Goal: Task Accomplishment & Management: Manage account settings

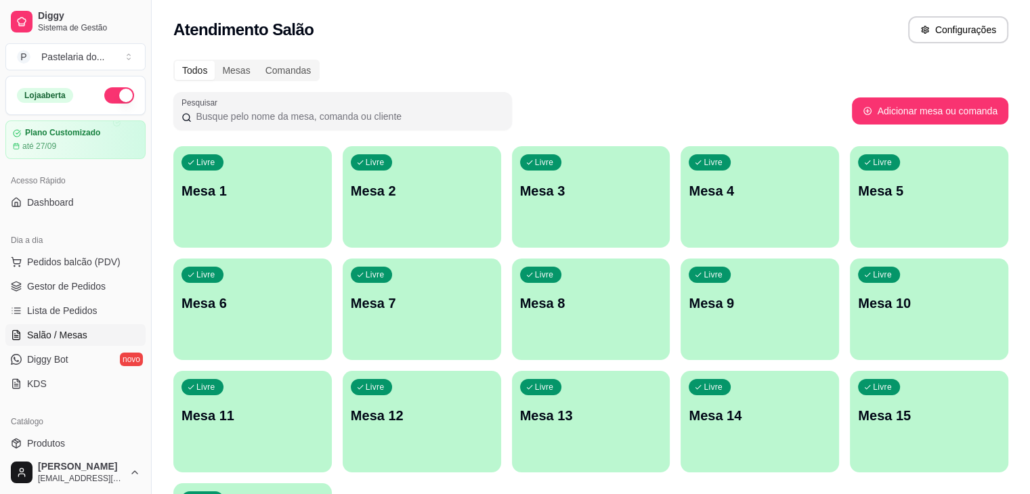
click at [520, 199] on p "Mesa 3" at bounding box center [591, 191] width 142 height 19
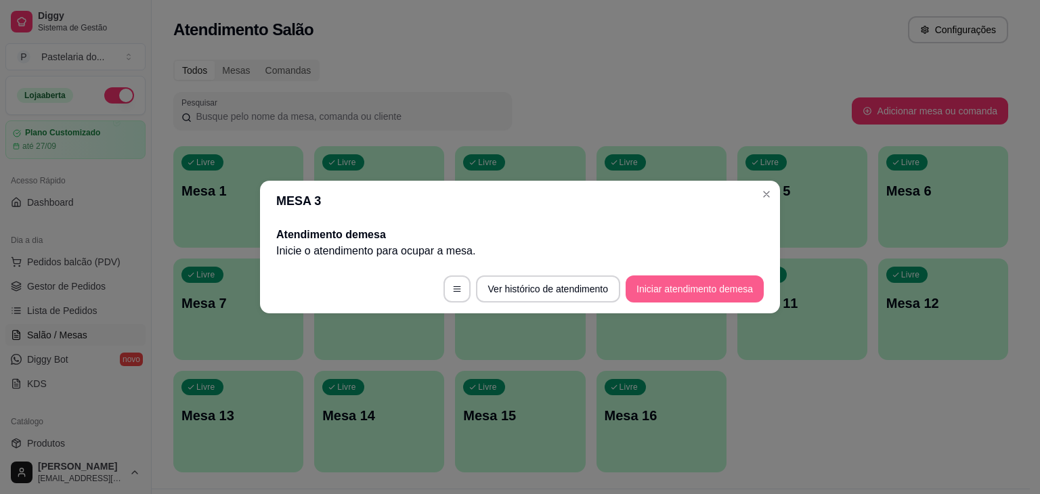
click at [715, 295] on button "Iniciar atendimento de mesa" at bounding box center [695, 289] width 138 height 27
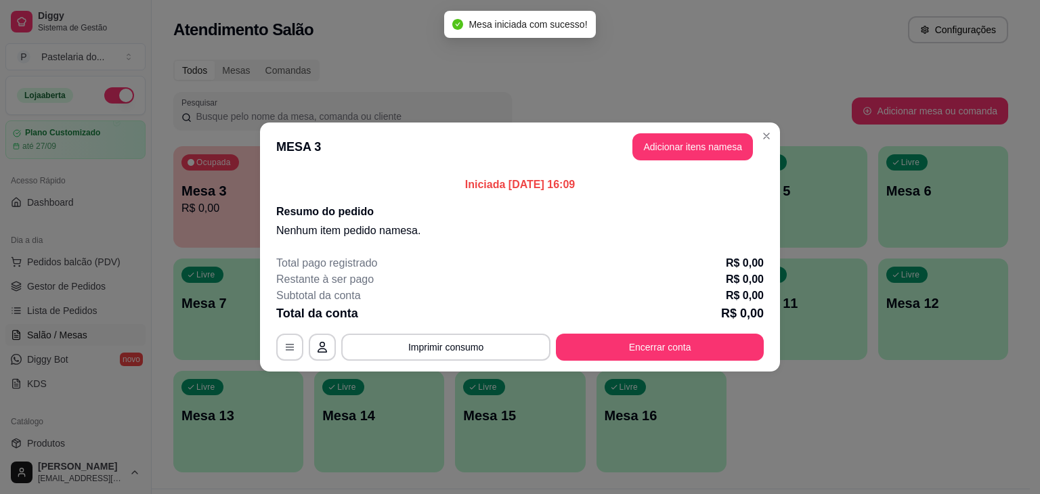
click at [693, 161] on header "MESA 3 Adicionar itens na mesa" at bounding box center [520, 147] width 520 height 49
click at [694, 157] on button "Adicionar itens na mesa" at bounding box center [693, 146] width 121 height 27
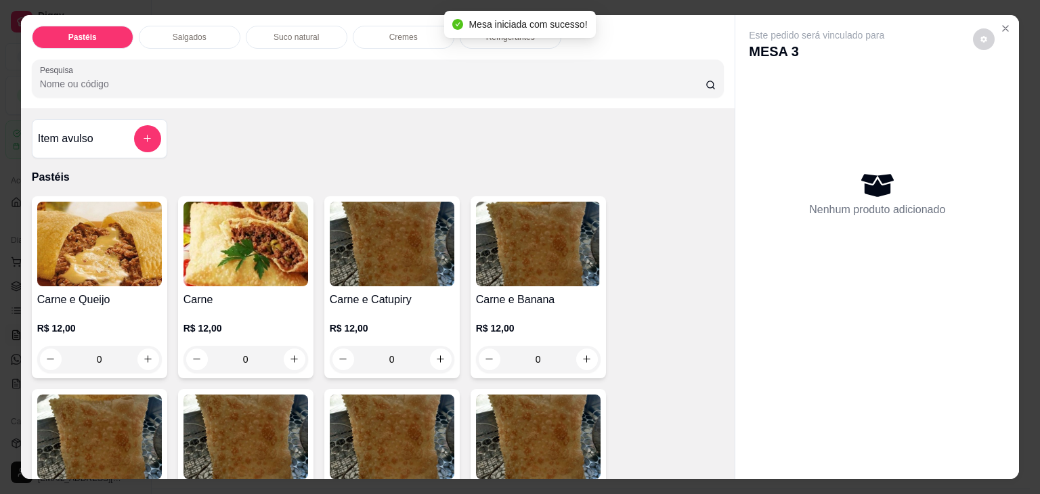
click at [142, 249] on img at bounding box center [99, 244] width 125 height 85
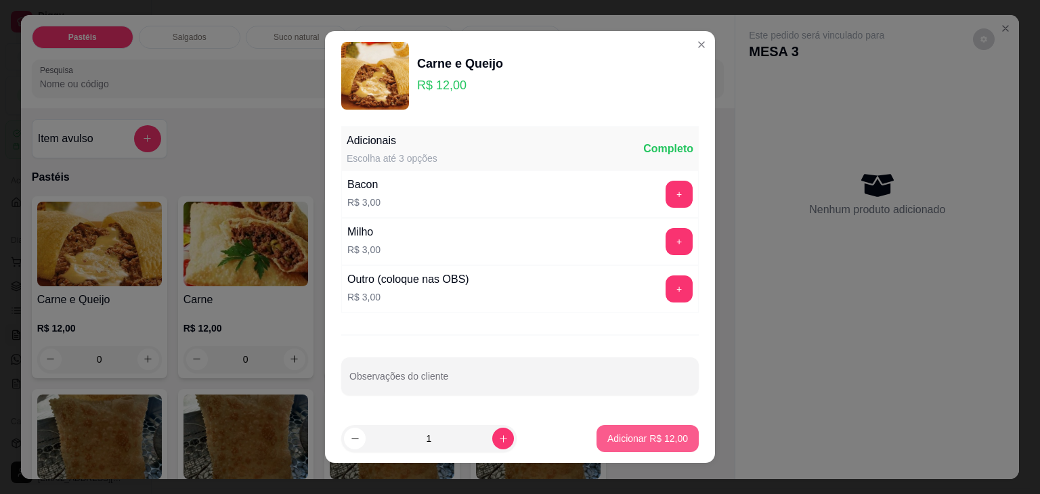
click at [608, 433] on p "Adicionar R$ 12,00" at bounding box center [648, 439] width 81 height 14
type input "1"
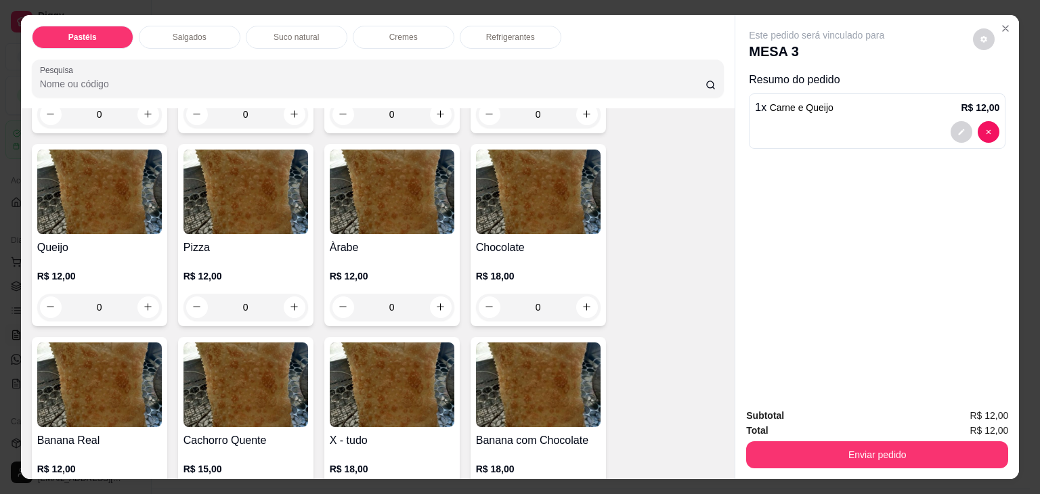
scroll to position [813, 0]
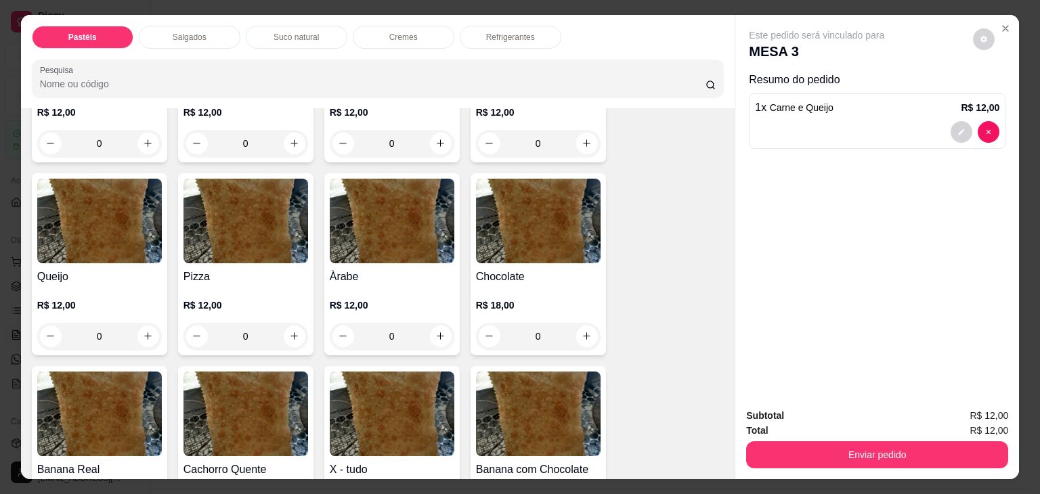
click at [246, 227] on img at bounding box center [246, 221] width 125 height 85
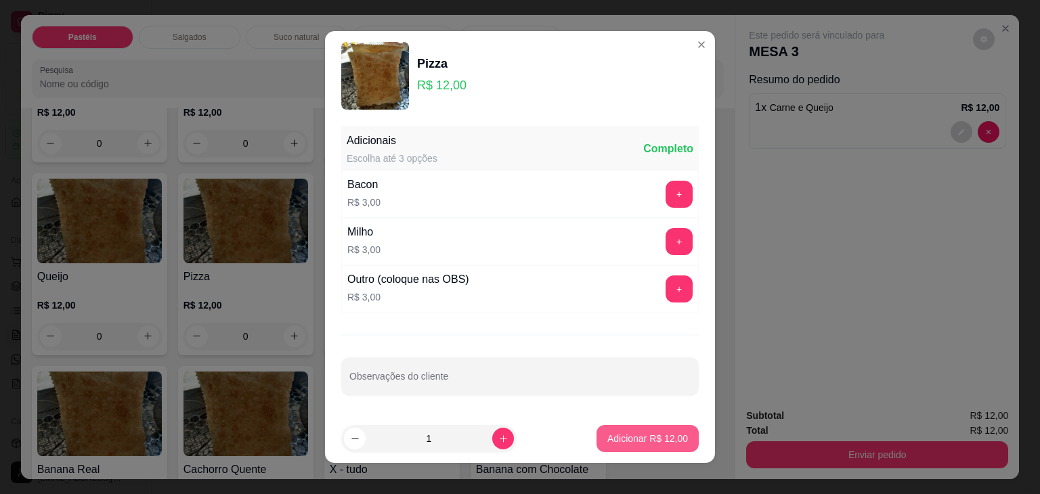
click at [633, 447] on button "Adicionar R$ 12,00" at bounding box center [648, 438] width 102 height 27
type input "1"
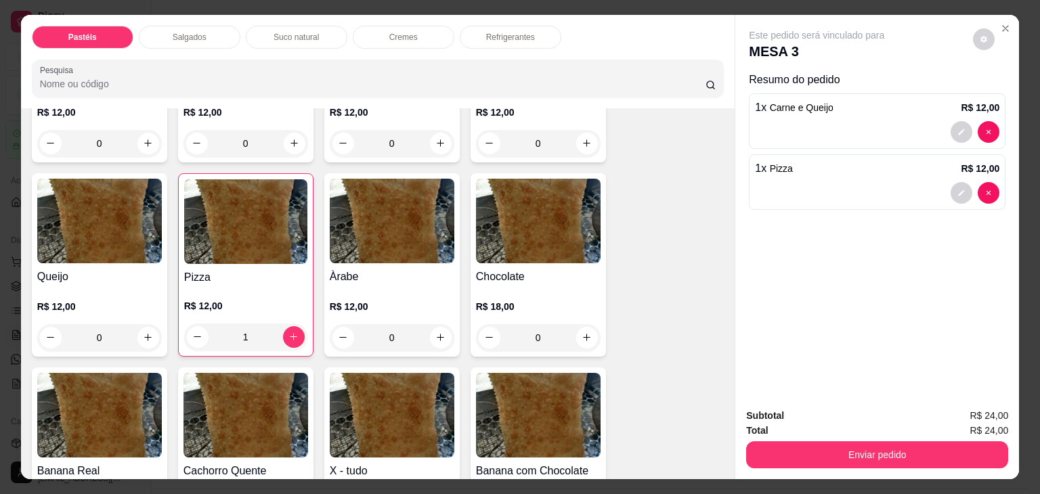
click at [496, 40] on div "Refrigerantes" at bounding box center [511, 37] width 102 height 23
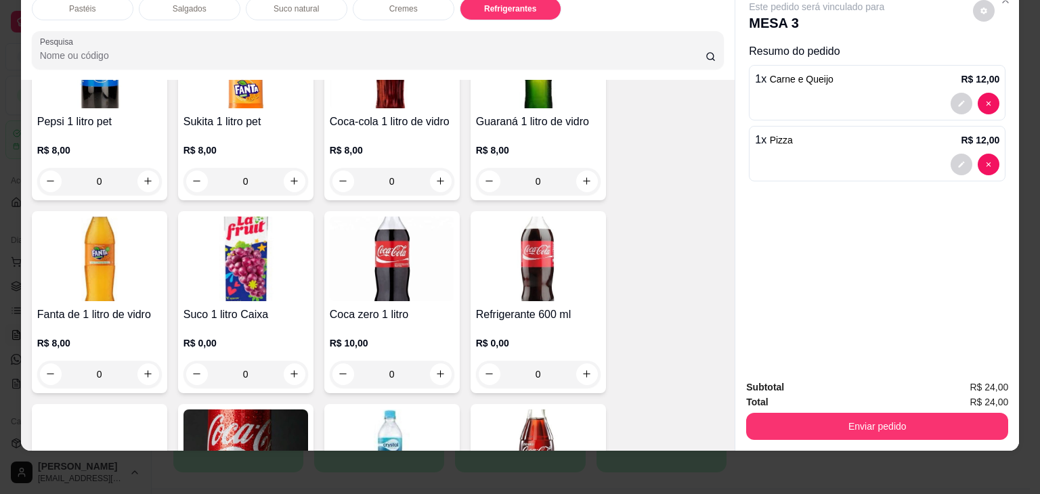
scroll to position [3538, 0]
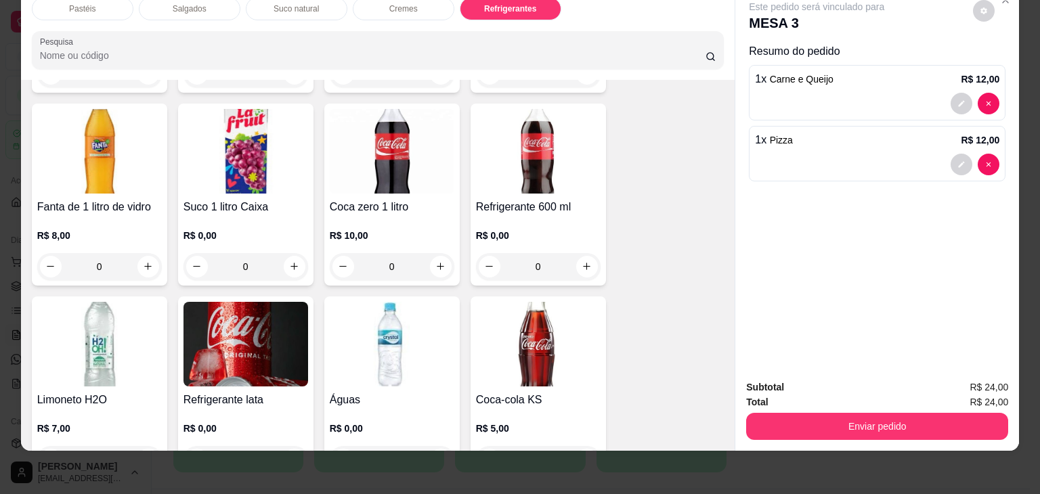
click at [266, 331] on img at bounding box center [246, 344] width 125 height 85
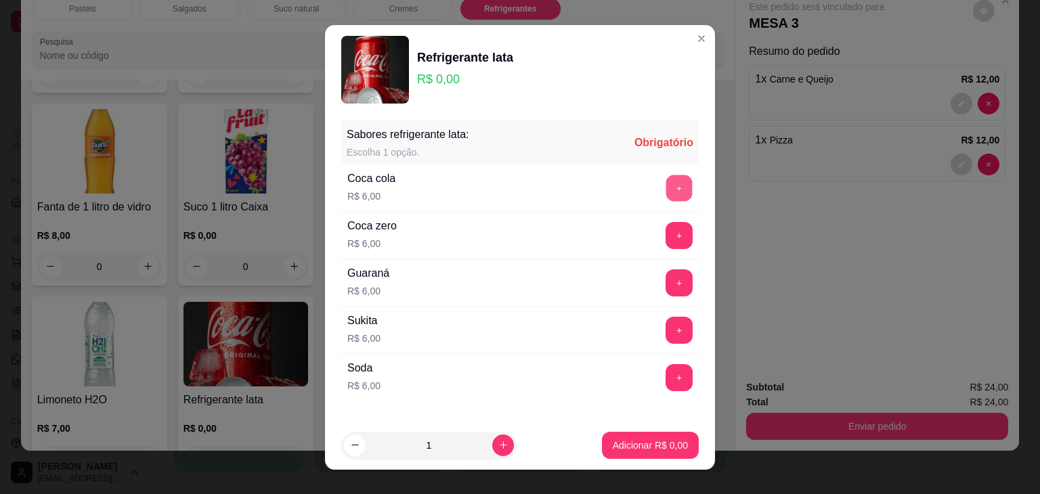
click at [666, 185] on button "+" at bounding box center [679, 188] width 26 height 26
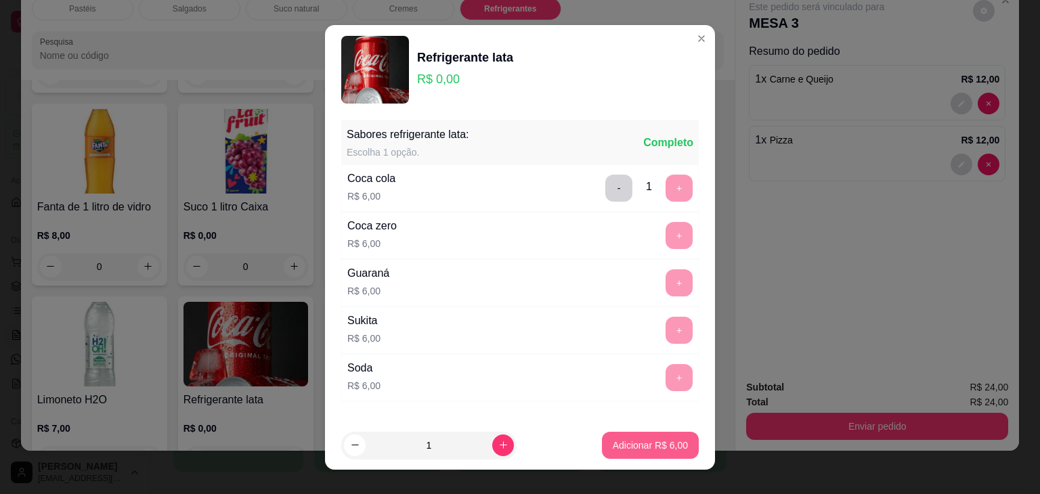
click at [618, 446] on p "Adicionar R$ 6,00" at bounding box center [650, 446] width 75 height 14
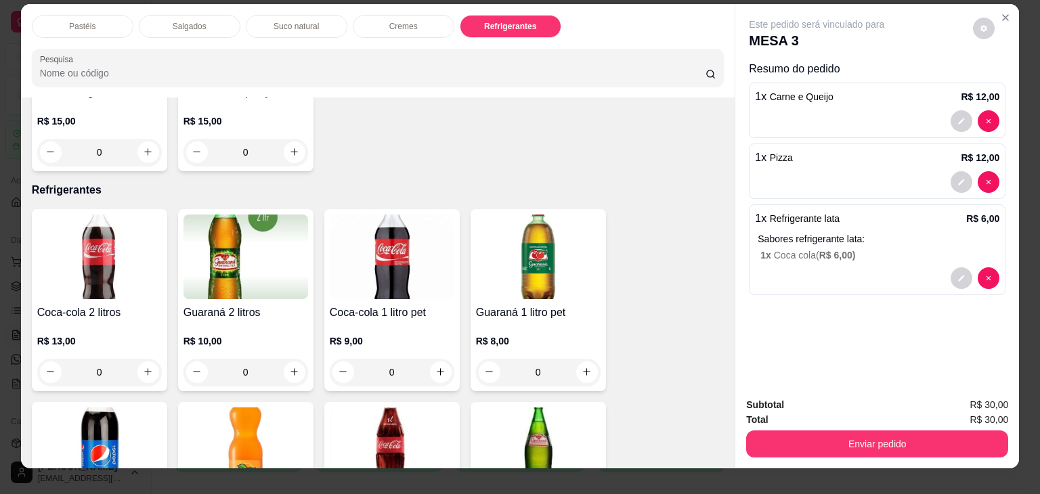
scroll to position [0, 0]
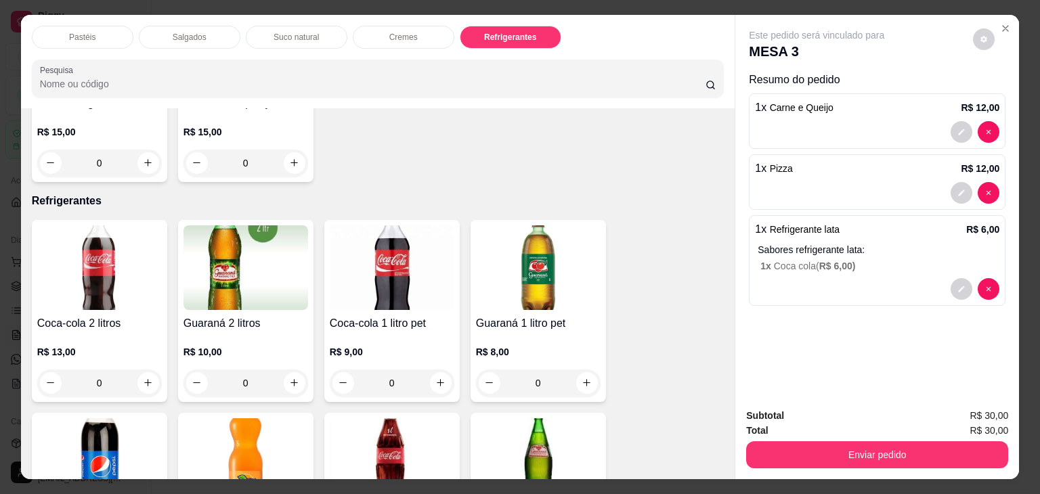
click at [303, 32] on p "Suco natural" at bounding box center [296, 37] width 45 height 11
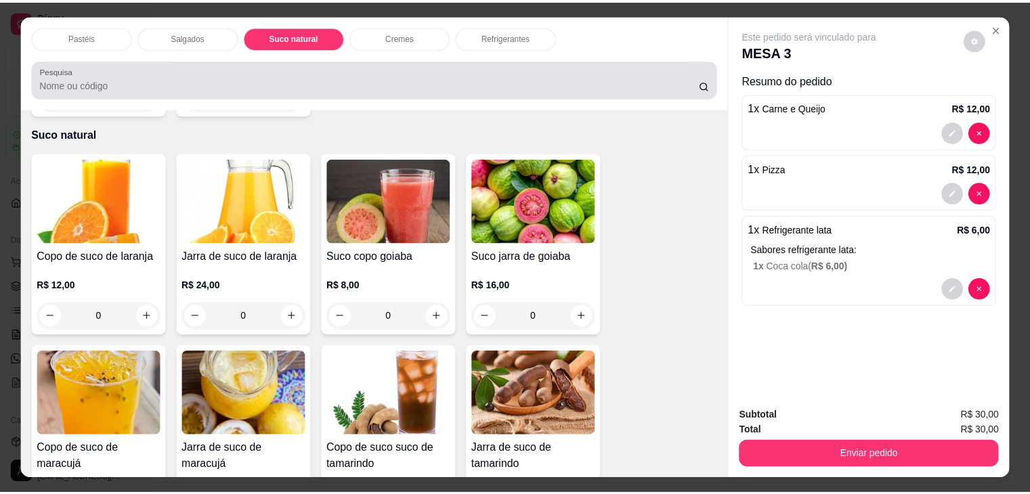
scroll to position [33, 0]
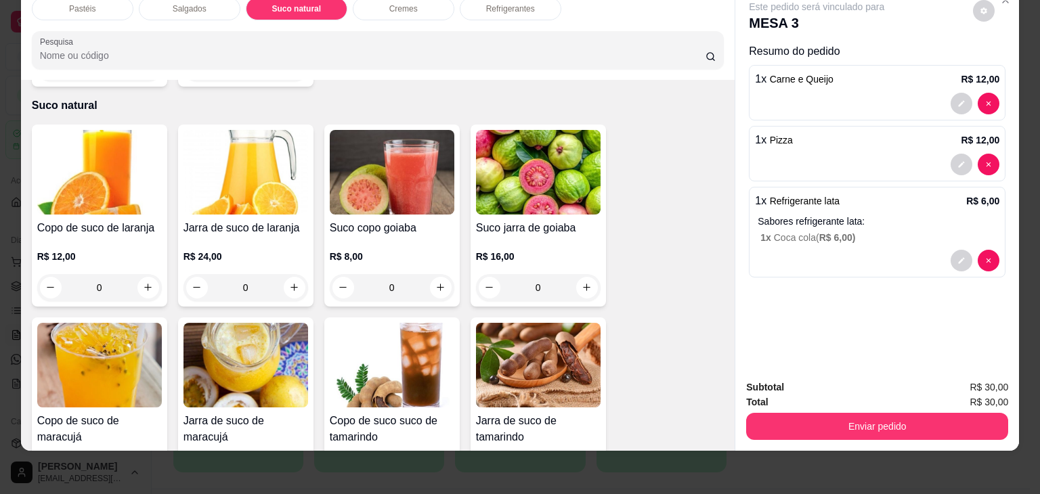
click at [116, 175] on img at bounding box center [99, 172] width 125 height 85
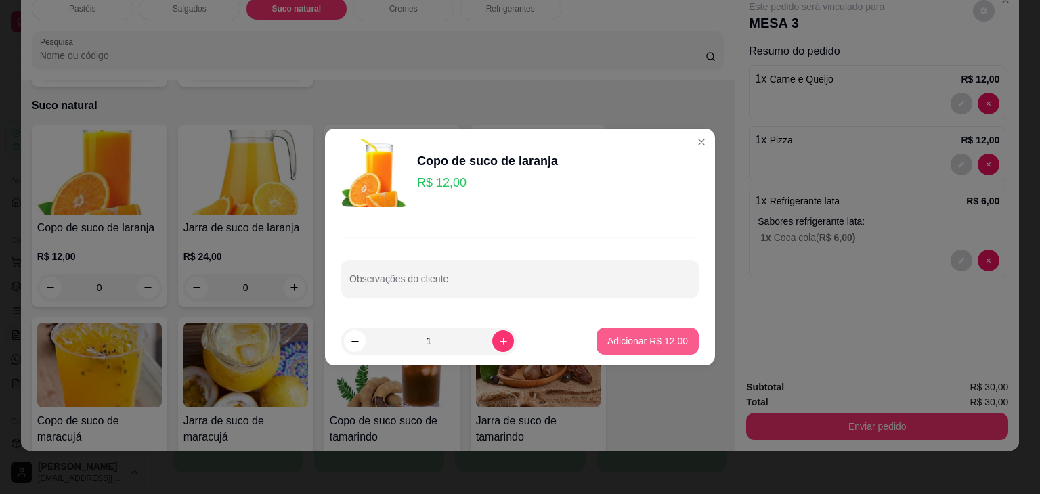
click at [637, 339] on p "Adicionar R$ 12,00" at bounding box center [648, 342] width 81 height 14
type input "1"
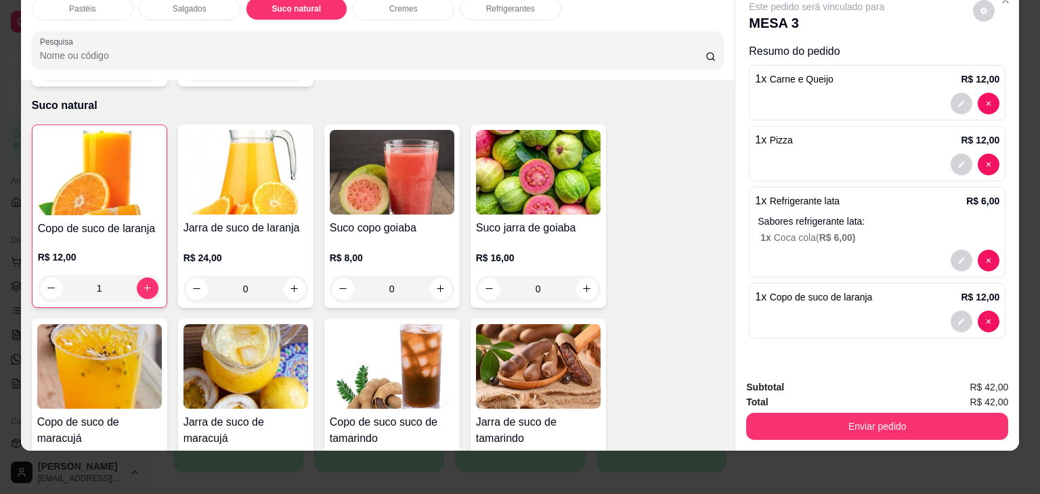
click at [939, 415] on button "Enviar pedido" at bounding box center [877, 426] width 262 height 27
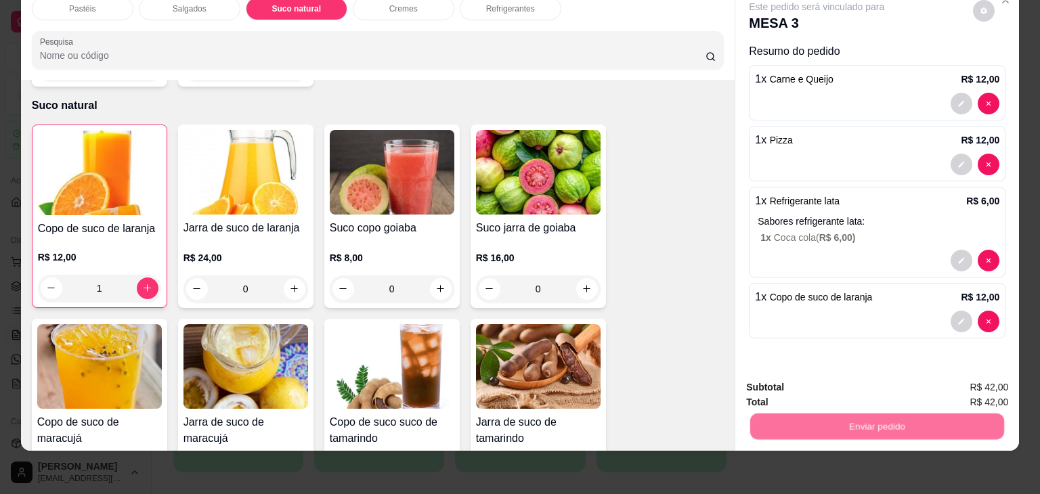
click at [881, 380] on button "Não registrar e enviar pedido" at bounding box center [832, 383] width 141 height 26
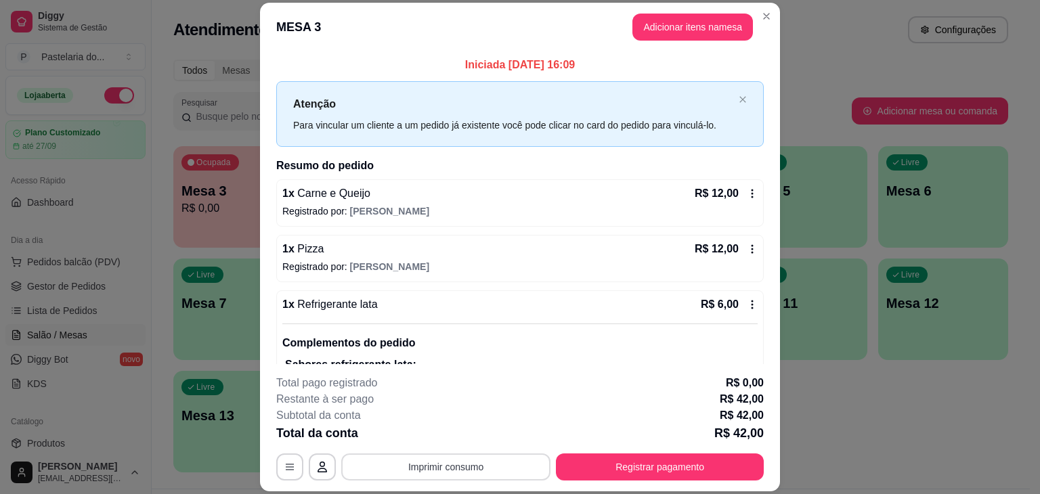
click at [498, 464] on button "Imprimir consumo" at bounding box center [445, 467] width 209 height 27
click at [463, 438] on button "IMPRESSORA" at bounding box center [445, 436] width 98 height 22
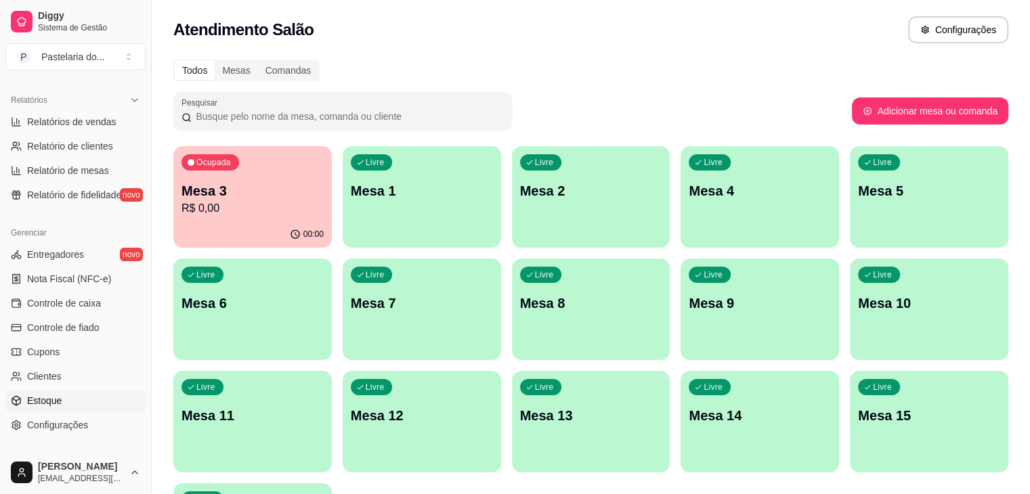
scroll to position [406, 0]
click at [66, 425] on span "Configurações" at bounding box center [57, 425] width 61 height 14
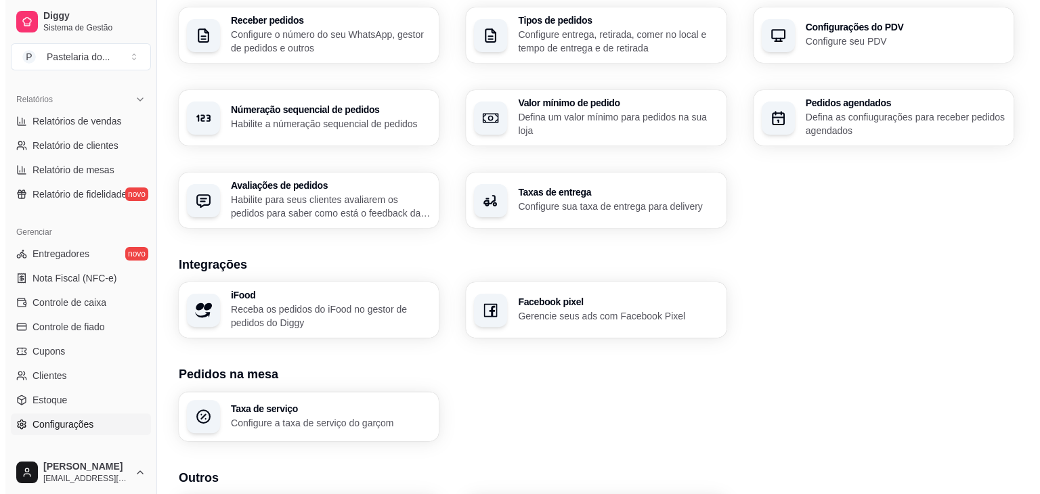
scroll to position [454, 0]
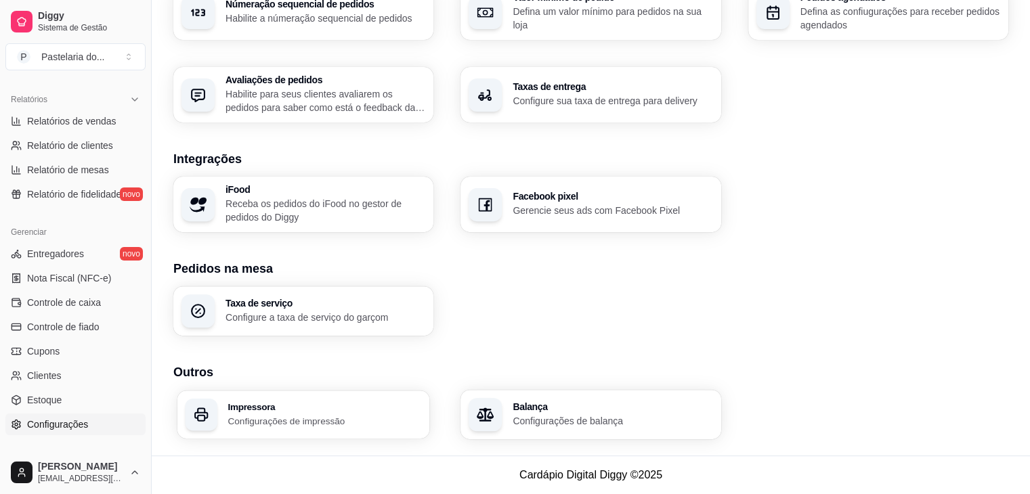
click at [316, 418] on p "Configurações de impressão" at bounding box center [325, 421] width 194 height 13
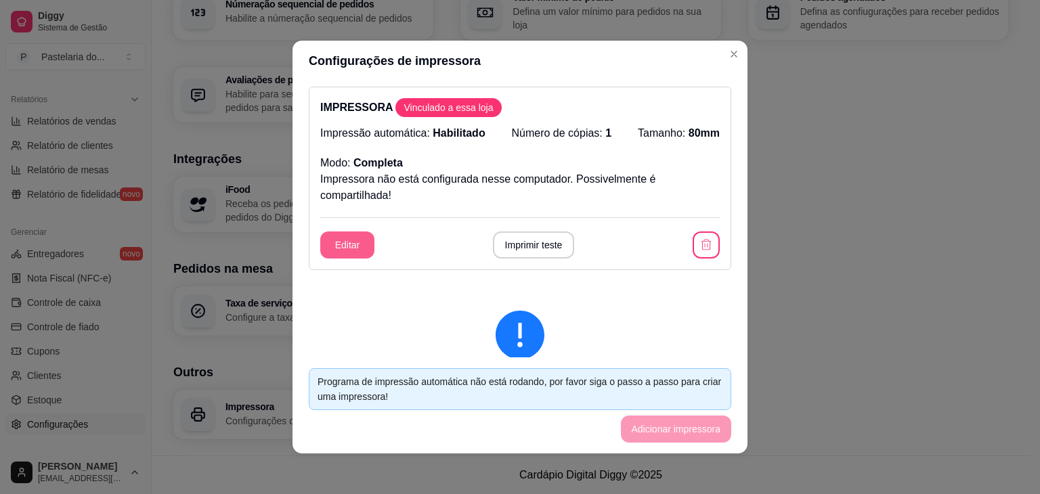
click at [355, 242] on button "Editar" at bounding box center [347, 245] width 54 height 27
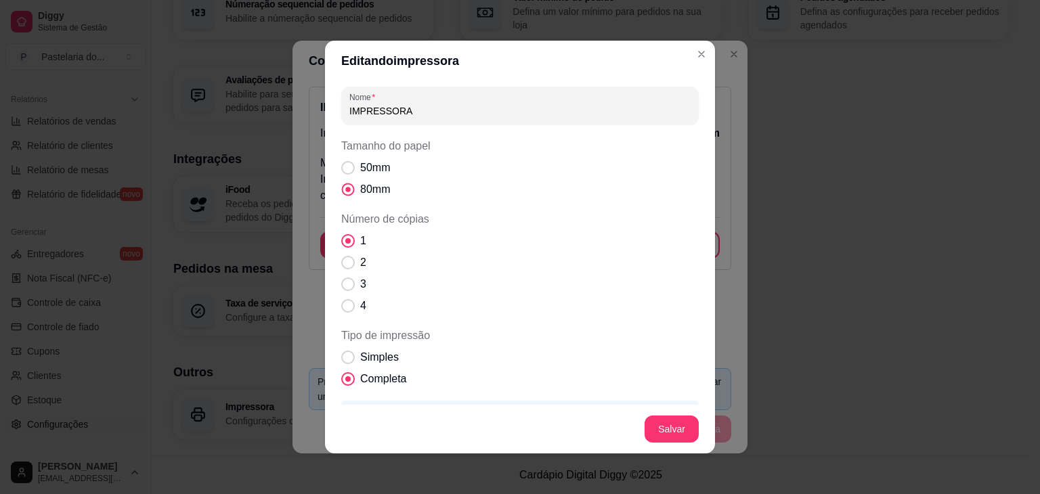
click at [345, 190] on span "Tamanho do papel" at bounding box center [347, 189] width 5 height 5
click at [344, 192] on input "80mm" at bounding box center [345, 196] width 9 height 9
click at [345, 190] on span "Tamanho do papel" at bounding box center [347, 189] width 5 height 5
click at [344, 192] on input "80mm" at bounding box center [345, 196] width 9 height 9
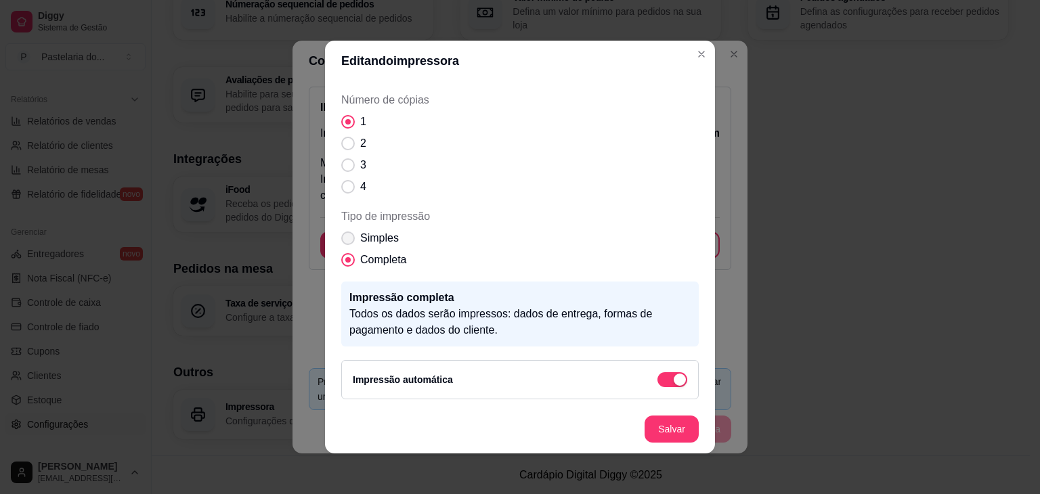
click at [345, 234] on span "Tipo de impressão" at bounding box center [348, 239] width 14 height 14
click at [345, 241] on input "Simples" at bounding box center [345, 245] width 9 height 9
radio input "true"
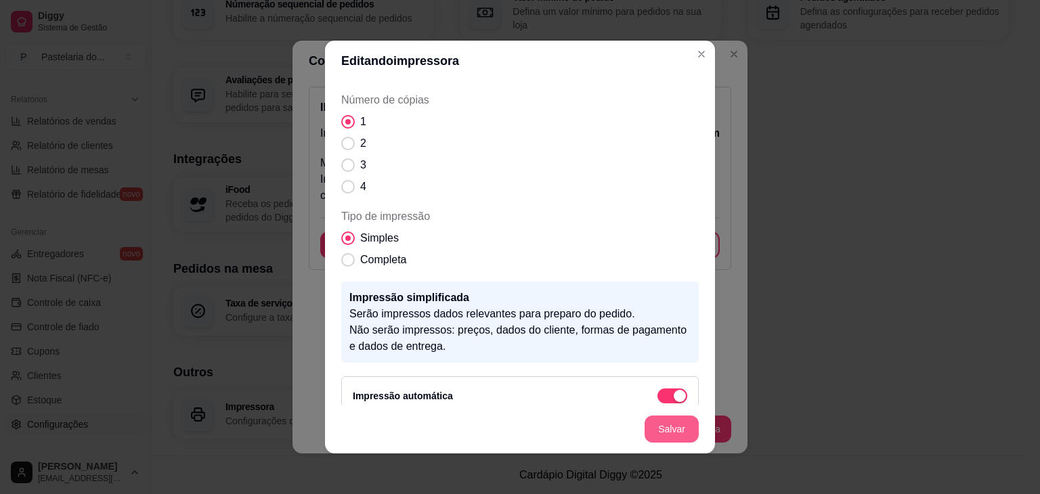
click at [654, 419] on footer "Salvar" at bounding box center [520, 429] width 390 height 49
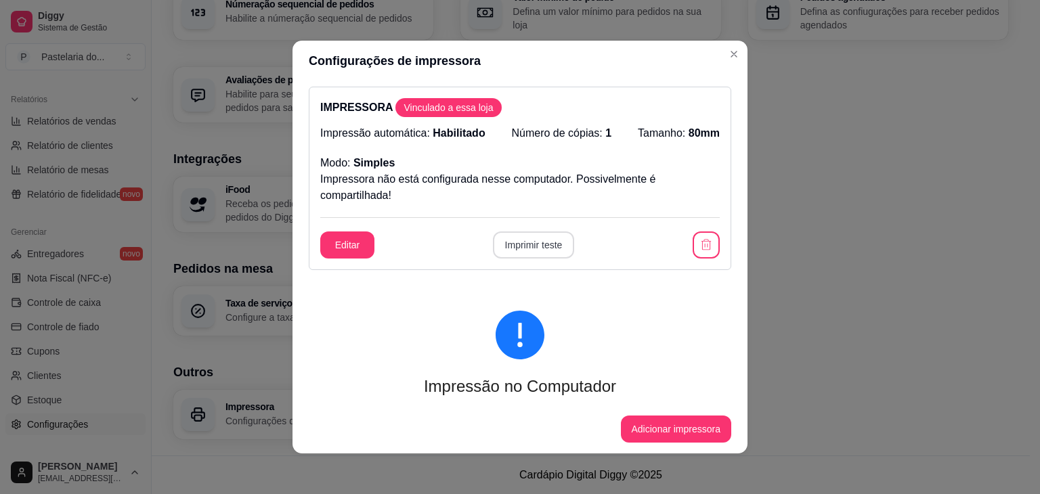
click at [515, 246] on button "Imprimir teste" at bounding box center [534, 245] width 82 height 27
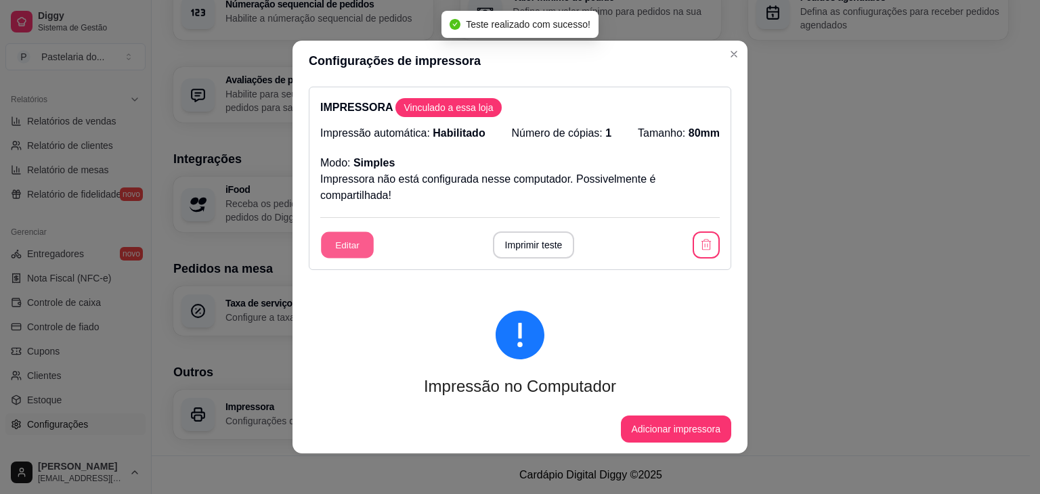
click at [350, 247] on button "Editar" at bounding box center [347, 245] width 53 height 26
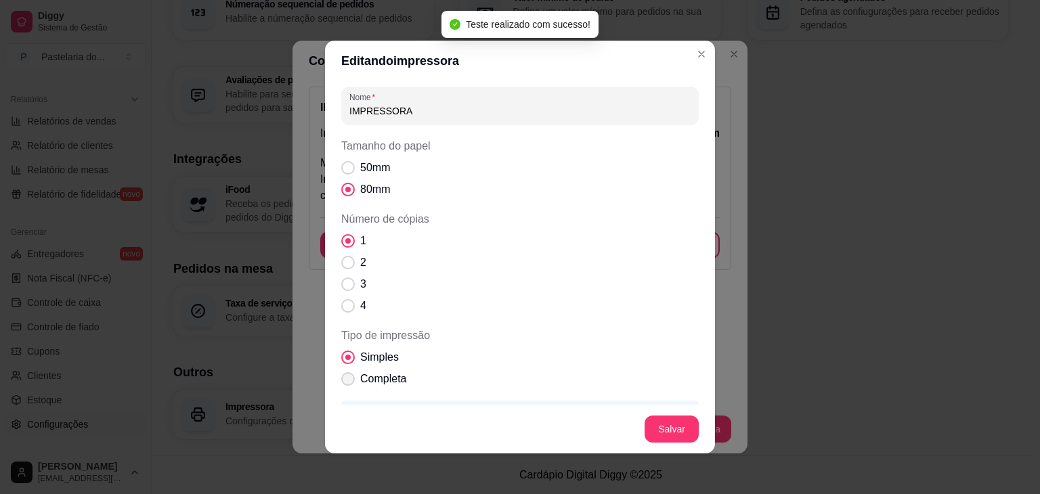
click at [347, 383] on span "Tipo de impressão" at bounding box center [348, 380] width 14 height 14
click at [347, 383] on input "Completa" at bounding box center [345, 386] width 9 height 9
radio input "true"
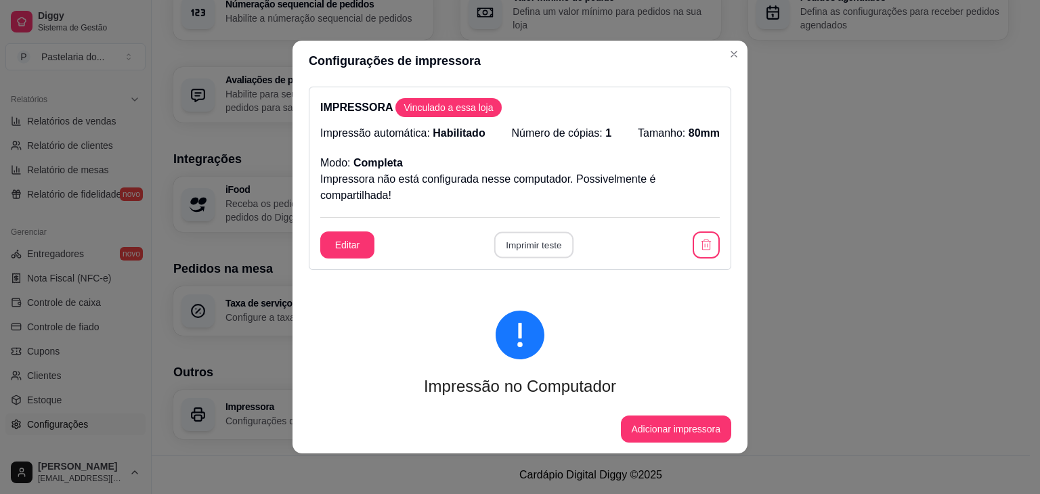
click at [525, 239] on button "Imprimir teste" at bounding box center [533, 245] width 79 height 26
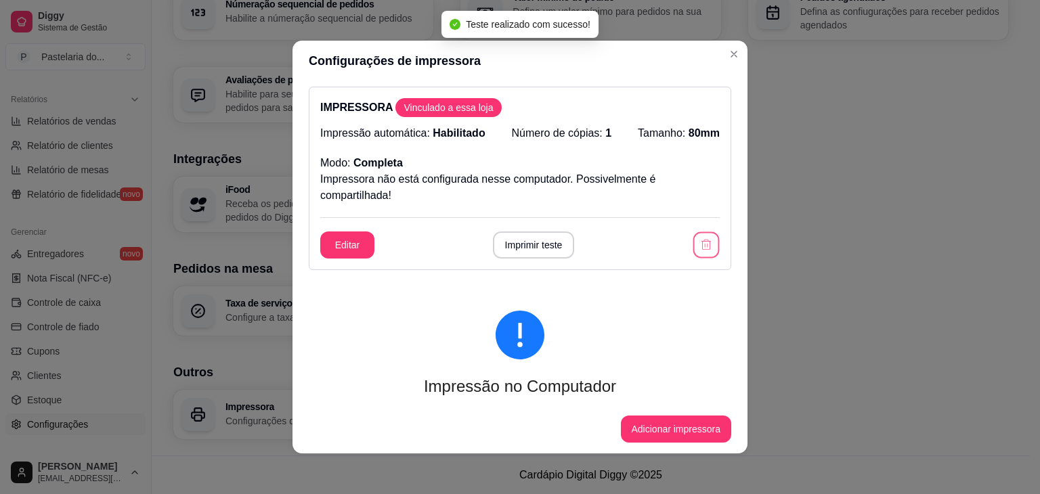
click at [702, 234] on button "button" at bounding box center [707, 245] width 26 height 26
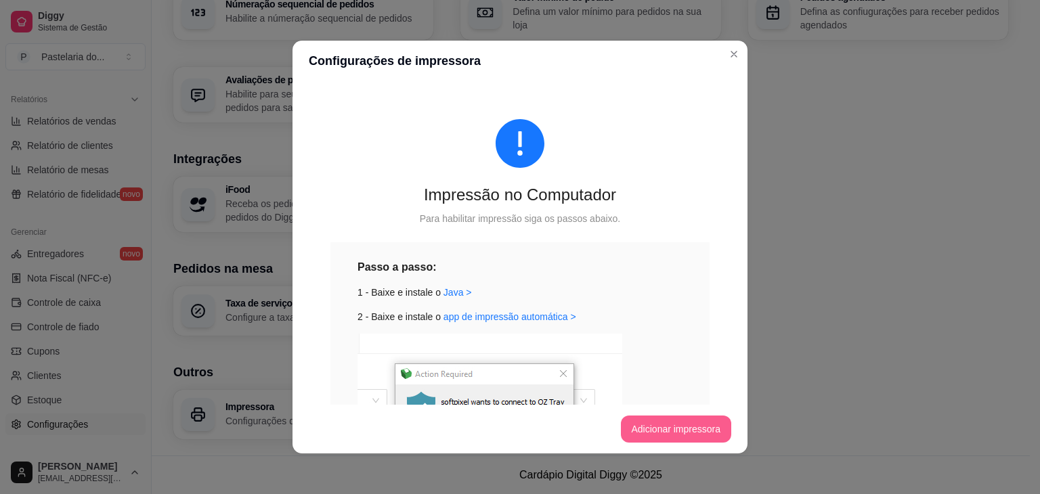
click at [647, 434] on button "Adicionar impressora" at bounding box center [676, 429] width 111 height 27
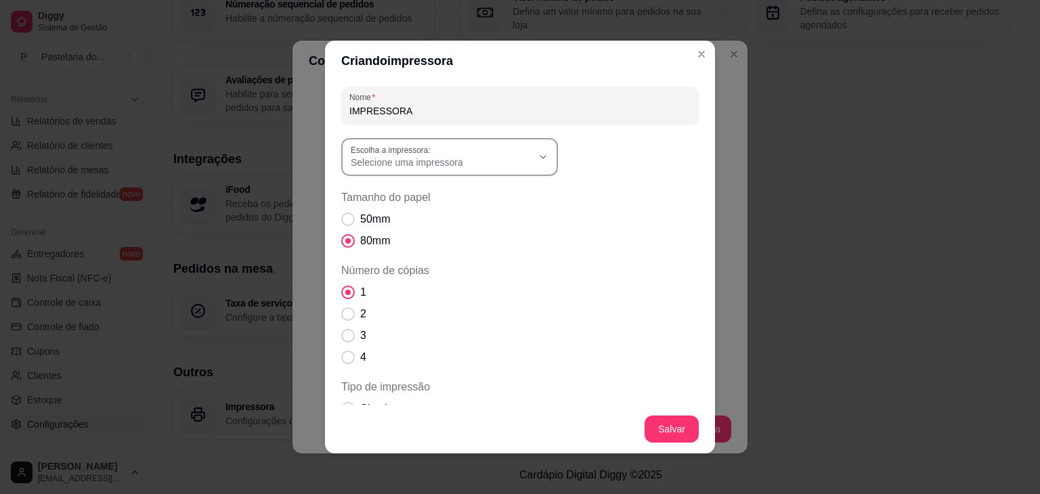
click at [425, 150] on label "Escolha a impressora:" at bounding box center [393, 150] width 85 height 12
click at [449, 264] on span "ELGIN i7(USB) (Copiar 2)" at bounding box center [438, 261] width 174 height 13
type input "ELGIN i7(USB) (Copiar 2)"
select select "ELGIN i7(USB) (Copiar 2)"
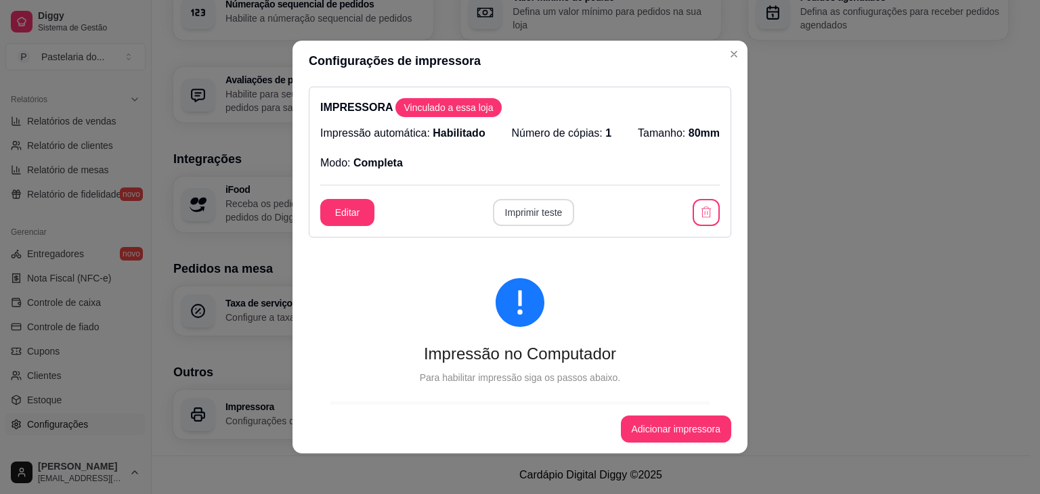
click at [515, 224] on button "Imprimir teste" at bounding box center [534, 212] width 82 height 27
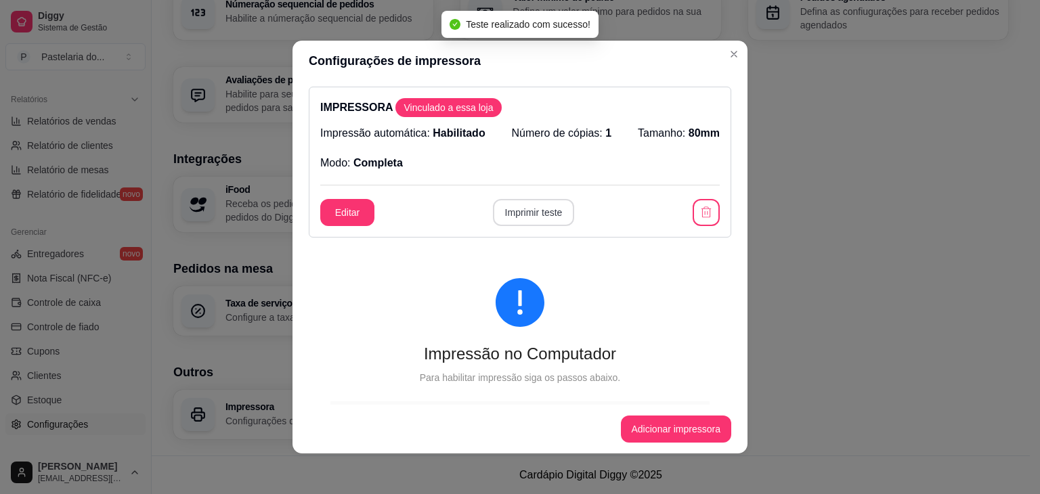
click at [517, 223] on button "Imprimir teste" at bounding box center [534, 212] width 82 height 27
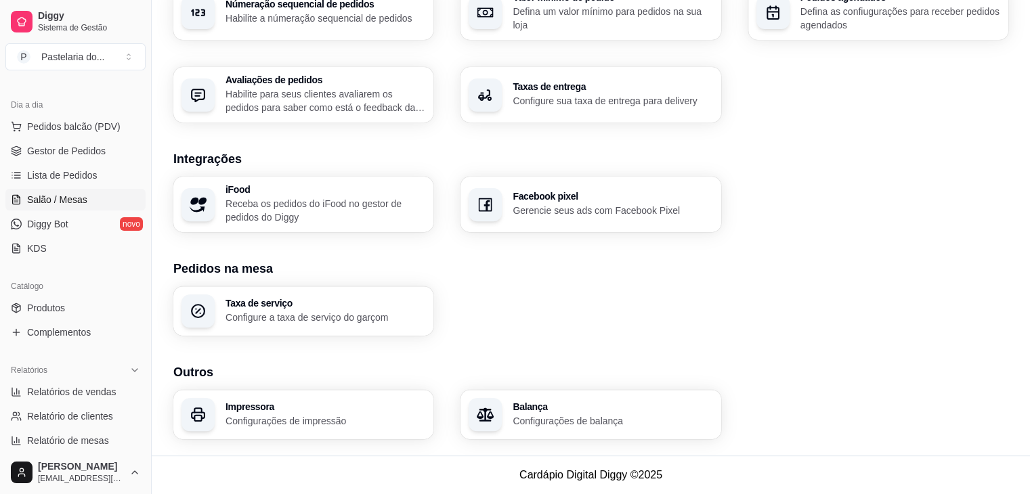
scroll to position [0, 0]
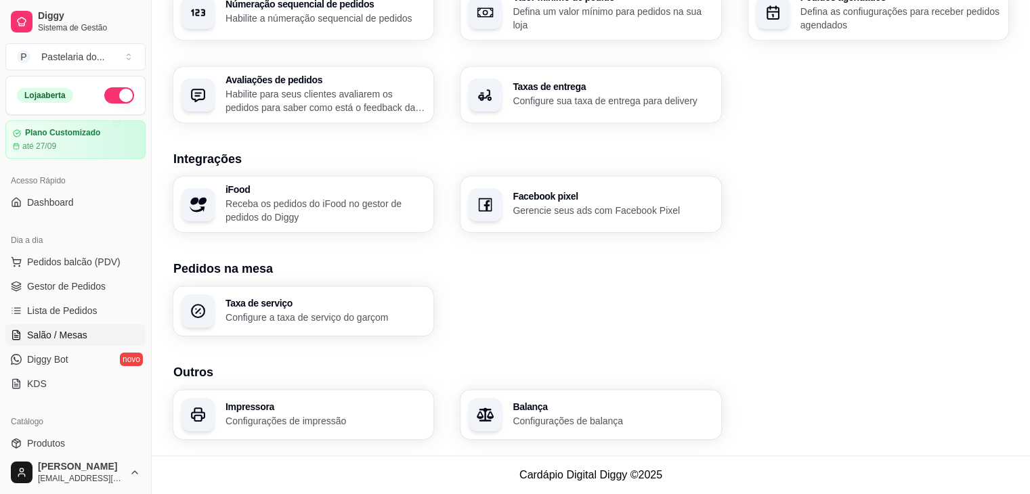
click at [57, 334] on span "Salão / Mesas" at bounding box center [57, 336] width 60 height 14
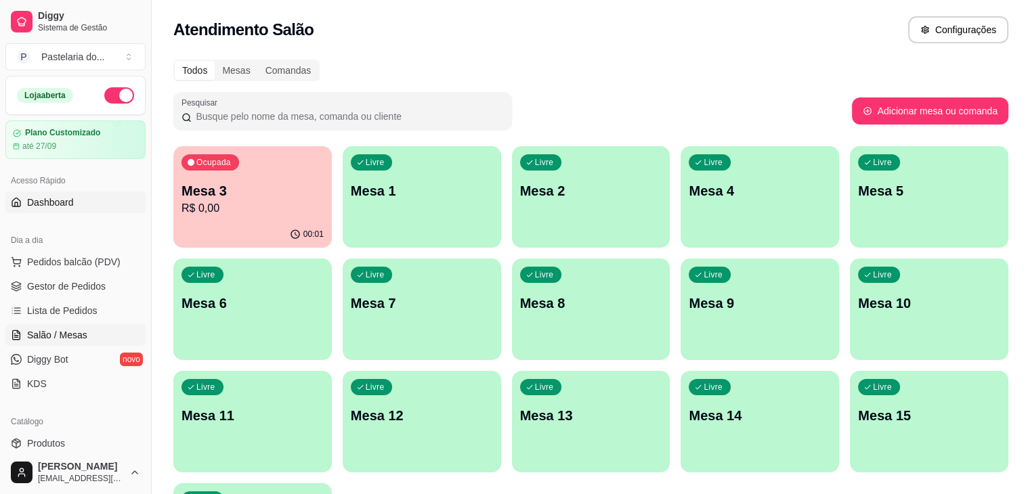
click at [133, 207] on link "Dashboard" at bounding box center [75, 203] width 140 height 22
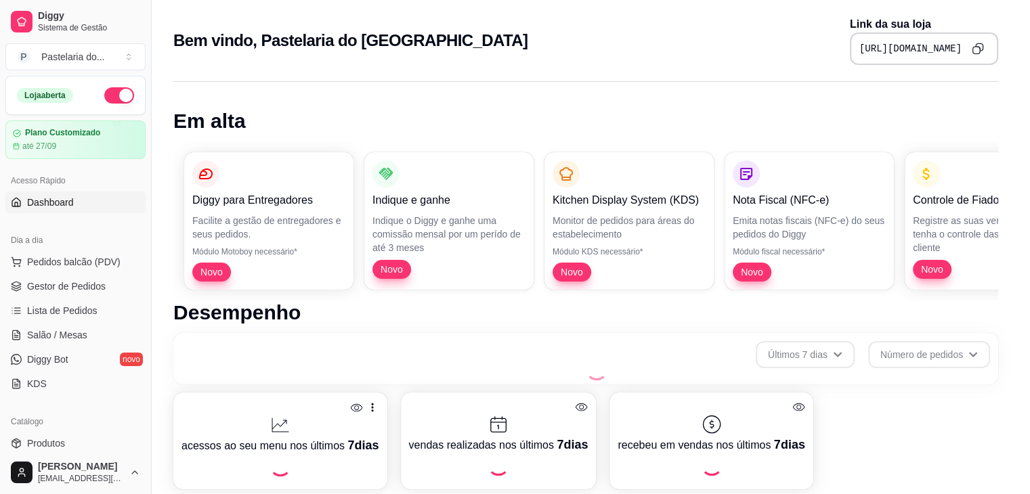
scroll to position [470, 0]
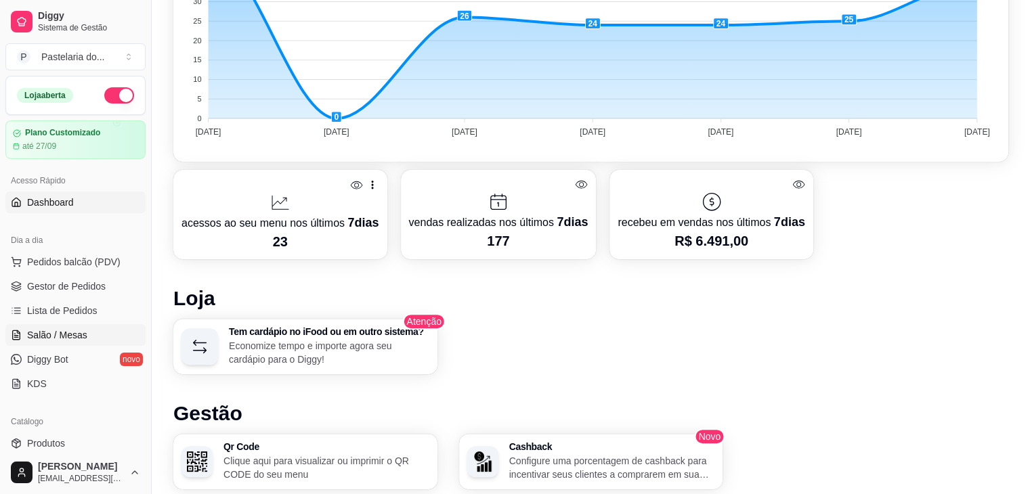
click at [46, 337] on span "Salão / Mesas" at bounding box center [57, 336] width 60 height 14
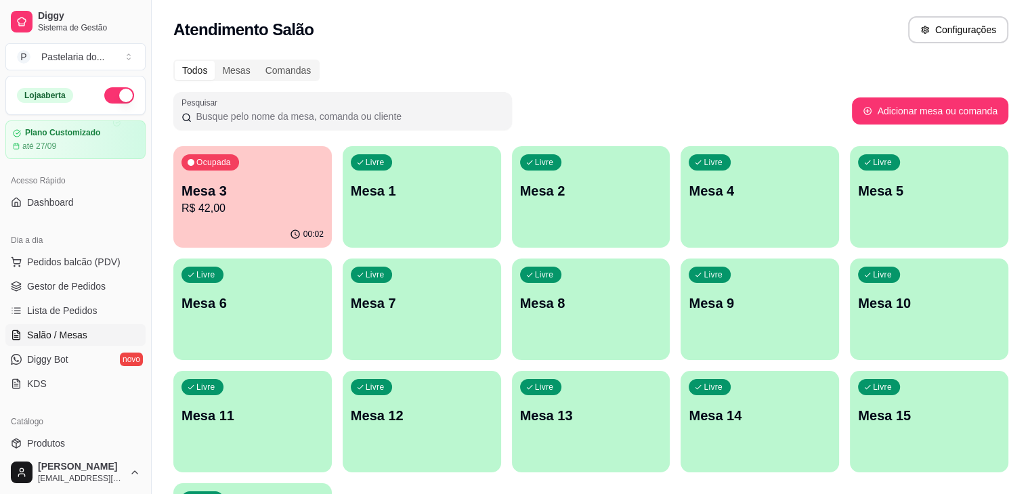
click at [217, 215] on p "R$ 42,00" at bounding box center [253, 208] width 142 height 16
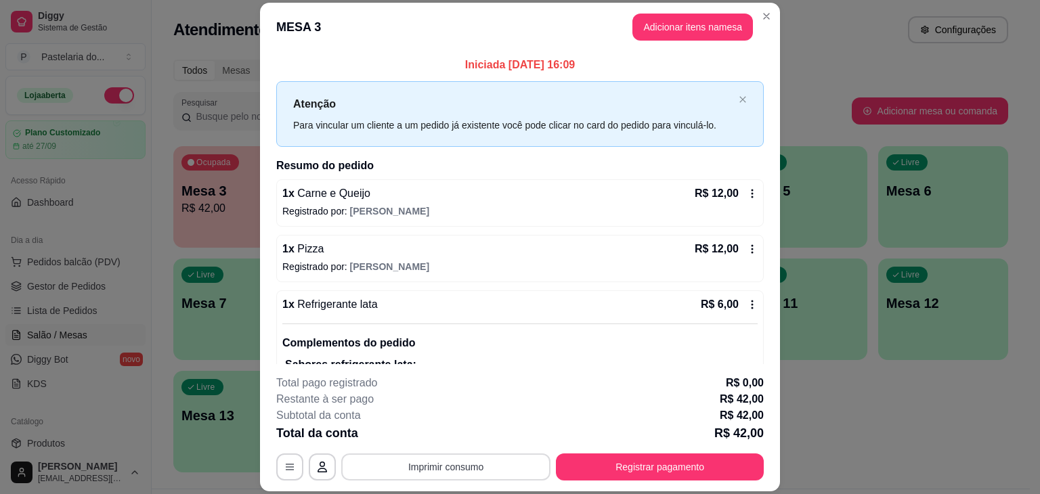
click at [500, 474] on button "Imprimir consumo" at bounding box center [445, 467] width 209 height 27
click at [448, 441] on button "IMPRESSORA" at bounding box center [445, 436] width 98 height 22
click at [448, 441] on div "Escolha a impressora IMPRESSORA" at bounding box center [445, 427] width 112 height 46
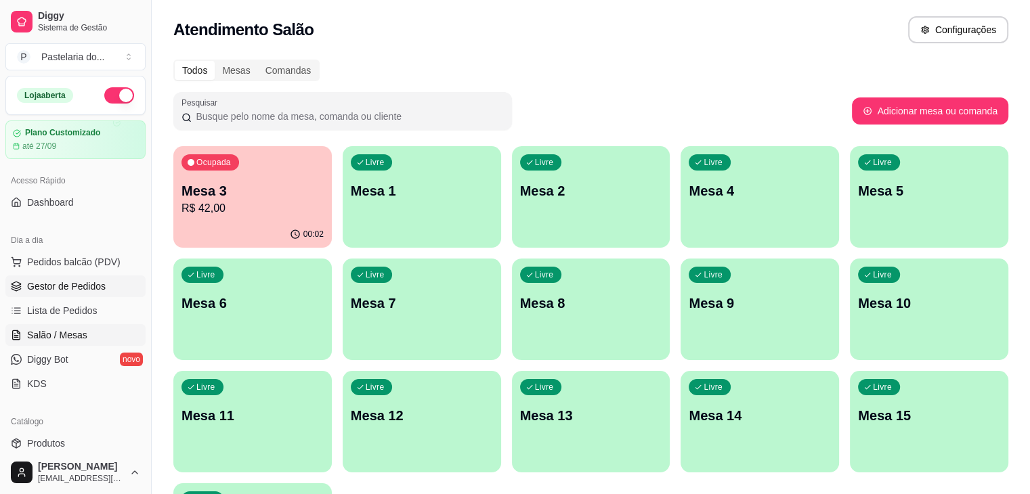
click at [107, 291] on link "Gestor de Pedidos" at bounding box center [75, 287] width 140 height 22
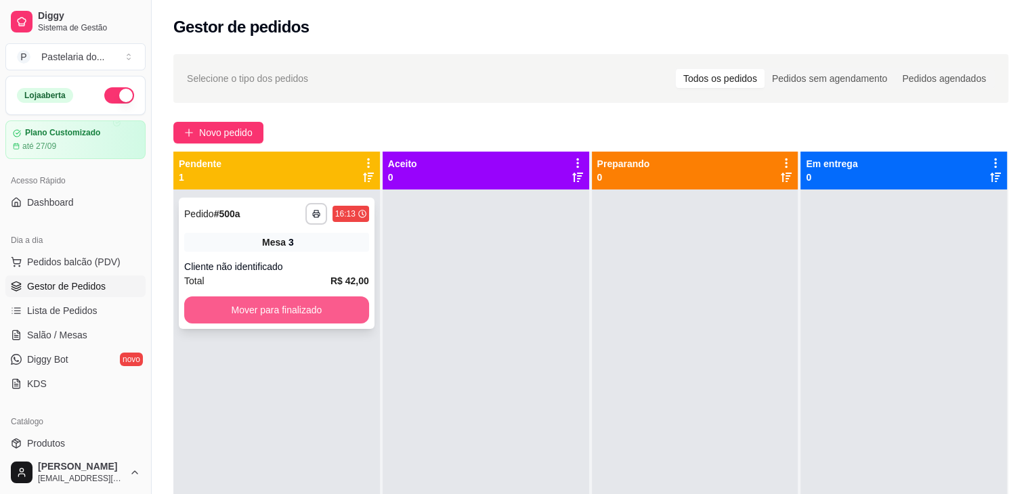
click at [267, 309] on button "Mover para finalizado" at bounding box center [276, 310] width 185 height 27
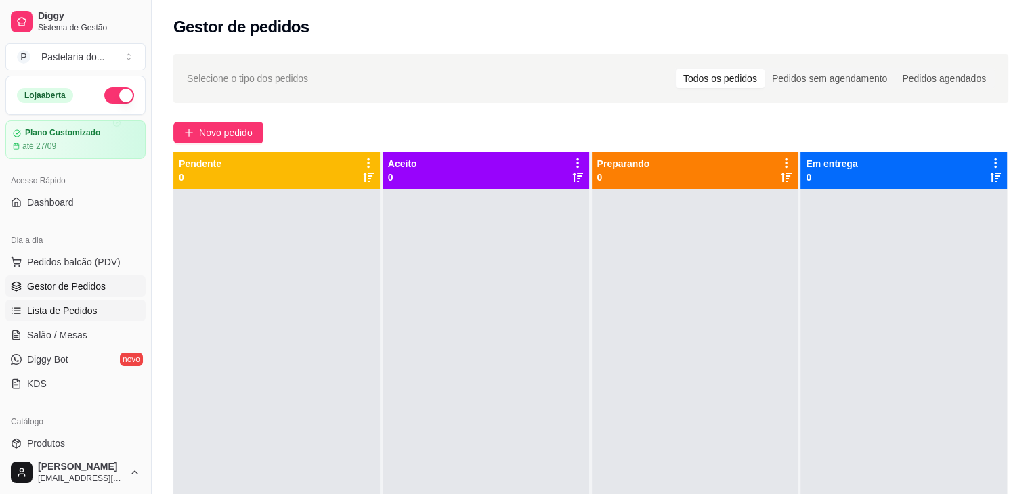
click at [109, 314] on link "Lista de Pedidos" at bounding box center [75, 311] width 140 height 22
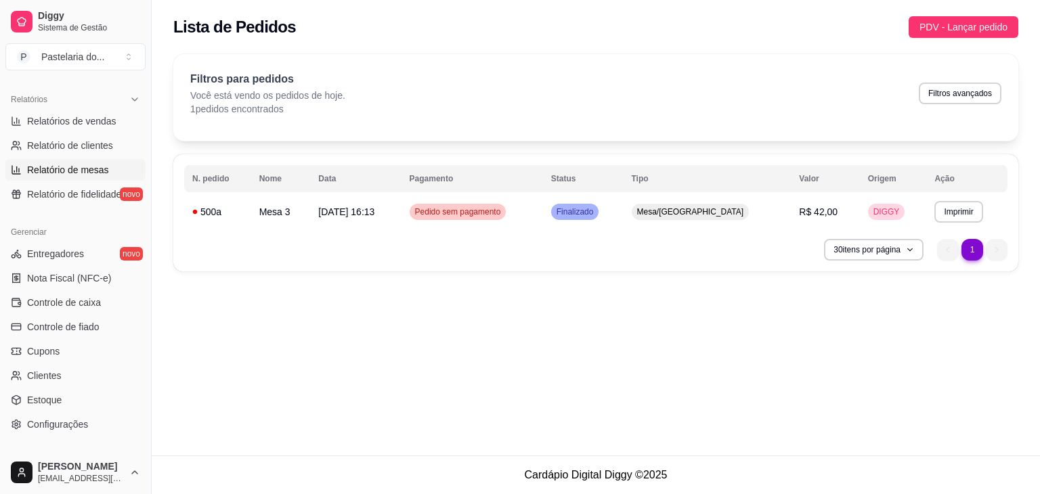
scroll to position [271, 0]
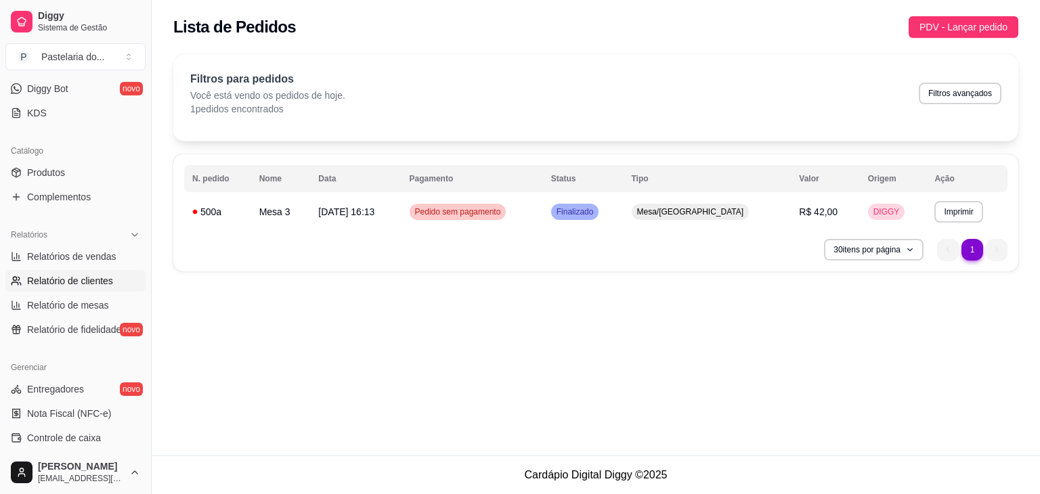
click at [100, 286] on span "Relatório de clientes" at bounding box center [70, 281] width 86 height 14
select select "30"
select select "HIGHEST_TOTAL_SPENT_WITH_ORDERS"
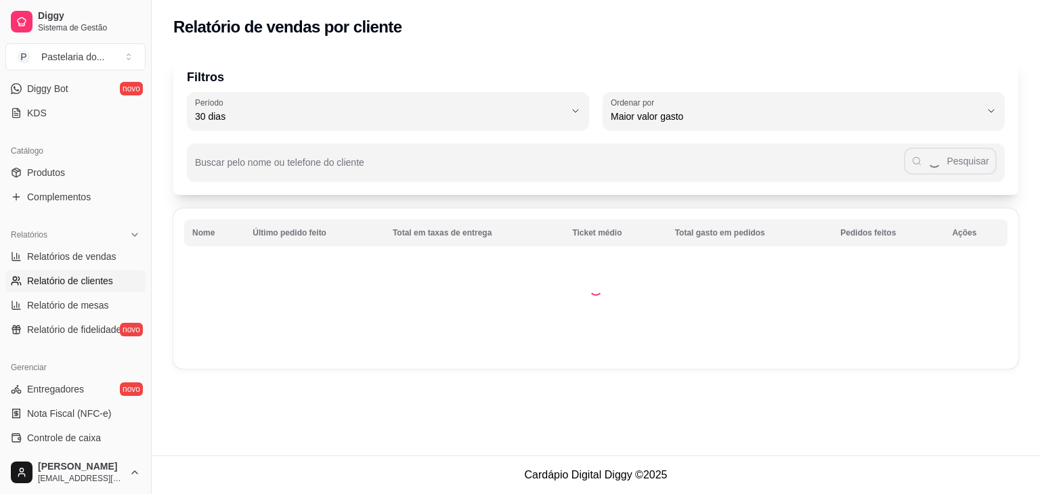
click at [105, 275] on span "Relatório de clientes" at bounding box center [70, 281] width 86 height 14
click at [108, 267] on ul "Relatórios de vendas Relatório de clientes Relatório de mesas Relatório de fide…" at bounding box center [75, 293] width 140 height 95
click at [117, 255] on link "Relatórios de vendas" at bounding box center [75, 257] width 140 height 22
select select "ALL"
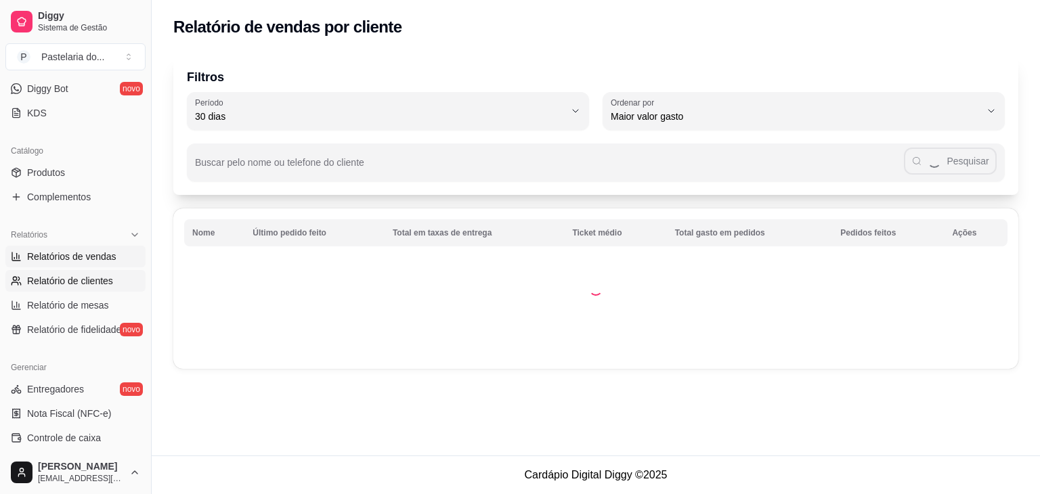
select select "0"
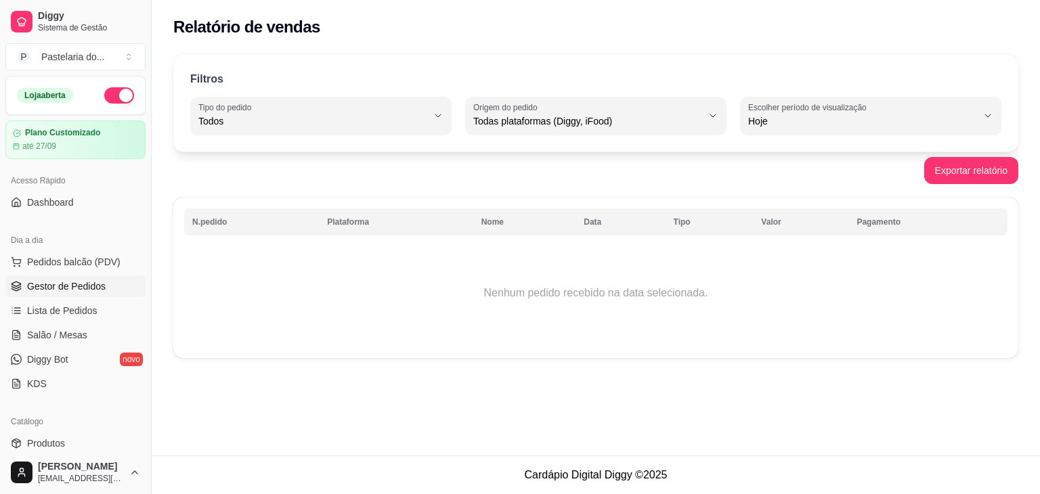
click at [79, 282] on span "Gestor de Pedidos" at bounding box center [66, 287] width 79 height 14
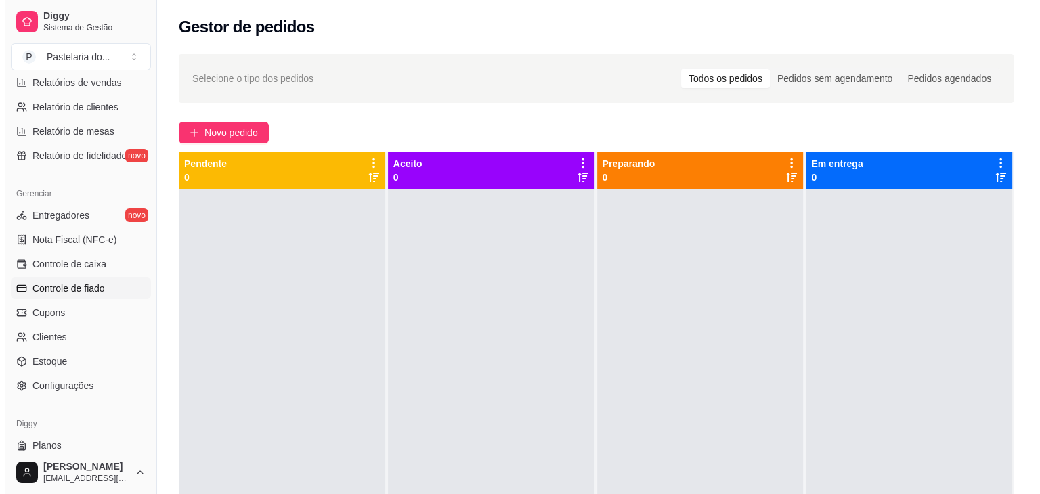
scroll to position [480, 0]
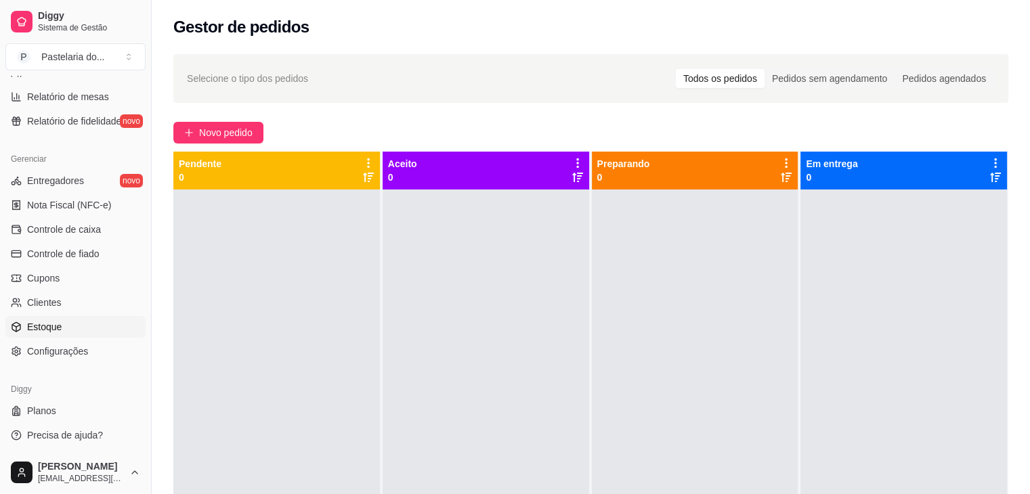
click at [61, 324] on link "Estoque" at bounding box center [75, 327] width 140 height 22
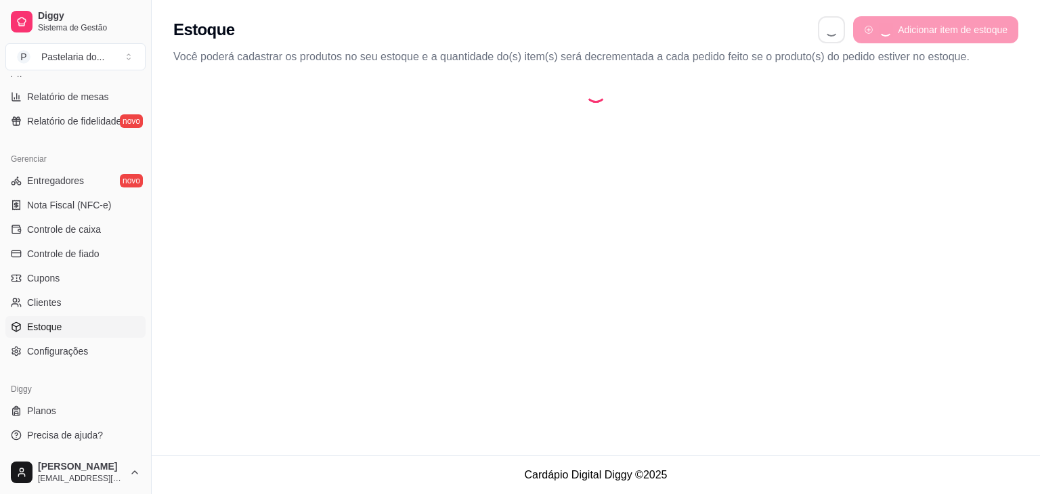
select select "QUANTITY_ORDER"
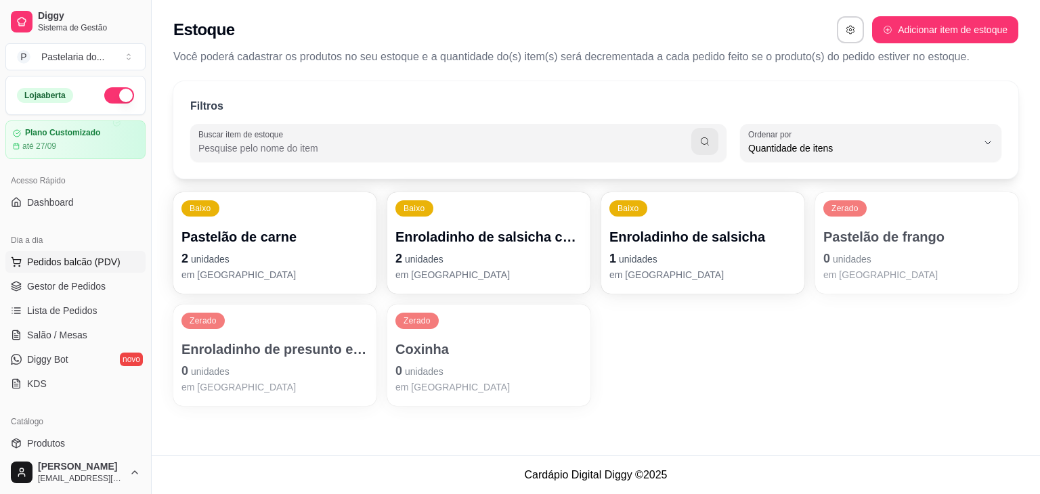
click at [70, 265] on span "Pedidos balcão (PDV)" at bounding box center [73, 262] width 93 height 14
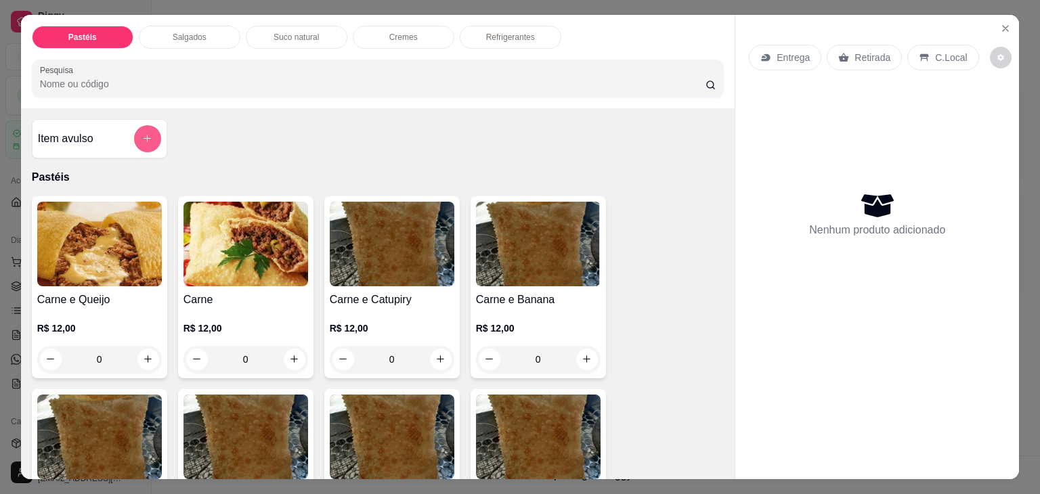
click at [140, 143] on button "add-separate-item" at bounding box center [147, 138] width 27 height 27
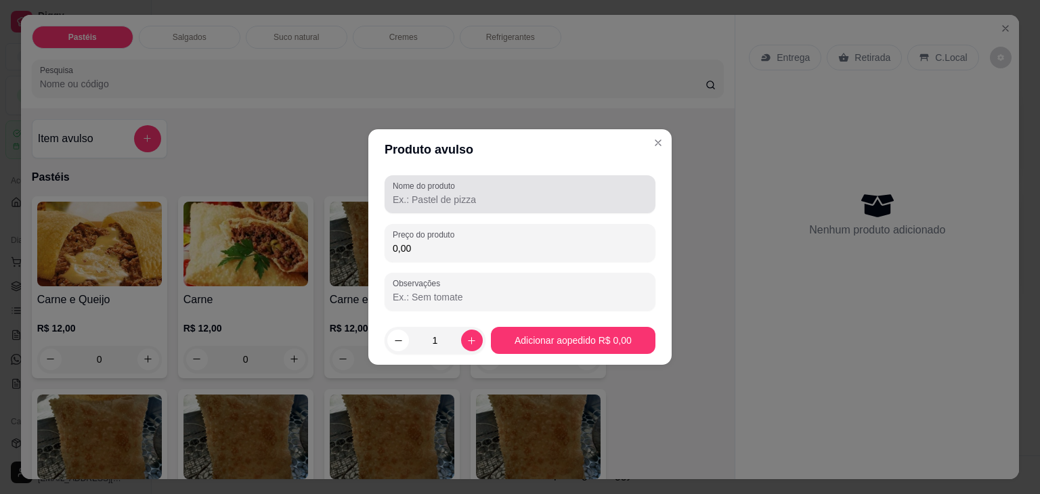
click at [404, 188] on label "Nome do produto" at bounding box center [426, 186] width 67 height 12
click at [404, 193] on input "Nome do produto" at bounding box center [520, 200] width 255 height 14
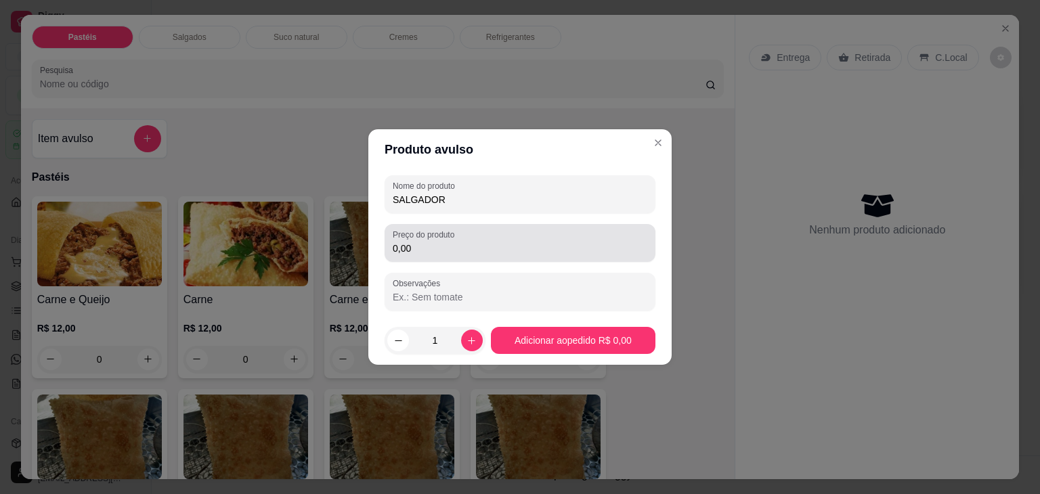
type input "SALGADOR"
click at [465, 260] on div "Preço do produto 0,00" at bounding box center [520, 243] width 271 height 38
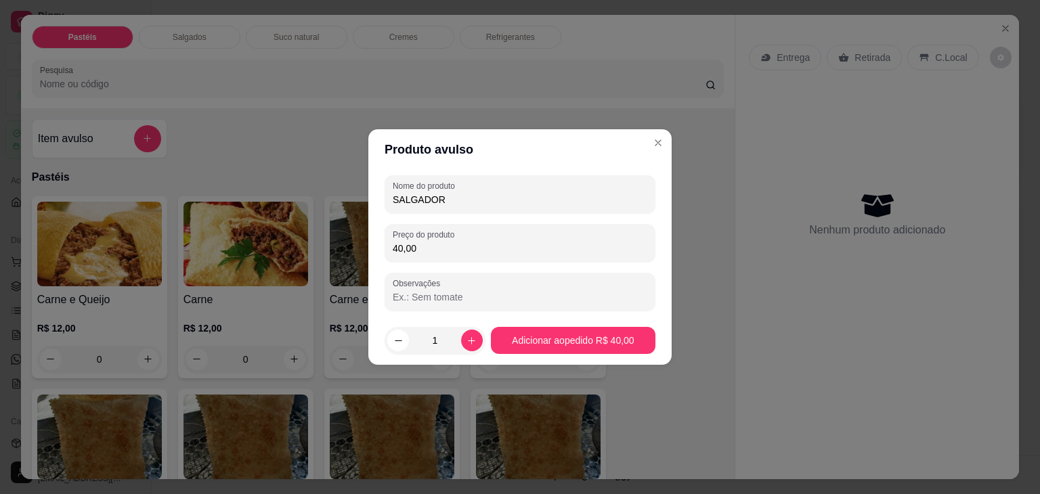
type input "40,00"
click at [569, 320] on footer "1 Adicionar ao pedido R$ 40,00" at bounding box center [519, 340] width 303 height 49
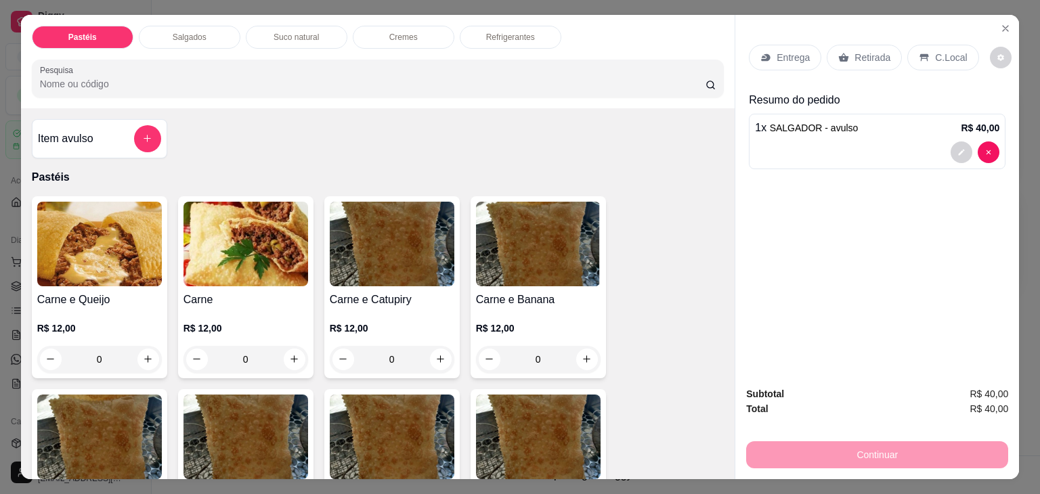
click at [847, 45] on div "Retirada" at bounding box center [864, 58] width 75 height 26
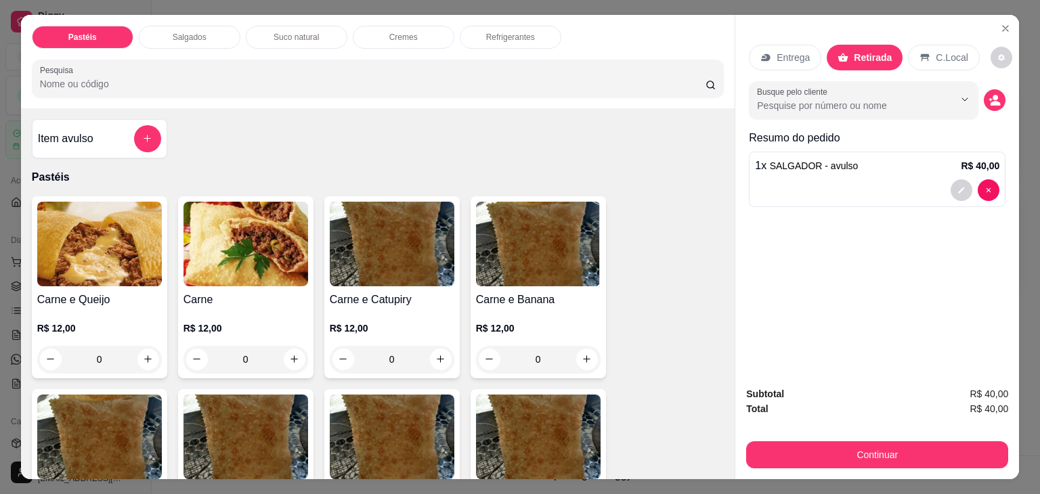
click at [794, 463] on div "Subtotal R$ 40,00 Total R$ 40,00 Continuar" at bounding box center [878, 428] width 284 height 104
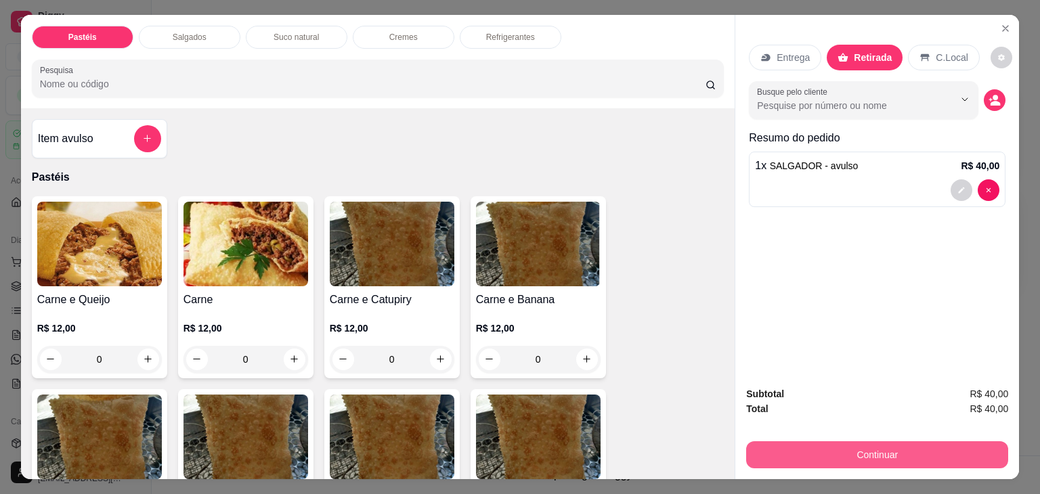
click at [790, 456] on button "Continuar" at bounding box center [877, 455] width 262 height 27
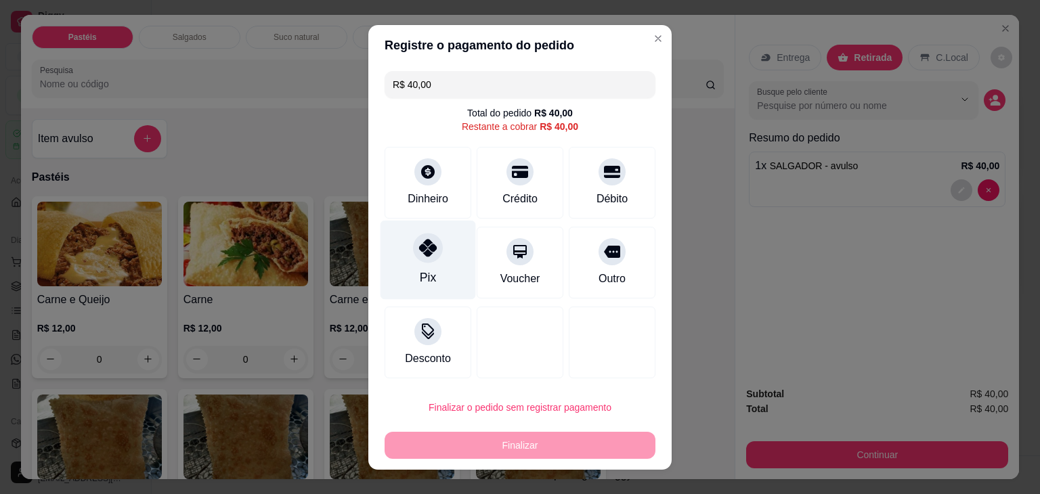
click at [438, 293] on div "Pix" at bounding box center [429, 259] width 96 height 79
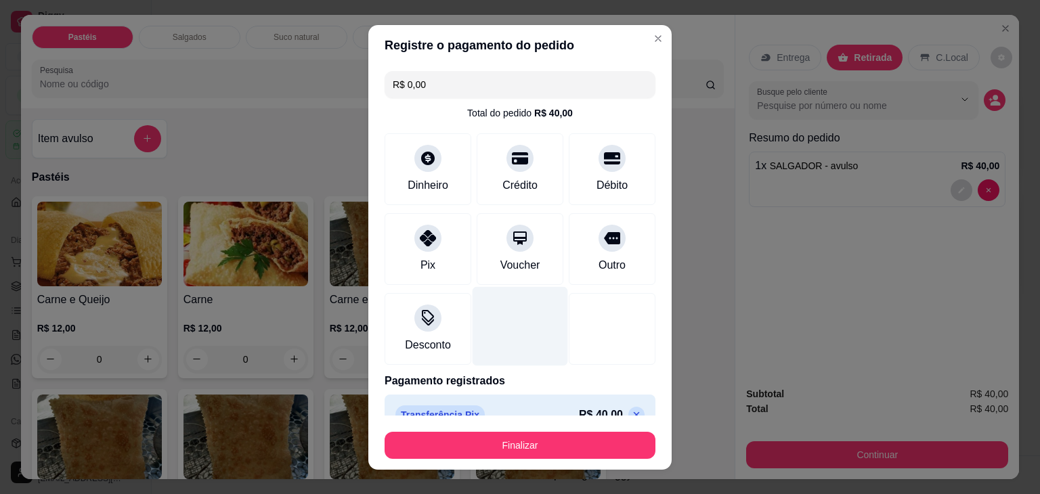
scroll to position [24, 0]
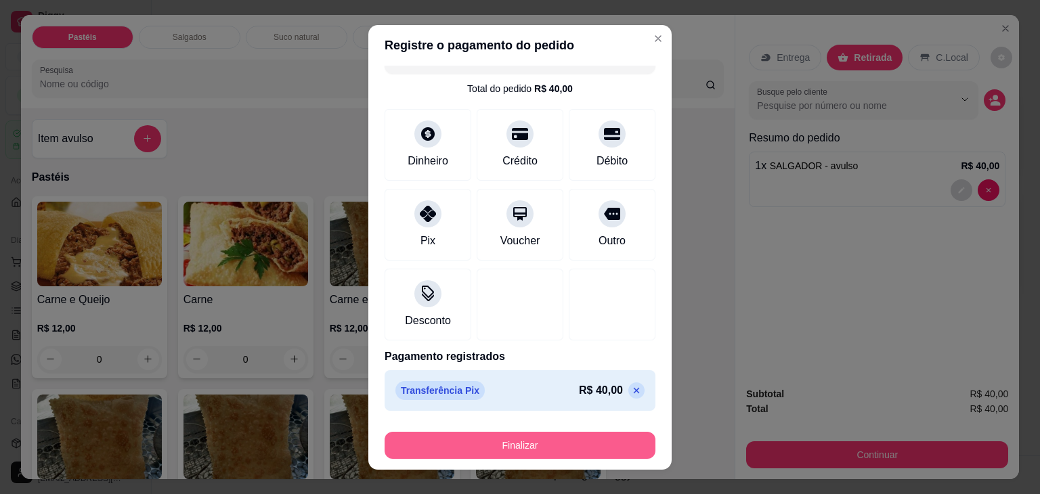
click at [473, 446] on button "Finalizar" at bounding box center [520, 445] width 271 height 27
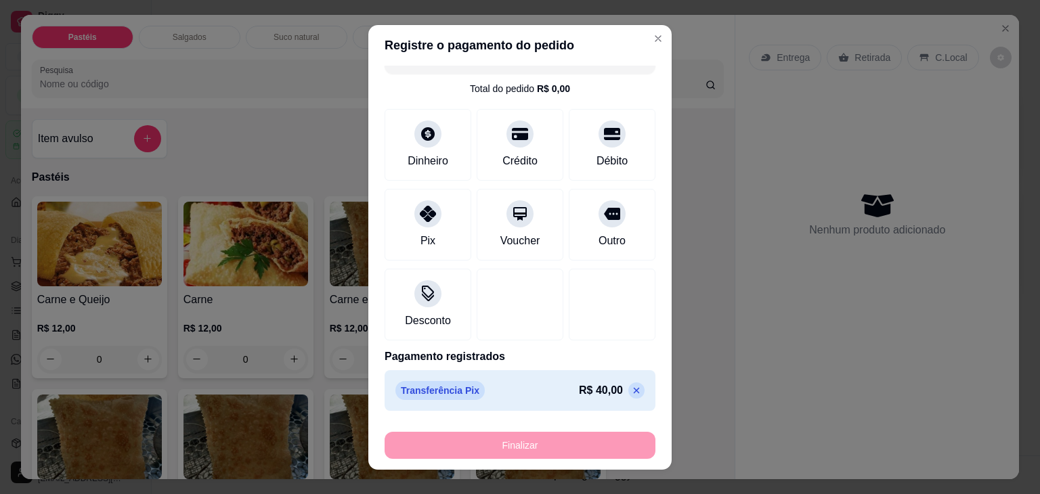
type input "-R$ 40,00"
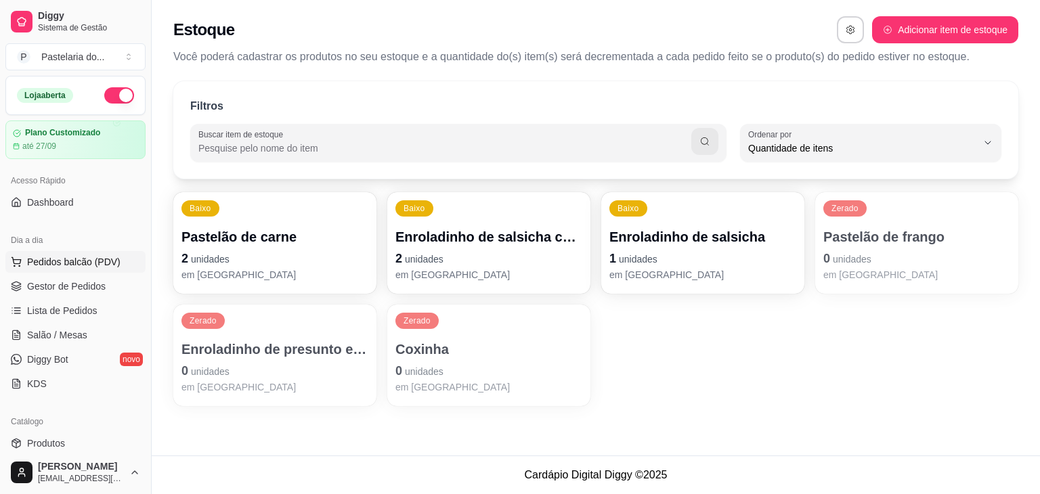
click at [75, 253] on button "Pedidos balcão (PDV)" at bounding box center [75, 262] width 140 height 22
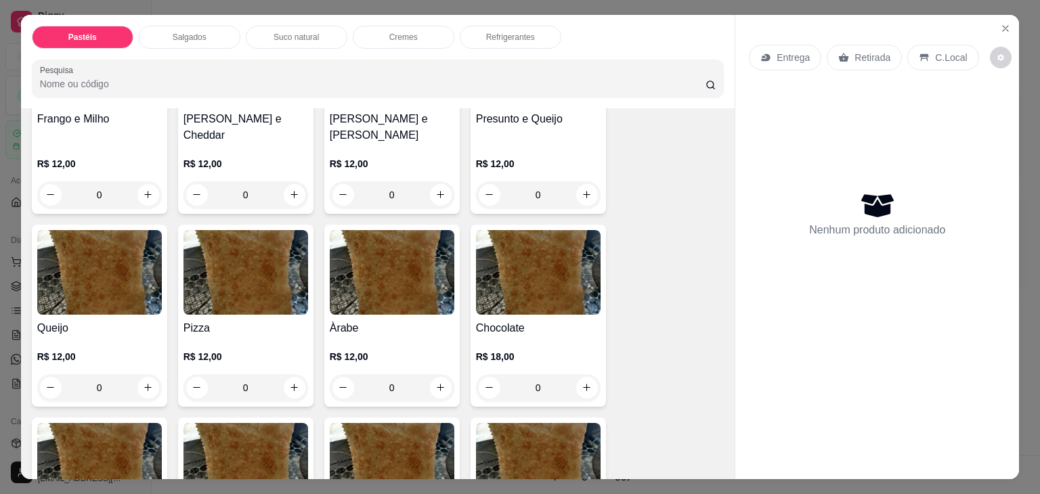
scroll to position [881, 0]
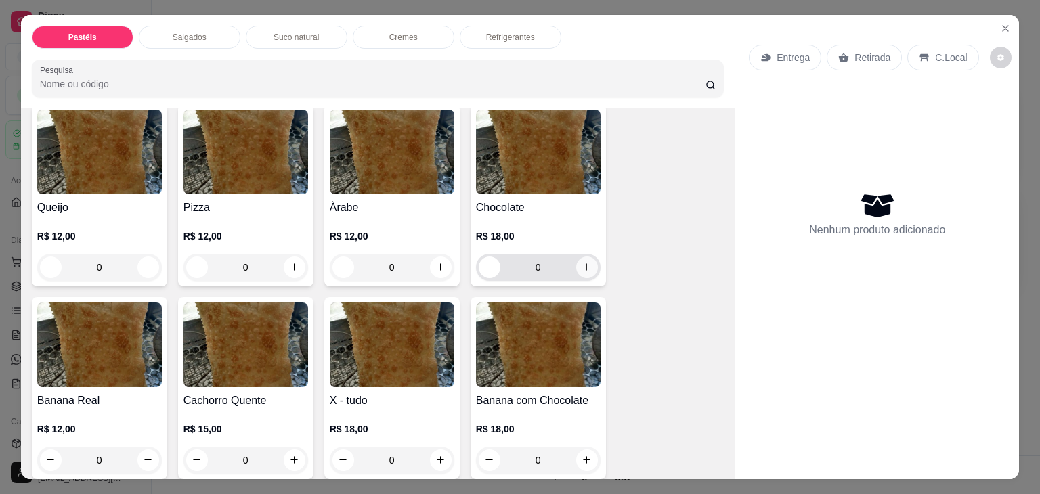
click at [583, 262] on icon "increase-product-quantity" at bounding box center [587, 267] width 10 height 10
type input "1"
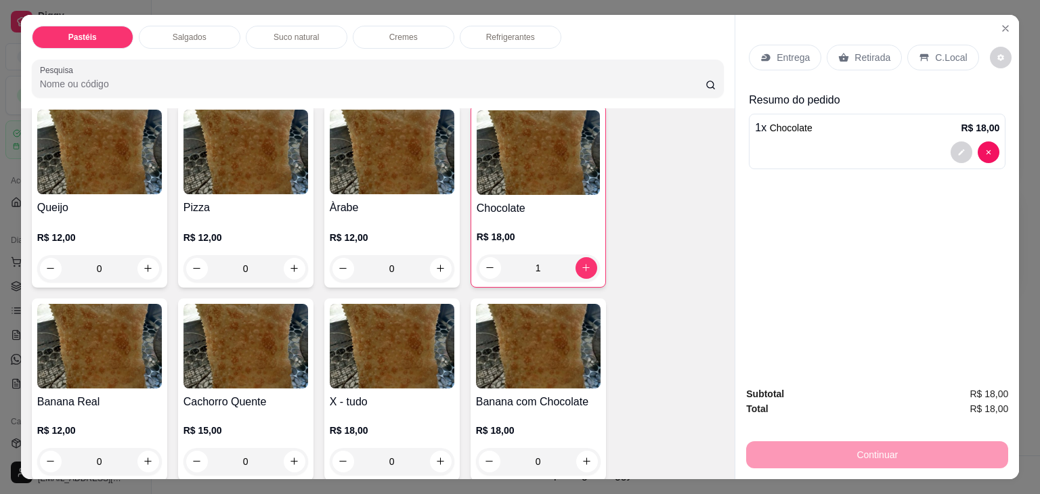
click at [854, 63] on div "Retirada" at bounding box center [864, 58] width 75 height 26
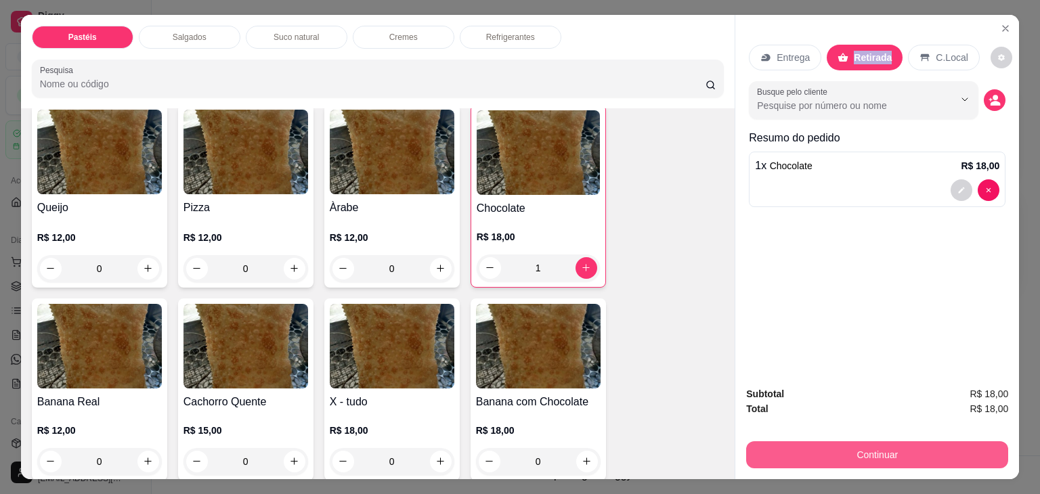
click at [793, 456] on button "Continuar" at bounding box center [877, 455] width 262 height 27
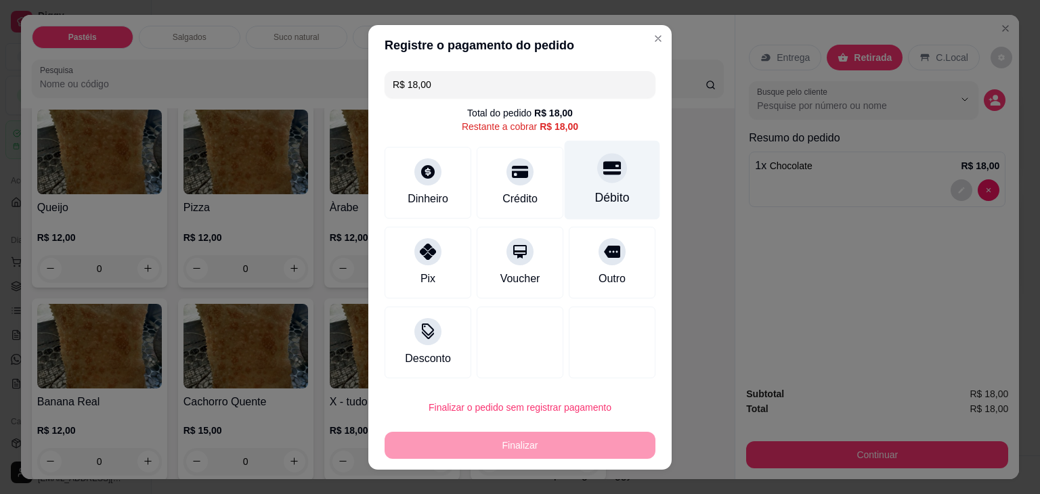
click at [604, 177] on icon at bounding box center [613, 168] width 18 height 18
type input "R$ 0,00"
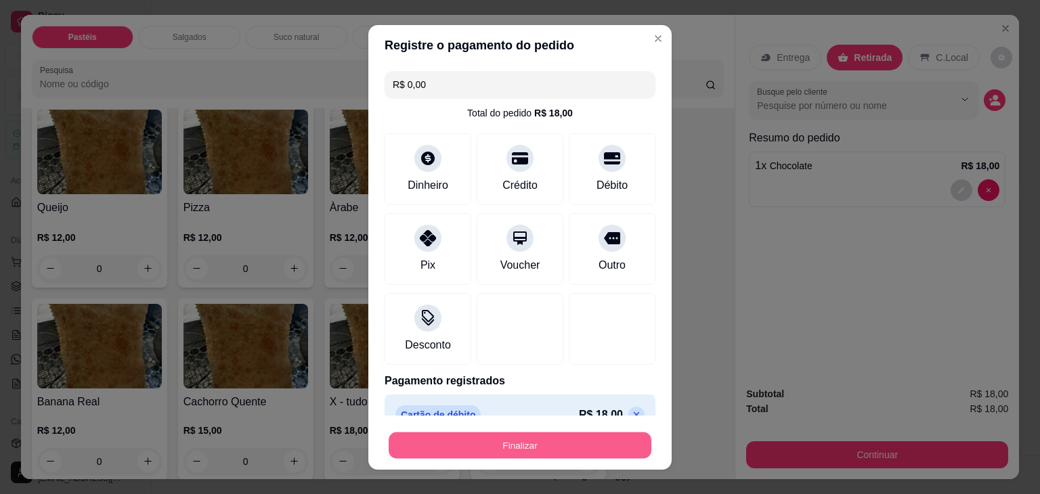
click at [569, 449] on button "Finalizar" at bounding box center [520, 445] width 263 height 26
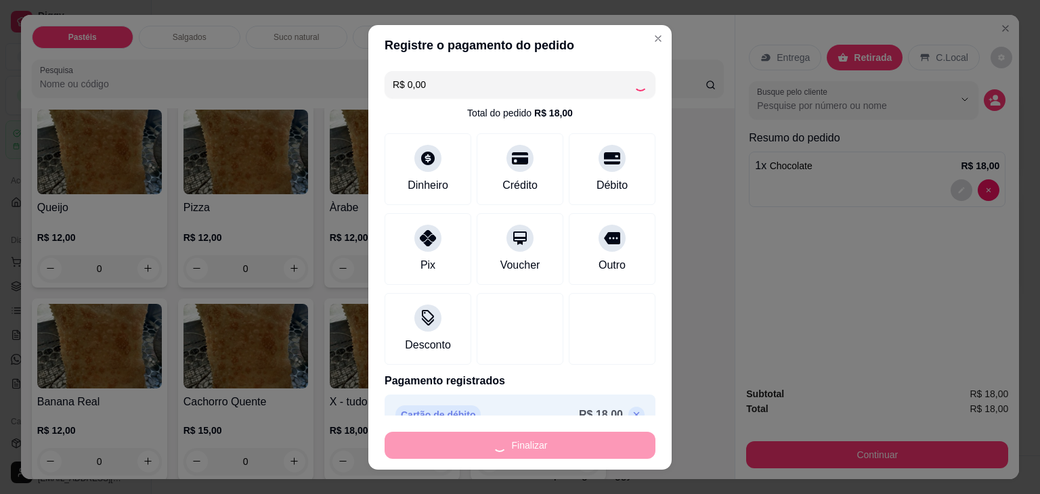
type input "0"
type input "-R$ 18,00"
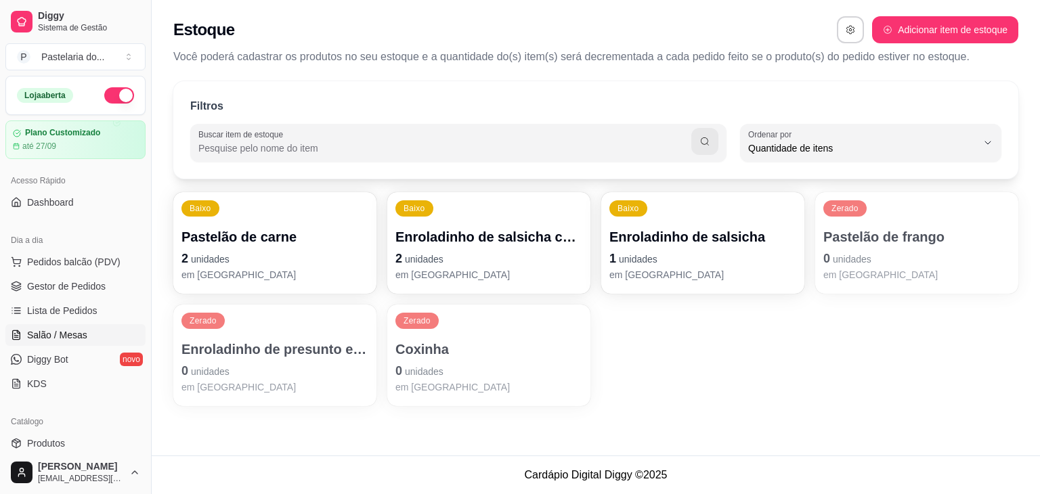
click at [56, 339] on span "Salão / Mesas" at bounding box center [57, 336] width 60 height 14
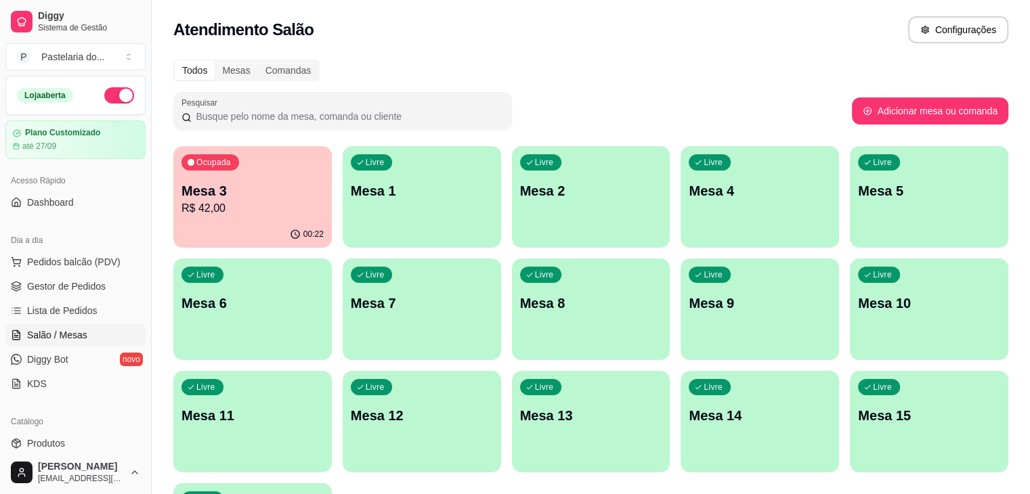
click at [242, 221] on div "00:22" at bounding box center [252, 234] width 158 height 26
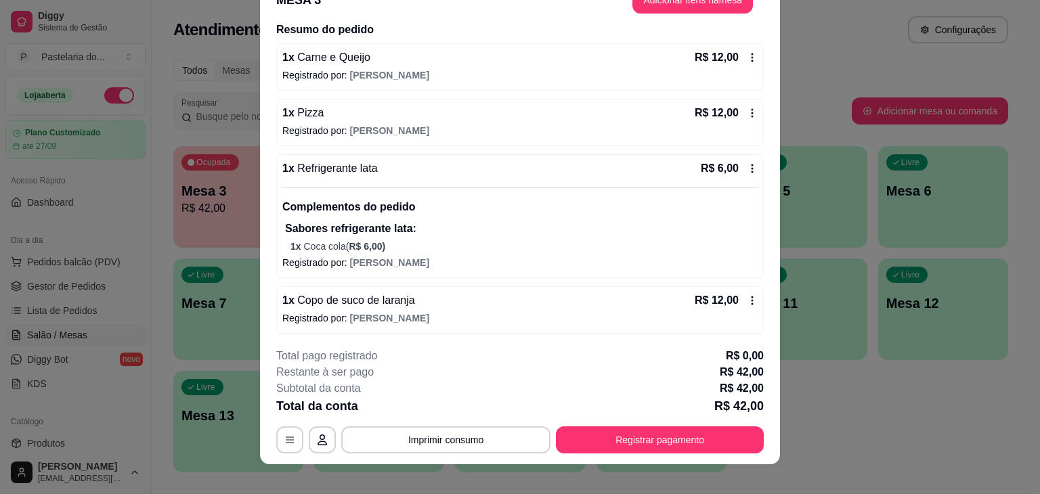
scroll to position [41, 0]
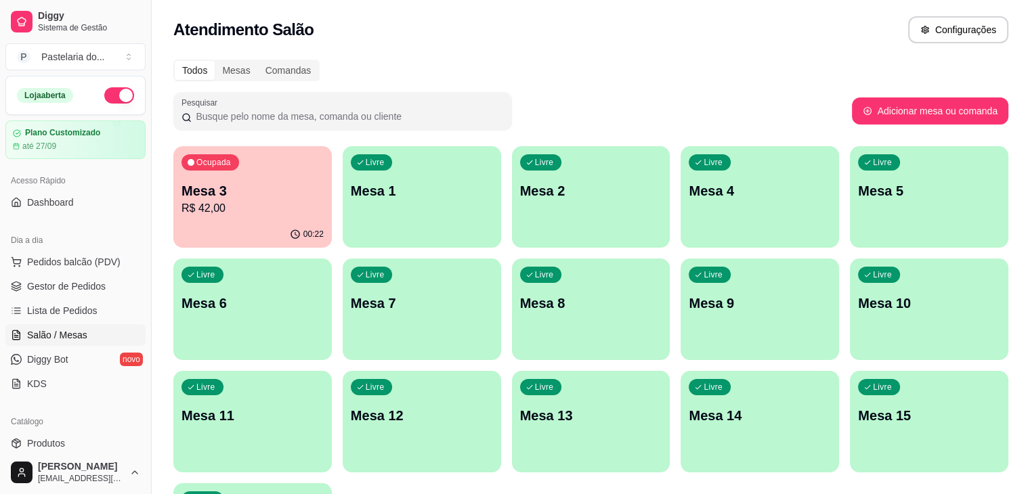
click at [501, 371] on div "Livre Mesa 12" at bounding box center [422, 413] width 158 height 85
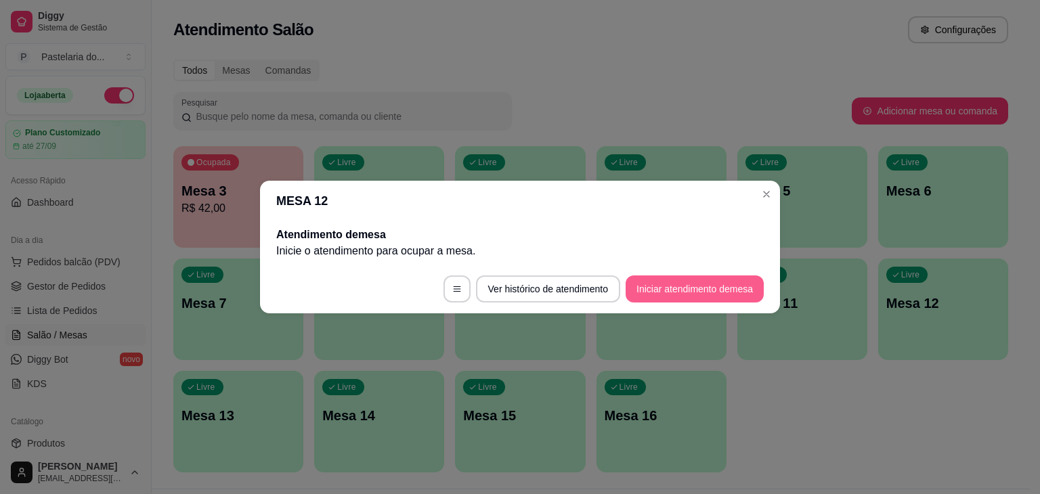
click at [687, 293] on button "Iniciar atendimento de mesa" at bounding box center [695, 289] width 138 height 27
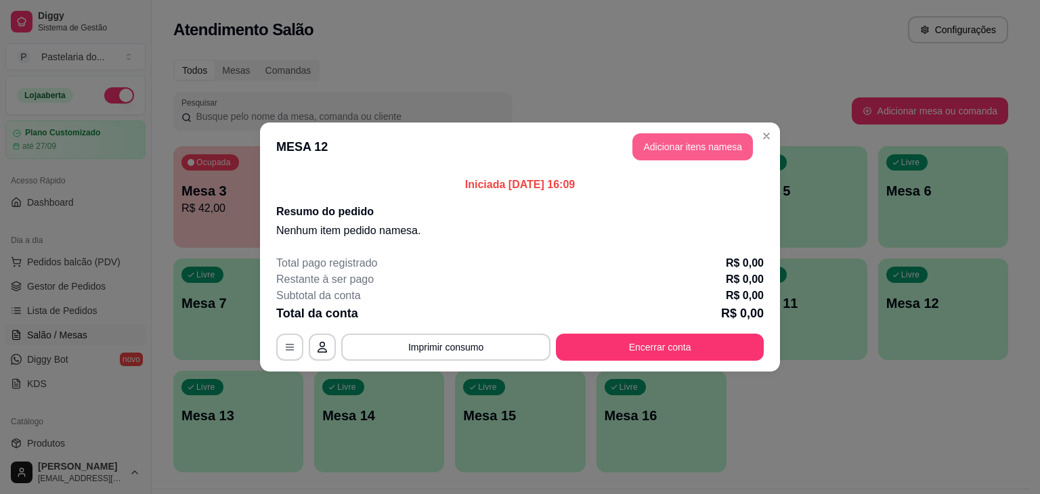
click at [693, 142] on button "Adicionar itens na mesa" at bounding box center [693, 146] width 121 height 27
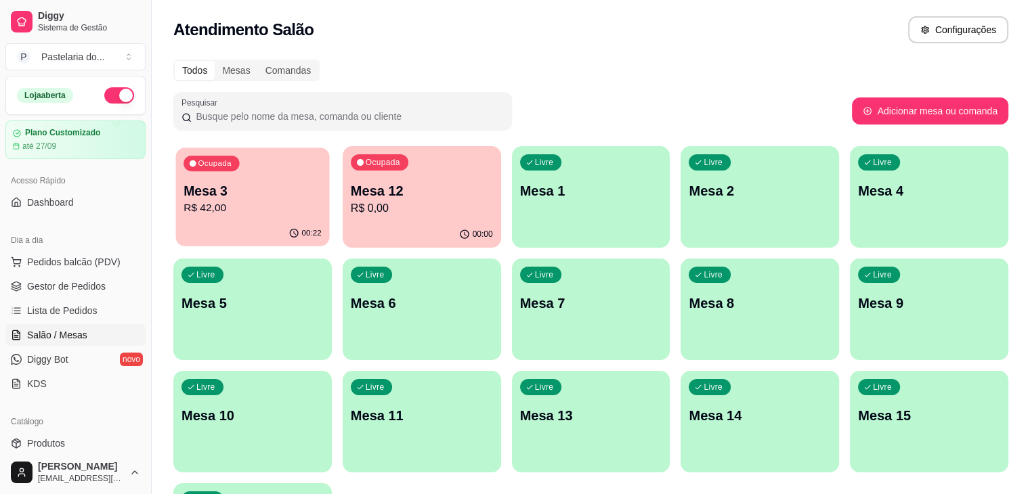
click at [268, 180] on div "Ocupada Mesa 3 R$ 42,00" at bounding box center [253, 184] width 154 height 73
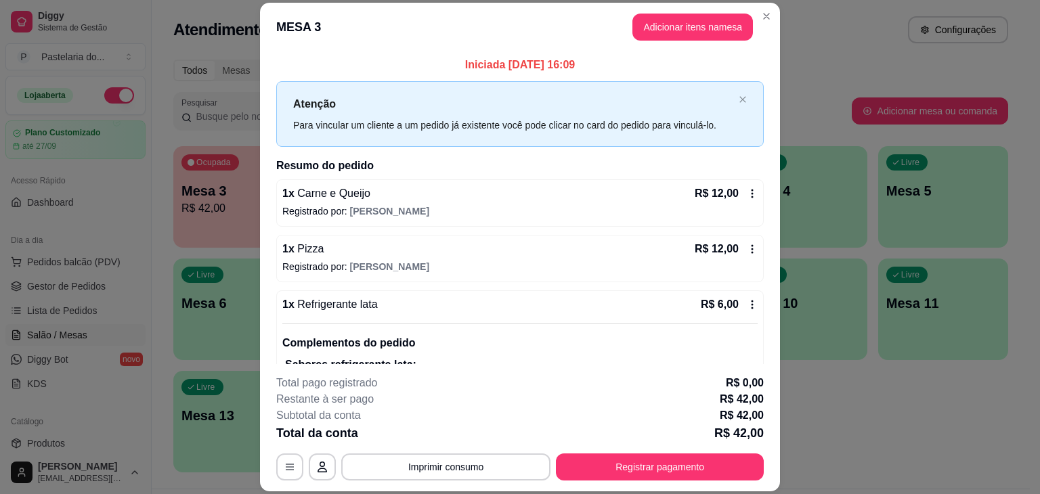
click at [622, 462] on button "Registrar pagamento" at bounding box center [660, 467] width 208 height 27
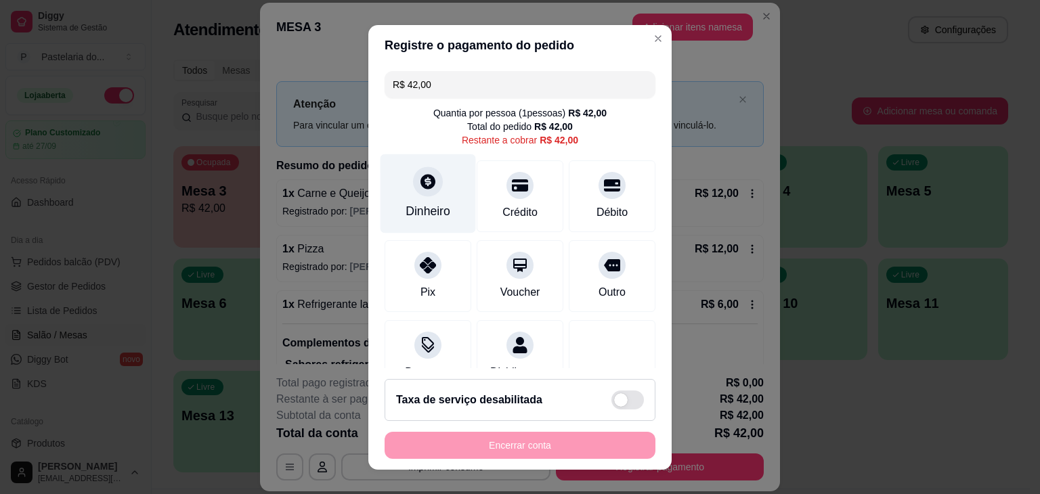
click at [417, 207] on div "Dinheiro" at bounding box center [428, 212] width 45 height 18
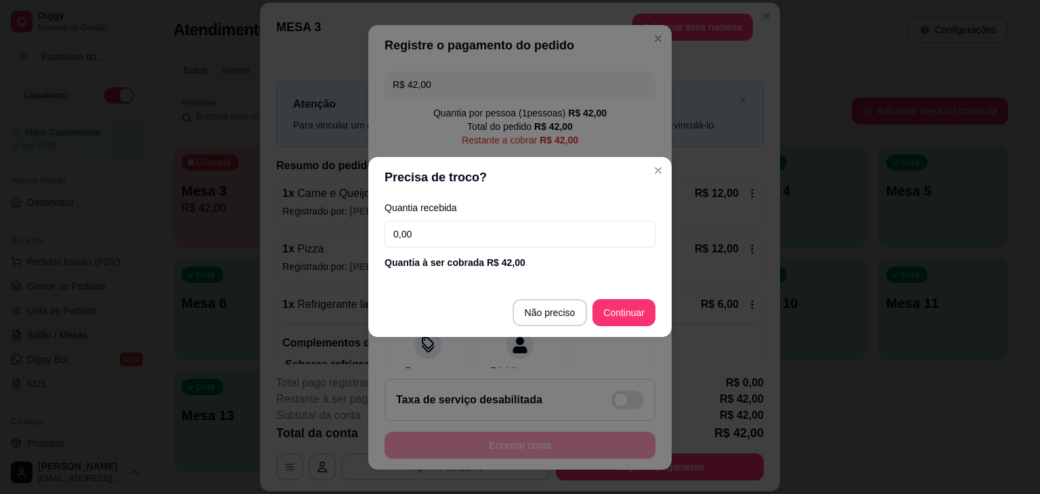
click at [425, 238] on input "0,00" at bounding box center [520, 234] width 271 height 27
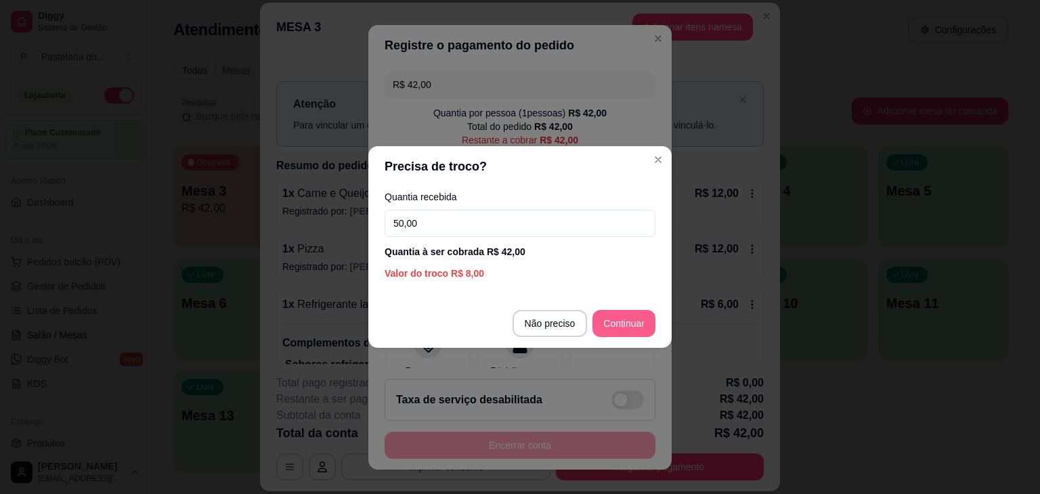
type input "50,00"
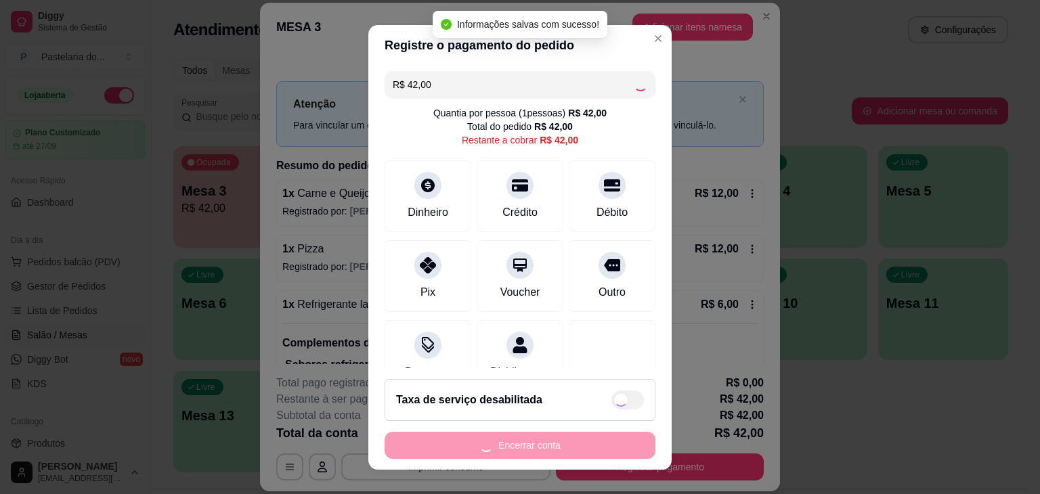
type input "R$ 0,00"
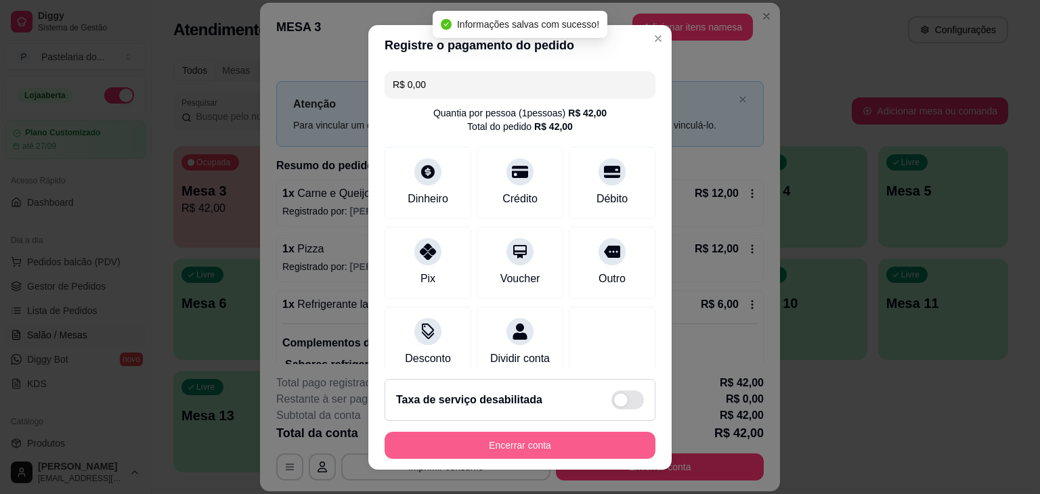
click at [574, 448] on button "Encerrar conta" at bounding box center [520, 445] width 271 height 27
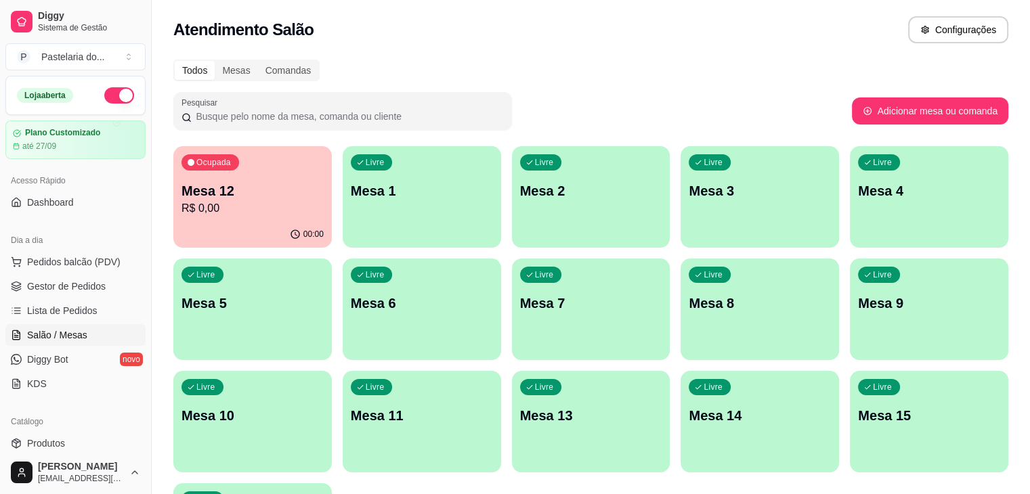
click at [198, 209] on p "R$ 0,00" at bounding box center [253, 208] width 142 height 16
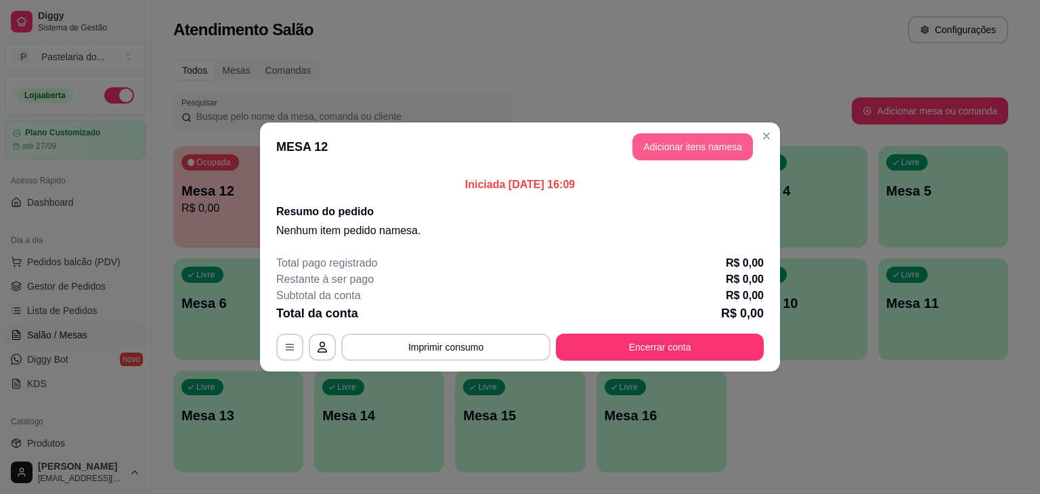
click at [685, 143] on button "Adicionar itens na mesa" at bounding box center [693, 146] width 121 height 27
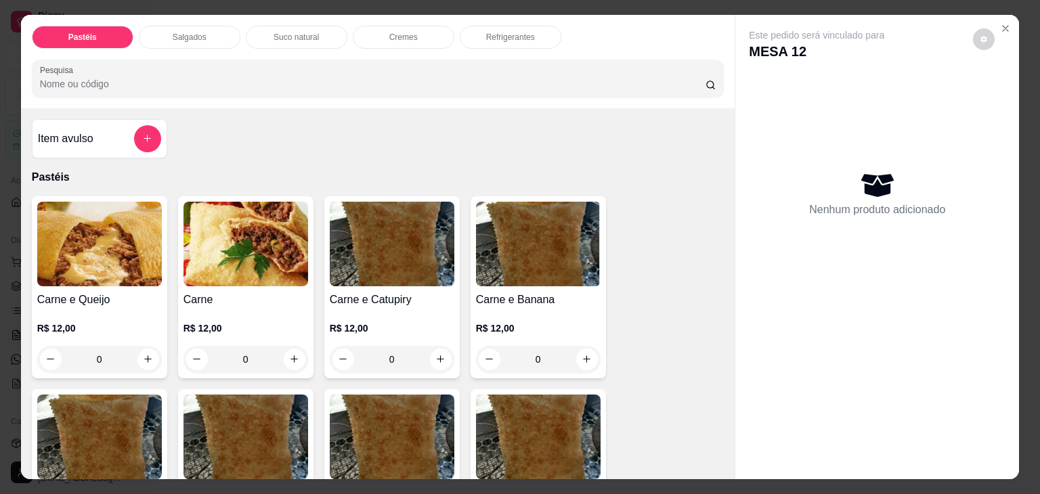
click at [152, 350] on div "0" at bounding box center [99, 359] width 125 height 27
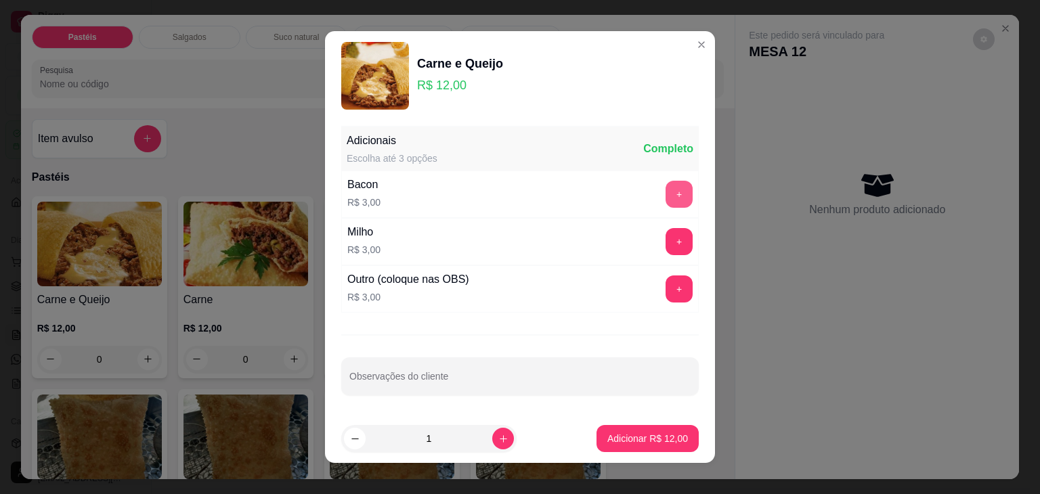
click at [669, 195] on button "+" at bounding box center [679, 194] width 27 height 27
click at [618, 435] on p "Adicionar R$ 15,00" at bounding box center [648, 439] width 81 height 14
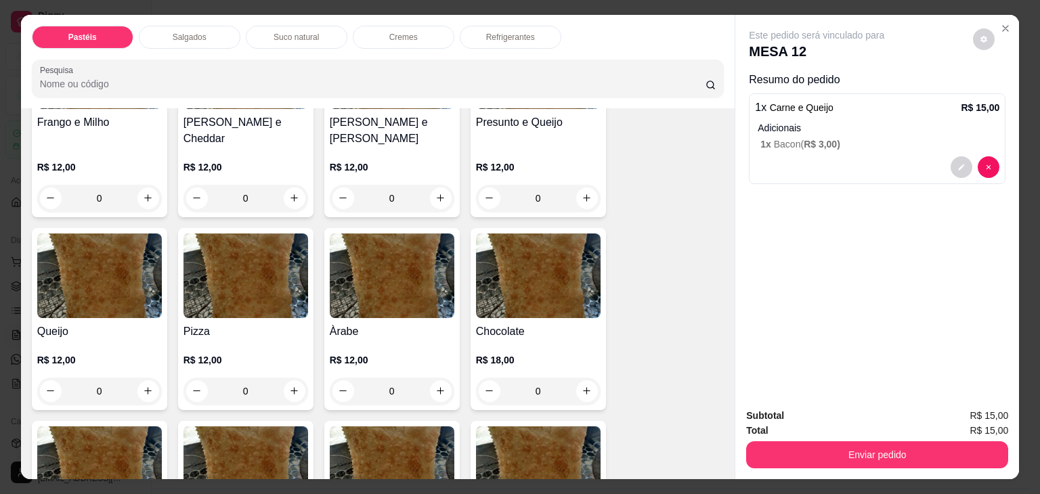
scroll to position [677, 0]
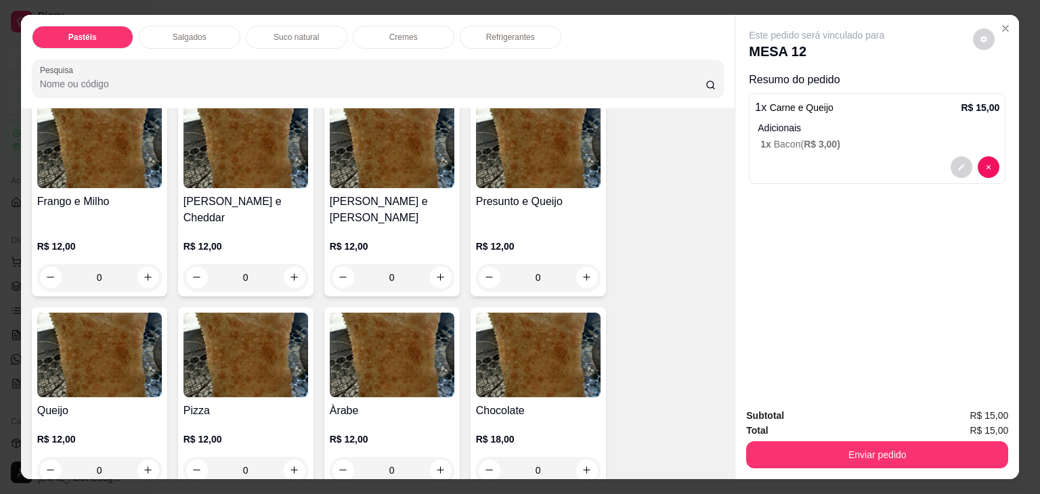
click at [583, 264] on div "0" at bounding box center [538, 277] width 125 height 27
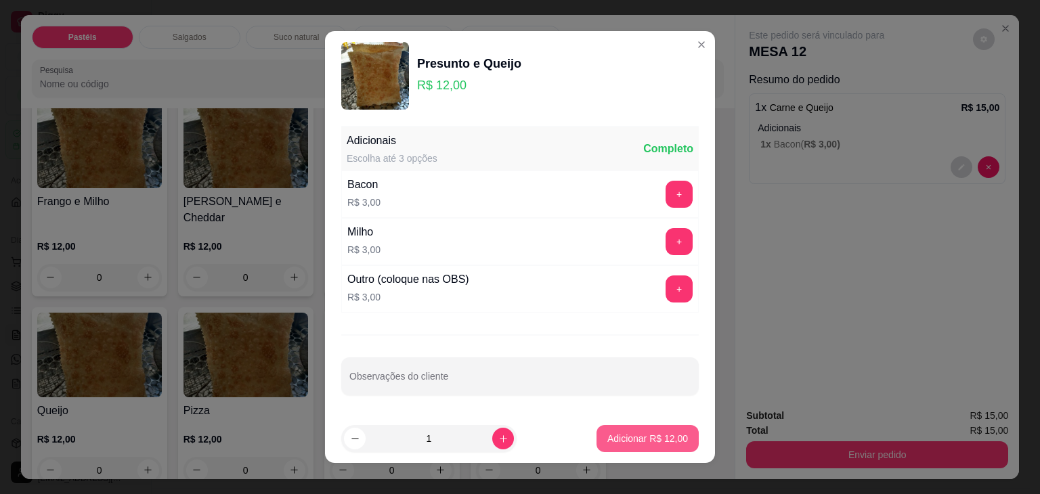
click at [630, 440] on p "Adicionar R$ 12,00" at bounding box center [648, 439] width 81 height 14
type input "1"
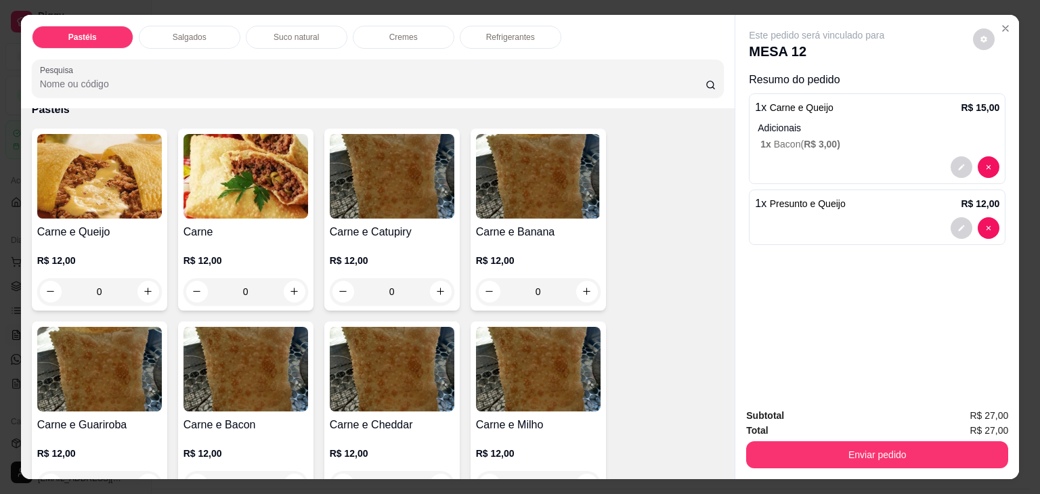
scroll to position [0, 0]
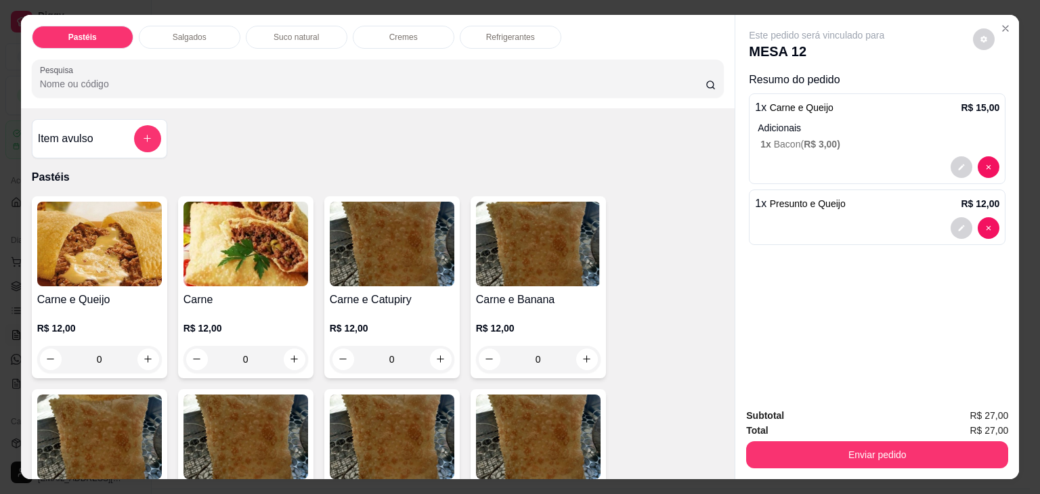
click at [218, 29] on div "Salgados" at bounding box center [190, 37] width 102 height 23
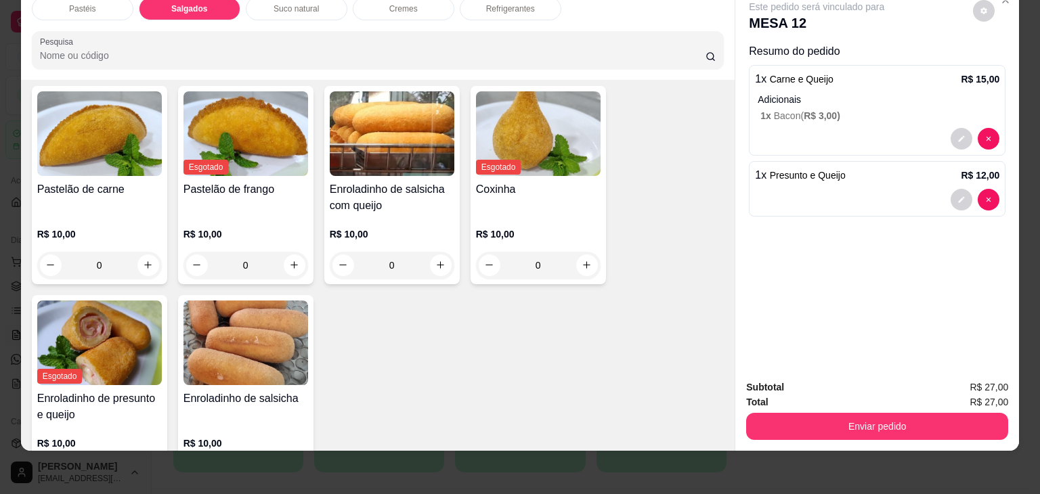
scroll to position [1508, 0]
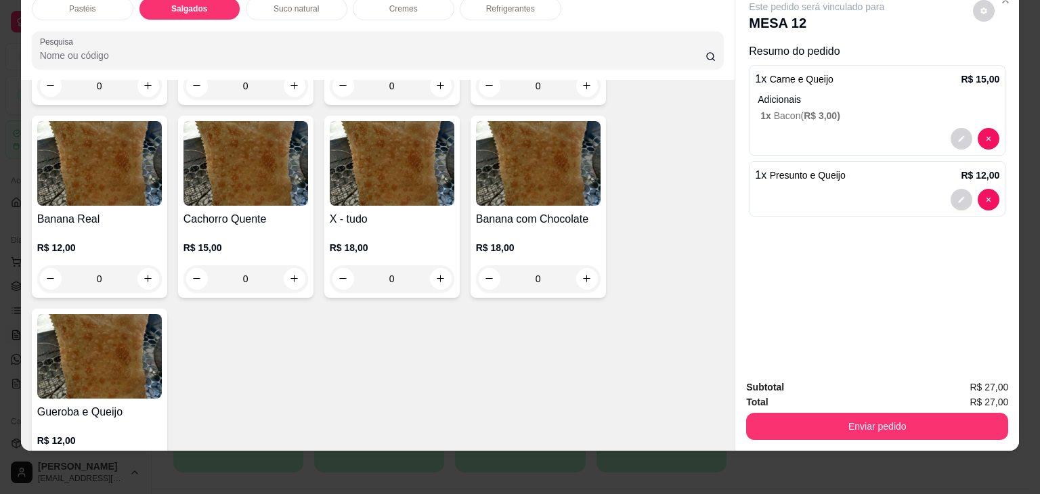
click at [104, 7] on div "Pastéis" at bounding box center [83, 8] width 102 height 23
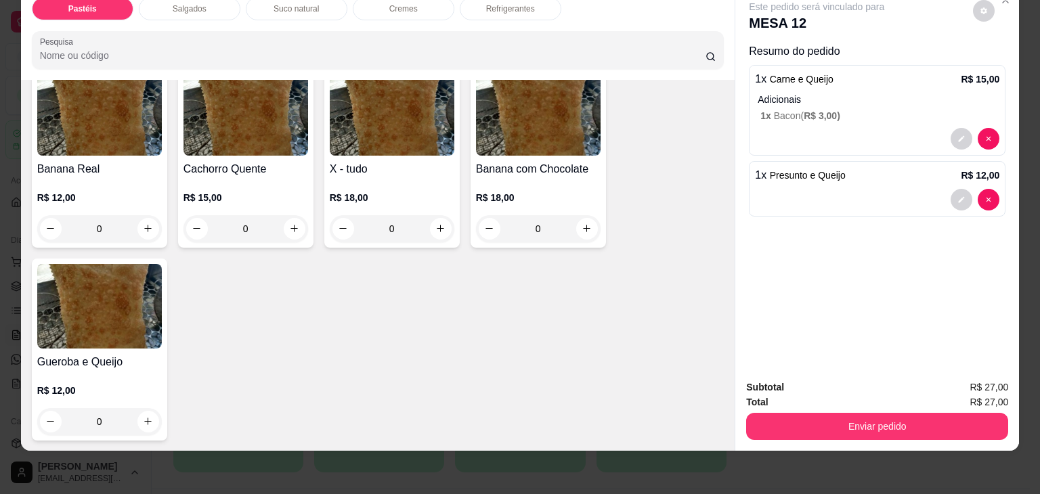
scroll to position [813, 0]
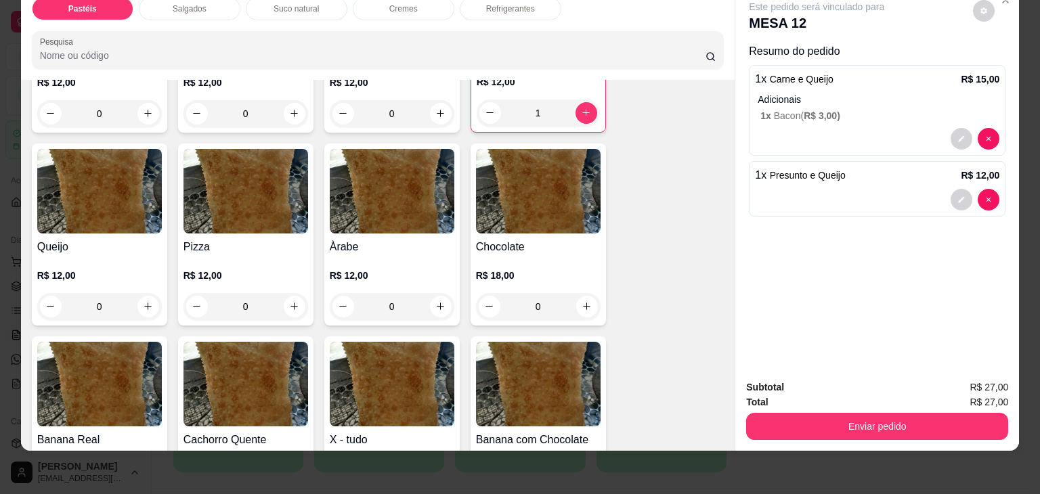
click at [293, 293] on div "0" at bounding box center [246, 306] width 125 height 27
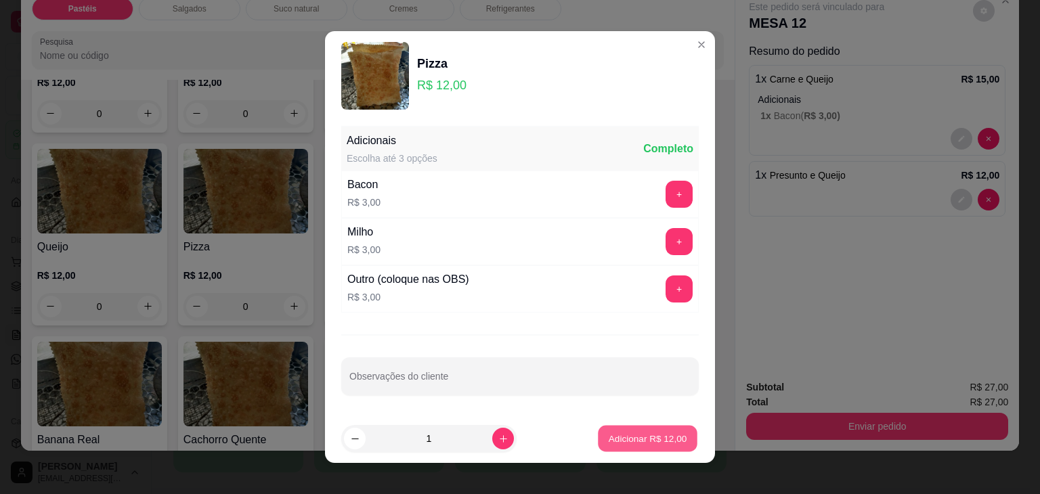
click at [630, 427] on button "Adicionar R$ 12,00" at bounding box center [648, 439] width 100 height 26
type input "1"
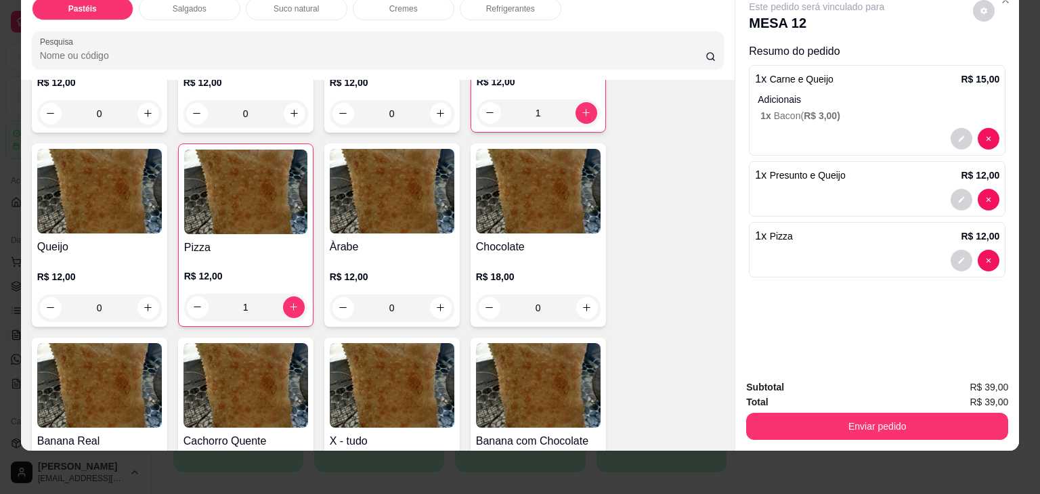
click at [580, 100] on div "1" at bounding box center [538, 113] width 123 height 27
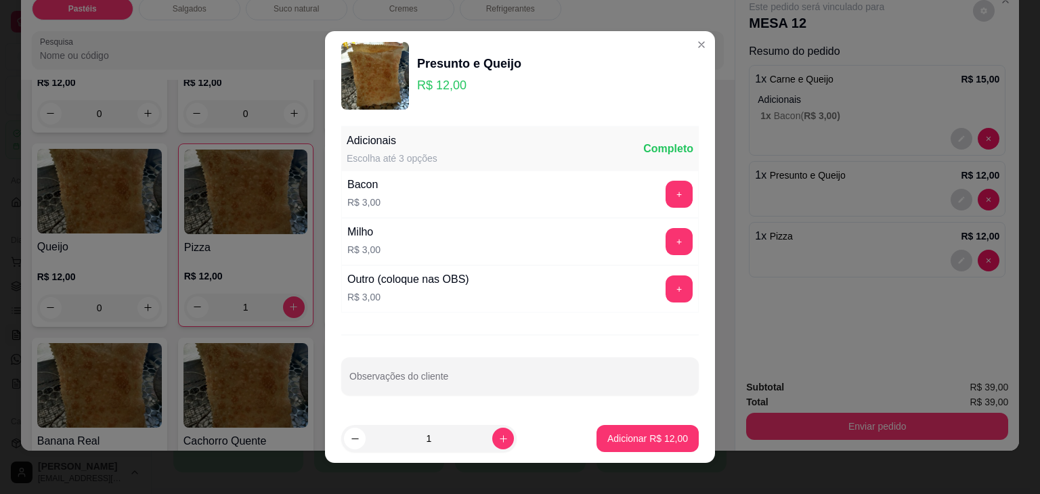
click at [656, 409] on div "Adicionais Escolha até 3 opções Completo Bacon R$ 3,00 + Milho R$ 3,00 + Outro …" at bounding box center [520, 268] width 390 height 294
click at [633, 434] on p "Adicionar R$ 12,00" at bounding box center [648, 439] width 81 height 14
type input "2"
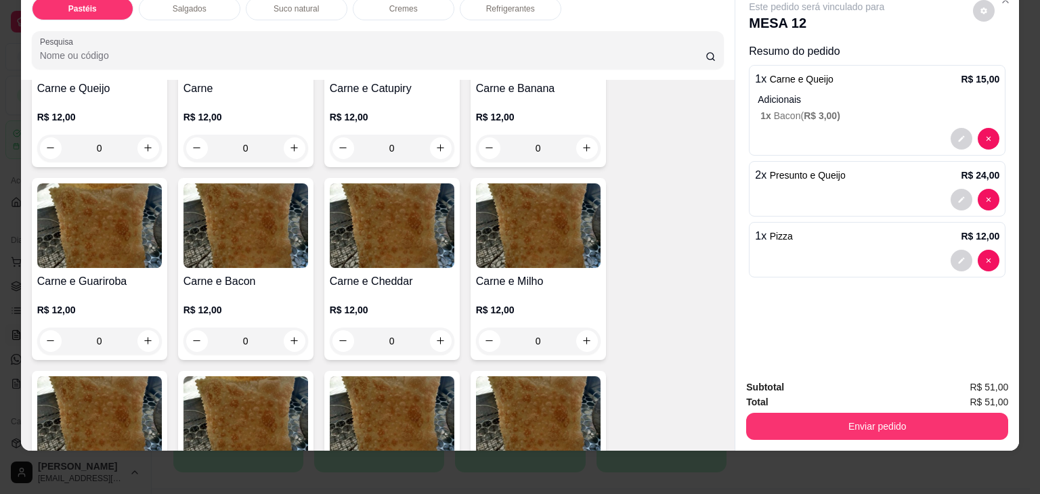
scroll to position [406, 0]
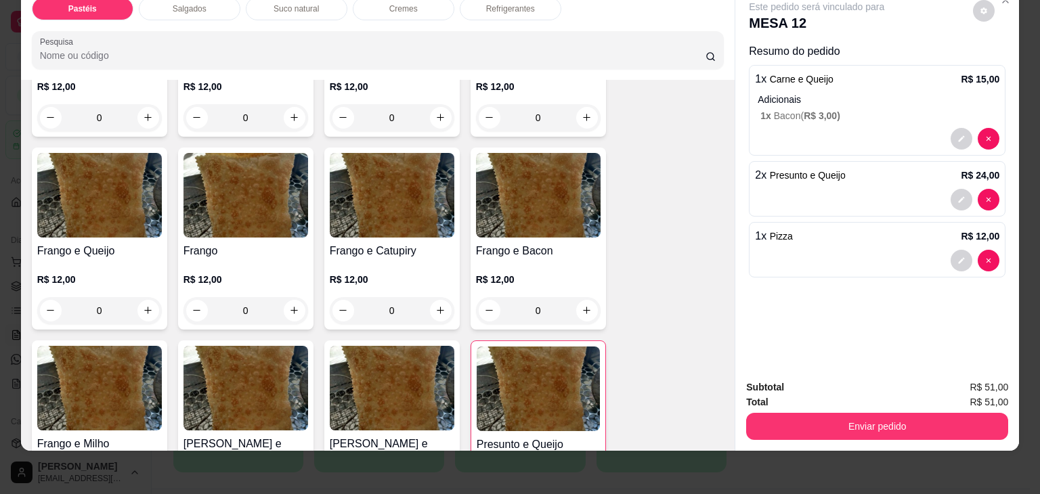
click at [433, 302] on div "0" at bounding box center [392, 310] width 125 height 27
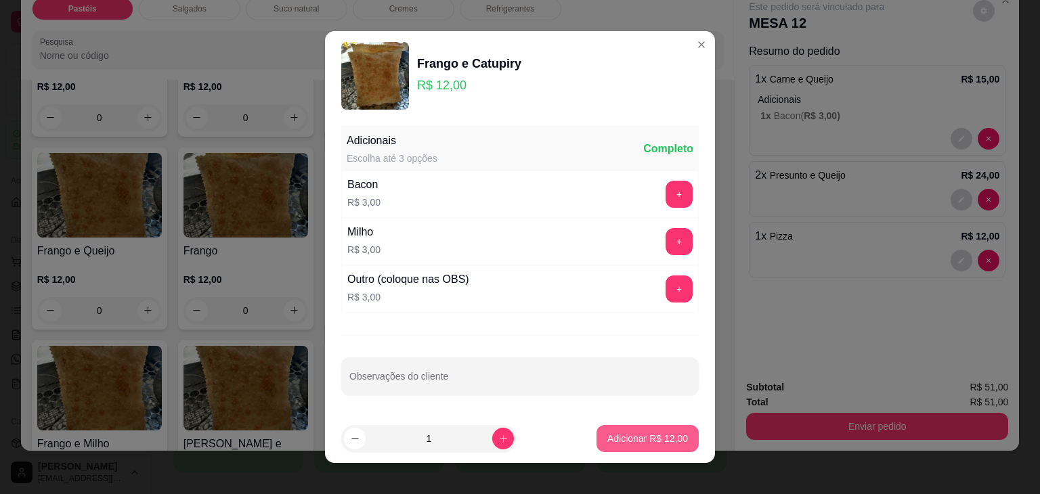
click at [639, 442] on p "Adicionar R$ 12,00" at bounding box center [648, 439] width 81 height 14
type input "1"
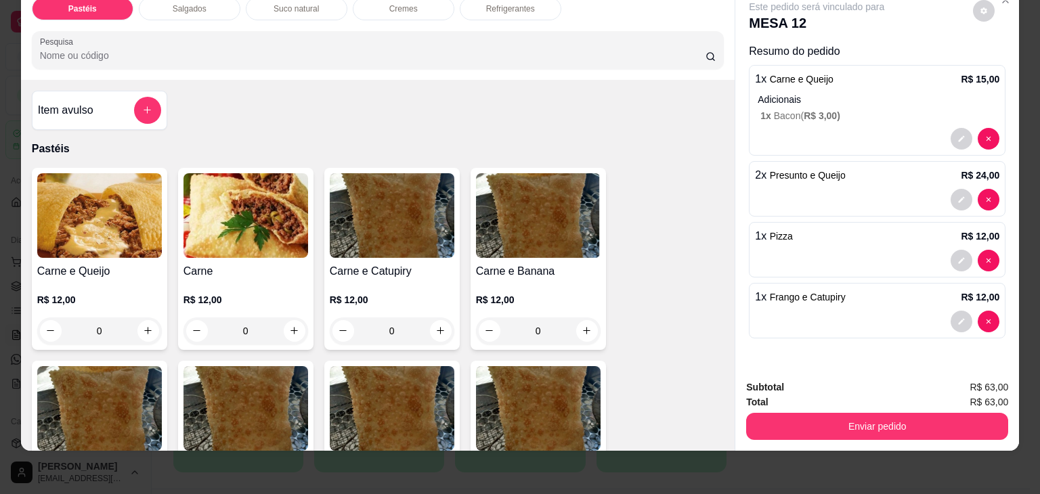
scroll to position [0, 0]
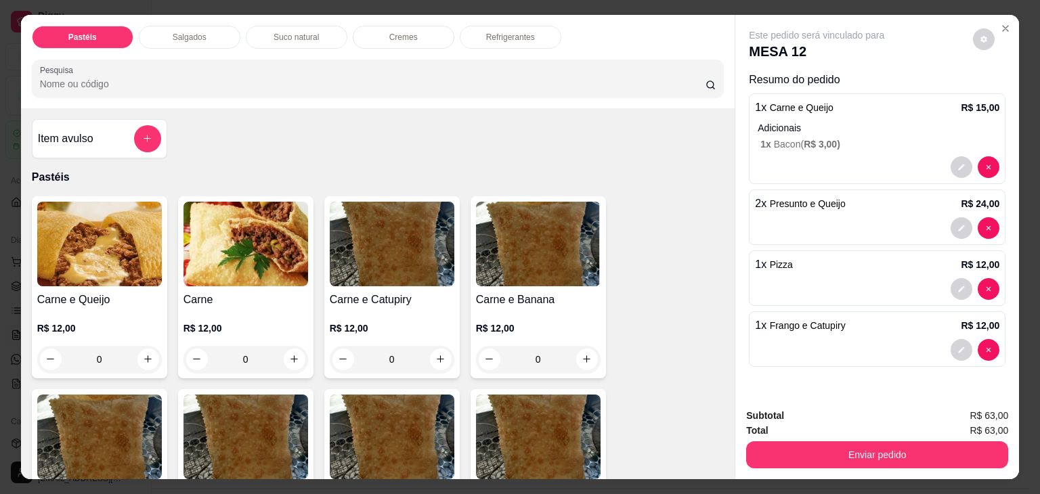
click at [120, 144] on div "Item avulso" at bounding box center [99, 138] width 123 height 27
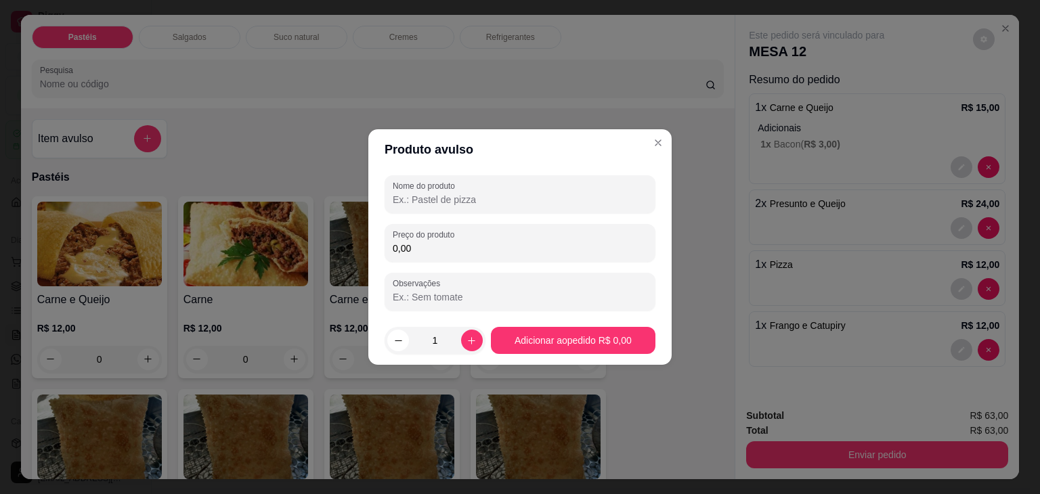
click at [425, 215] on div "Nome do produto Preço do produto 0,00 Observações" at bounding box center [520, 242] width 271 height 135
click at [439, 189] on label "Nome do produto" at bounding box center [426, 186] width 67 height 12
click at [439, 193] on input "Nome do produto" at bounding box center [520, 200] width 255 height 14
type input "COXINHA"
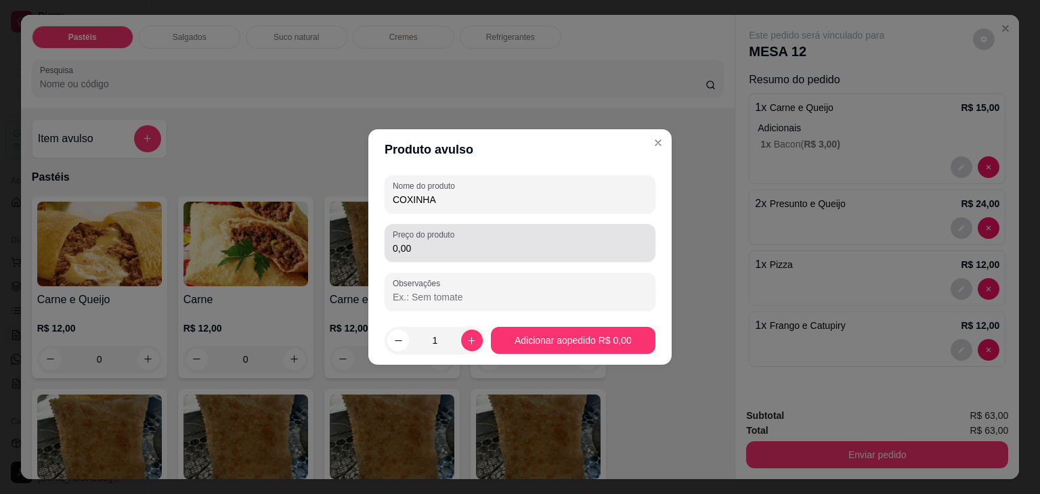
click at [396, 229] on label "Preço do produto" at bounding box center [426, 235] width 66 height 12
click at [396, 242] on input "0,00" at bounding box center [520, 249] width 255 height 14
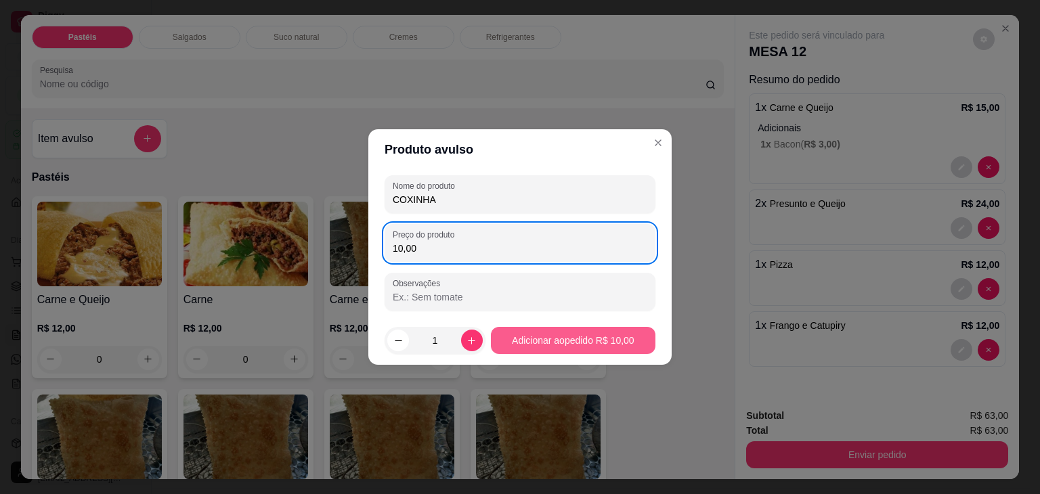
type input "10,00"
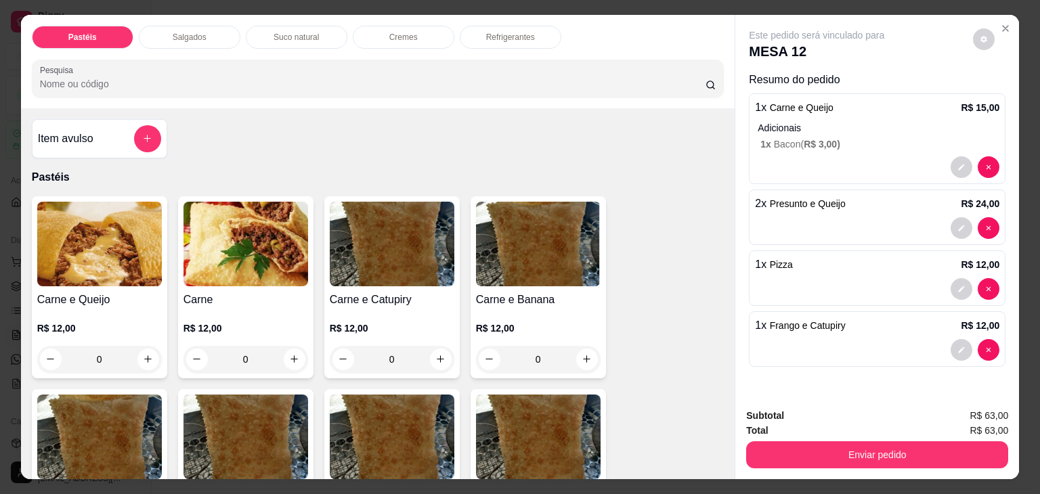
click at [486, 32] on p "Refrigerantes" at bounding box center [510, 37] width 49 height 11
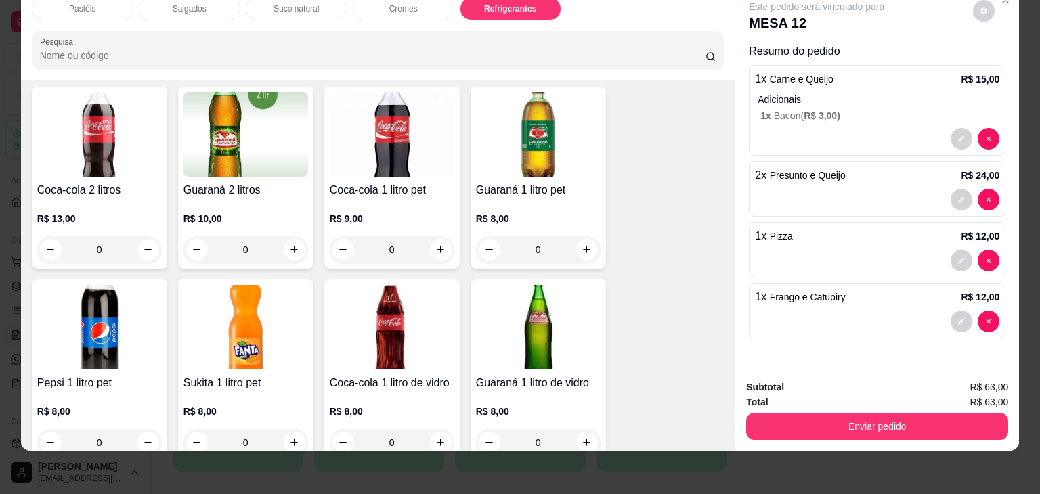
scroll to position [3200, 0]
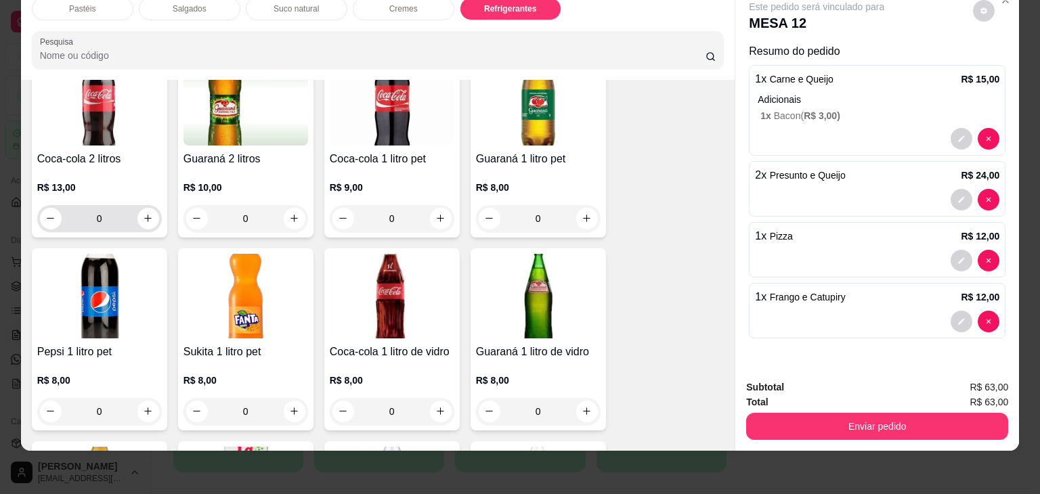
click at [152, 208] on button "increase-product-quantity" at bounding box center [148, 219] width 22 height 22
type input "1"
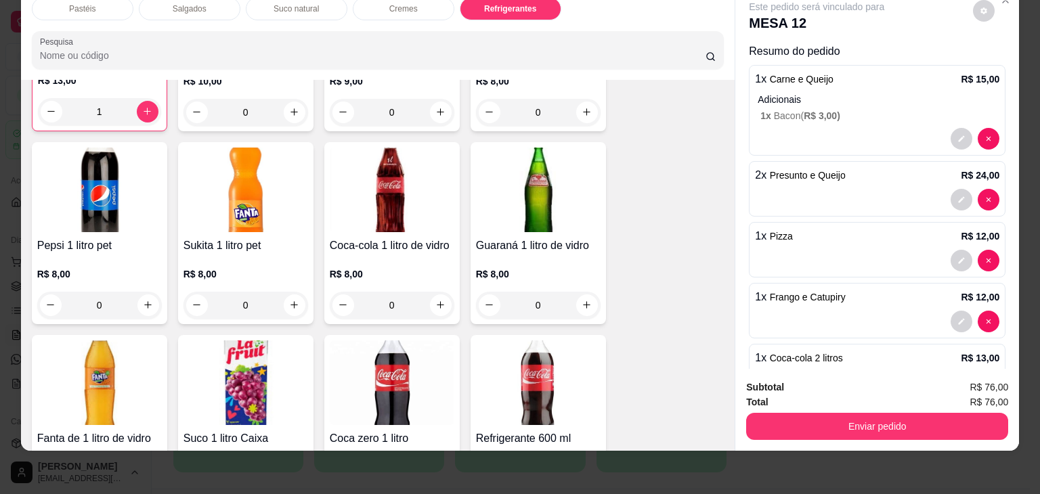
scroll to position [3404, 0]
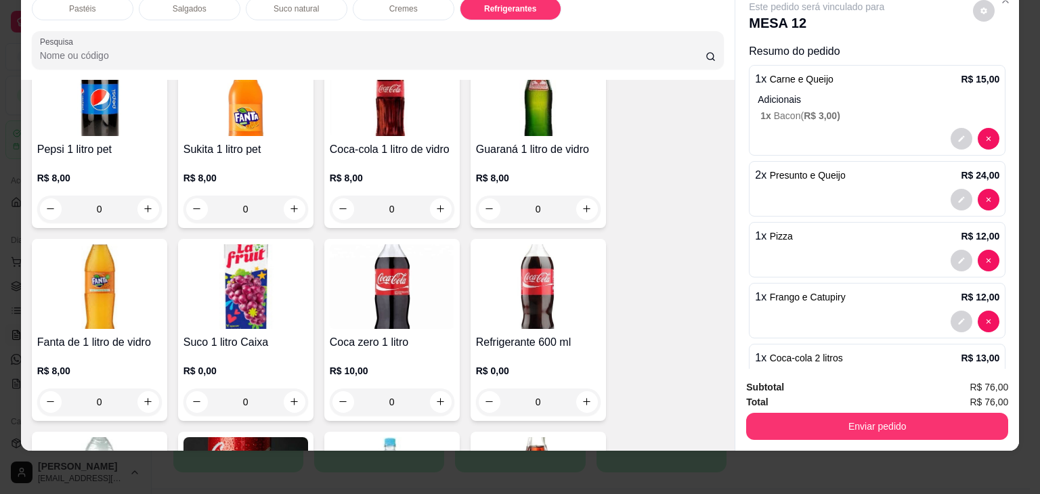
click at [158, 379] on div "Fanta de 1 litro de vidro R$ 8,00 0" at bounding box center [99, 330] width 135 height 182
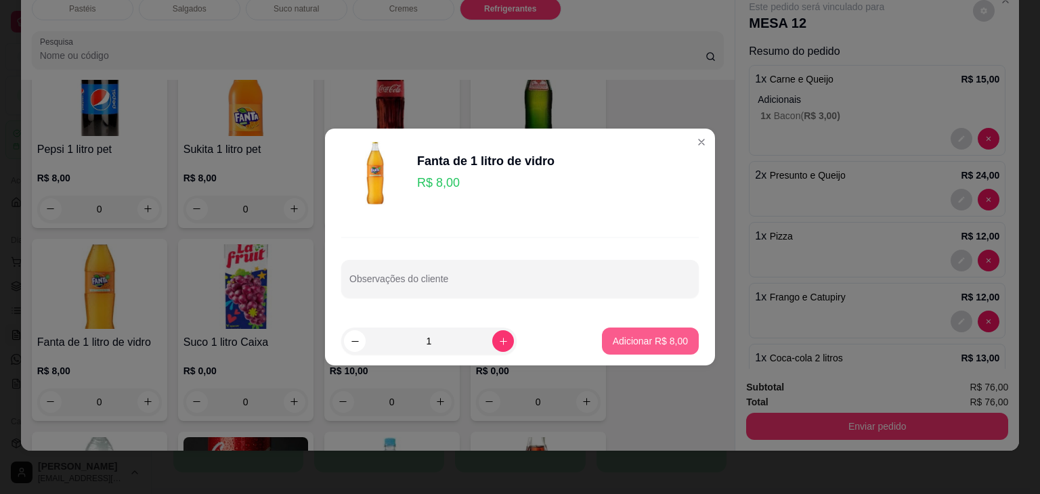
click at [632, 334] on button "Adicionar R$ 8,00" at bounding box center [650, 341] width 97 height 27
type input "1"
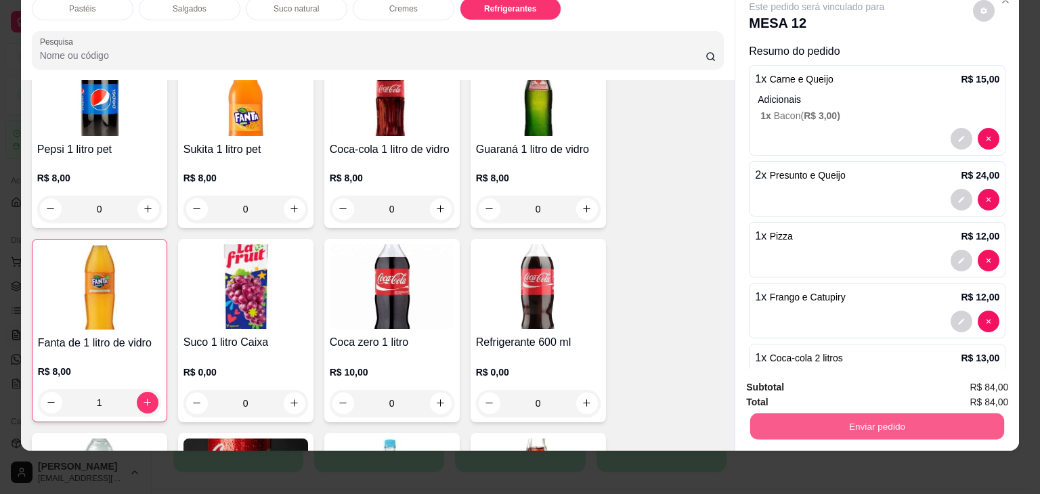
click at [824, 414] on button "Enviar pedido" at bounding box center [877, 427] width 254 height 26
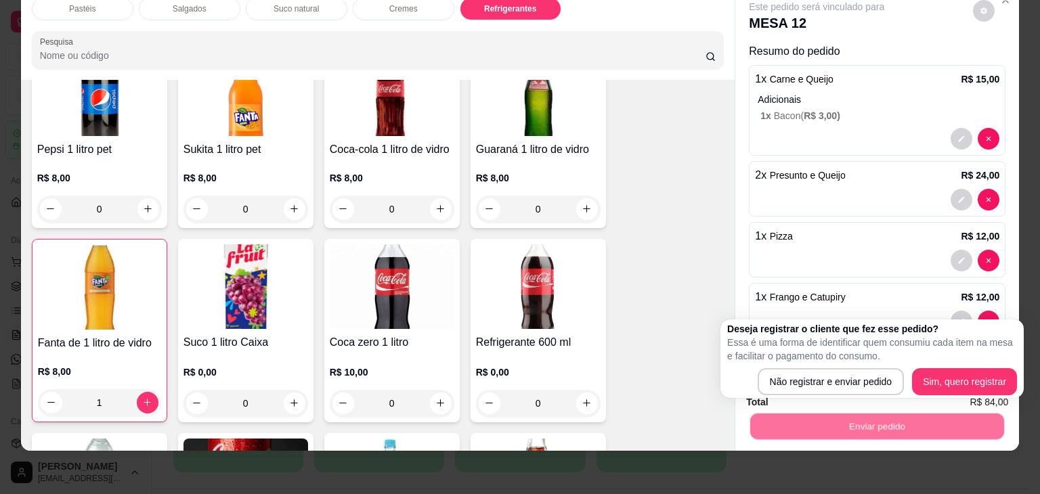
click at [771, 366] on div "Deseja registrar o cliente que fez esse pedido? Essa é uma forma de identificar…" at bounding box center [872, 358] width 290 height 73
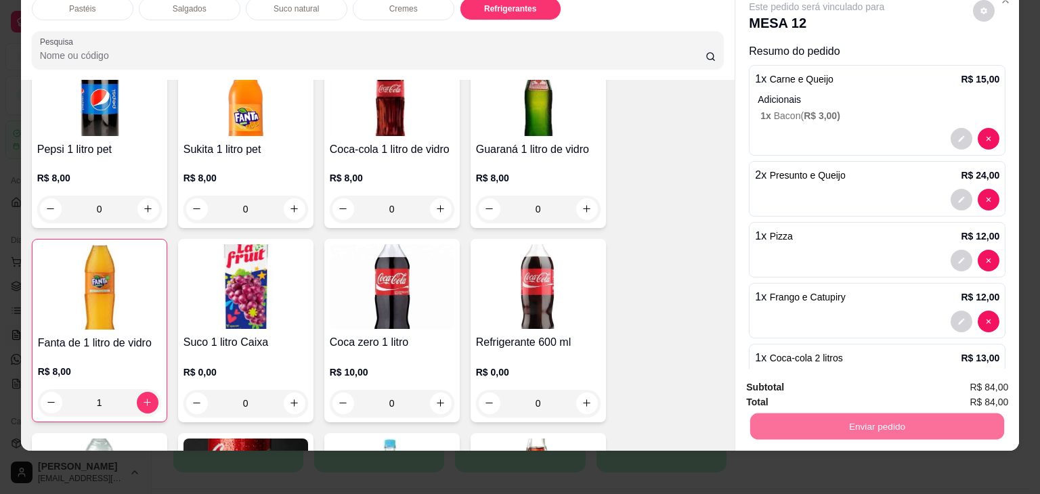
click at [783, 375] on button "Não registrar e enviar pedido" at bounding box center [832, 383] width 141 height 26
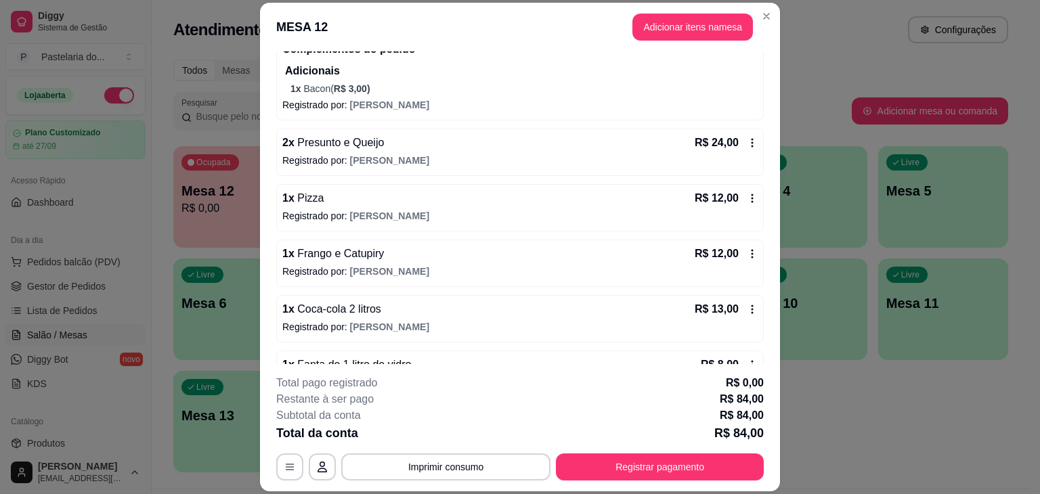
scroll to position [219, 0]
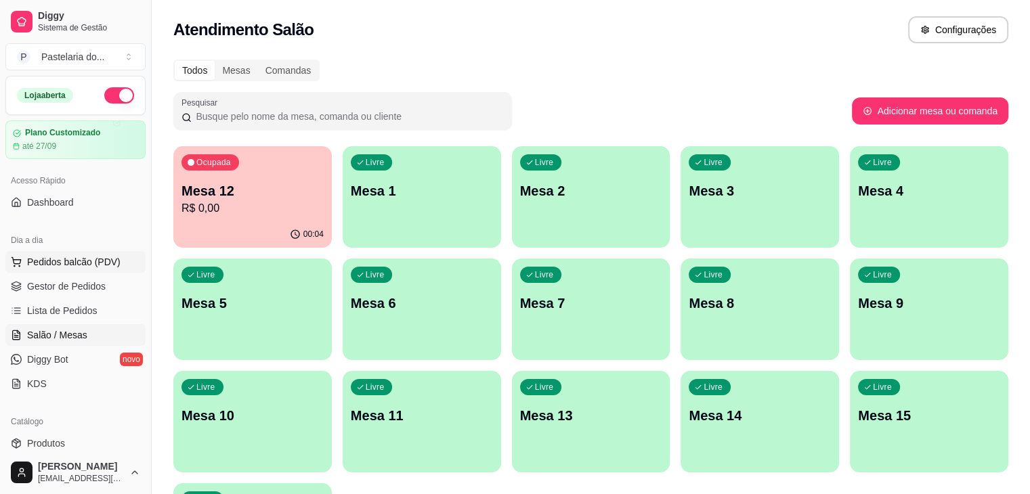
click at [64, 265] on span "Pedidos balcão (PDV)" at bounding box center [73, 262] width 93 height 14
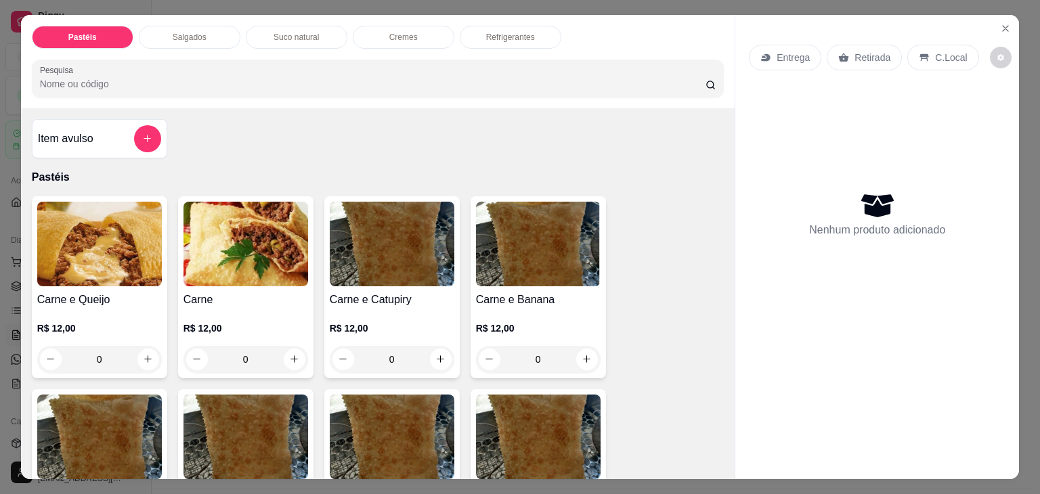
click at [140, 308] on div "R$ 12,00 0" at bounding box center [99, 340] width 125 height 65
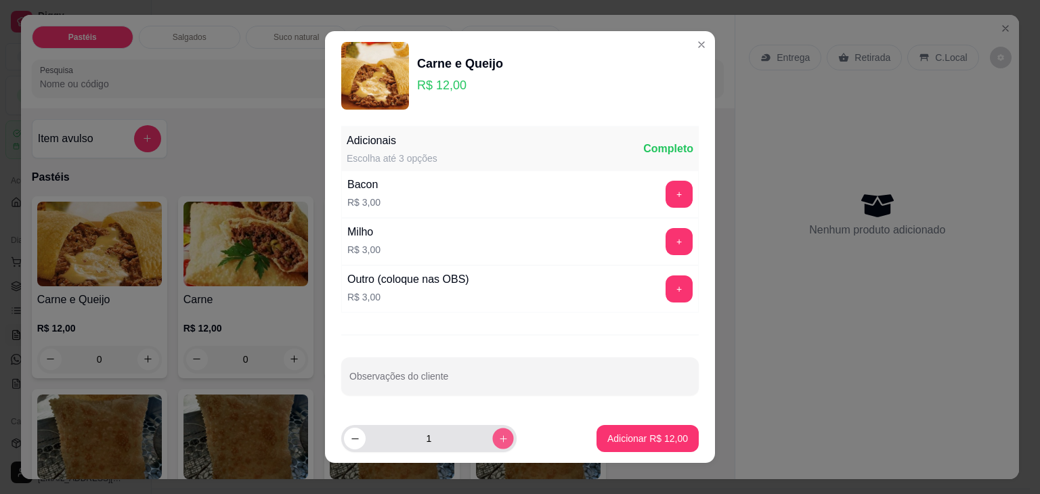
click at [499, 439] on icon "increase-product-quantity" at bounding box center [504, 439] width 10 height 10
type input "2"
click at [608, 443] on p "Adicionar R$ 24,00" at bounding box center [648, 439] width 81 height 14
type input "2"
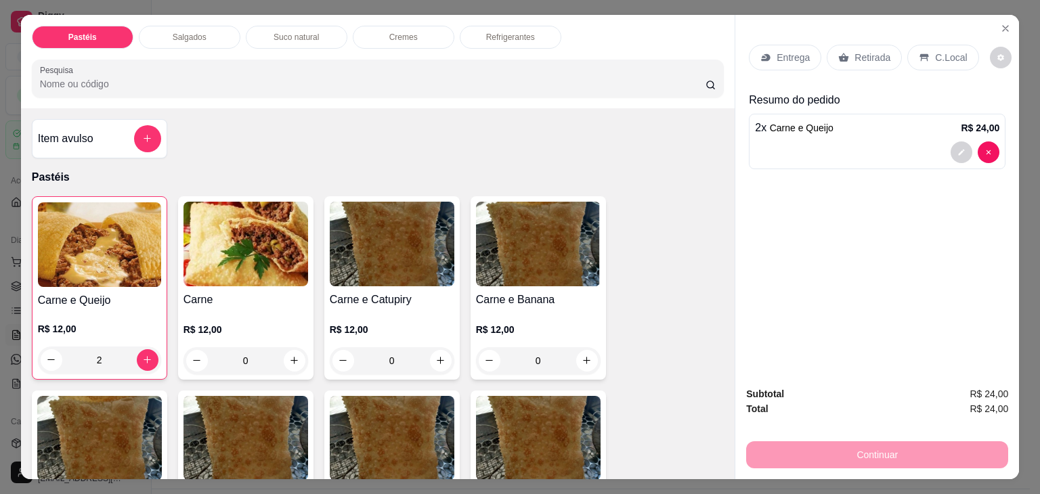
click at [858, 51] on p "Retirada" at bounding box center [873, 58] width 36 height 14
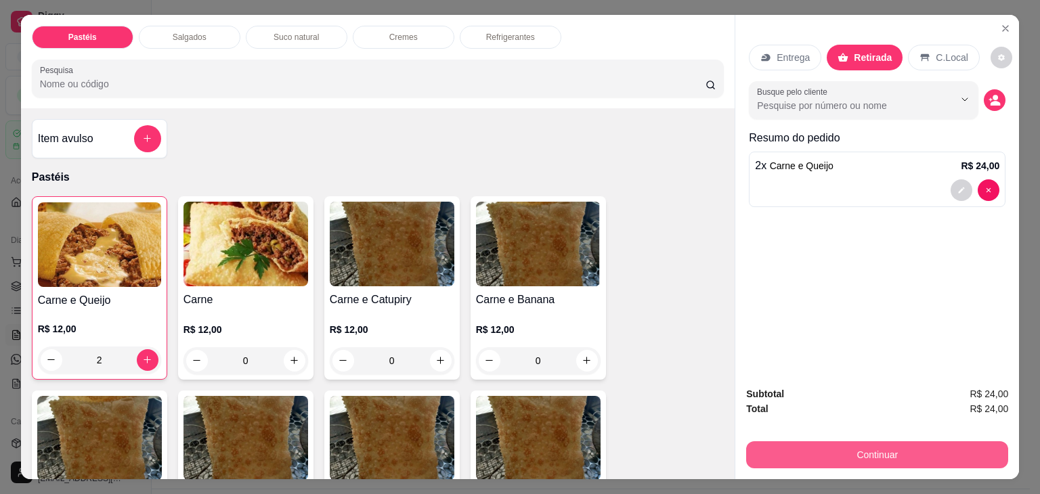
click at [829, 459] on button "Continuar" at bounding box center [877, 455] width 262 height 27
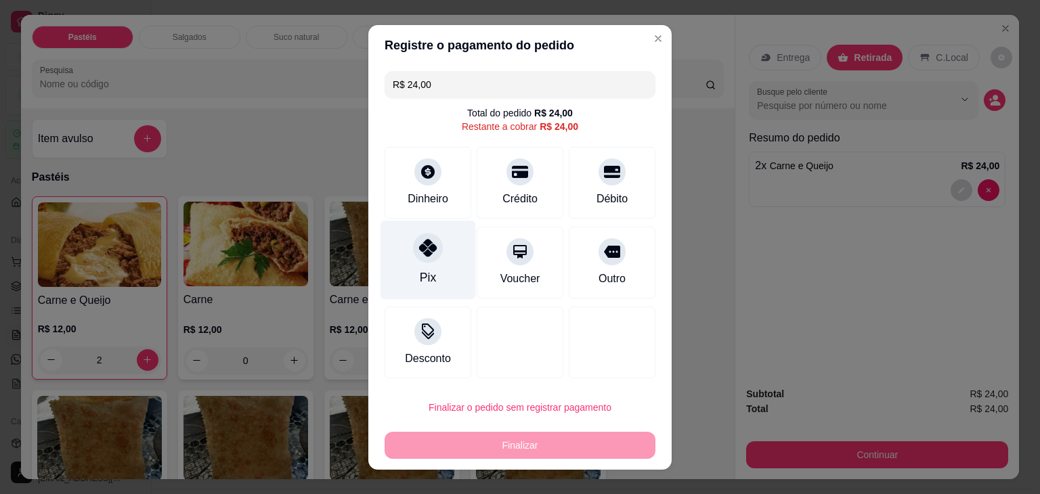
click at [431, 267] on div "Pix" at bounding box center [429, 259] width 96 height 79
type input "R$ 0,00"
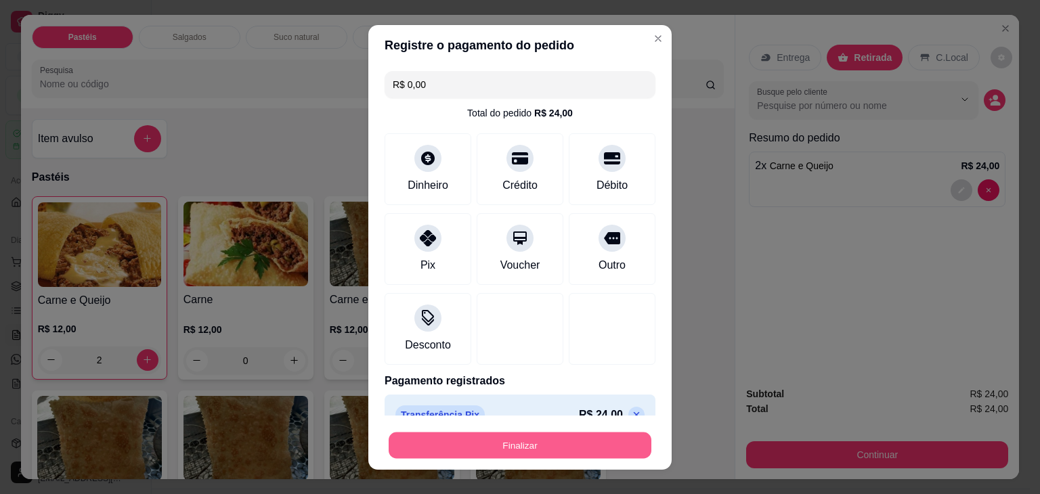
click at [448, 439] on button "Finalizar" at bounding box center [520, 445] width 263 height 26
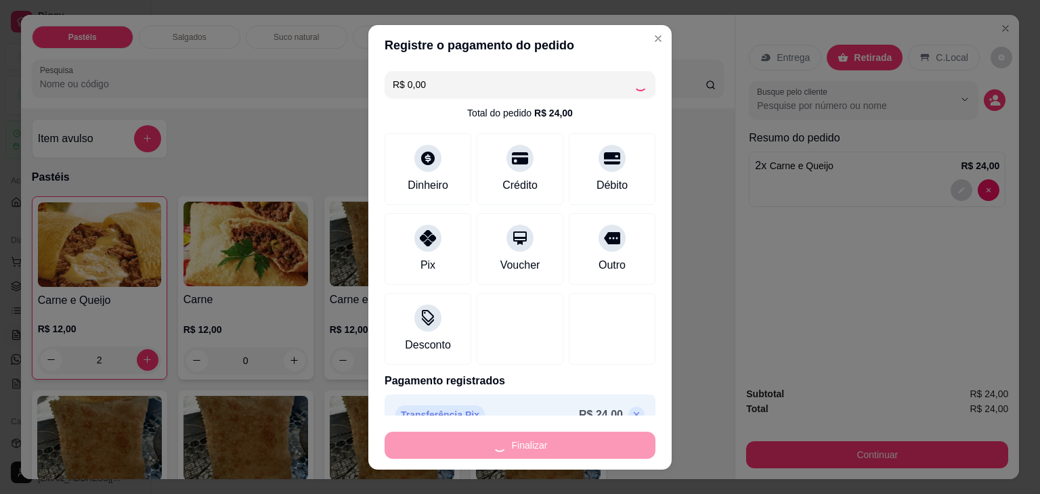
type input "0"
type input "-R$ 24,00"
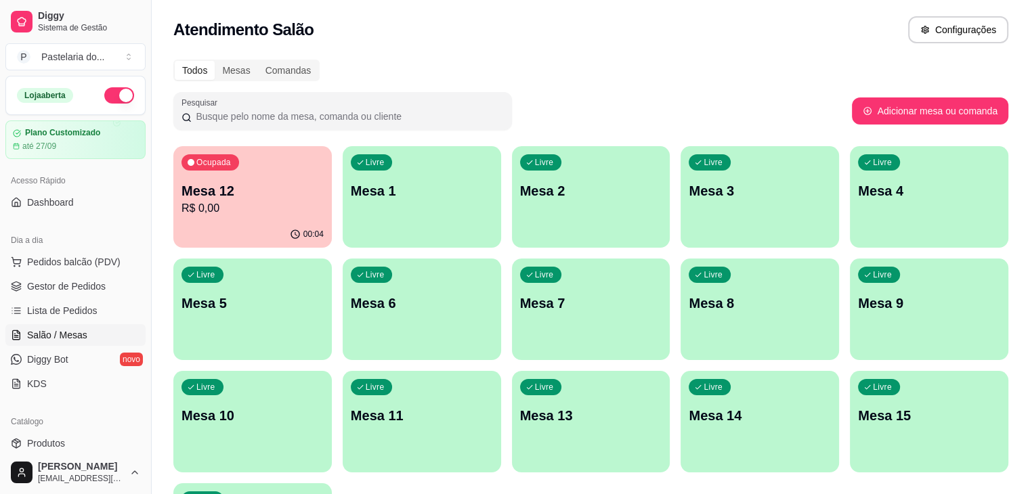
click at [266, 216] on p "R$ 0,00" at bounding box center [253, 208] width 142 height 16
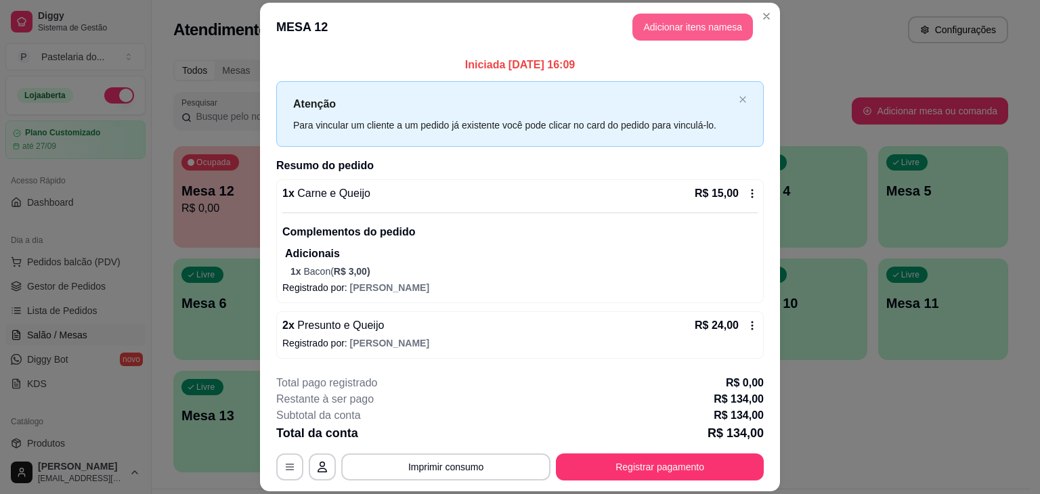
click at [691, 30] on button "Adicionar itens na mesa" at bounding box center [693, 27] width 121 height 27
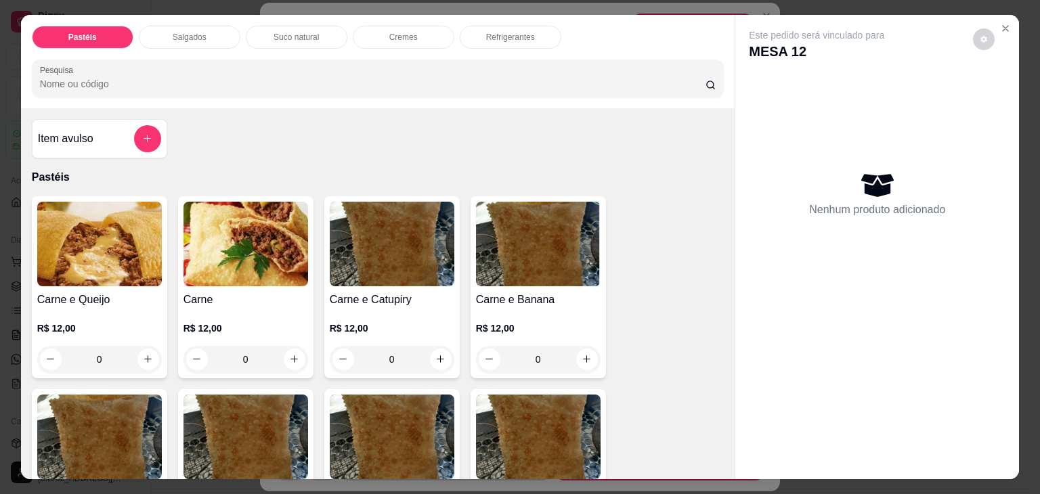
click at [214, 43] on div "Pastéis Salgados Suco natural Cremes Refrigerantes Pesquisa" at bounding box center [378, 61] width 715 height 93
click at [217, 33] on div "Salgados" at bounding box center [190, 37] width 102 height 23
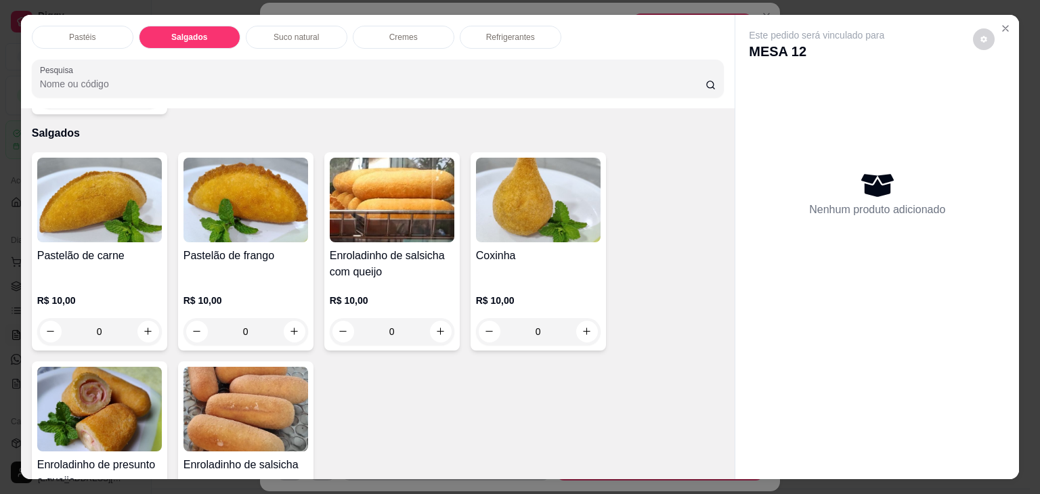
scroll to position [33, 0]
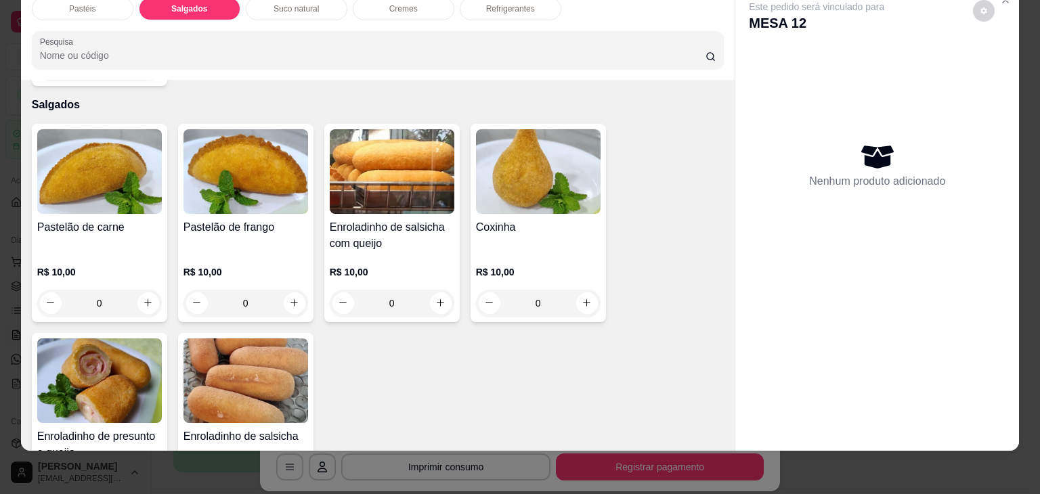
click at [257, 385] on img at bounding box center [246, 381] width 125 height 85
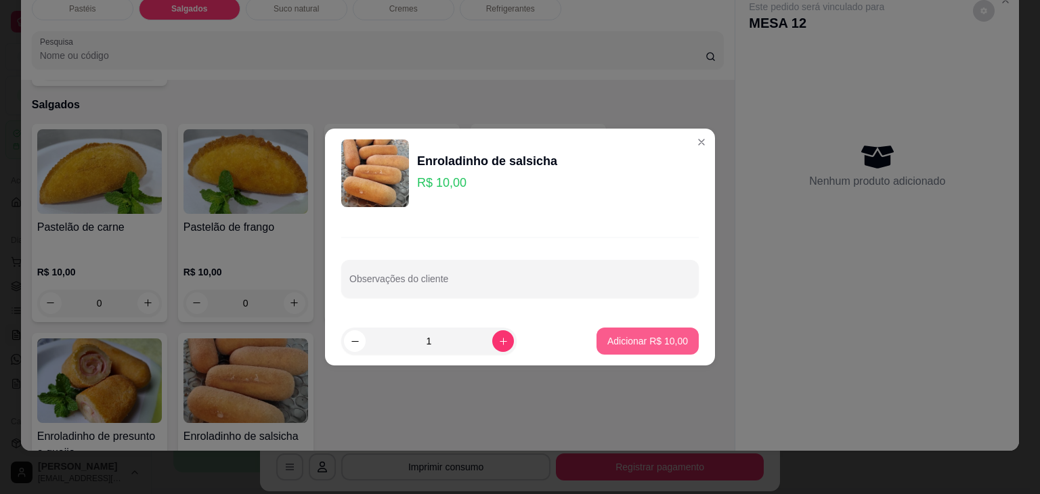
click at [671, 337] on p "Adicionar R$ 10,00" at bounding box center [648, 342] width 81 height 14
type input "1"
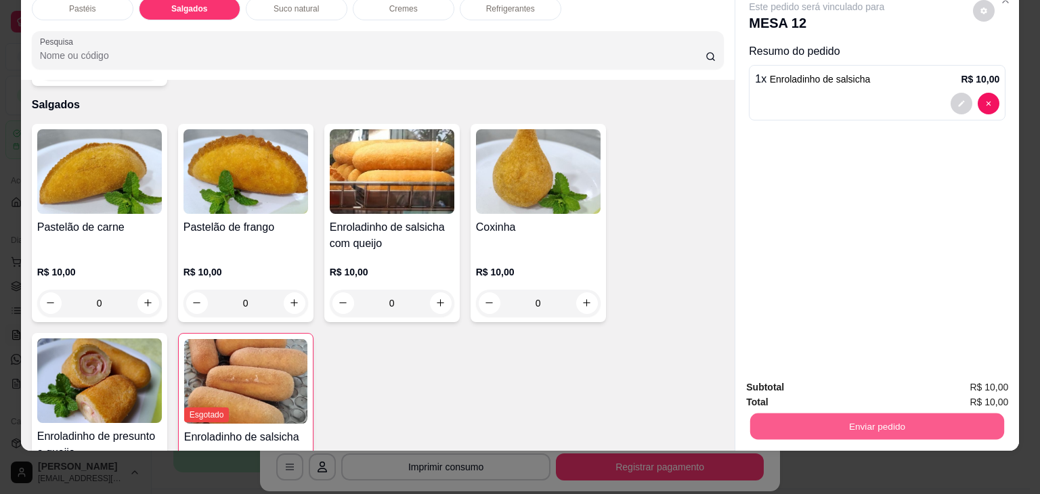
click at [795, 414] on button "Enviar pedido" at bounding box center [877, 427] width 254 height 26
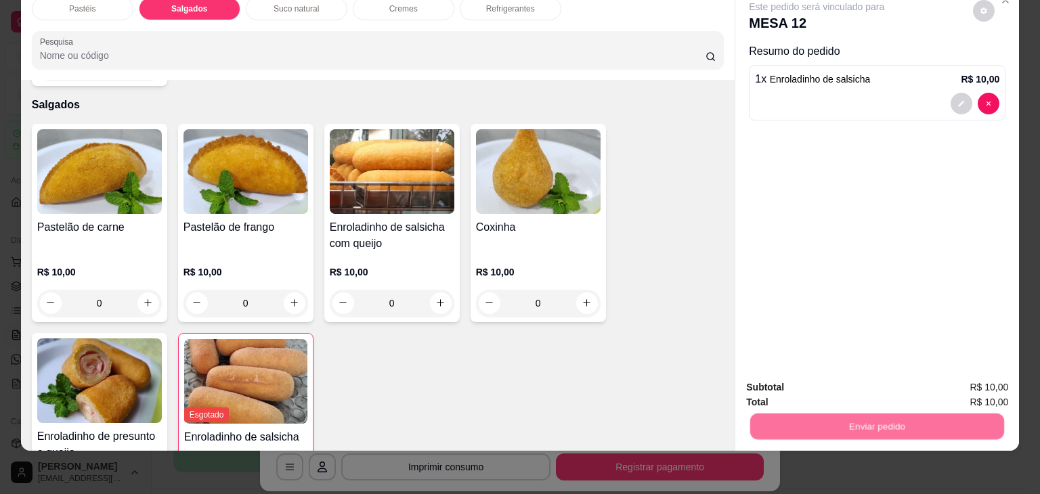
click at [816, 380] on button "Não registrar e enviar pedido" at bounding box center [832, 383] width 141 height 26
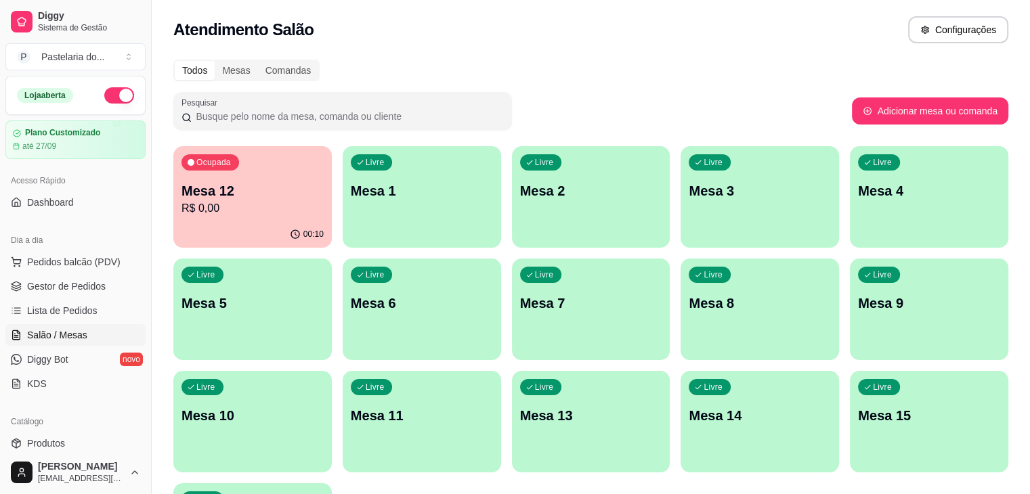
click at [230, 211] on p "R$ 0,00" at bounding box center [253, 208] width 142 height 16
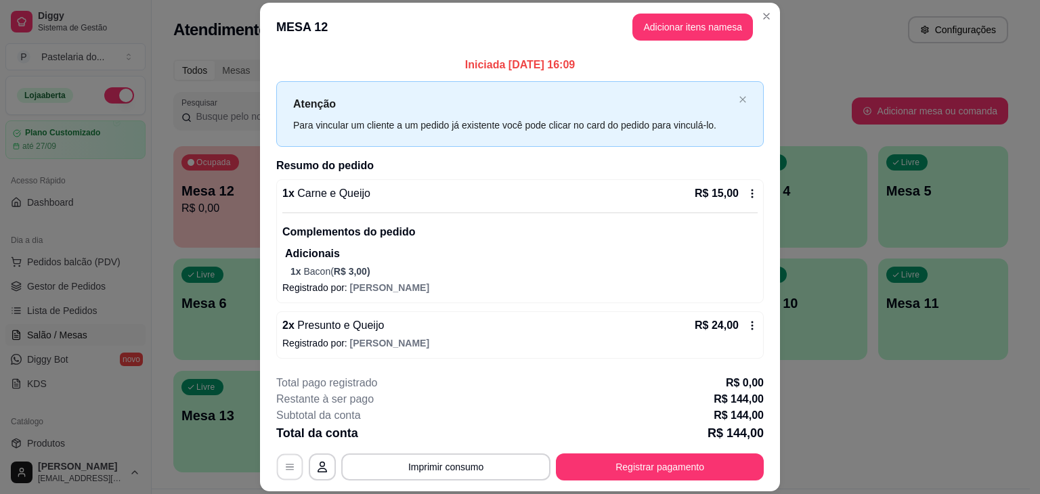
click at [282, 454] on button "button" at bounding box center [290, 467] width 26 height 26
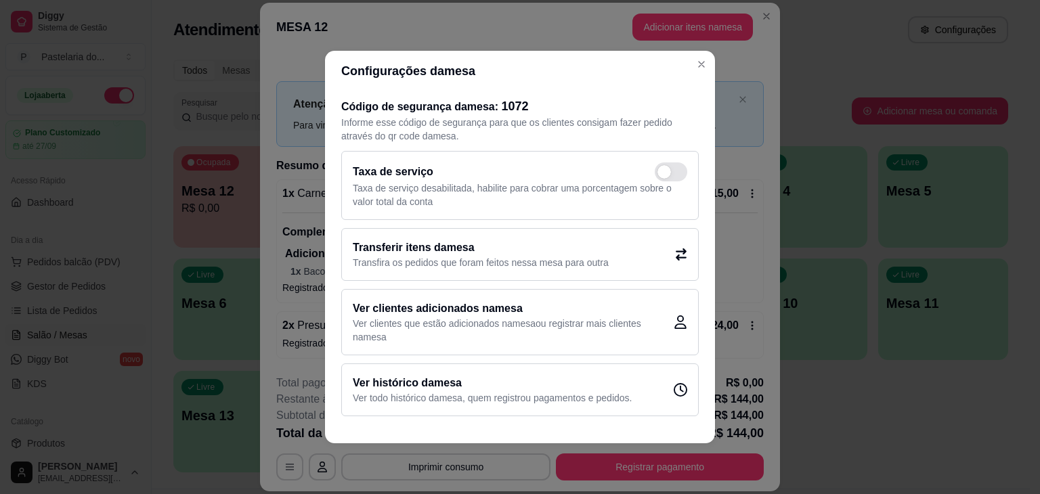
click at [555, 214] on div "Taxa de serviço Taxa de serviço desabilitada, habilite para cobrar uma porcenta…" at bounding box center [520, 185] width 358 height 69
click at [557, 231] on div "Transferir itens da mesa Transfira os pedidos que foram feitos nessa mesa para …" at bounding box center [520, 254] width 358 height 53
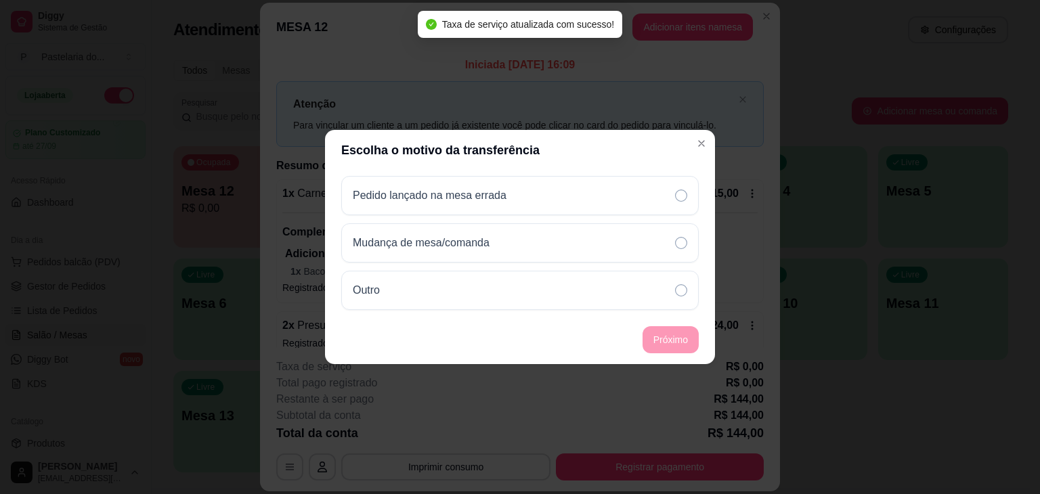
click at [685, 130] on header "Escolha o motivo da transferência" at bounding box center [520, 150] width 390 height 41
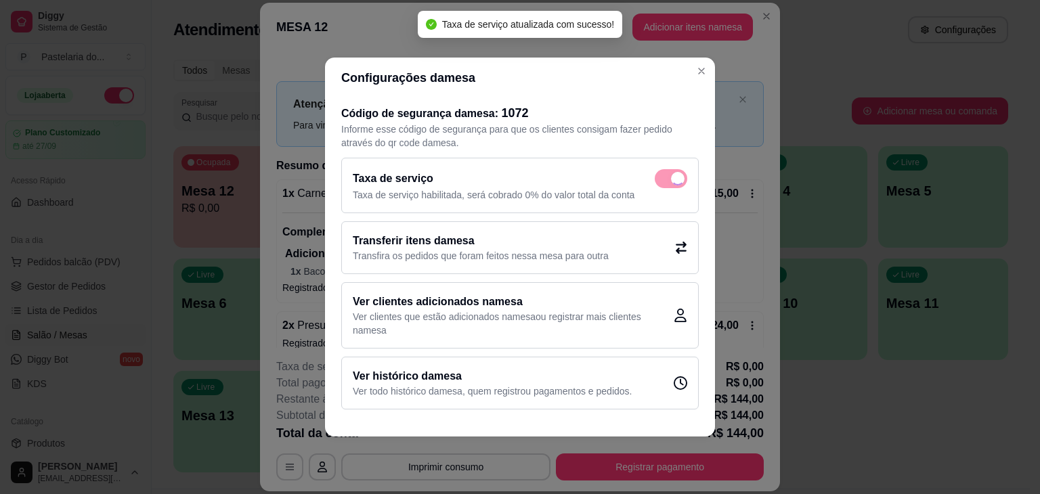
click at [669, 173] on div "Taxa de serviço" at bounding box center [520, 178] width 335 height 19
checkbox input "false"
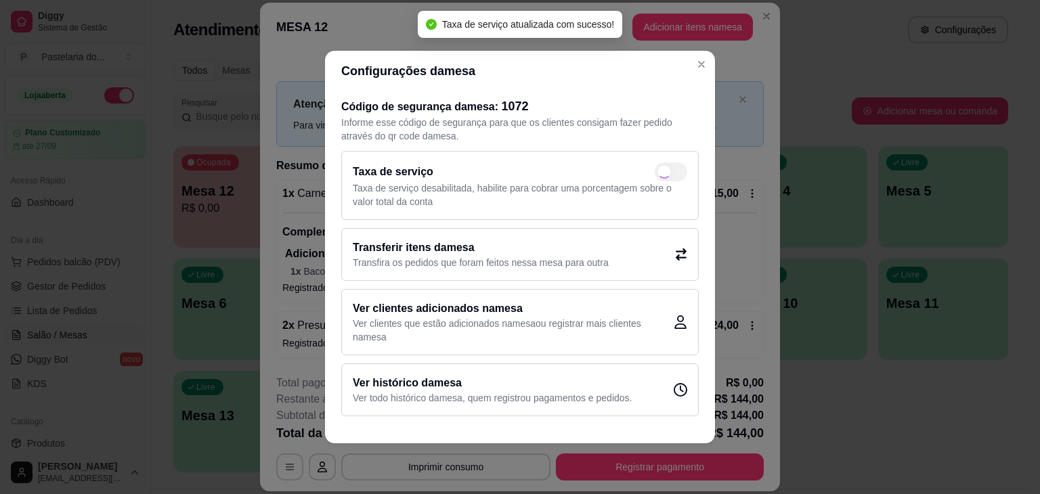
click at [675, 241] on div "Transferir itens da mesa Transfira os pedidos que foram feitos nessa mesa para …" at bounding box center [520, 254] width 358 height 53
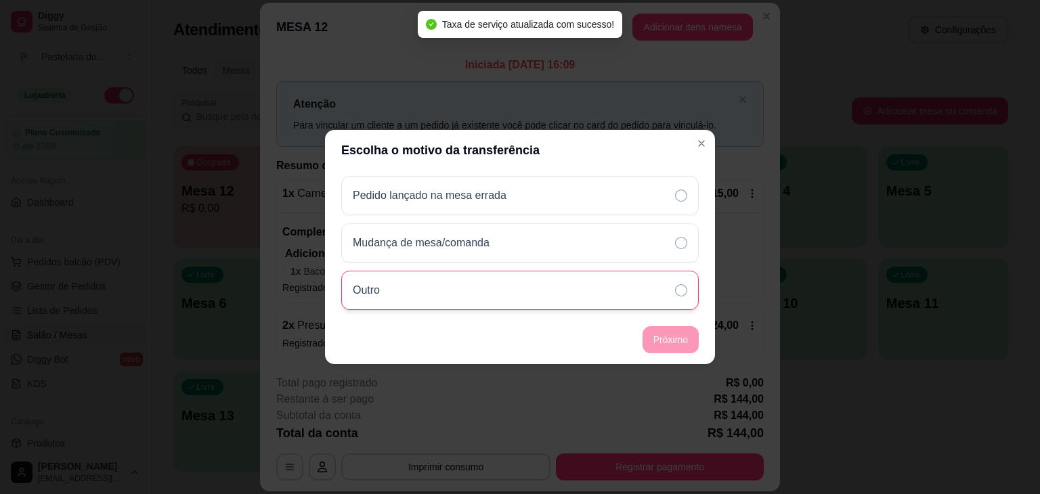
click at [509, 296] on div "Outro" at bounding box center [520, 290] width 358 height 39
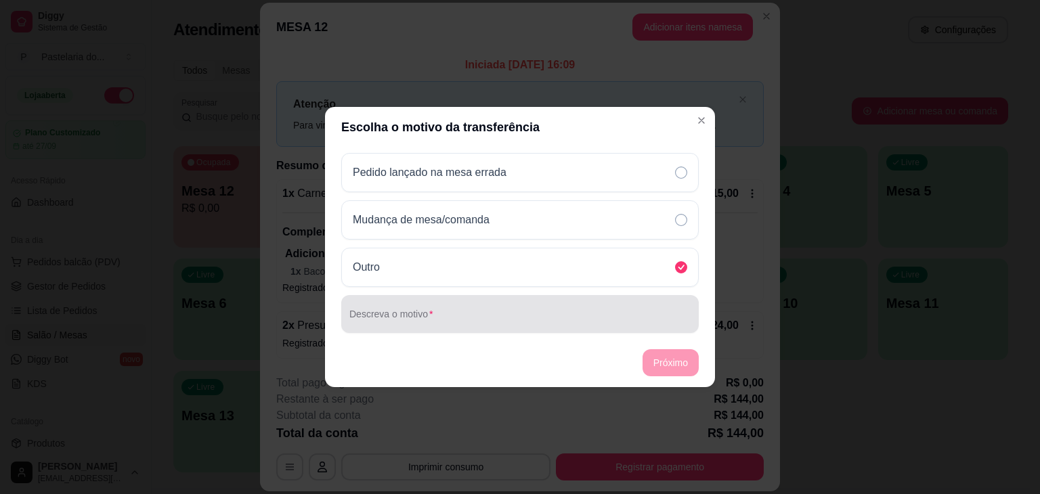
click at [661, 317] on input "Descreva o motivo" at bounding box center [520, 320] width 341 height 14
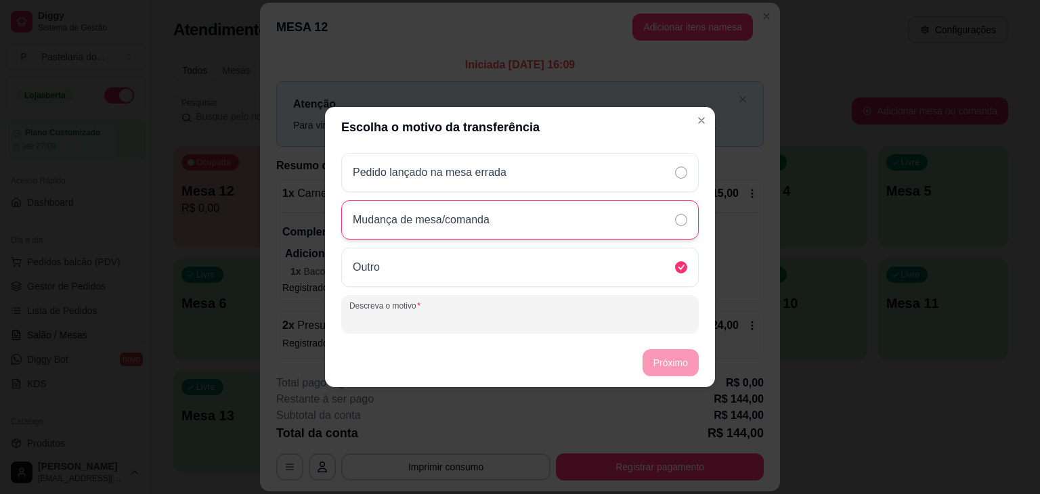
click at [594, 209] on div "Mudança de mesa/comanda" at bounding box center [520, 219] width 358 height 39
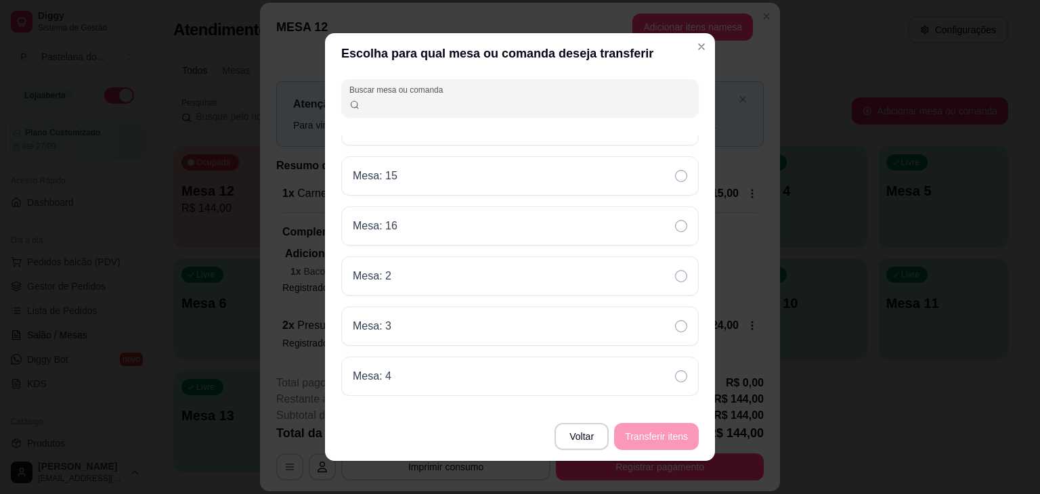
scroll to position [271, 0]
click at [473, 255] on div "Mesa: 1 Mesa: 10 Mesa: 11 Mesa: 13 Mesa: 14 Mesa: 15 Mesa: 16 Mesa: 2 Mesa: 3 M…" at bounding box center [520, 266] width 358 height 260
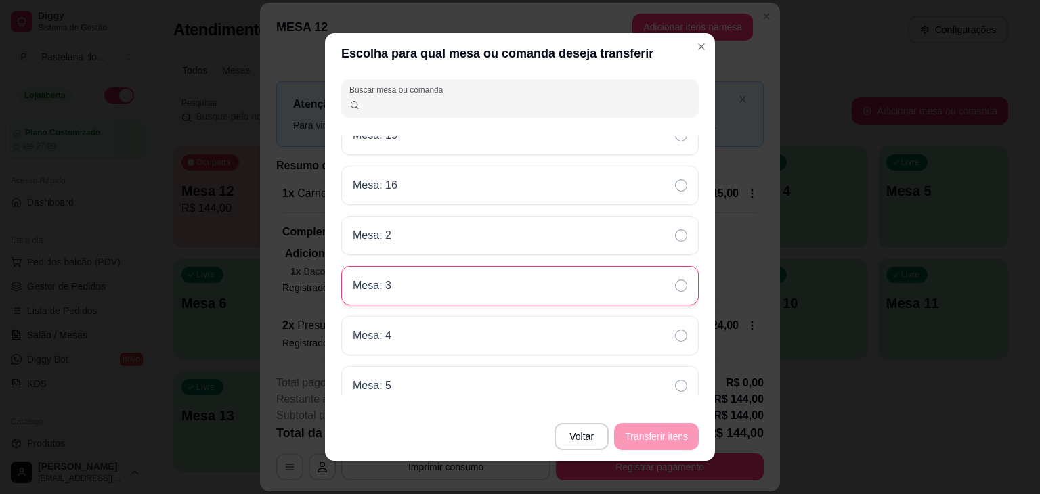
click at [480, 277] on div "Mesa: 3" at bounding box center [520, 285] width 358 height 39
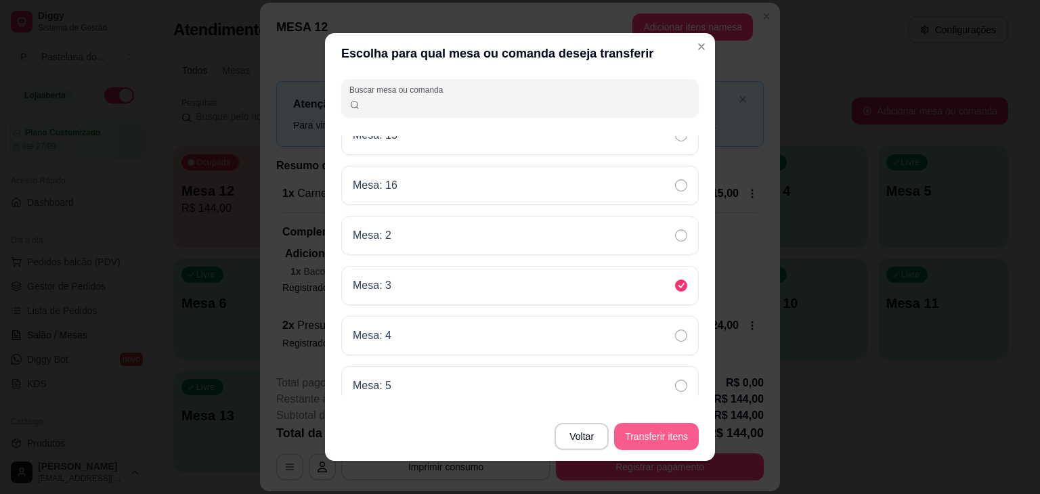
click at [642, 431] on button "Transferir itens" at bounding box center [656, 436] width 85 height 27
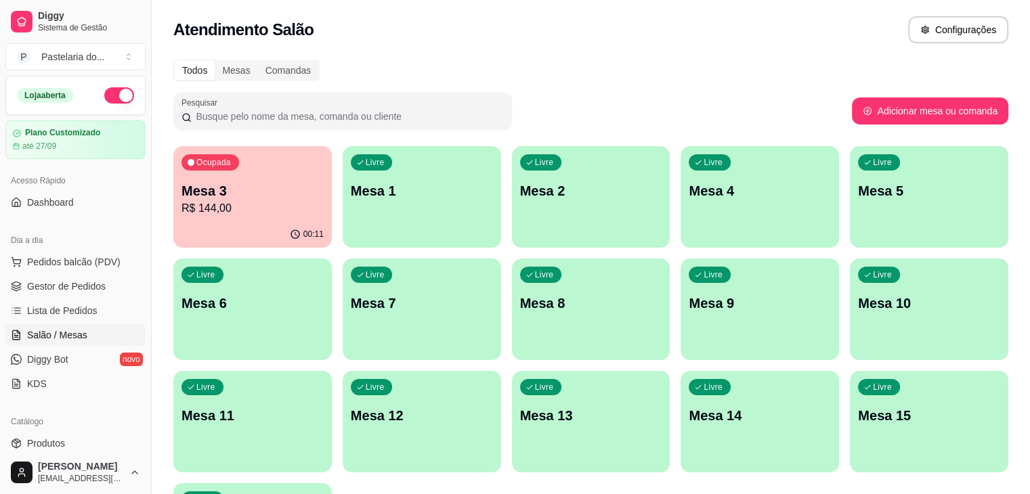
drag, startPoint x: 228, startPoint y: 360, endPoint x: 56, endPoint y: 526, distance: 238.1
click at [455, 38] on div "Atendimento Salão Configurações" at bounding box center [590, 29] width 835 height 27
click at [270, 192] on p "Mesa 3" at bounding box center [253, 191] width 142 height 19
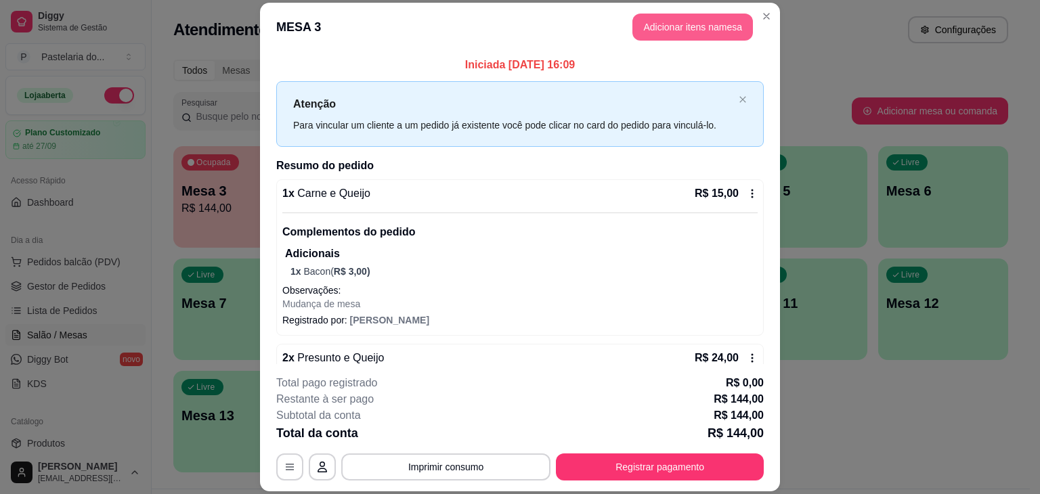
click at [668, 17] on button "Adicionar itens na mesa" at bounding box center [693, 27] width 121 height 27
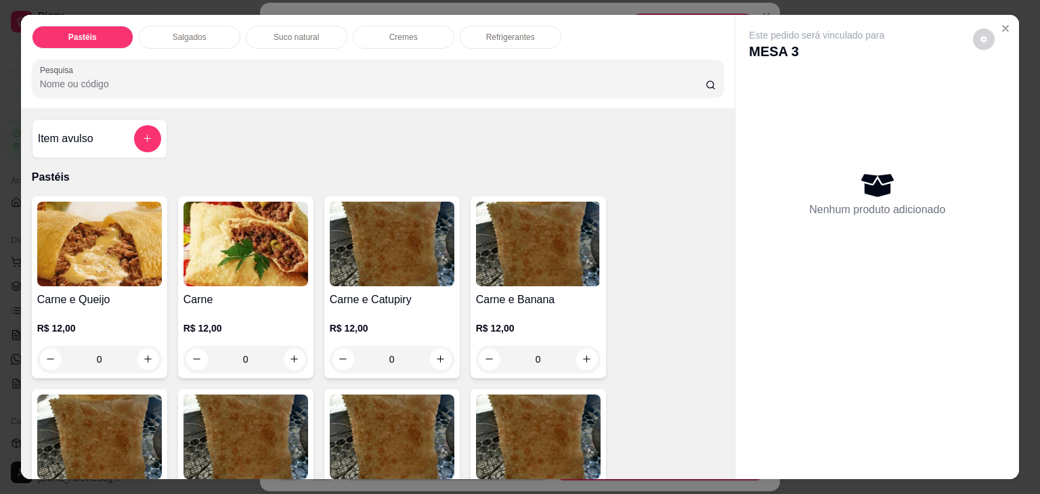
click at [207, 26] on div "Salgados" at bounding box center [190, 37] width 102 height 23
click at [207, 60] on div "Pesquisa" at bounding box center [378, 79] width 693 height 38
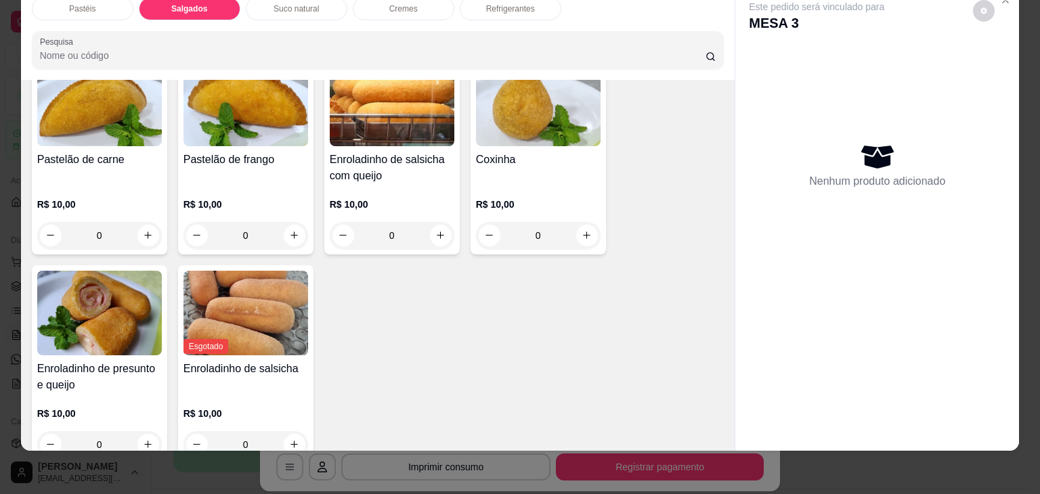
scroll to position [1642, 0]
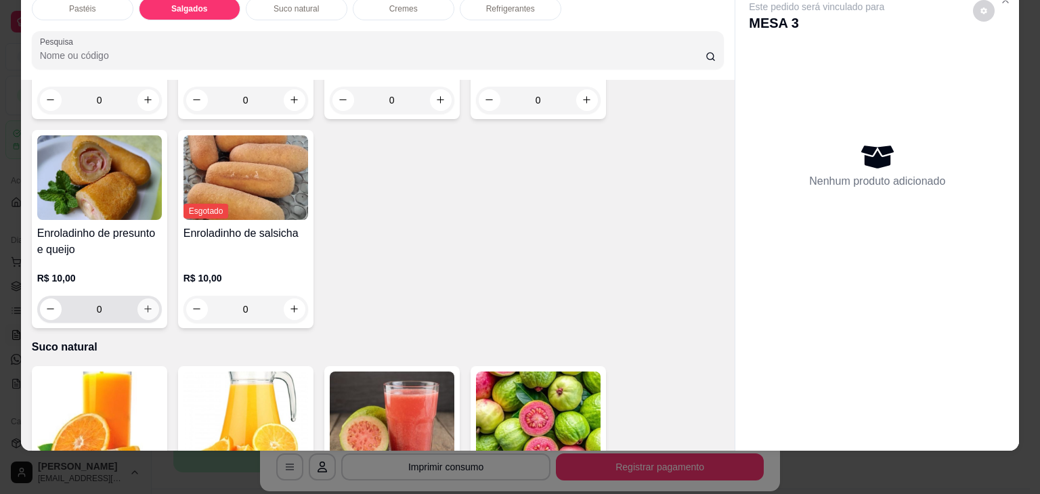
click at [150, 299] on button "increase-product-quantity" at bounding box center [148, 310] width 22 height 22
type input "1"
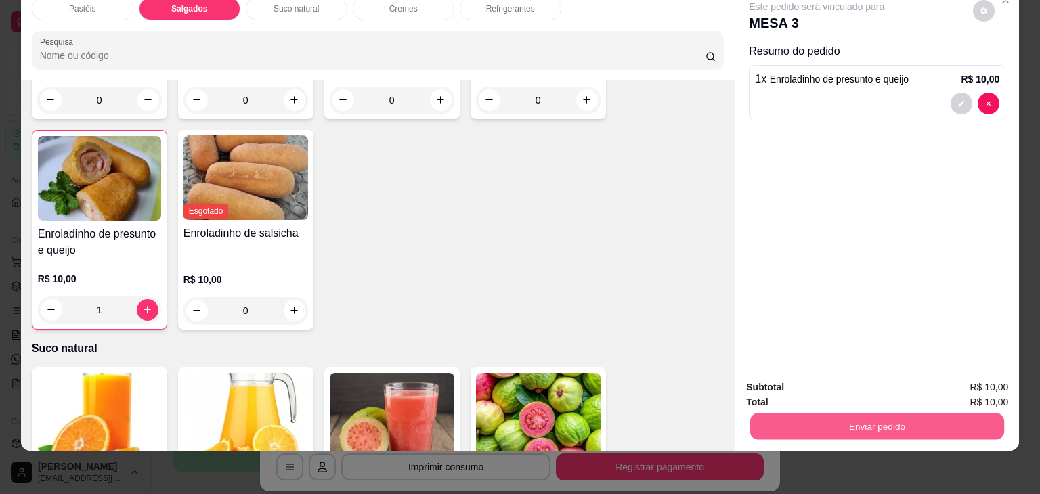
click at [780, 418] on button "Enviar pedido" at bounding box center [877, 427] width 254 height 26
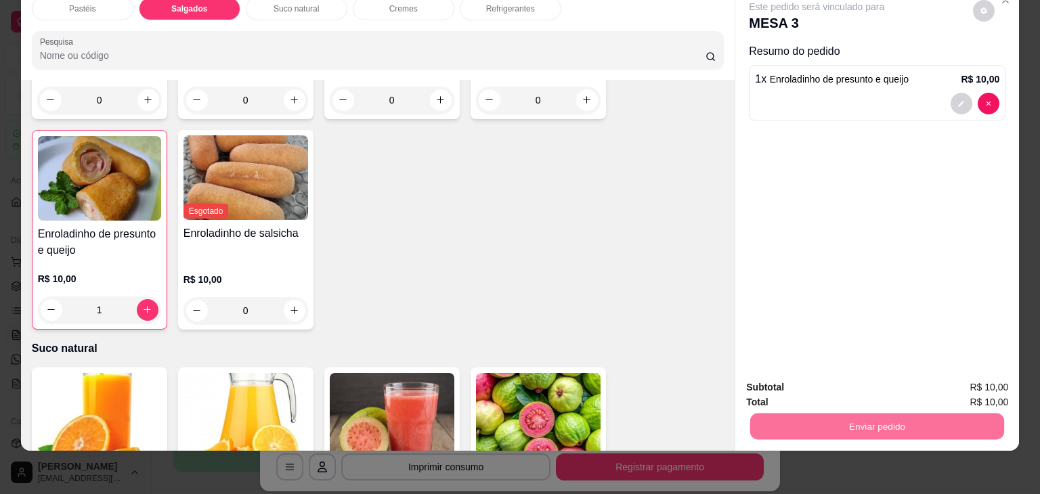
click at [775, 385] on button "Não registrar e enviar pedido" at bounding box center [832, 383] width 141 height 26
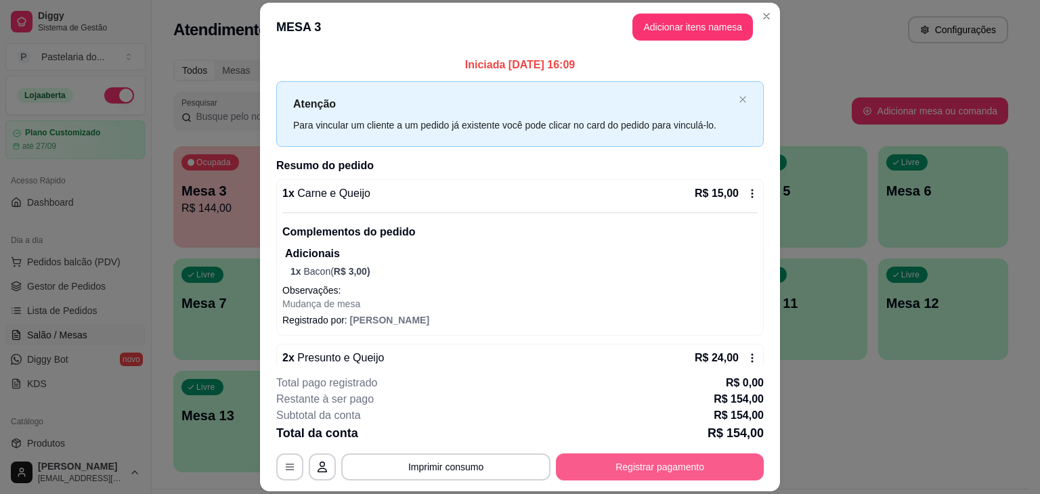
click at [635, 460] on button "Registrar pagamento" at bounding box center [660, 467] width 208 height 27
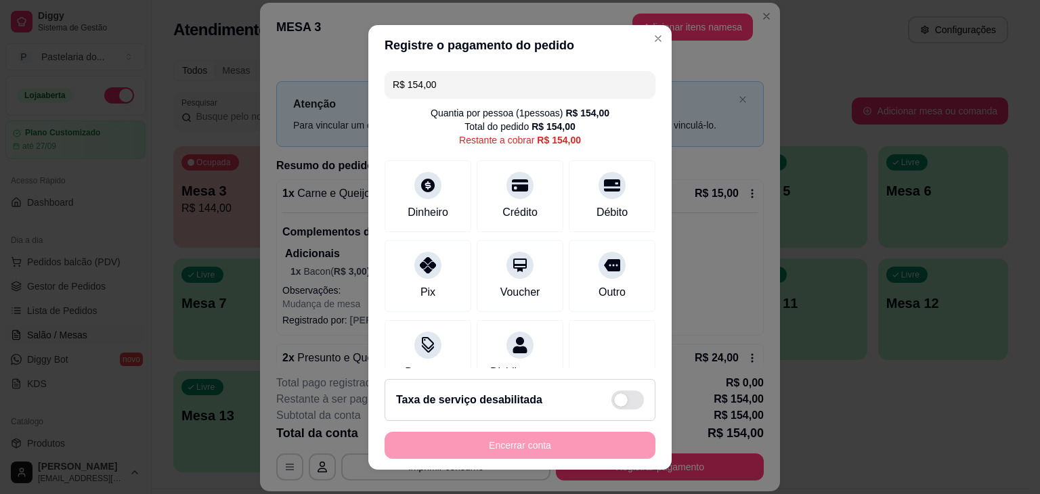
click at [487, 78] on input "R$ 154,00" at bounding box center [520, 84] width 255 height 27
click at [430, 185] on div at bounding box center [428, 182] width 30 height 30
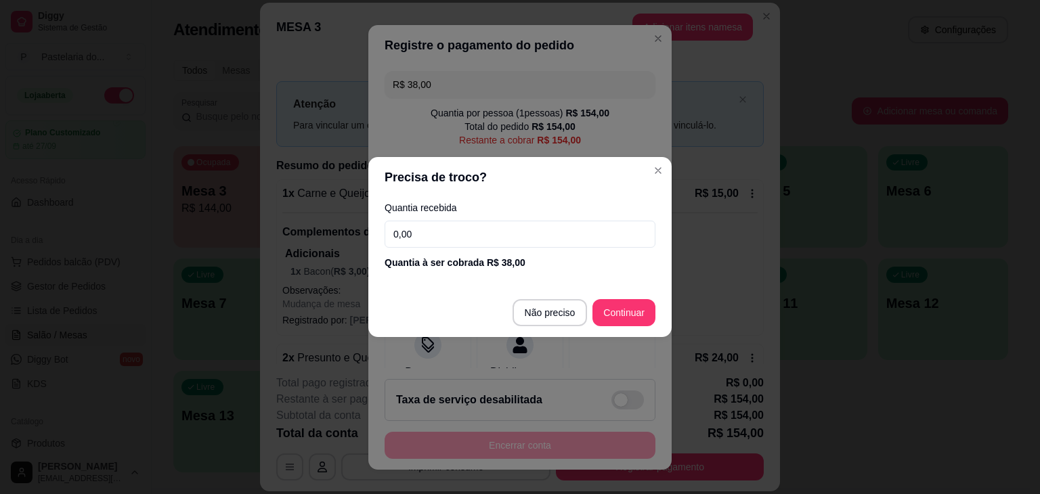
drag, startPoint x: 567, startPoint y: 293, endPoint x: 569, endPoint y: 331, distance: 37.3
click at [567, 293] on footer "Não preciso Continuar" at bounding box center [519, 313] width 303 height 49
click at [569, 331] on footer "Não preciso Continuar" at bounding box center [519, 313] width 303 height 49
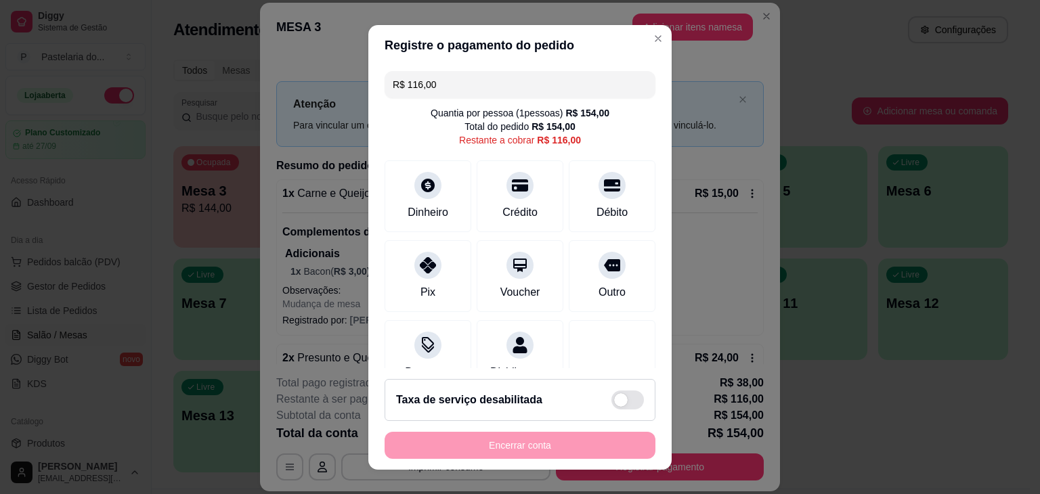
click at [465, 92] on input "R$ 116,00" at bounding box center [520, 84] width 255 height 27
type input "R$ 60,50"
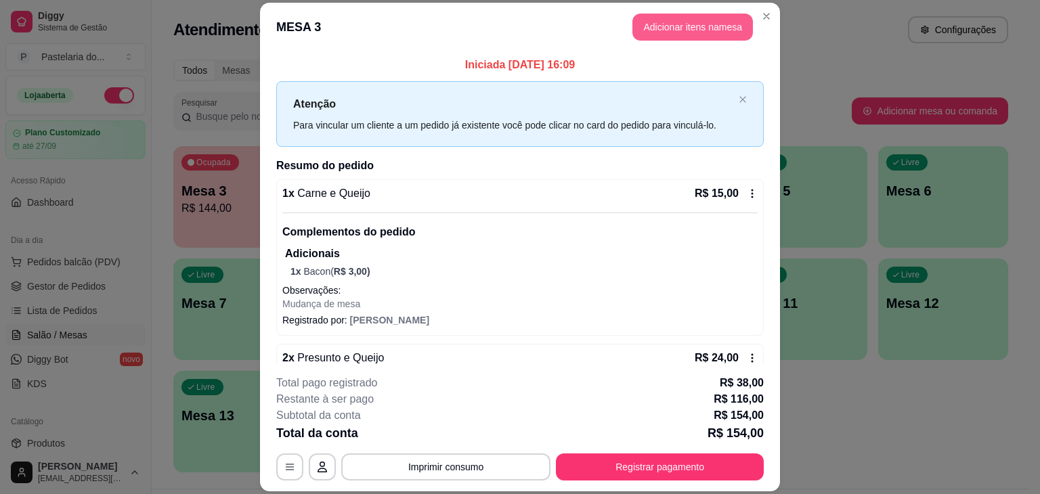
click at [676, 33] on button "Adicionar itens na mesa" at bounding box center [693, 27] width 121 height 27
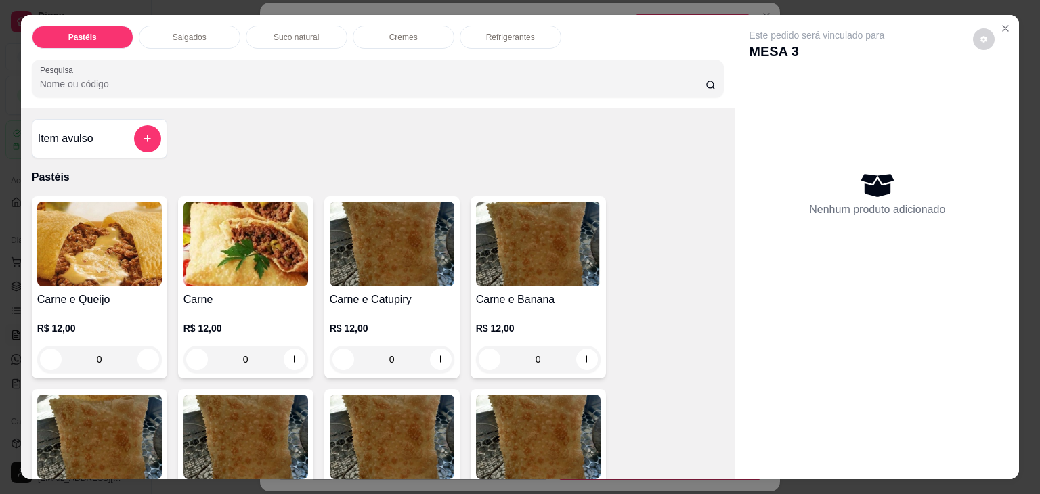
click at [498, 39] on div "Refrigerantes" at bounding box center [511, 37] width 102 height 23
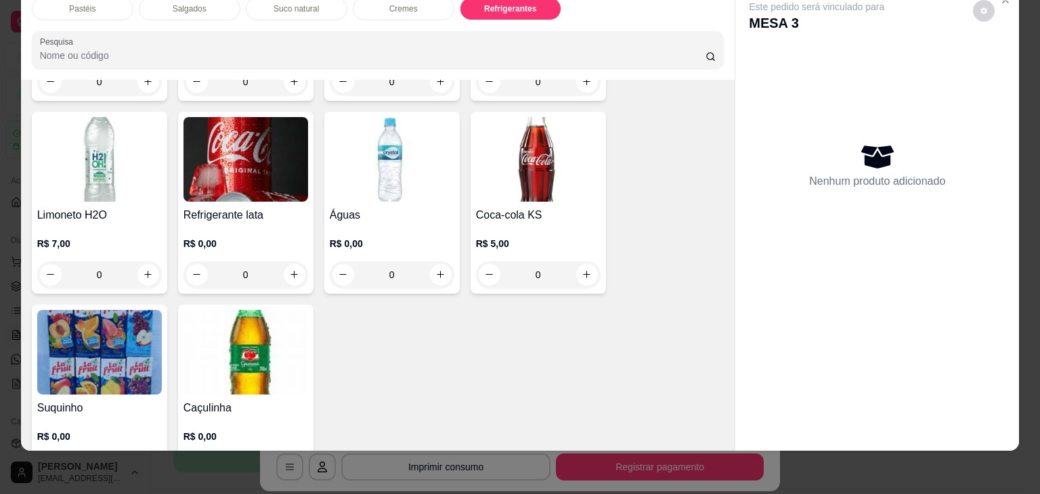
scroll to position [3750, 0]
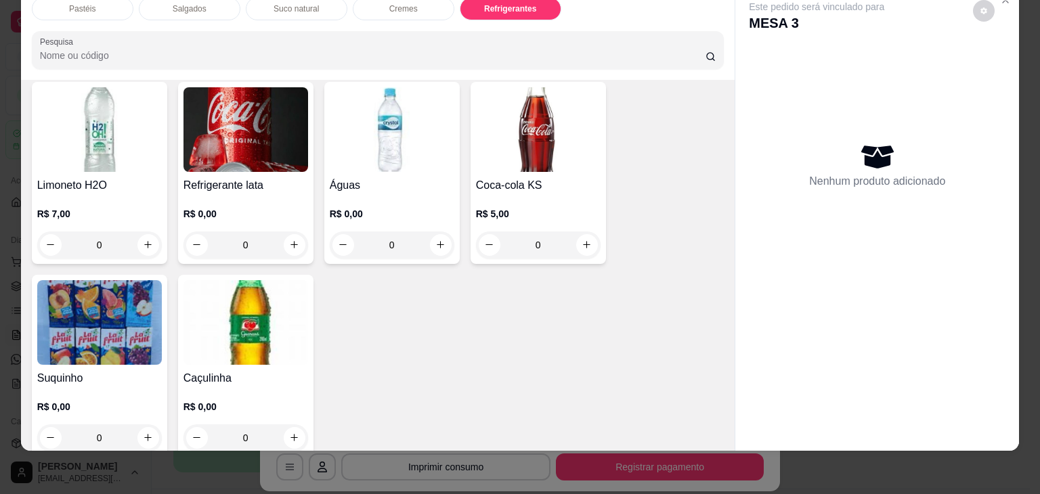
click at [282, 177] on h4 "Refrigerante lata" at bounding box center [246, 185] width 125 height 16
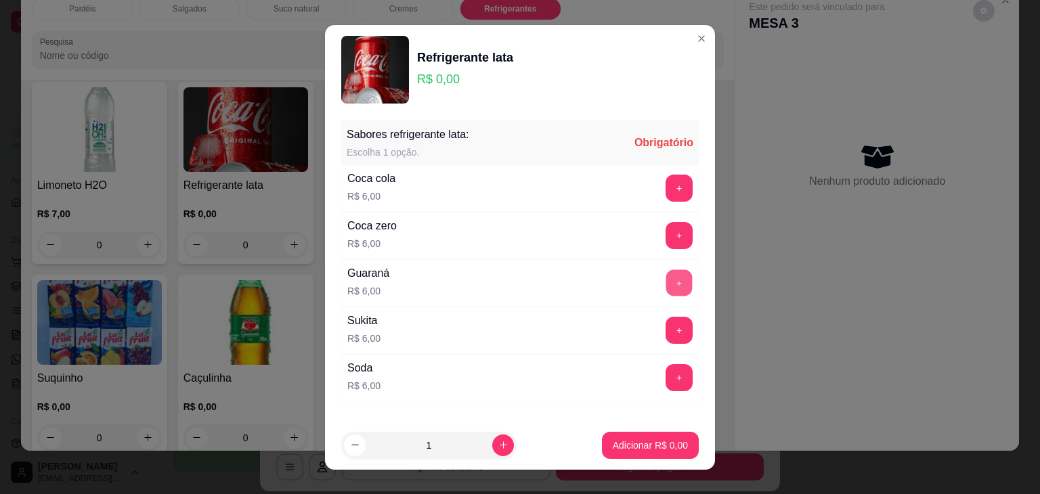
click at [666, 280] on button "+" at bounding box center [679, 283] width 26 height 26
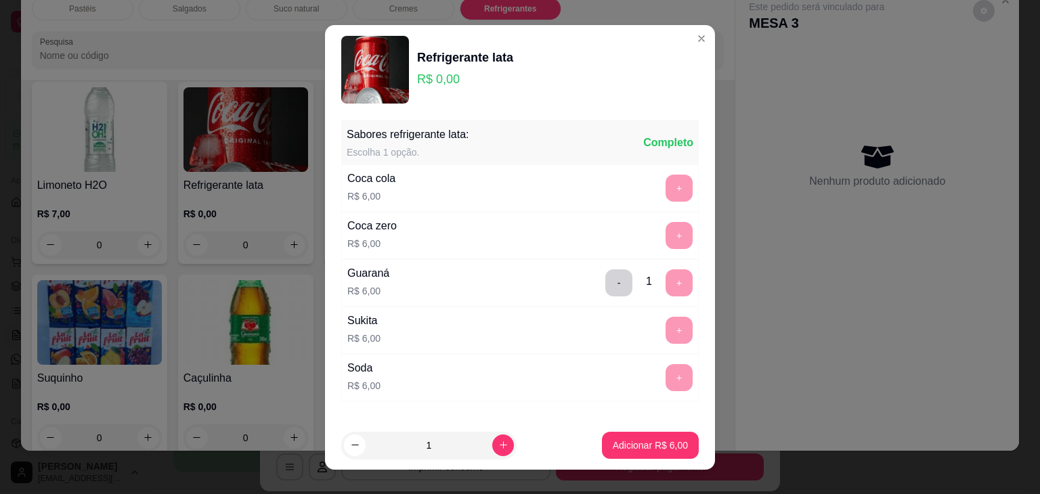
click at [662, 442] on p "Adicionar R$ 6,00" at bounding box center [650, 446] width 75 height 14
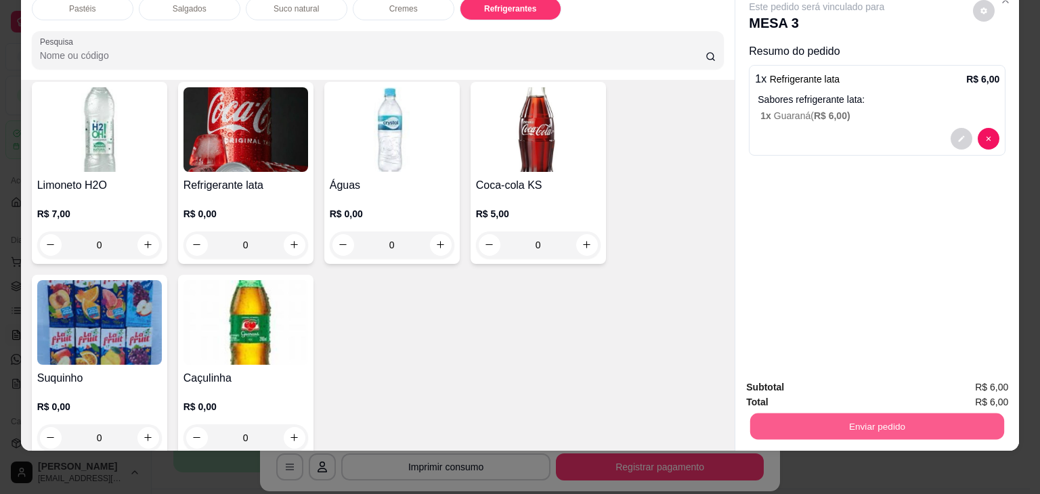
click at [813, 425] on button "Enviar pedido" at bounding box center [877, 427] width 254 height 26
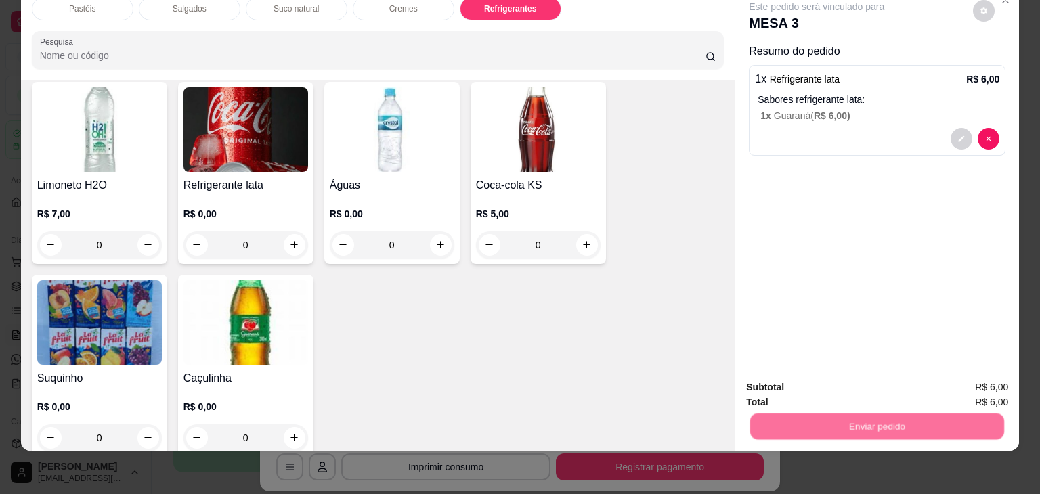
click at [815, 377] on button "Não registrar e enviar pedido" at bounding box center [832, 383] width 141 height 26
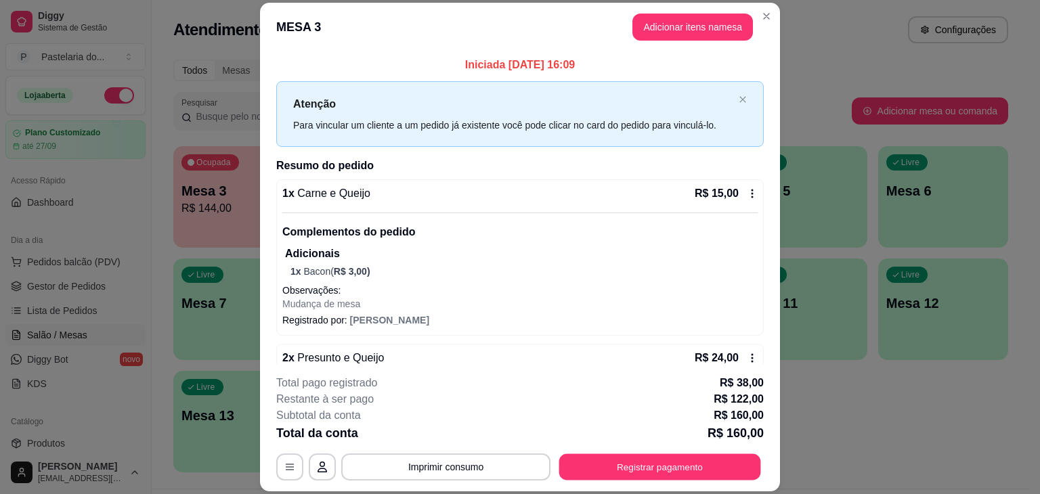
click at [641, 463] on button "Registrar pagamento" at bounding box center [660, 467] width 202 height 26
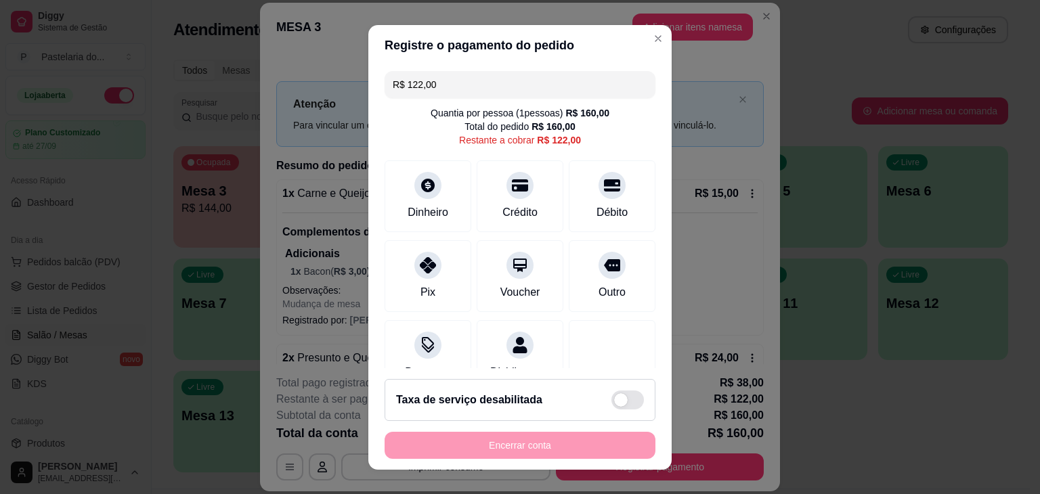
click at [568, 90] on input "R$ 122,00" at bounding box center [520, 84] width 255 height 27
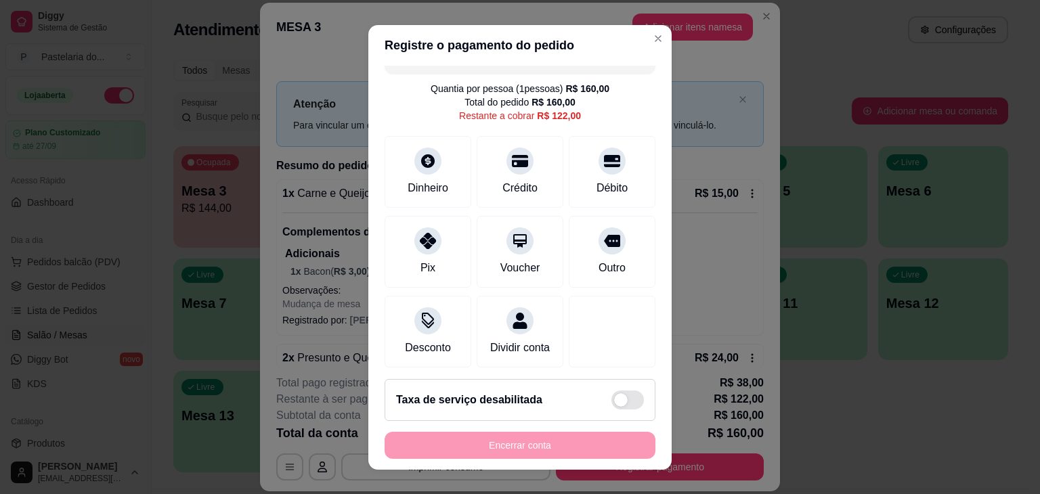
scroll to position [0, 0]
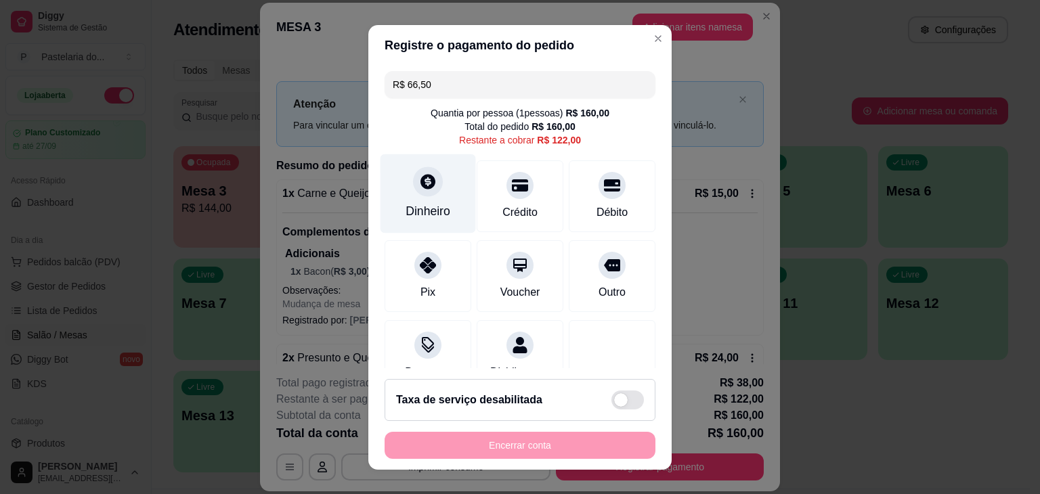
click at [454, 205] on div "Dinheiro" at bounding box center [429, 193] width 96 height 79
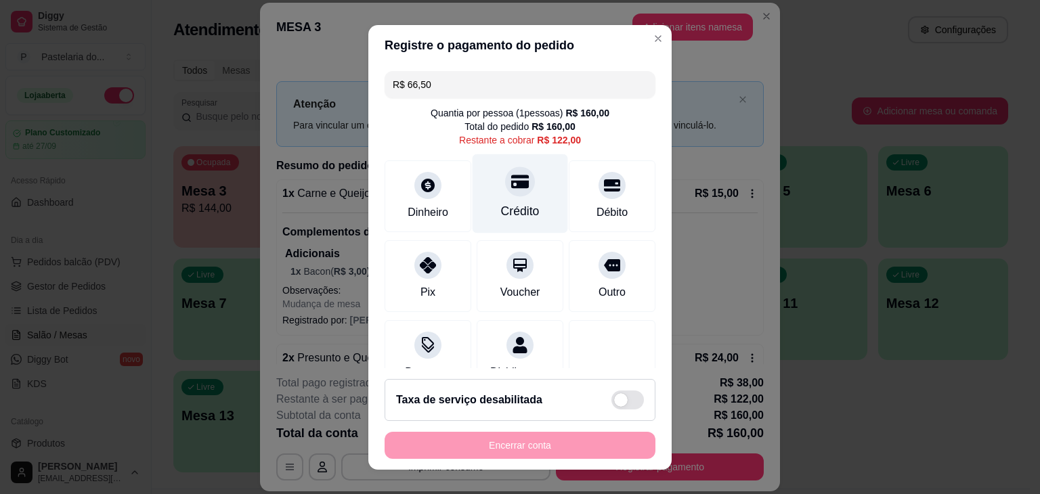
click at [520, 191] on div "Crédito" at bounding box center [521, 193] width 96 height 79
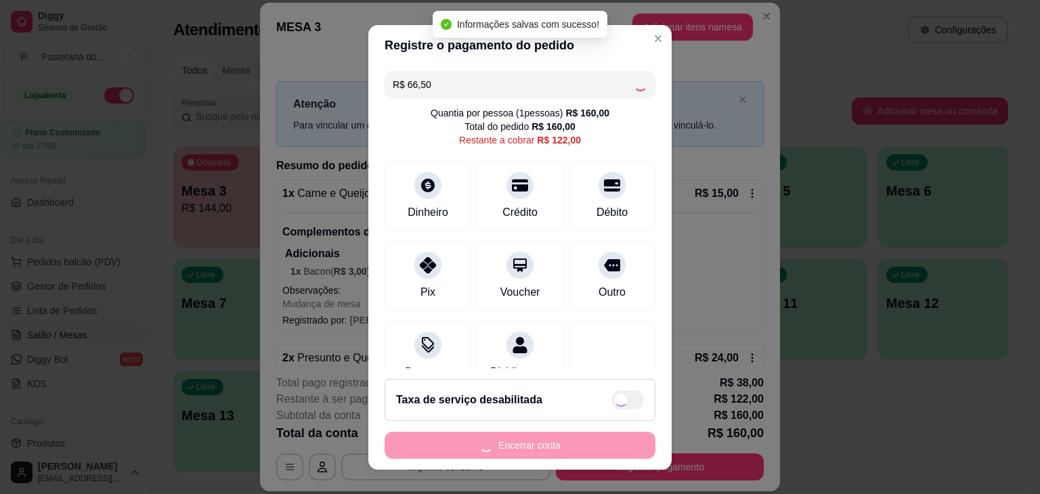
type input "R$ 55,50"
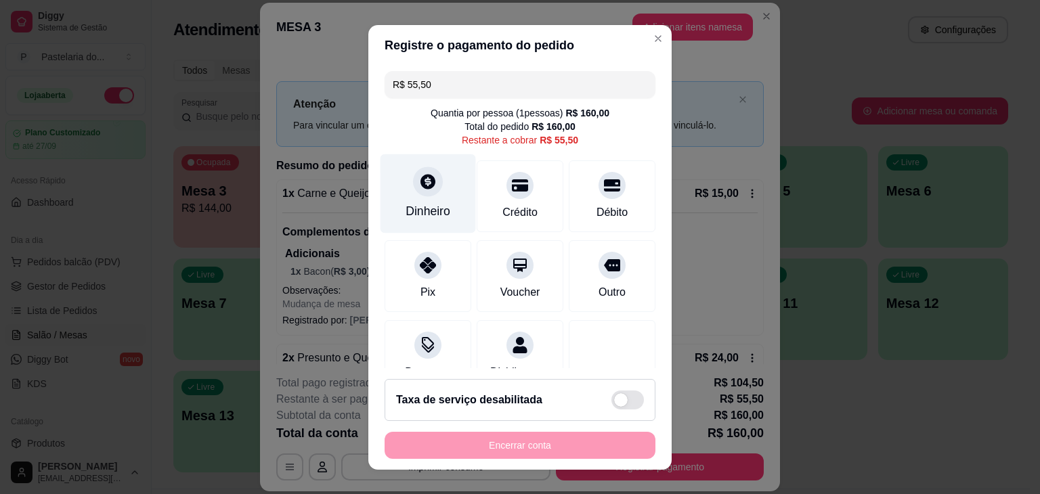
click at [421, 188] on icon at bounding box center [428, 181] width 15 height 15
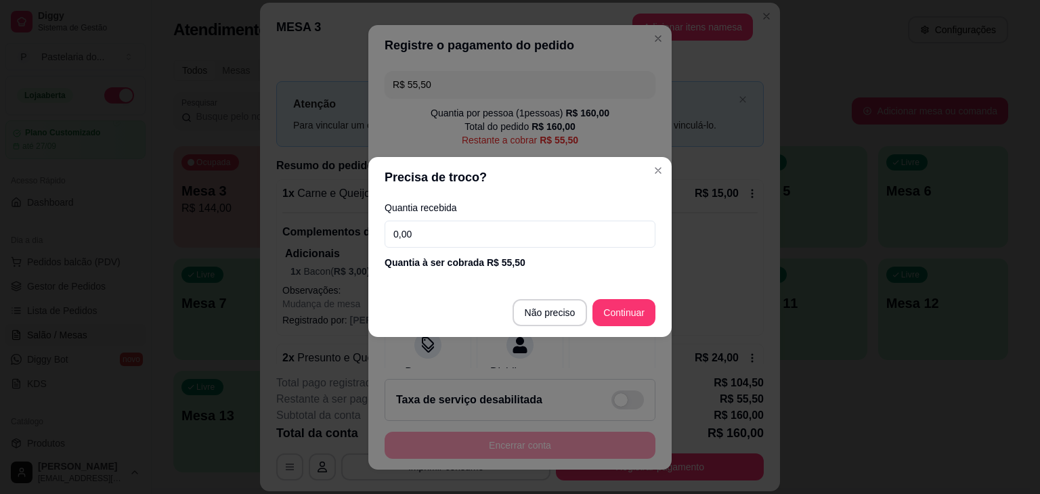
click at [448, 229] on input "0,00" at bounding box center [520, 234] width 271 height 27
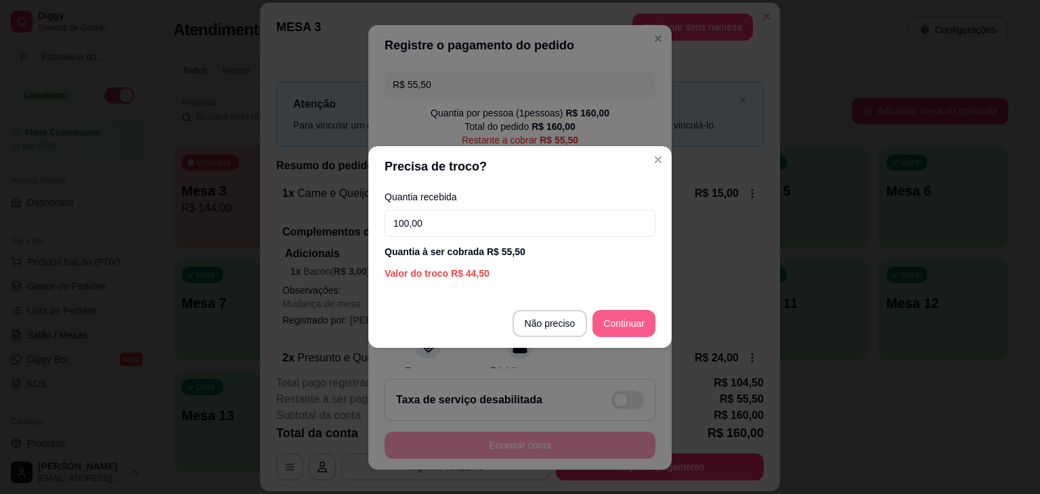
type input "100,00"
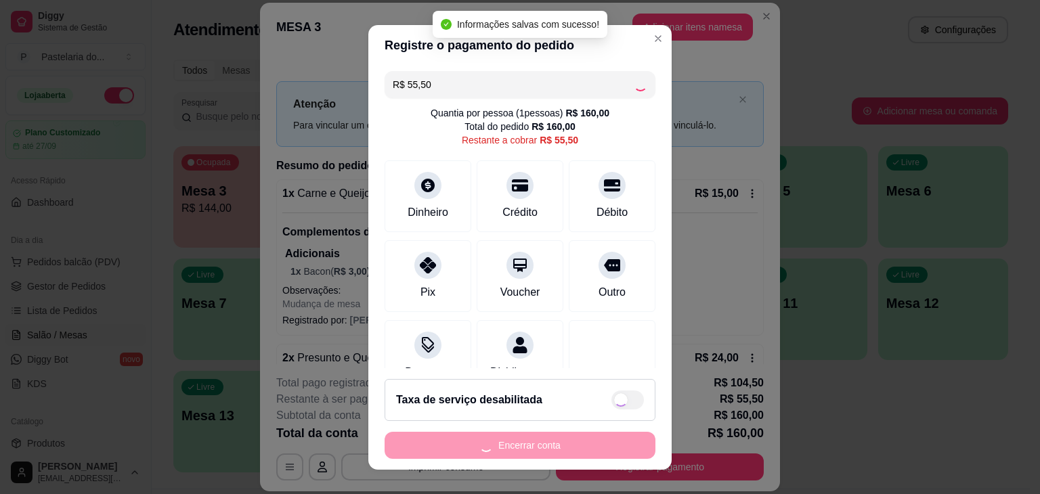
type input "R$ 0,00"
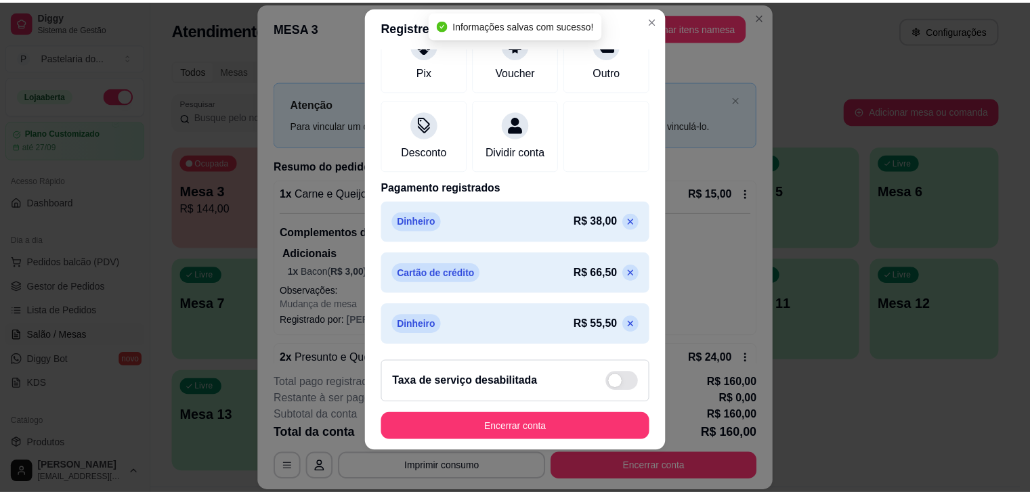
scroll to position [204, 0]
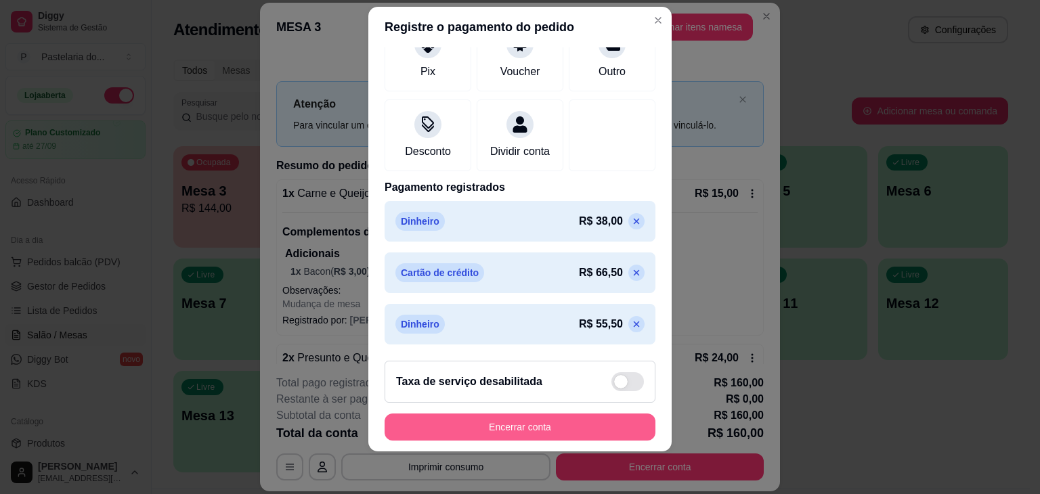
click at [541, 426] on button "Encerrar conta" at bounding box center [520, 427] width 271 height 27
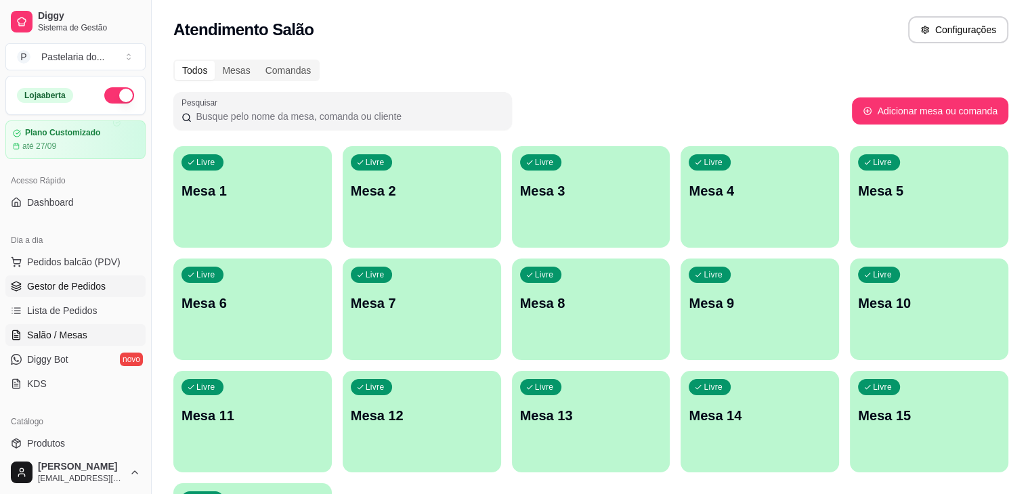
click at [68, 291] on span "Gestor de Pedidos" at bounding box center [66, 287] width 79 height 14
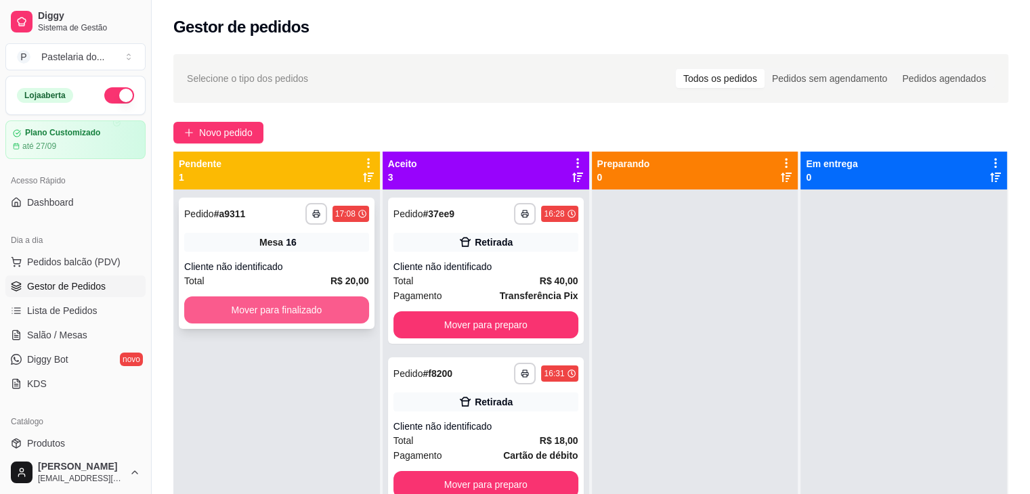
click at [287, 300] on button "Mover para finalizado" at bounding box center [276, 310] width 185 height 27
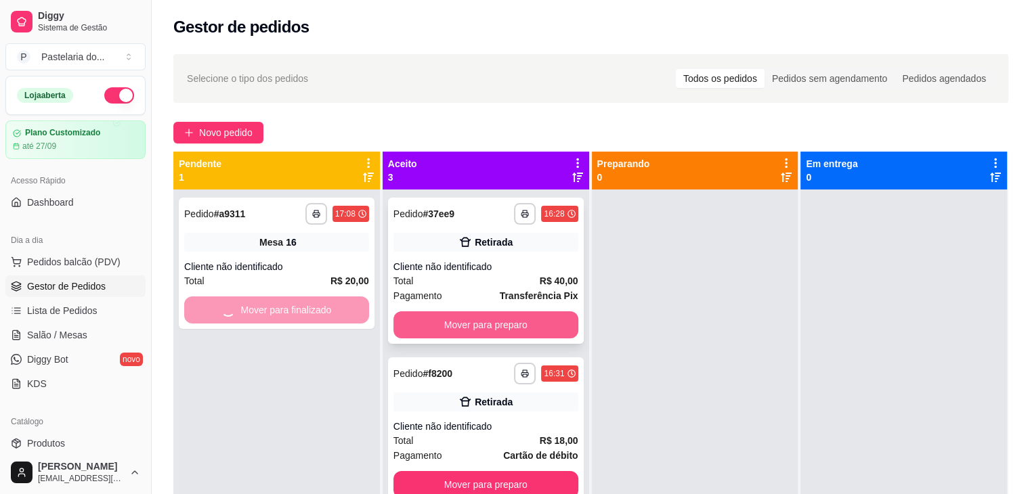
click at [482, 336] on button "Mover para preparo" at bounding box center [486, 325] width 185 height 27
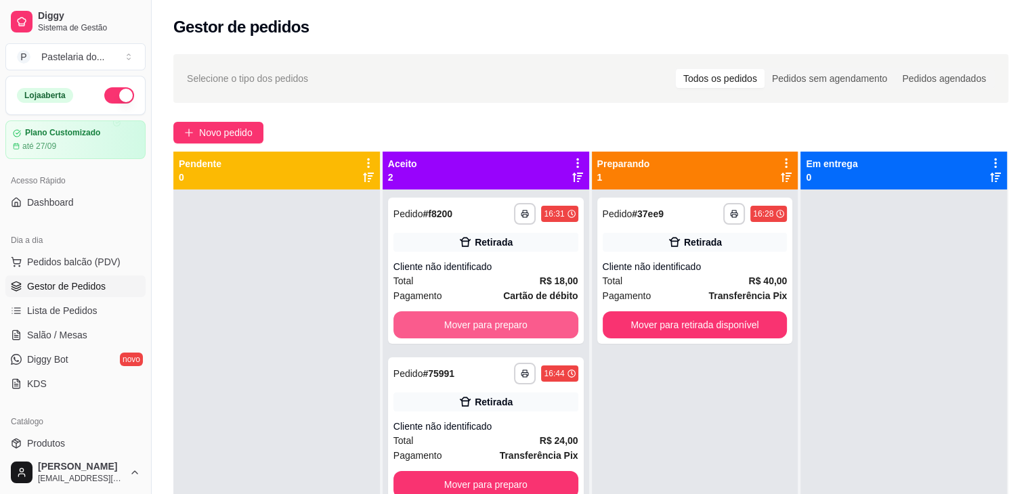
click at [484, 336] on button "Mover para preparo" at bounding box center [486, 325] width 185 height 27
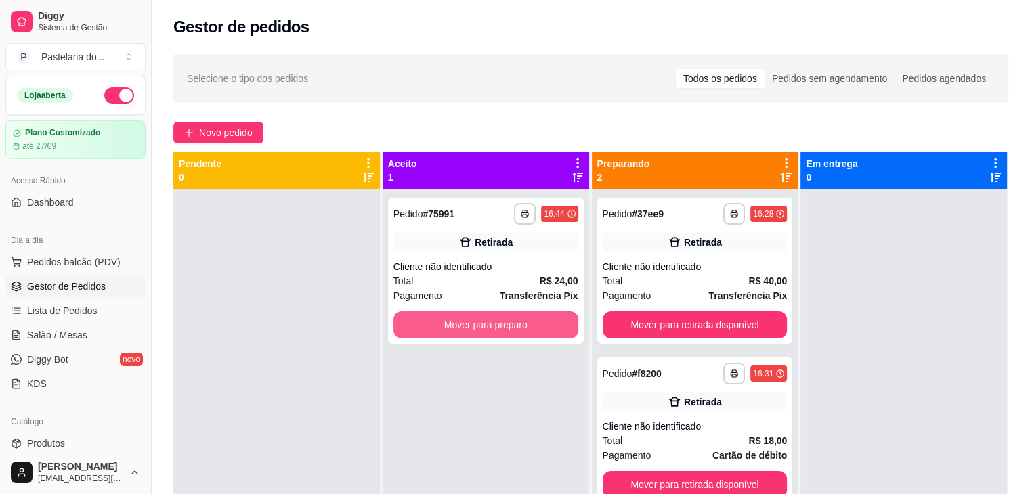
click at [484, 336] on button "Mover para preparo" at bounding box center [486, 325] width 185 height 27
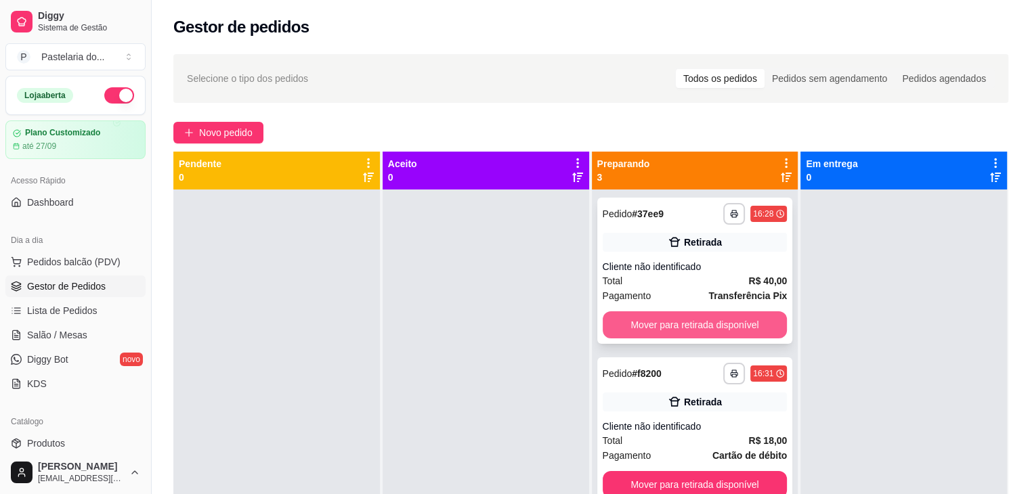
click at [648, 336] on button "Mover para retirada disponível" at bounding box center [695, 325] width 185 height 27
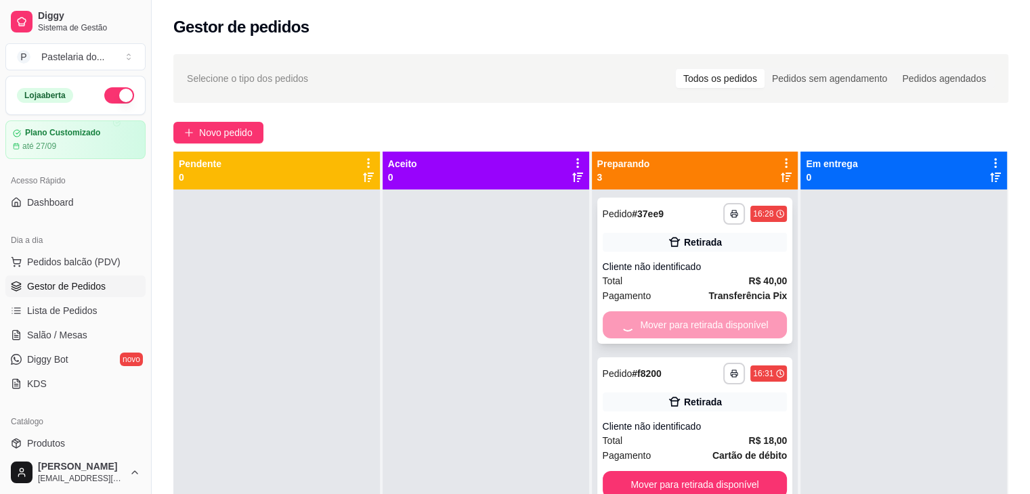
click at [651, 334] on div "Mover para retirada disponível" at bounding box center [695, 325] width 185 height 27
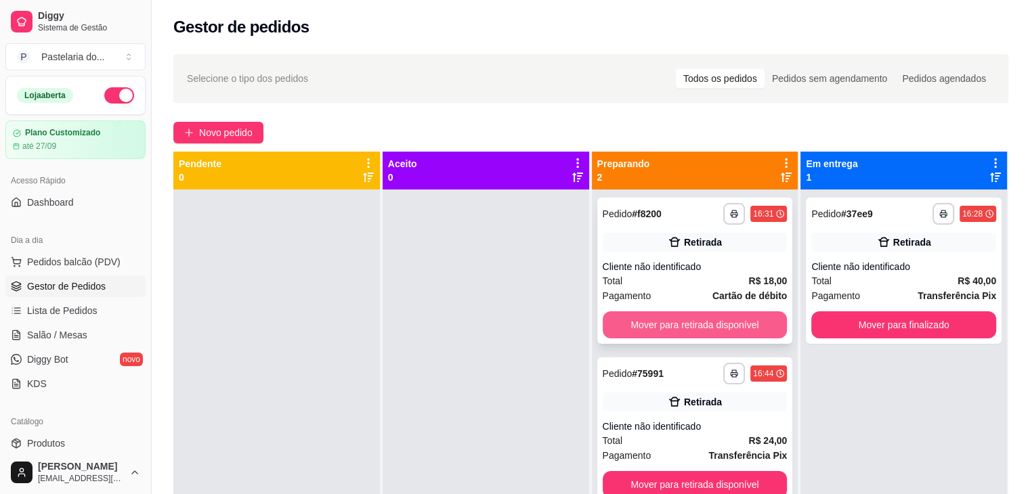
click at [760, 326] on button "Mover para retirada disponível" at bounding box center [695, 325] width 185 height 27
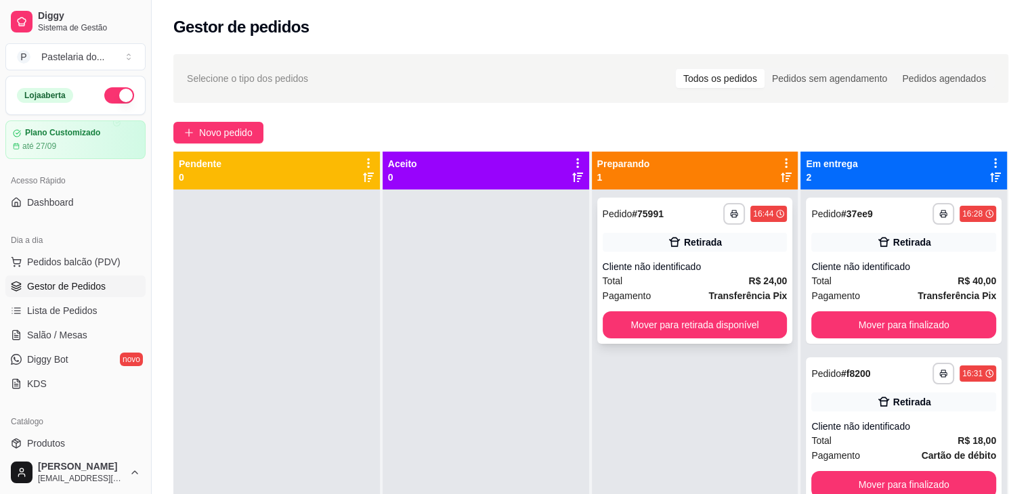
click at [776, 339] on div "**********" at bounding box center [695, 271] width 196 height 146
click at [732, 312] on button "Mover para retirada disponível" at bounding box center [695, 325] width 185 height 27
click at [721, 327] on button "Mover para retirada disponível" at bounding box center [695, 325] width 185 height 27
click at [721, 327] on div "Mover para retirada disponível" at bounding box center [695, 325] width 185 height 27
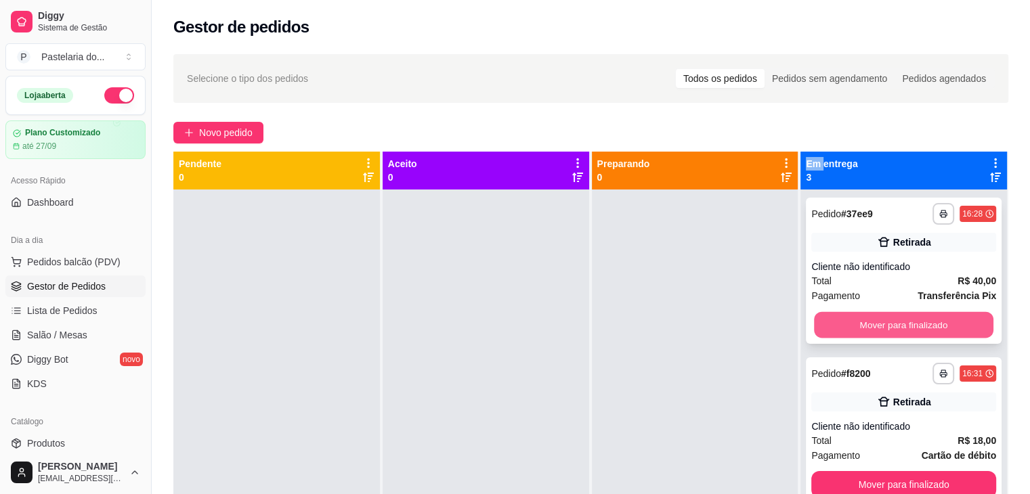
click at [863, 337] on button "Mover para finalizado" at bounding box center [903, 325] width 179 height 26
click at [867, 332] on button "Mover para finalizado" at bounding box center [903, 325] width 179 height 26
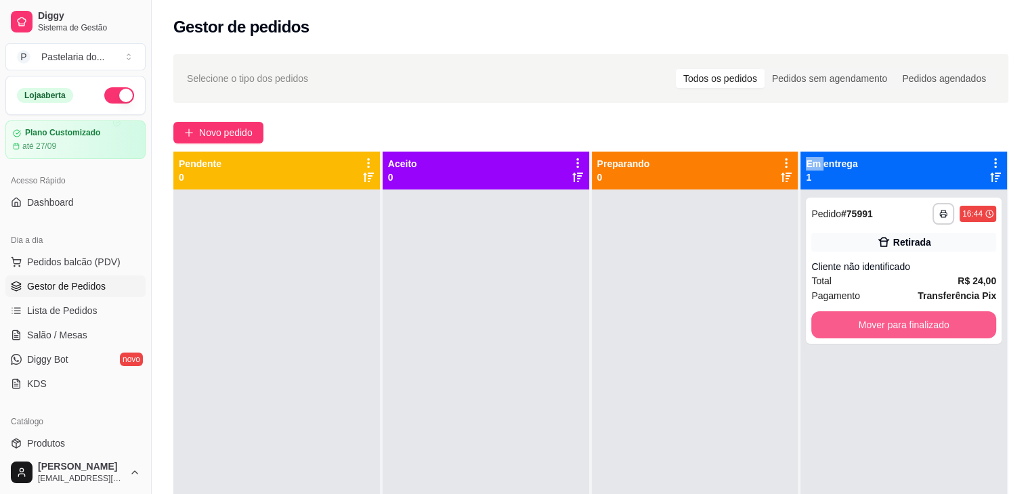
click at [867, 332] on button "Mover para finalizado" at bounding box center [903, 325] width 185 height 27
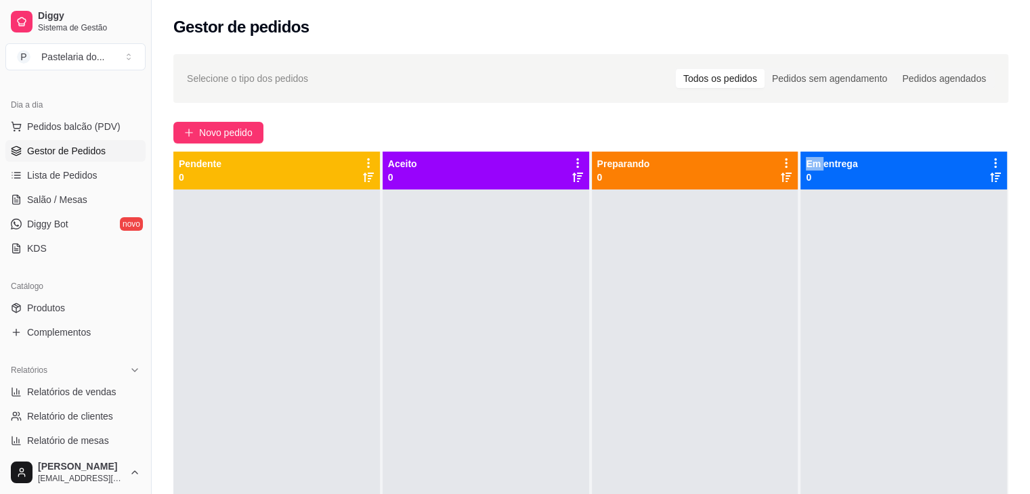
scroll to position [271, 0]
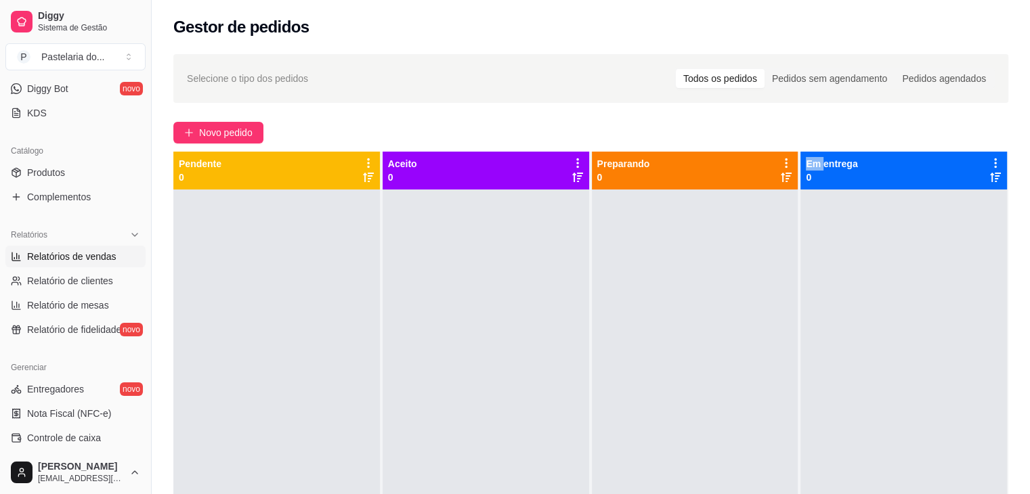
click at [81, 261] on span "Relatórios de vendas" at bounding box center [71, 257] width 89 height 14
select select "ALL"
select select "0"
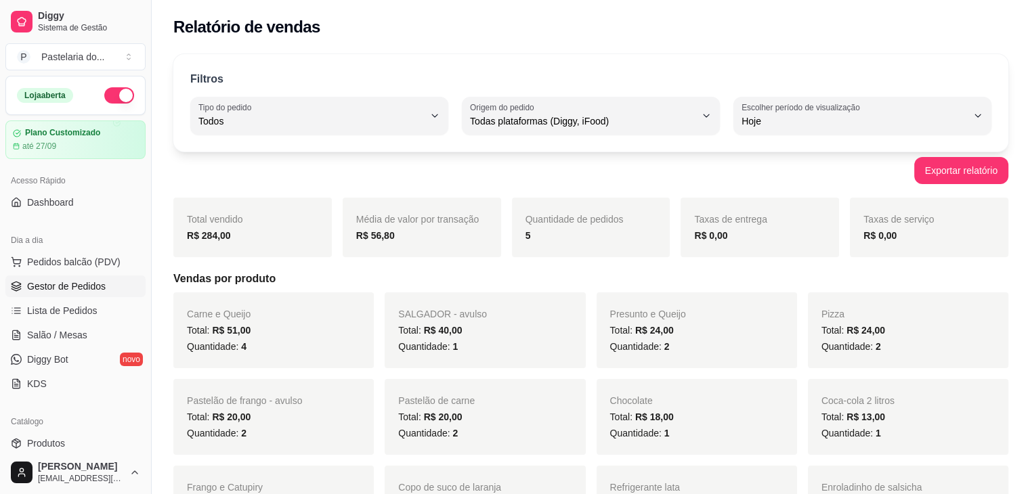
click at [60, 288] on span "Gestor de Pedidos" at bounding box center [66, 287] width 79 height 14
click at [61, 288] on span "Gestor de Pedidos" at bounding box center [66, 287] width 79 height 14
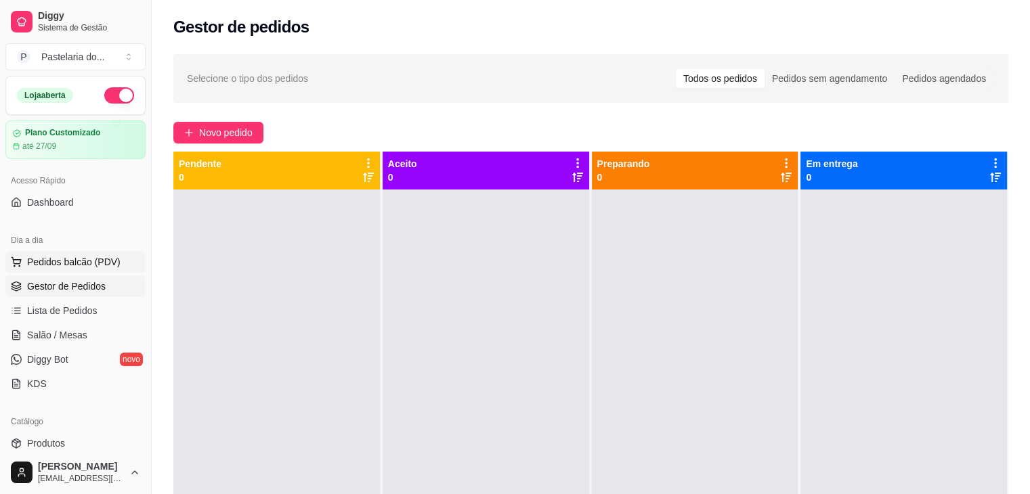
click at [107, 266] on span "Pedidos balcão (PDV)" at bounding box center [73, 262] width 93 height 14
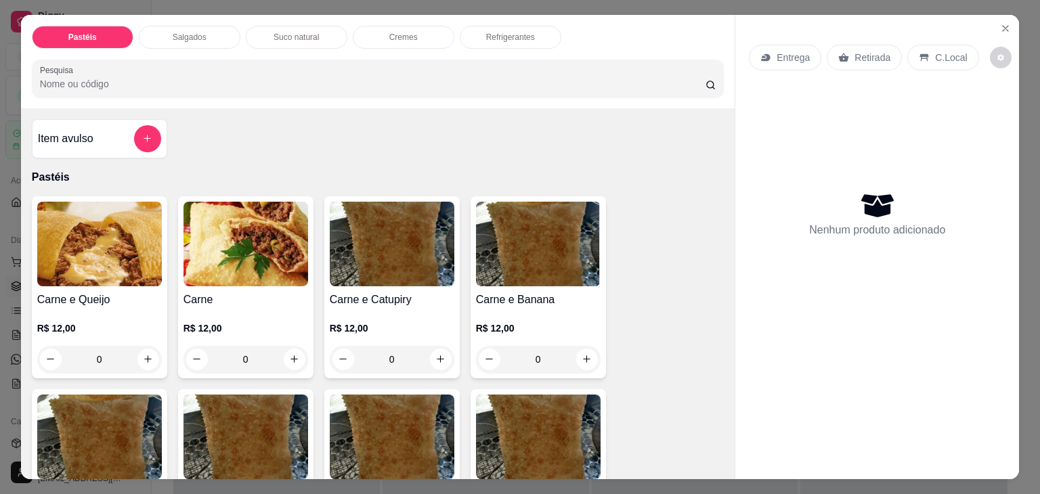
click at [188, 32] on p "Salgados" at bounding box center [190, 37] width 34 height 11
click at [188, 65] on div at bounding box center [378, 78] width 677 height 27
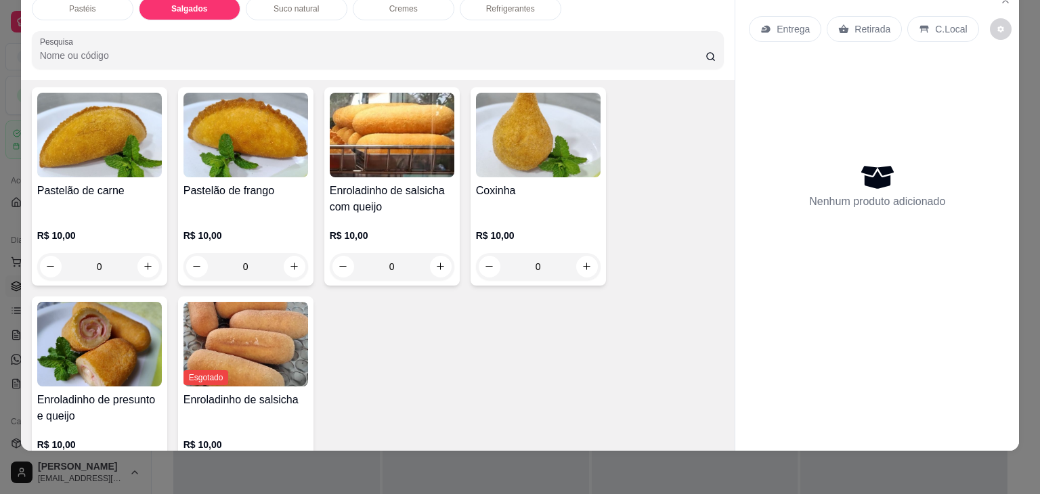
scroll to position [1506, 0]
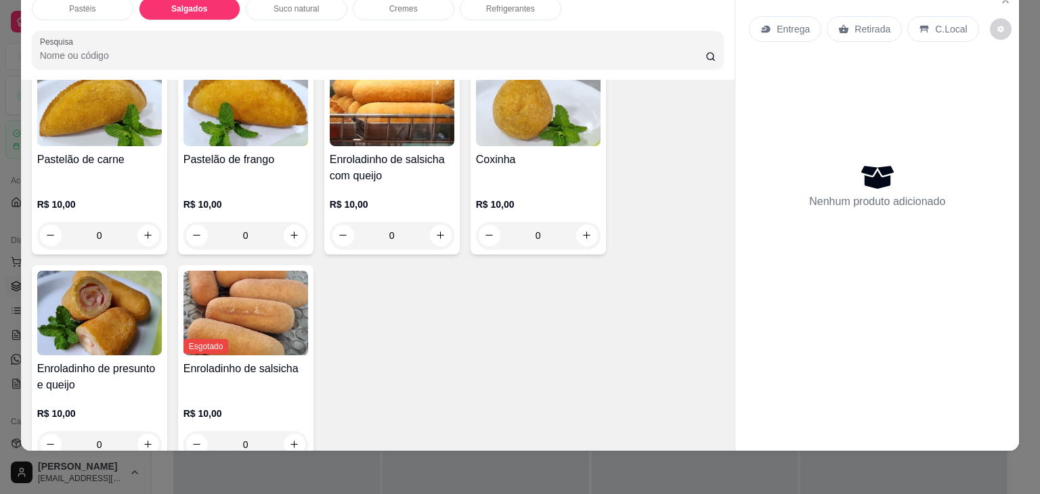
click at [553, 184] on div "R$ 10,00 0" at bounding box center [538, 216] width 125 height 65
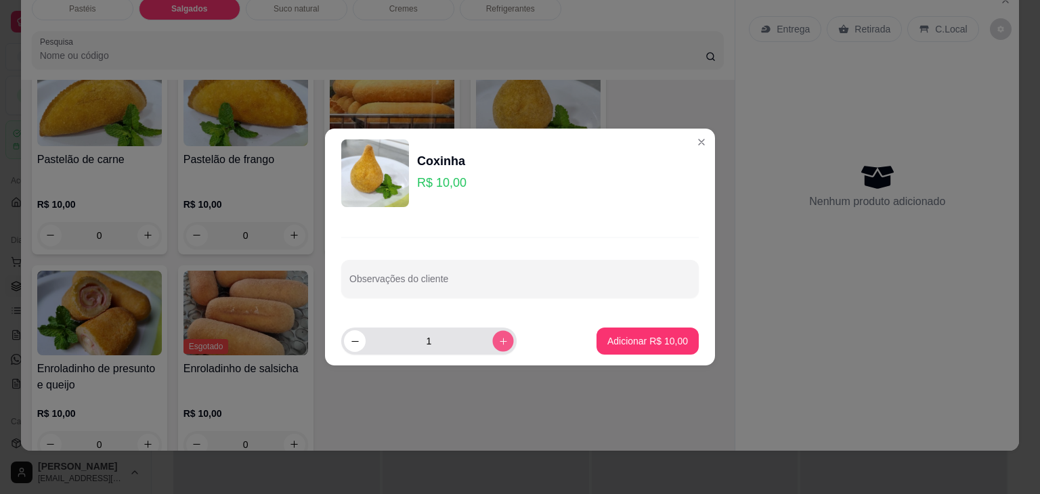
click at [492, 340] on button "increase-product-quantity" at bounding box center [502, 341] width 21 height 21
click at [492, 340] on button "increase-product-quantity" at bounding box center [503, 342] width 22 height 22
type input "4"
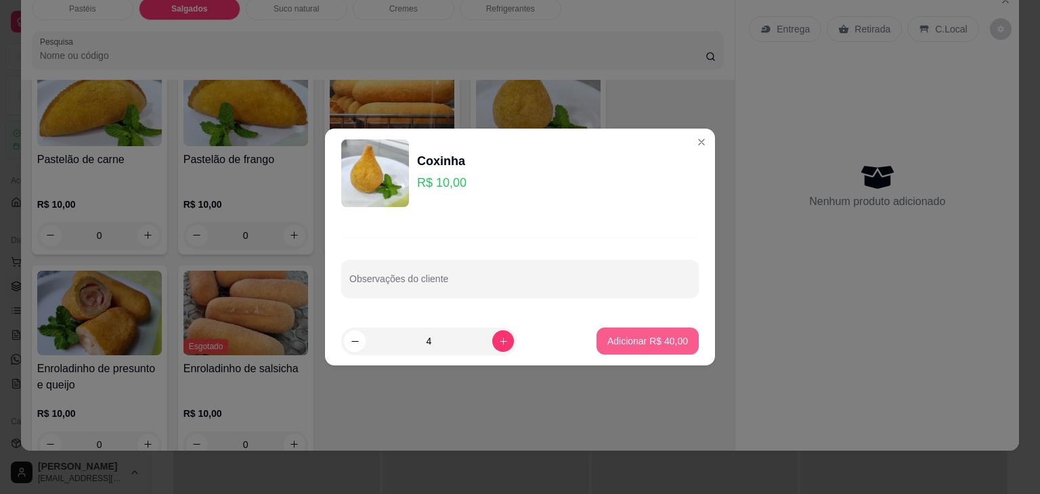
click at [620, 339] on p "Adicionar R$ 40,00" at bounding box center [648, 342] width 81 height 14
type input "4"
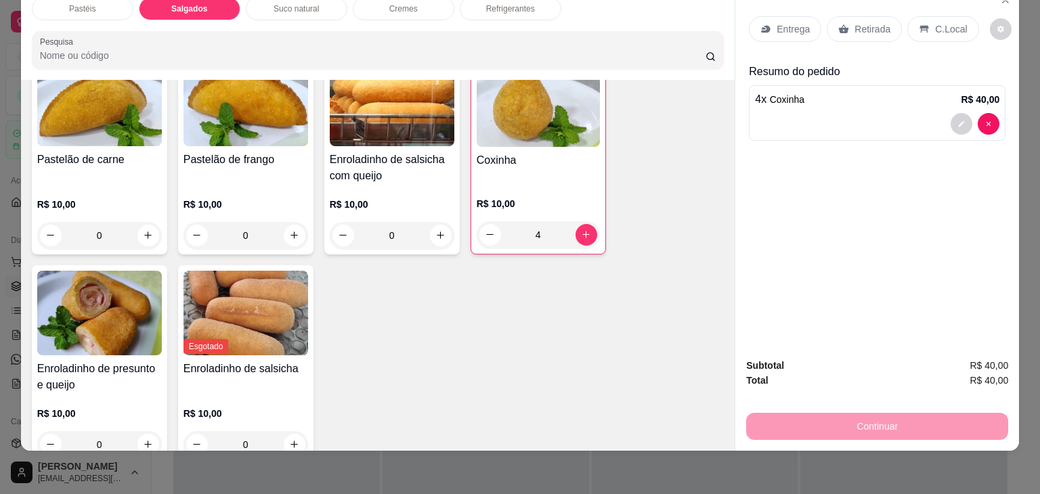
click at [528, 5] on div "Refrigerantes" at bounding box center [511, 8] width 102 height 23
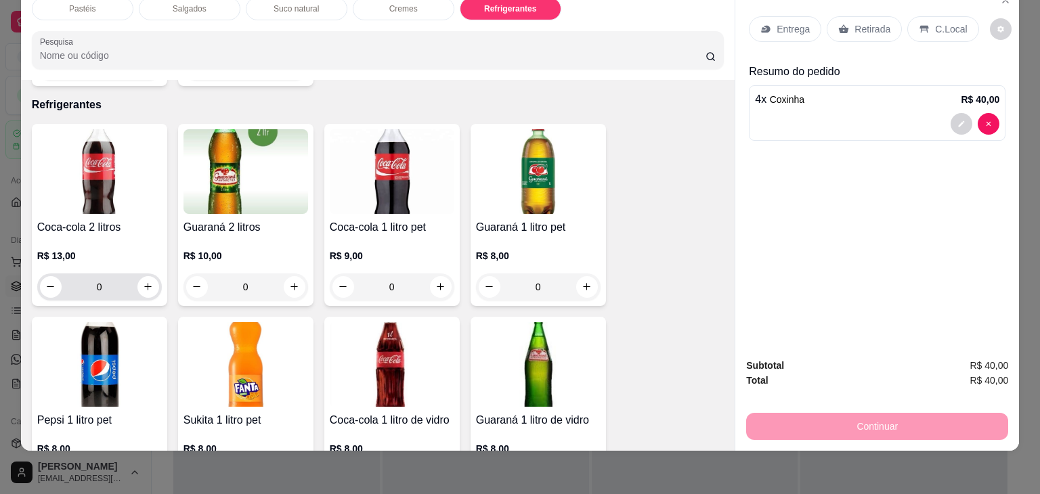
click at [140, 276] on button "increase-product-quantity" at bounding box center [148, 287] width 22 height 22
type input "1"
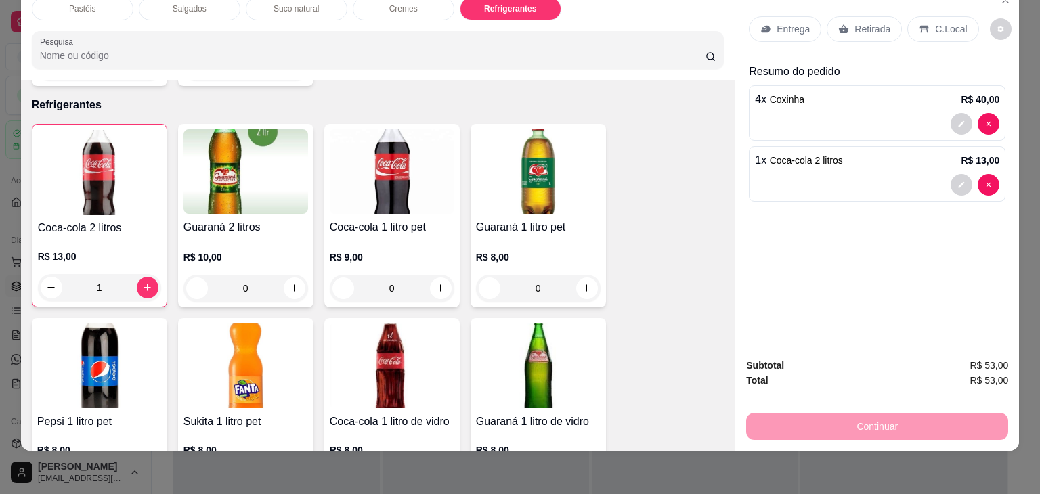
click at [858, 5] on div "Entrega Retirada C.Local" at bounding box center [877, 28] width 257 height 47
click at [864, 22] on p "Retirada" at bounding box center [873, 29] width 36 height 14
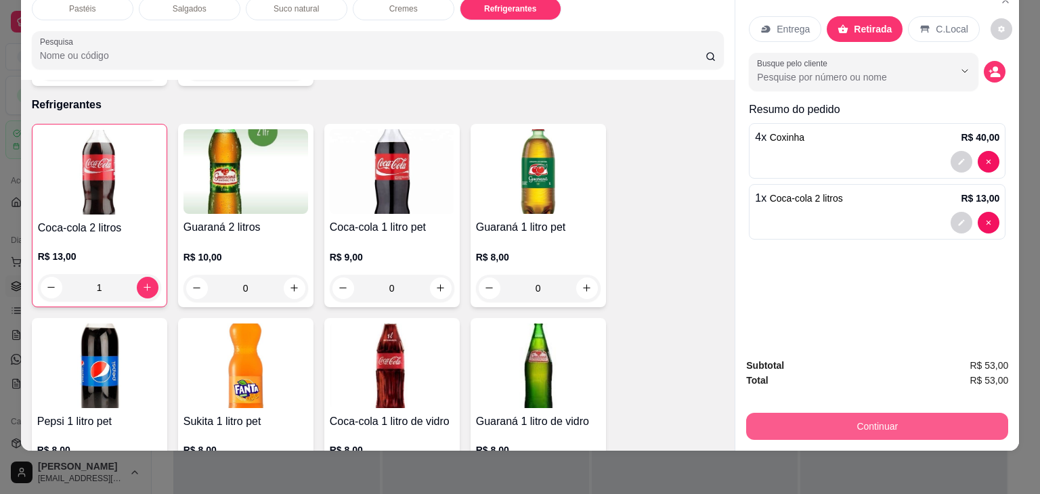
click at [899, 424] on button "Continuar" at bounding box center [877, 426] width 262 height 27
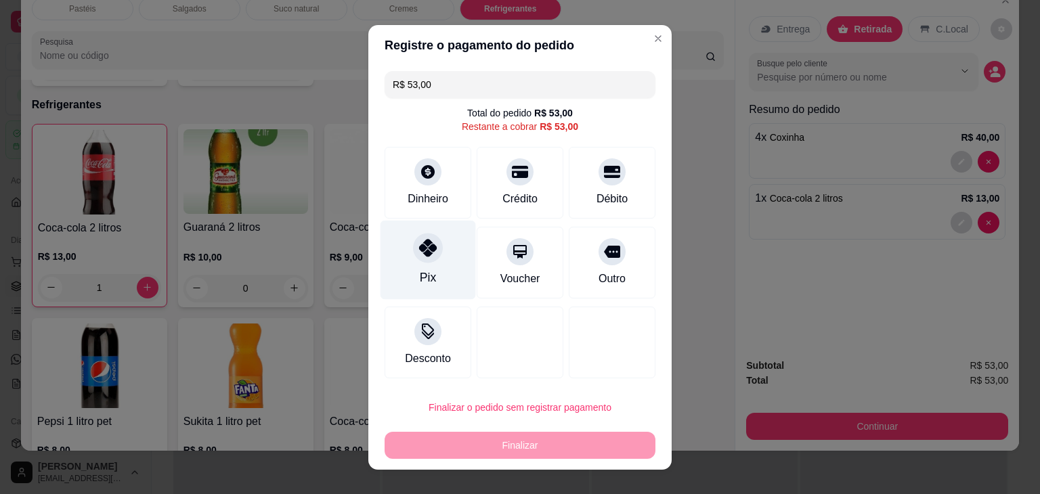
click at [442, 276] on div "Pix" at bounding box center [429, 259] width 96 height 79
type input "R$ 0,00"
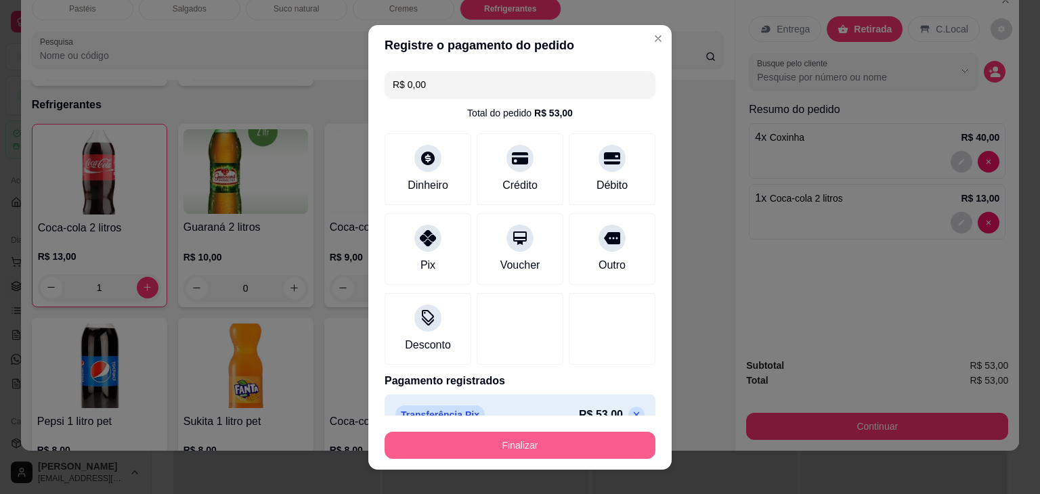
click at [511, 448] on button "Finalizar" at bounding box center [520, 445] width 271 height 27
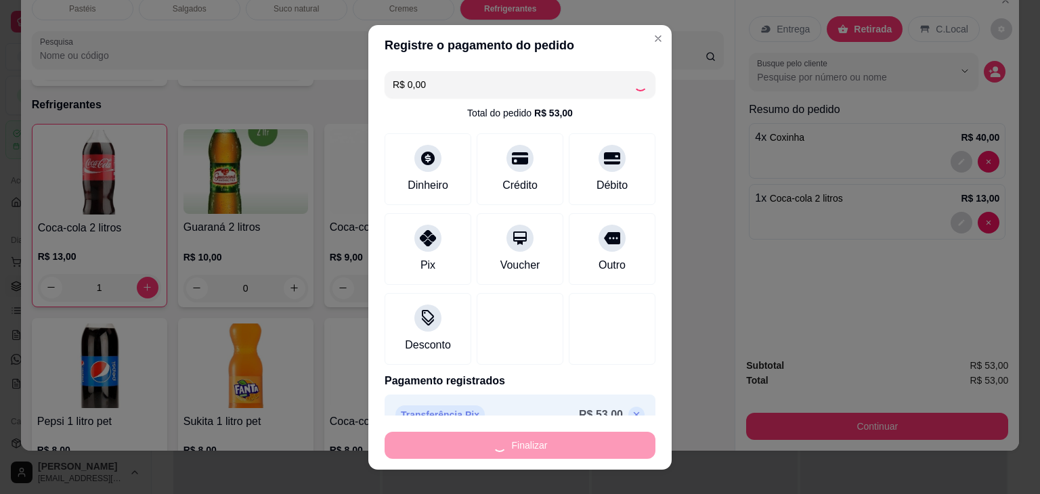
type input "0"
type input "-R$ 53,00"
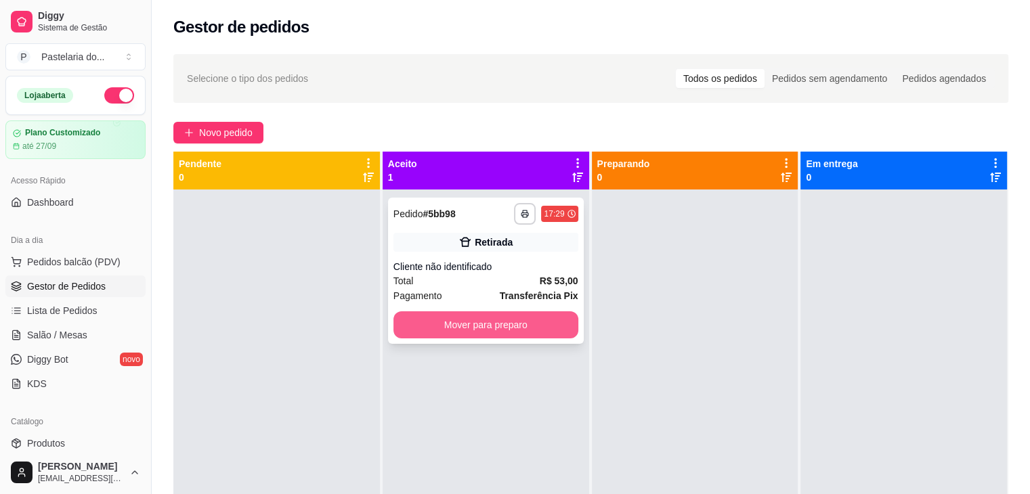
click at [523, 326] on button "Mover para preparo" at bounding box center [486, 325] width 185 height 27
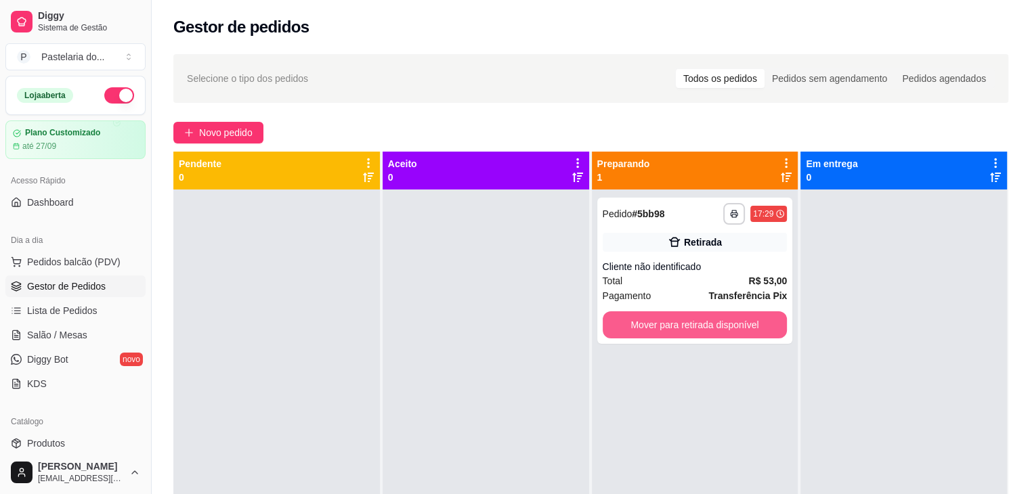
click at [719, 334] on button "Mover para retirada disponível" at bounding box center [695, 325] width 185 height 27
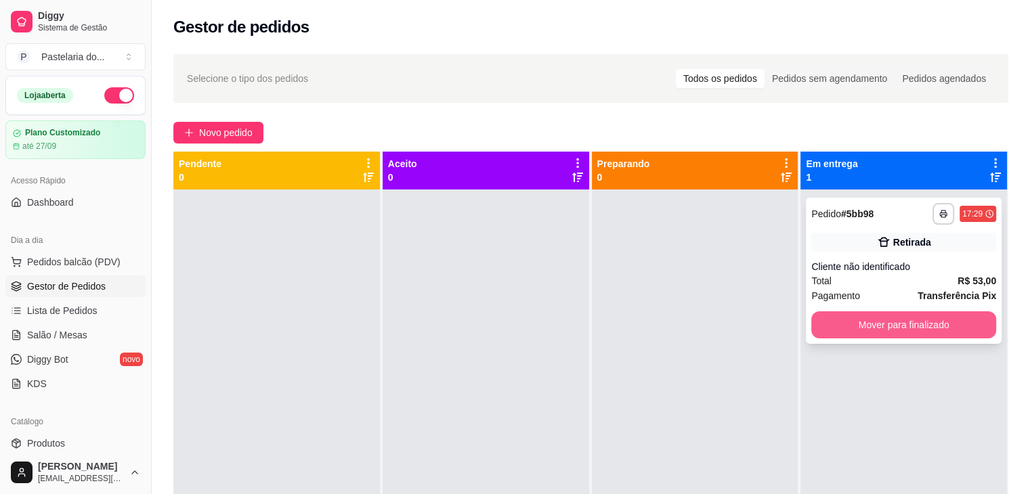
click at [881, 337] on button "Mover para finalizado" at bounding box center [903, 325] width 185 height 27
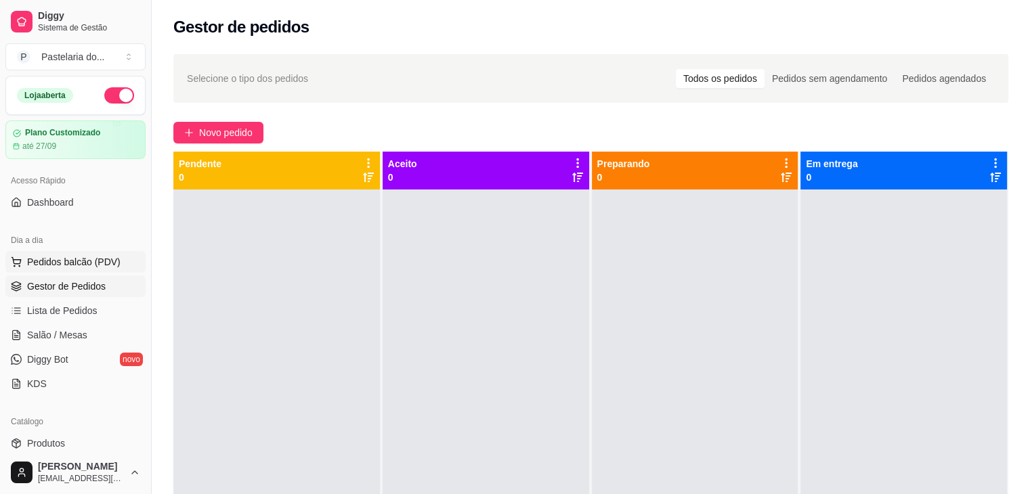
click at [69, 255] on span "Pedidos balcão (PDV)" at bounding box center [73, 262] width 93 height 14
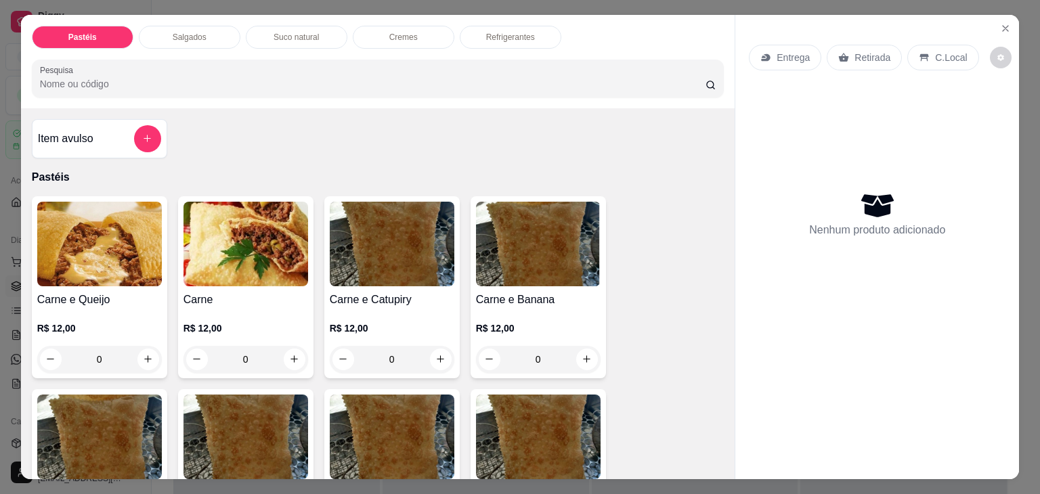
click at [192, 38] on div "Salgados" at bounding box center [190, 37] width 102 height 23
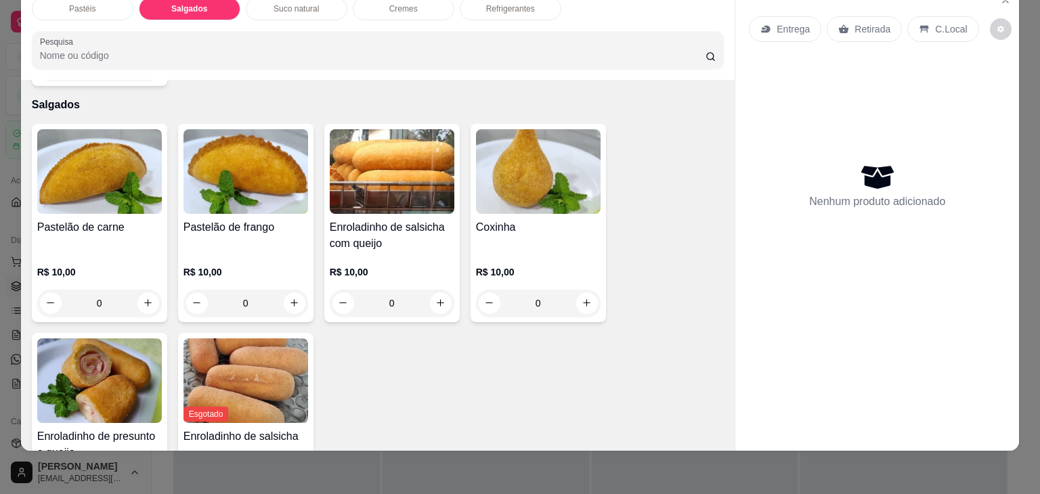
click at [523, 3] on p "Refrigerantes" at bounding box center [510, 8] width 49 height 11
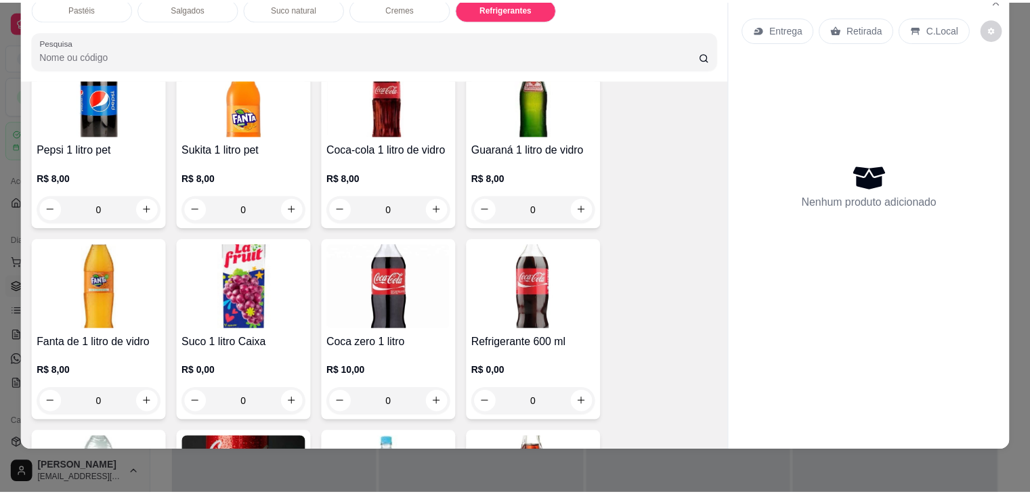
scroll to position [3603, 0]
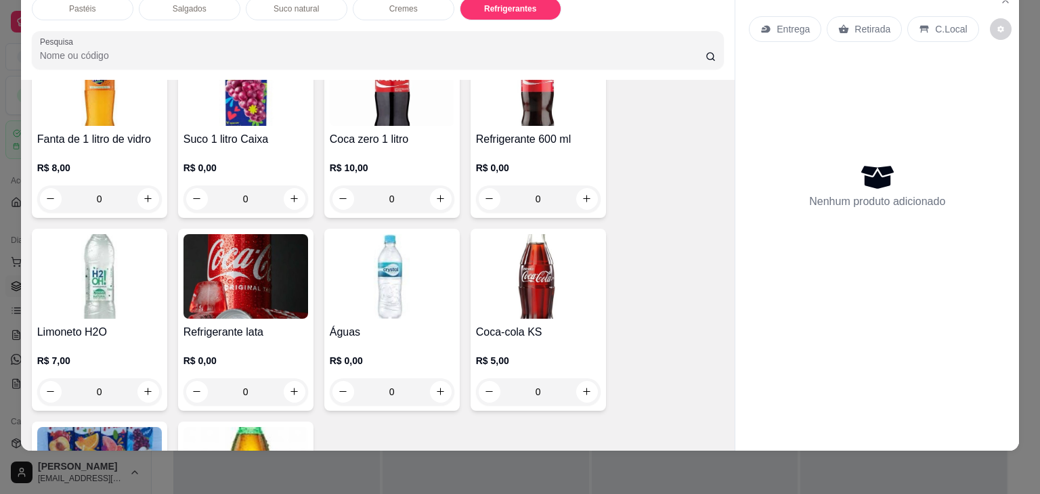
click at [391, 295] on div "Águas R$ 0,00 0" at bounding box center [391, 320] width 135 height 182
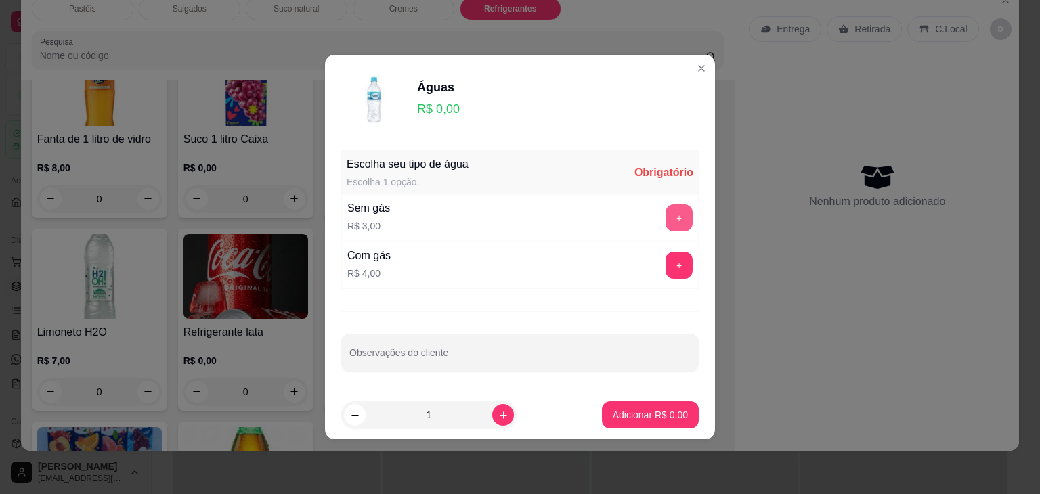
click at [675, 205] on button "+" at bounding box center [679, 218] width 27 height 27
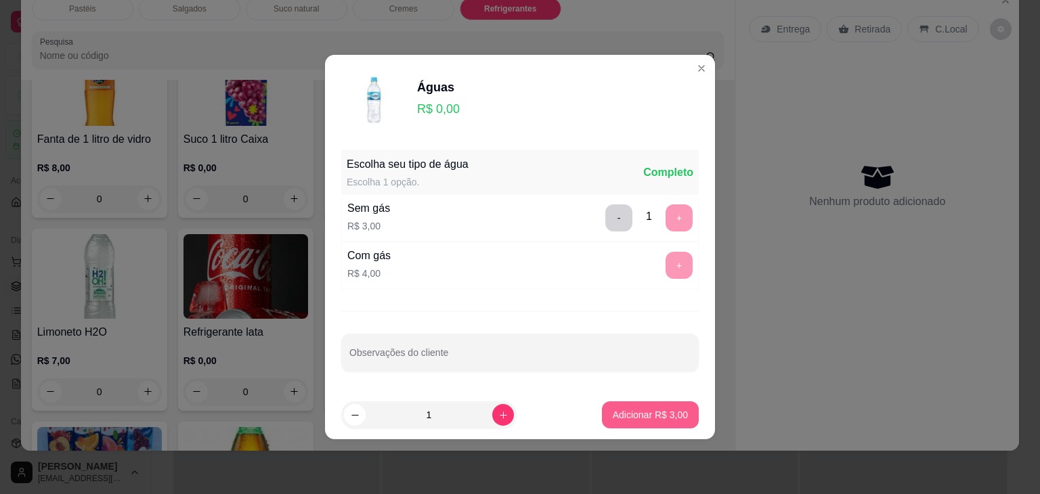
click at [651, 412] on p "Adicionar R$ 3,00" at bounding box center [650, 415] width 75 height 14
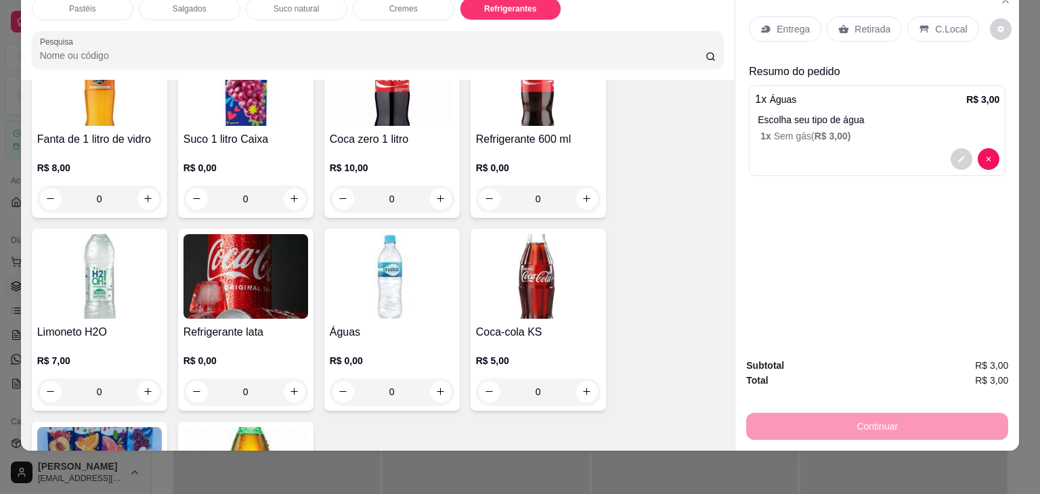
click at [855, 22] on p "Retirada" at bounding box center [873, 29] width 36 height 14
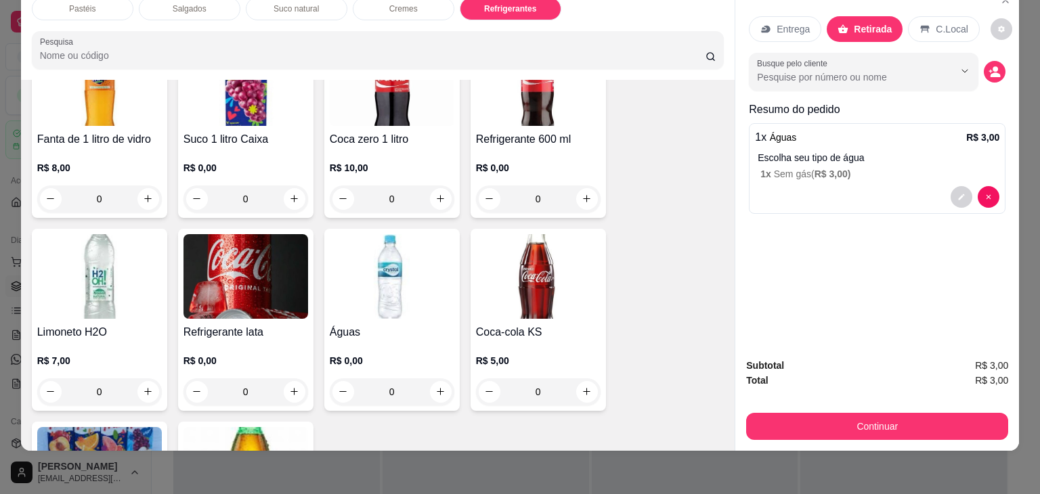
click at [845, 413] on button "Continuar" at bounding box center [877, 426] width 262 height 27
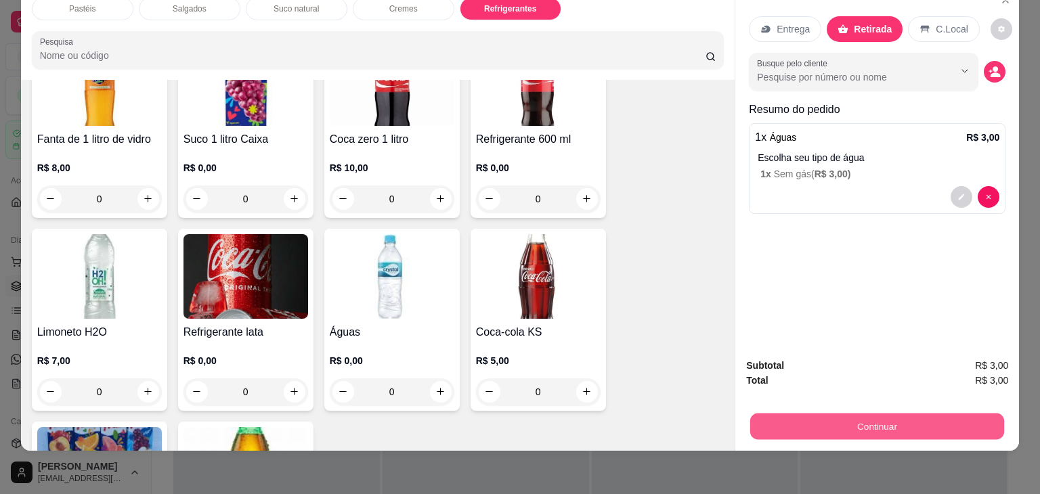
click at [845, 386] on div "Subtotal R$ 3,00 Total R$ 3,00 Continuar" at bounding box center [877, 399] width 262 height 82
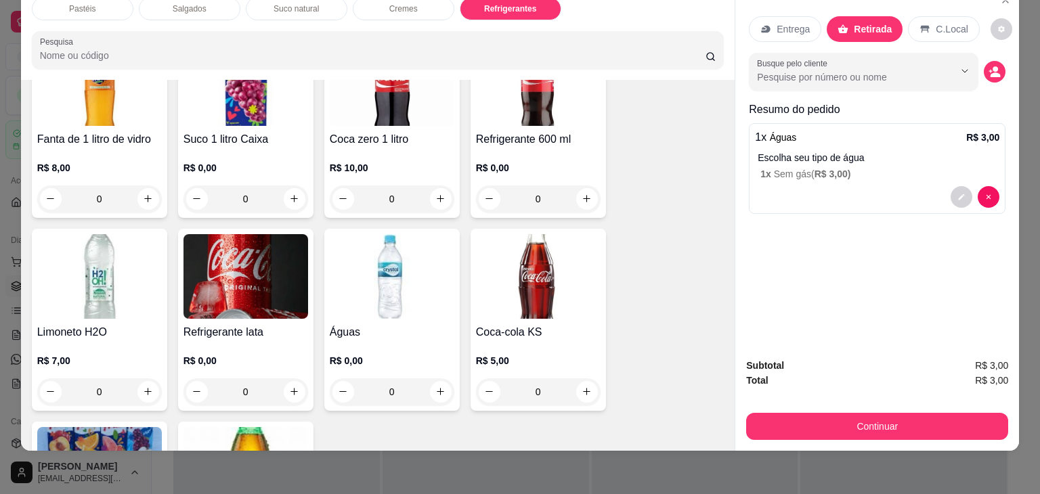
click at [845, 433] on div "Subtotal R$ 3,00 Total R$ 3,00 Continuar" at bounding box center [878, 399] width 284 height 104
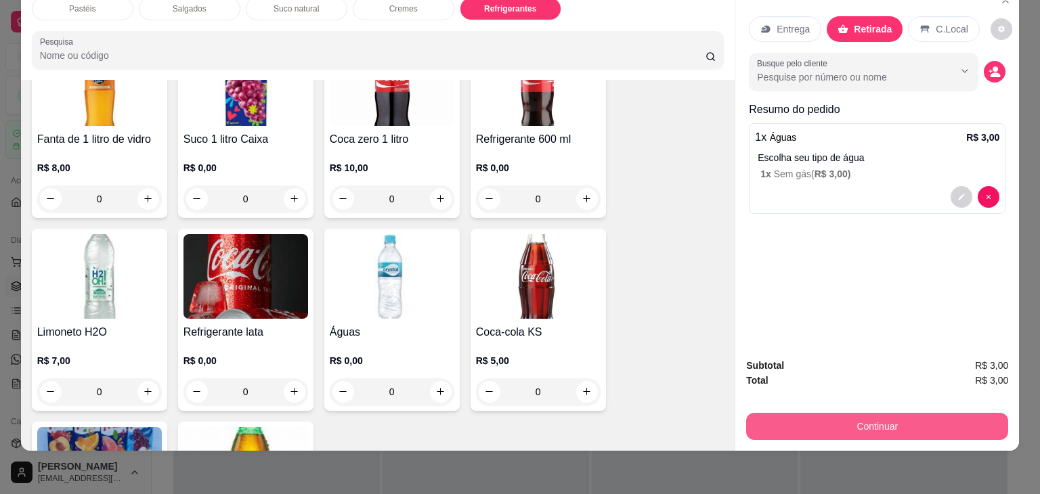
click at [846, 413] on button "Continuar" at bounding box center [877, 426] width 262 height 27
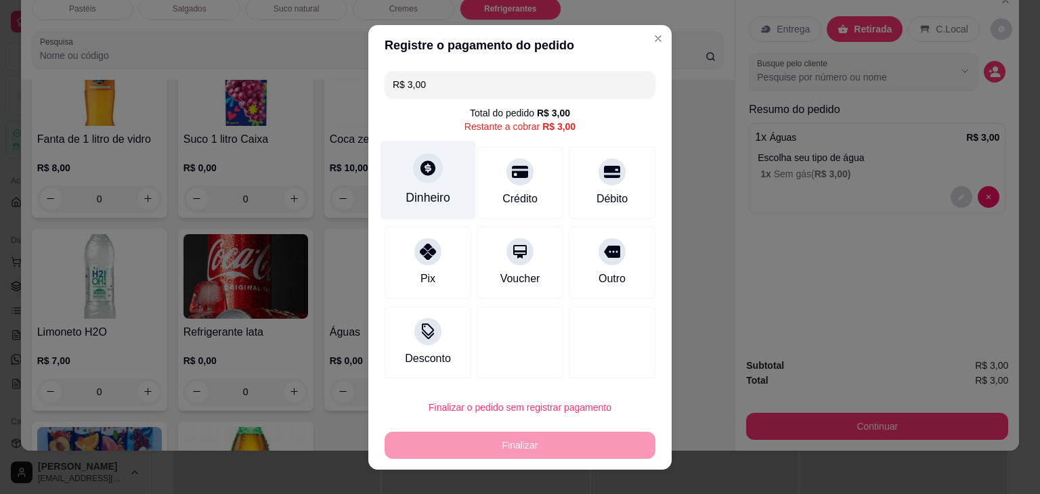
click at [438, 198] on div "Dinheiro" at bounding box center [428, 198] width 45 height 18
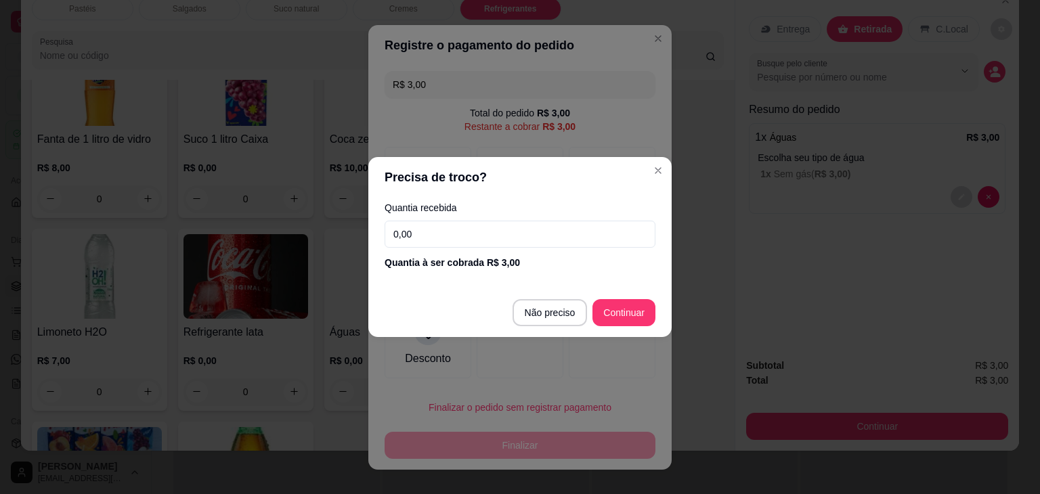
click at [443, 241] on input "0,00" at bounding box center [520, 234] width 271 height 27
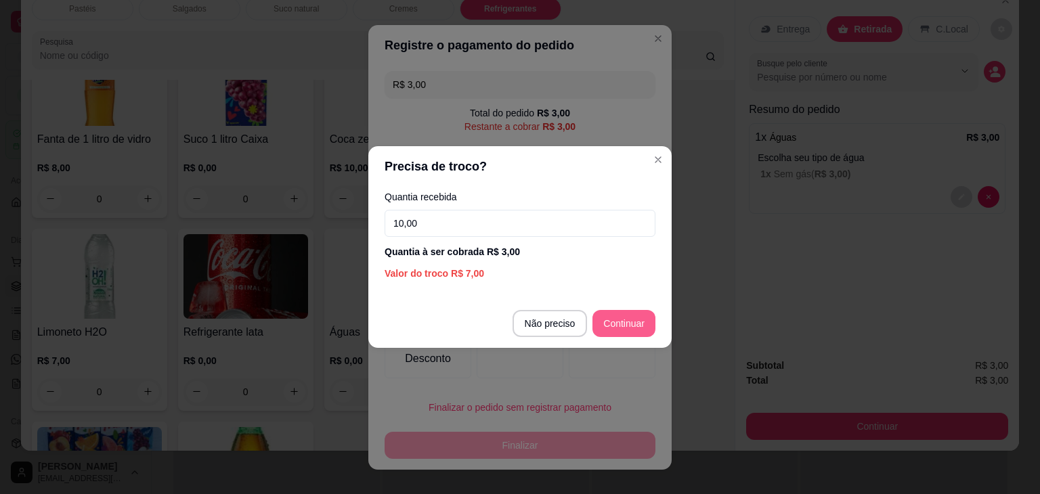
type input "10,00"
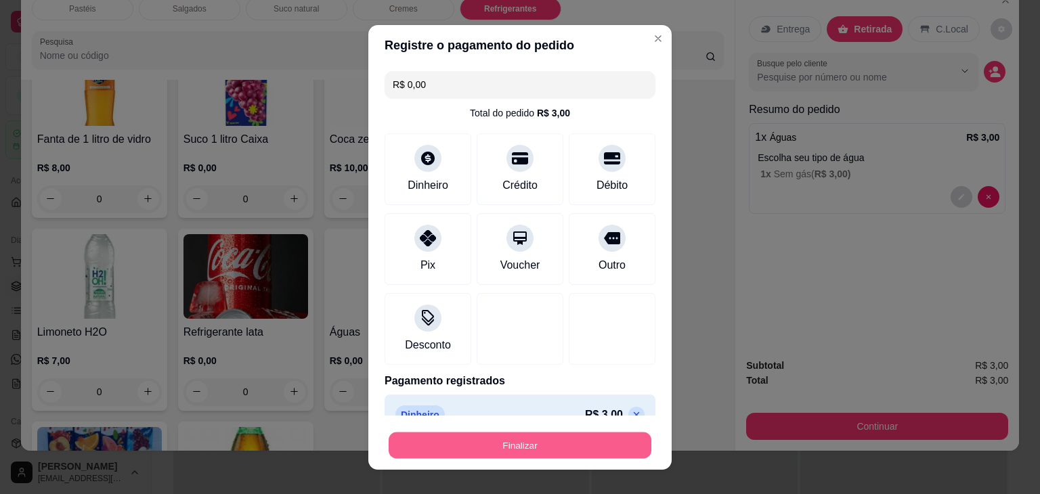
click at [570, 448] on button "Finalizar" at bounding box center [520, 445] width 263 height 26
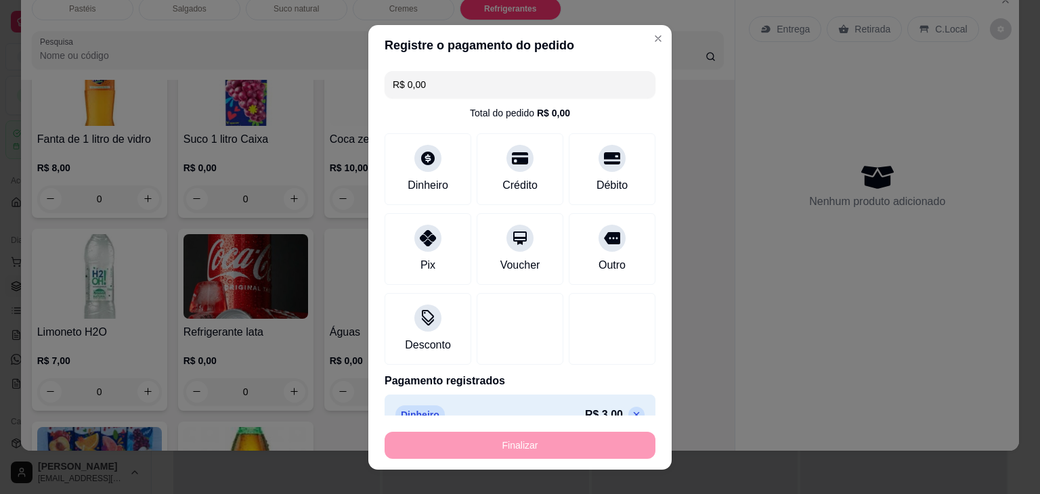
type input "-R$ 3,00"
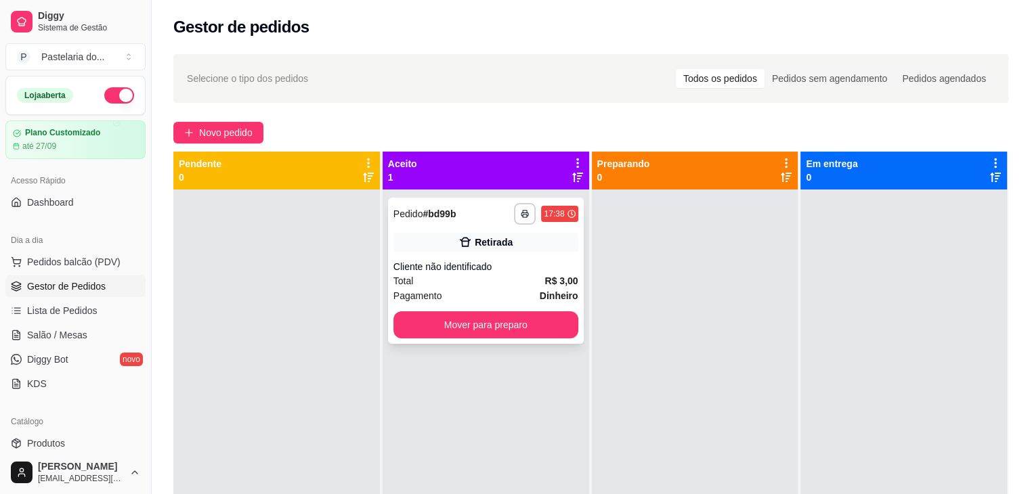
click at [518, 310] on div "**********" at bounding box center [486, 271] width 196 height 146
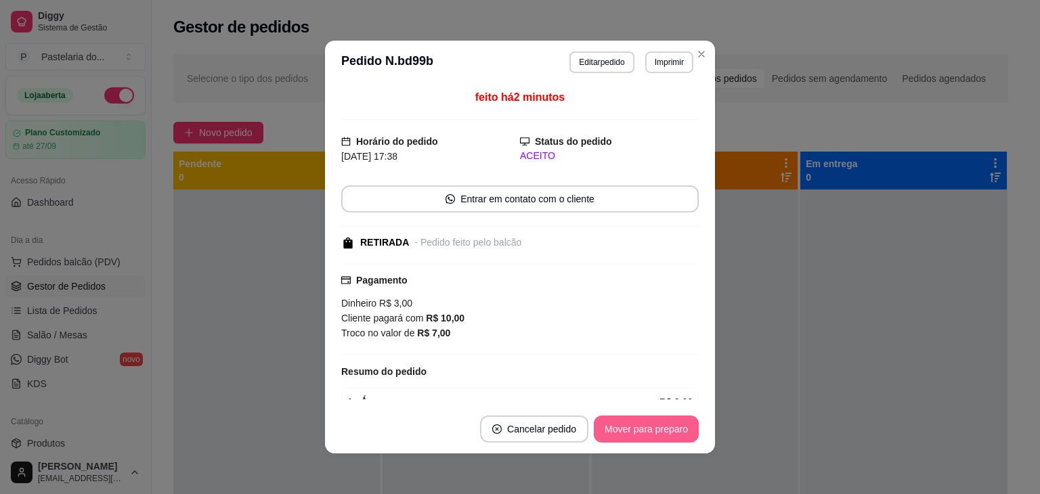
click at [656, 436] on button "Mover para preparo" at bounding box center [646, 429] width 105 height 27
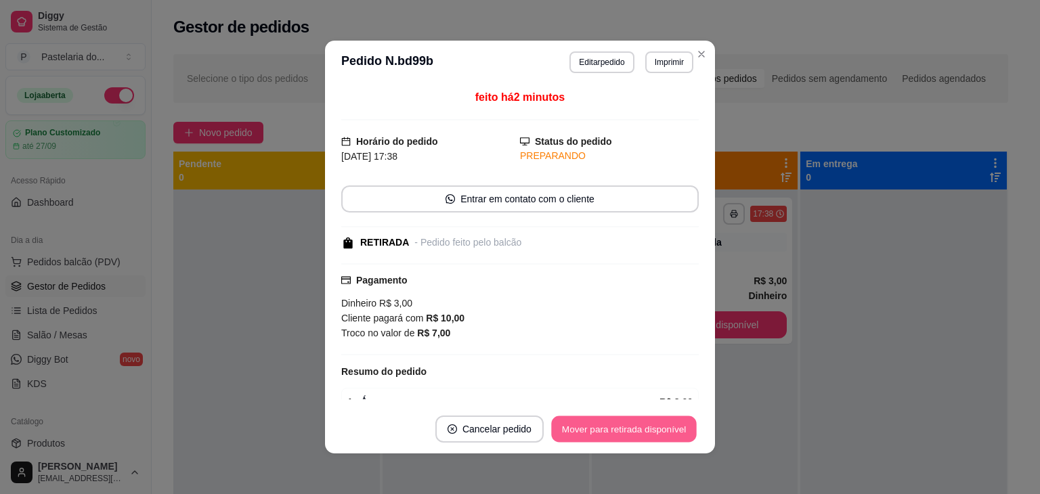
click at [694, 428] on div "Mover para retirada disponível" at bounding box center [624, 429] width 150 height 27
click at [684, 431] on button "Mover para retirada disponível" at bounding box center [623, 430] width 145 height 26
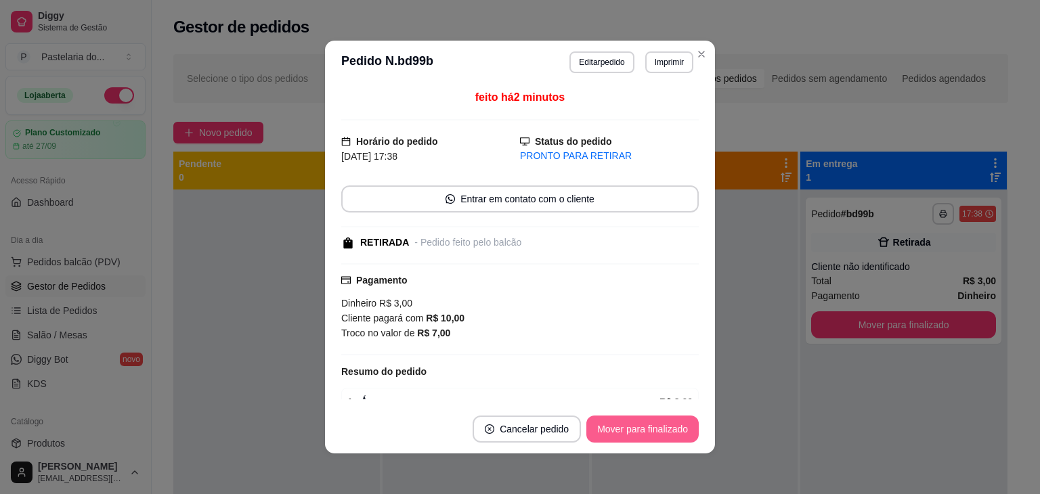
click at [684, 431] on button "Mover para finalizado" at bounding box center [643, 429] width 112 height 27
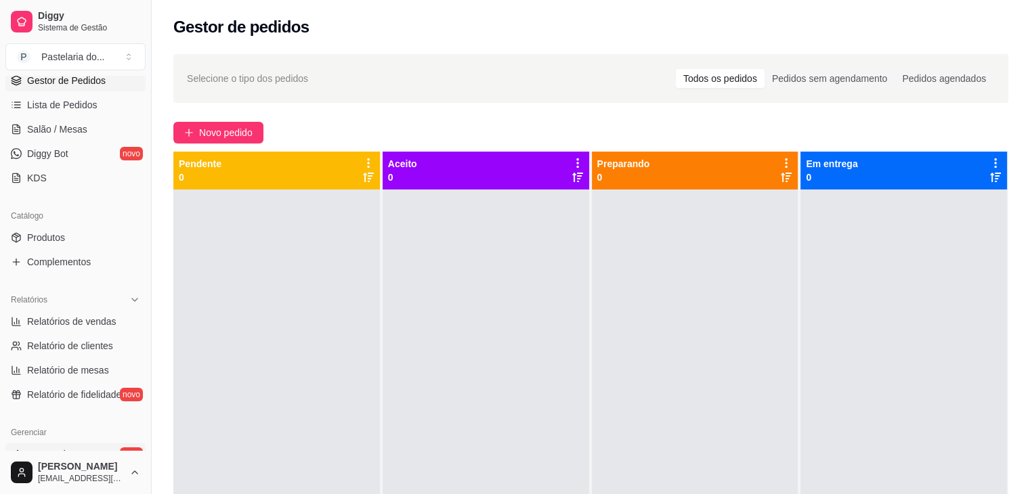
scroll to position [203, 0]
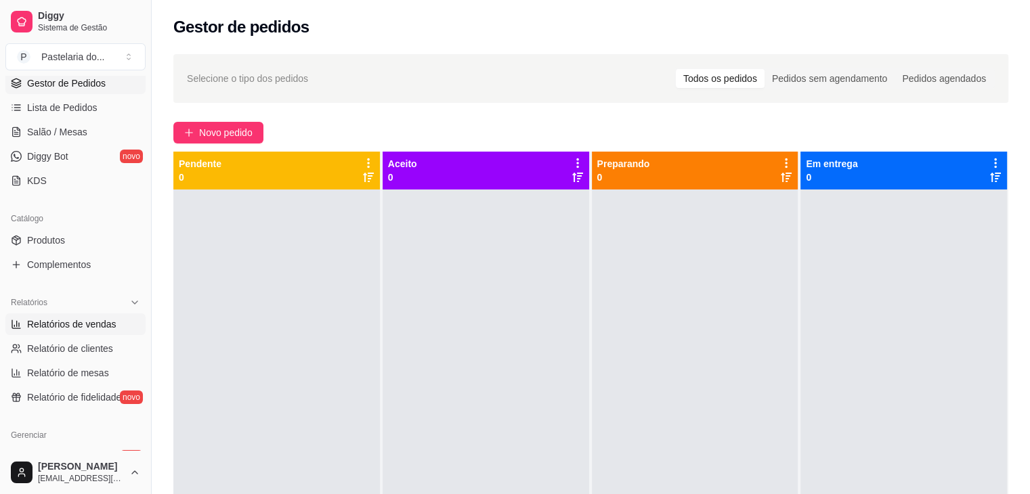
click at [35, 327] on span "Relatórios de vendas" at bounding box center [71, 325] width 89 height 14
select select "ALL"
select select "0"
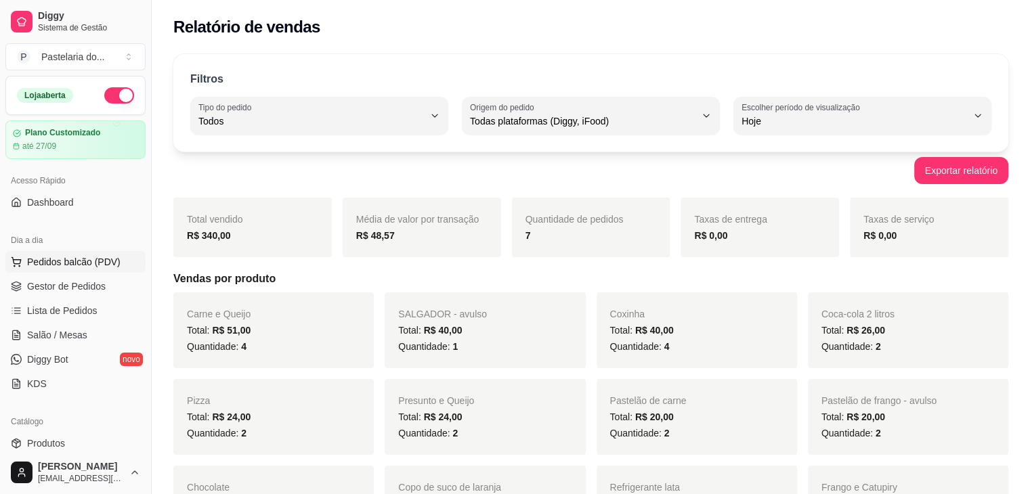
click at [79, 272] on ul "Pedidos balcão (PDV) Gestor de Pedidos Lista de Pedidos Salão / Mesas Diggy Bot…" at bounding box center [75, 323] width 140 height 144
click at [79, 272] on button "Pedidos balcão (PDV)" at bounding box center [75, 262] width 140 height 22
click at [61, 331] on span "Salão / Mesas" at bounding box center [57, 336] width 60 height 14
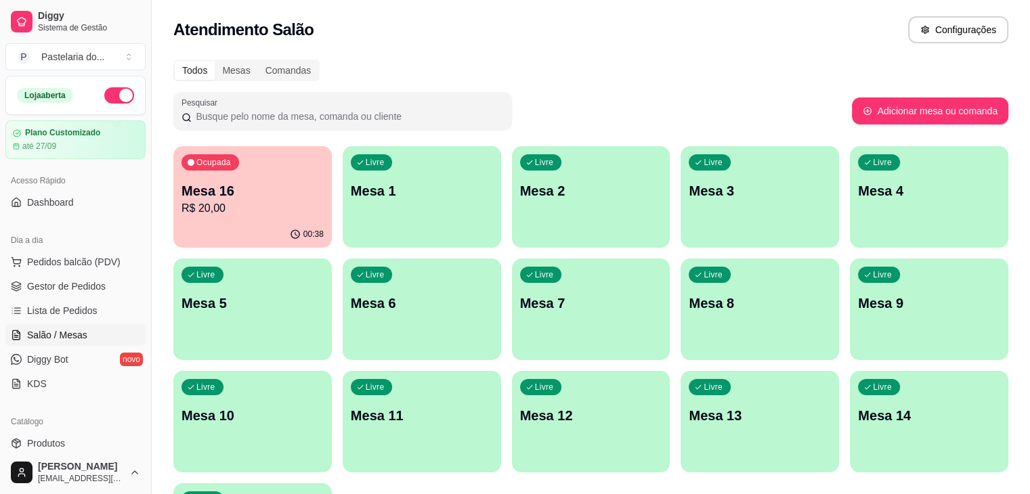
click at [256, 229] on div "00:38" at bounding box center [252, 234] width 158 height 26
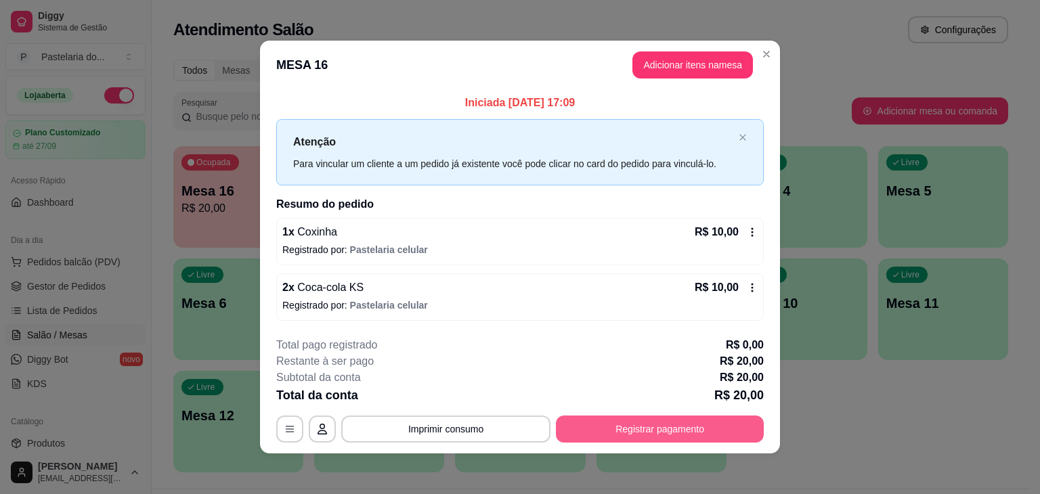
click at [696, 429] on button "Registrar pagamento" at bounding box center [660, 429] width 208 height 27
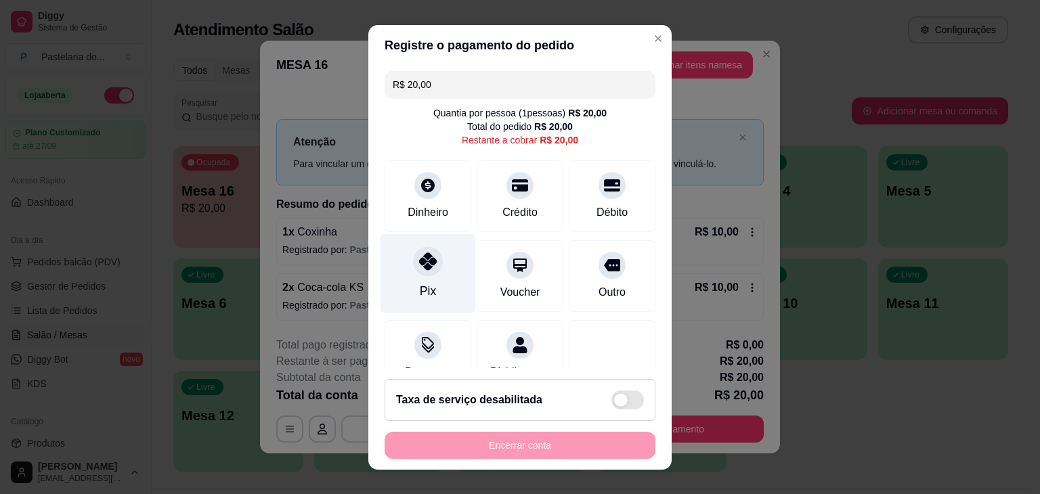
click at [402, 258] on div "Pix" at bounding box center [429, 273] width 96 height 79
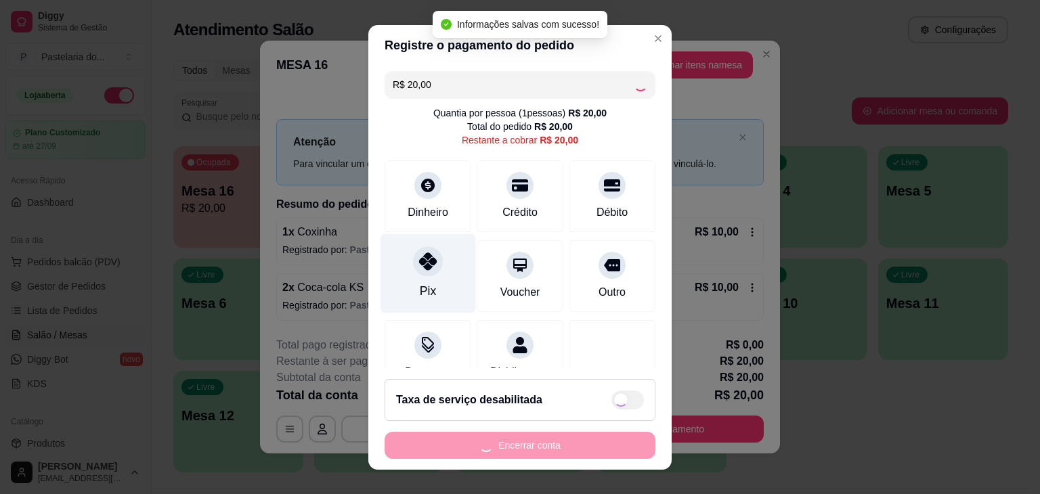
type input "R$ 0,00"
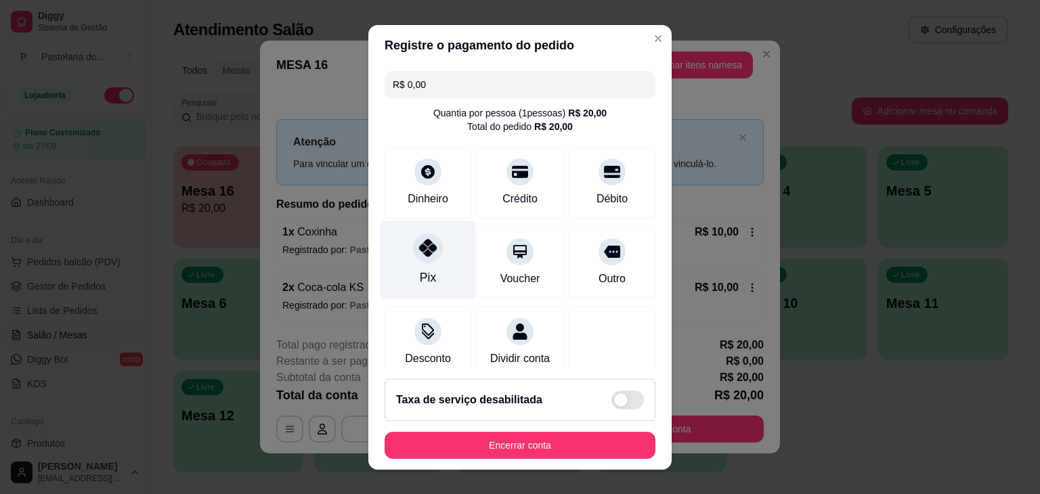
click at [401, 256] on div "Pix" at bounding box center [429, 259] width 96 height 79
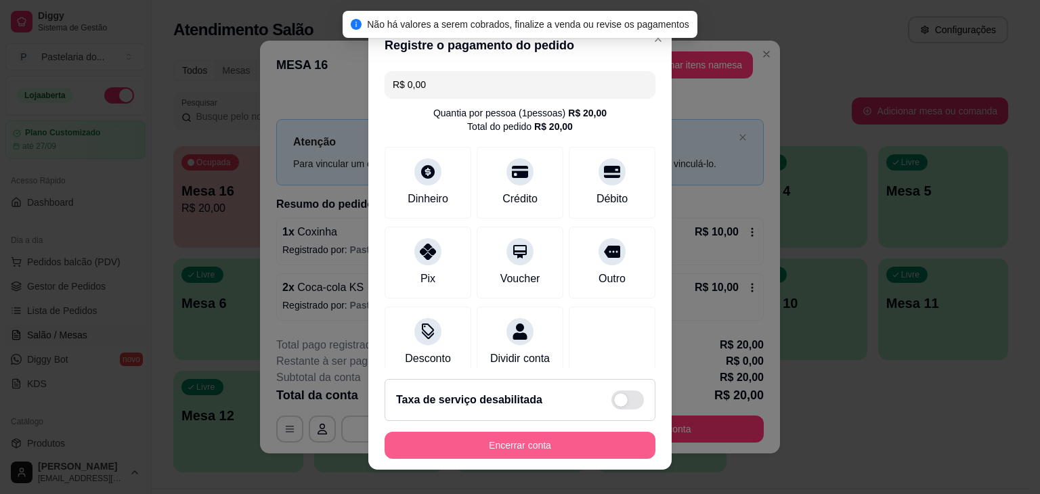
click at [489, 438] on button "Encerrar conta" at bounding box center [520, 445] width 271 height 27
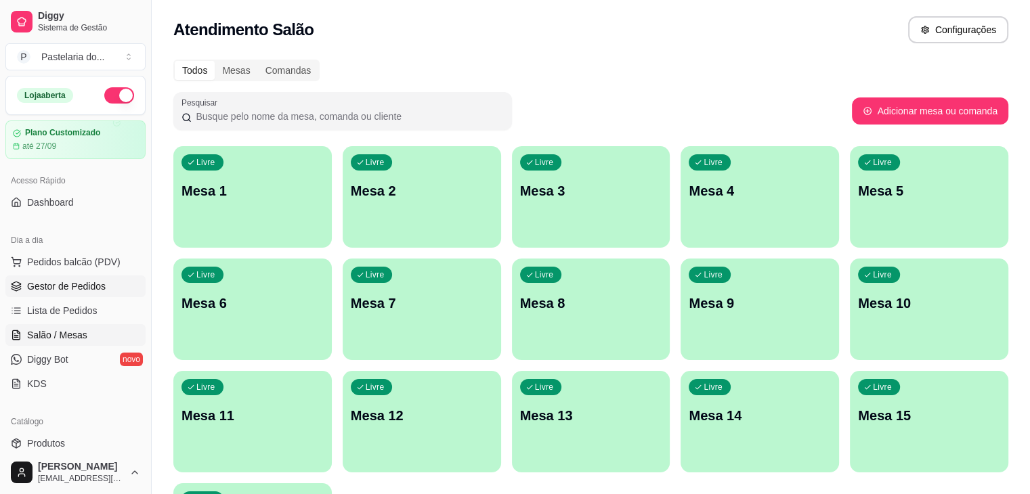
click at [60, 277] on link "Gestor de Pedidos" at bounding box center [75, 287] width 140 height 22
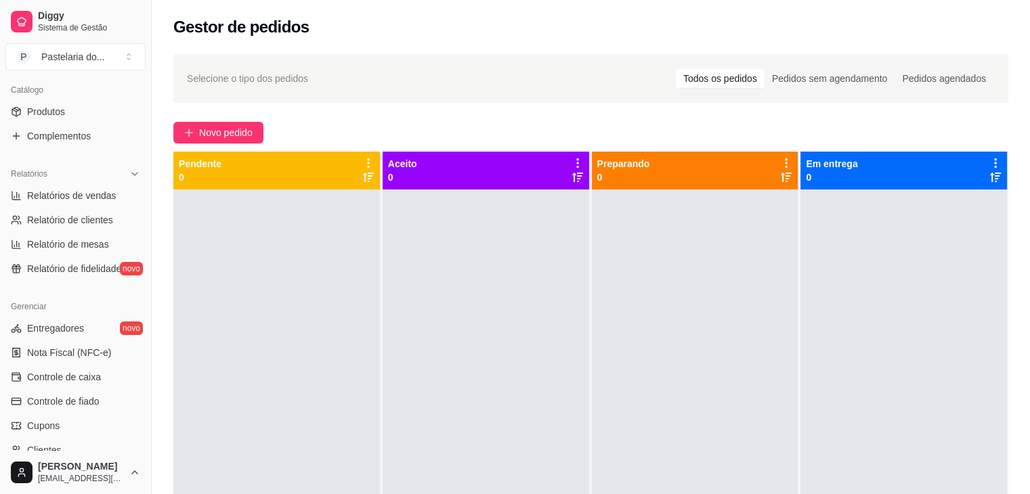
scroll to position [339, 0]
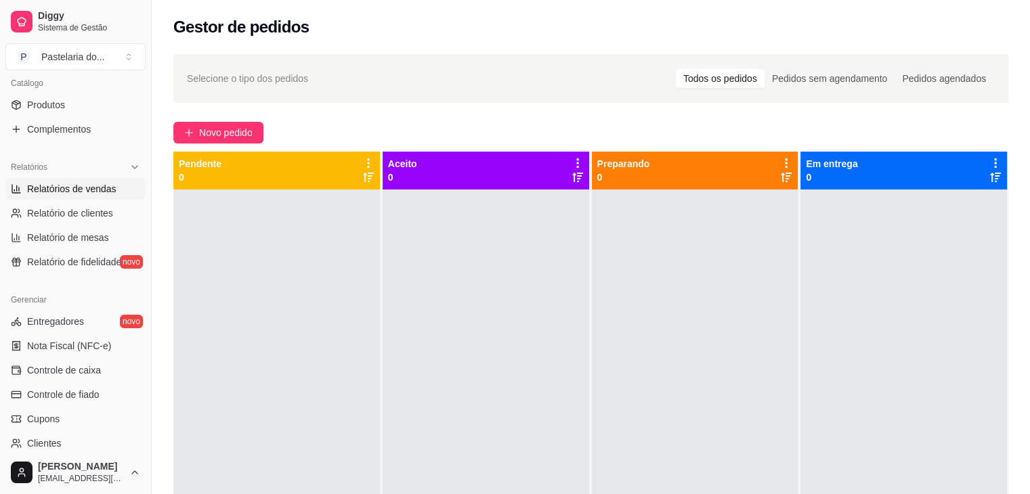
click at [68, 194] on span "Relatórios de vendas" at bounding box center [71, 189] width 89 height 14
select select "ALL"
select select "0"
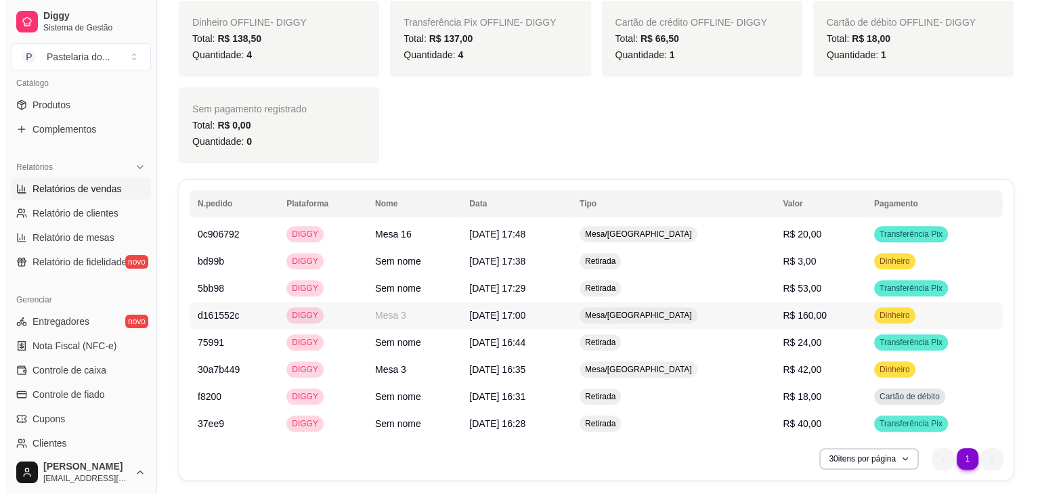
scroll to position [794, 0]
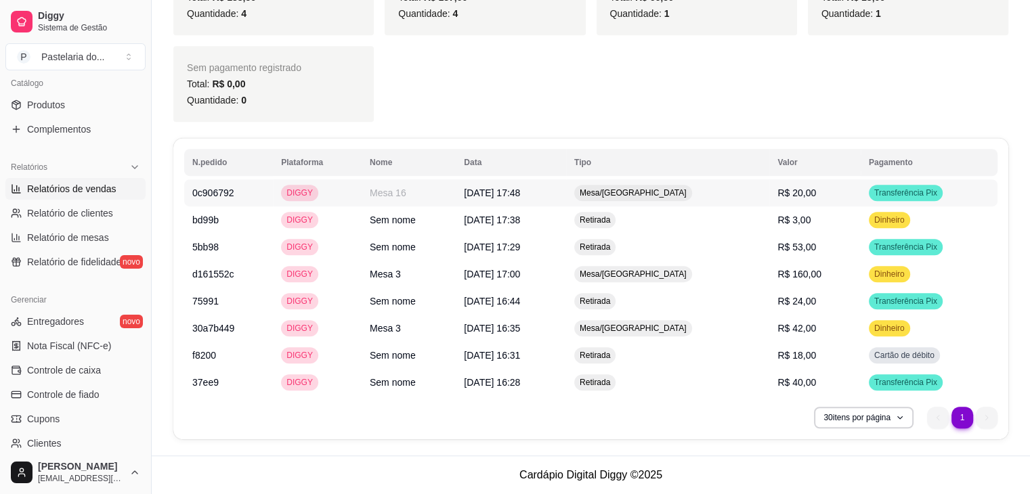
click at [783, 184] on td "R$ 20,00" at bounding box center [814, 192] width 91 height 27
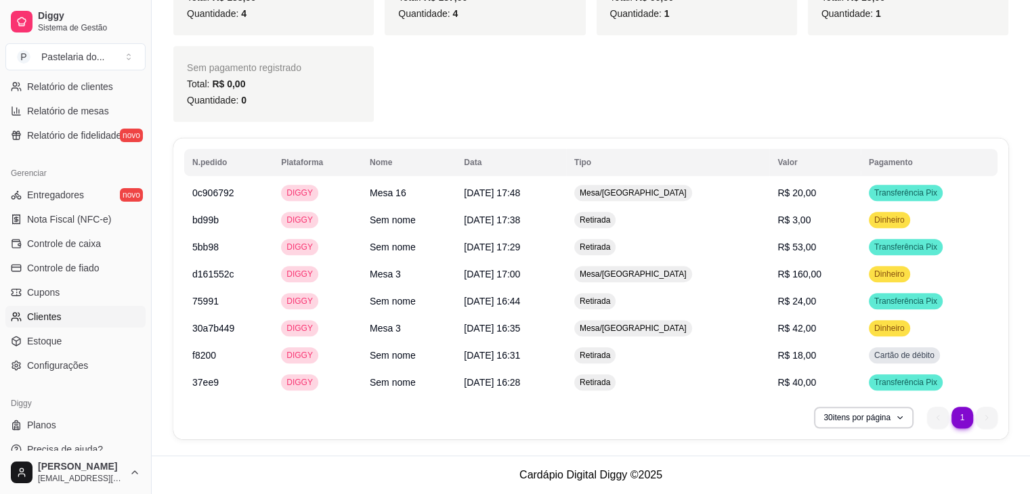
scroll to position [480, 0]
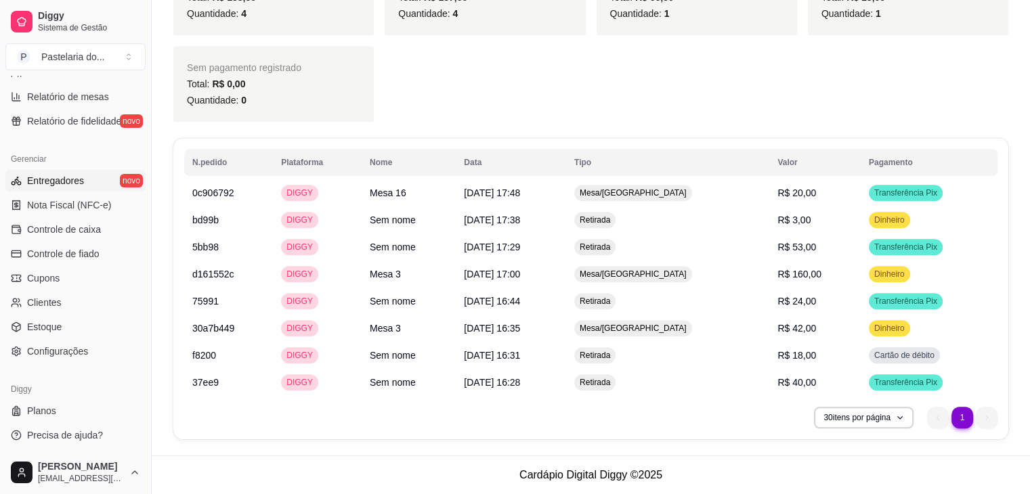
click at [65, 177] on span "Entregadores" at bounding box center [55, 181] width 57 height 14
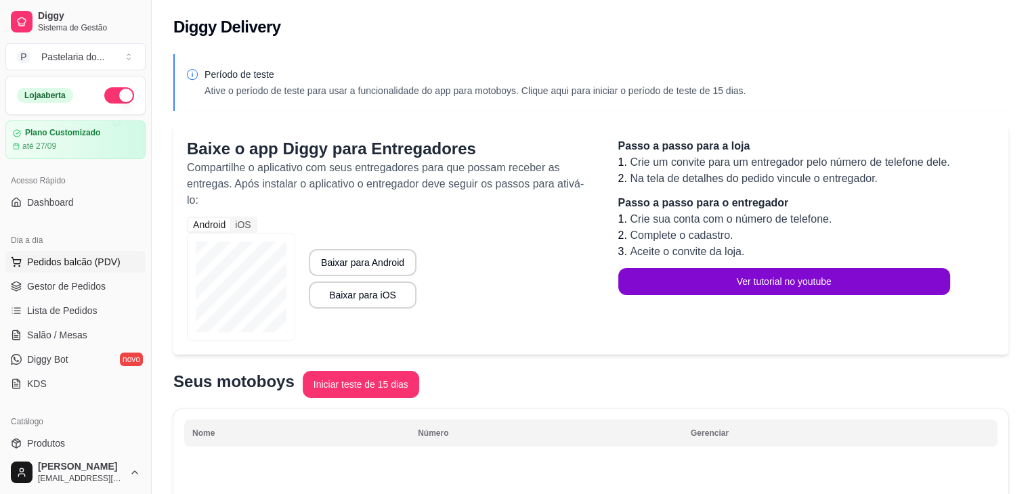
click at [92, 269] on button "Pedidos balcão (PDV)" at bounding box center [75, 262] width 140 height 22
click at [93, 310] on span "Lista de Pedidos" at bounding box center [62, 311] width 70 height 14
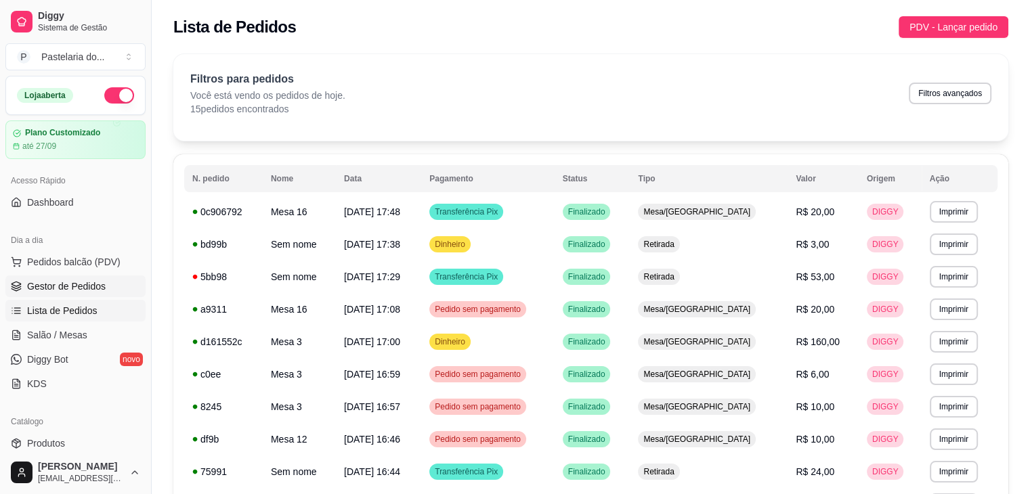
click at [102, 293] on link "Gestor de Pedidos" at bounding box center [75, 287] width 140 height 22
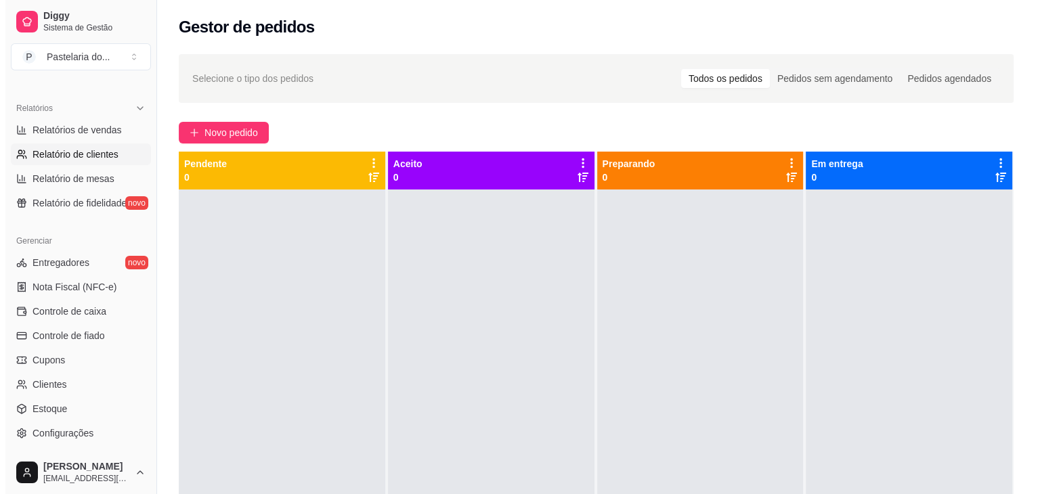
scroll to position [406, 0]
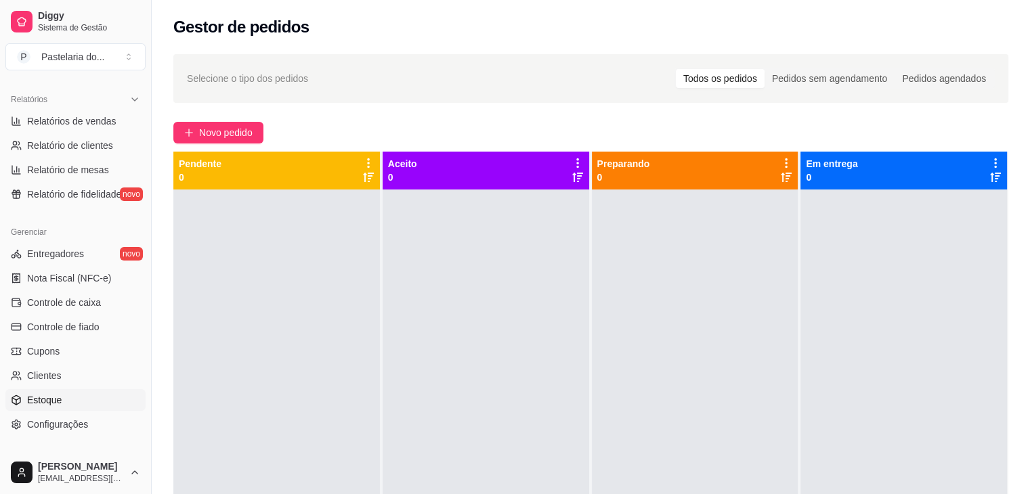
click at [47, 396] on span "Estoque" at bounding box center [44, 401] width 35 height 14
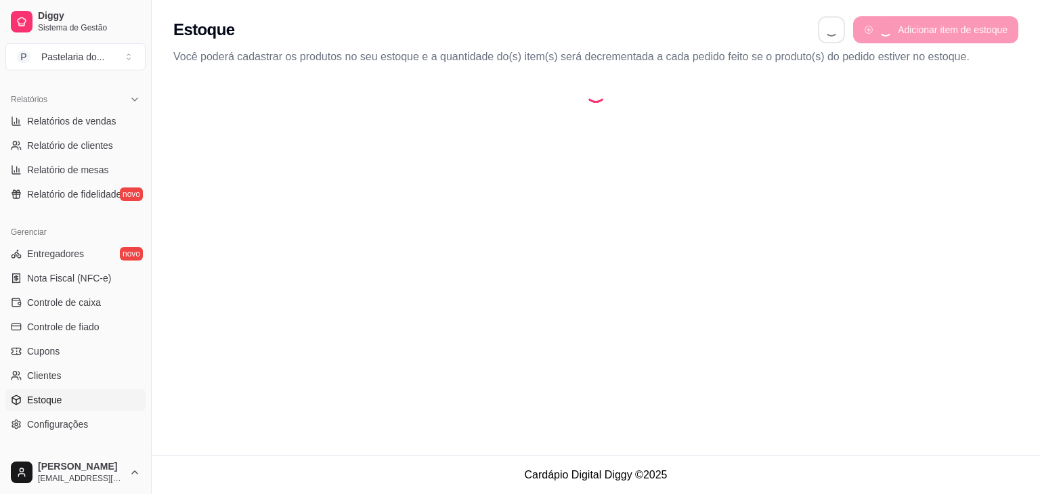
select select "QUANTITY_ORDER"
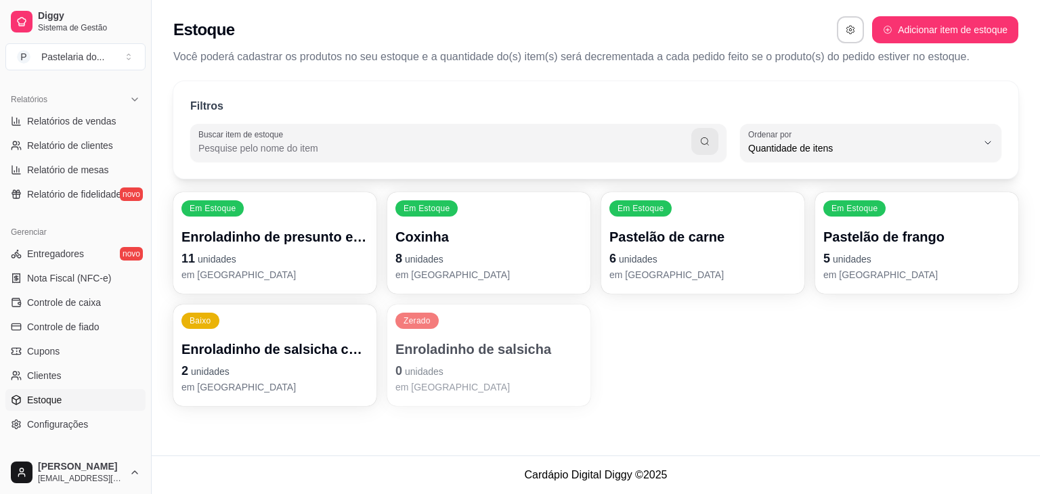
scroll to position [13, 0]
click at [212, 229] on p "Enroladinho de presunto e queijo" at bounding box center [275, 237] width 187 height 19
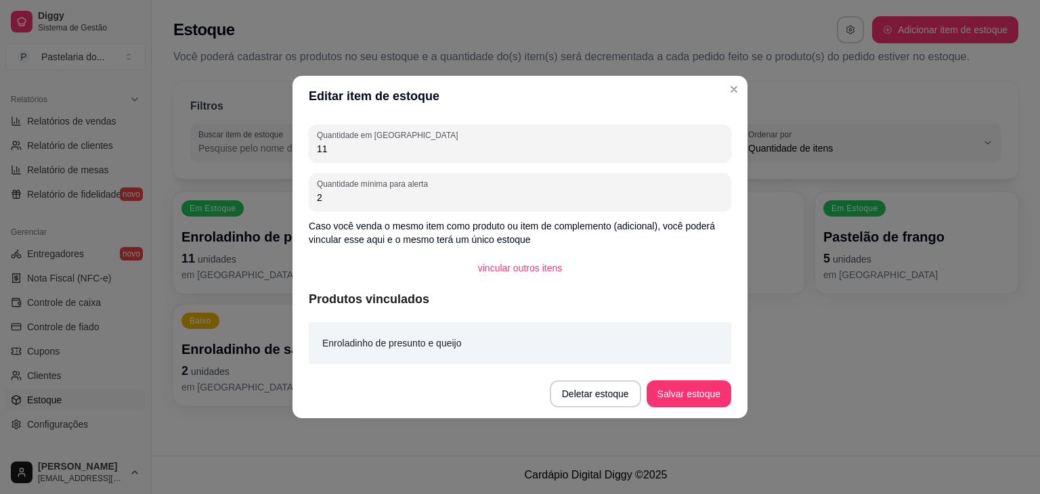
click at [347, 142] on input "11" at bounding box center [520, 149] width 406 height 14
type input "13"
click at [722, 407] on footer "Deletar estoque Salvar estoque" at bounding box center [520, 394] width 455 height 49
click at [710, 384] on button "Salvar estoque" at bounding box center [689, 394] width 85 height 27
click at [710, 384] on div "Deletar estoque Salvar estoque" at bounding box center [641, 394] width 182 height 27
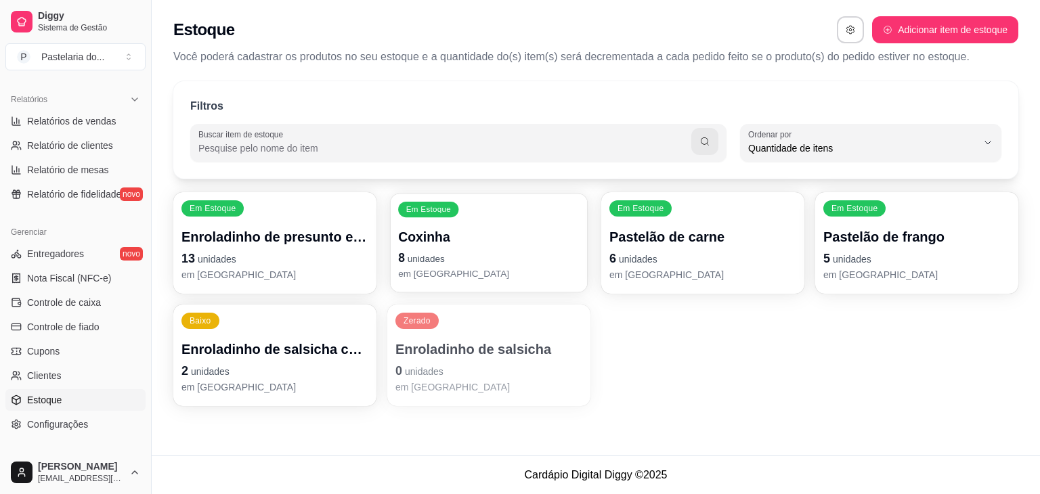
click at [494, 247] on div "Coxinha 8 unidades em [GEOGRAPHIC_DATA]" at bounding box center [489, 254] width 182 height 53
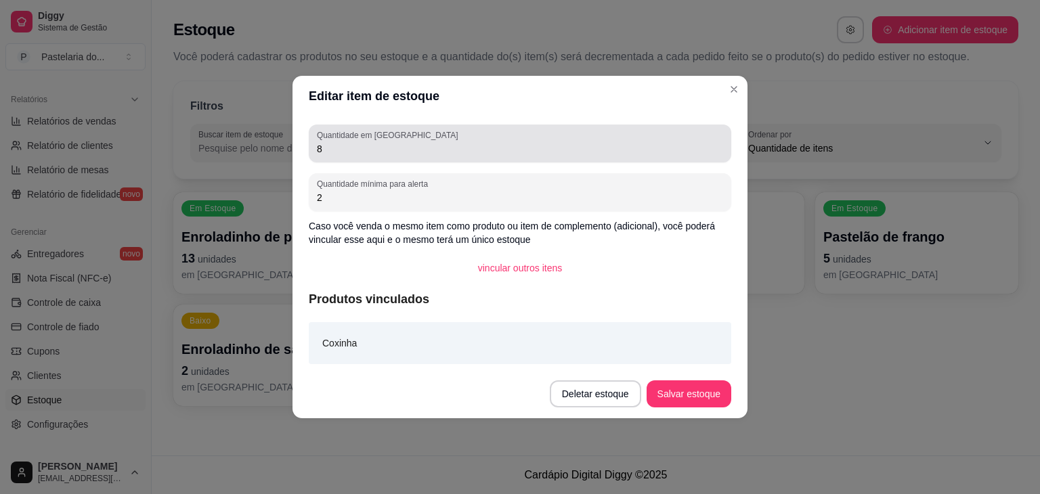
click at [478, 139] on div "8" at bounding box center [520, 143] width 406 height 27
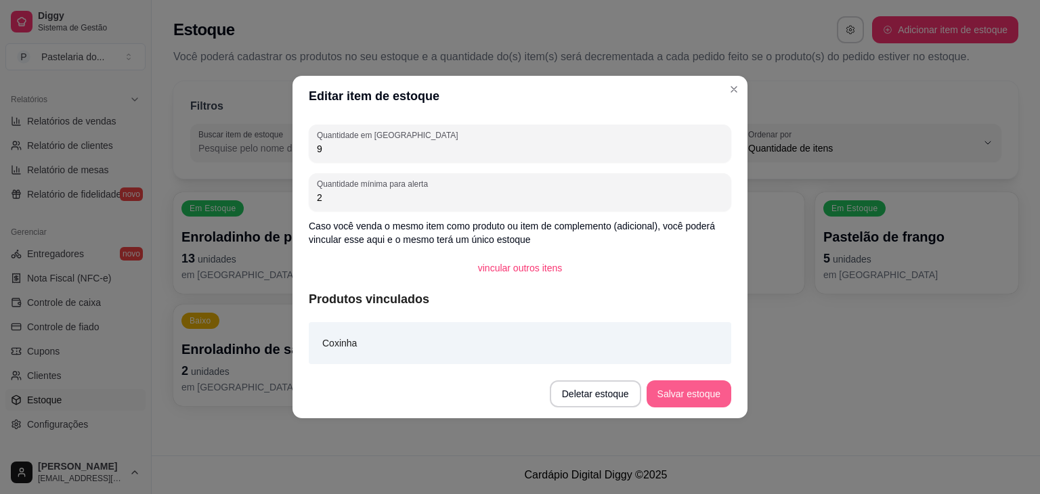
type input "9"
click at [720, 396] on button "Salvar estoque" at bounding box center [689, 394] width 85 height 27
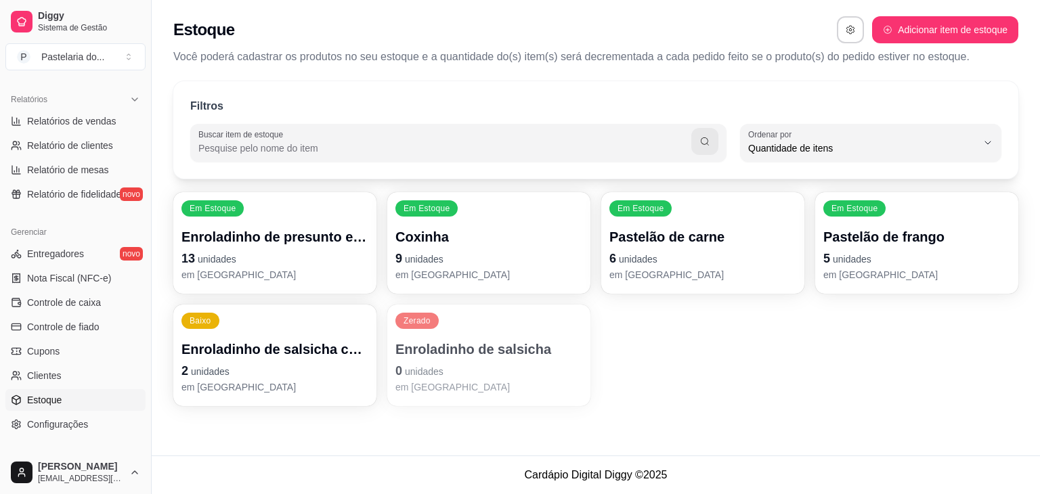
click at [477, 373] on p "0 unidades" at bounding box center [489, 371] width 187 height 19
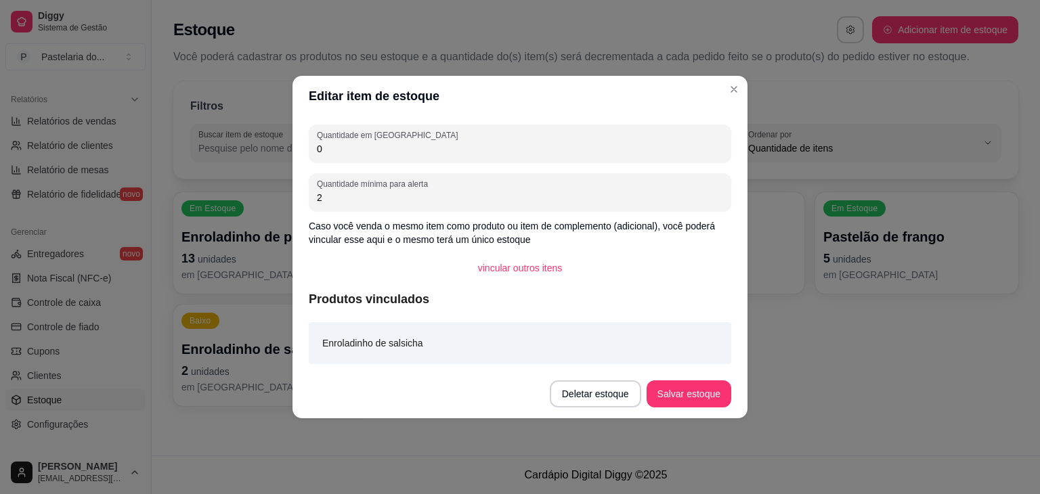
click at [472, 152] on input "0" at bounding box center [520, 149] width 406 height 14
click at [472, 151] on input "0" at bounding box center [520, 149] width 406 height 14
type input "2"
click at [686, 397] on button "Salvar estoque" at bounding box center [689, 394] width 83 height 26
click at [157, 76] on div "Diggy Sistema de Gestão P Pastelaria do ... Loja aberta Plano Customizado até 2…" at bounding box center [520, 247] width 1040 height 494
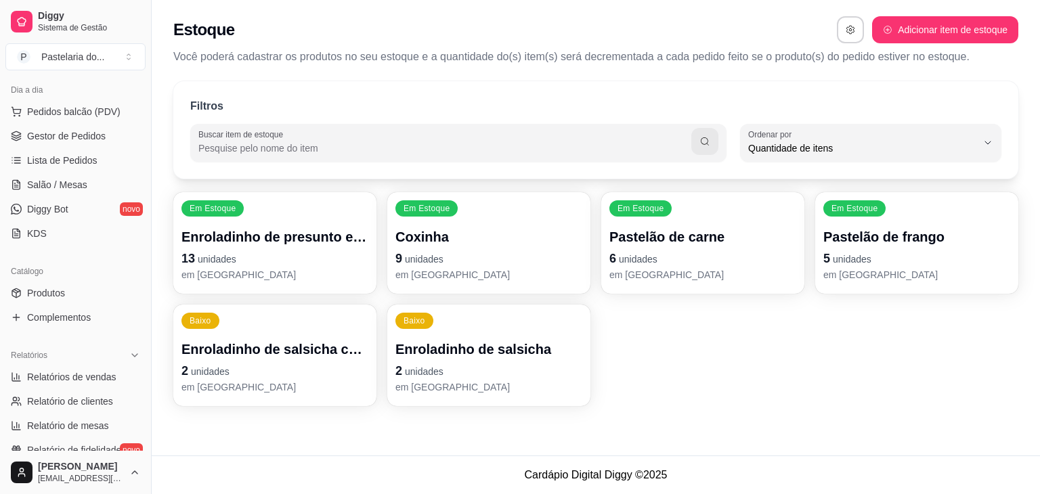
scroll to position [0, 0]
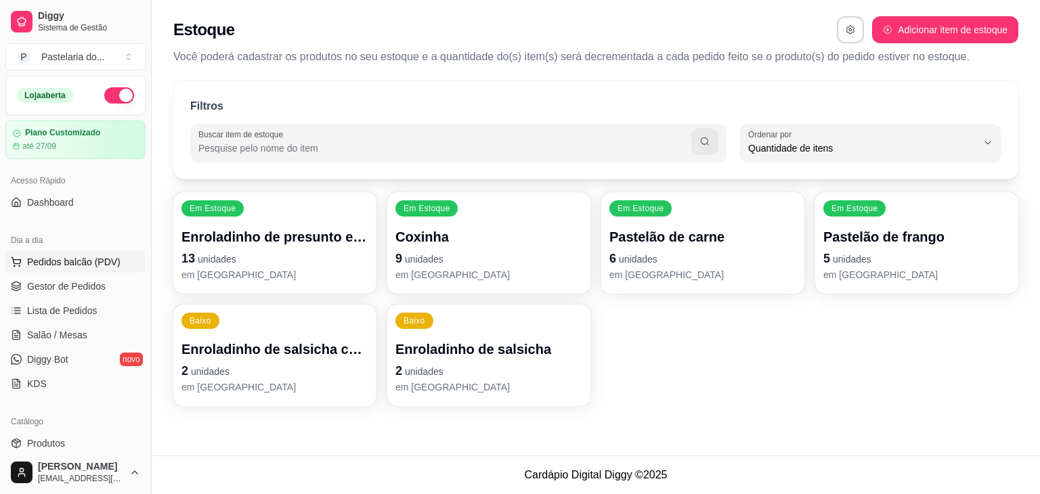
click at [100, 258] on span "Pedidos balcão (PDV)" at bounding box center [73, 262] width 93 height 14
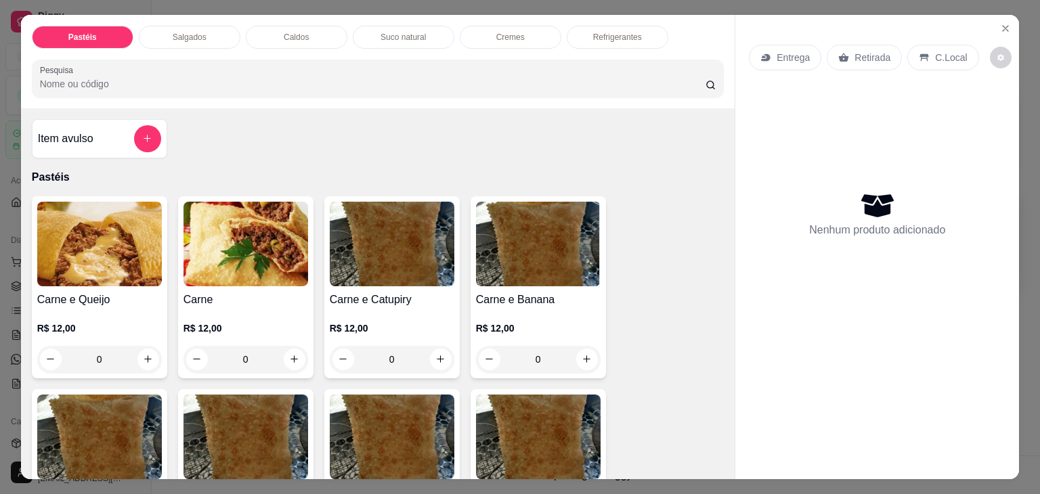
click at [198, 41] on div "Salgados" at bounding box center [190, 37] width 102 height 23
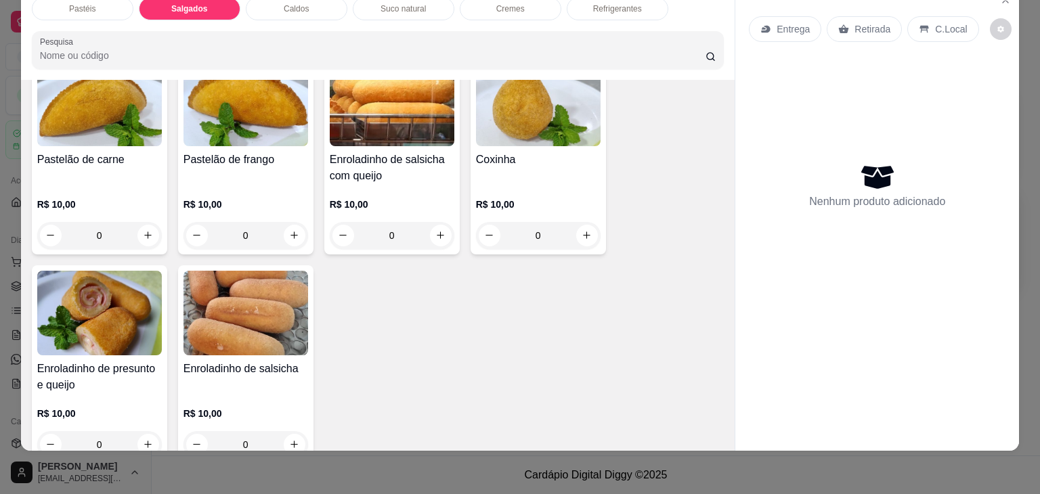
scroll to position [1506, 0]
click at [291, 440] on icon "increase-product-quantity" at bounding box center [294, 445] width 10 height 10
type input "1"
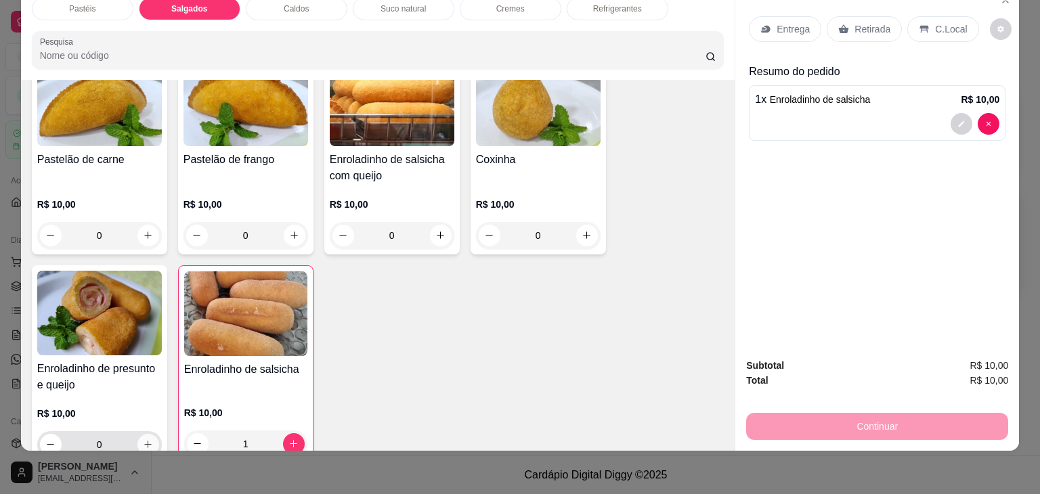
click at [139, 434] on button "increase-product-quantity" at bounding box center [148, 445] width 22 height 22
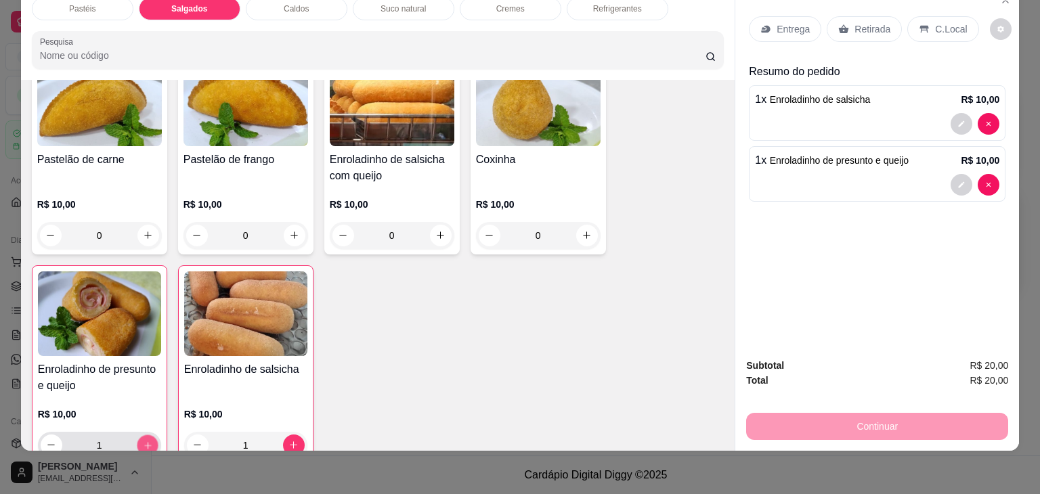
click at [139, 435] on button "increase-product-quantity" at bounding box center [147, 445] width 21 height 21
type input "2"
click at [143, 231] on icon "increase-product-quantity" at bounding box center [148, 236] width 10 height 10
type input "1"
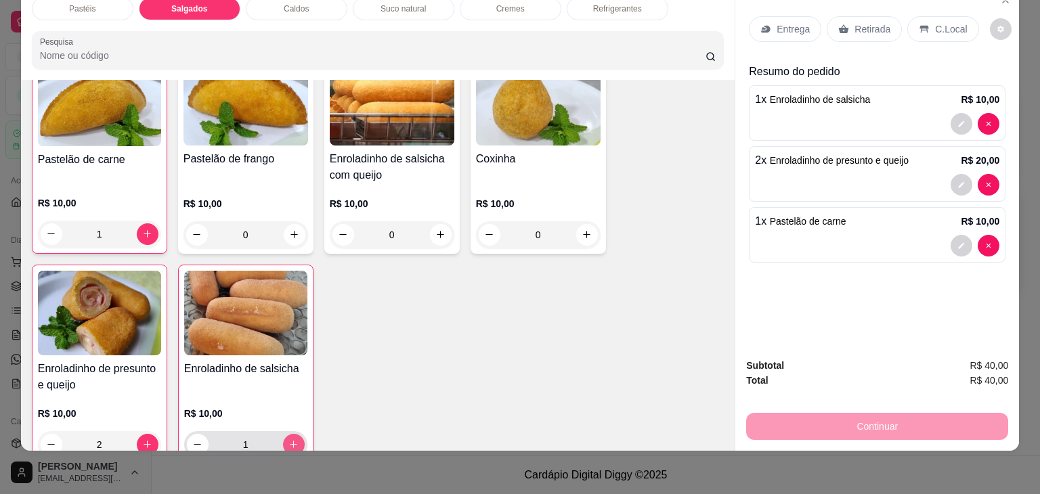
click at [291, 440] on icon "increase-product-quantity" at bounding box center [294, 445] width 10 height 10
click at [194, 434] on button "decrease-product-quantity" at bounding box center [198, 445] width 22 height 22
type input "0"
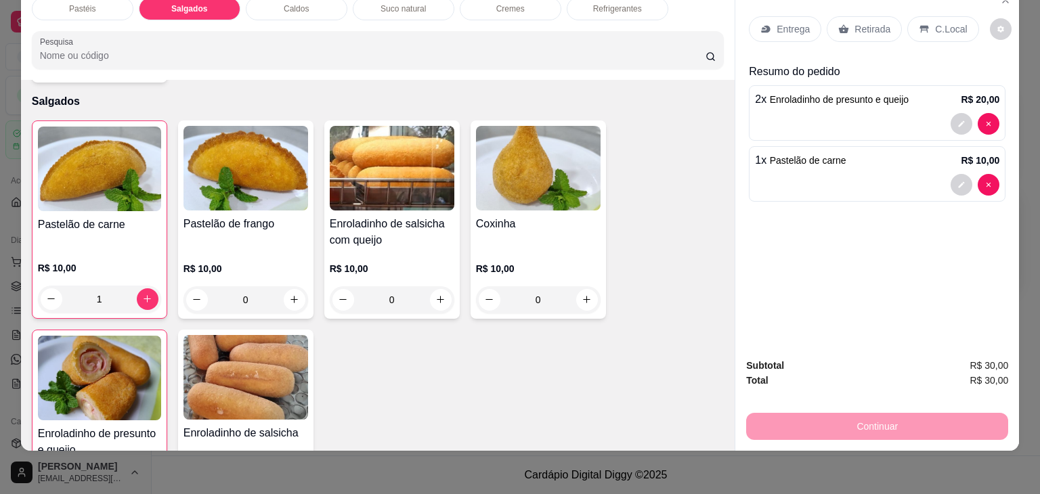
scroll to position [1372, 0]
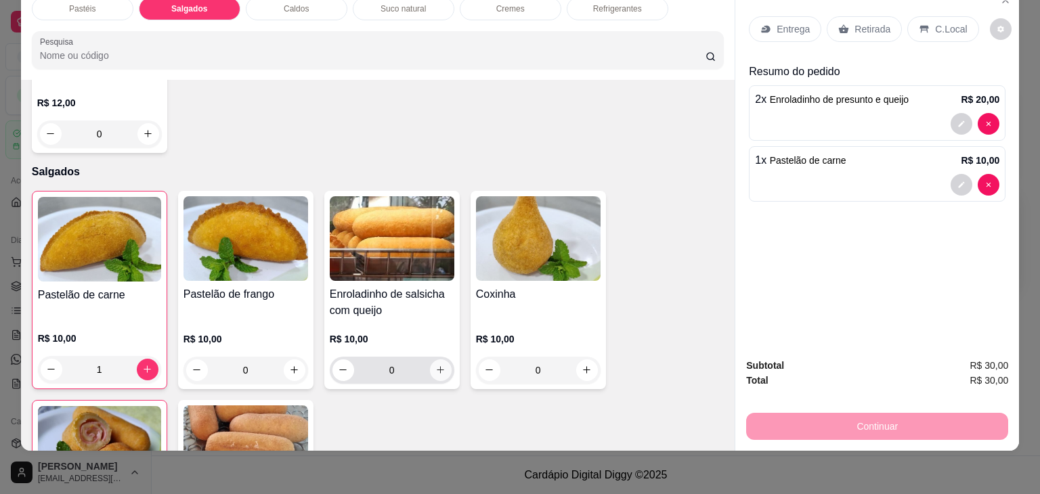
click at [430, 360] on button "increase-product-quantity" at bounding box center [441, 371] width 22 height 22
type input "1"
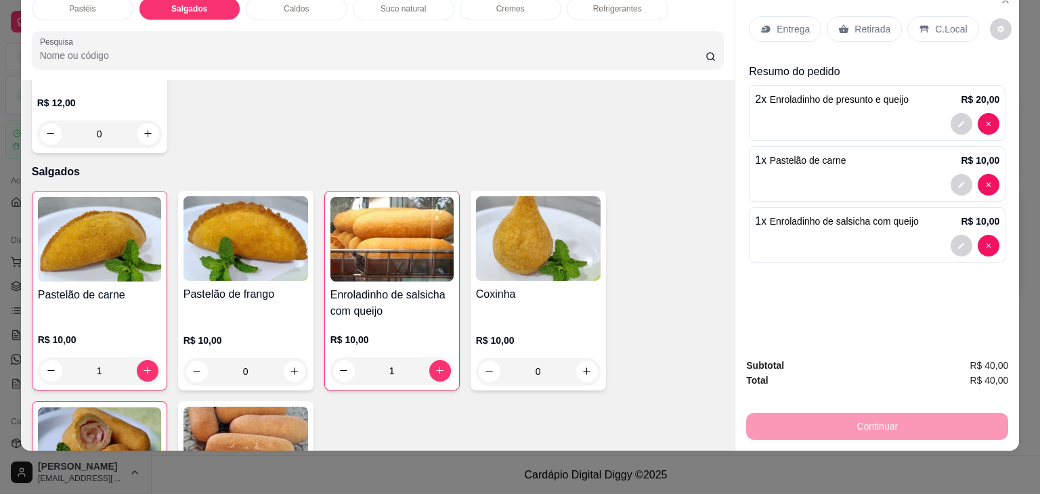
click at [876, 16] on div "Retirada" at bounding box center [864, 29] width 75 height 26
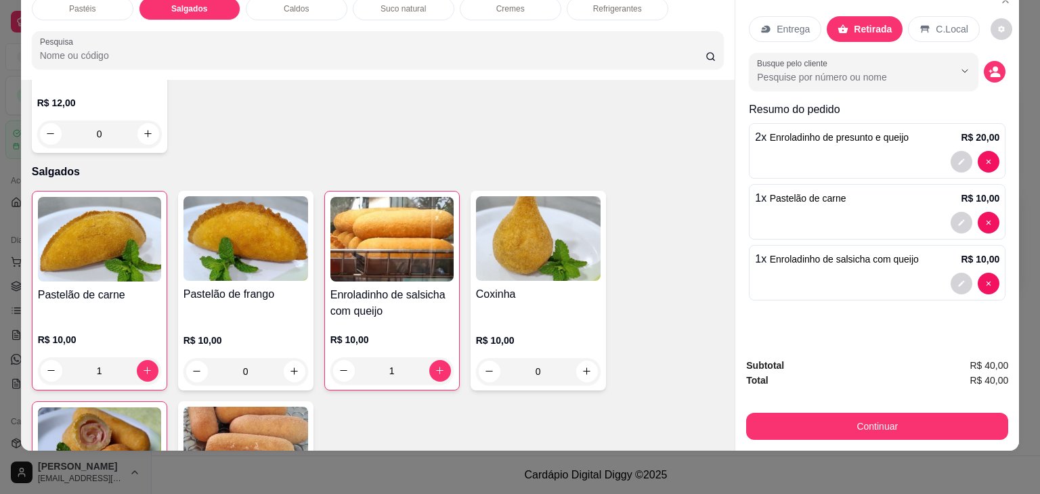
click at [813, 446] on div "Pastéis Salgados Caldos Suco natural Cremes Refrigerantes Pesquisa Item avulso …" at bounding box center [520, 247] width 1040 height 494
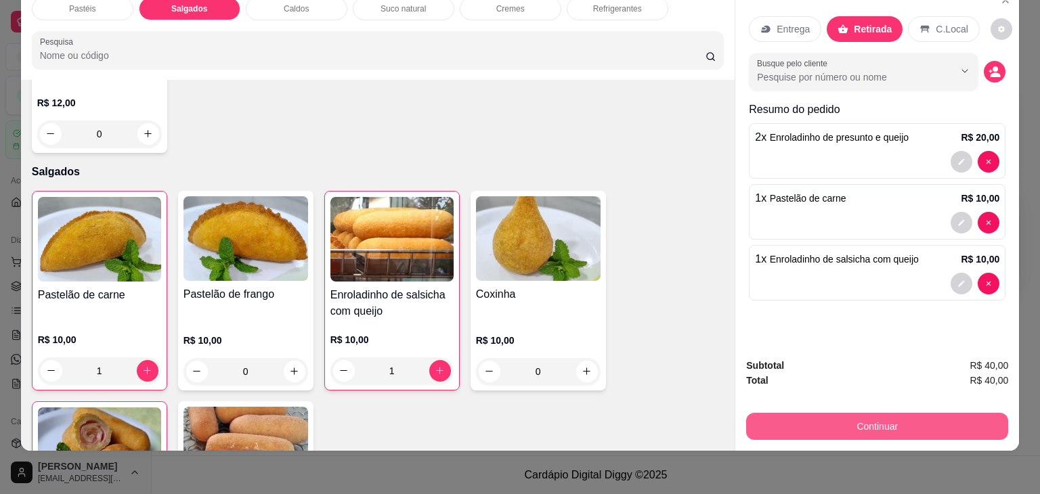
click at [813, 423] on button "Continuar" at bounding box center [877, 426] width 262 height 27
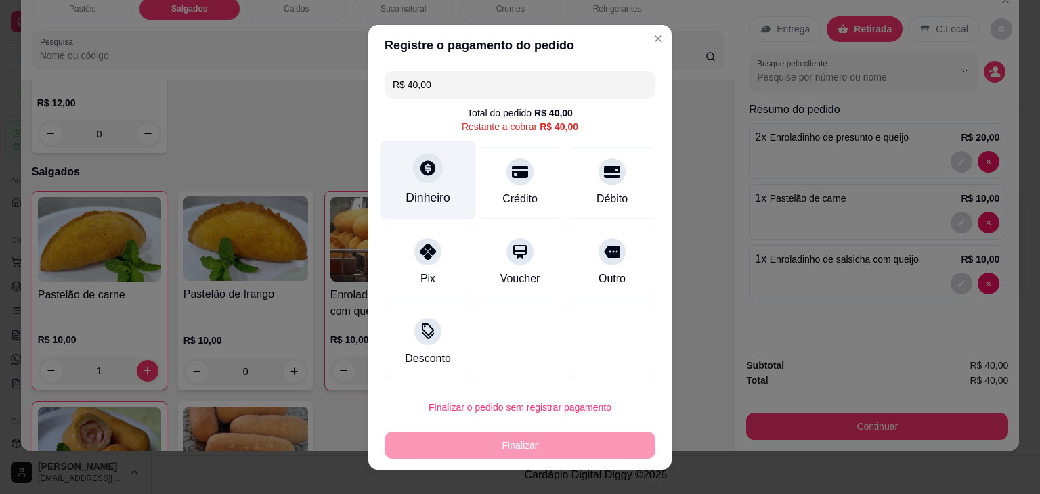
click at [432, 194] on div "Dinheiro" at bounding box center [428, 198] width 45 height 18
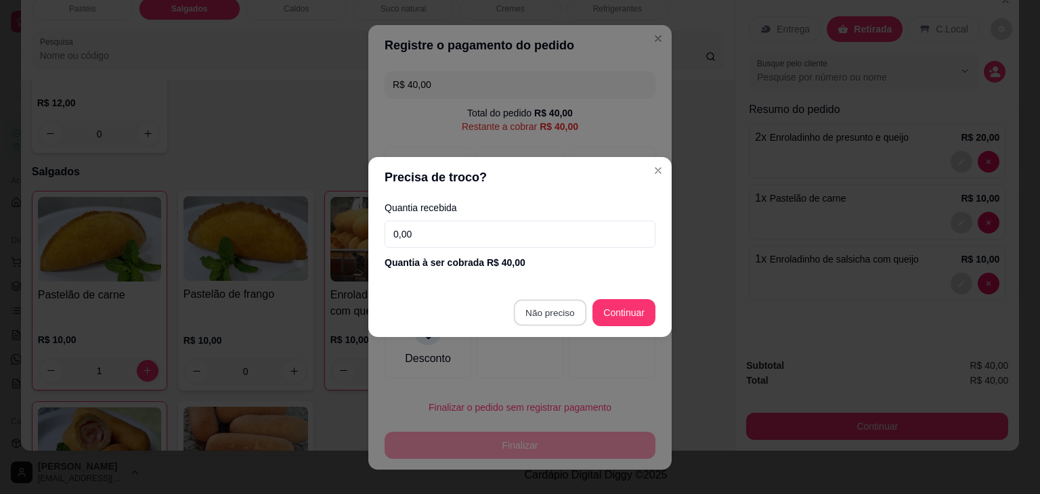
type input "R$ 0,00"
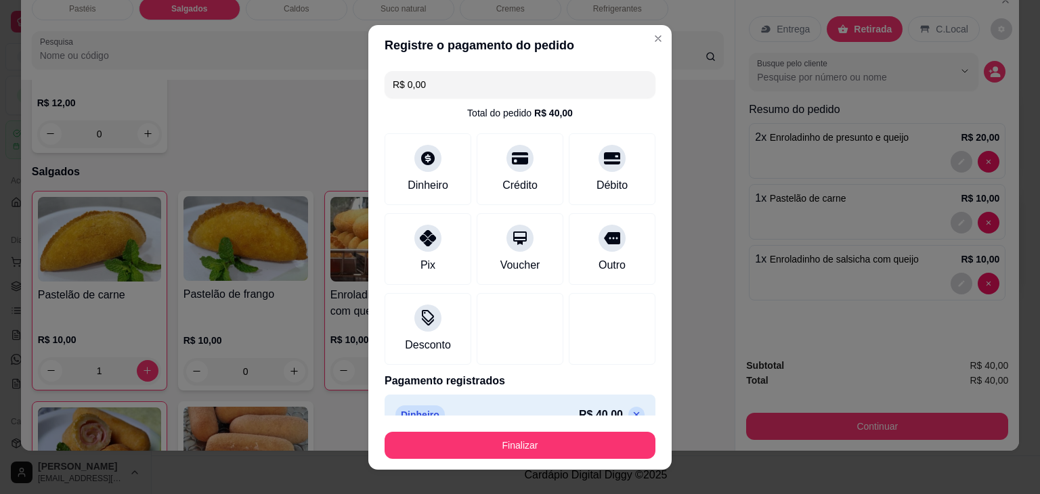
click at [515, 434] on button "Finalizar" at bounding box center [520, 445] width 271 height 27
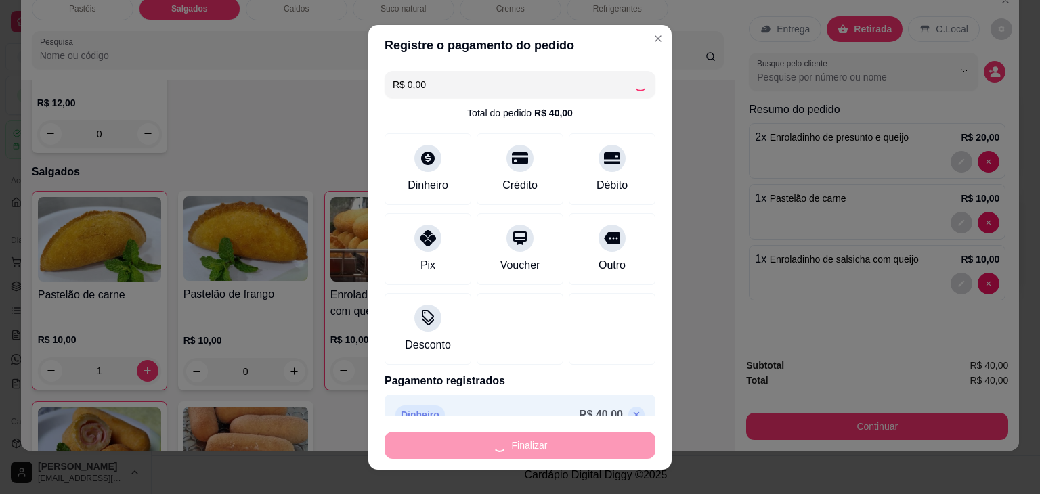
type input "0"
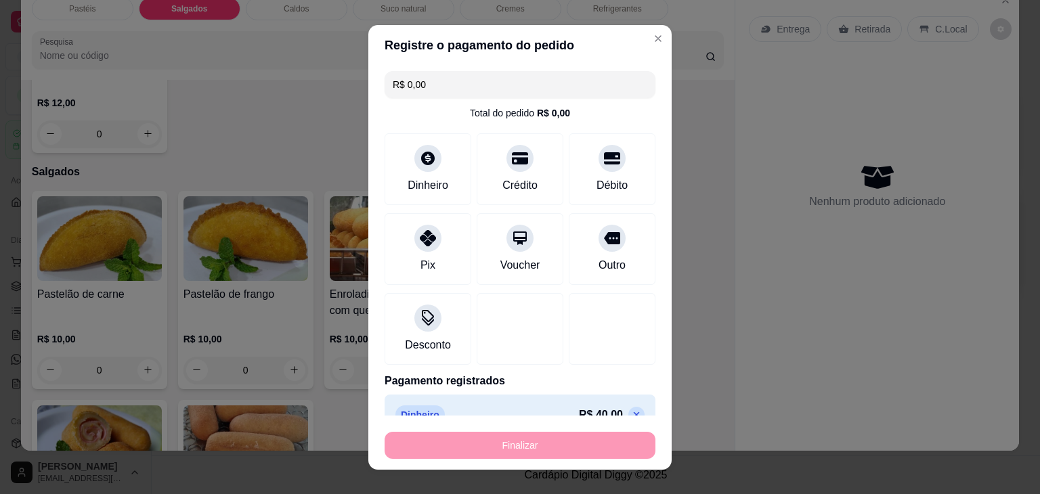
type input "-R$ 40,00"
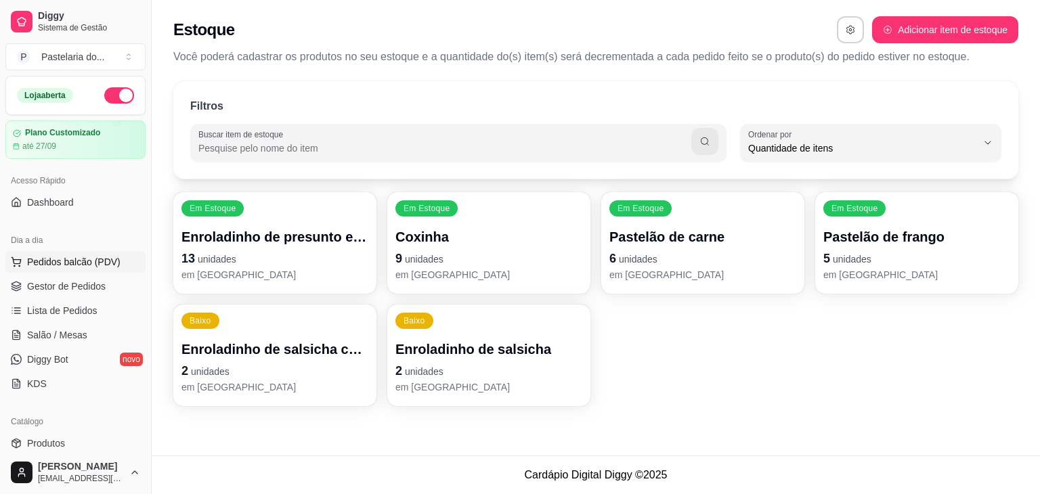
click at [98, 252] on button "Pedidos balcão (PDV)" at bounding box center [75, 262] width 140 height 22
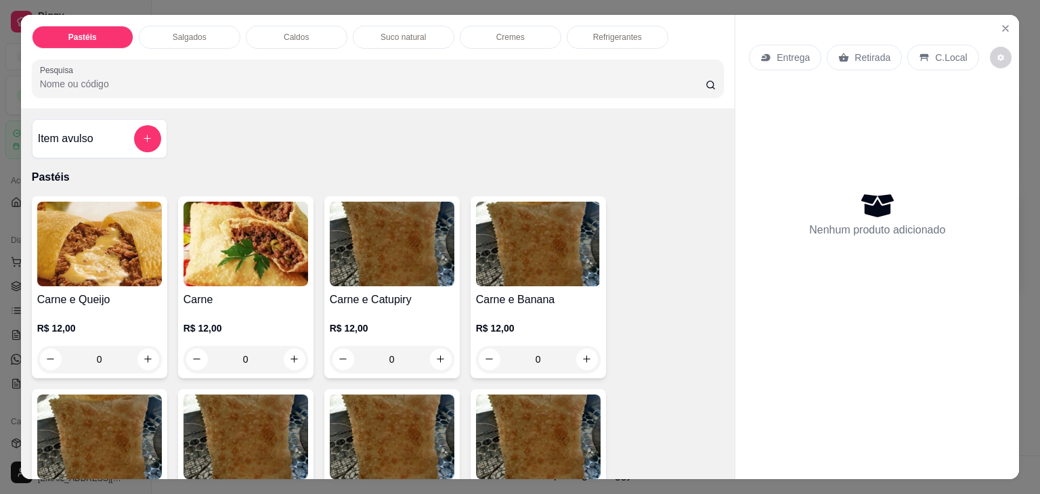
click at [144, 346] on div "0" at bounding box center [99, 359] width 125 height 27
click at [141, 280] on div "Carne e Queijo R$ 12,00 0" at bounding box center [99, 287] width 135 height 182
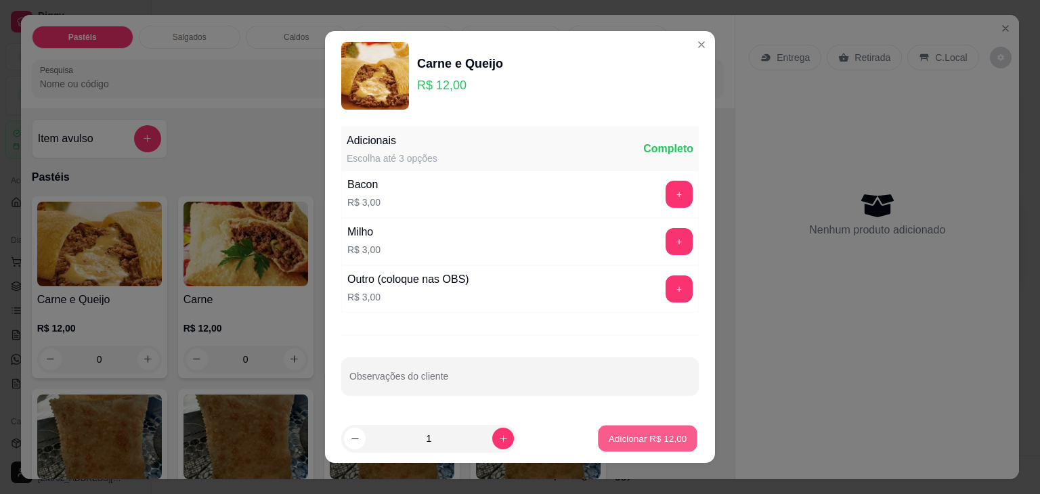
click at [635, 434] on p "Adicionar R$ 12,00" at bounding box center [648, 438] width 79 height 13
type input "1"
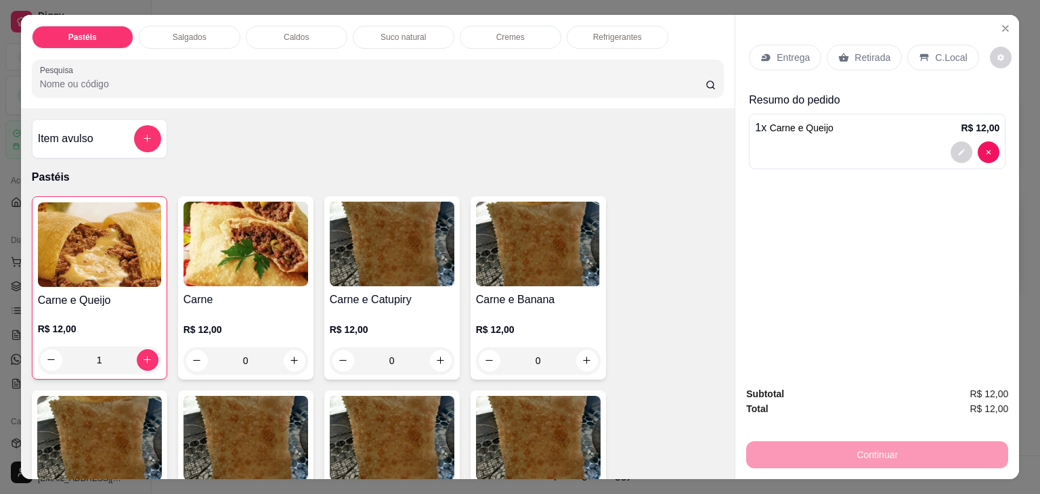
click at [850, 45] on div "Retirada" at bounding box center [864, 58] width 75 height 26
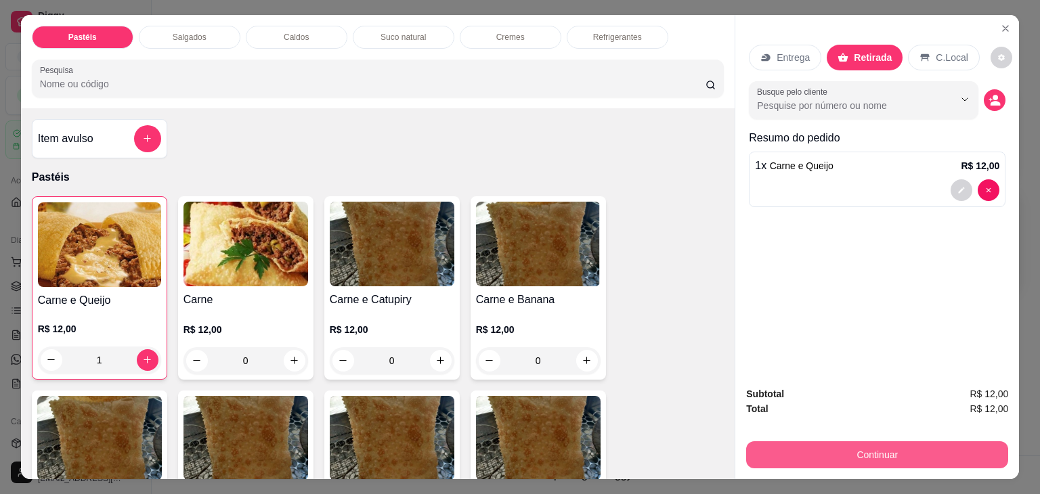
click at [840, 445] on button "Continuar" at bounding box center [877, 455] width 262 height 27
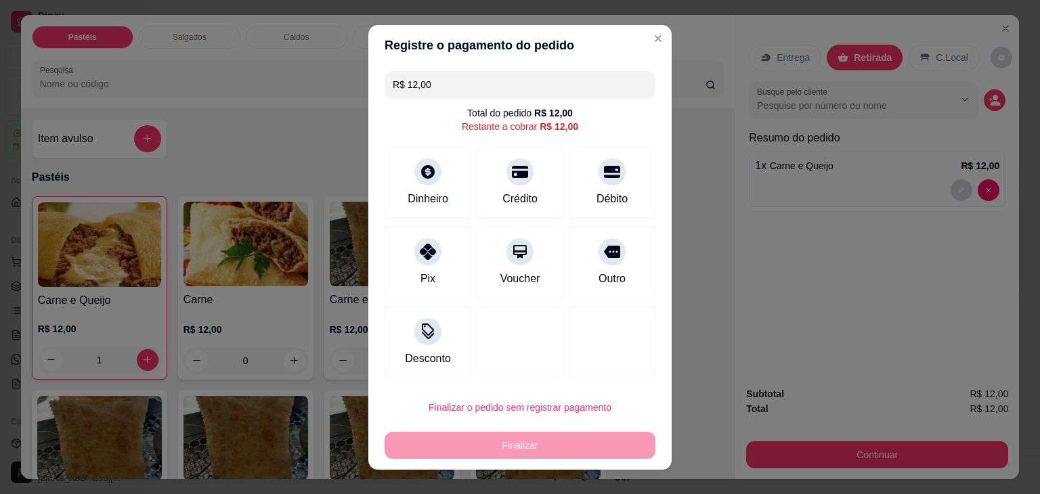
click at [621, 220] on div "R$ 12,00 Total do pedido R$ 12,00 Restante a cobrar R$ 12,00 Dinheiro Crédito D…" at bounding box center [519, 225] width 303 height 318
drag, startPoint x: 612, startPoint y: 207, endPoint x: 600, endPoint y: 217, distance: 15.8
click at [608, 209] on div "Débito" at bounding box center [612, 183] width 87 height 72
type input "R$ 0,00"
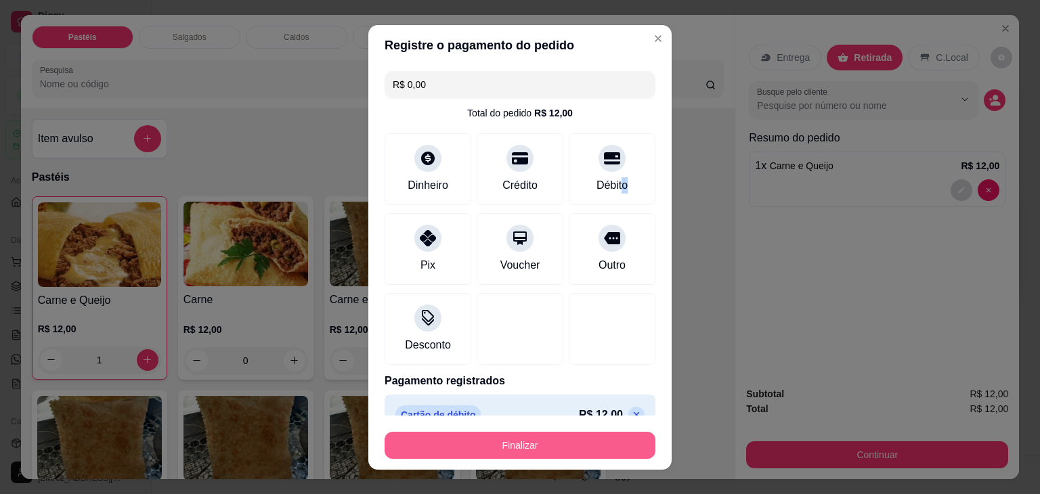
click at [578, 452] on button "Finalizar" at bounding box center [520, 445] width 271 height 27
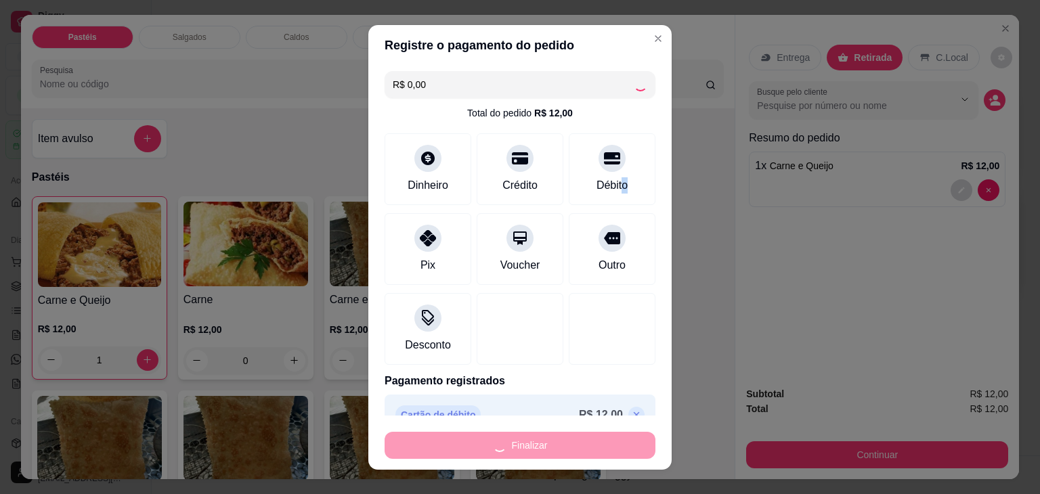
type input "0"
type input "-R$ 12,00"
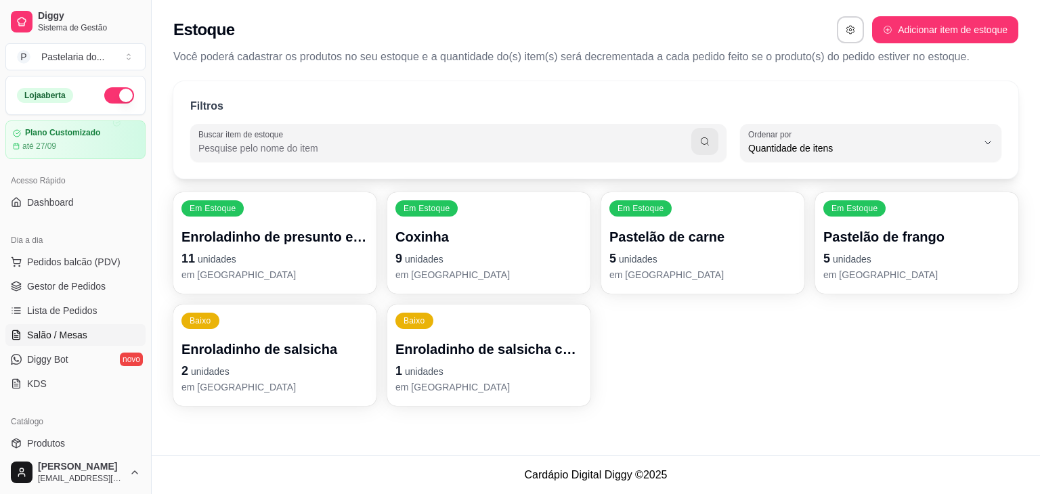
click at [24, 339] on link "Salão / Mesas" at bounding box center [75, 335] width 140 height 22
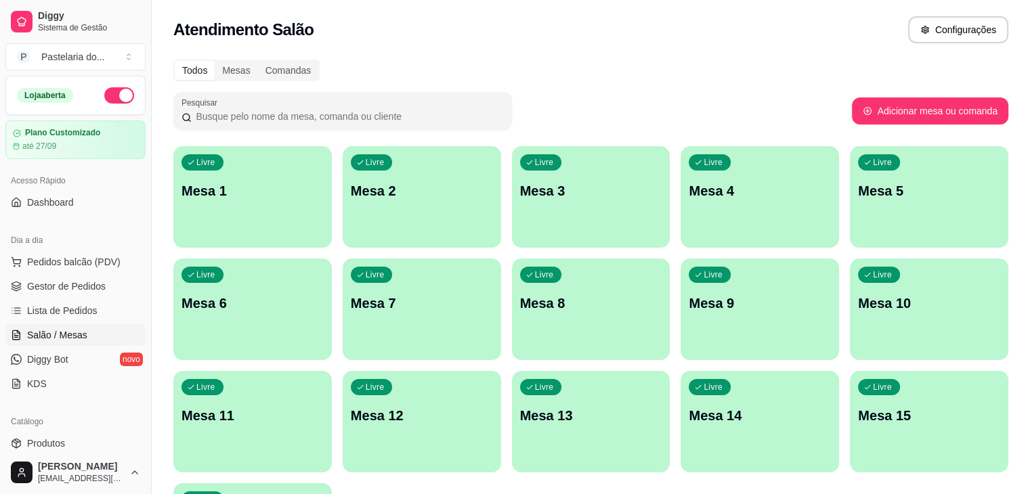
click at [681, 171] on div "Livre Mesa 4" at bounding box center [760, 188] width 158 height 85
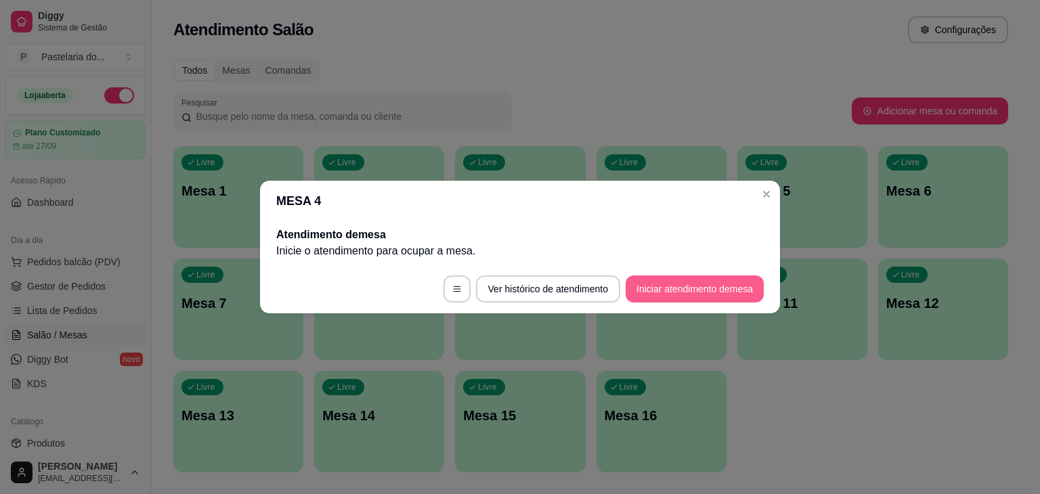
click at [663, 299] on button "Iniciar atendimento de mesa" at bounding box center [695, 289] width 138 height 27
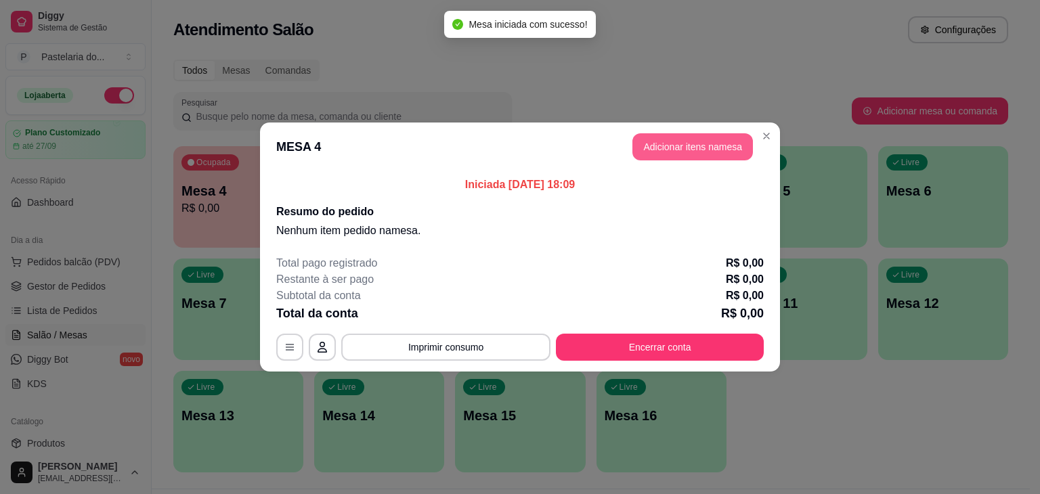
click at [677, 131] on header "MESA 4 Adicionar itens na mesa" at bounding box center [520, 147] width 520 height 49
click at [694, 146] on button "Adicionar itens na mesa" at bounding box center [693, 146] width 121 height 27
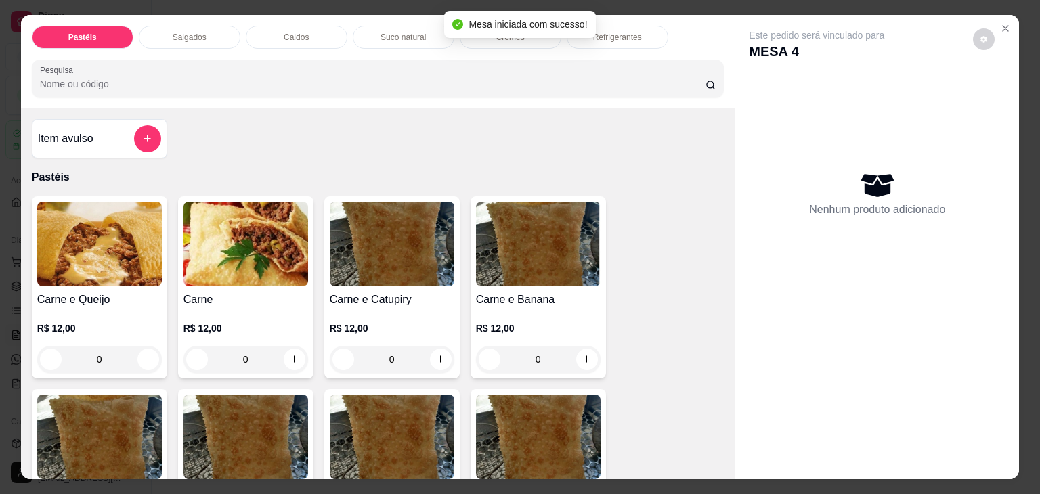
click at [161, 33] on div "Salgados" at bounding box center [190, 37] width 102 height 23
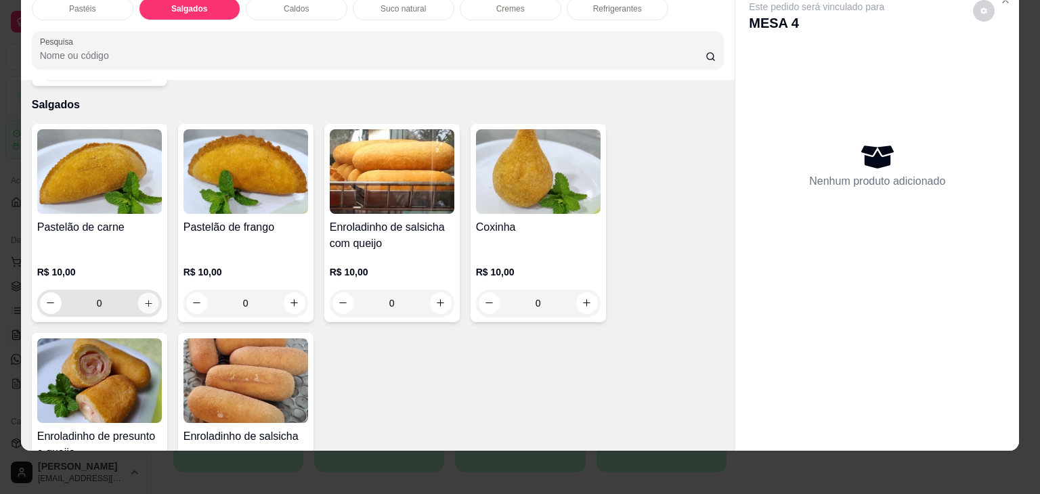
click at [143, 299] on icon "increase-product-quantity" at bounding box center [148, 304] width 10 height 10
type input "1"
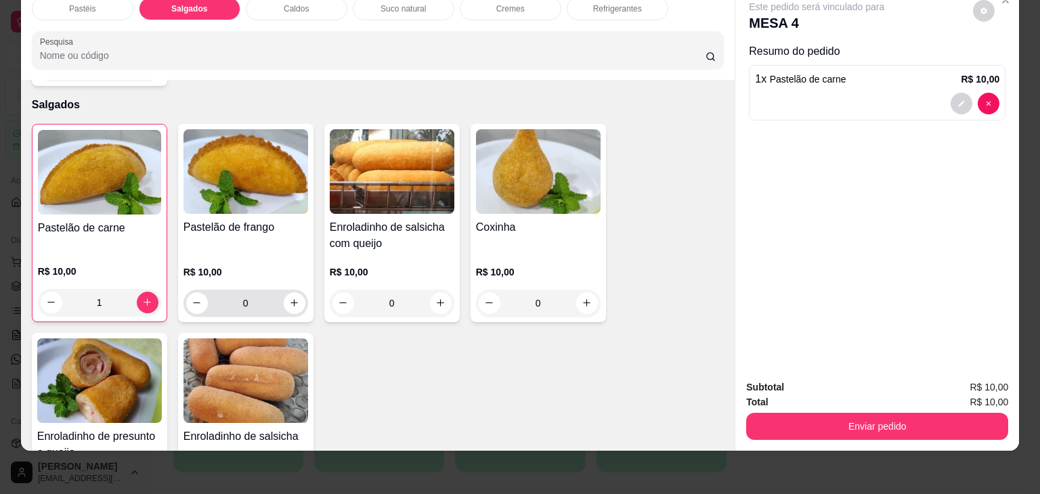
click at [302, 290] on div "0" at bounding box center [246, 303] width 125 height 27
click at [297, 293] on button "increase-product-quantity" at bounding box center [295, 304] width 22 height 22
type input "1"
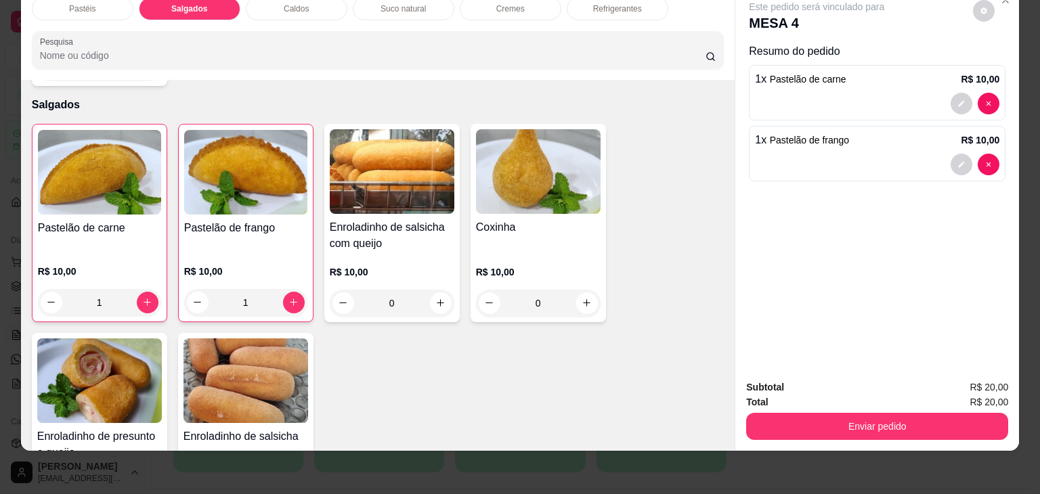
click at [585, 9] on div "Pastéis Salgados Caldos Suco natural Cremes Refrigerantes Pesquisa" at bounding box center [378, 32] width 715 height 93
click at [587, 7] on div "Refrigerantes" at bounding box center [618, 8] width 102 height 23
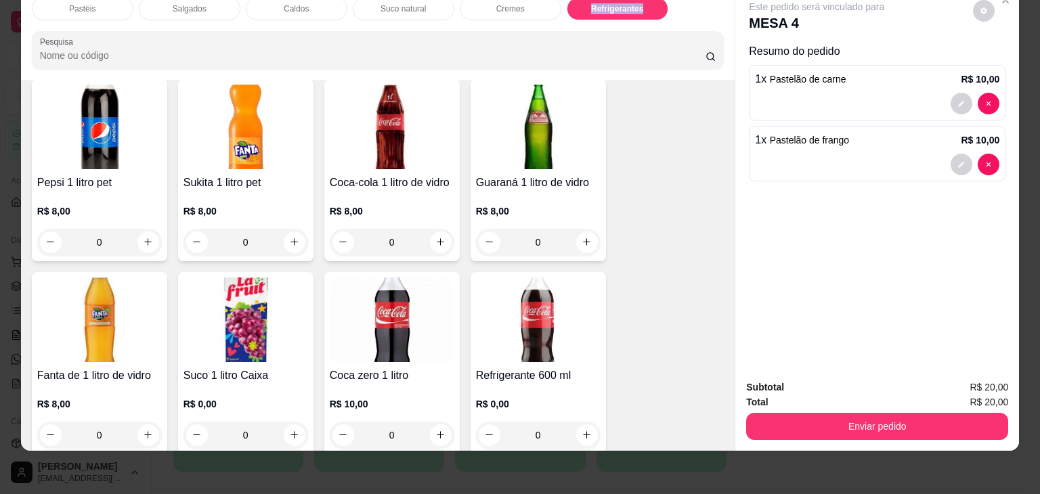
scroll to position [3813, 0]
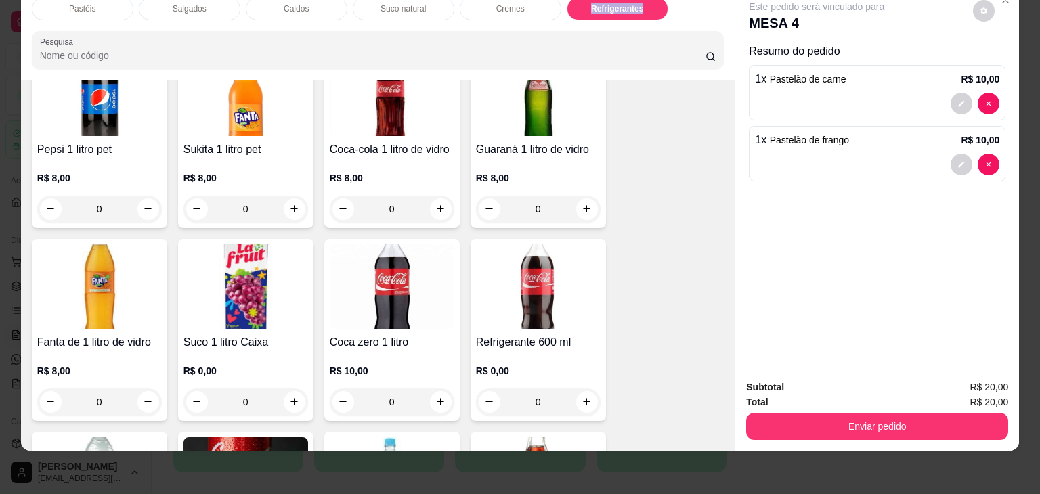
click at [400, 287] on img at bounding box center [392, 287] width 125 height 85
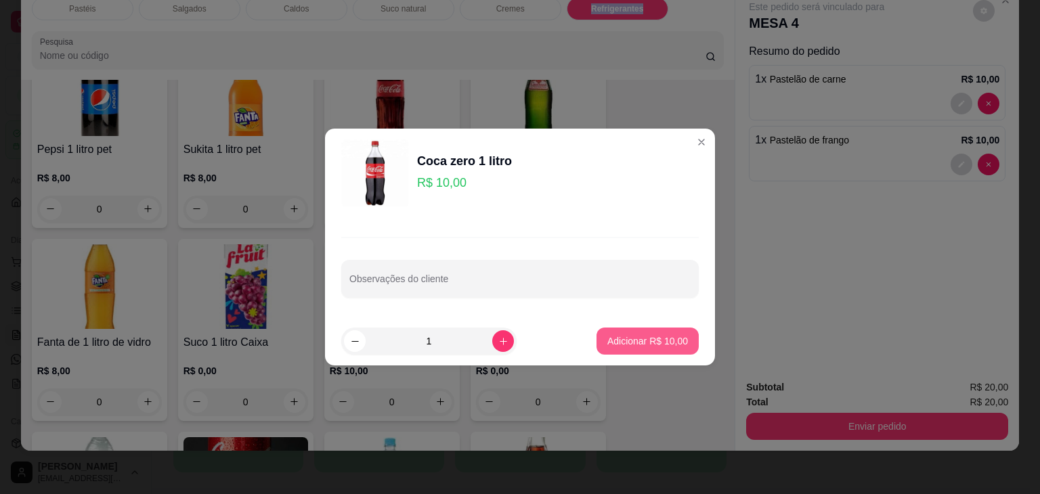
click at [620, 332] on button "Adicionar R$ 10,00" at bounding box center [648, 341] width 102 height 27
type input "1"
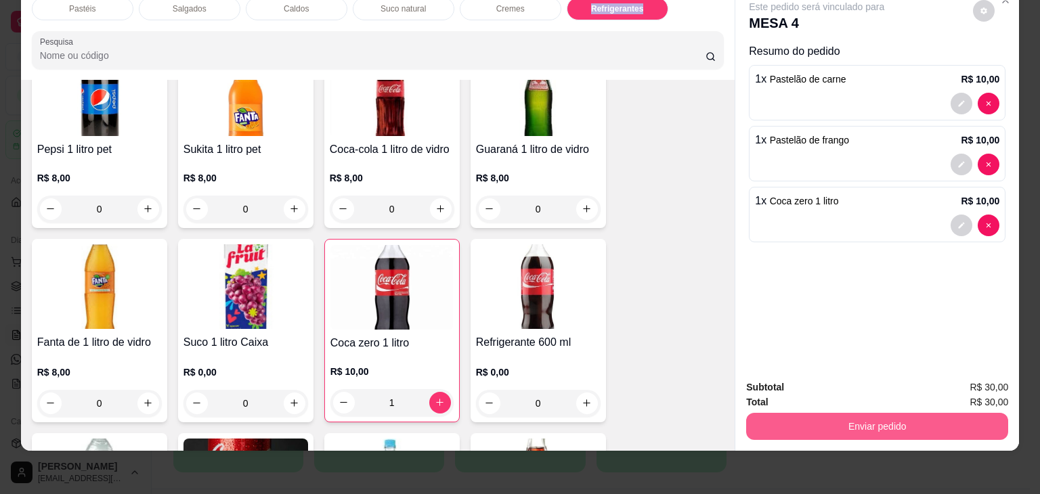
click at [832, 421] on button "Enviar pedido" at bounding box center [877, 426] width 262 height 27
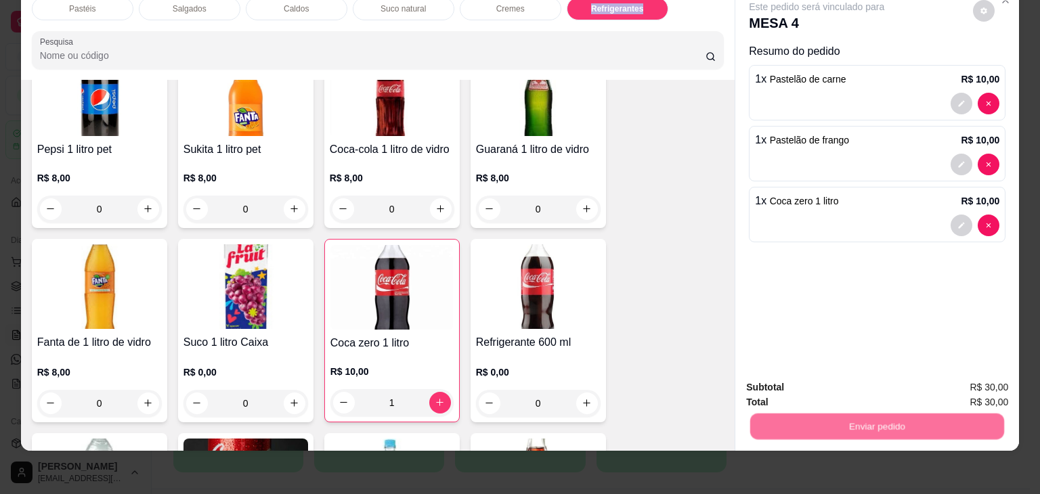
click at [828, 377] on button "Não registrar e enviar pedido" at bounding box center [832, 382] width 137 height 25
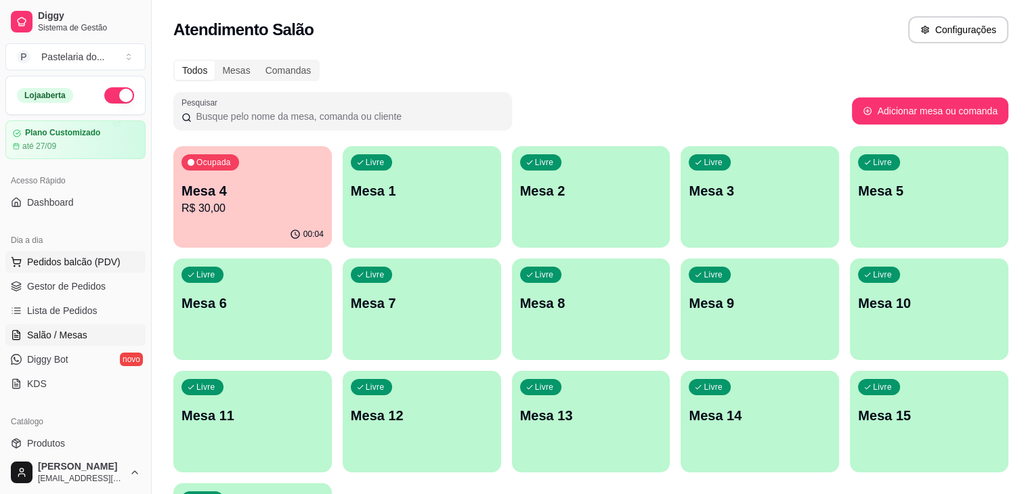
click at [65, 266] on span "Pedidos balcão (PDV)" at bounding box center [73, 262] width 93 height 14
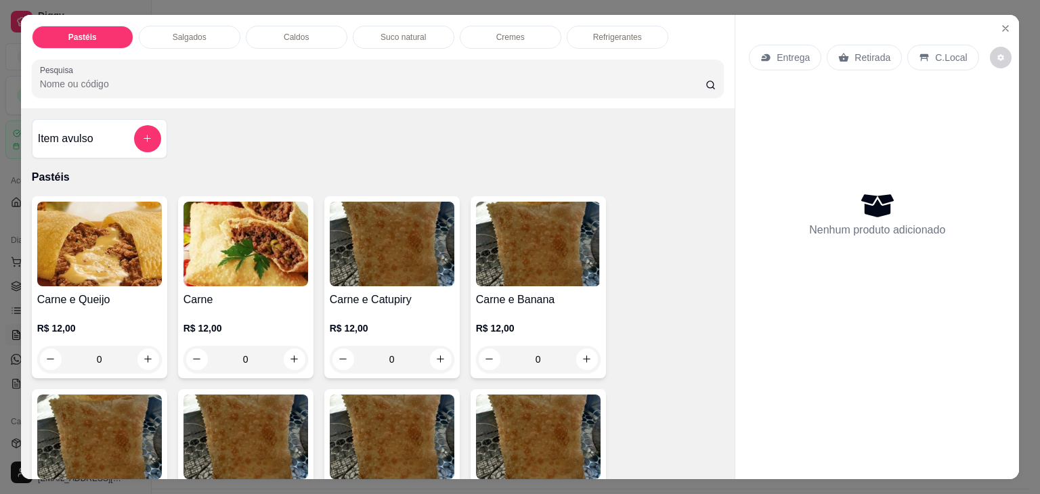
click at [119, 278] on img at bounding box center [99, 244] width 125 height 85
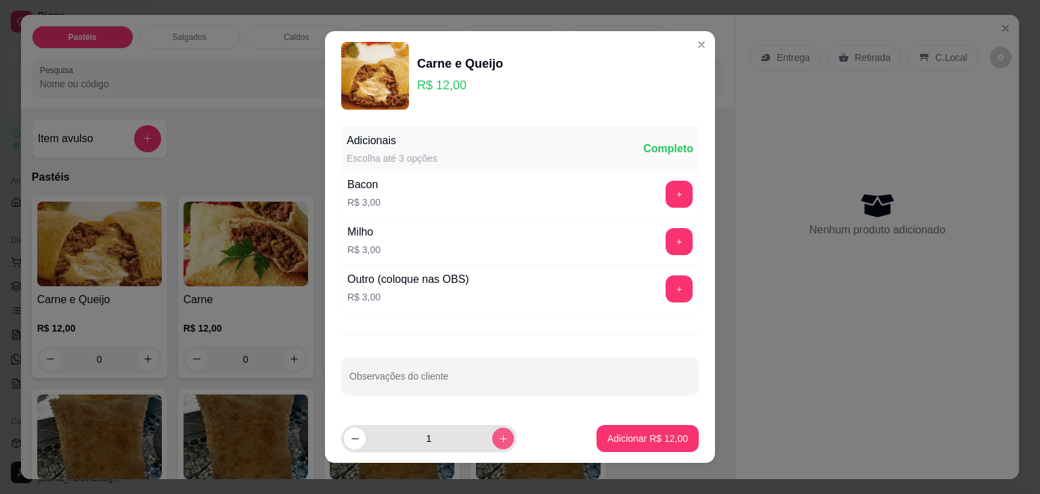
click at [499, 439] on icon "increase-product-quantity" at bounding box center [504, 439] width 10 height 10
type input "3"
click at [608, 432] on p "Adicionar R$ 36,00" at bounding box center [648, 439] width 81 height 14
type input "3"
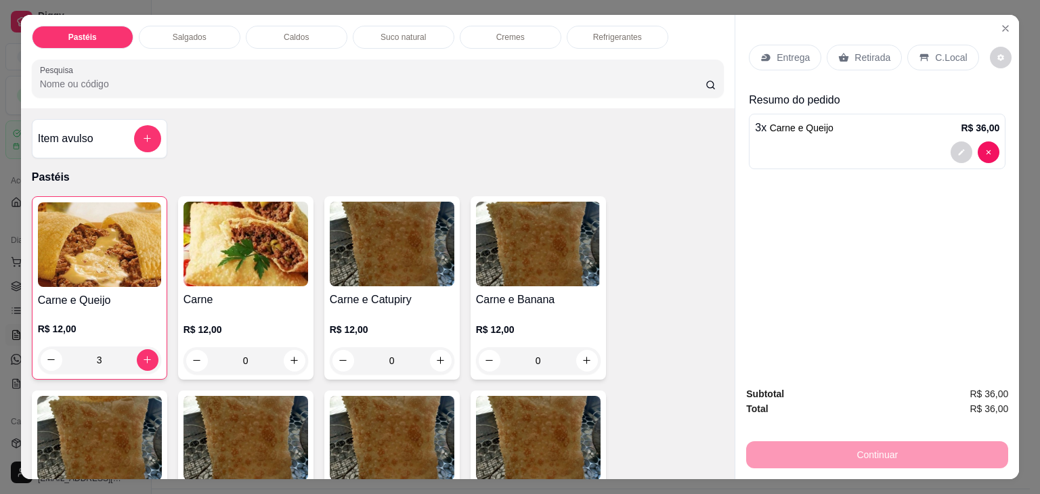
click at [827, 124] on div "3 x Carne e Queijo R$ 36,00" at bounding box center [877, 128] width 245 height 16
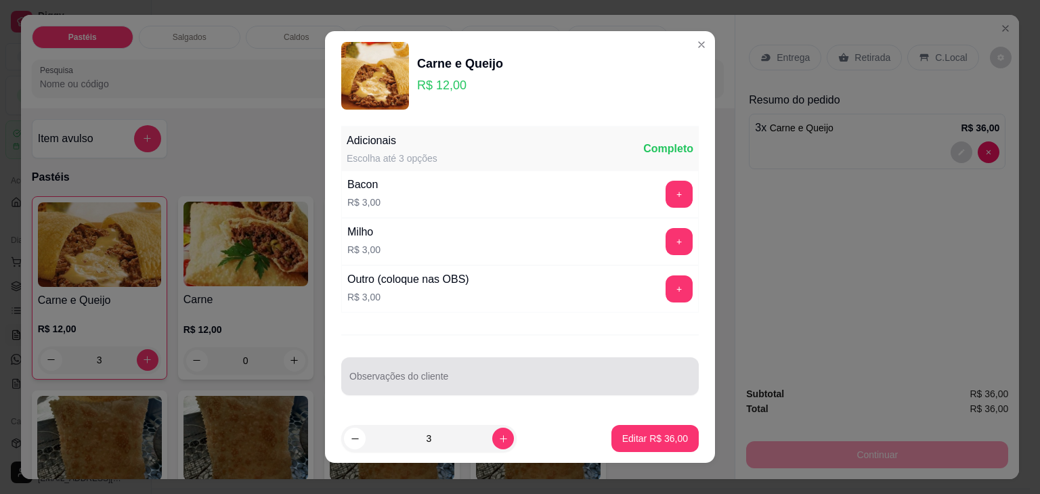
click at [385, 374] on div "Observações do cliente" at bounding box center [520, 377] width 358 height 38
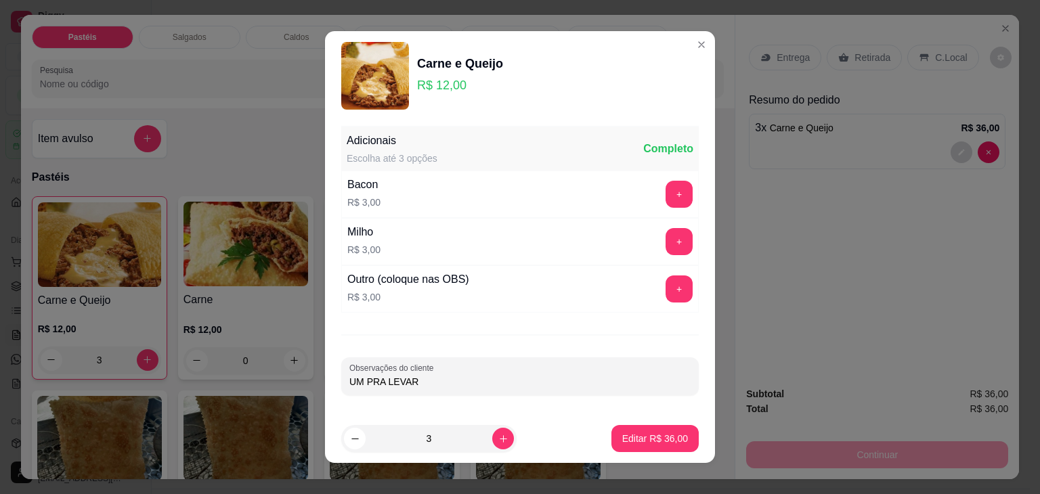
type input "UM PRA LEVAR"
click at [632, 434] on p "Editar R$ 36,00" at bounding box center [655, 439] width 66 height 14
type input "0"
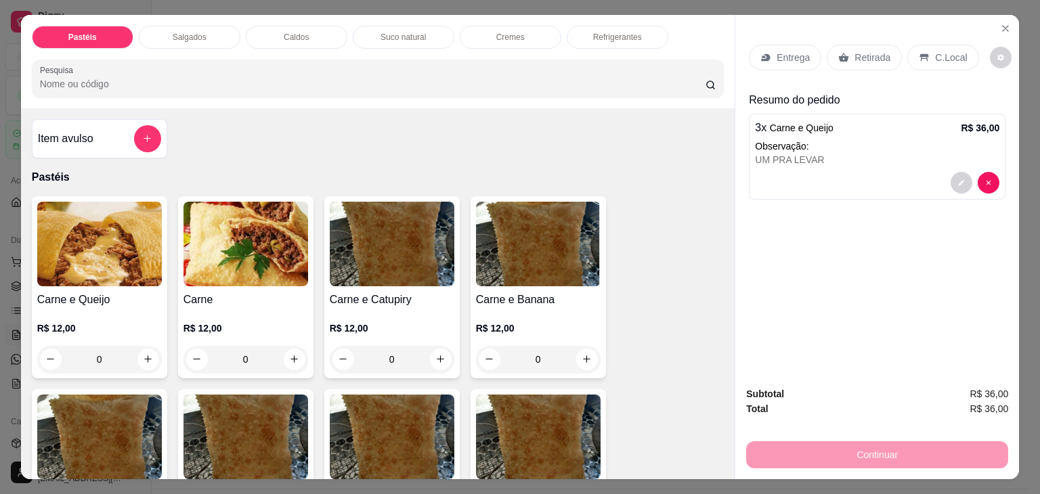
click at [605, 32] on p "Refrigerantes" at bounding box center [617, 37] width 49 height 11
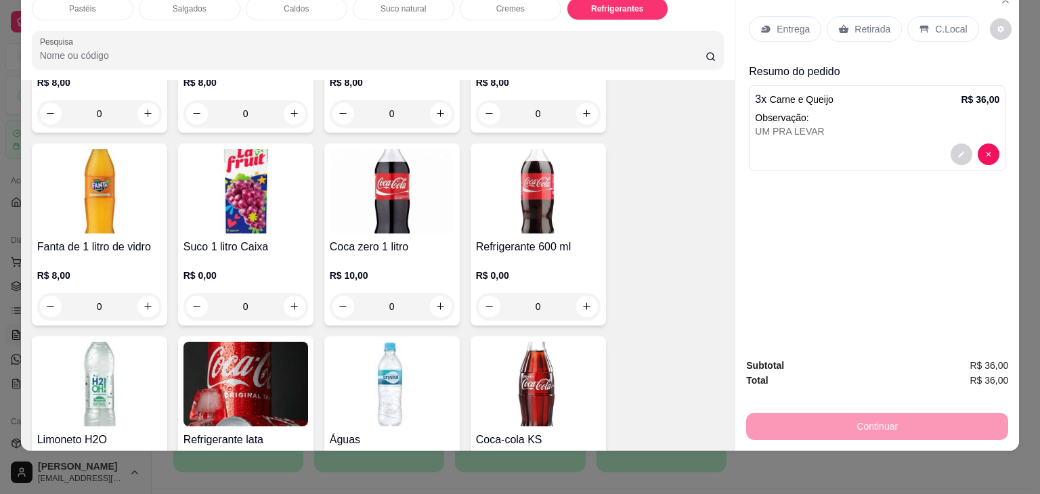
scroll to position [4084, 0]
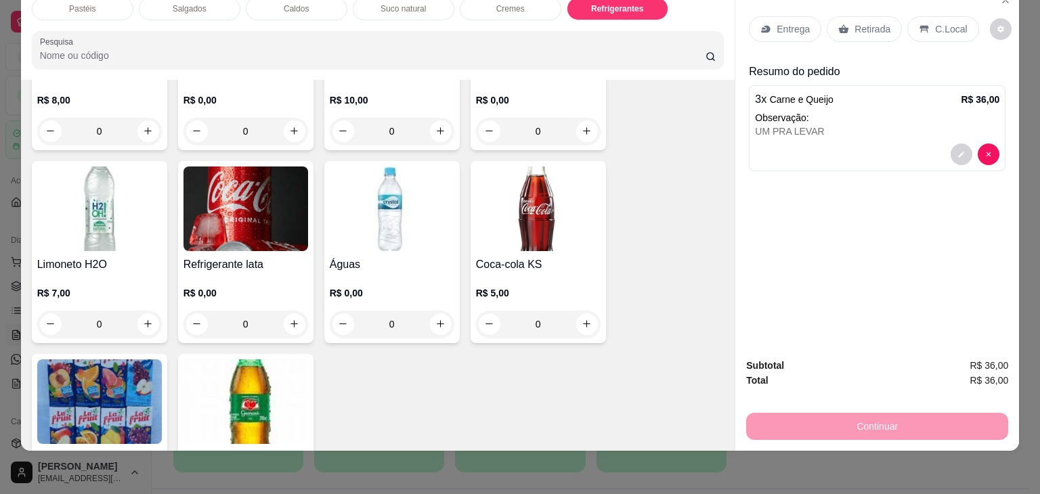
click at [578, 287] on p "R$ 5,00" at bounding box center [538, 294] width 125 height 14
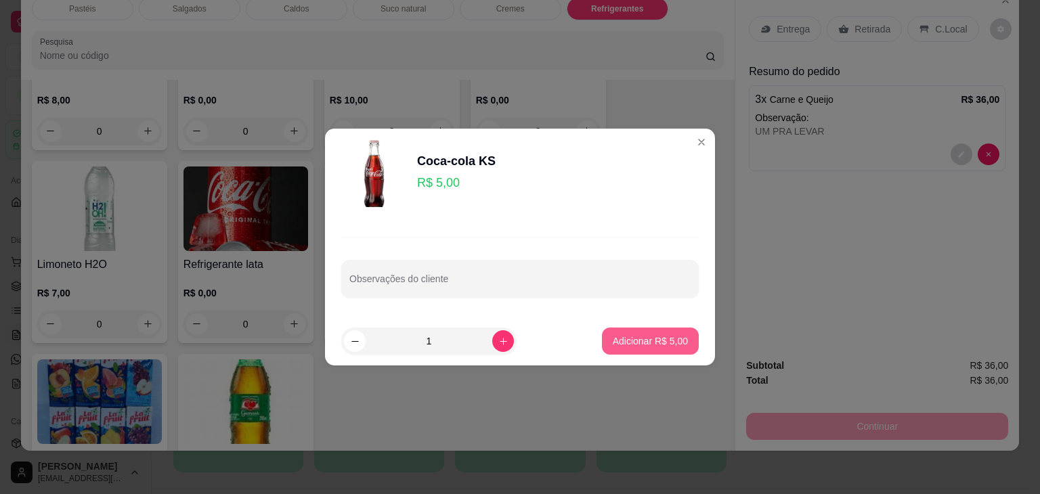
click at [602, 345] on button "Adicionar R$ 5,00" at bounding box center [650, 341] width 97 height 27
type input "1"
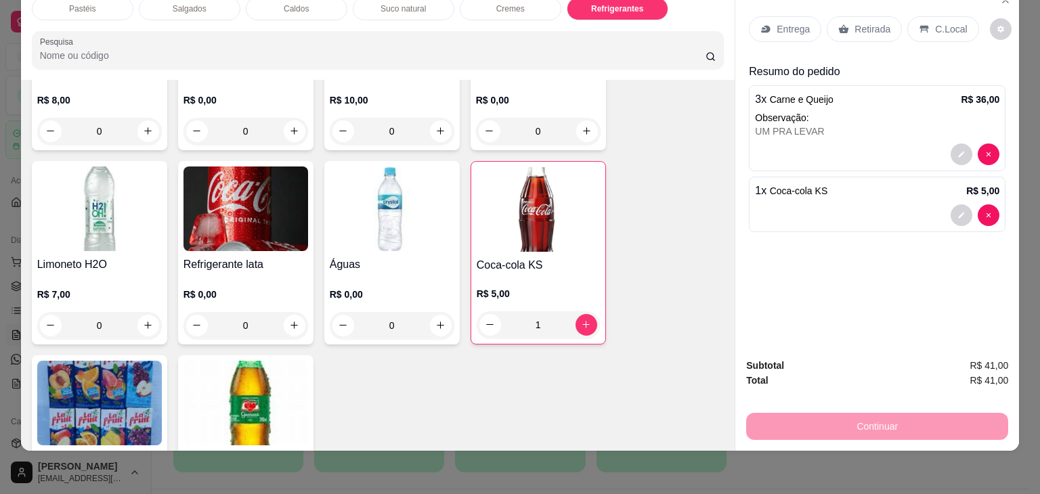
click at [863, 35] on div "Entrega Retirada C.Local" at bounding box center [877, 28] width 257 height 47
click at [861, 22] on p "Retirada" at bounding box center [873, 29] width 36 height 14
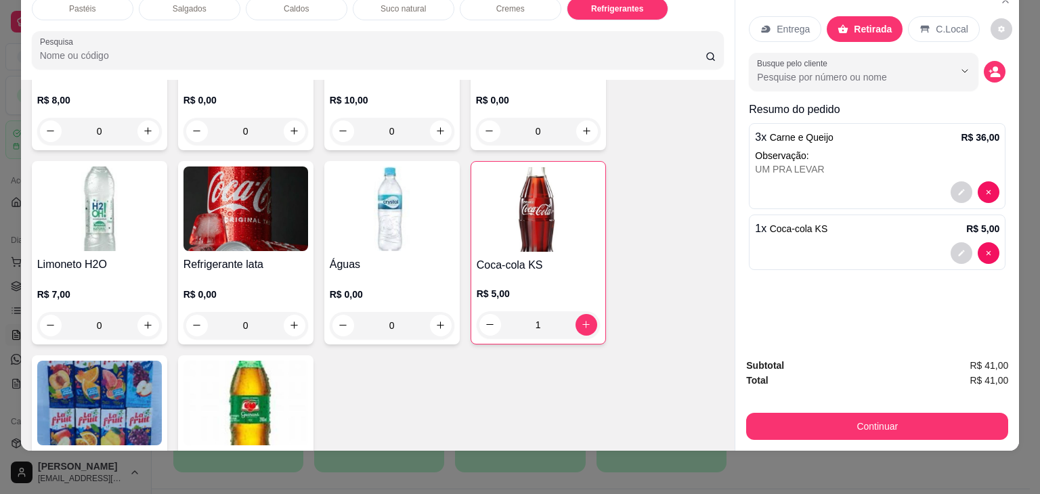
click at [816, 415] on button "Continuar" at bounding box center [877, 426] width 262 height 27
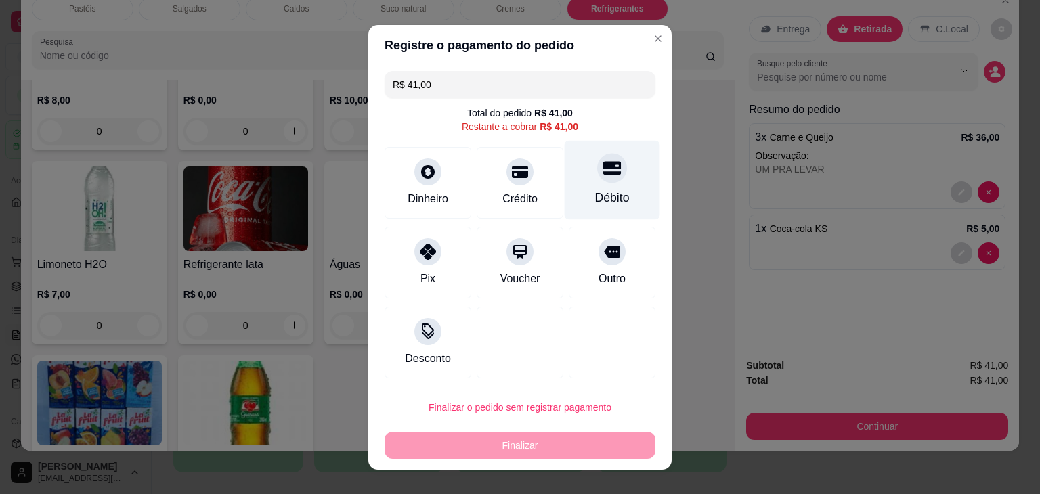
click at [583, 181] on div "Débito" at bounding box center [613, 179] width 96 height 79
type input "R$ 0,00"
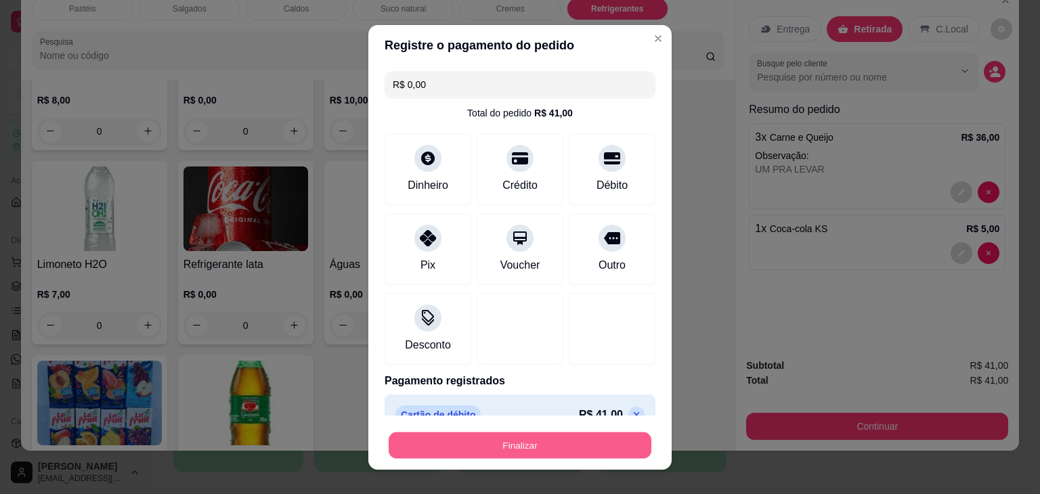
click at [562, 440] on button "Finalizar" at bounding box center [520, 445] width 263 height 26
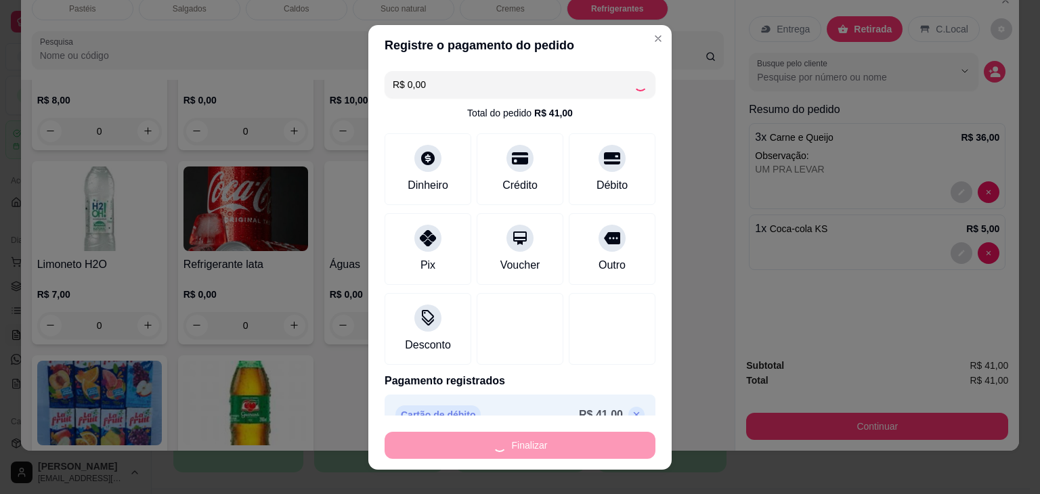
type input "0"
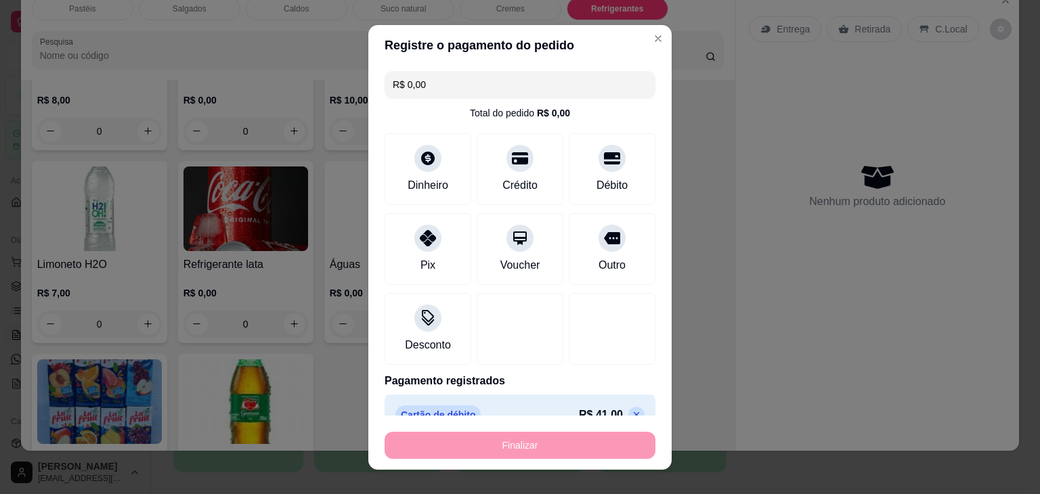
type input "-R$ 41,00"
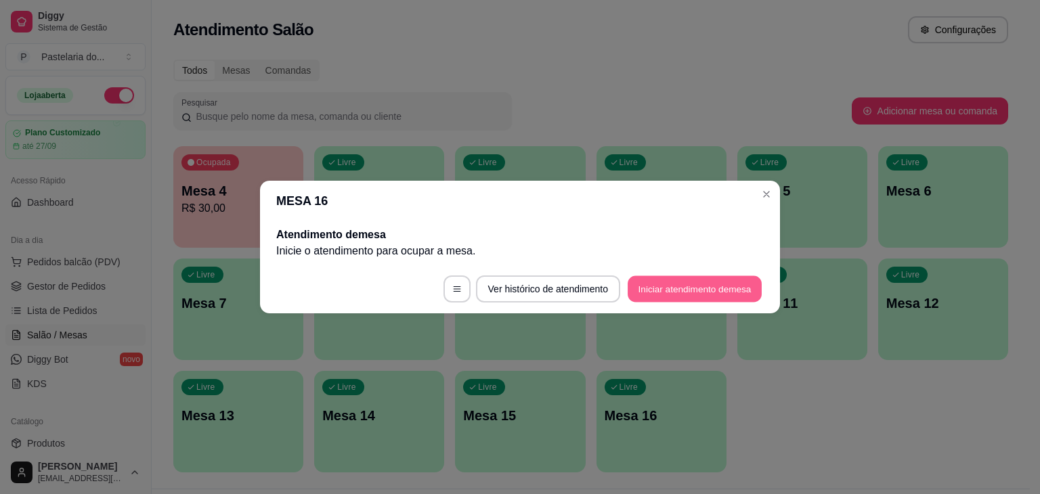
click at [711, 276] on button "Iniciar atendimento de mesa" at bounding box center [695, 289] width 134 height 26
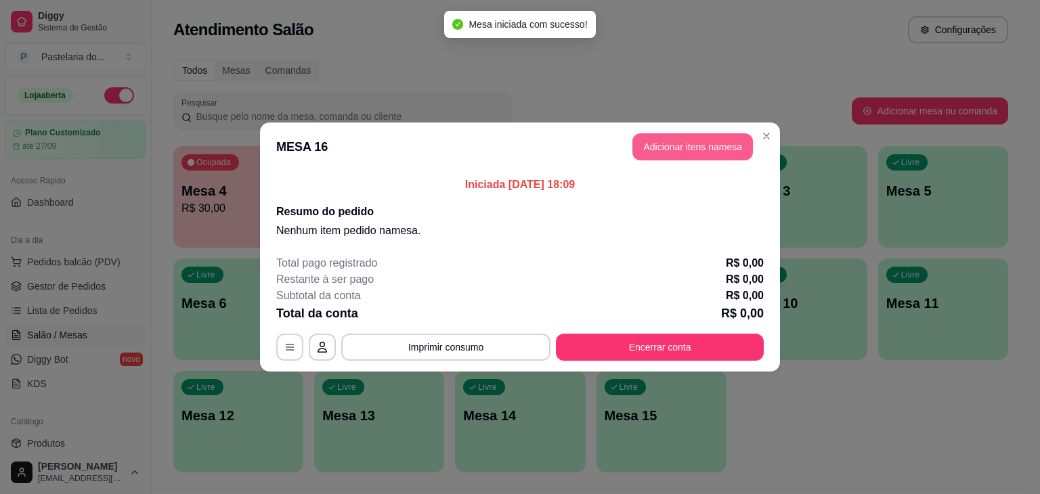
click at [696, 133] on button "Adicionar itens na mesa" at bounding box center [693, 146] width 121 height 27
click at [648, 151] on button "Adicionar itens na mesa" at bounding box center [693, 146] width 121 height 27
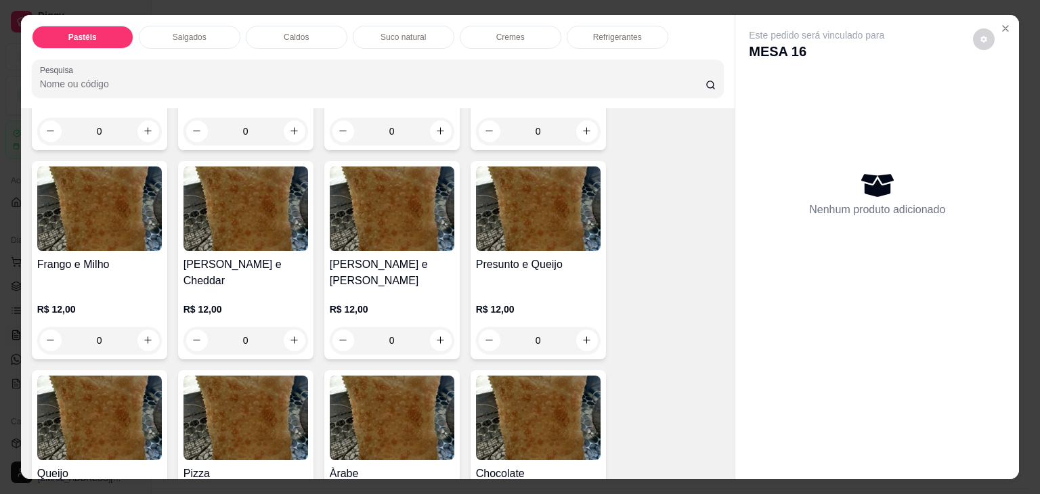
scroll to position [745, 0]
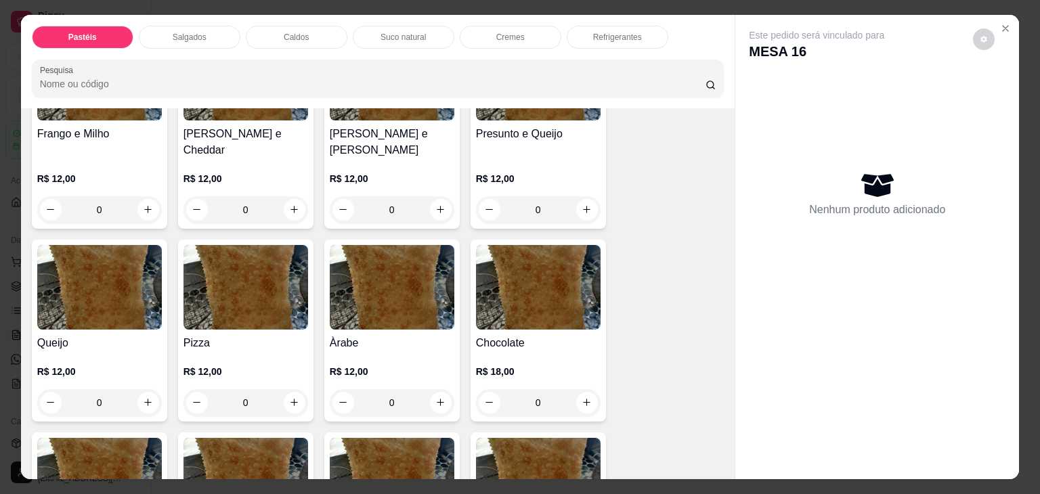
click at [585, 196] on div "0" at bounding box center [538, 209] width 125 height 27
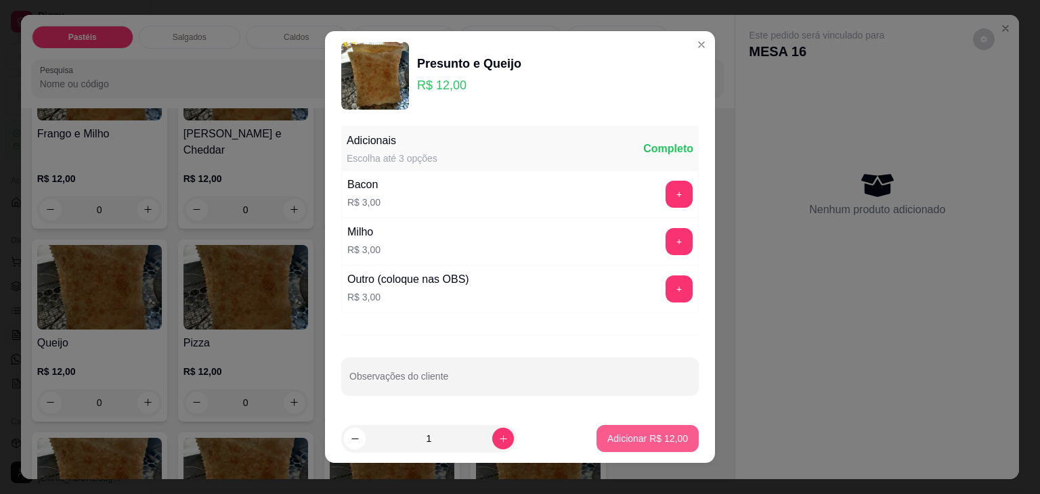
click at [628, 440] on p "Adicionar R$ 12,00" at bounding box center [648, 439] width 81 height 14
click at [628, 440] on div "Carne e Queijo R$ 12,00 0 Carne R$ 12,00 0 Carne e Catupiry R$ 12,00 0 Carne e …" at bounding box center [378, 129] width 693 height 1357
type input "1"
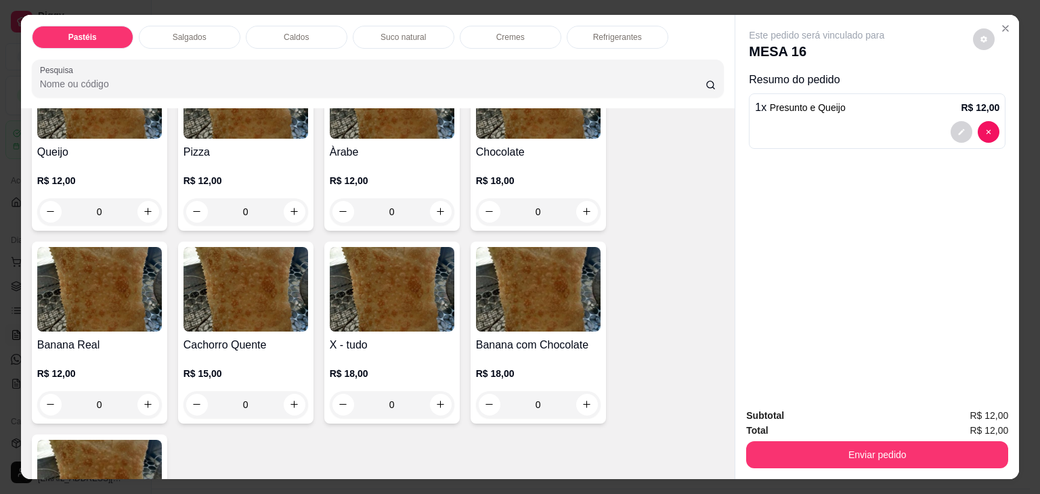
scroll to position [948, 0]
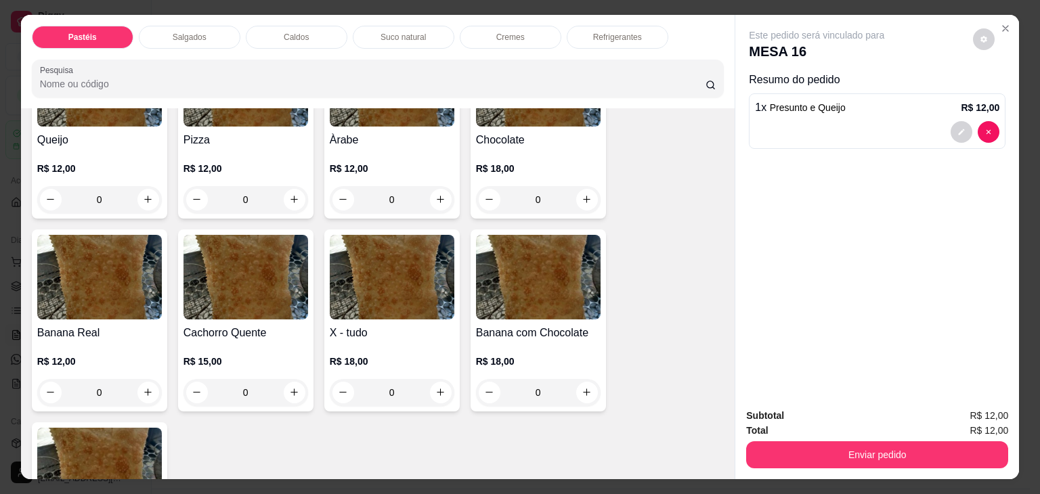
click at [431, 186] on div "0" at bounding box center [392, 199] width 125 height 27
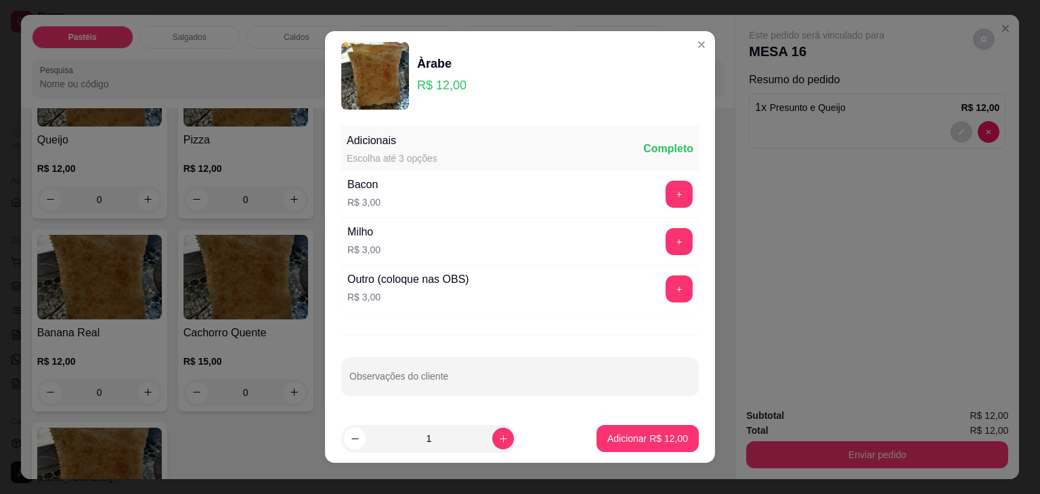
click at [621, 432] on p "Adicionar R$ 12,00" at bounding box center [648, 439] width 81 height 14
type input "1"
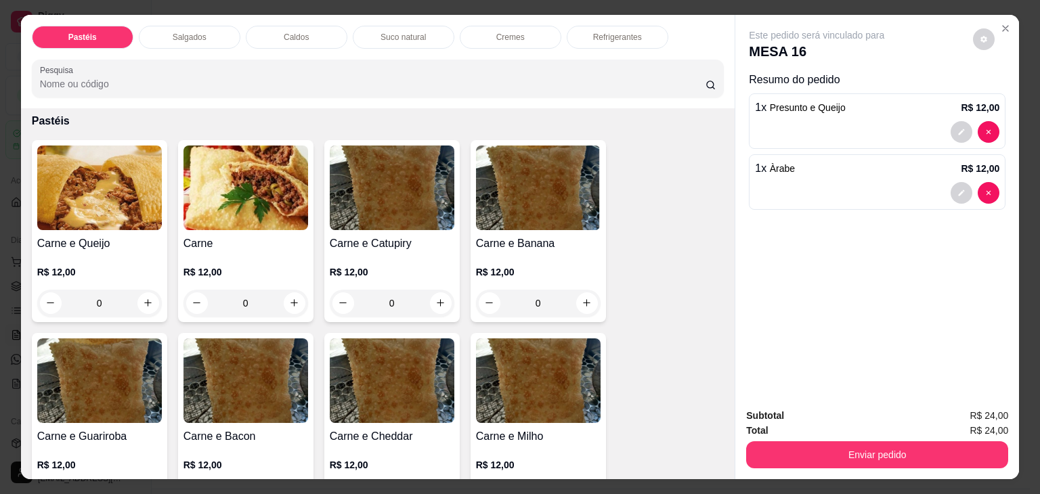
scroll to position [0, 0]
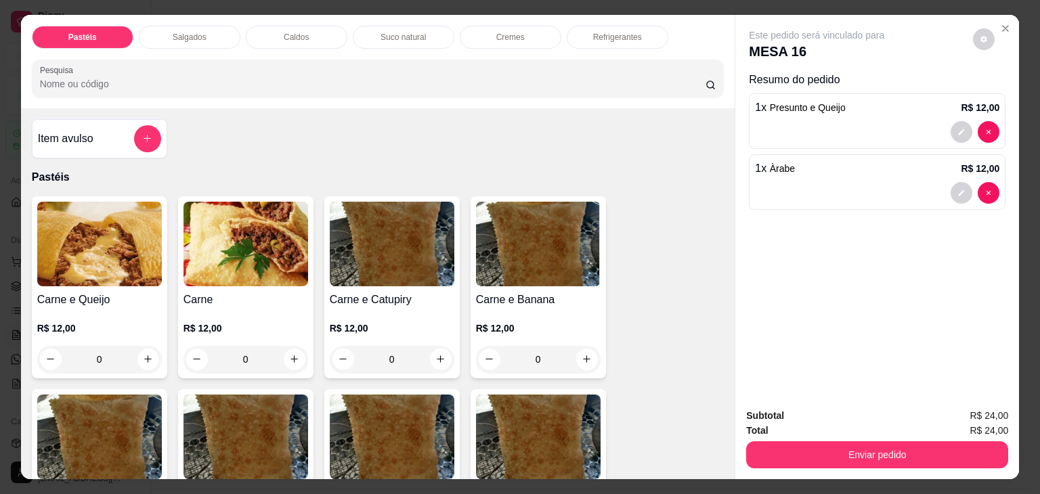
click at [272, 328] on p "R$ 12,00" at bounding box center [246, 329] width 125 height 14
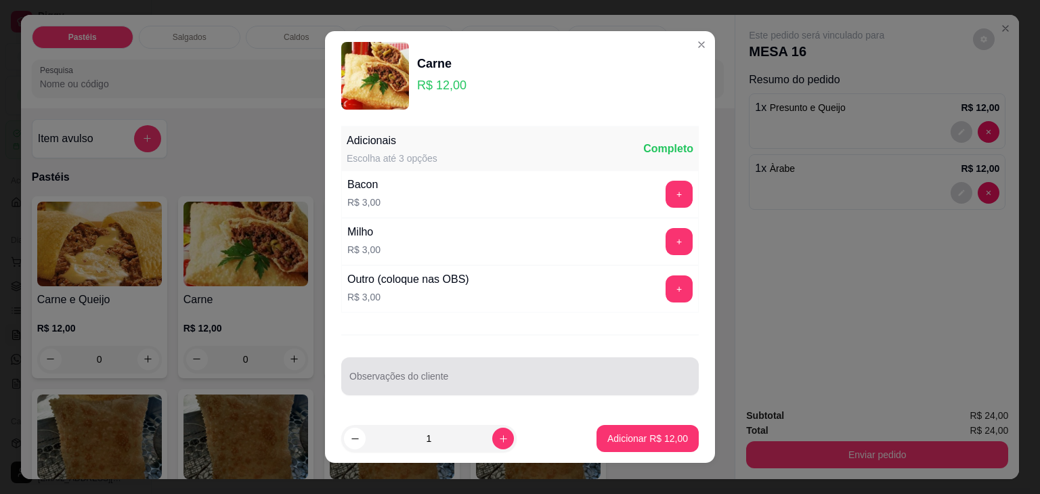
click at [364, 367] on div at bounding box center [520, 376] width 341 height 27
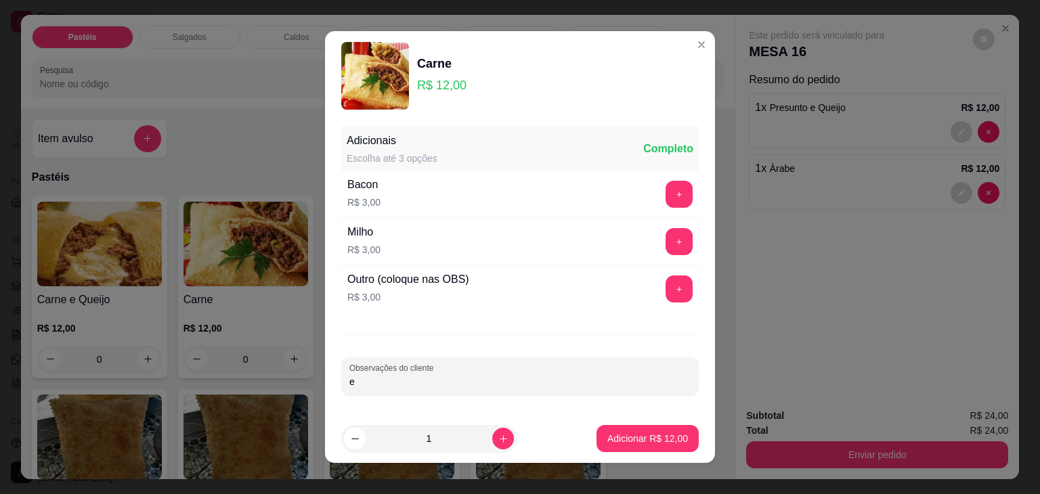
type input "e"
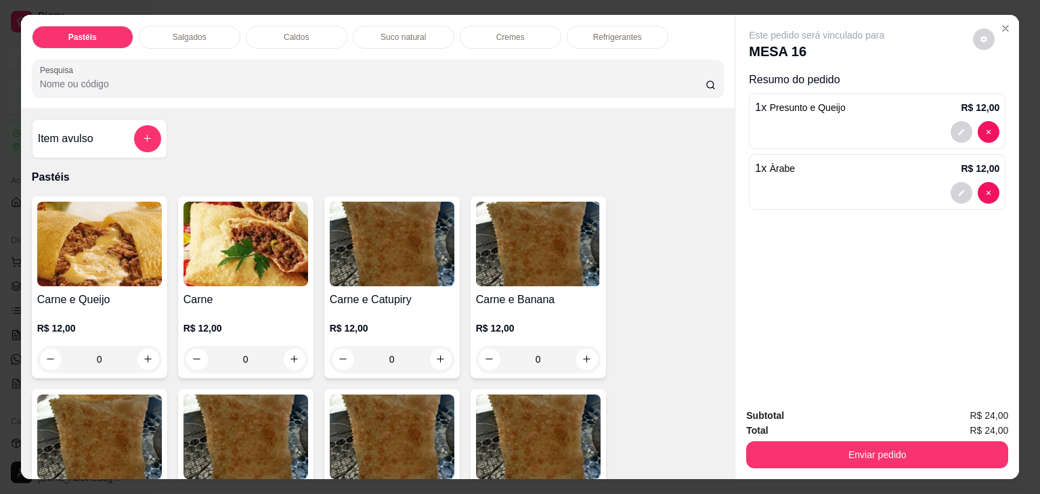
click at [276, 299] on h4 "Carne" at bounding box center [246, 300] width 125 height 16
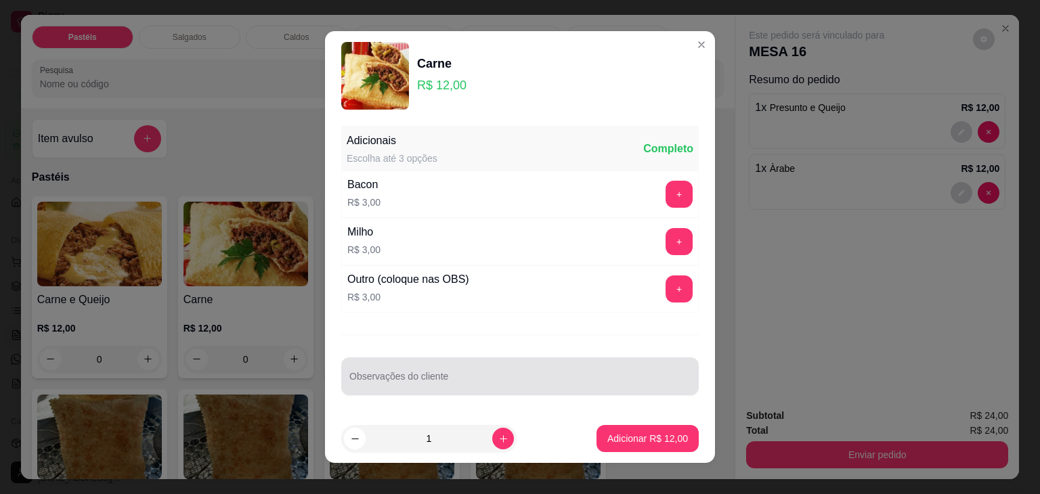
click at [369, 381] on input "Observações do cliente" at bounding box center [520, 382] width 341 height 14
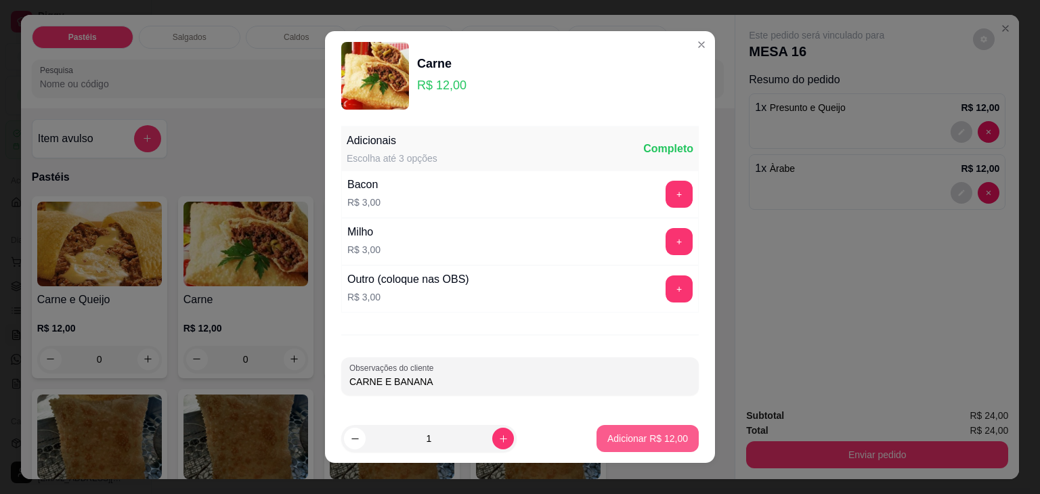
type input "CARNE E BANANA"
click at [601, 448] on button "Adicionar R$ 12,00" at bounding box center [648, 438] width 102 height 27
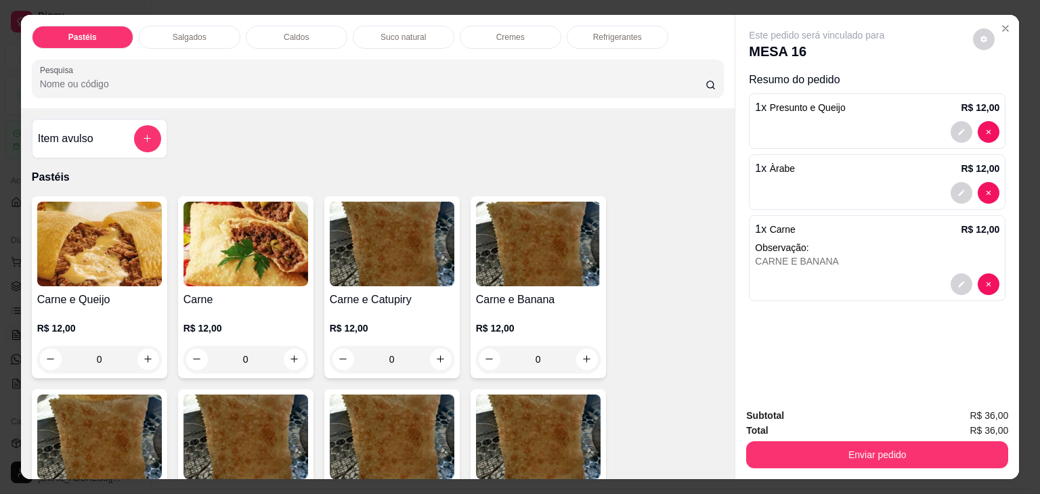
click at [133, 346] on div "0" at bounding box center [99, 359] width 125 height 27
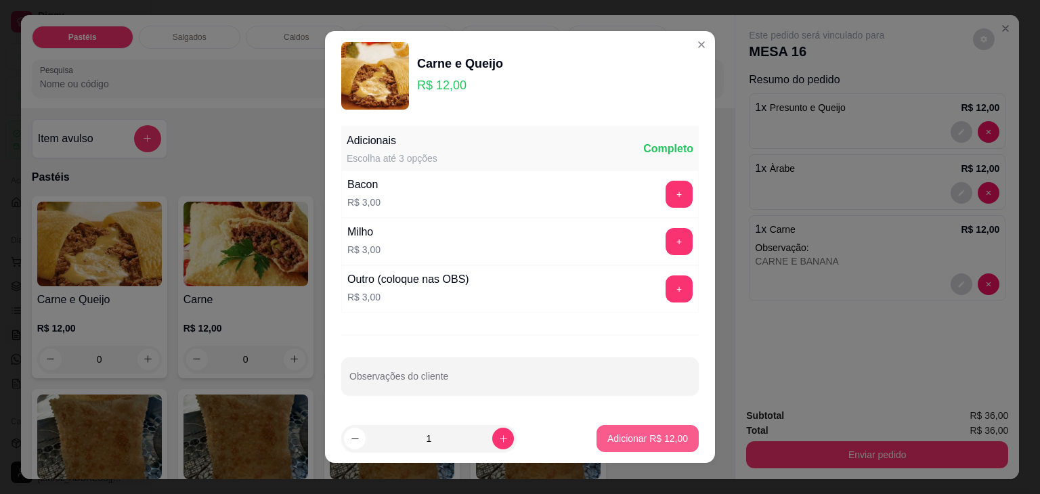
click at [624, 435] on p "Adicionar R$ 12,00" at bounding box center [648, 439] width 81 height 14
type input "1"
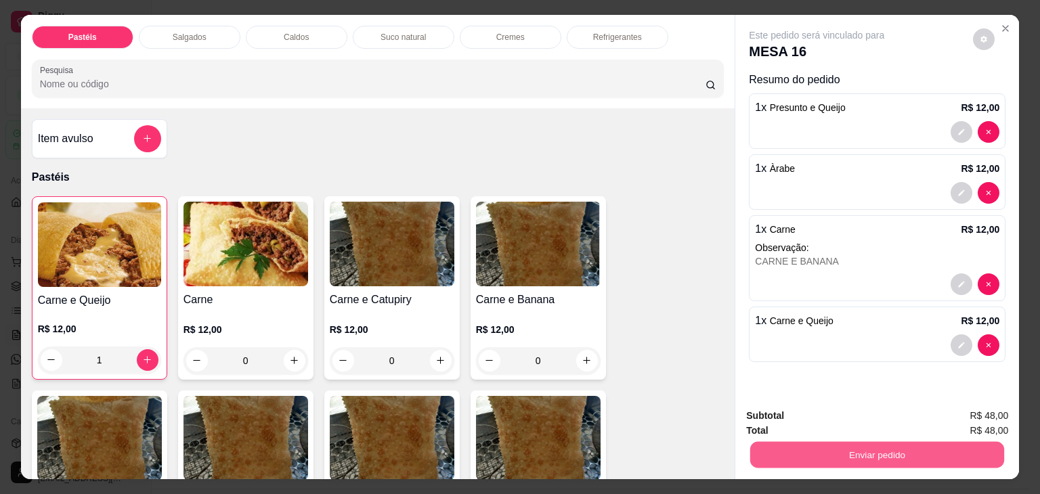
click at [816, 442] on button "Enviar pedido" at bounding box center [877, 455] width 254 height 26
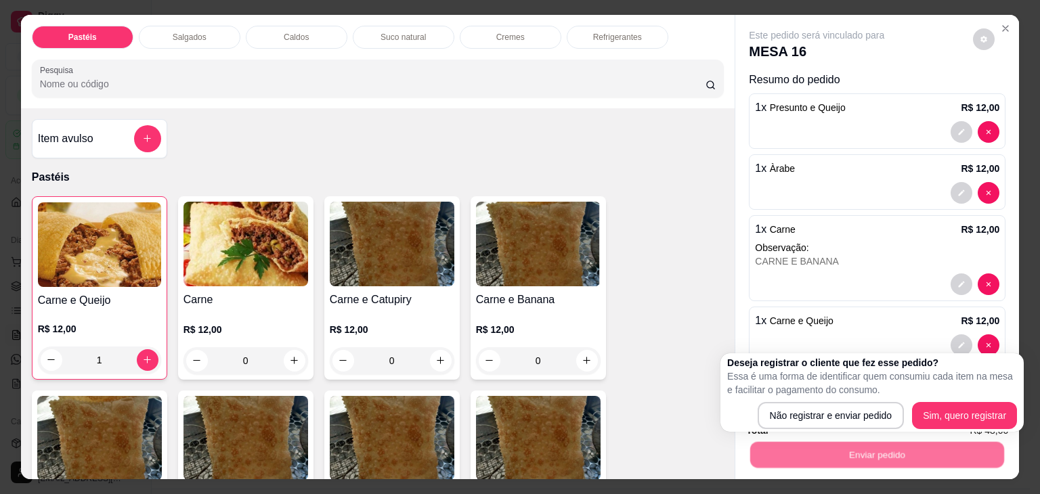
click at [802, 396] on p "Essa é uma forma de identificar quem consumiu cada item na mesa e facilitar o p…" at bounding box center [872, 383] width 290 height 27
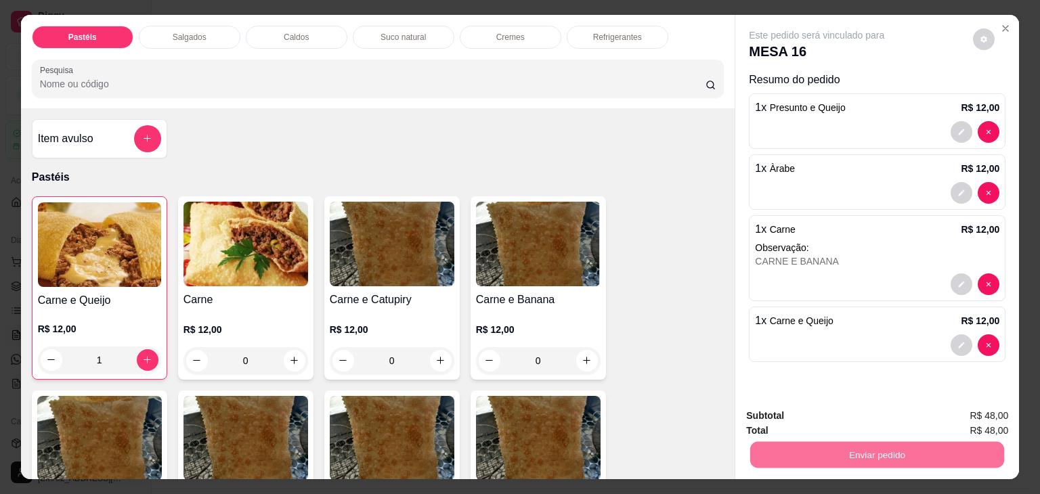
click at [806, 406] on button "Não registrar e enviar pedido" at bounding box center [832, 417] width 141 height 26
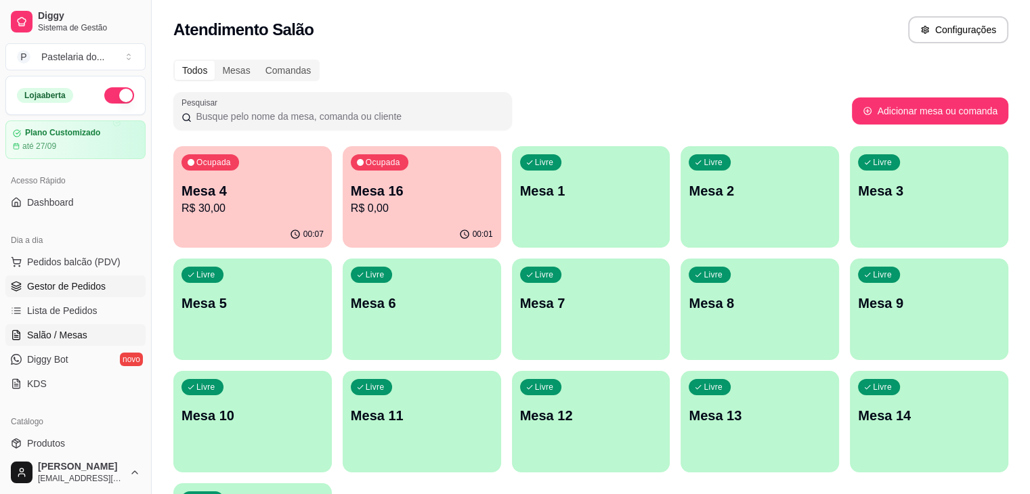
click at [87, 276] on link "Gestor de Pedidos" at bounding box center [75, 287] width 140 height 22
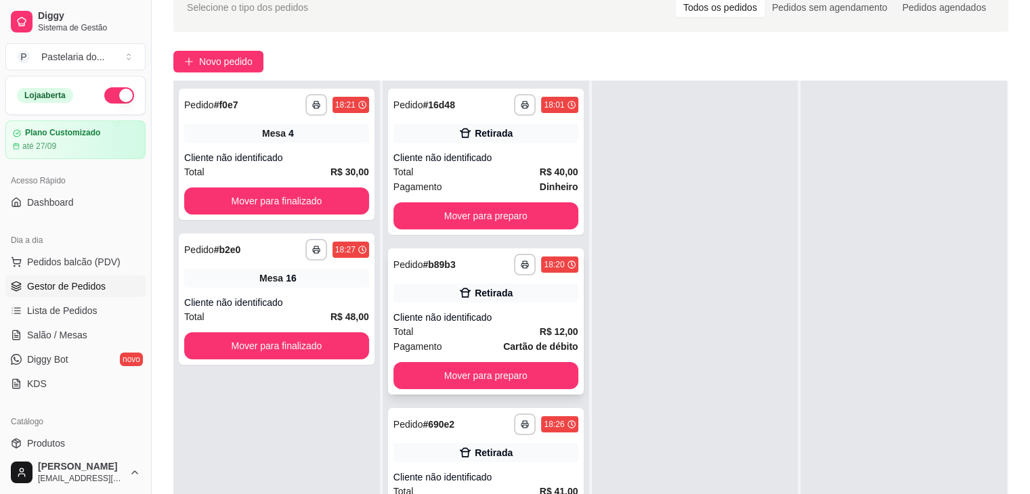
scroll to position [206, 0]
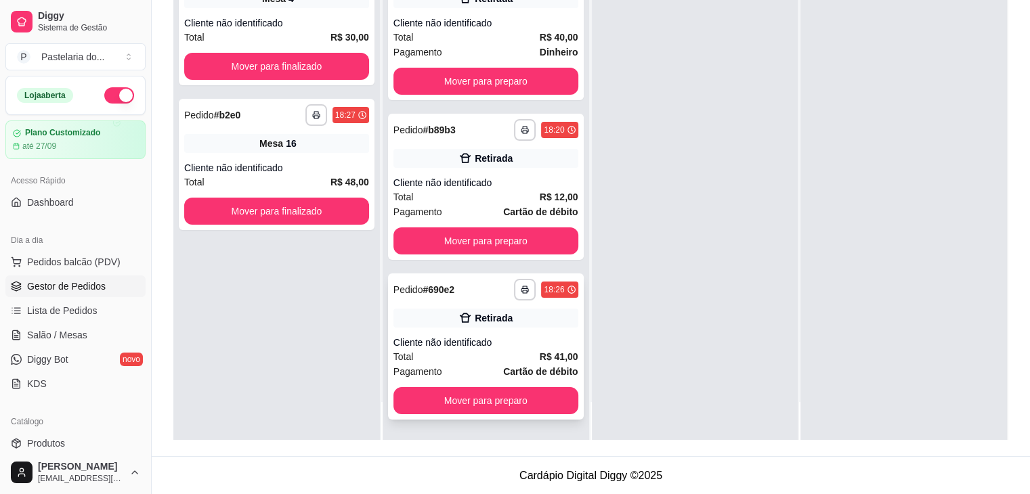
click at [500, 354] on div "Total R$ 41,00" at bounding box center [486, 357] width 185 height 15
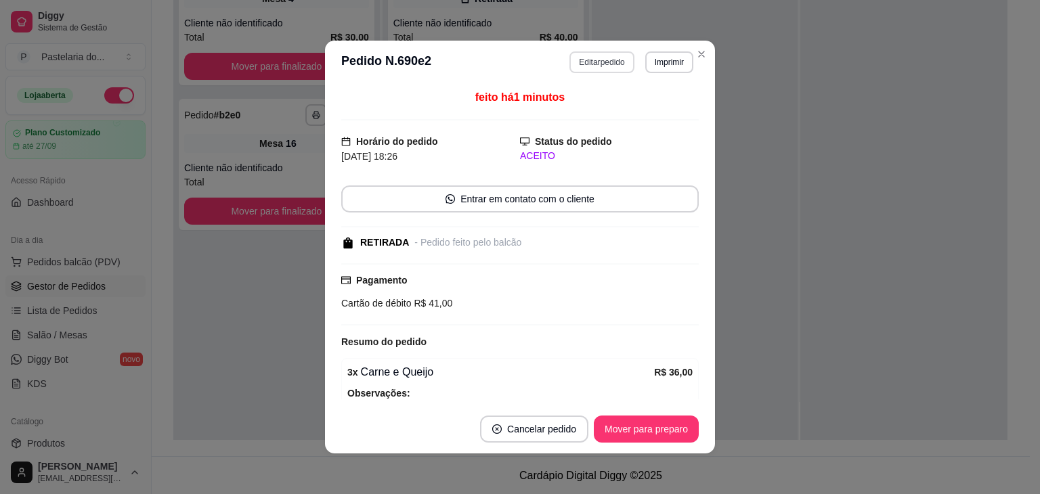
click at [591, 71] on button "Editar pedido" at bounding box center [602, 62] width 64 height 22
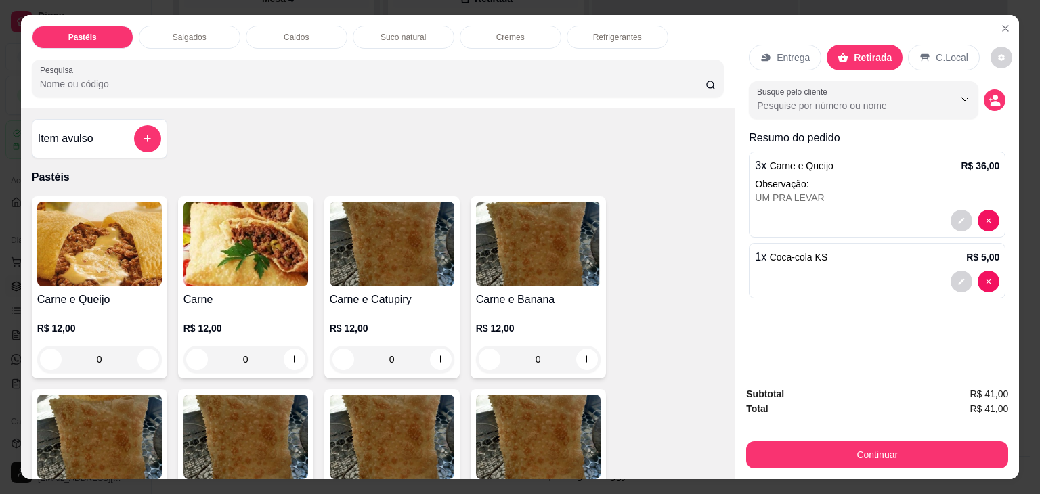
click at [996, 15] on div "Entrega Retirada C.Local Busque pelo cliente Resumo do pedido 3 x Carne e Queij…" at bounding box center [878, 195] width 284 height 361
click at [995, 22] on button "Close" at bounding box center [1006, 29] width 22 height 22
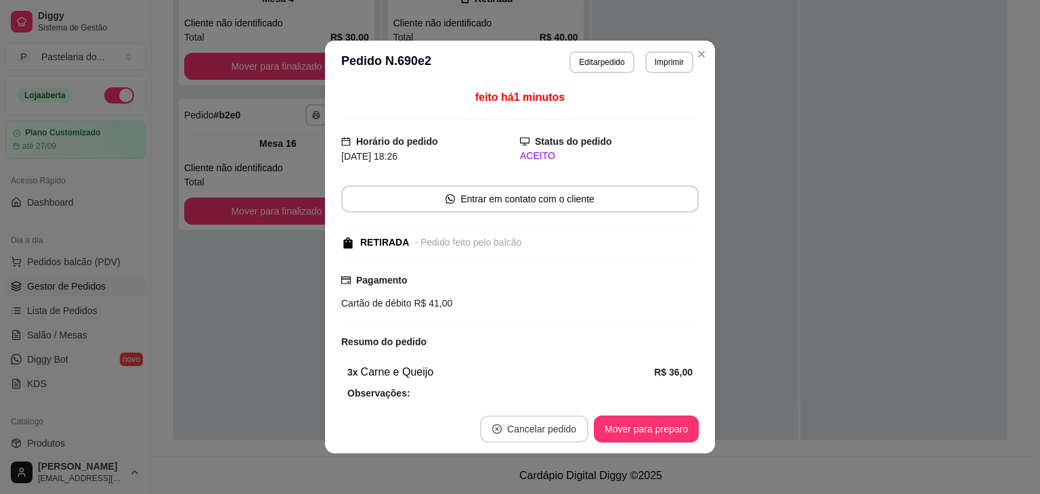
click at [530, 432] on button "Cancelar pedido" at bounding box center [534, 429] width 108 height 27
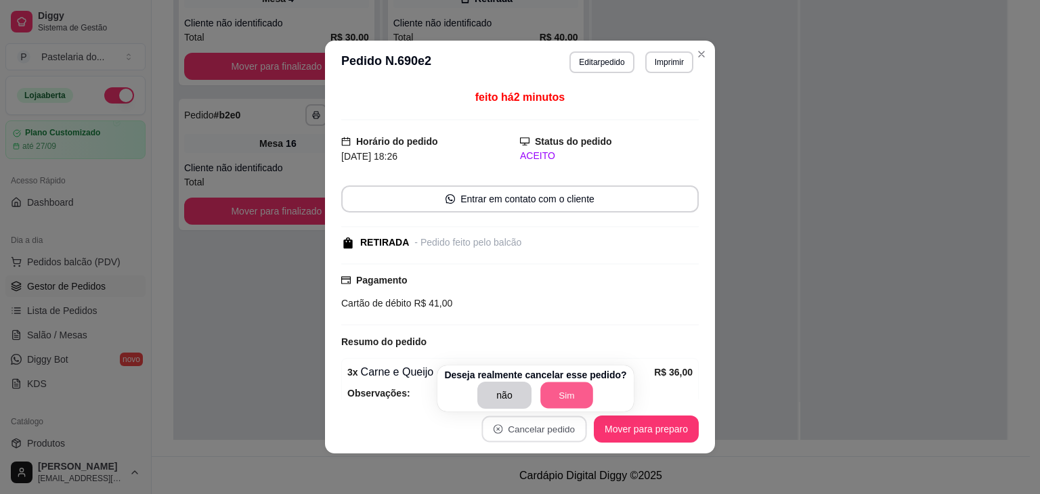
click at [556, 392] on button "Sim" at bounding box center [567, 396] width 53 height 26
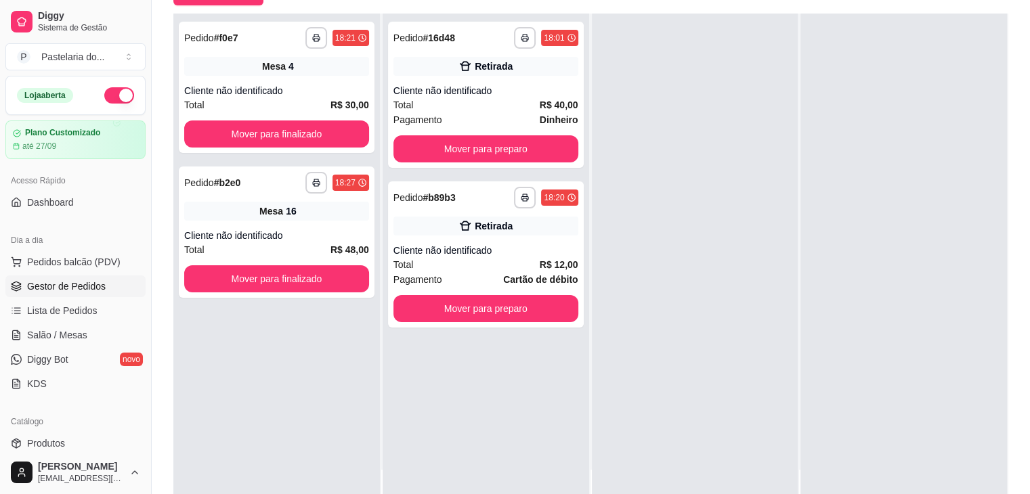
scroll to position [68, 0]
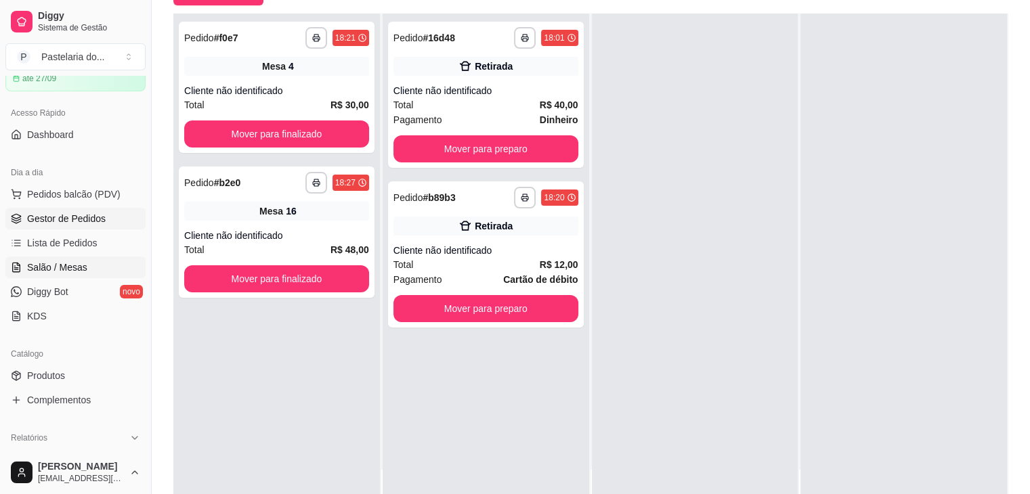
click at [57, 269] on span "Salão / Mesas" at bounding box center [57, 268] width 60 height 14
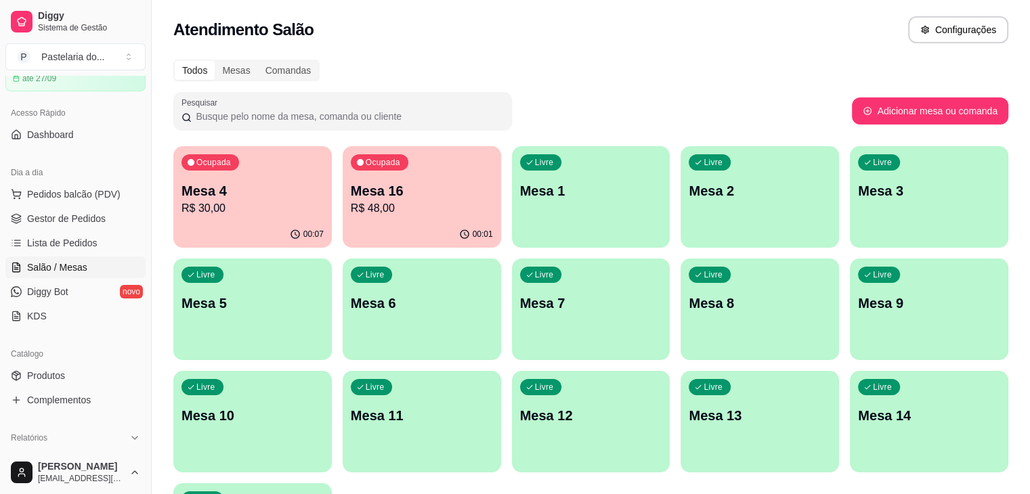
click at [850, 200] on div "Livre Mesa 3" at bounding box center [929, 188] width 158 height 85
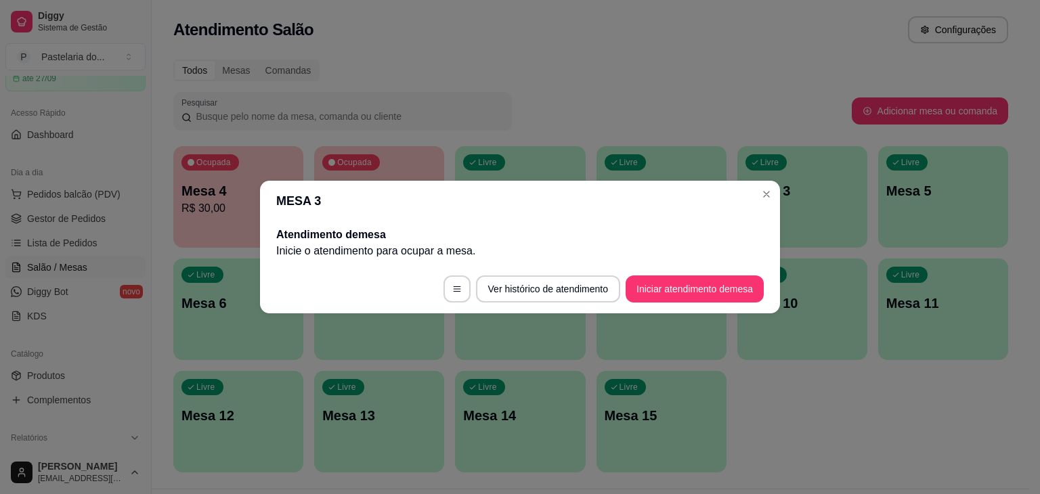
click at [670, 303] on footer "Ver histórico de atendimento Iniciar atendimento de mesa" at bounding box center [520, 289] width 520 height 49
click at [677, 289] on button "Iniciar atendimento de mesa" at bounding box center [695, 289] width 138 height 27
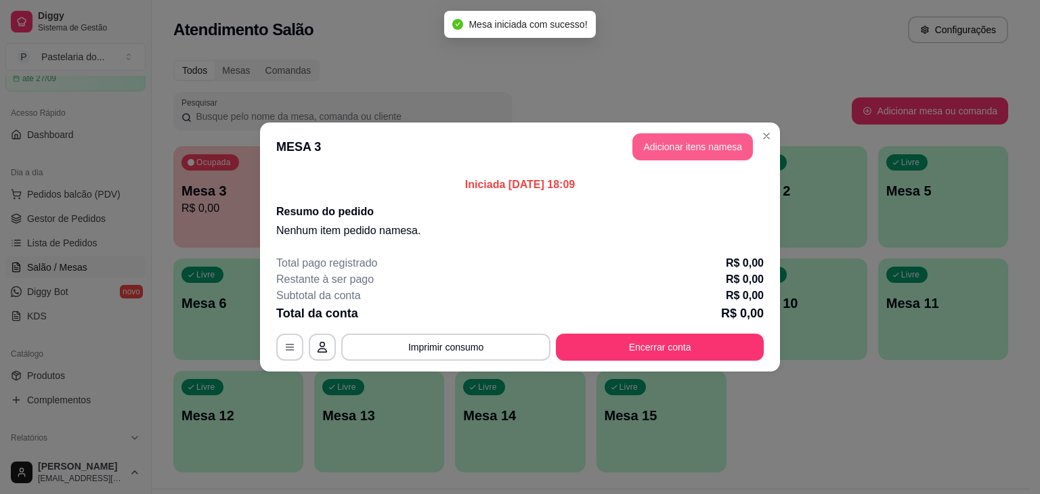
click at [704, 156] on button "Adicionar itens na mesa" at bounding box center [693, 146] width 121 height 27
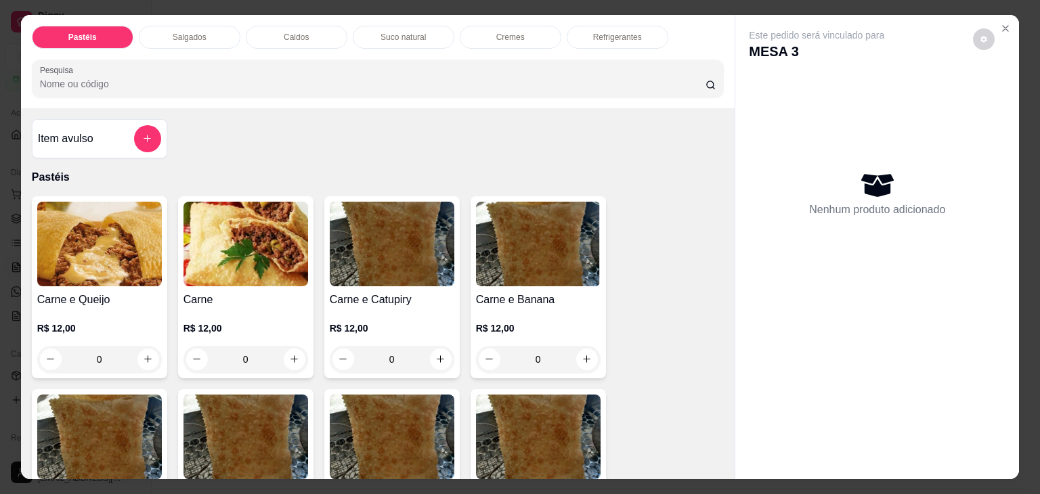
click at [121, 308] on div "R$ 12,00 0" at bounding box center [99, 340] width 125 height 65
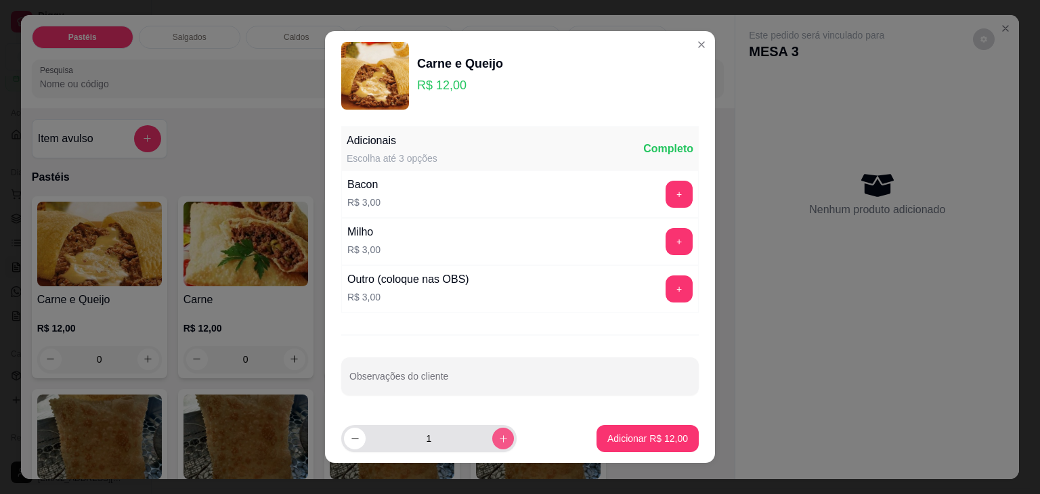
click at [493, 437] on button "increase-product-quantity" at bounding box center [503, 439] width 22 height 22
click at [493, 437] on button "increase-product-quantity" at bounding box center [502, 438] width 21 height 21
type input "3"
click at [597, 446] on button "Adicionar R$ 36,00" at bounding box center [648, 438] width 102 height 27
type input "3"
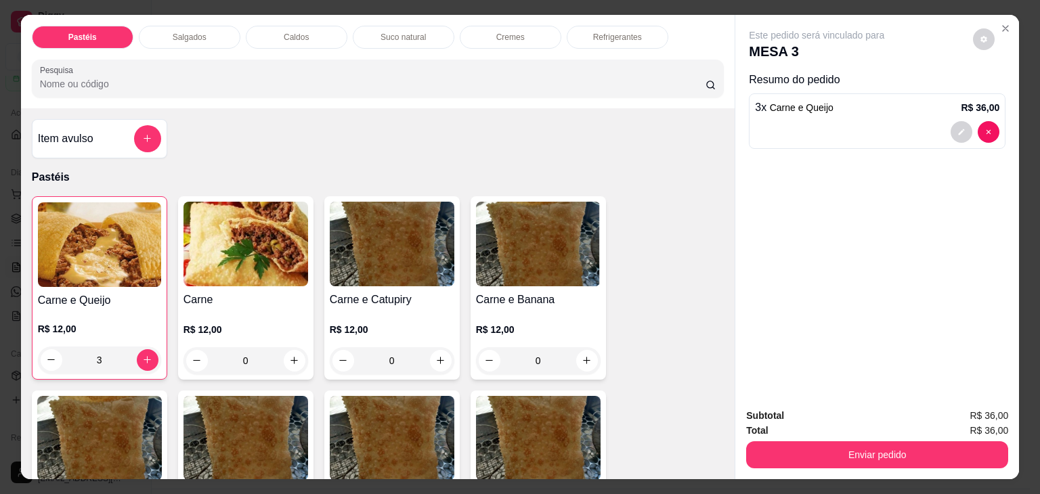
click at [609, 37] on p "Refrigerantes" at bounding box center [617, 37] width 49 height 11
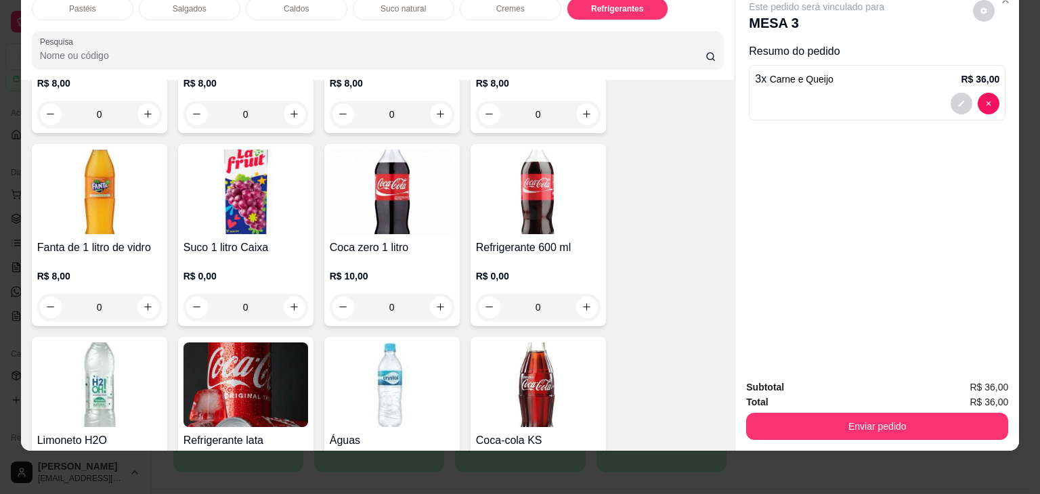
scroll to position [4018, 0]
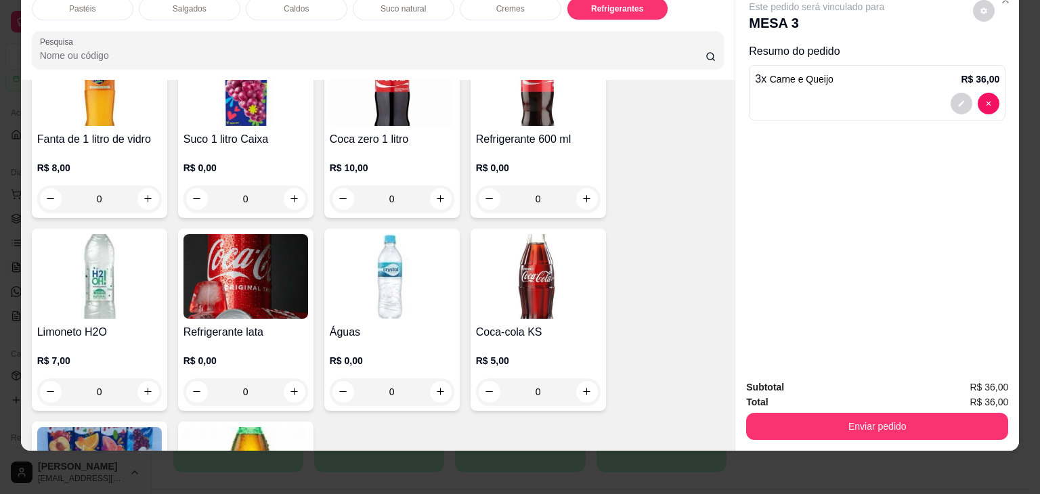
click at [562, 161] on p "R$ 0,00" at bounding box center [538, 168] width 125 height 14
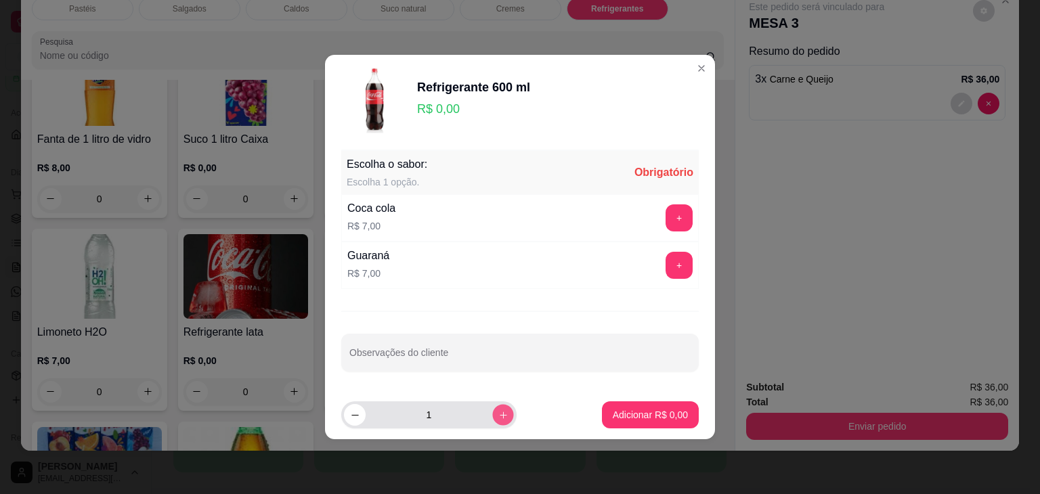
click at [492, 422] on button "increase-product-quantity" at bounding box center [502, 414] width 21 height 21
click at [356, 414] on icon "decrease-product-quantity" at bounding box center [355, 415] width 10 height 10
type input "1"
click at [666, 212] on button "+" at bounding box center [679, 218] width 27 height 27
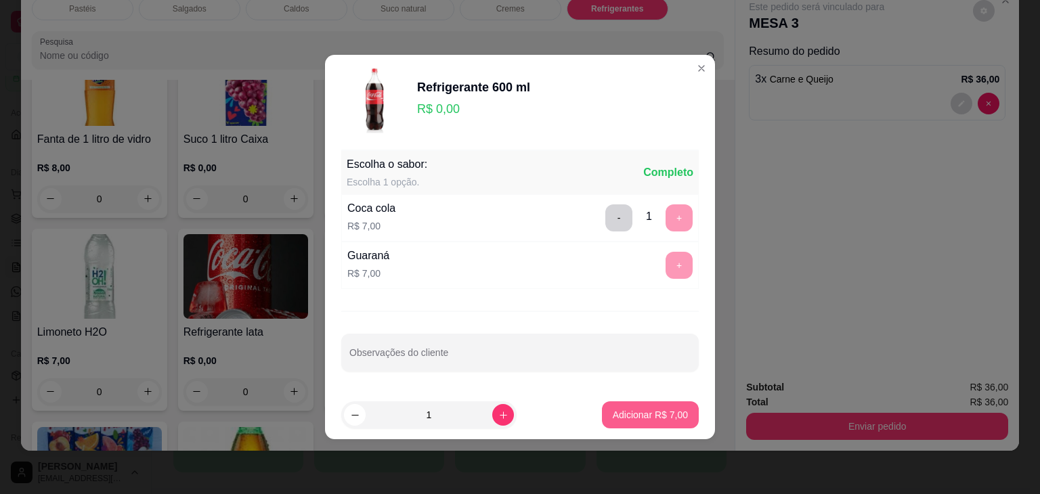
click at [647, 410] on p "Adicionar R$ 7,00" at bounding box center [650, 415] width 75 height 14
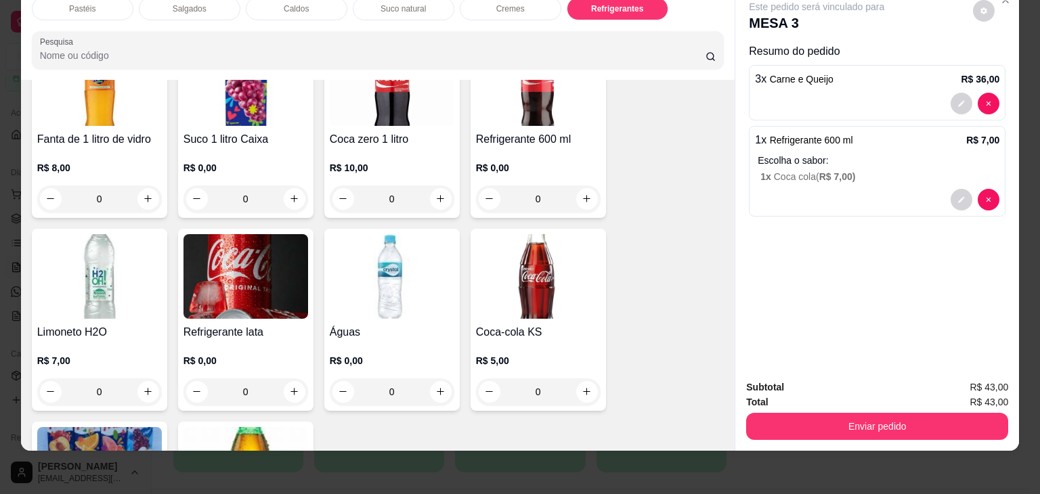
click at [829, 413] on button "Enviar pedido" at bounding box center [877, 426] width 262 height 27
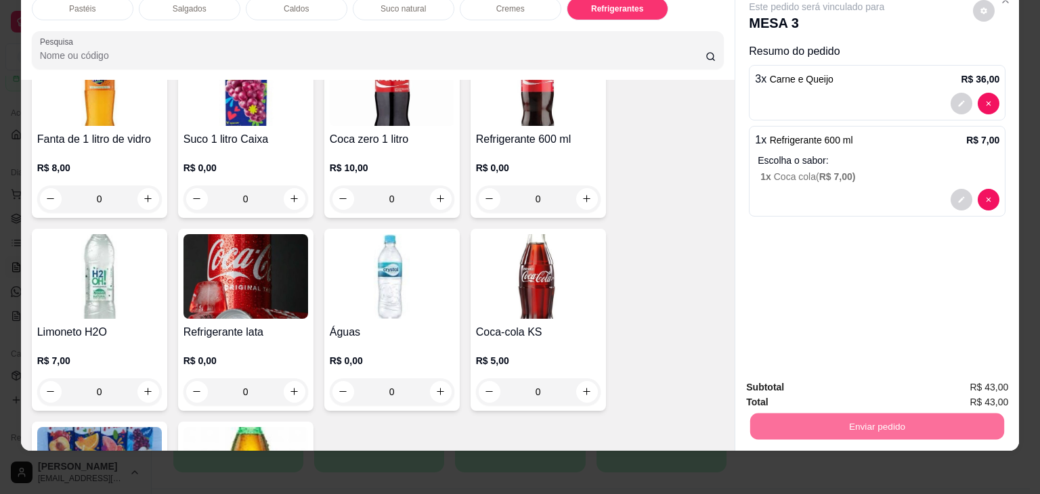
click at [839, 385] on button "Não registrar e enviar pedido" at bounding box center [832, 383] width 141 height 26
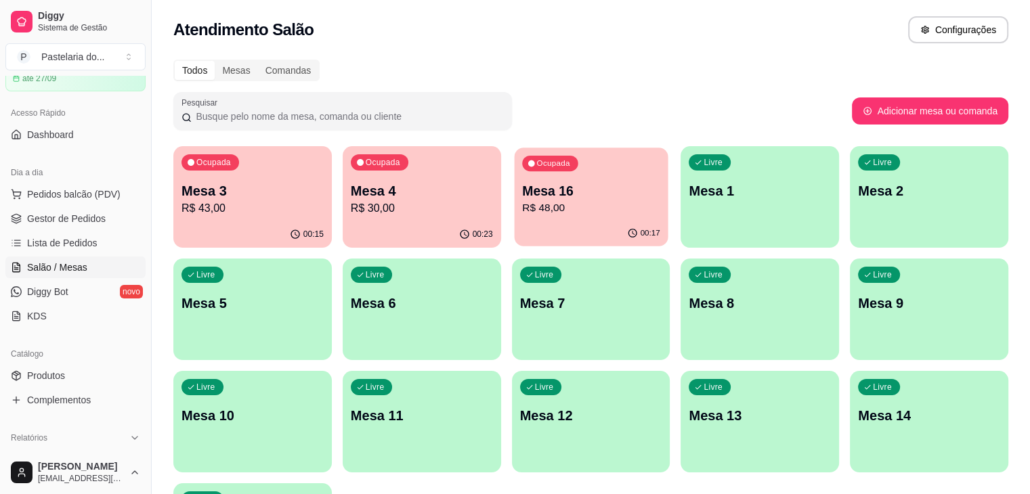
click at [522, 191] on p "Mesa 16" at bounding box center [591, 191] width 138 height 18
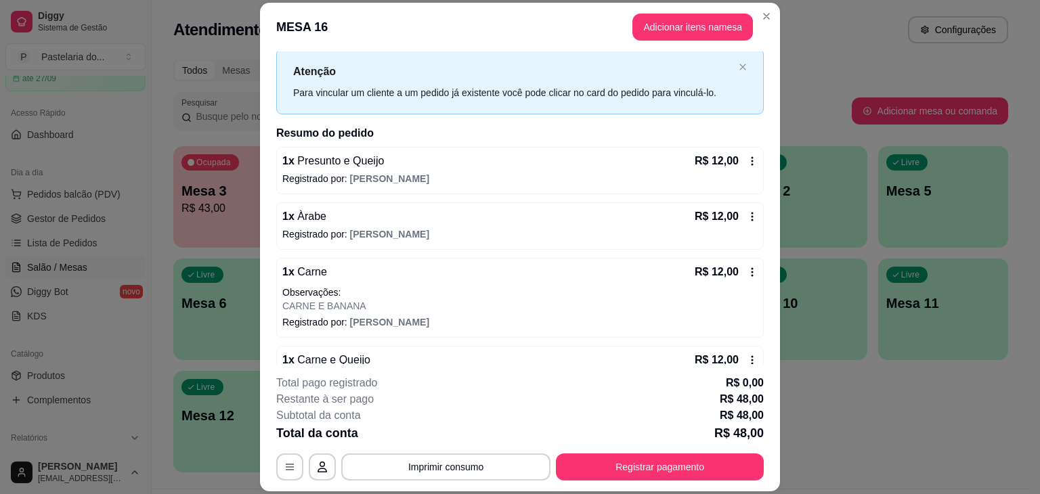
scroll to position [65, 0]
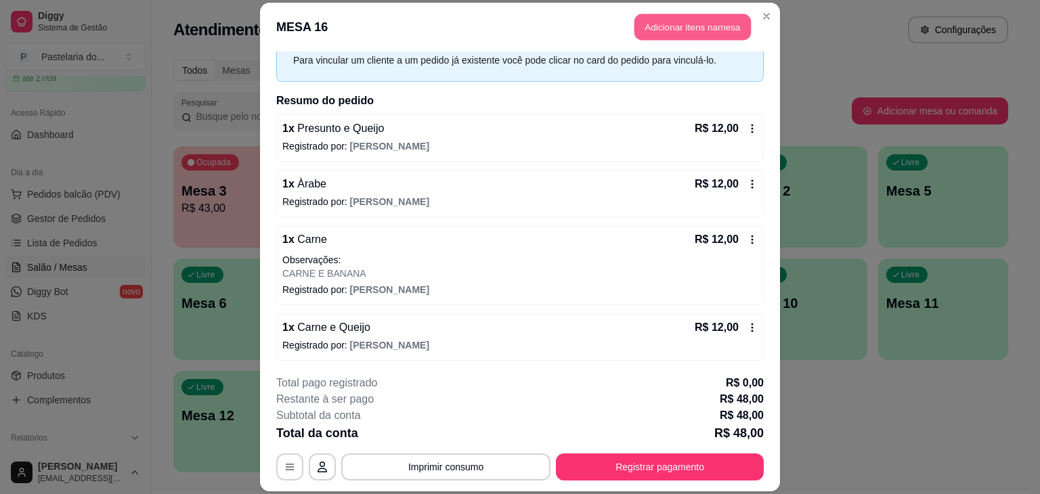
click at [675, 25] on button "Adicionar itens na mesa" at bounding box center [693, 27] width 117 height 26
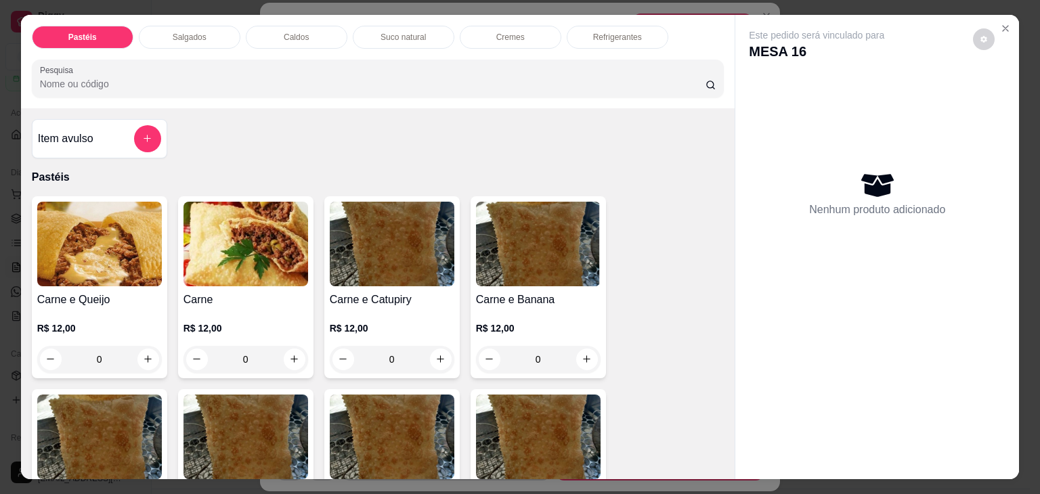
click at [593, 33] on p "Refrigerantes" at bounding box center [617, 37] width 49 height 11
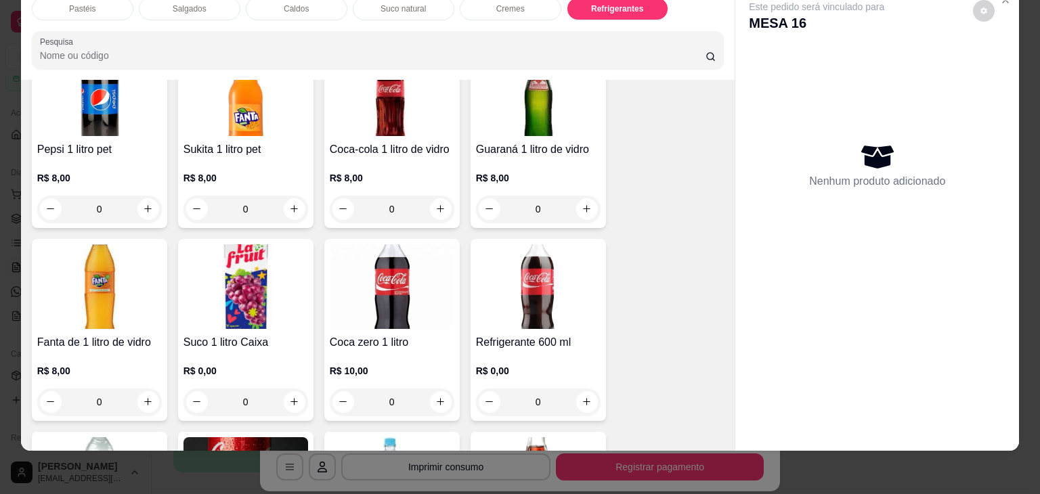
scroll to position [4017, 0]
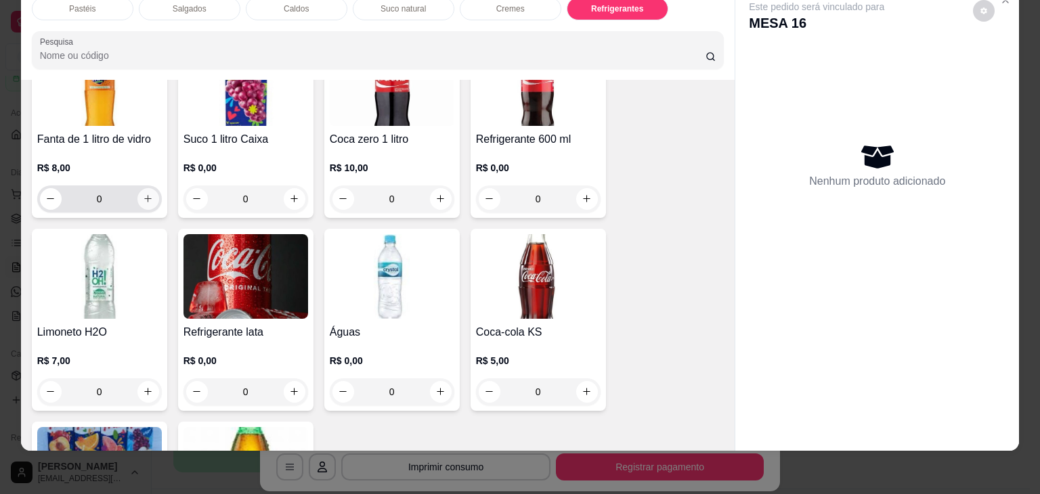
click at [150, 188] on button "increase-product-quantity" at bounding box center [148, 199] width 22 height 22
type input "1"
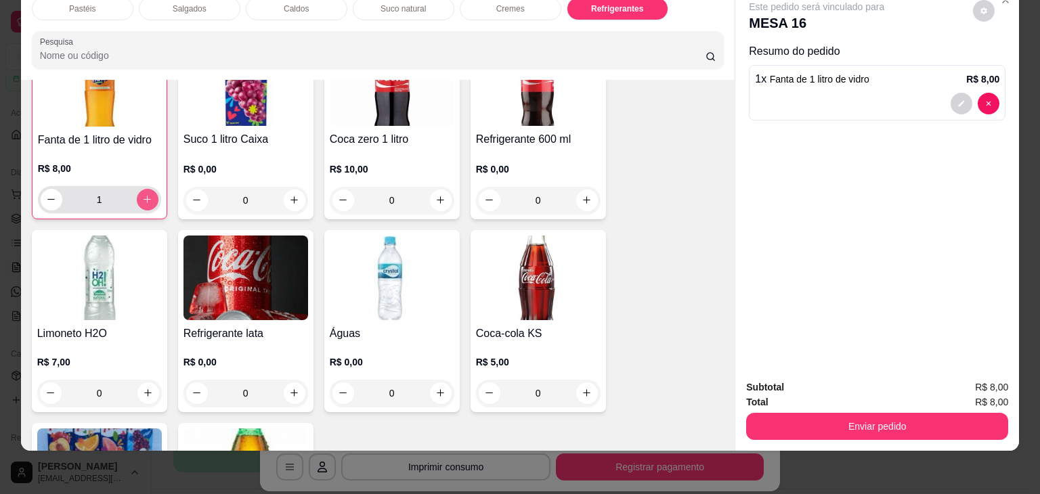
scroll to position [4017, 0]
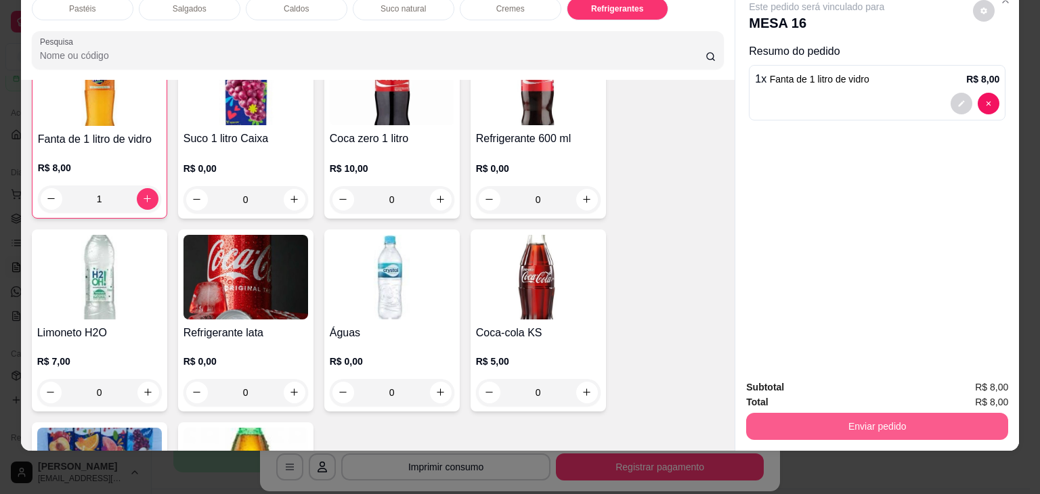
click at [843, 422] on button "Enviar pedido" at bounding box center [877, 426] width 262 height 27
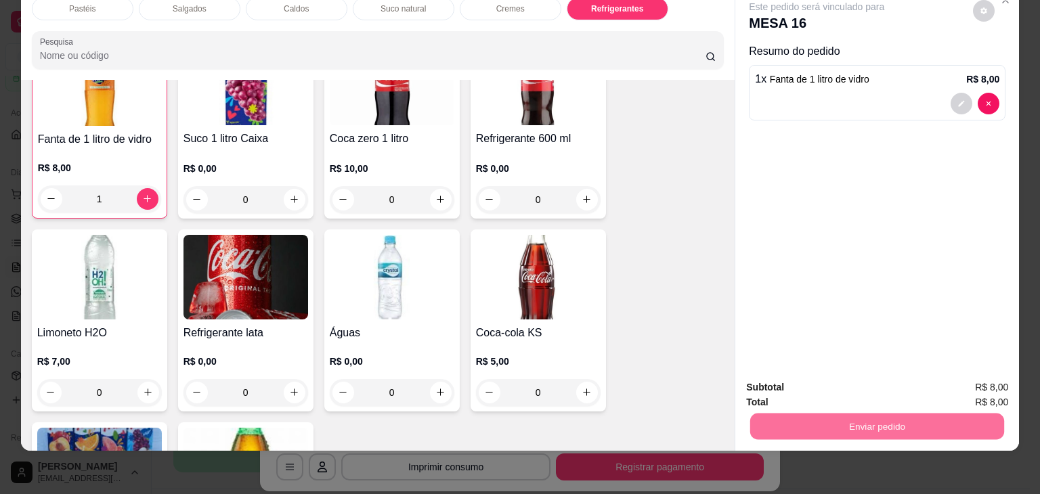
click at [797, 389] on button "Não registrar e enviar pedido" at bounding box center [832, 383] width 141 height 26
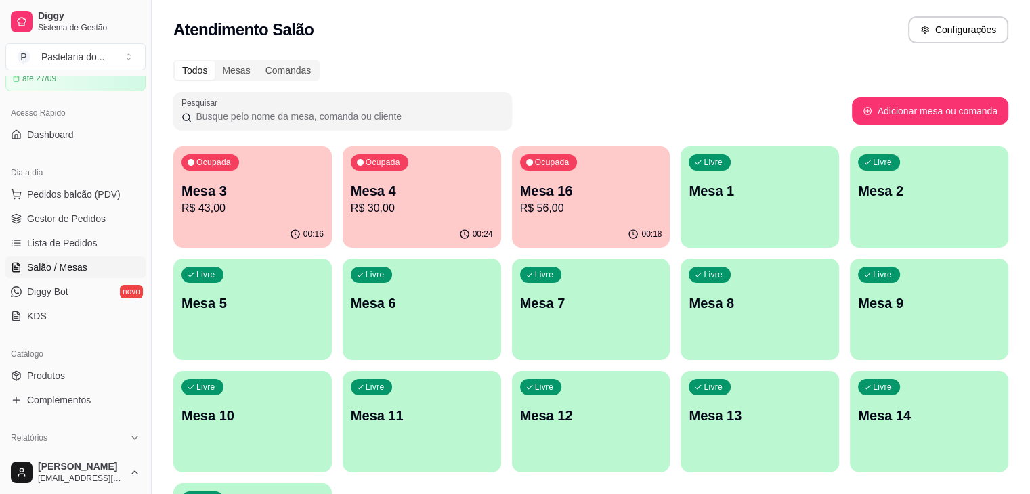
click at [198, 197] on p "Mesa 3" at bounding box center [253, 191] width 142 height 19
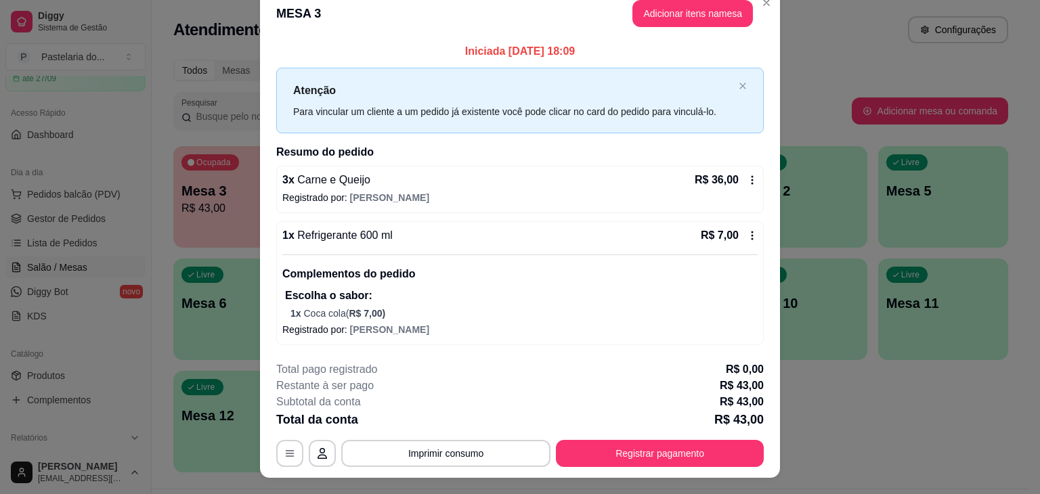
scroll to position [0, 0]
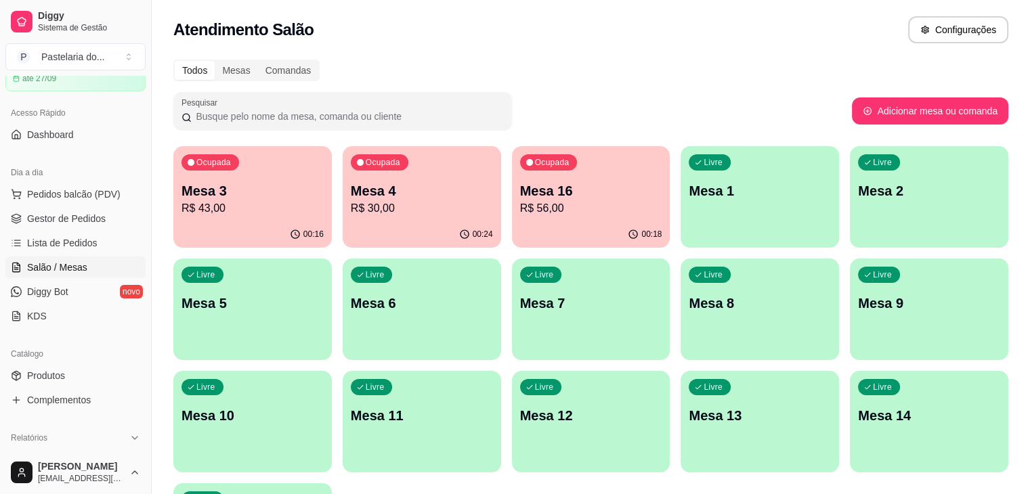
click at [850, 203] on div "Livre Mesa 2" at bounding box center [929, 188] width 158 height 85
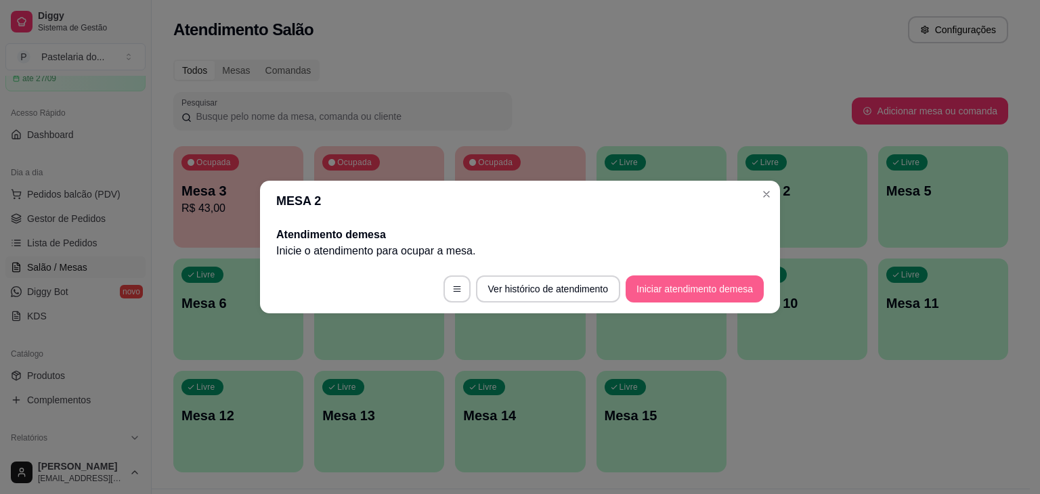
click at [691, 293] on button "Iniciar atendimento de mesa" at bounding box center [695, 289] width 138 height 27
click at [691, 293] on footer "Ver histórico de atendimento Iniciar atendimento de mesa" at bounding box center [520, 289] width 520 height 49
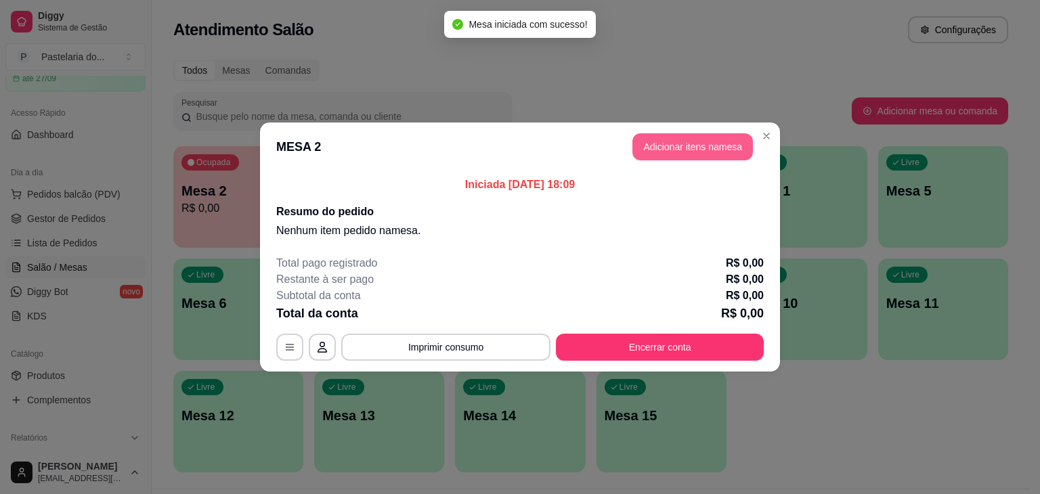
click at [673, 142] on button "Adicionar itens na mesa" at bounding box center [693, 146] width 121 height 27
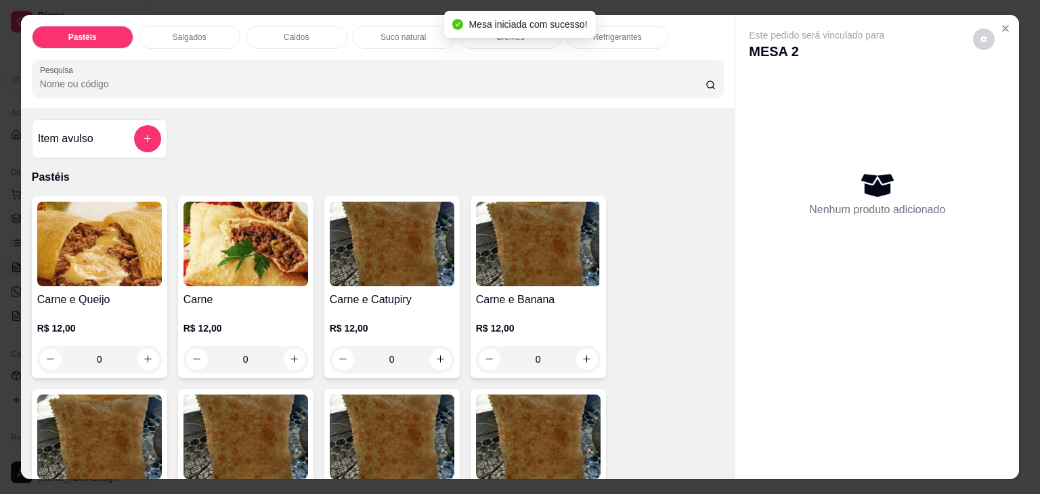
click at [197, 38] on div "Salgados" at bounding box center [190, 37] width 102 height 23
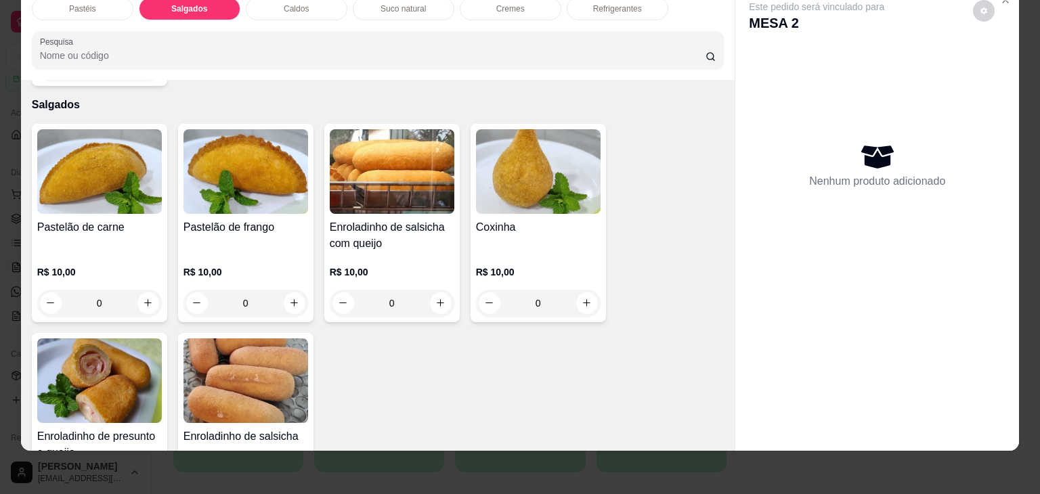
scroll to position [1506, 0]
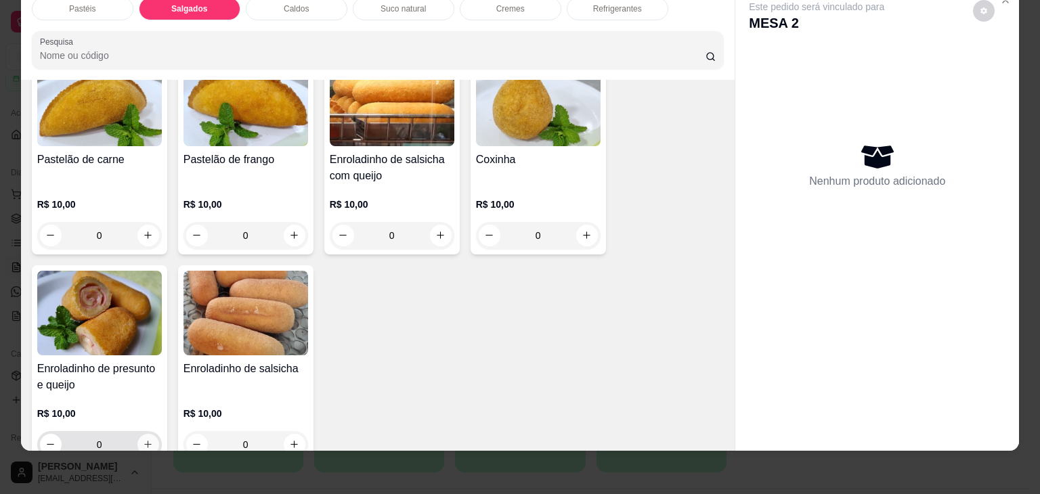
click at [144, 442] on icon "increase-product-quantity" at bounding box center [147, 445] width 7 height 7
click at [143, 440] on icon "increase-product-quantity" at bounding box center [148, 445] width 10 height 10
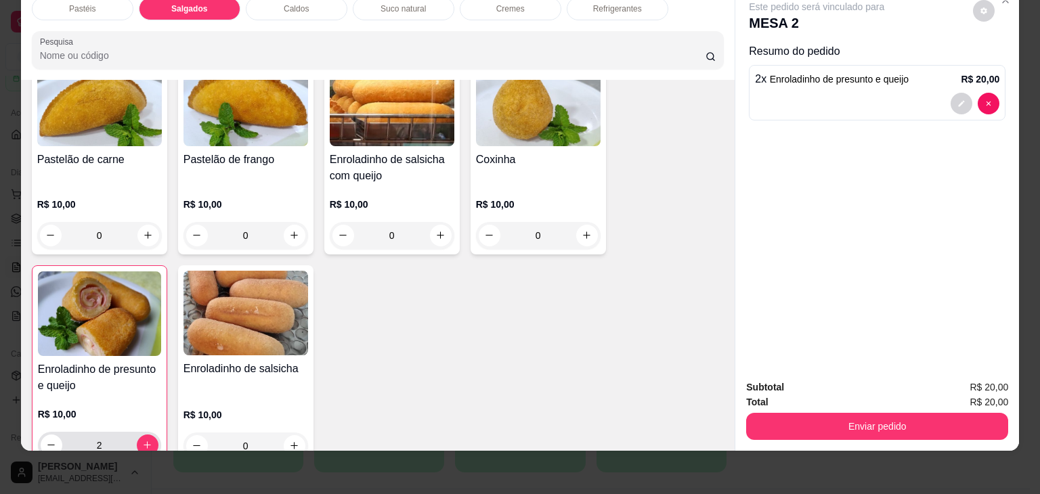
click at [51, 435] on button "decrease-product-quantity" at bounding box center [52, 446] width 22 height 22
type input "1"
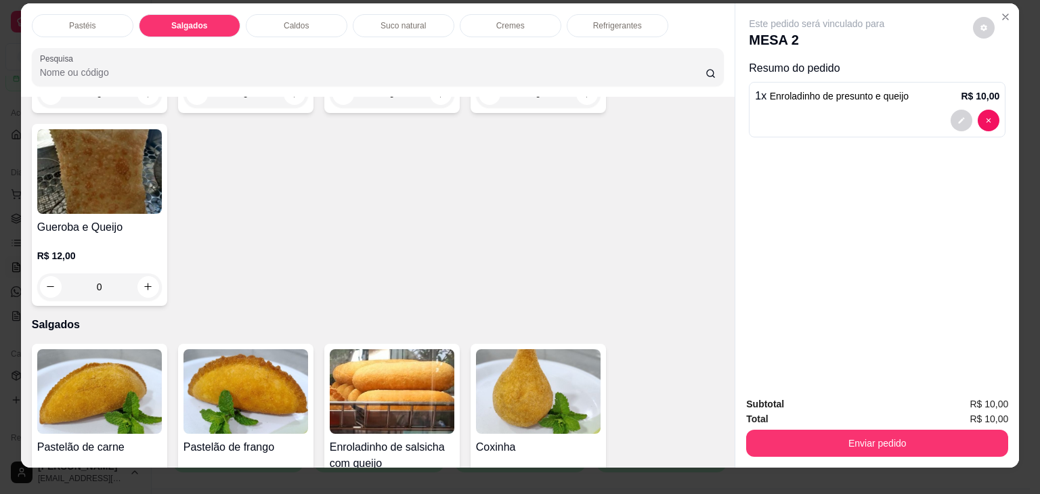
scroll to position [0, 0]
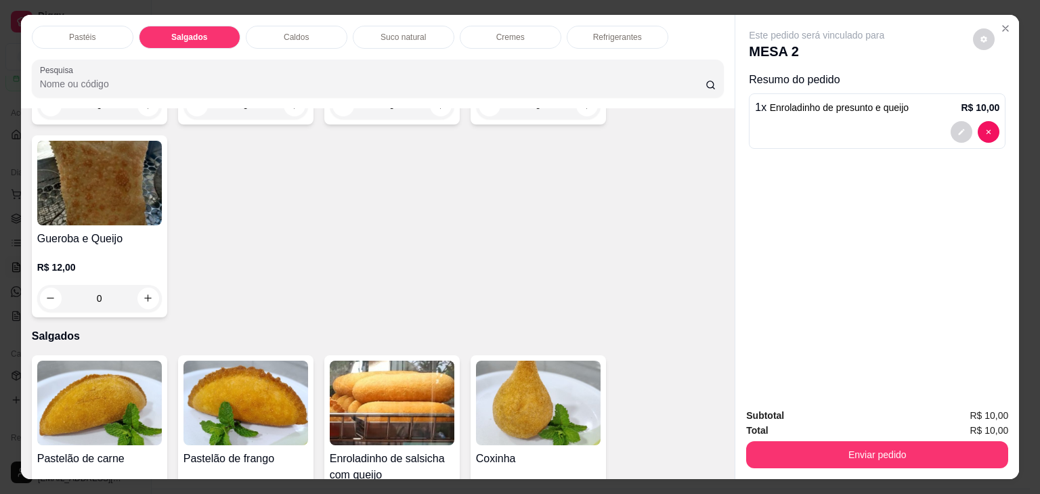
click at [617, 45] on div "Pastéis Salgados Caldos Suco natural Cremes Refrigerantes Pesquisa" at bounding box center [378, 61] width 715 height 93
click at [619, 36] on p "Refrigerantes" at bounding box center [617, 37] width 49 height 11
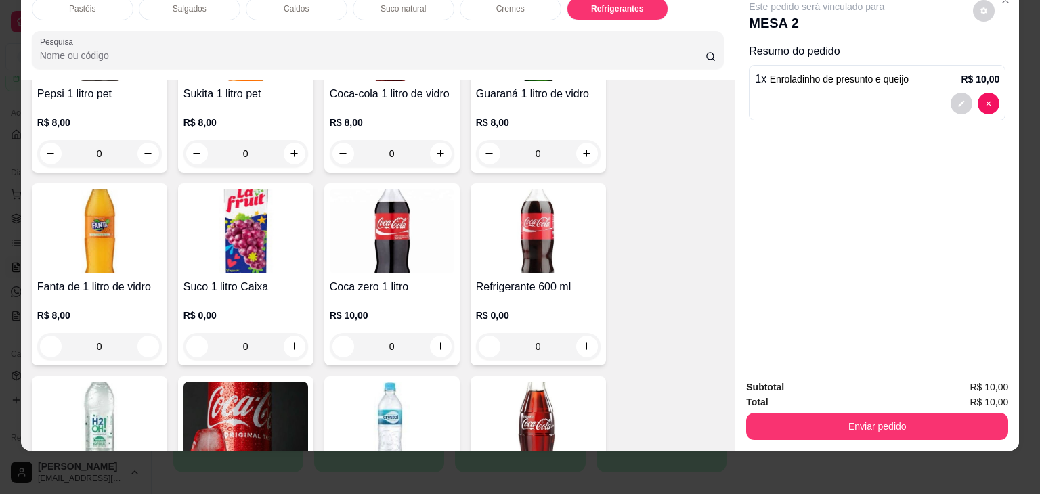
scroll to position [3950, 0]
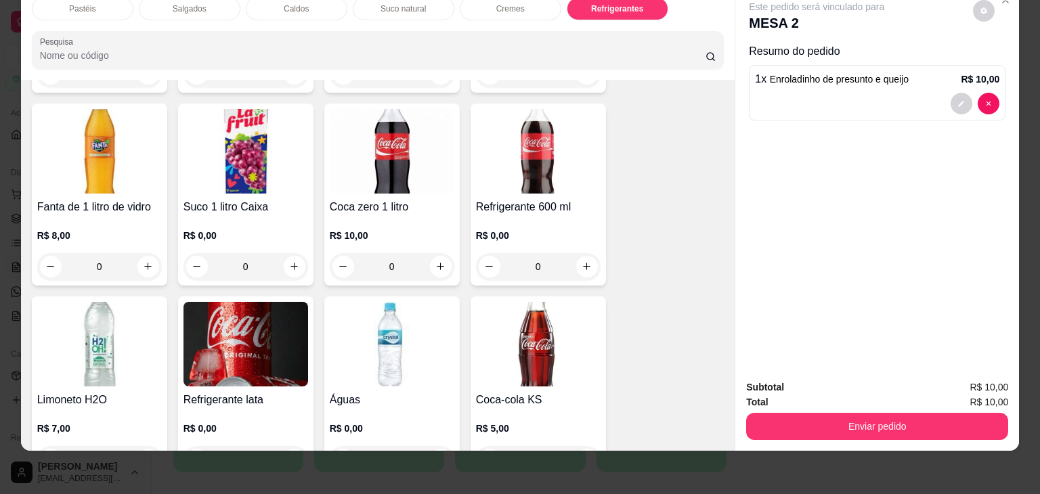
click at [580, 253] on div "0" at bounding box center [538, 266] width 125 height 27
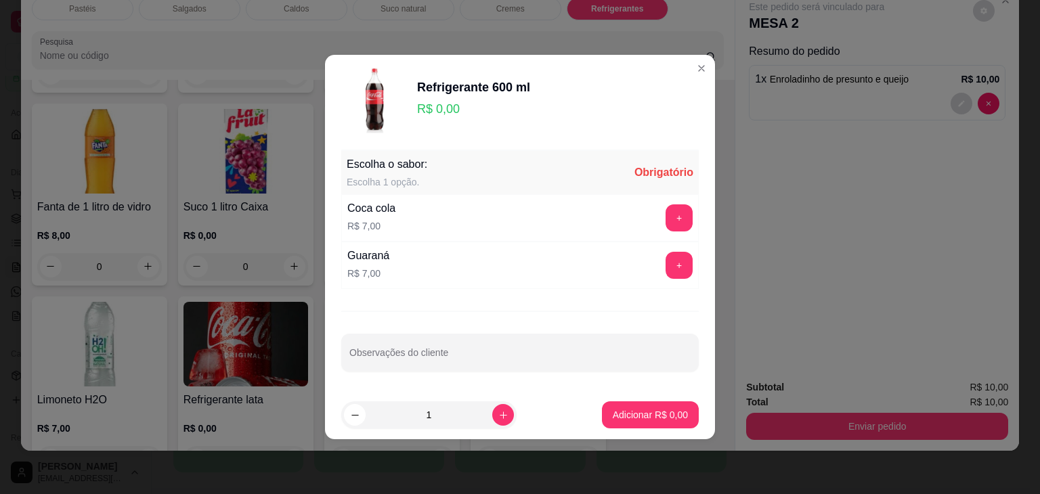
click at [675, 220] on button "+" at bounding box center [679, 218] width 27 height 27
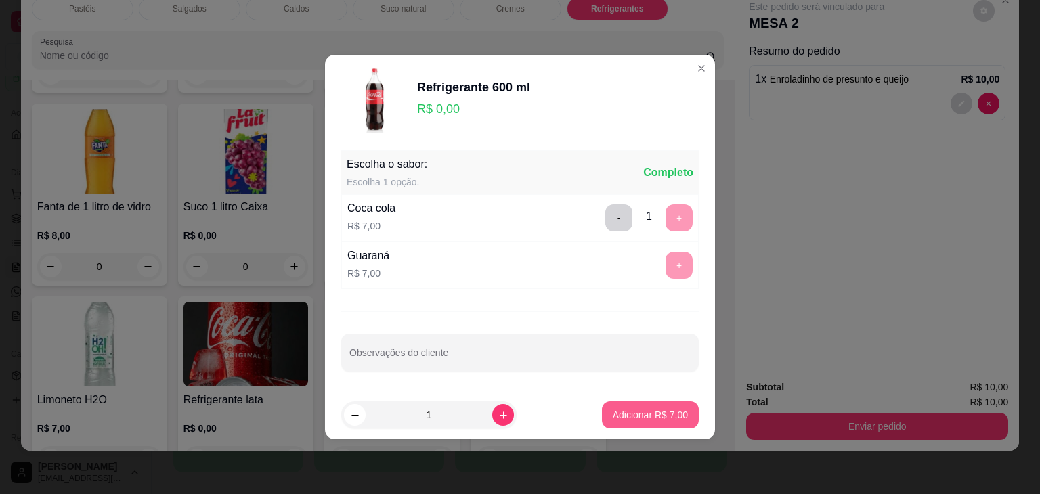
click at [643, 419] on p "Adicionar R$ 7,00" at bounding box center [650, 415] width 75 height 14
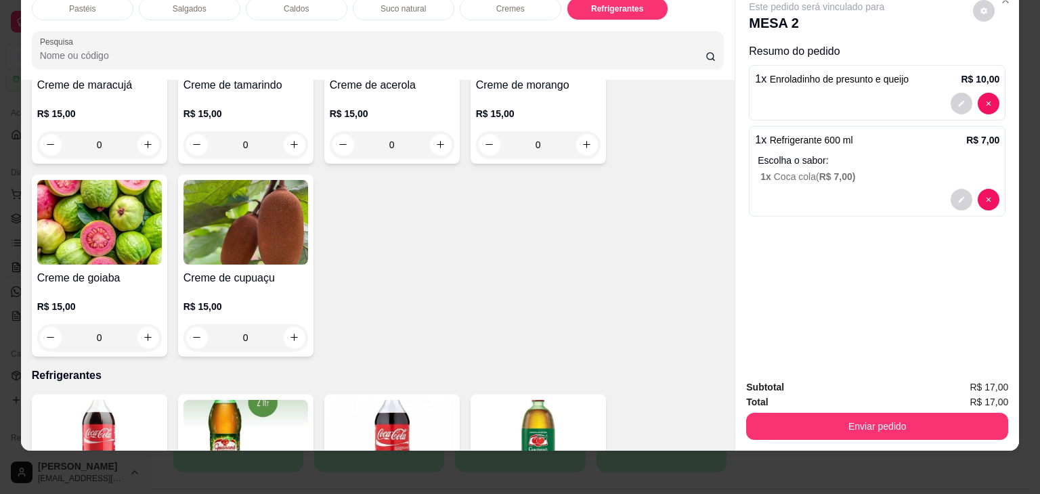
click at [103, 9] on div "Pastéis" at bounding box center [83, 8] width 102 height 23
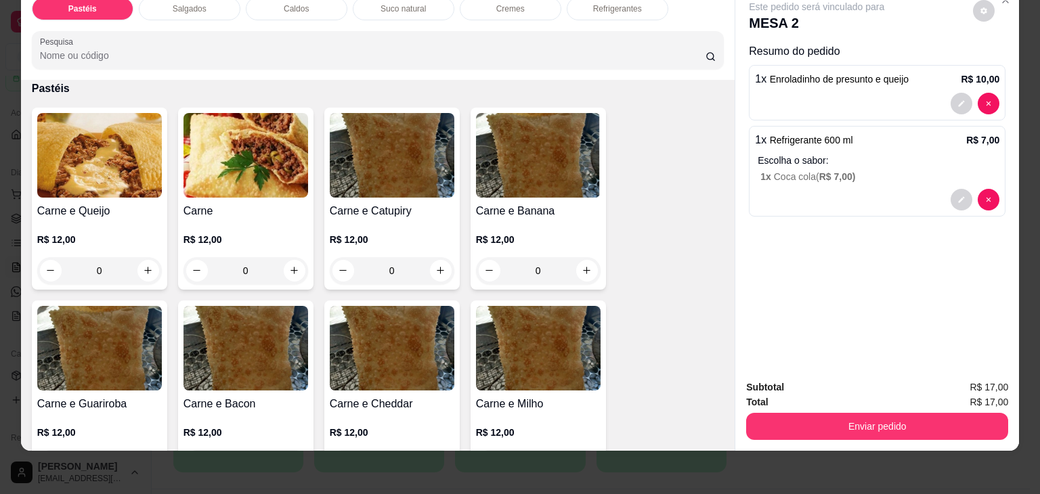
scroll to position [0, 0]
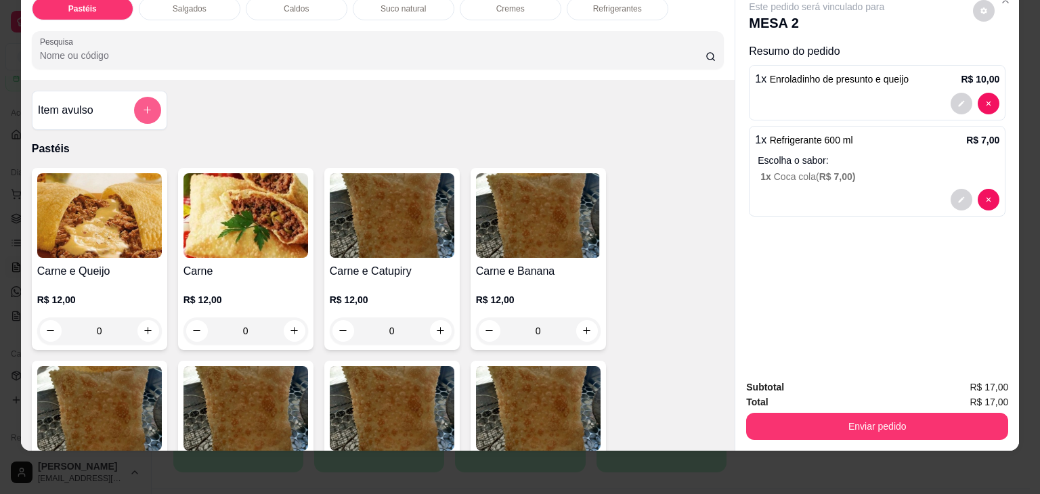
click at [144, 97] on button "add-separate-item" at bounding box center [147, 110] width 27 height 27
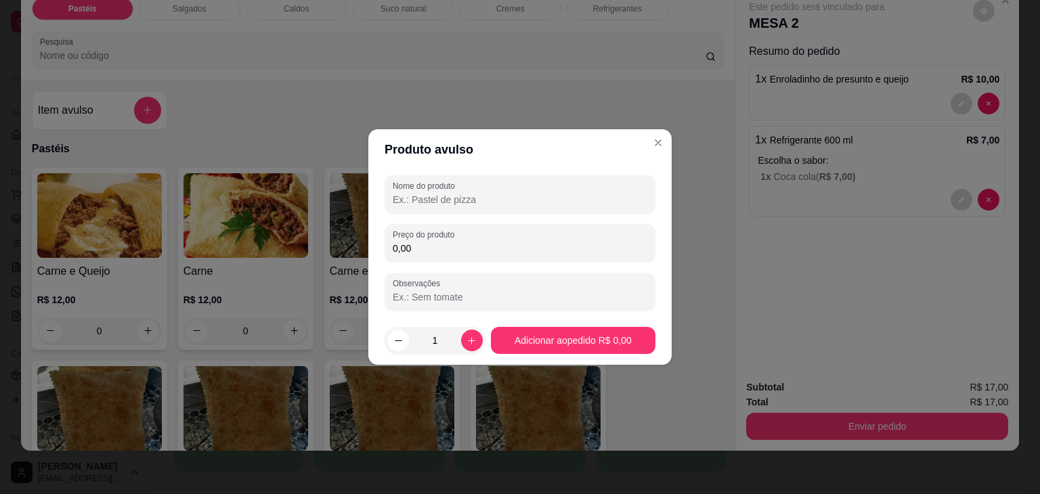
click at [488, 201] on input "Nome do produto" at bounding box center [520, 200] width 255 height 14
type input "COPO"
click at [507, 245] on input "0,00" at bounding box center [520, 249] width 255 height 14
type input "1,50"
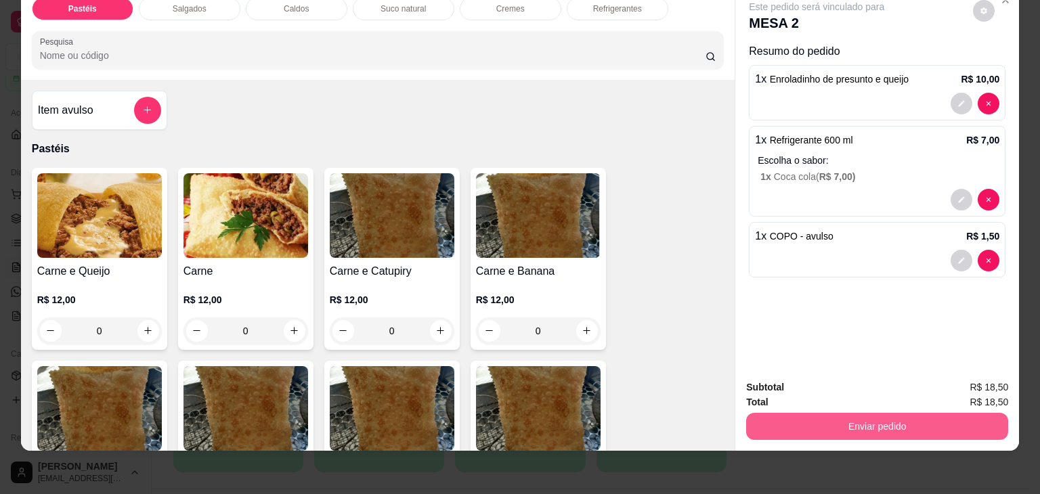
click at [783, 414] on button "Enviar pedido" at bounding box center [877, 426] width 262 height 27
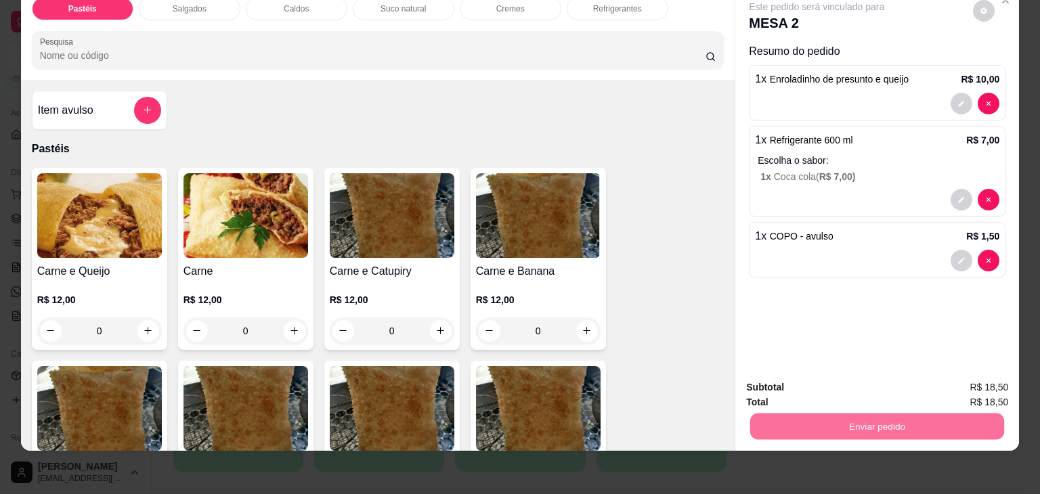
click at [795, 383] on button "Não registrar e enviar pedido" at bounding box center [832, 383] width 141 height 26
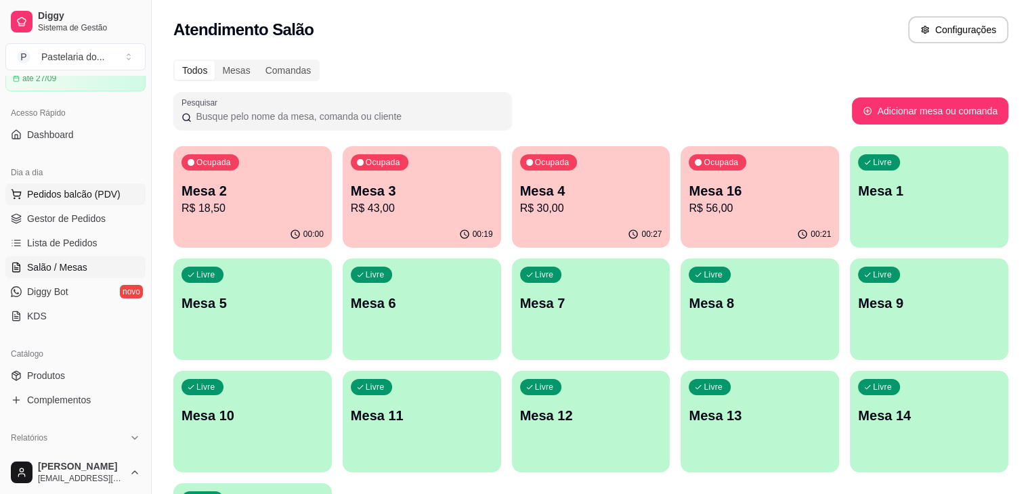
click at [41, 196] on span "Pedidos balcão (PDV)" at bounding box center [73, 195] width 93 height 14
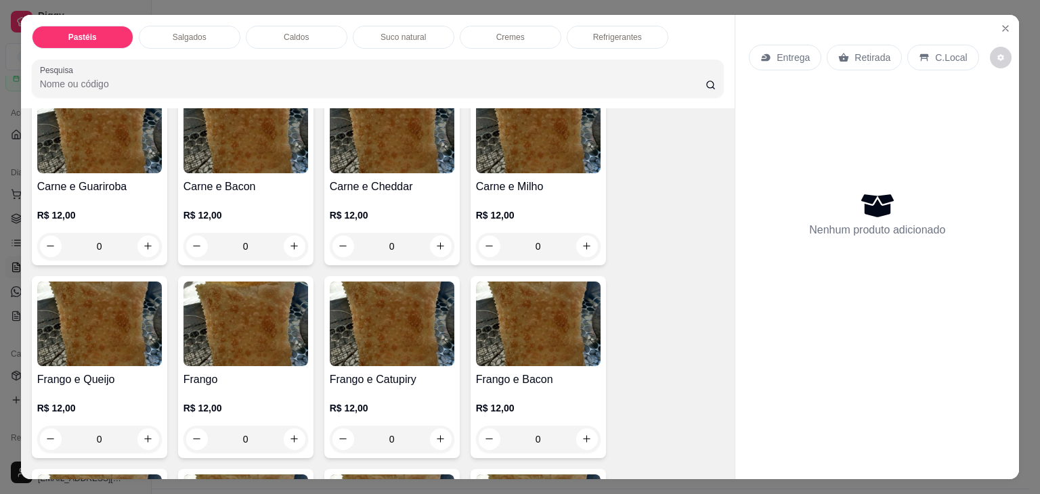
scroll to position [339, 0]
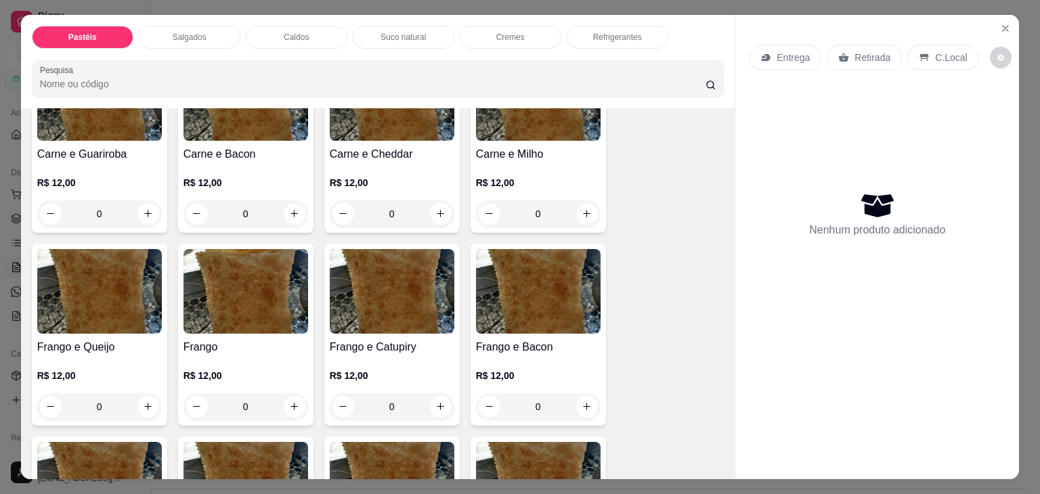
click at [144, 211] on div "0" at bounding box center [99, 213] width 125 height 27
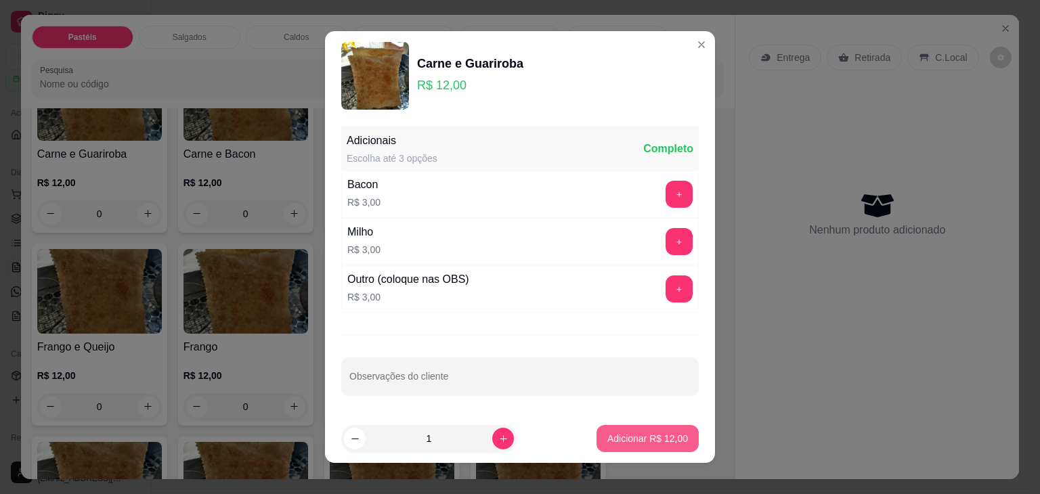
click at [608, 438] on p "Adicionar R$ 12,00" at bounding box center [648, 439] width 81 height 14
type input "1"
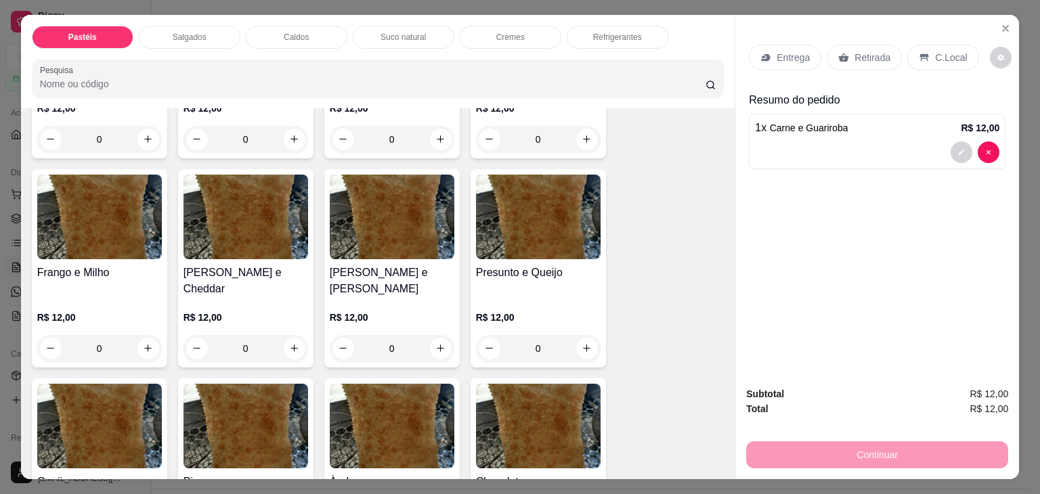
scroll to position [677, 0]
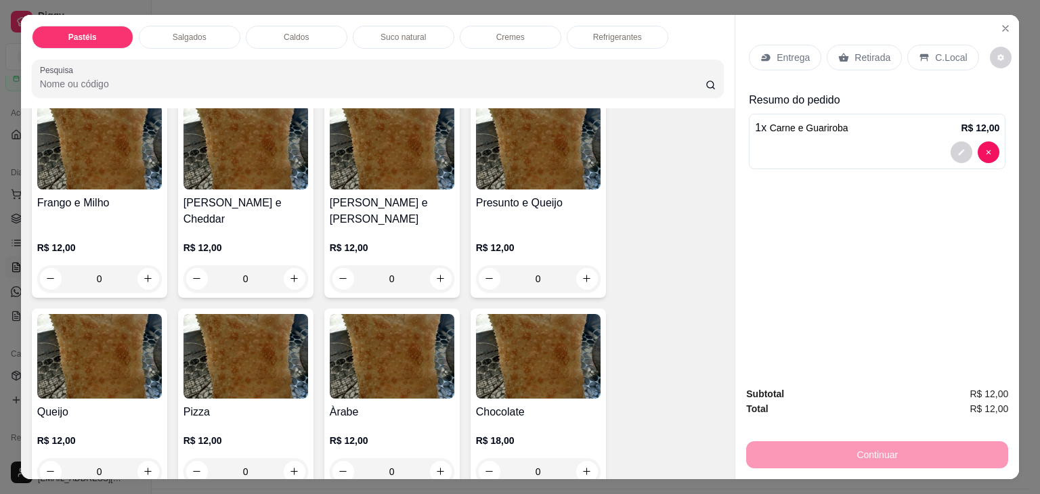
click at [443, 266] on div "0" at bounding box center [392, 279] width 125 height 27
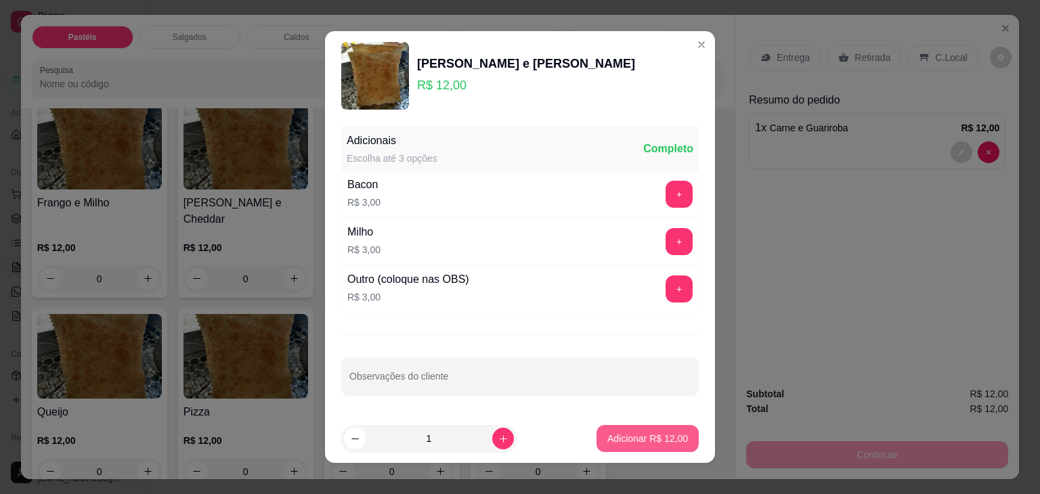
click at [663, 438] on p "Adicionar R$ 12,00" at bounding box center [648, 439] width 81 height 14
type input "1"
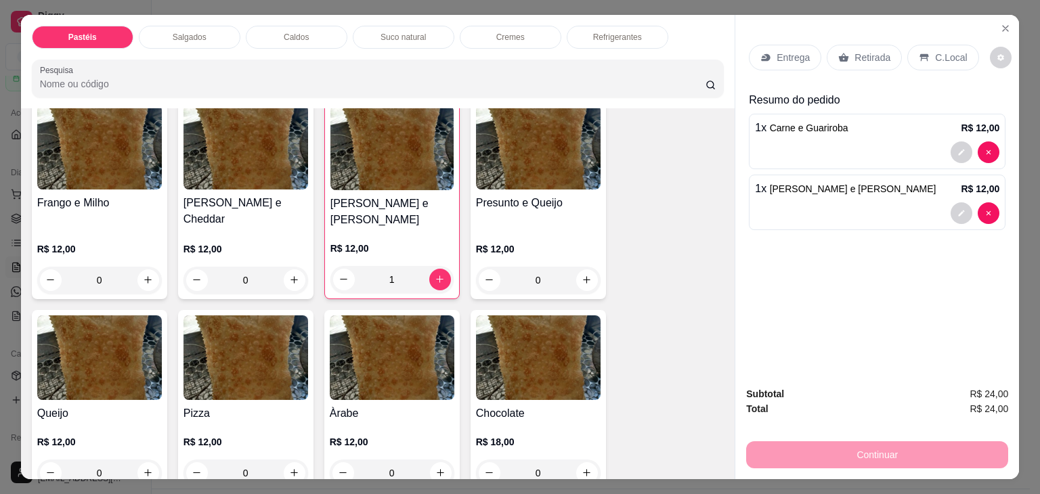
click at [578, 272] on div "Presunto e Queijo R$ 12,00 0" at bounding box center [538, 200] width 135 height 200
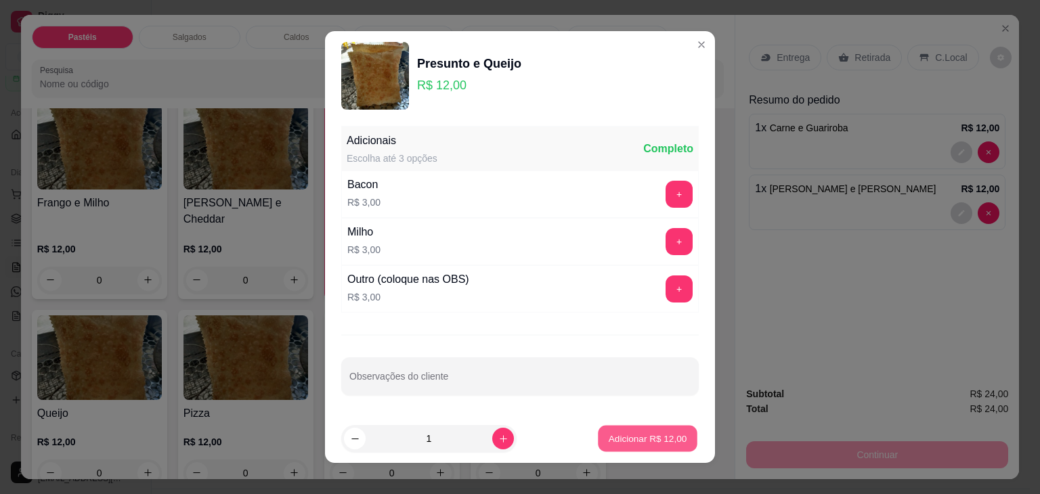
click at [631, 437] on p "Adicionar R$ 12,00" at bounding box center [648, 438] width 79 height 13
type input "1"
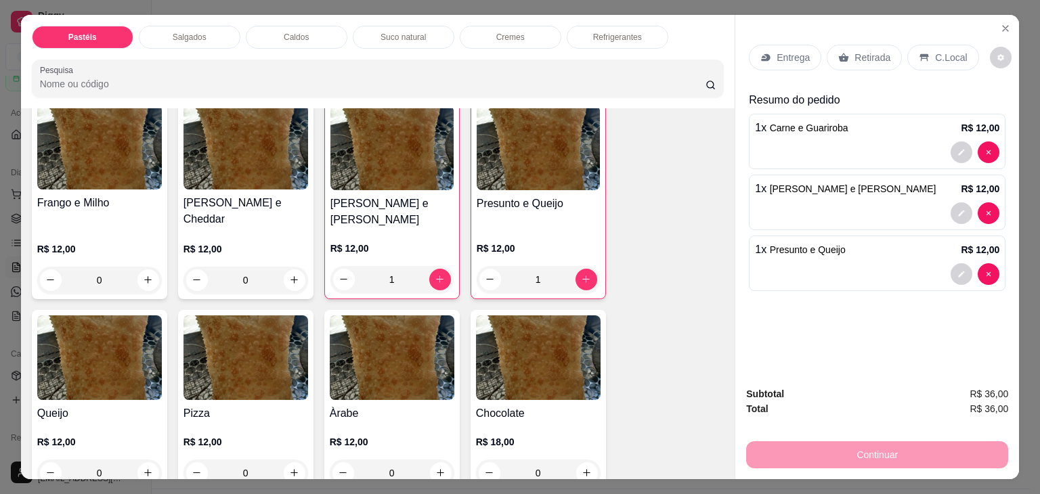
click at [608, 41] on div "Refrigerantes" at bounding box center [618, 37] width 102 height 23
click at [608, 77] on input "Pesquisa" at bounding box center [373, 84] width 666 height 14
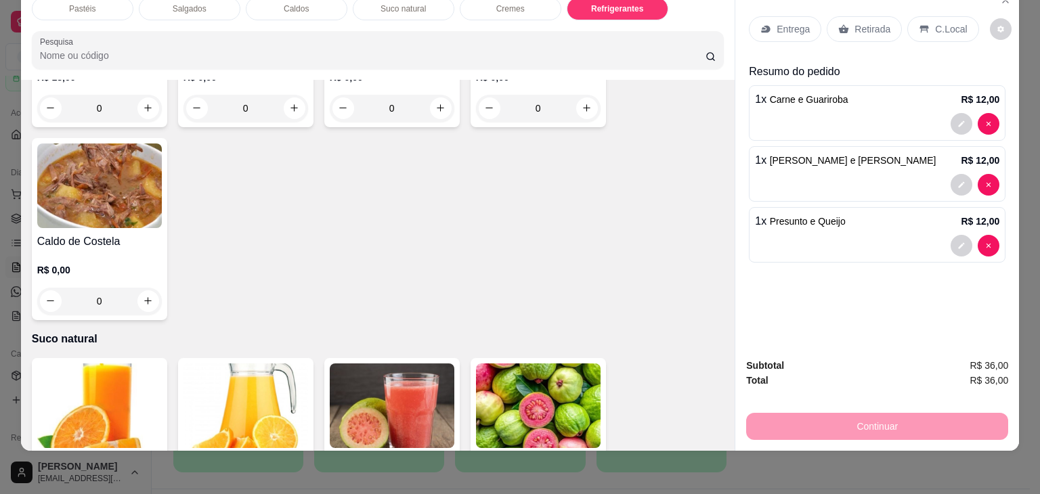
scroll to position [2201, 0]
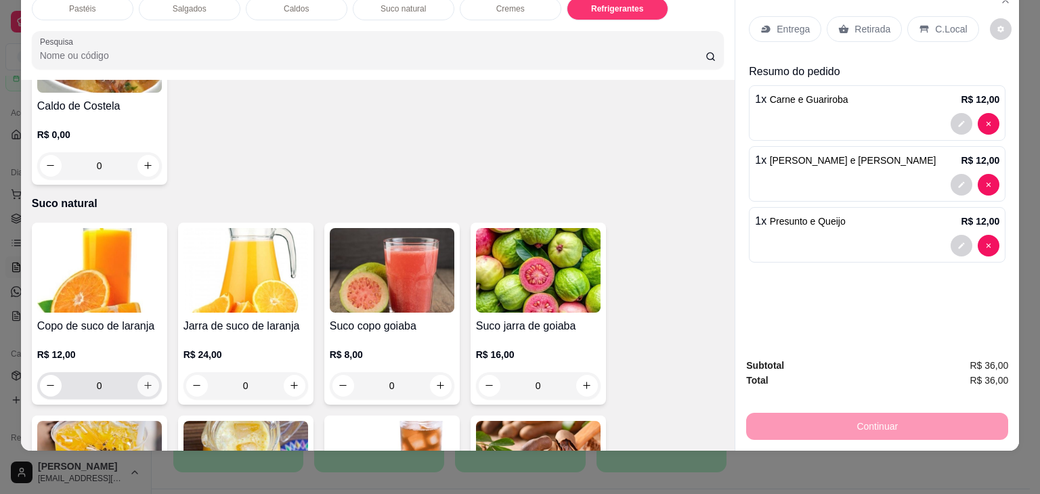
click at [144, 381] on icon "increase-product-quantity" at bounding box center [148, 386] width 10 height 10
type input "1"
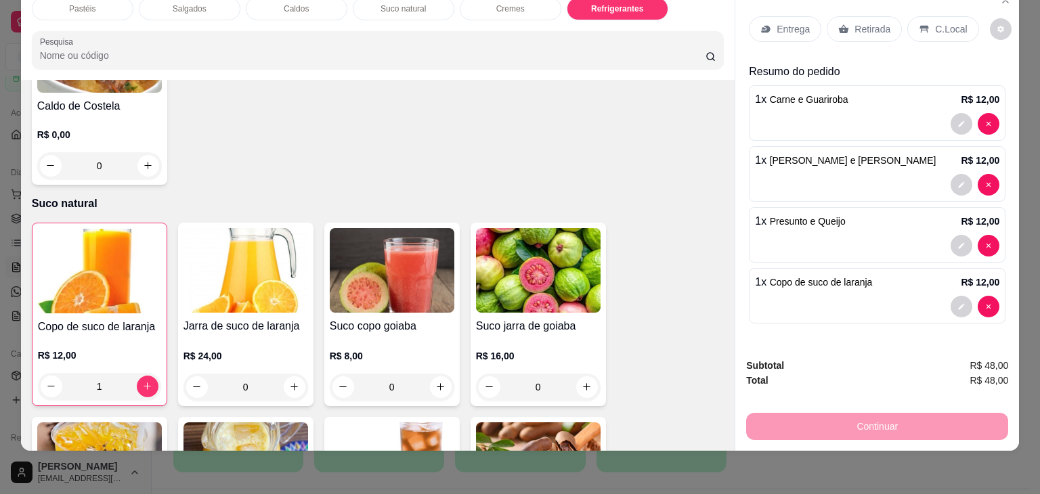
click at [809, 124] on div "1 x Carne e Guariroba R$ 12,00" at bounding box center [877, 113] width 257 height 56
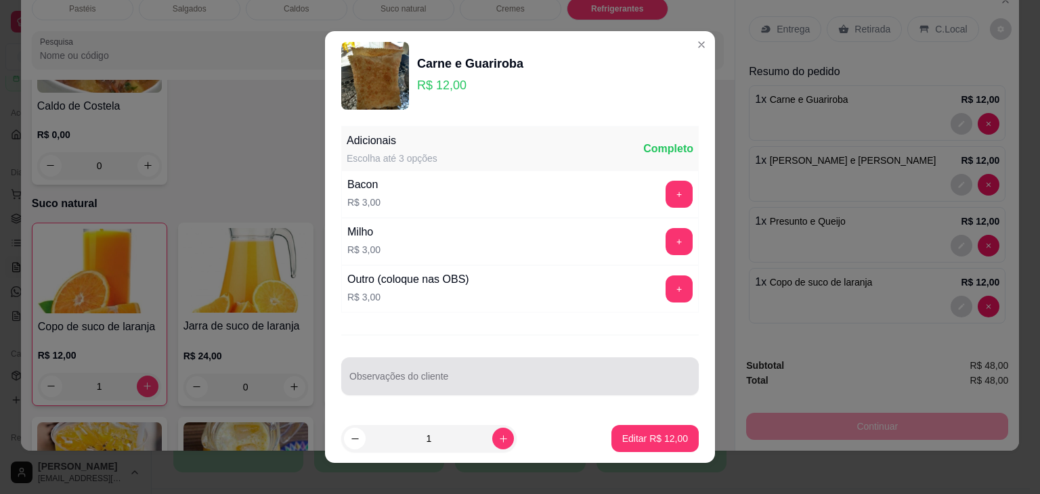
click at [395, 375] on div "Observações do cliente" at bounding box center [520, 377] width 358 height 38
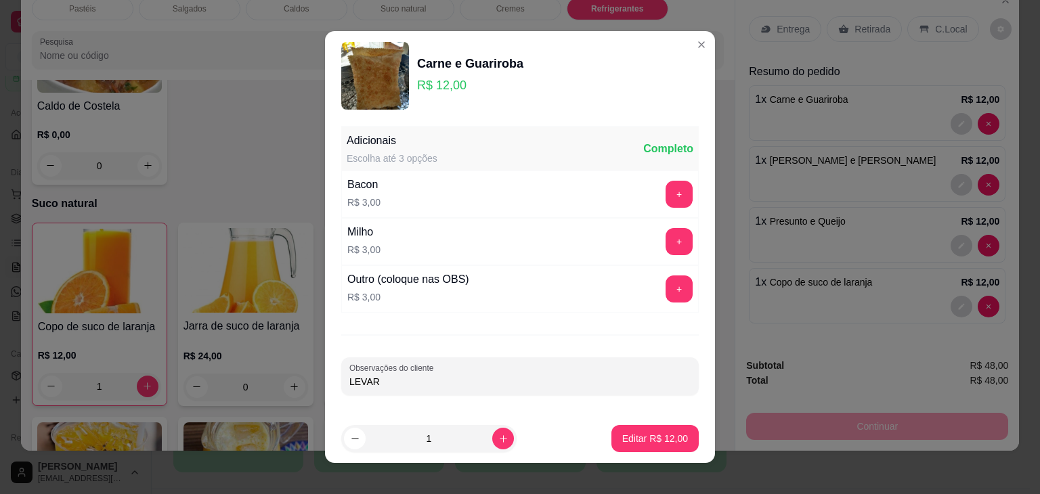
type input "LEVAR"
click at [656, 437] on p "Editar R$ 12,00" at bounding box center [655, 439] width 66 height 14
type input "0"
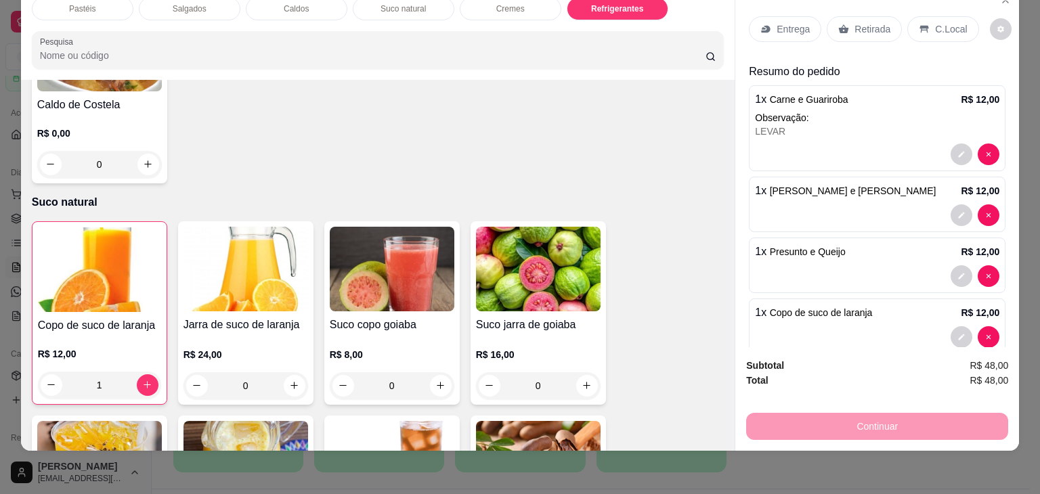
scroll to position [2200, 0]
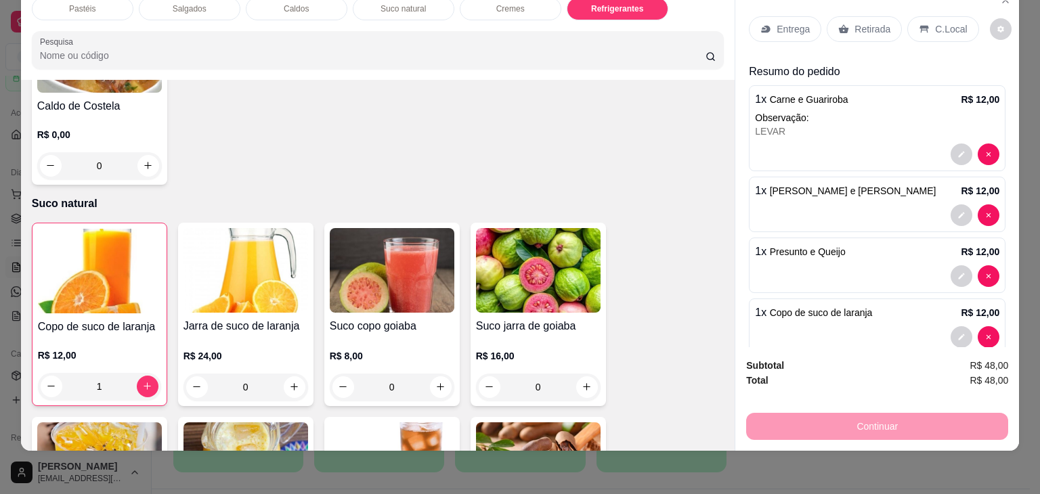
click at [778, 205] on div at bounding box center [877, 216] width 245 height 22
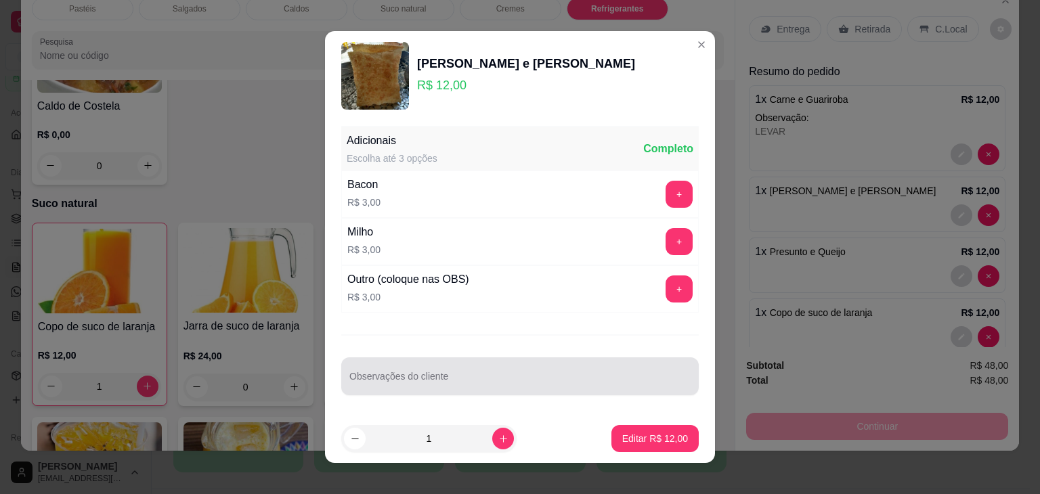
click at [426, 369] on div at bounding box center [520, 376] width 341 height 27
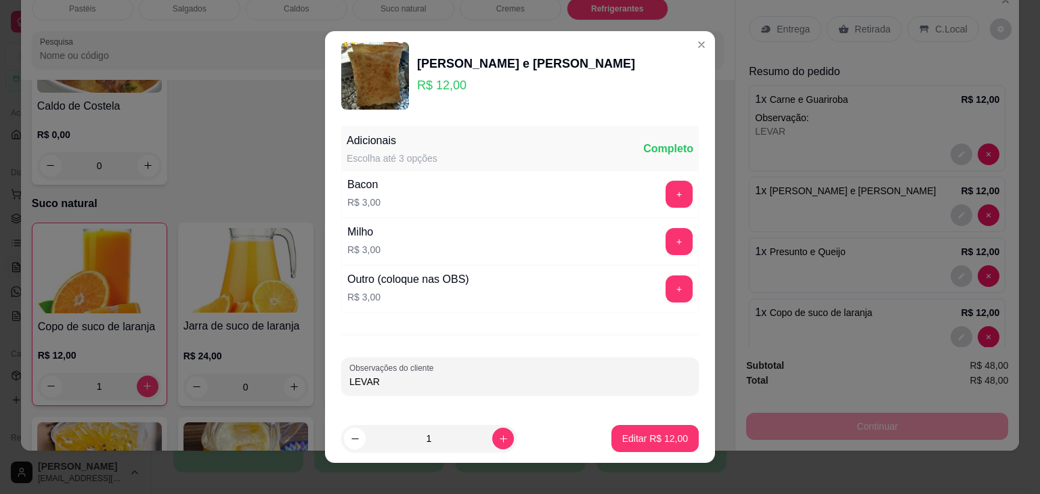
type input "LEVAR"
click at [639, 450] on button "Editar R$ 12,00" at bounding box center [655, 438] width 87 height 27
type input "0"
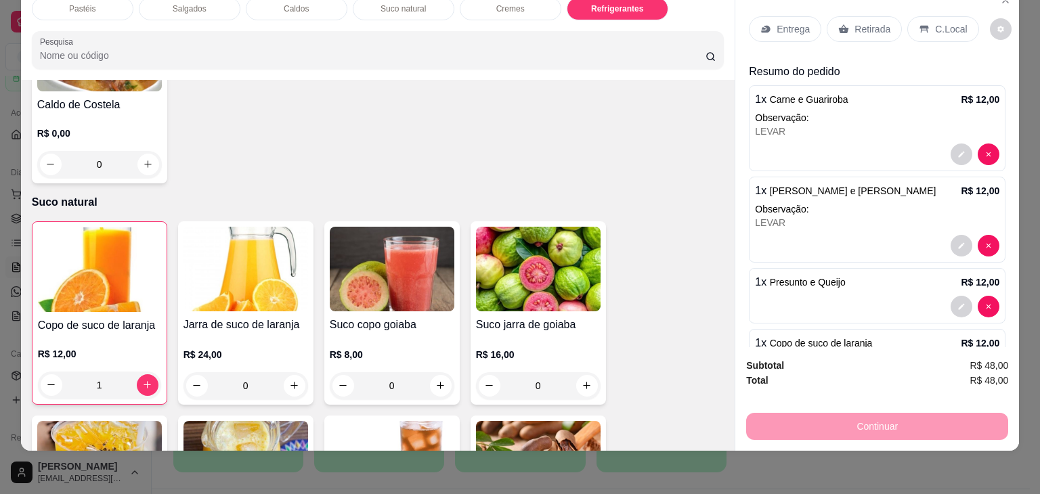
click at [869, 22] on p "Retirada" at bounding box center [873, 29] width 36 height 14
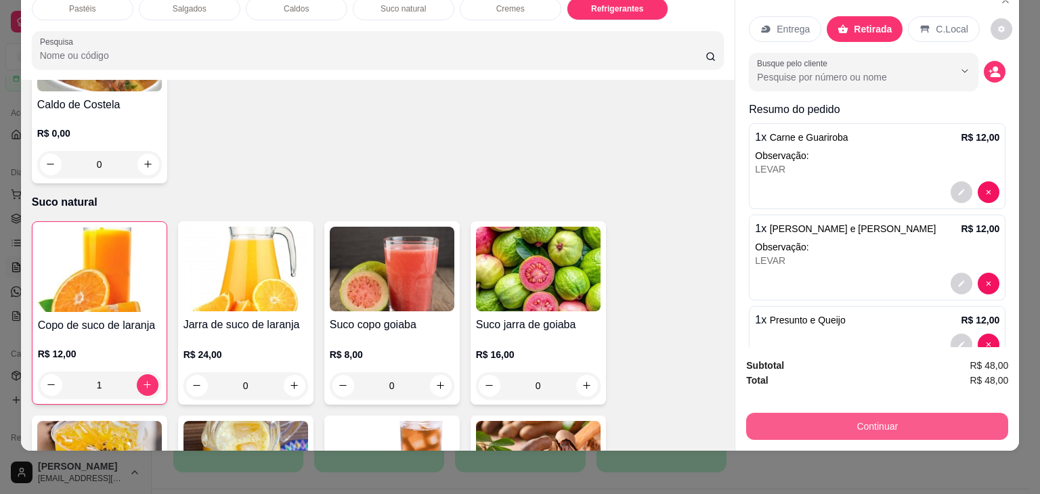
click at [924, 413] on button "Continuar" at bounding box center [877, 426] width 262 height 27
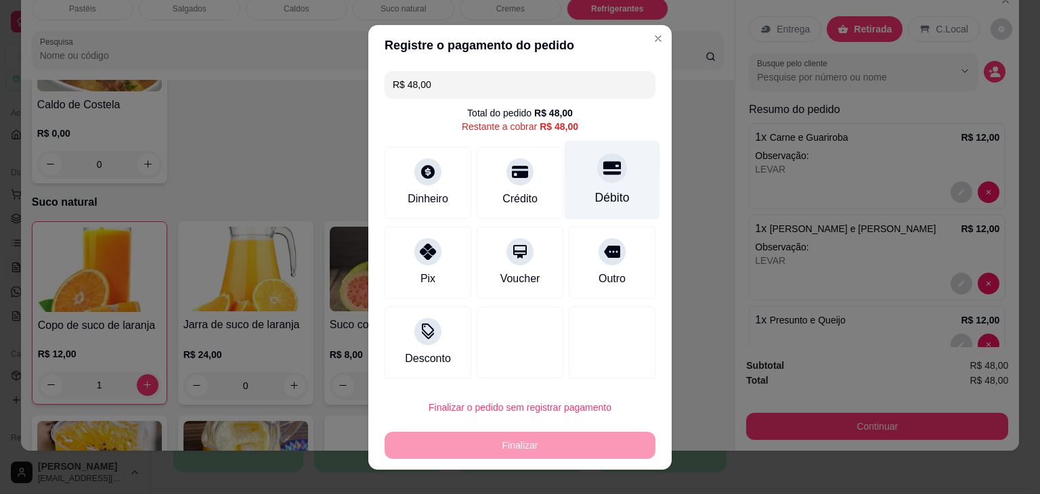
click at [621, 212] on div "Débito" at bounding box center [613, 179] width 96 height 79
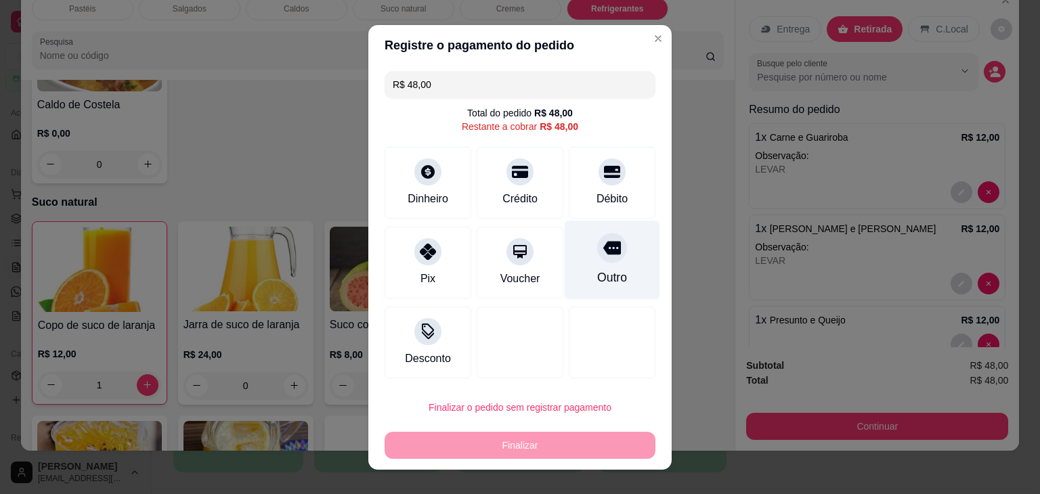
type input "R$ 0,00"
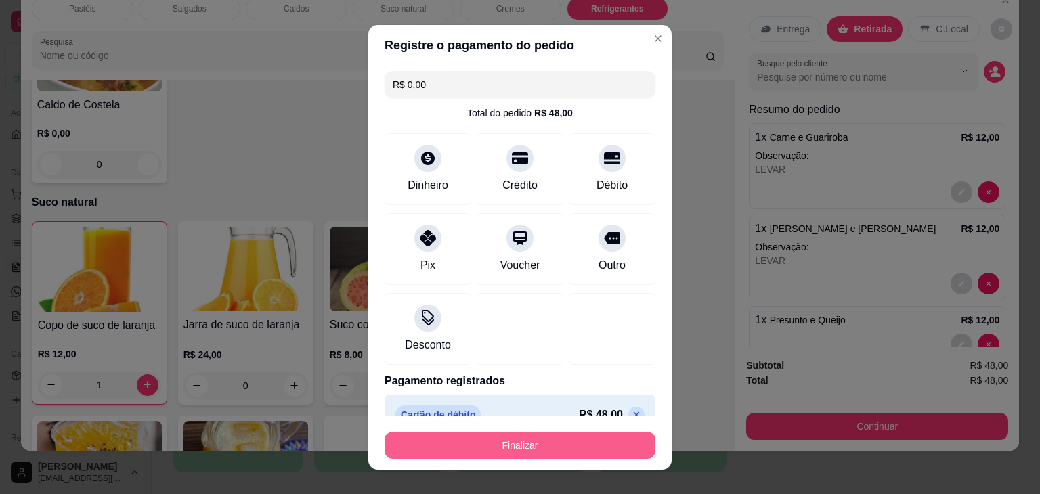
click at [530, 437] on button "Finalizar" at bounding box center [520, 445] width 271 height 27
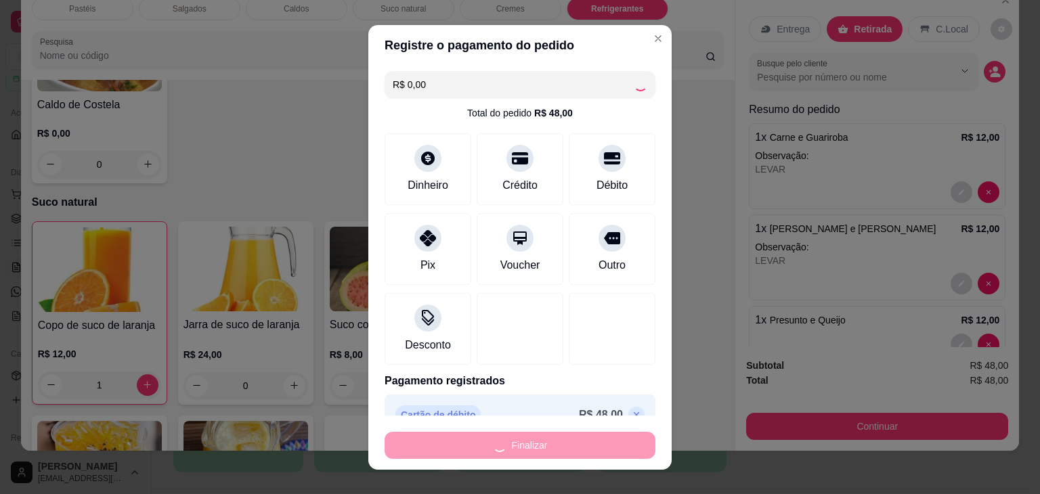
type input "0"
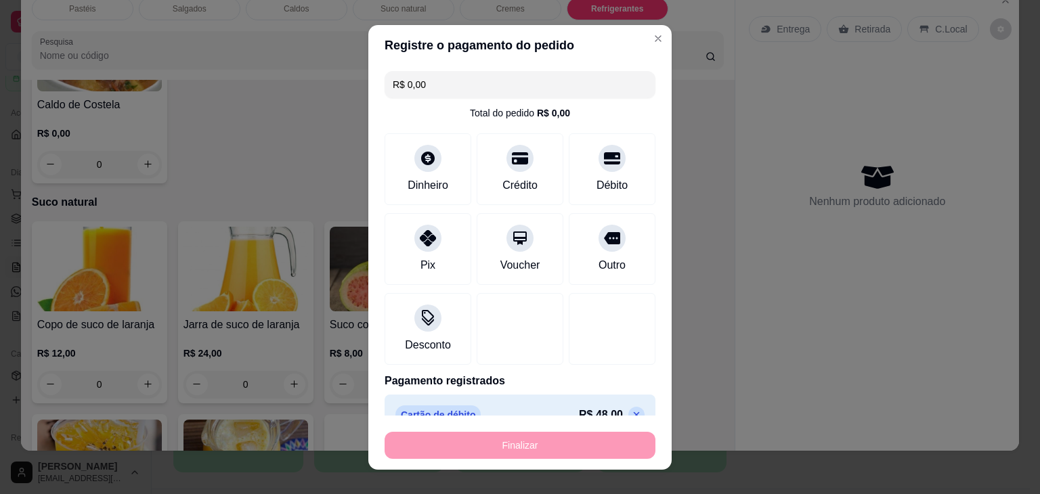
type input "-R$ 48,00"
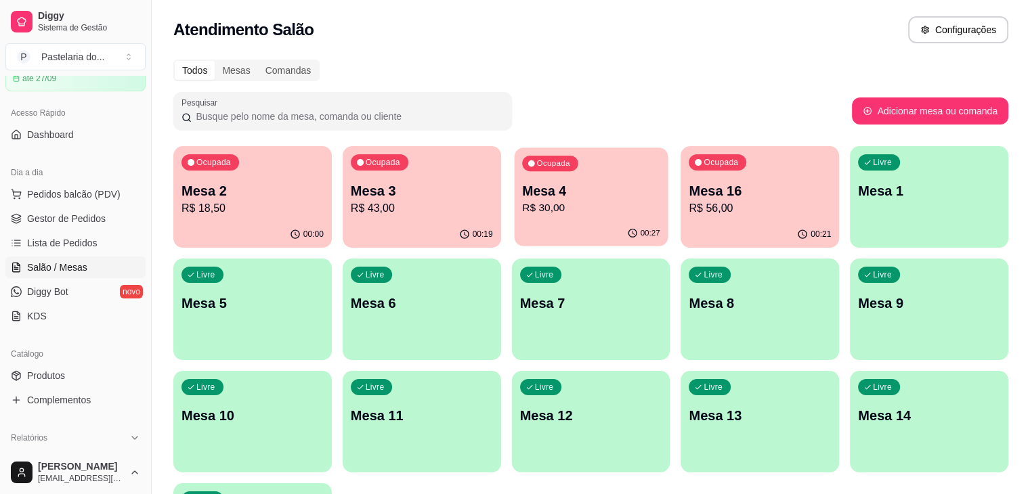
click at [522, 184] on p "Mesa 4" at bounding box center [591, 191] width 138 height 18
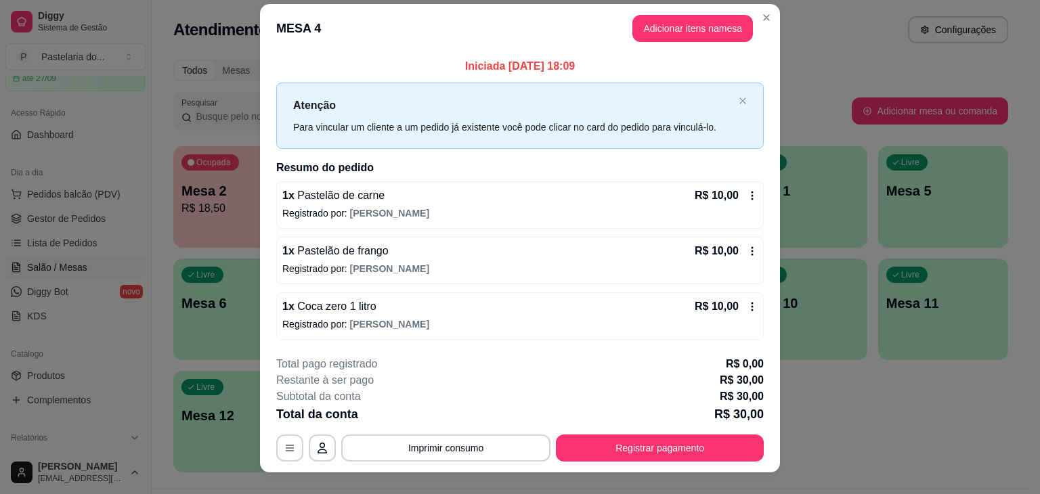
scroll to position [30, 0]
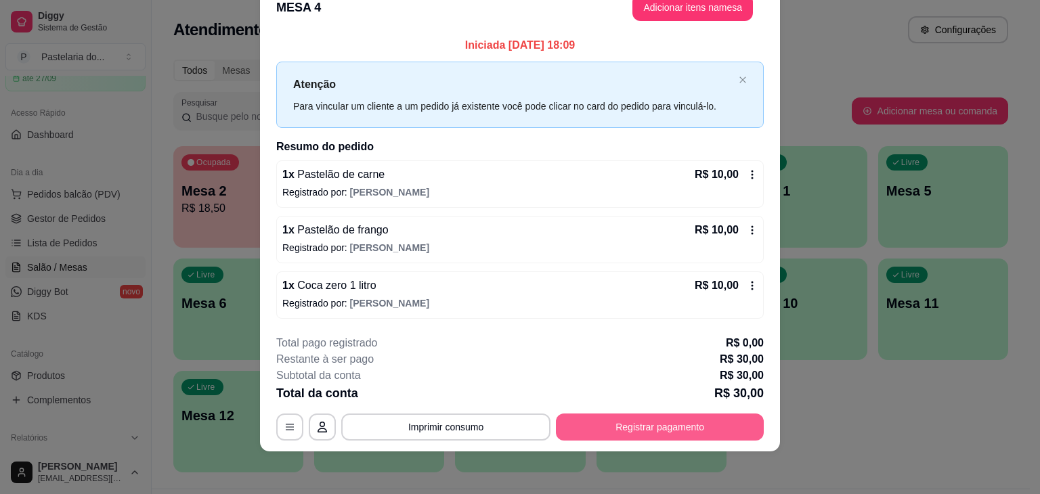
click at [626, 436] on button "Registrar pagamento" at bounding box center [660, 427] width 208 height 27
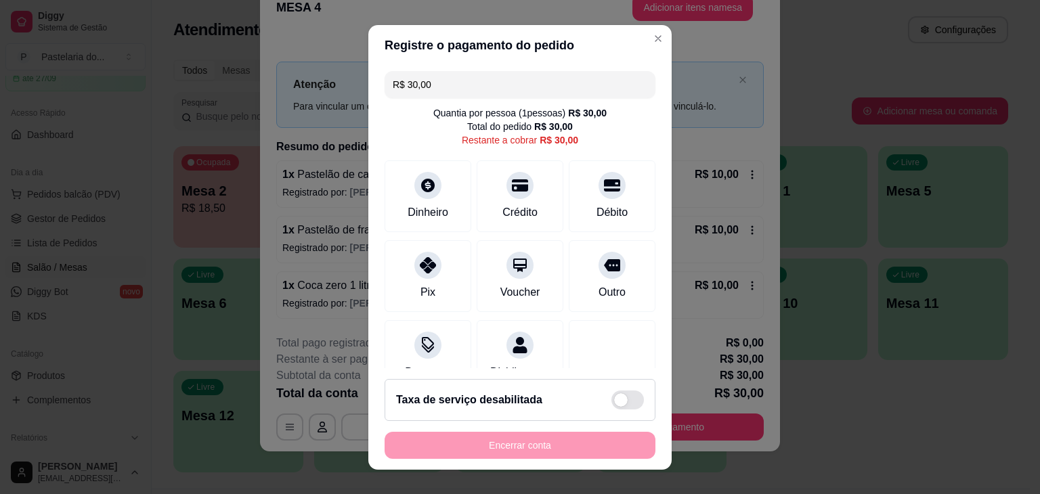
click at [547, 190] on div "Dinheiro Crédito Débito" at bounding box center [520, 197] width 271 height 72
click at [518, 198] on div "Crédito" at bounding box center [521, 193] width 96 height 79
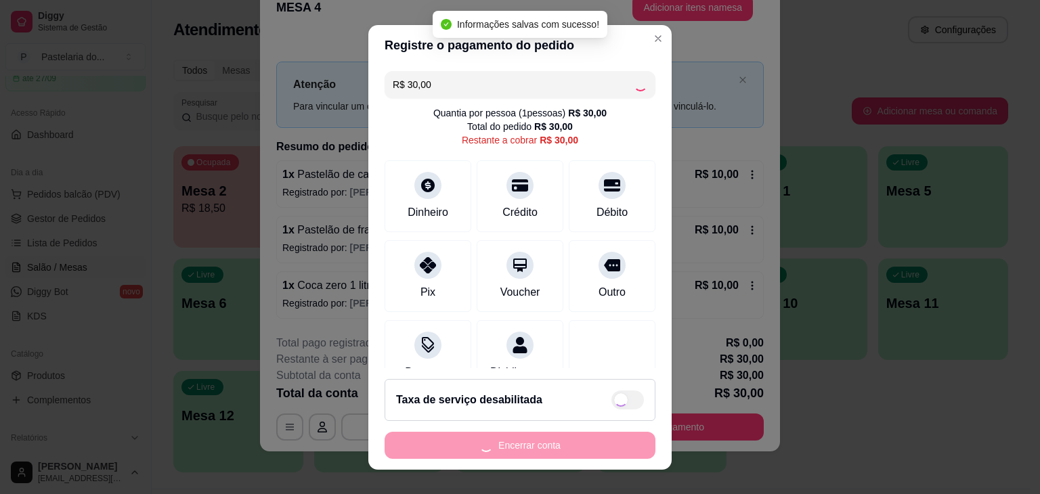
type input "R$ 0,00"
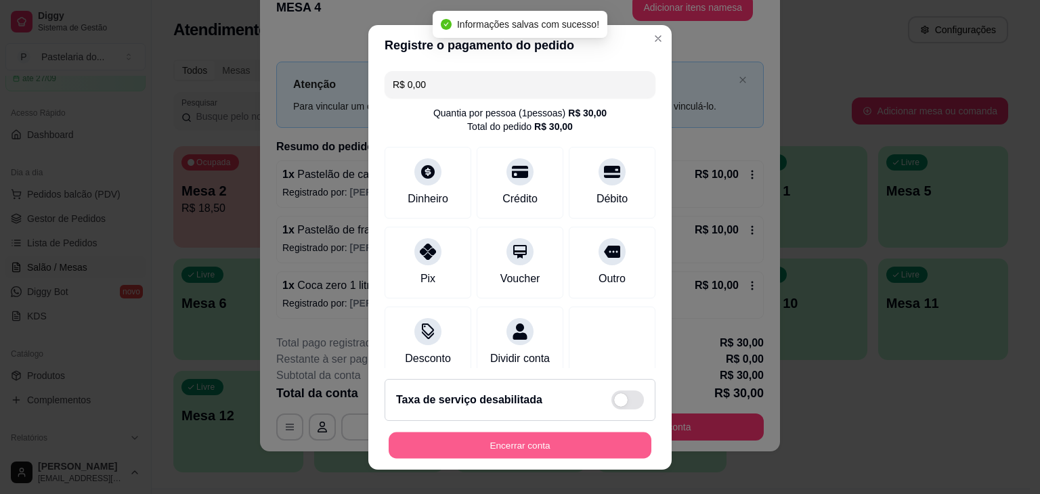
click at [540, 440] on button "Encerrar conta" at bounding box center [520, 445] width 263 height 26
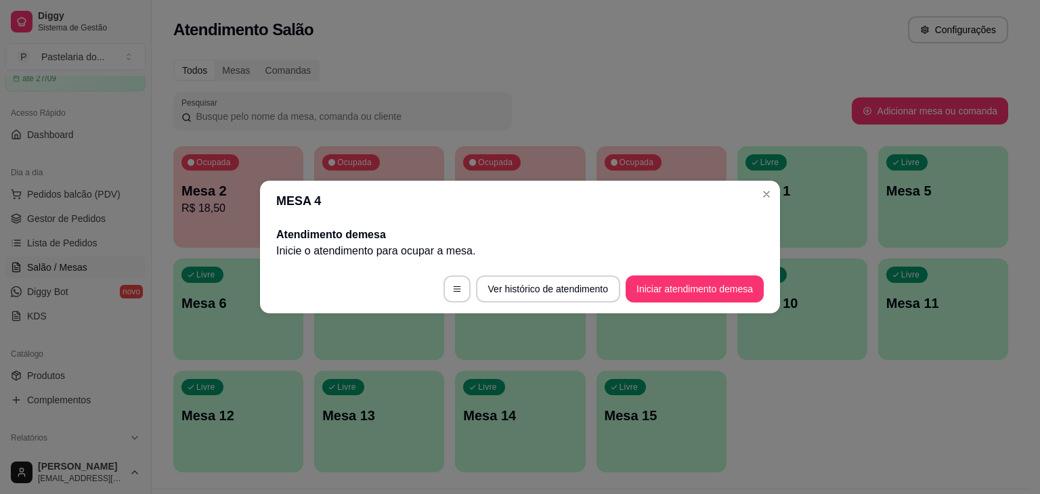
scroll to position [0, 0]
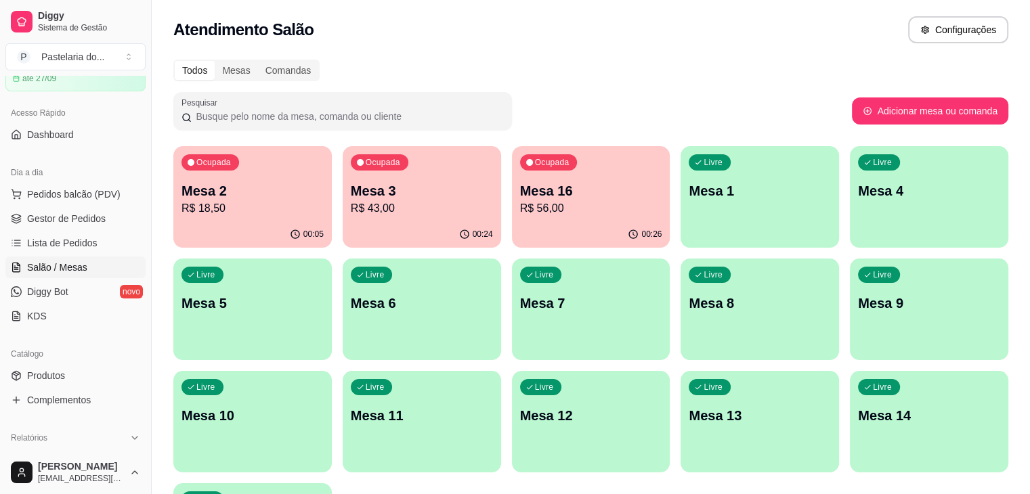
click at [512, 220] on div "Ocupada Mesa 16 R$ 56,00" at bounding box center [591, 183] width 158 height 75
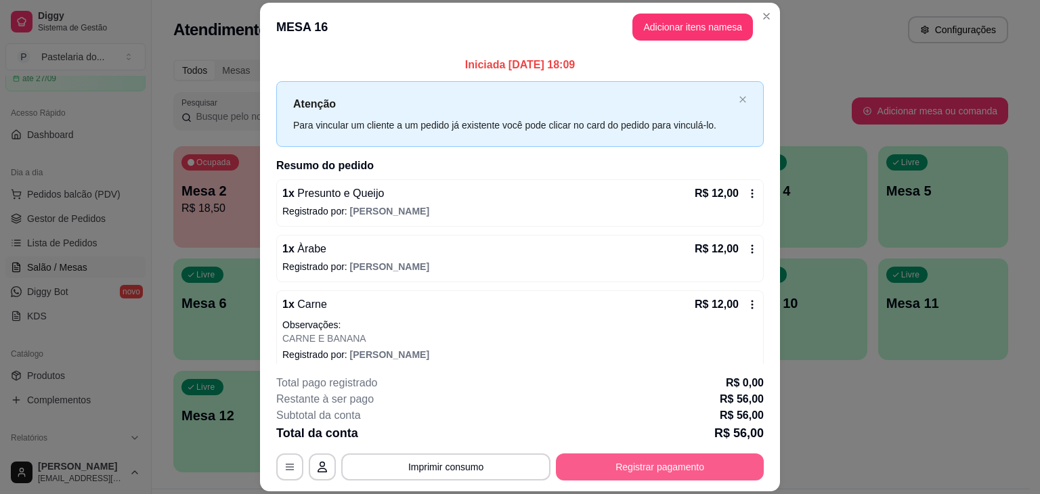
click at [662, 465] on button "Registrar pagamento" at bounding box center [660, 467] width 208 height 27
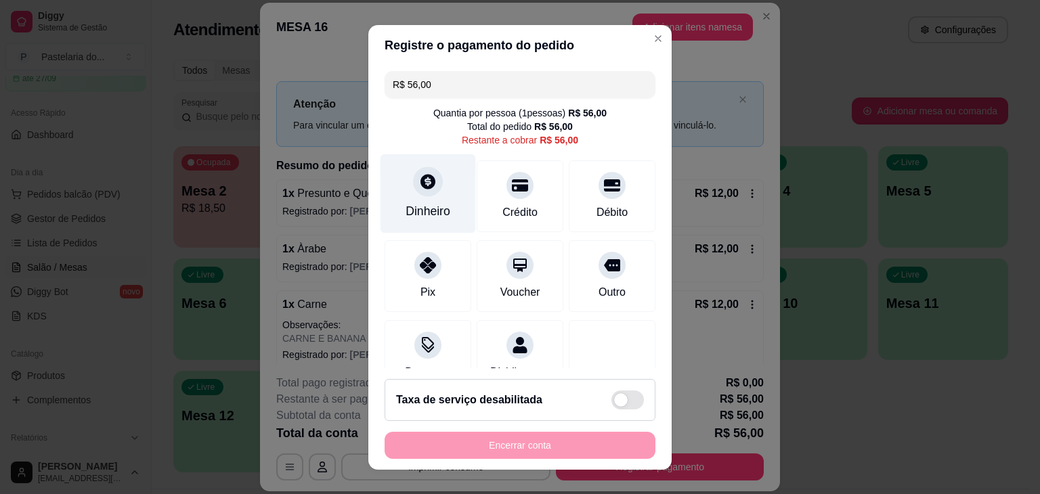
click at [435, 229] on div "Dinheiro" at bounding box center [429, 193] width 96 height 79
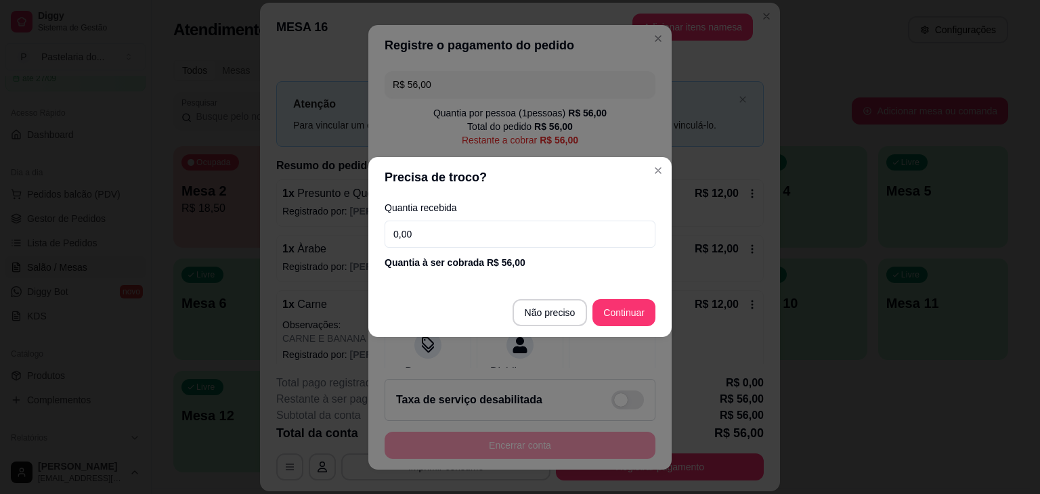
click at [435, 228] on input "0,00" at bounding box center [520, 234] width 271 height 27
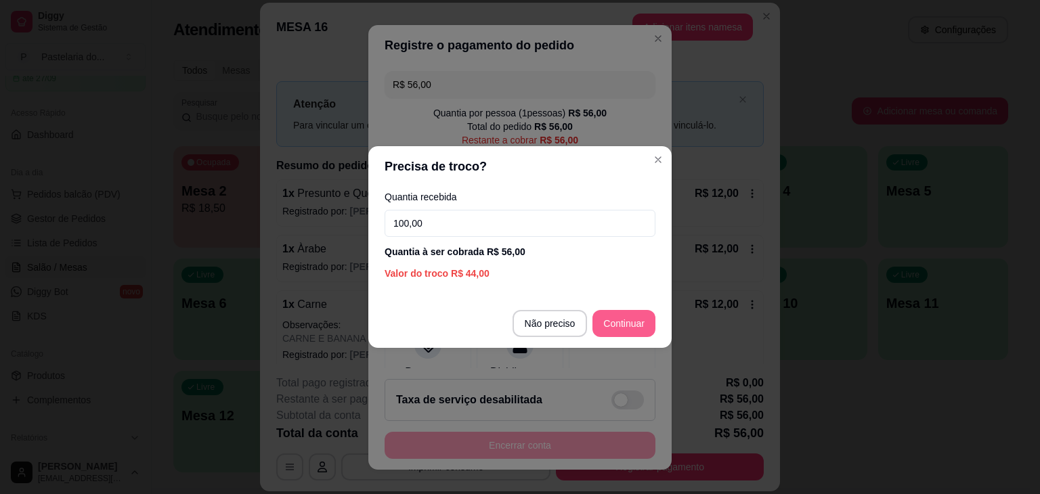
type input "100,00"
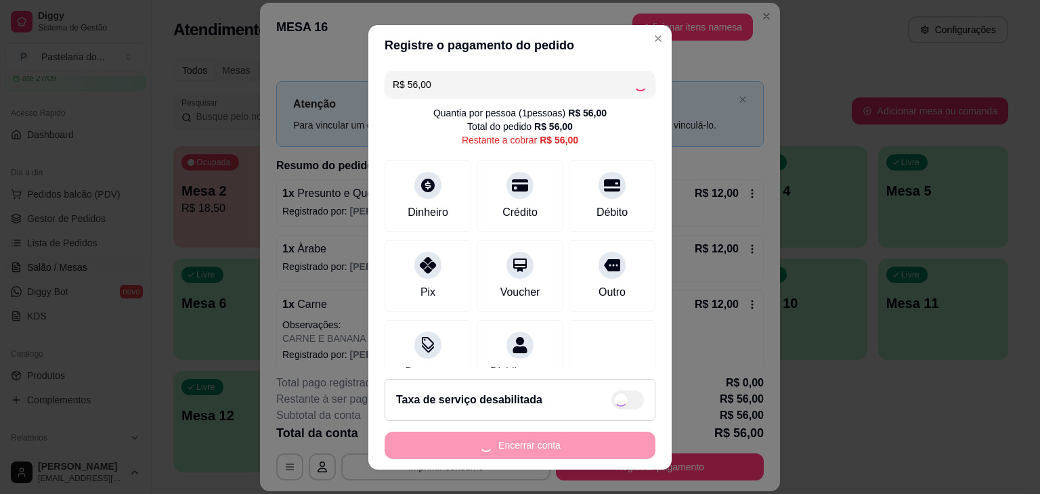
type input "R$ 0,00"
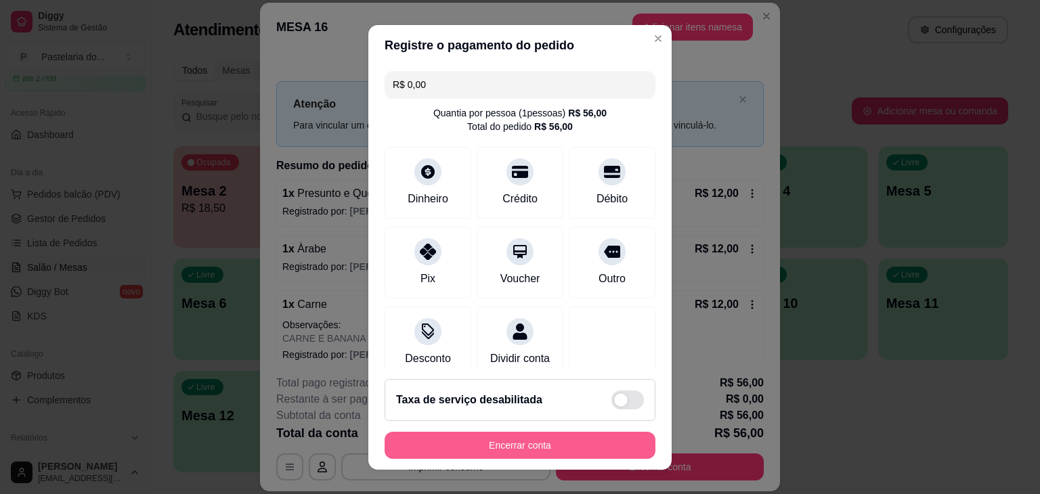
click at [422, 453] on button "Encerrar conta" at bounding box center [520, 445] width 271 height 27
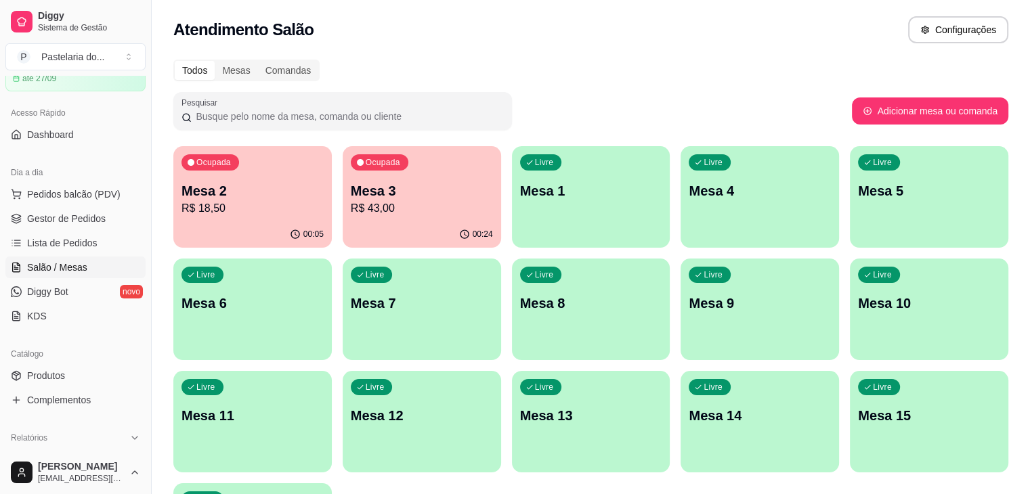
click at [351, 193] on p "Mesa 3" at bounding box center [422, 191] width 142 height 19
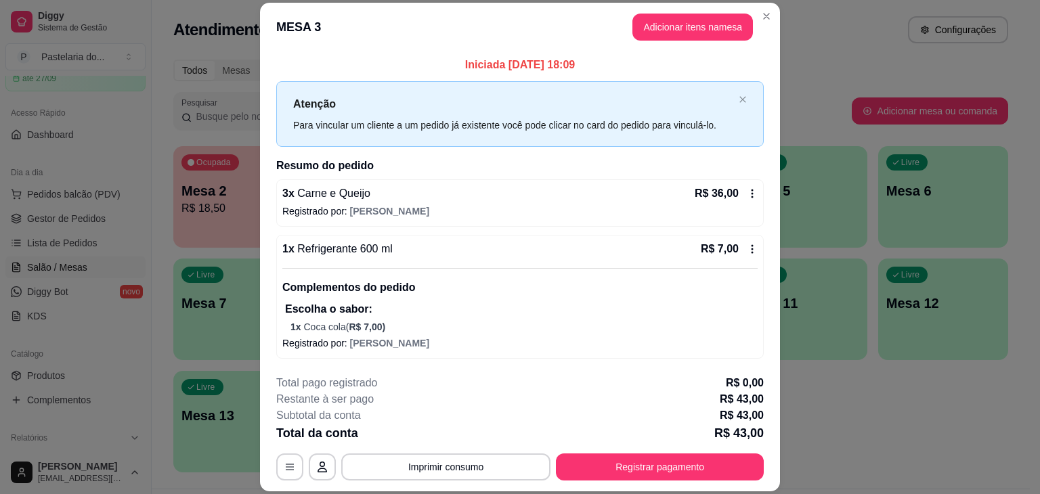
click at [604, 461] on button "Registrar pagamento" at bounding box center [660, 467] width 208 height 27
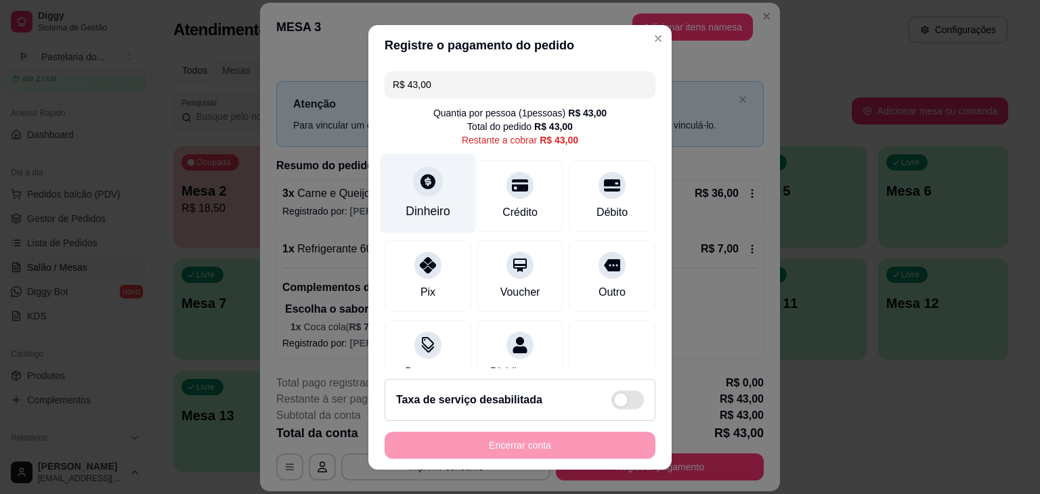
click at [421, 179] on icon at bounding box center [428, 181] width 15 height 15
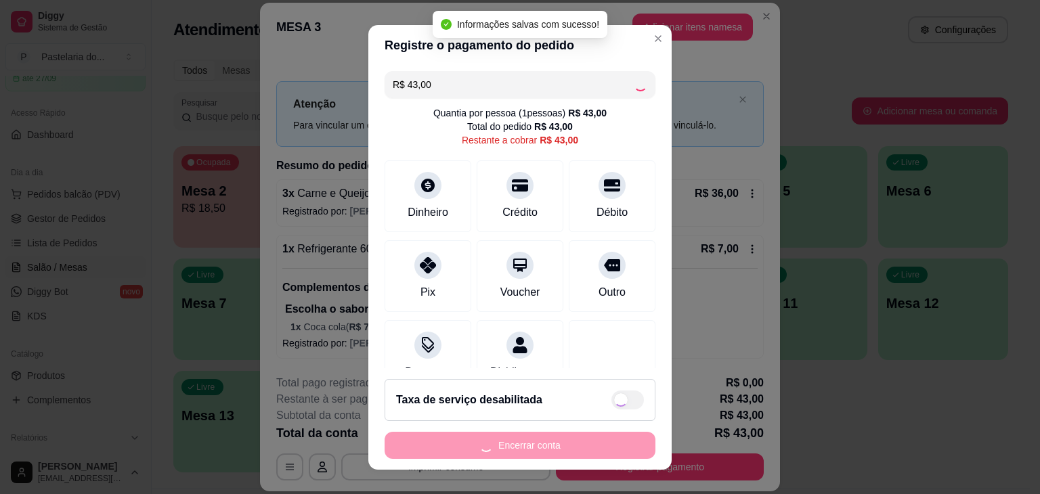
type input "R$ 0,00"
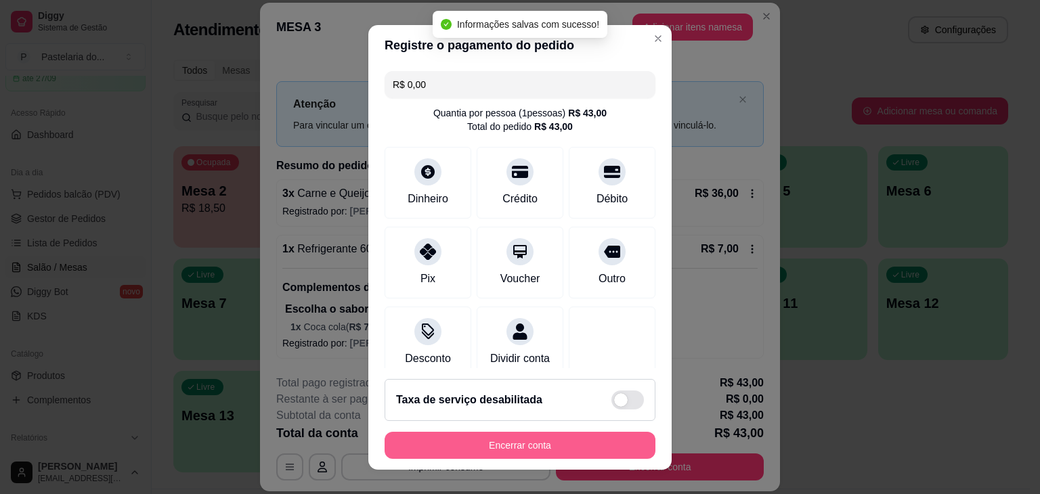
click at [572, 438] on button "Encerrar conta" at bounding box center [520, 445] width 271 height 27
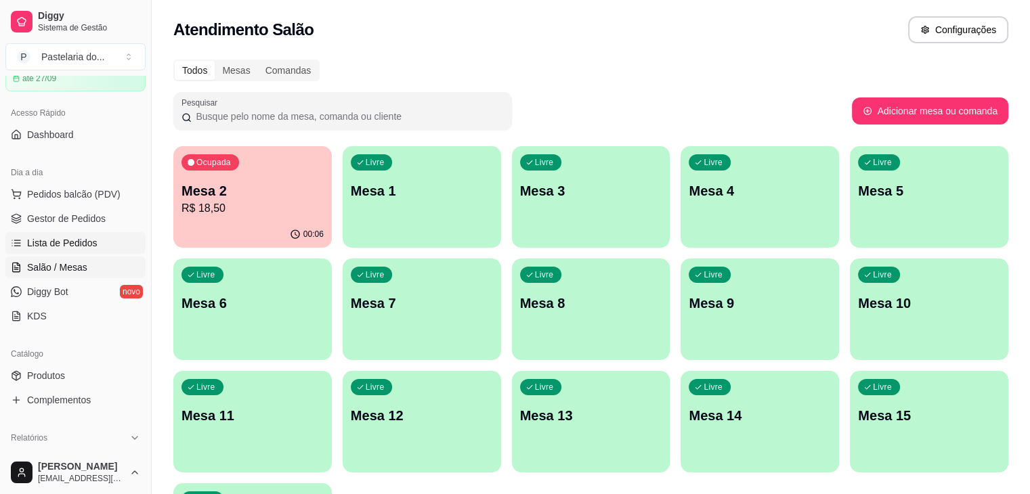
click at [57, 239] on span "Lista de Pedidos" at bounding box center [62, 243] width 70 height 14
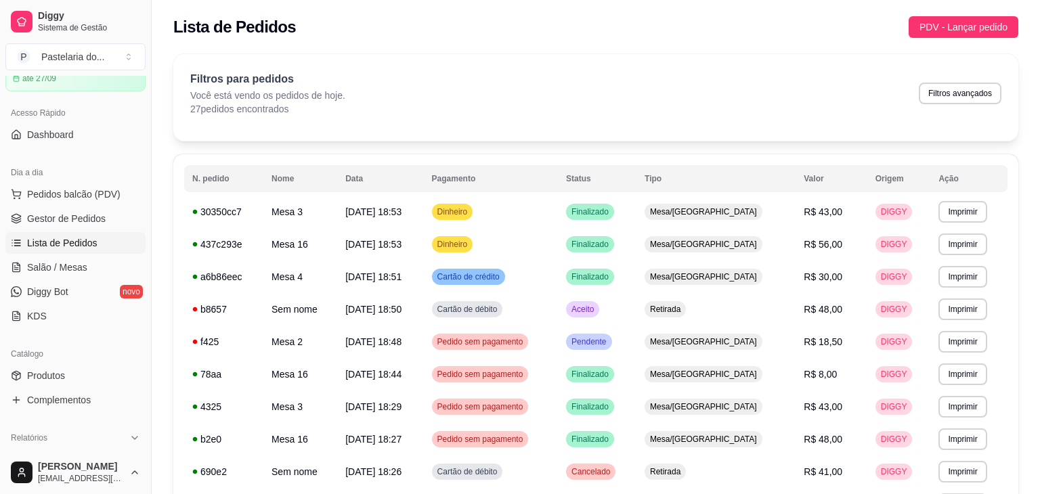
click at [71, 206] on ul "Pedidos balcão (PDV) Gestor de Pedidos Lista de Pedidos Salão / Mesas Diggy Bot…" at bounding box center [75, 256] width 140 height 144
click at [62, 227] on link "Gestor de Pedidos" at bounding box center [75, 219] width 140 height 22
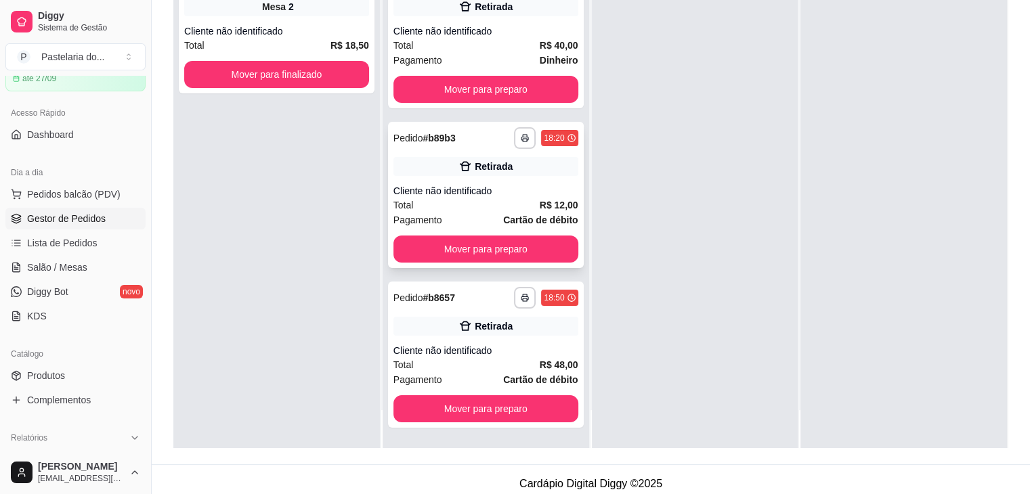
scroll to position [206, 0]
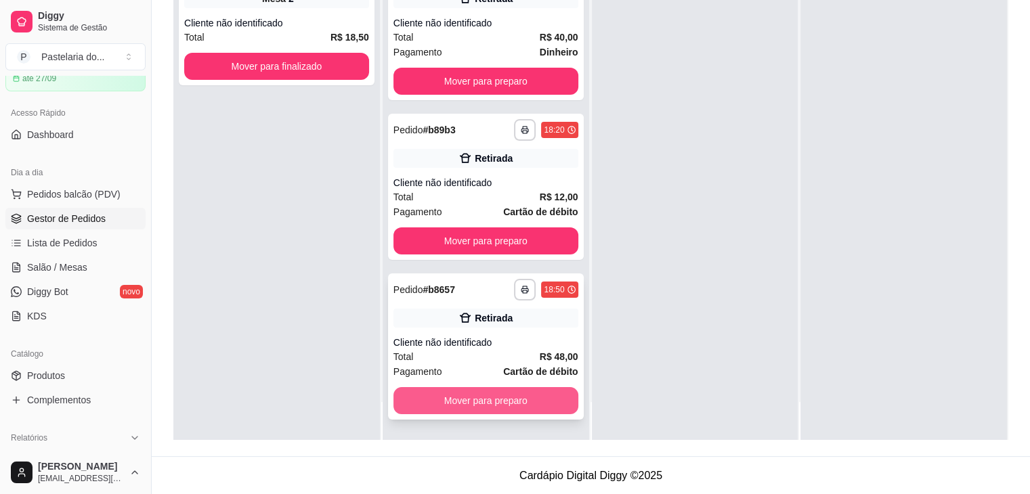
click at [505, 394] on button "Mover para preparo" at bounding box center [486, 400] width 185 height 27
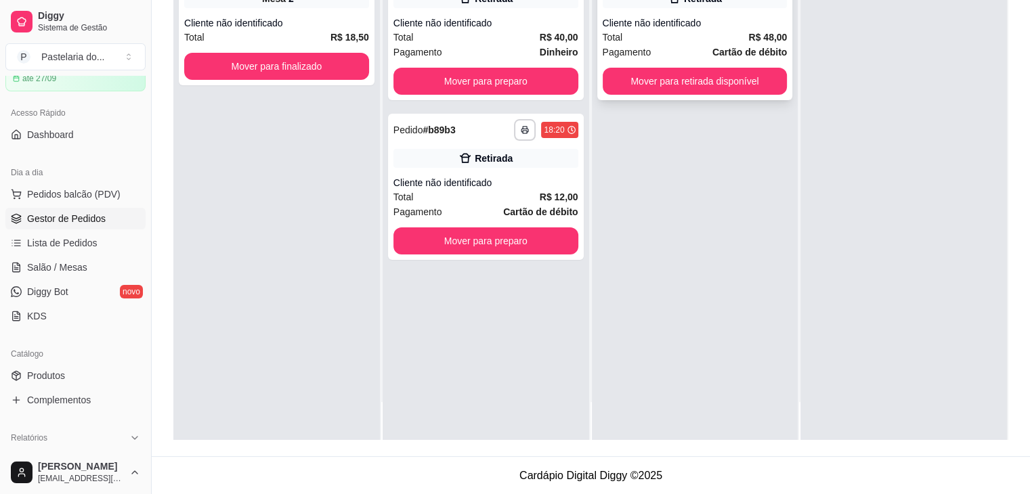
click at [683, 45] on div "Pagamento Cartão de débito" at bounding box center [695, 52] width 185 height 15
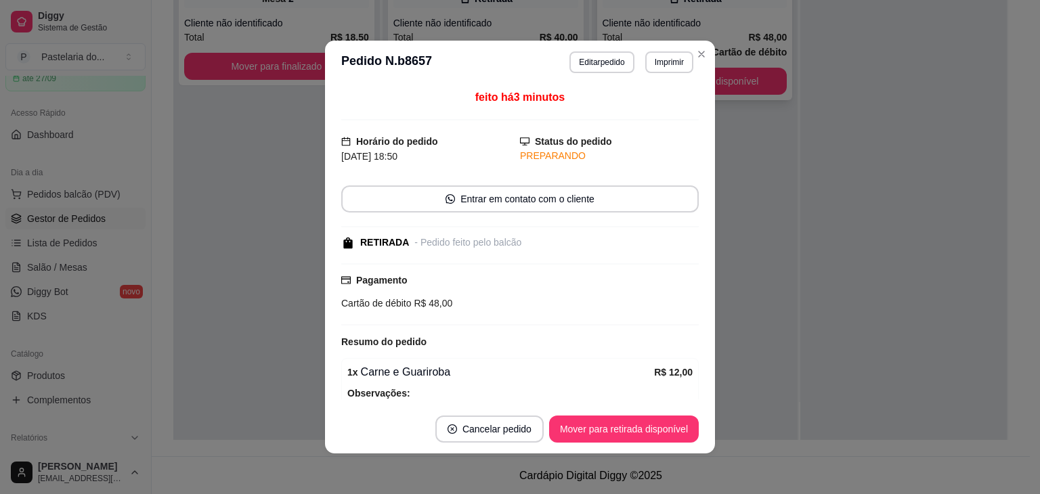
click at [776, 105] on div "**********" at bounding box center [695, 193] width 207 height 494
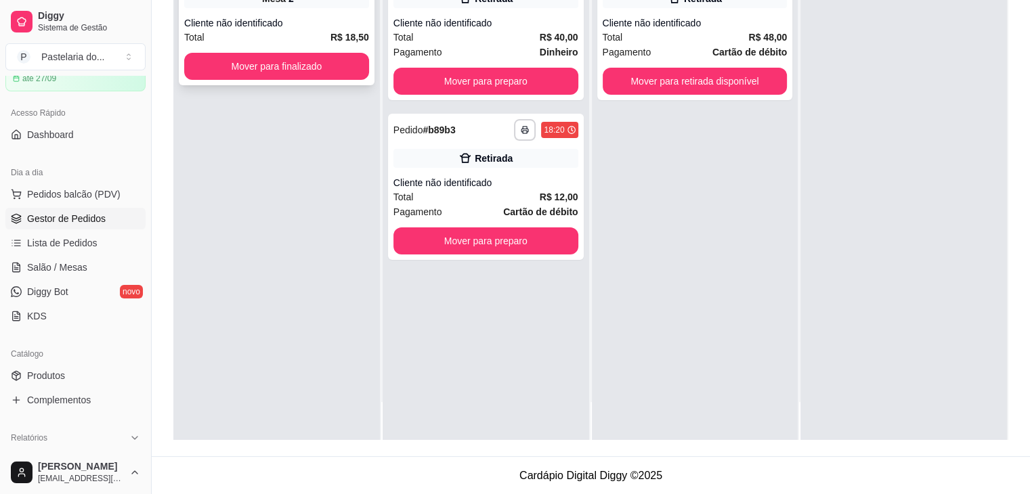
click at [193, 61] on button "Mover para finalizado" at bounding box center [276, 66] width 185 height 27
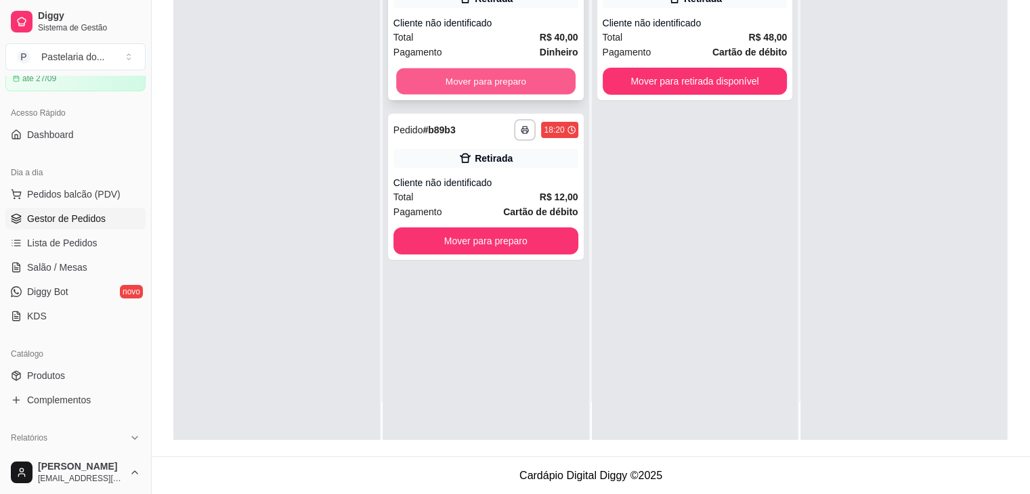
click at [475, 91] on button "Mover para preparo" at bounding box center [485, 81] width 179 height 26
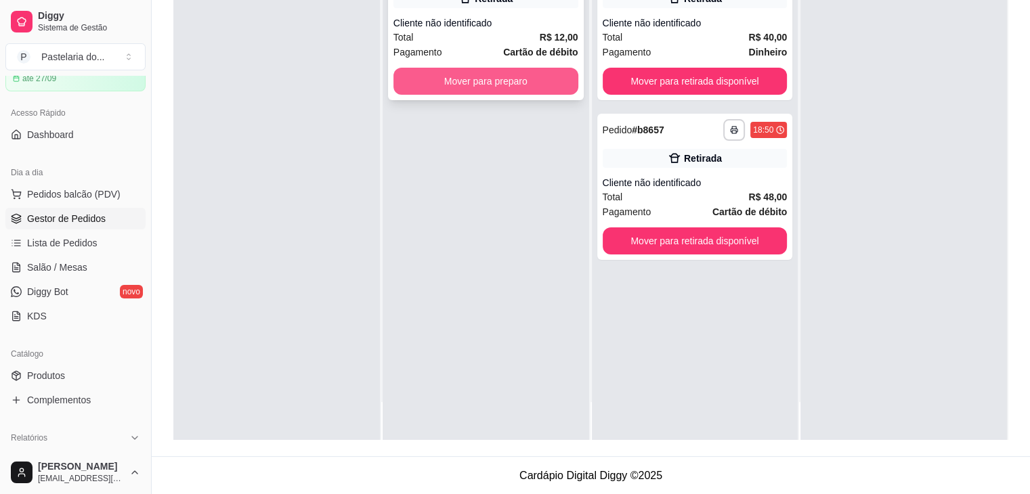
click at [482, 85] on button "Mover para preparo" at bounding box center [486, 81] width 185 height 27
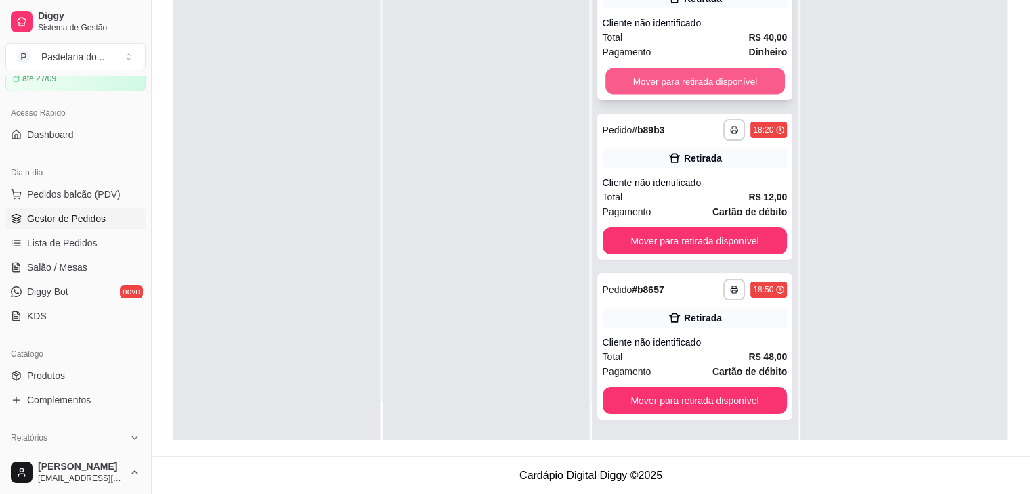
click at [688, 86] on button "Mover para retirada disponível" at bounding box center [695, 81] width 179 height 26
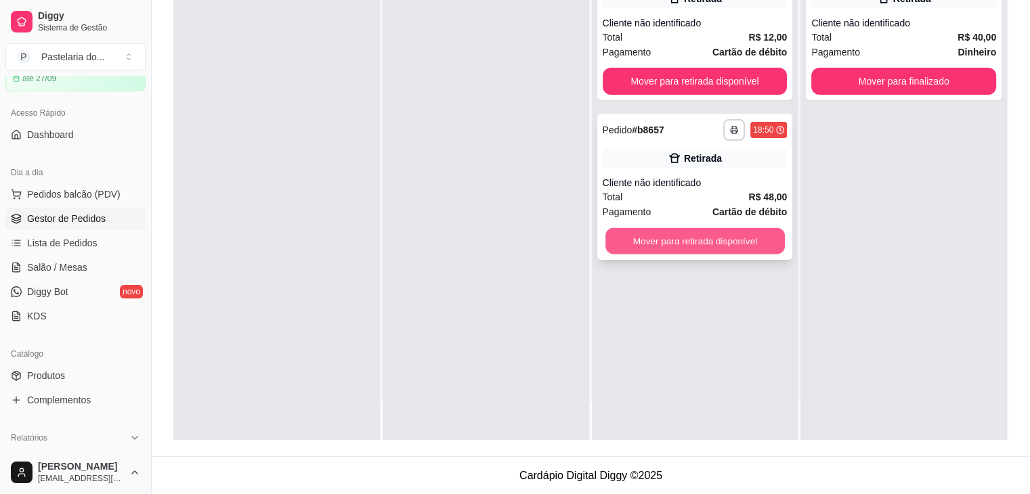
click at [671, 249] on button "Mover para retirada disponível" at bounding box center [695, 241] width 179 height 26
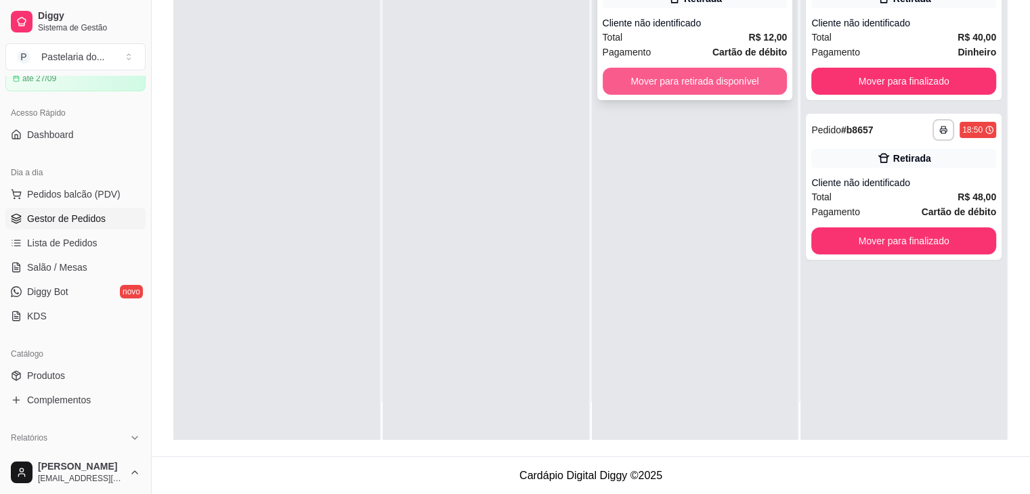
click at [696, 93] on button "Mover para retirada disponível" at bounding box center [695, 81] width 185 height 27
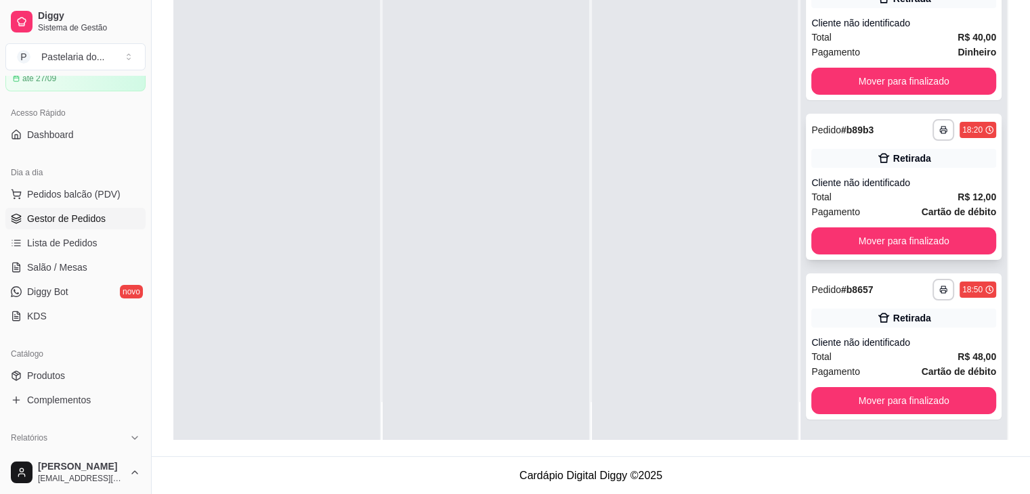
click at [874, 225] on div "**********" at bounding box center [904, 187] width 196 height 146
drag, startPoint x: 882, startPoint y: 102, endPoint x: 883, endPoint y: 89, distance: 12.9
click at [882, 99] on div "**********" at bounding box center [904, 193] width 207 height 494
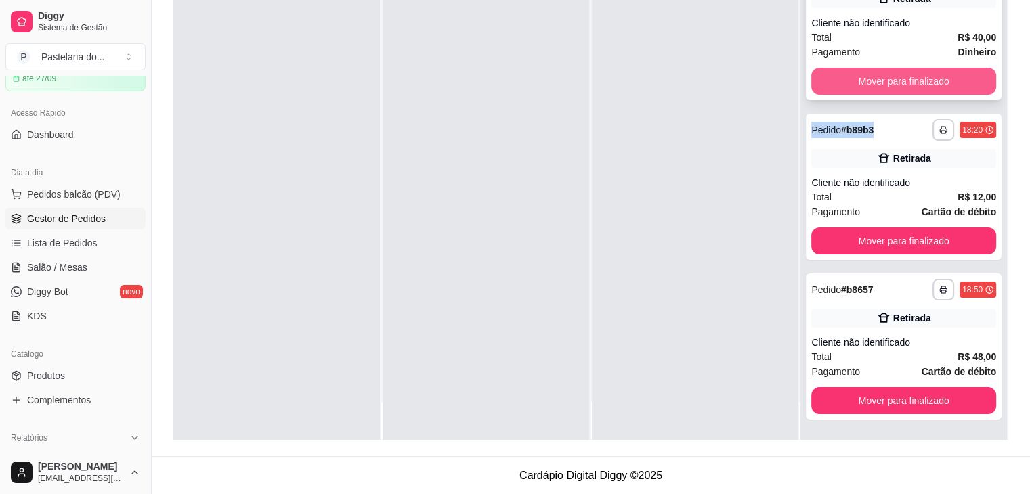
click at [883, 89] on button "Mover para finalizado" at bounding box center [903, 81] width 185 height 27
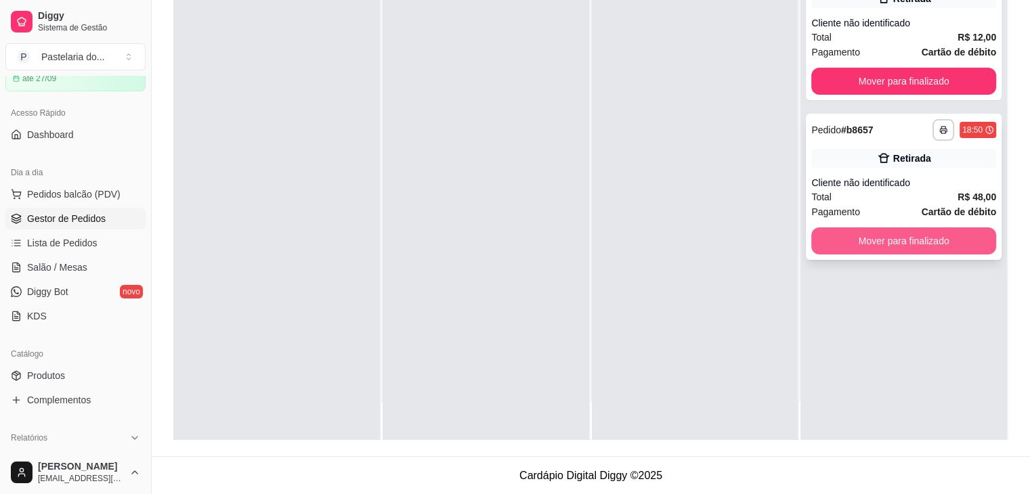
click at [868, 234] on button "Mover para finalizado" at bounding box center [903, 241] width 185 height 27
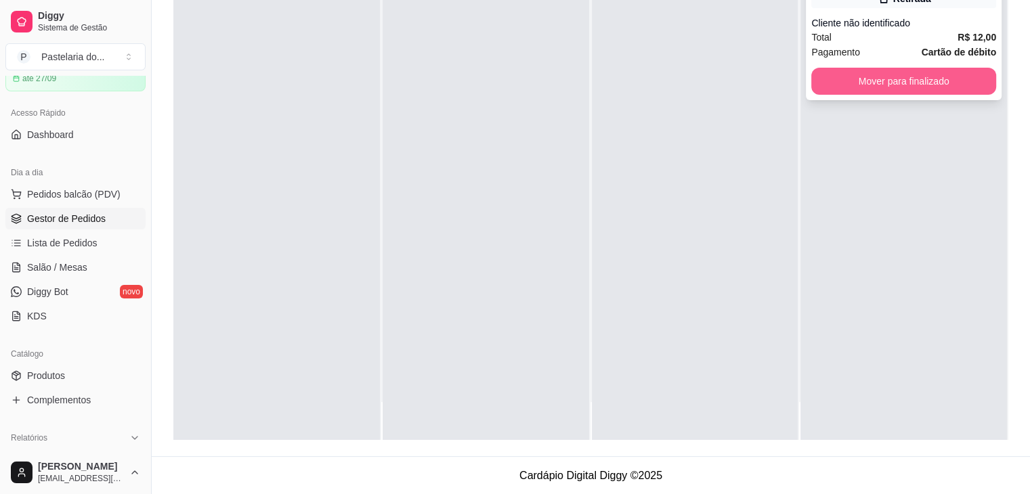
click at [882, 77] on button "Mover para finalizado" at bounding box center [903, 81] width 185 height 27
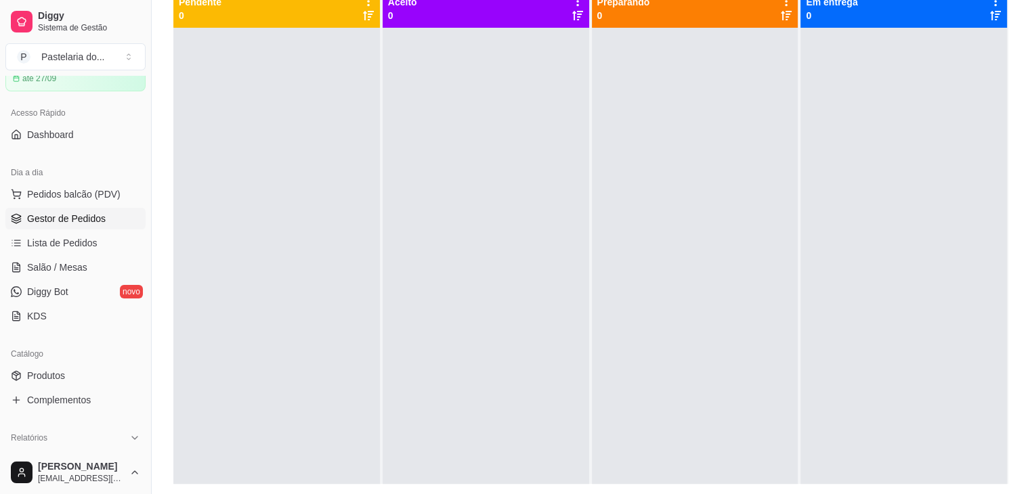
scroll to position [138, 0]
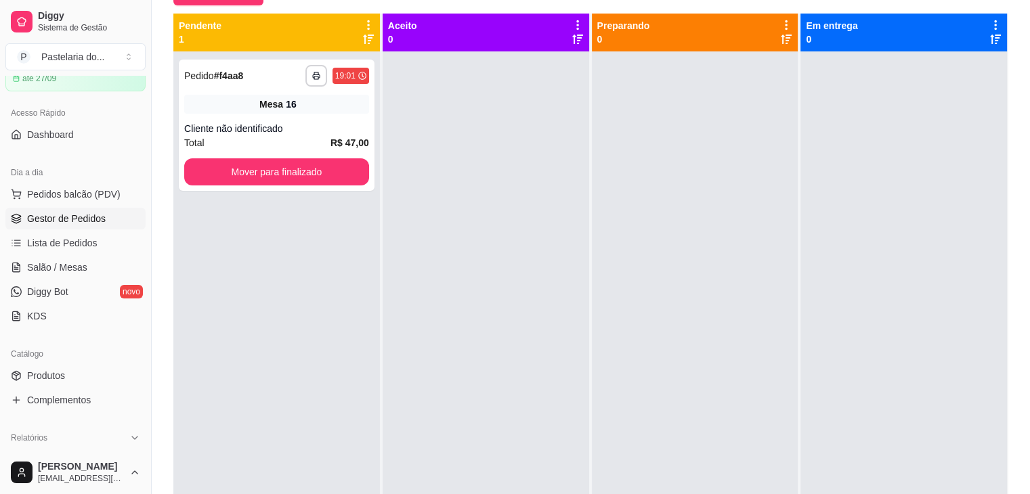
click at [317, 183] on button "Mover para finalizado" at bounding box center [276, 171] width 185 height 27
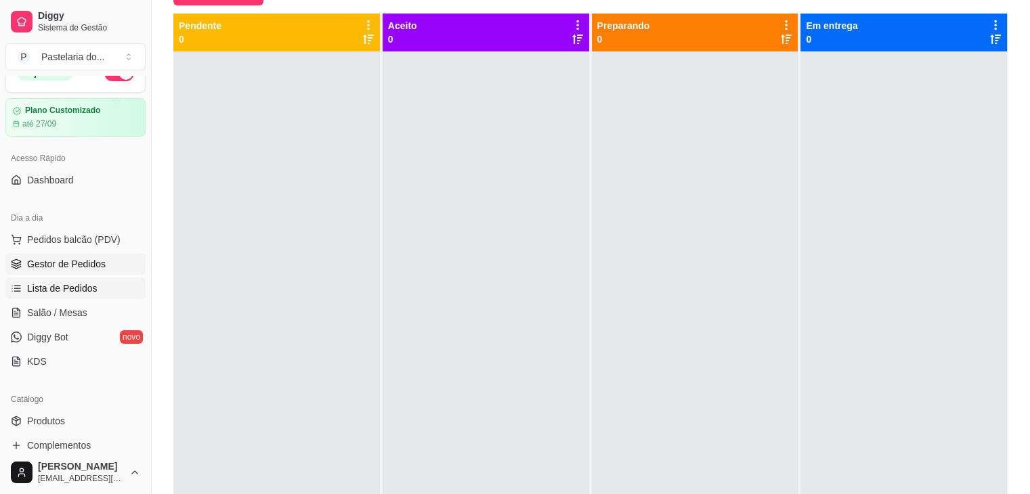
scroll to position [0, 0]
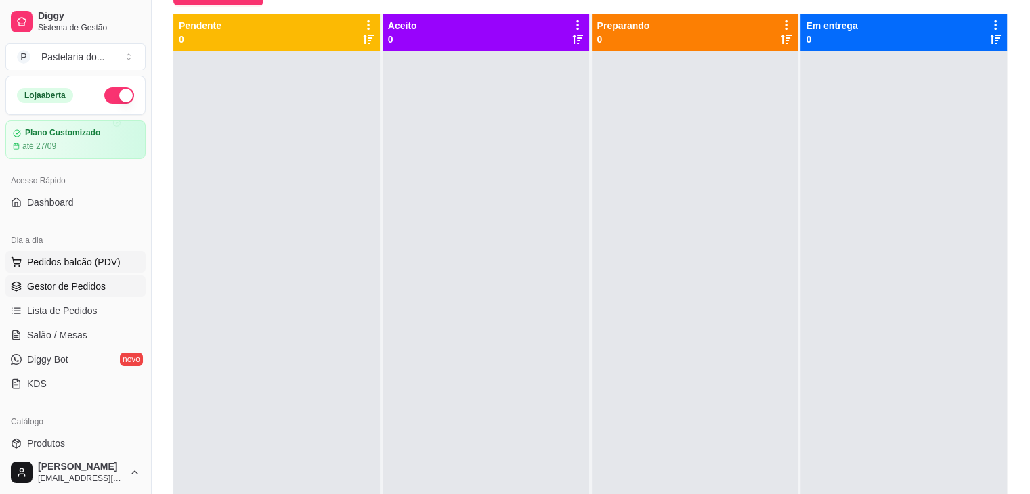
click at [78, 261] on span "Pedidos balcão (PDV)" at bounding box center [73, 262] width 93 height 14
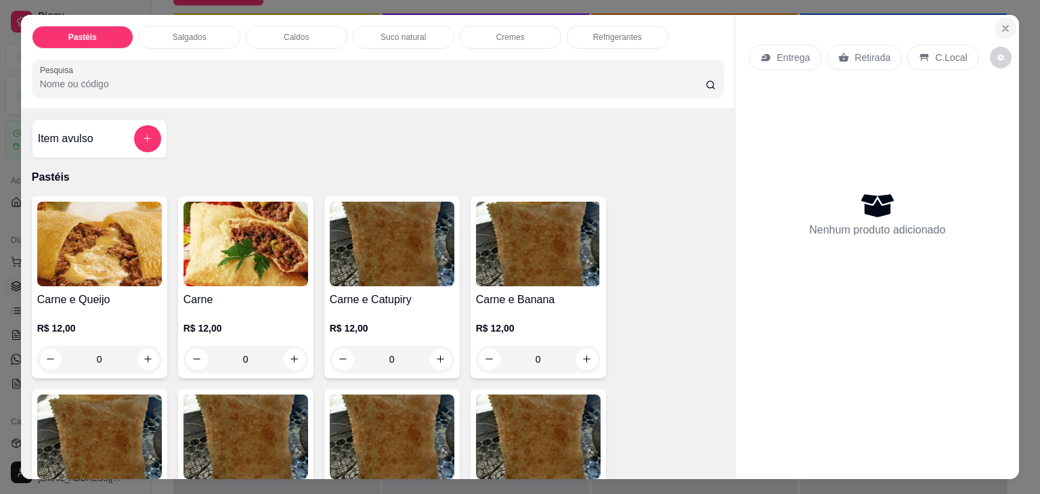
click at [1004, 23] on icon "Close" at bounding box center [1005, 28] width 11 height 11
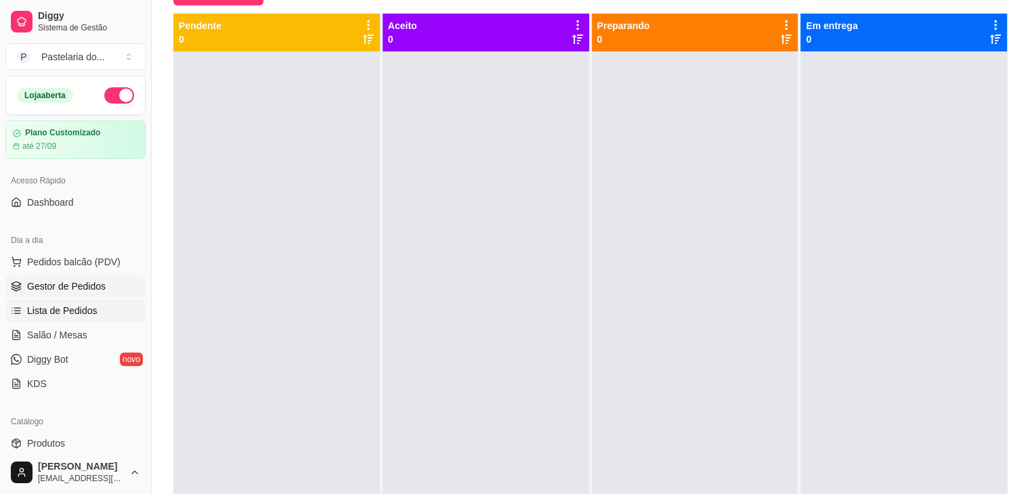
click at [77, 315] on span "Lista de Pedidos" at bounding box center [62, 311] width 70 height 14
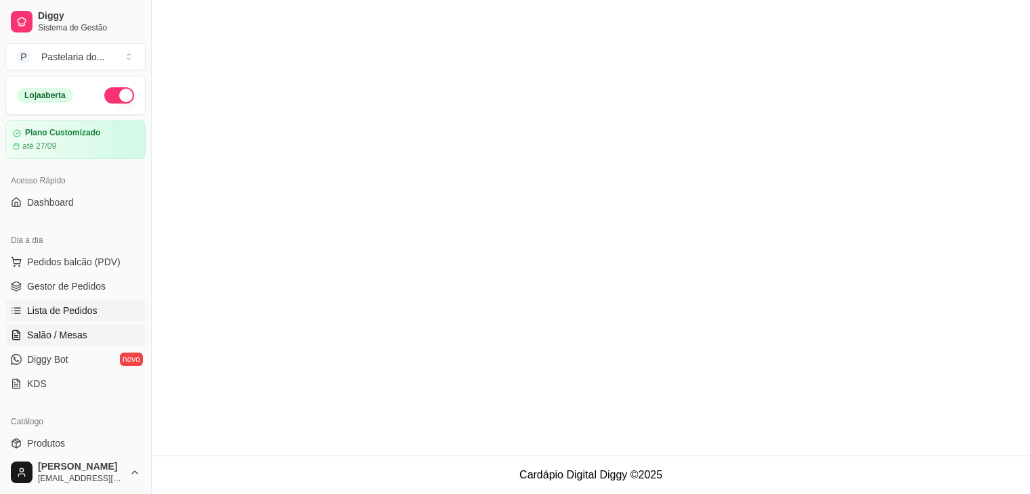
click at [66, 333] on span "Salão / Mesas" at bounding box center [57, 336] width 60 height 14
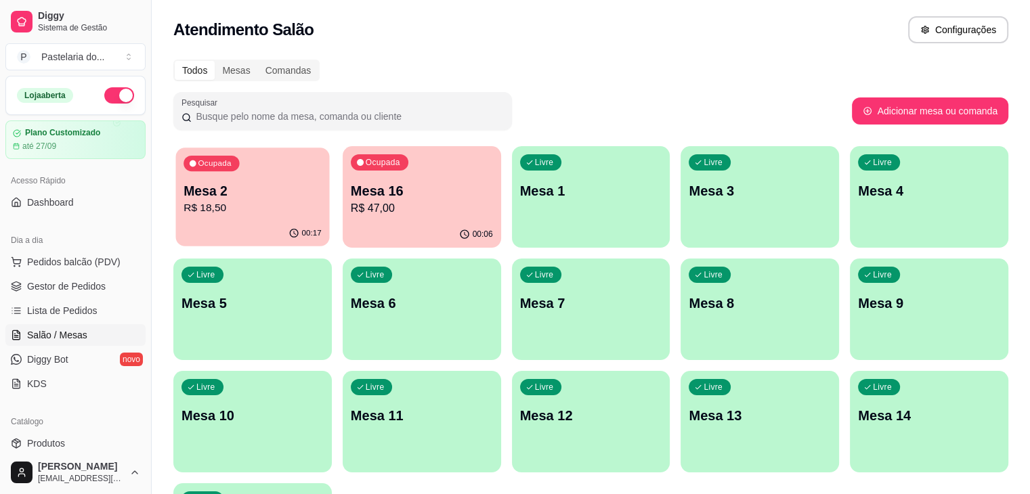
click at [259, 193] on p "Mesa 2" at bounding box center [253, 191] width 138 height 18
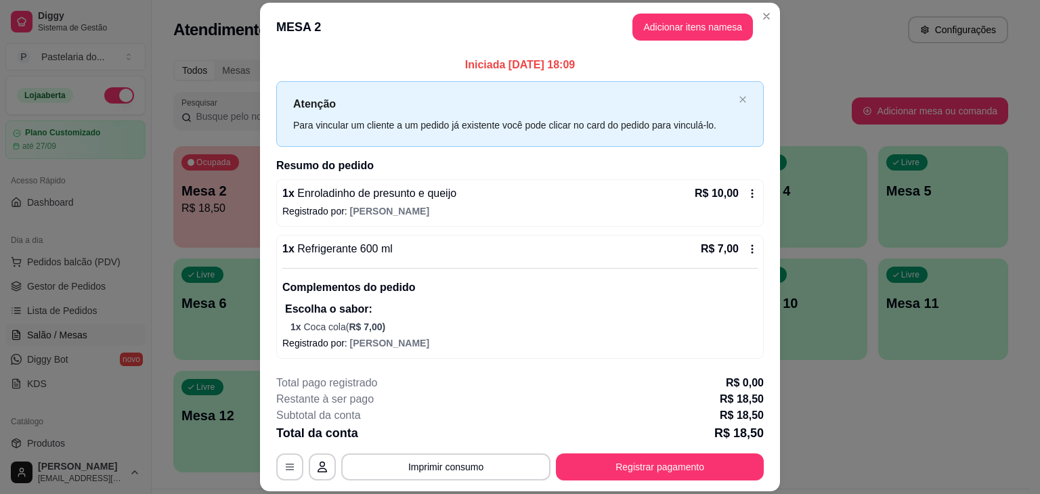
click at [260, 193] on div "Iniciada [DATE] 18:09 Atenção Para vincular um cliente a um pedido já existente…" at bounding box center [520, 208] width 520 height 314
click at [646, 469] on button "Registrar pagamento" at bounding box center [660, 467] width 202 height 26
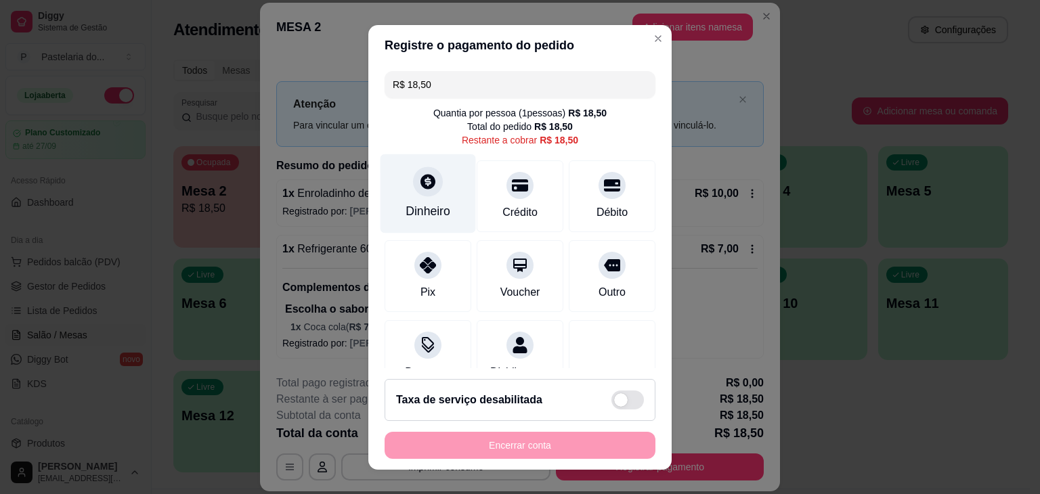
click at [421, 198] on div "Dinheiro" at bounding box center [429, 193] width 96 height 79
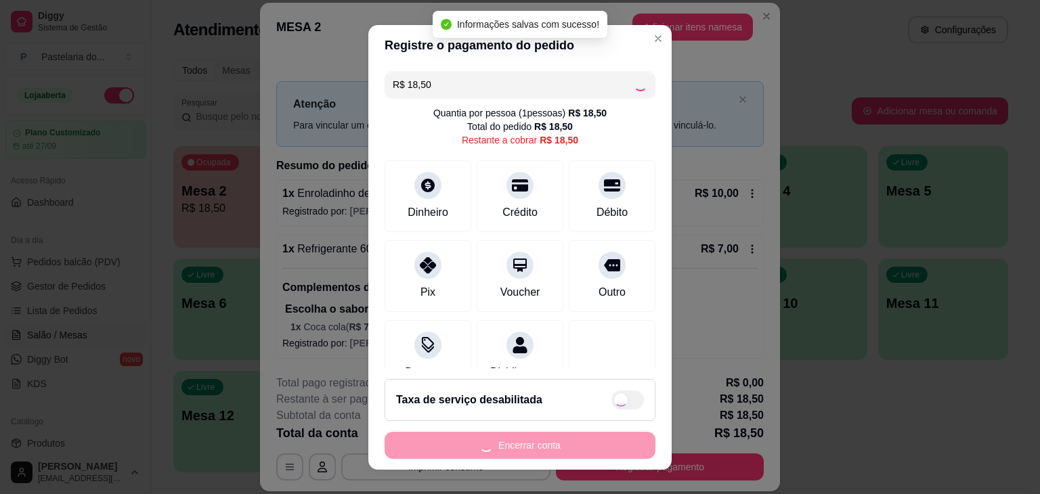
type input "R$ 0,00"
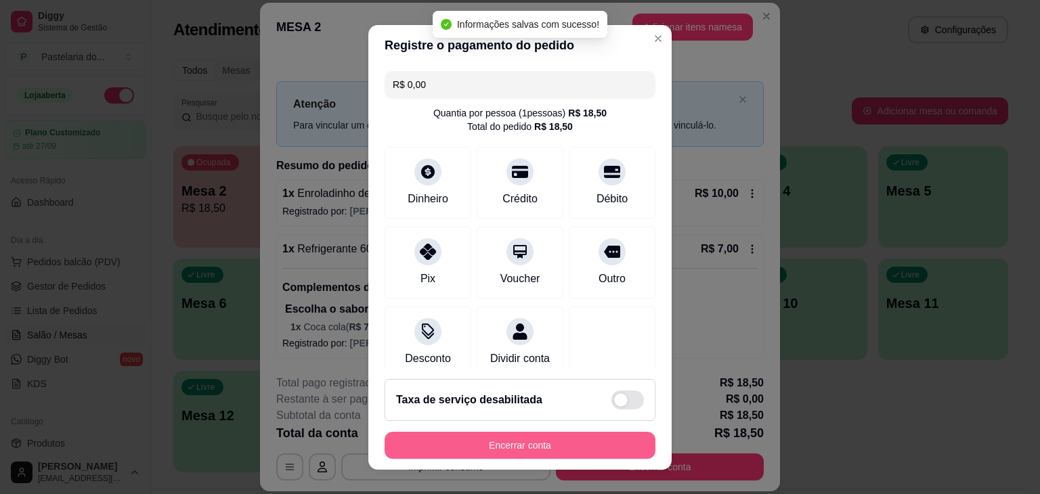
click at [580, 447] on button "Encerrar conta" at bounding box center [520, 445] width 271 height 27
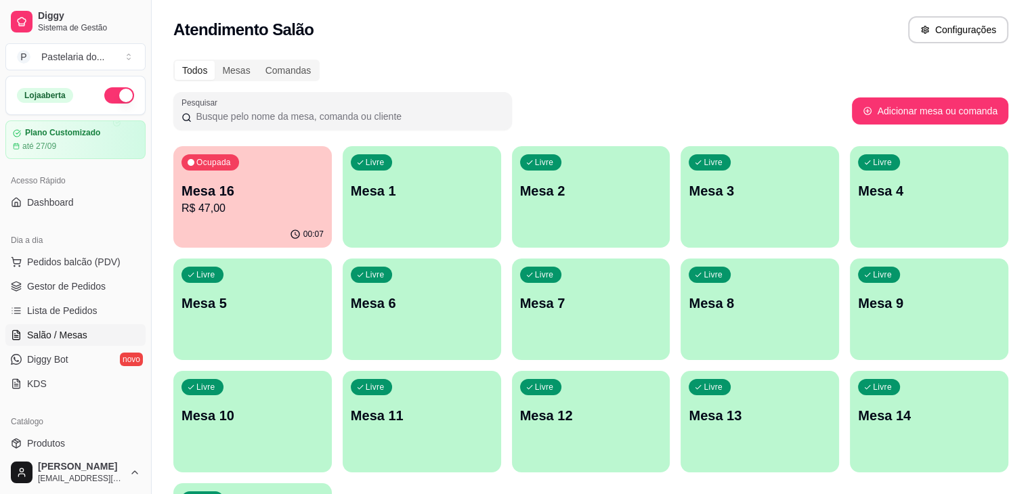
click at [89, 297] on ul "Pedidos balcão (PDV) Gestor de Pedidos Lista de Pedidos Salão / Mesas Diggy Bot…" at bounding box center [75, 323] width 140 height 144
click at [93, 293] on ul "Pedidos balcão (PDV) Gestor de Pedidos Lista de Pedidos Salão / Mesas Diggy Bot…" at bounding box center [75, 323] width 140 height 144
click at [93, 293] on link "Gestor de Pedidos" at bounding box center [75, 287] width 140 height 22
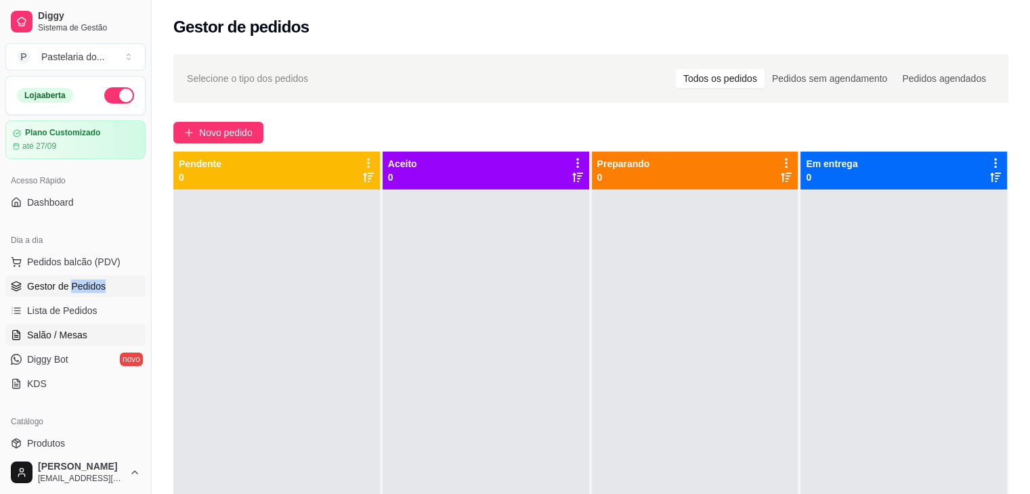
click at [75, 337] on span "Salão / Mesas" at bounding box center [57, 336] width 60 height 14
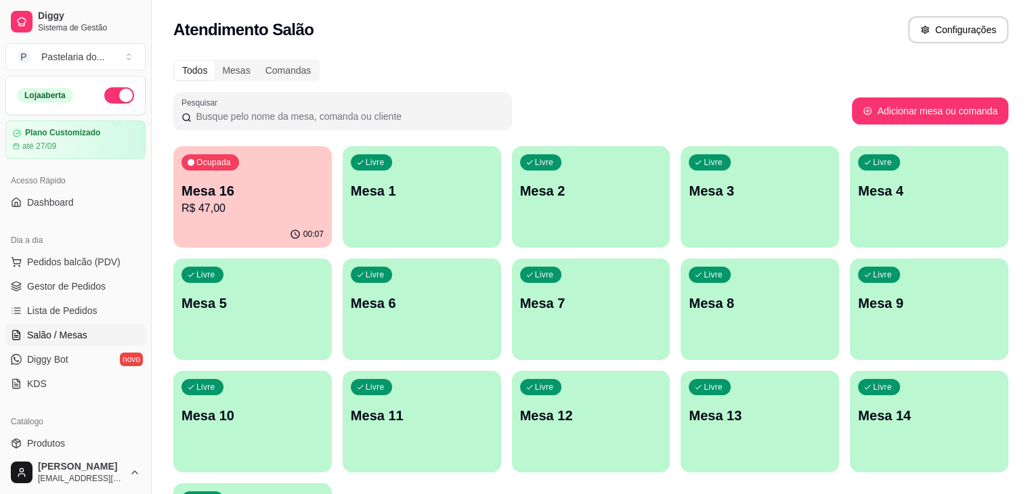
click at [167, 262] on div "Todos Mesas Comandas Pesquisar Adicionar mesa ou comanda Ocupada Mesa 16 R$ 47,…" at bounding box center [591, 326] width 878 height 550
click at [100, 281] on span "Gestor de Pedidos" at bounding box center [66, 287] width 79 height 14
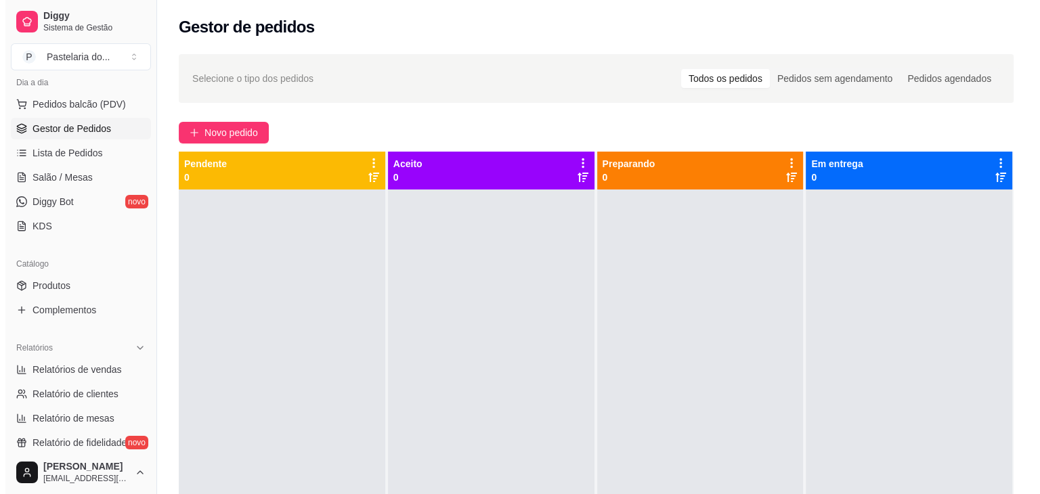
scroll to position [68, 0]
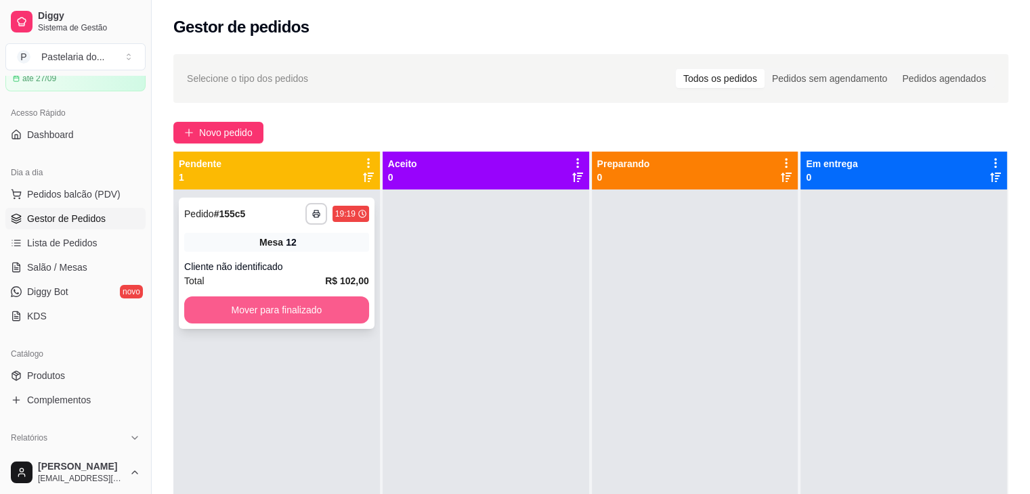
click at [237, 310] on button "Mover para finalizado" at bounding box center [276, 310] width 185 height 27
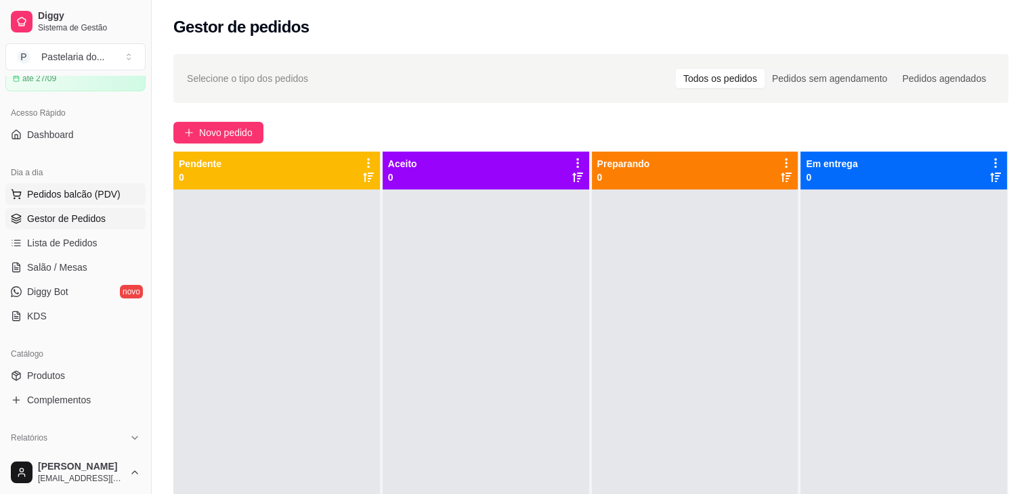
click at [63, 194] on span "Pedidos balcão (PDV)" at bounding box center [73, 195] width 93 height 14
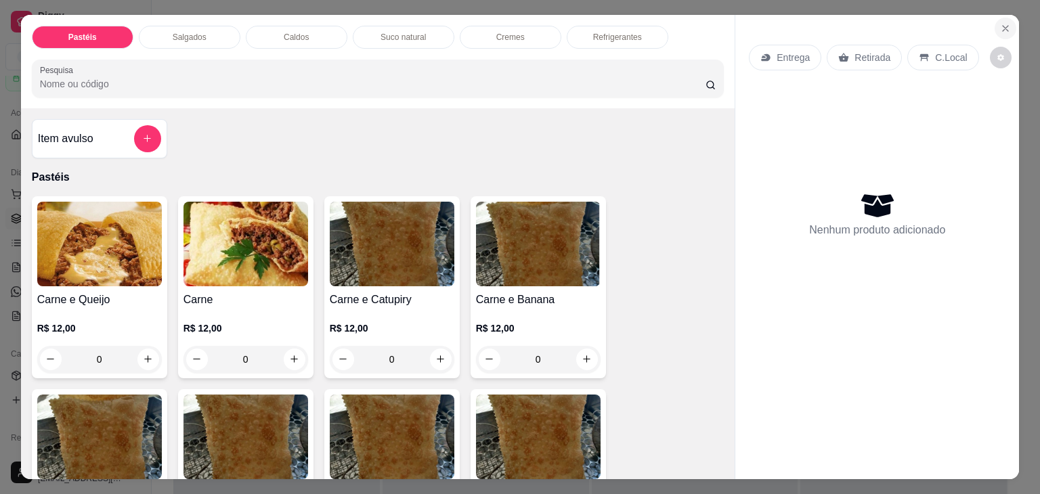
click at [1003, 23] on icon "Close" at bounding box center [1005, 28] width 11 height 11
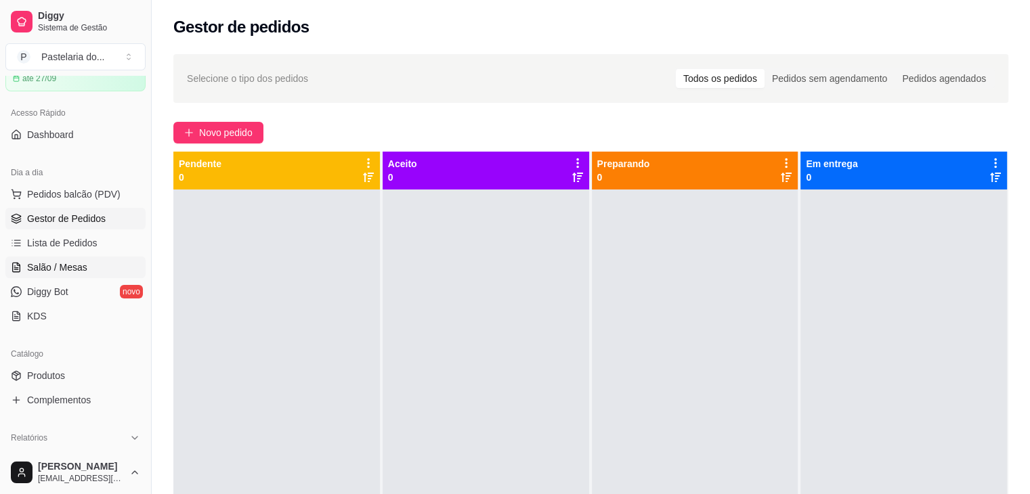
click at [77, 266] on span "Salão / Mesas" at bounding box center [57, 268] width 60 height 14
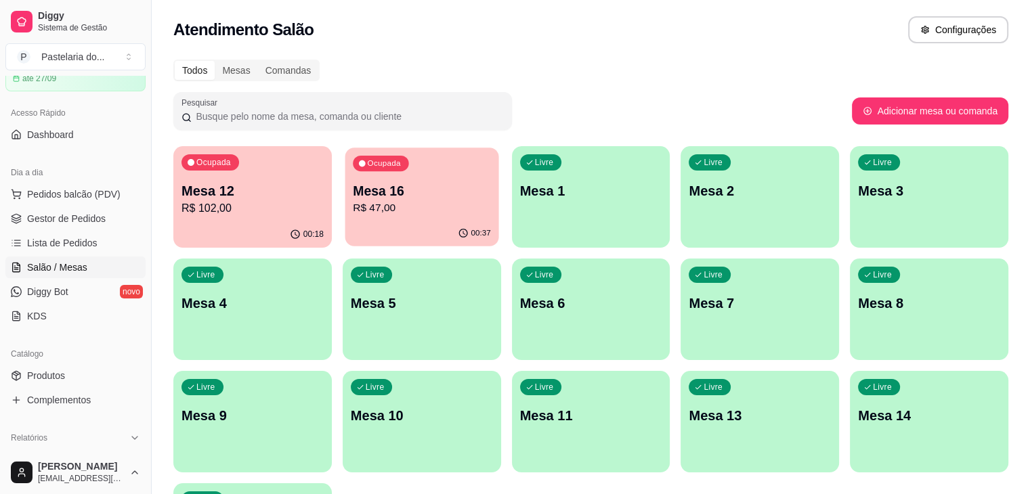
click at [359, 194] on p "Mesa 16" at bounding box center [422, 191] width 138 height 18
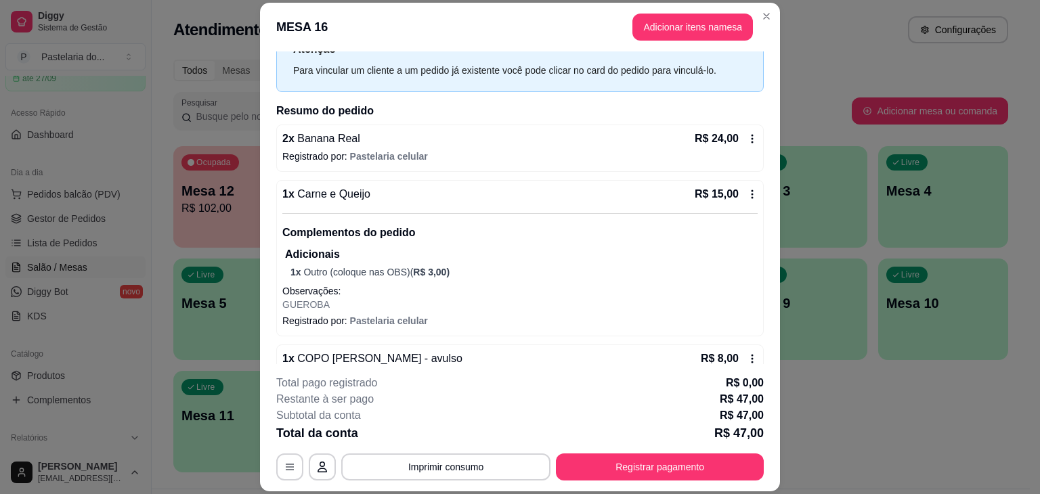
scroll to position [87, 0]
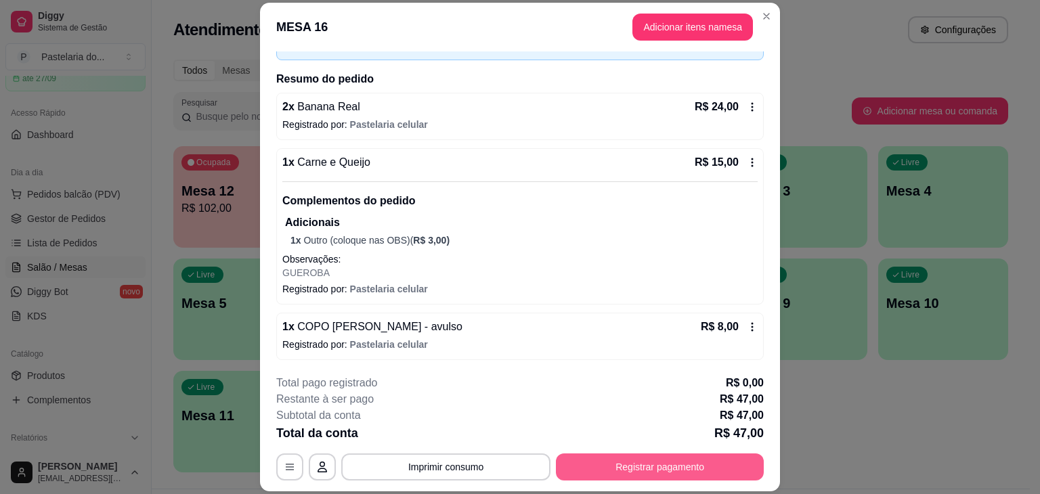
click at [683, 465] on button "Registrar pagamento" at bounding box center [660, 467] width 208 height 27
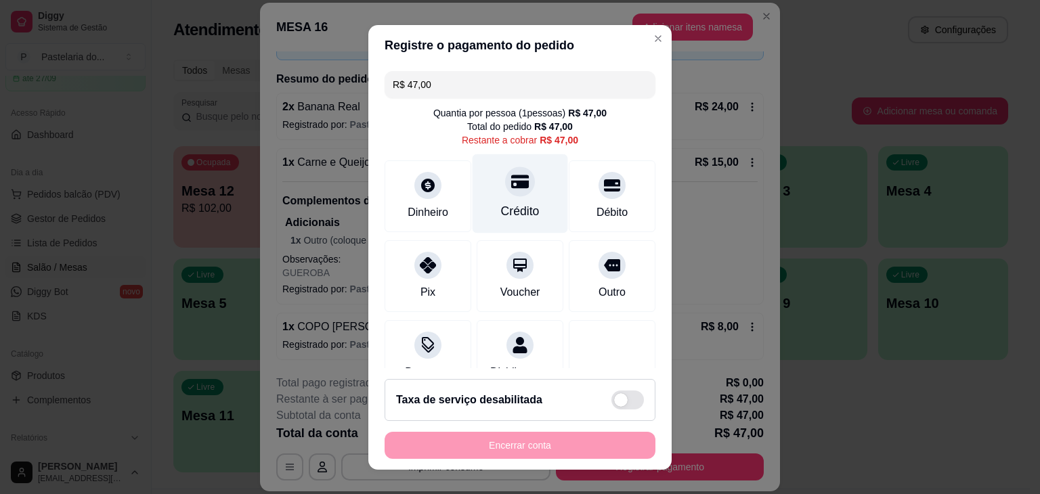
click at [525, 179] on div "Crédito" at bounding box center [521, 193] width 96 height 79
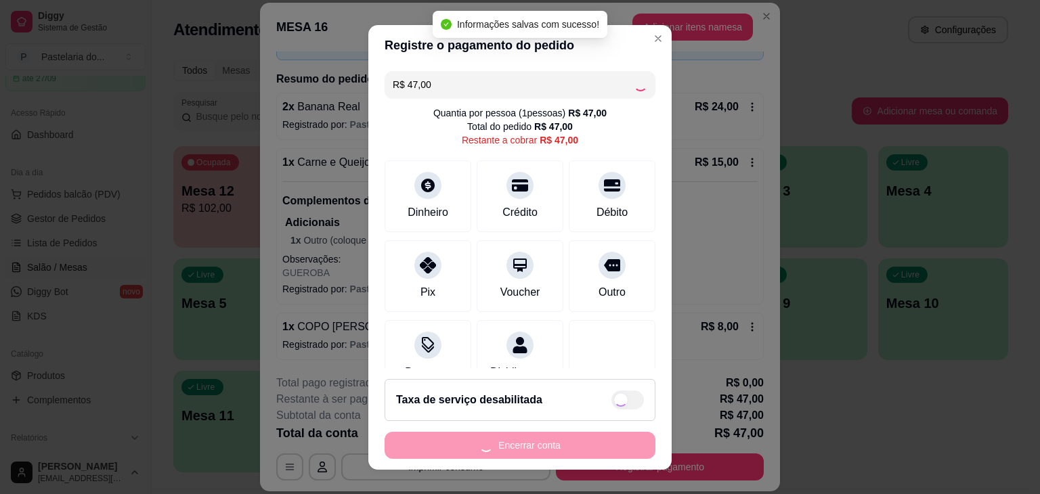
type input "R$ 0,00"
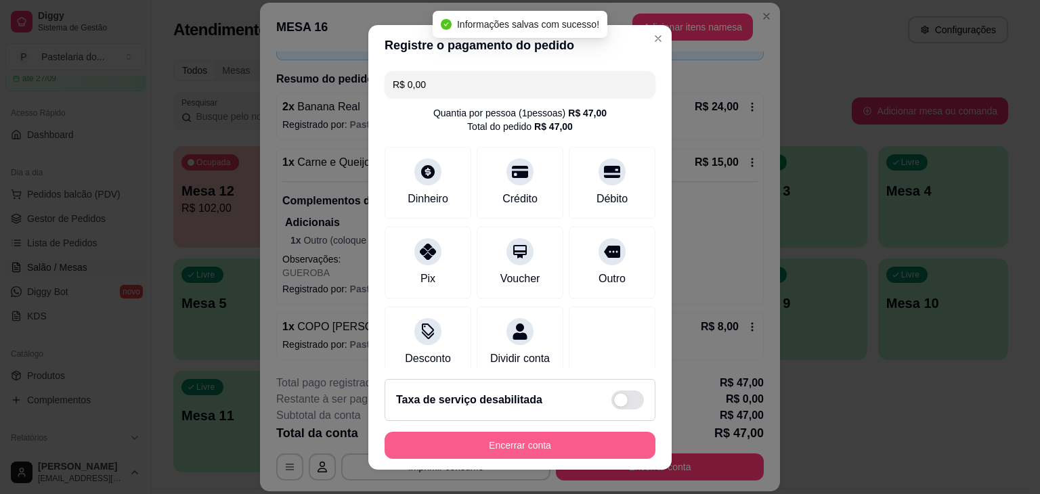
click at [554, 448] on button "Encerrar conta" at bounding box center [520, 445] width 271 height 27
click at [554, 448] on div "Encerrar conta" at bounding box center [520, 445] width 271 height 27
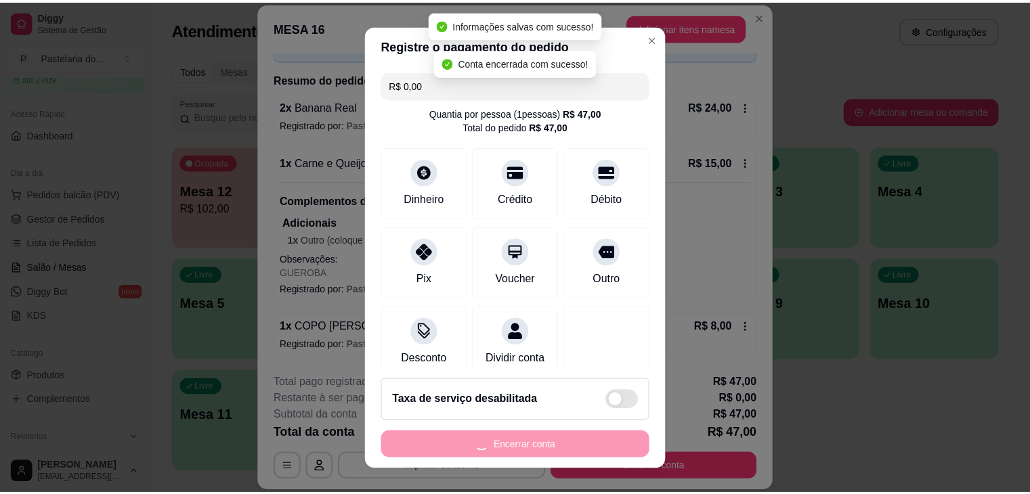
scroll to position [0, 0]
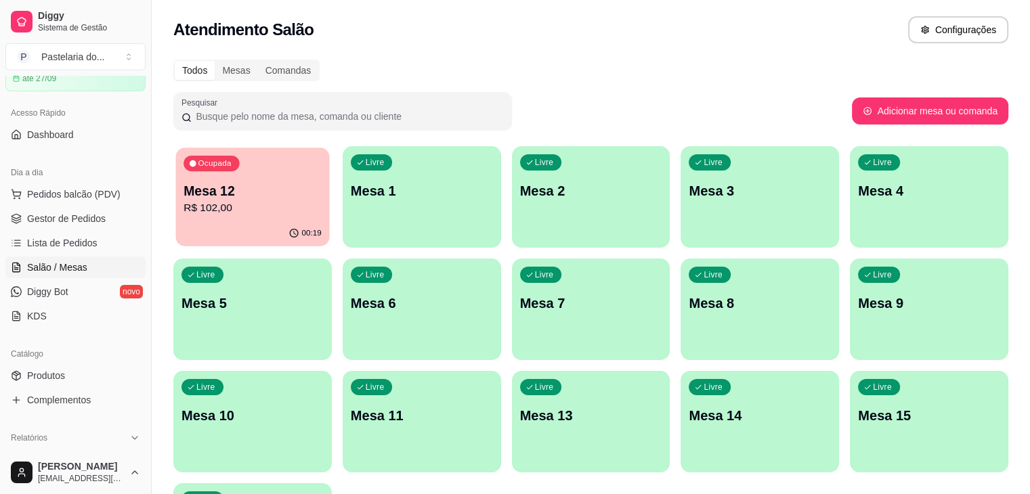
click at [253, 231] on div "00:19" at bounding box center [253, 234] width 154 height 26
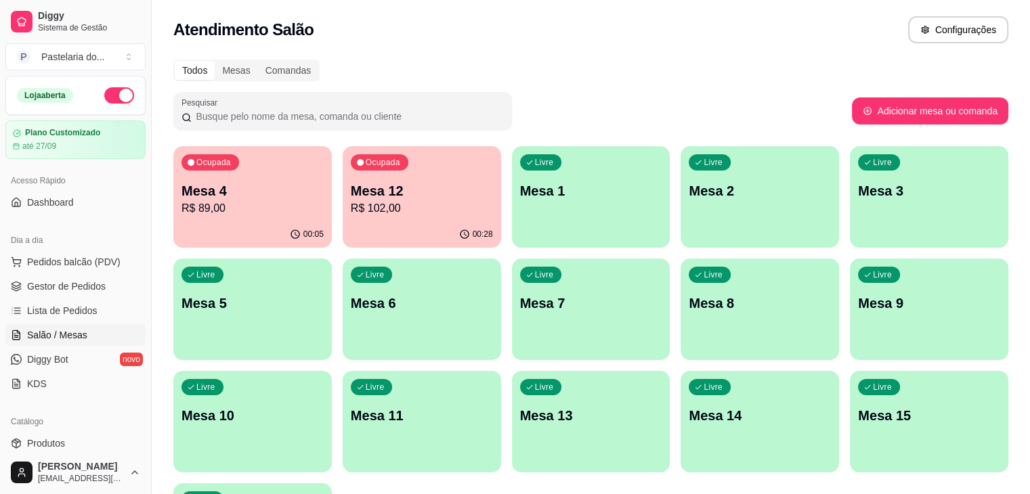
click at [585, 33] on div "Atendimento Salão Configurações" at bounding box center [590, 29] width 835 height 27
click at [43, 256] on span "Pedidos balcão (PDV)" at bounding box center [73, 262] width 93 height 14
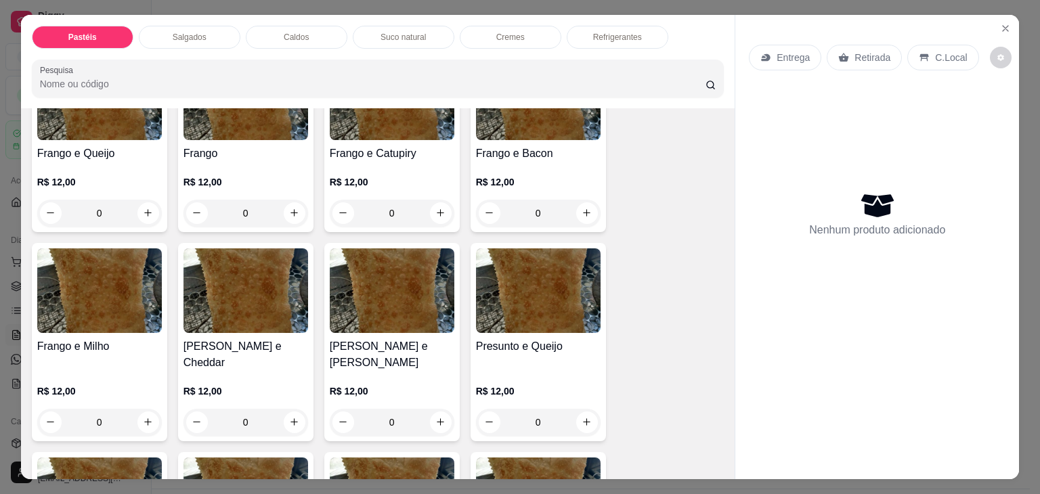
scroll to position [474, 0]
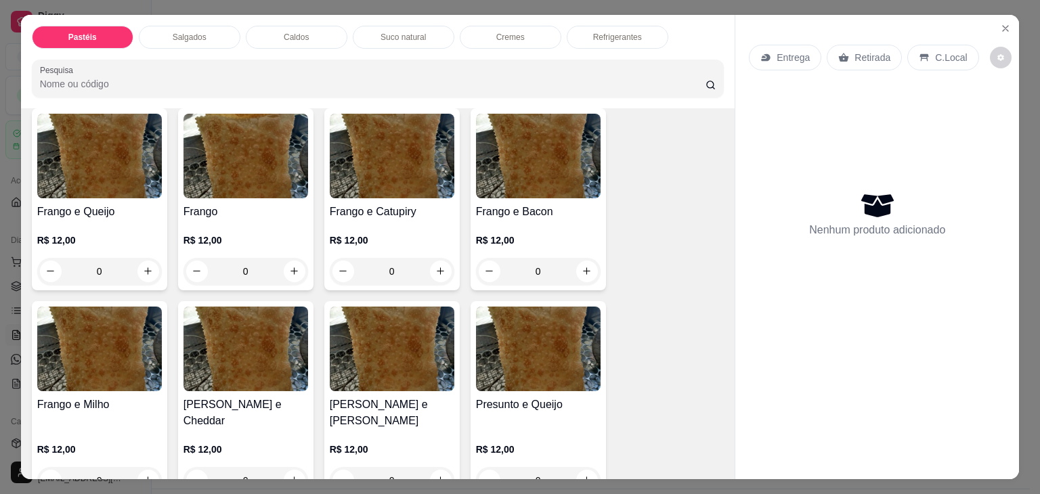
click at [577, 443] on div "R$ 12,00 0" at bounding box center [538, 468] width 125 height 51
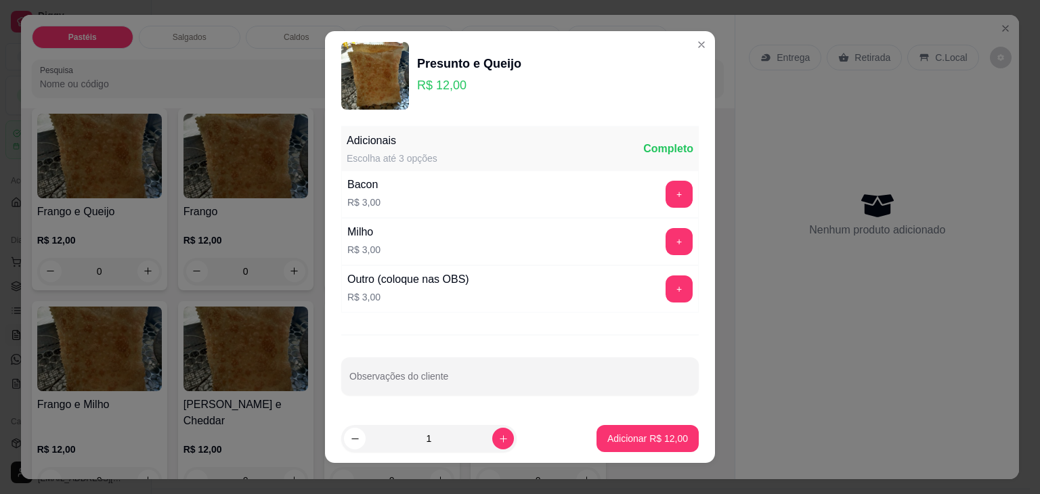
click at [471, 438] on input "1" at bounding box center [429, 438] width 127 height 27
click at [501, 437] on div "1" at bounding box center [458, 438] width 234 height 27
click at [499, 436] on icon "increase-product-quantity" at bounding box center [504, 439] width 10 height 10
type input "2"
click at [616, 435] on p "Adicionar R$ 24,00" at bounding box center [648, 439] width 81 height 14
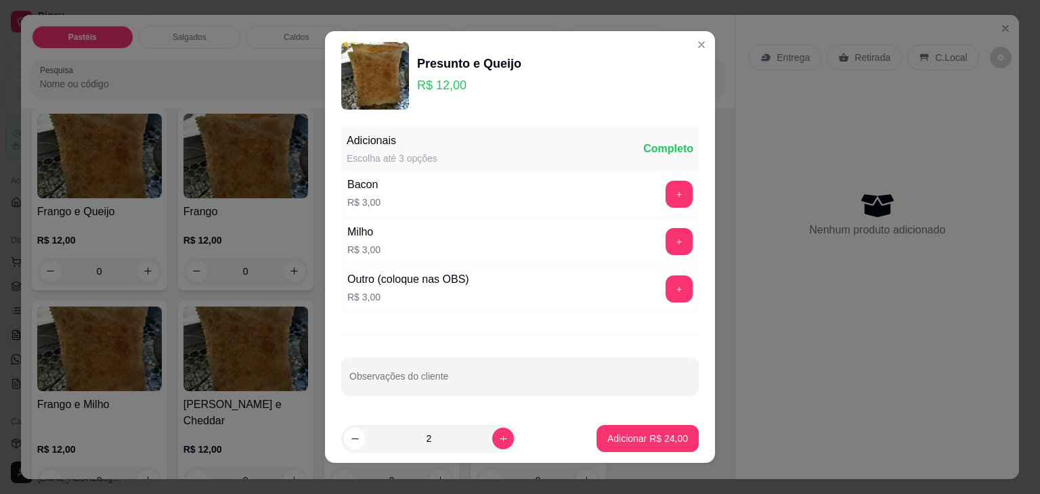
type input "2"
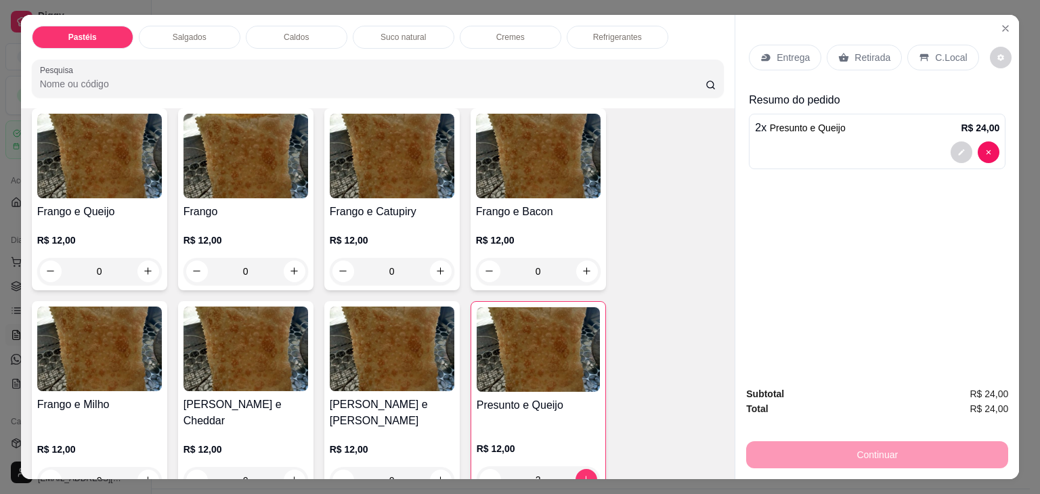
click at [846, 59] on div "Retirada" at bounding box center [864, 58] width 75 height 26
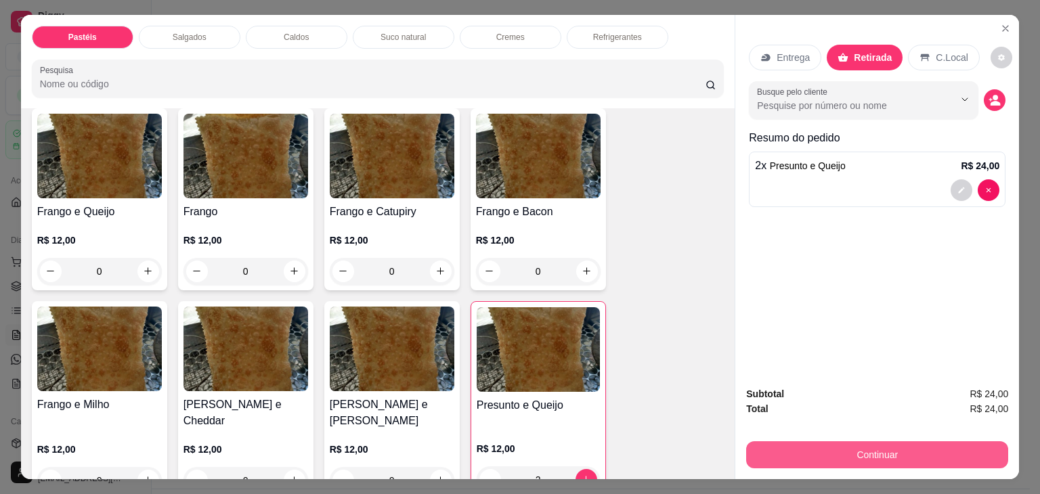
click at [864, 456] on button "Continuar" at bounding box center [877, 455] width 262 height 27
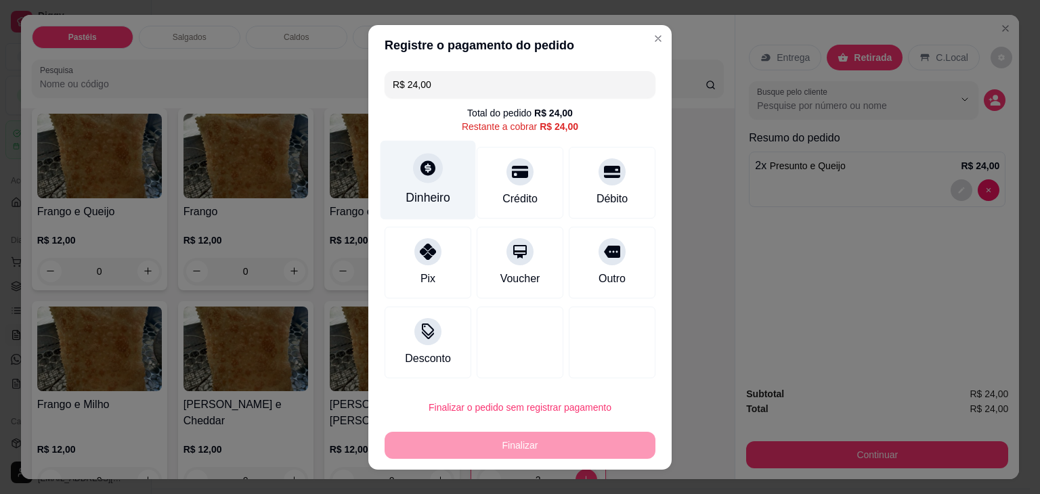
click at [446, 186] on div "Dinheiro" at bounding box center [429, 179] width 96 height 79
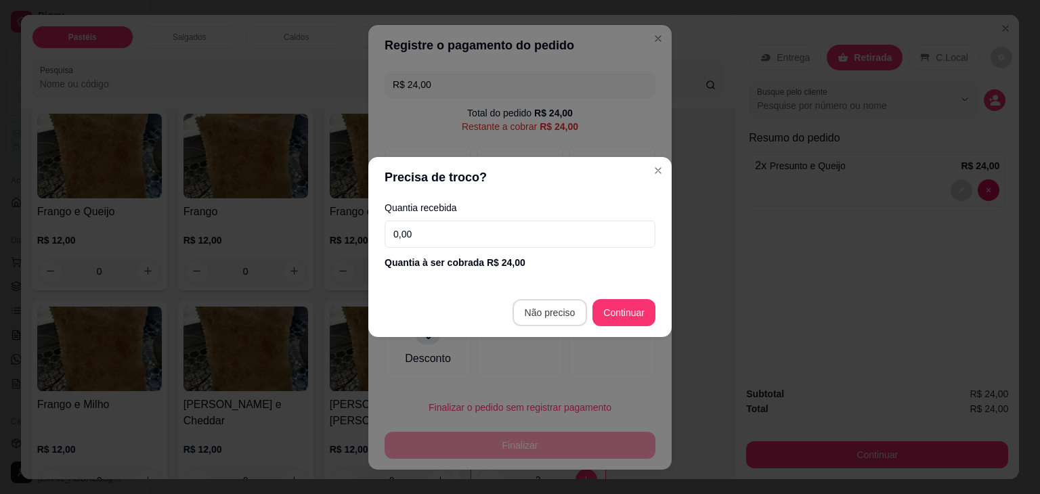
type input "R$ 0,00"
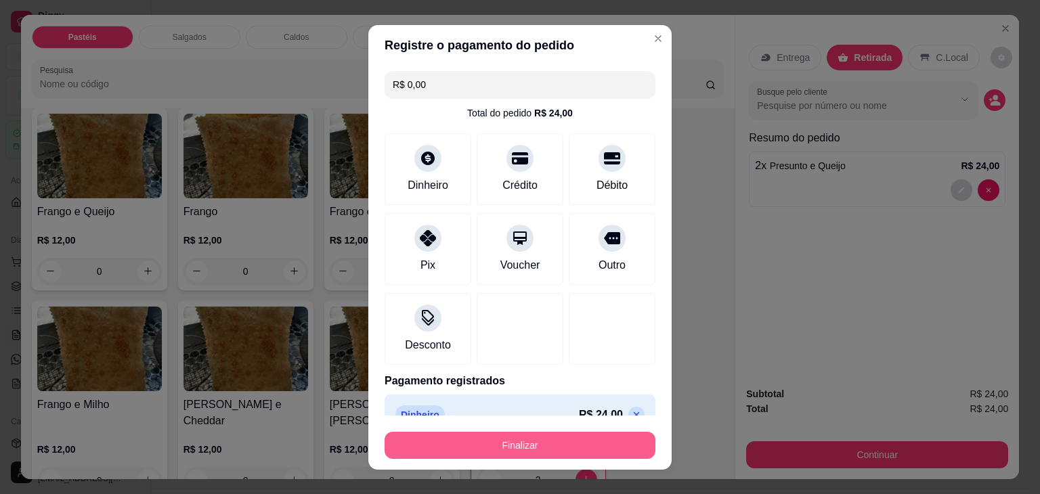
click at [571, 448] on button "Finalizar" at bounding box center [520, 445] width 271 height 27
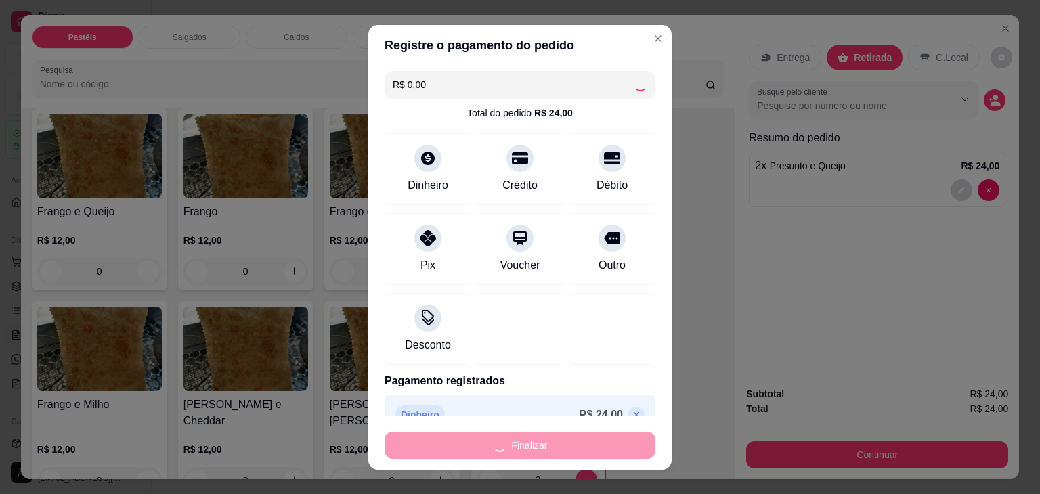
type input "0"
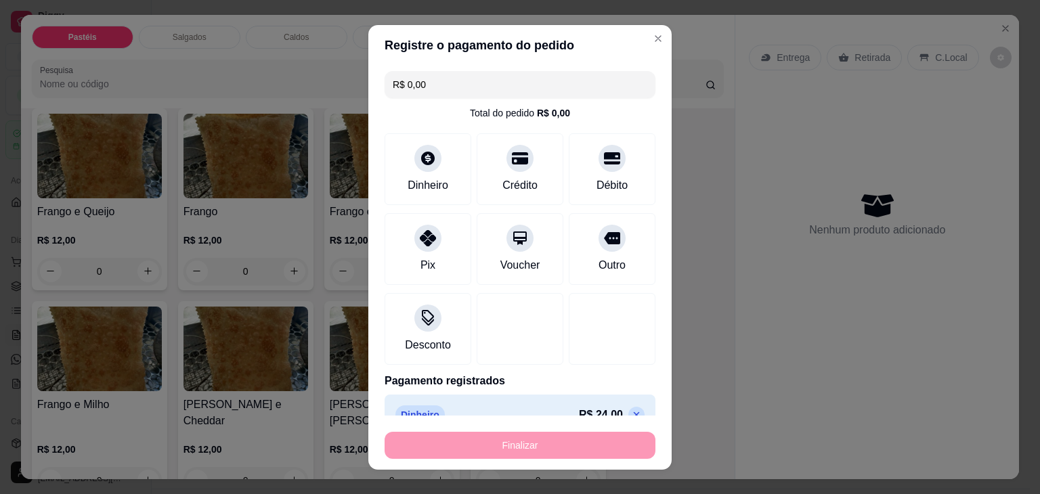
type input "-R$ 24,00"
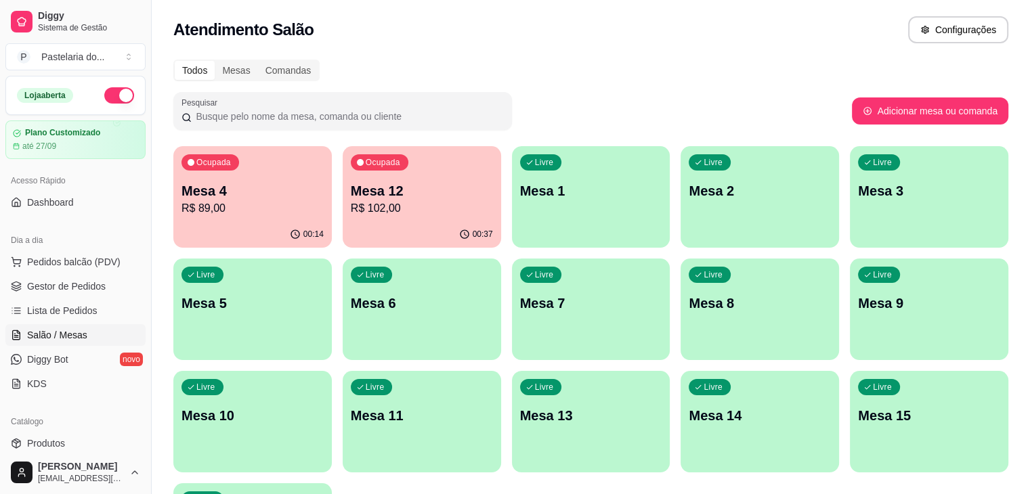
click at [351, 200] on p "R$ 102,00" at bounding box center [422, 208] width 142 height 16
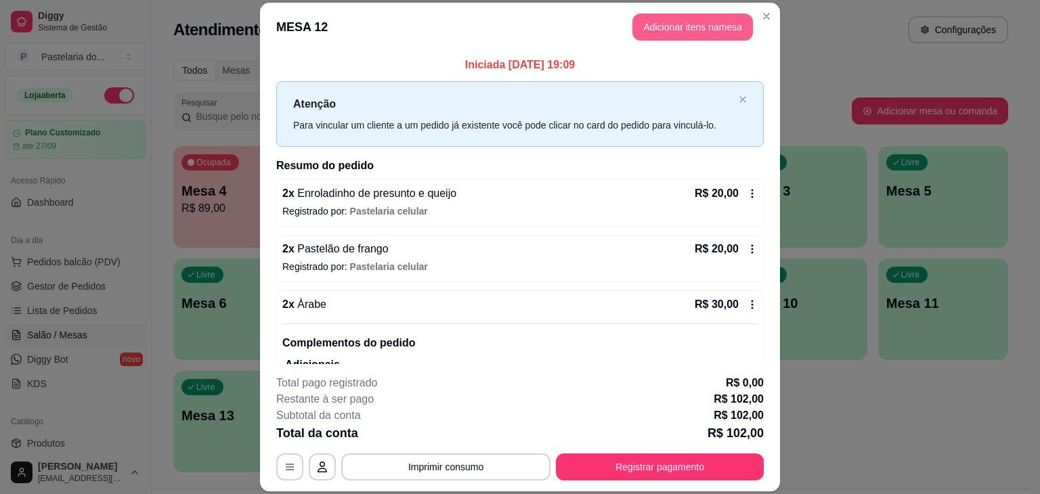
click at [659, 24] on button "Adicionar itens na mesa" at bounding box center [693, 27] width 121 height 27
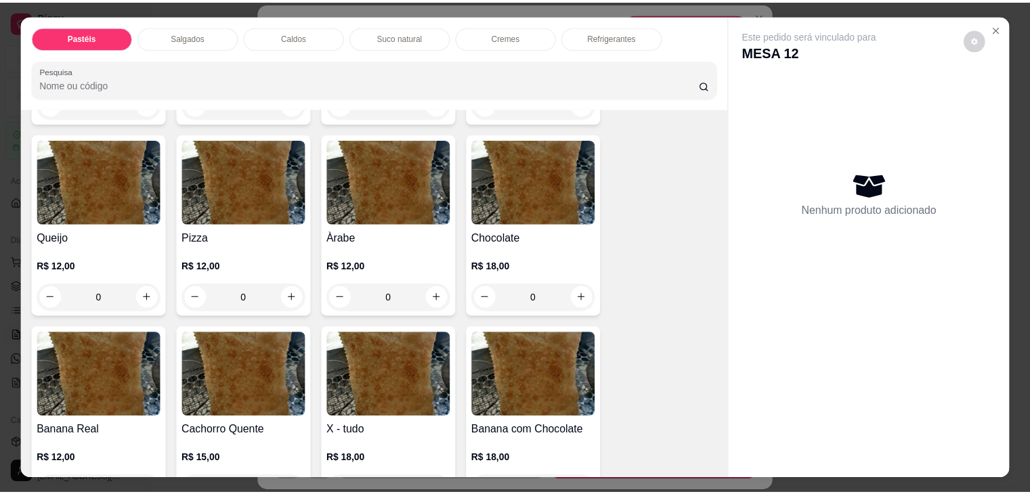
scroll to position [948, 0]
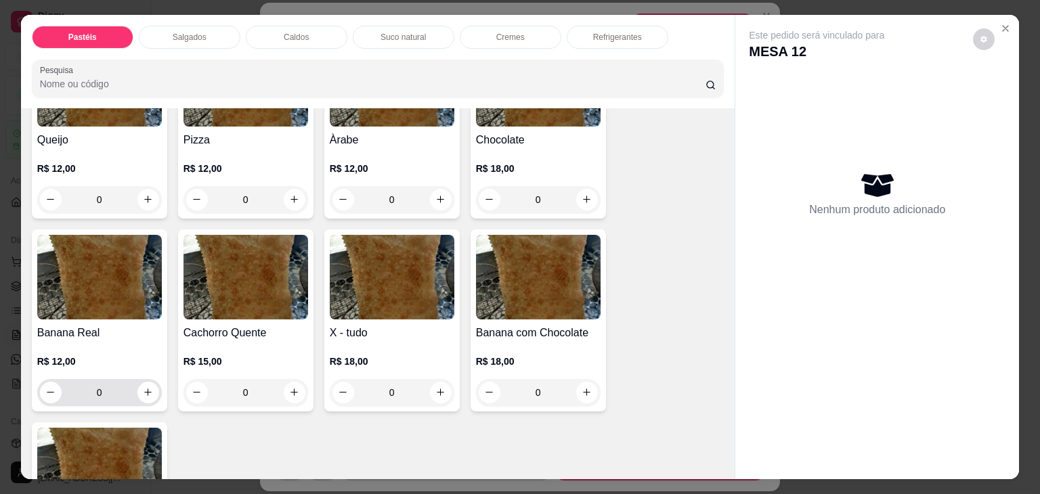
click at [143, 387] on icon "increase-product-quantity" at bounding box center [148, 392] width 10 height 10
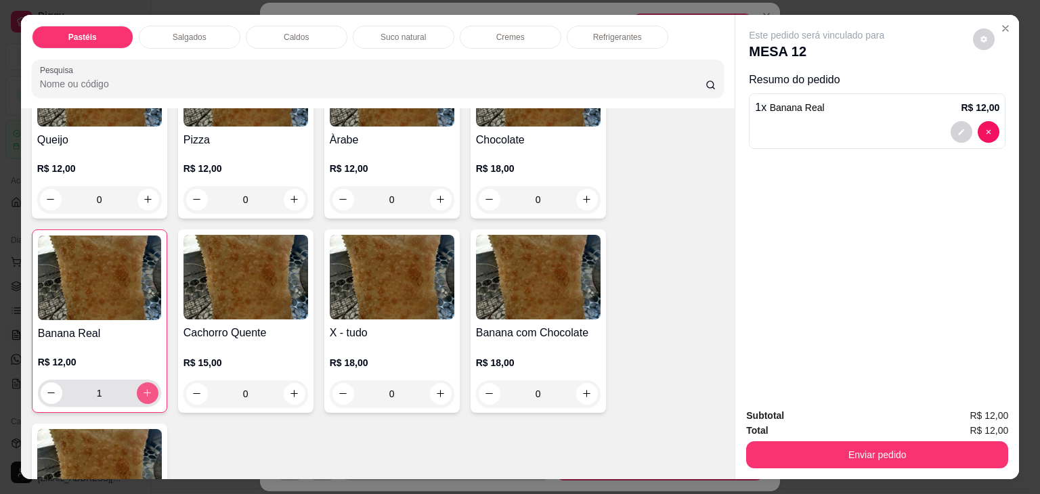
type input "1"
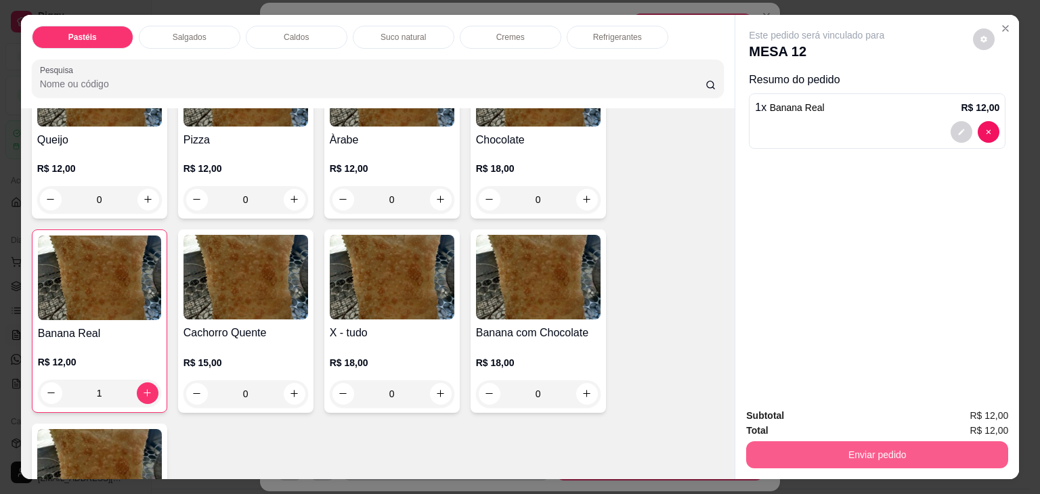
click at [805, 442] on button "Enviar pedido" at bounding box center [877, 455] width 262 height 27
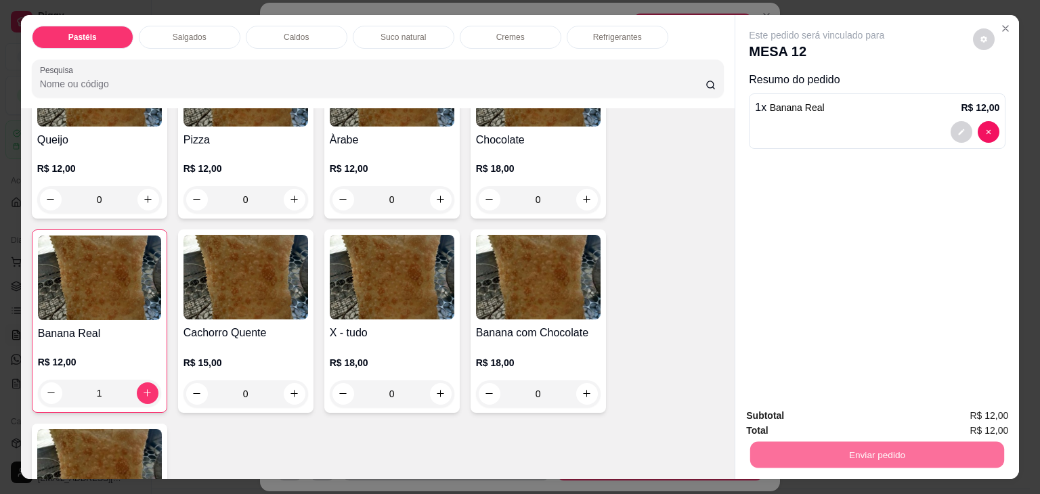
click at [848, 415] on button "Não registrar e enviar pedido" at bounding box center [832, 416] width 137 height 25
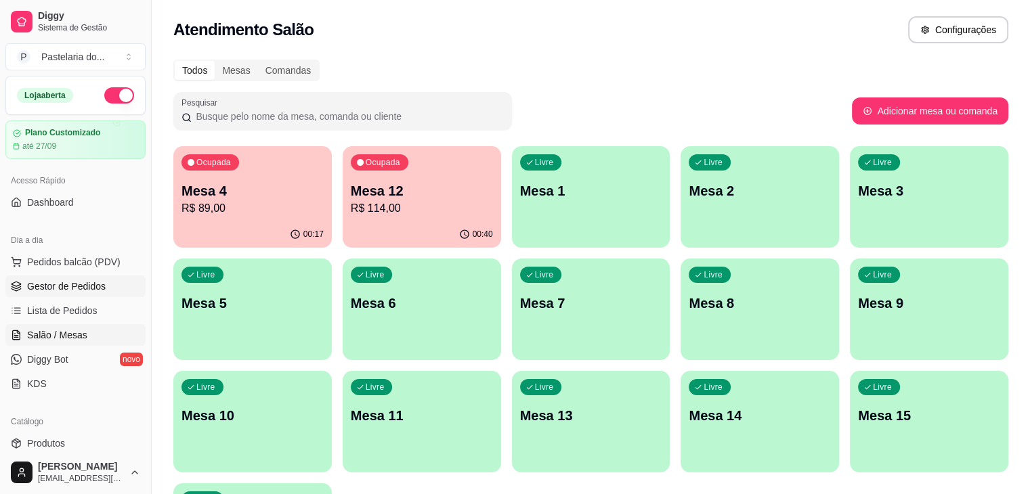
click at [53, 282] on span "Gestor de Pedidos" at bounding box center [66, 287] width 79 height 14
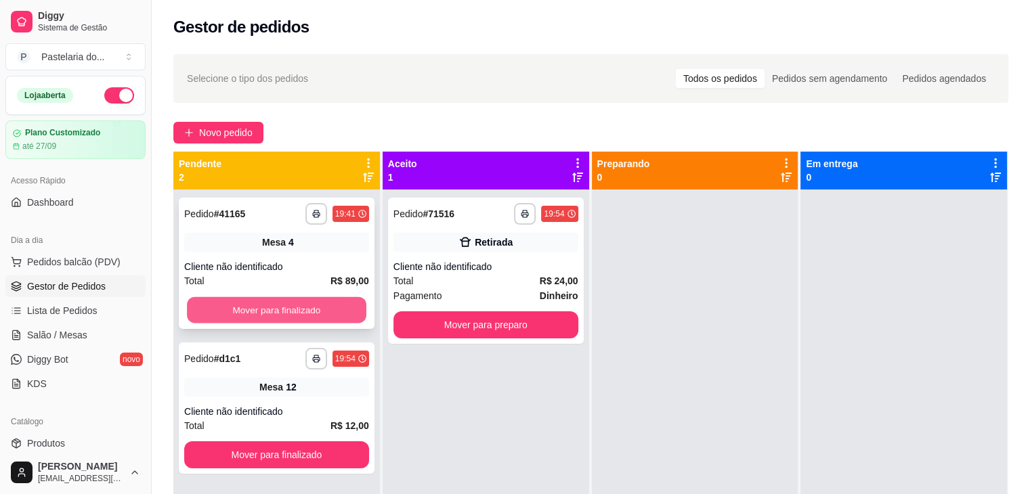
click at [297, 310] on button "Mover para finalizado" at bounding box center [276, 310] width 179 height 26
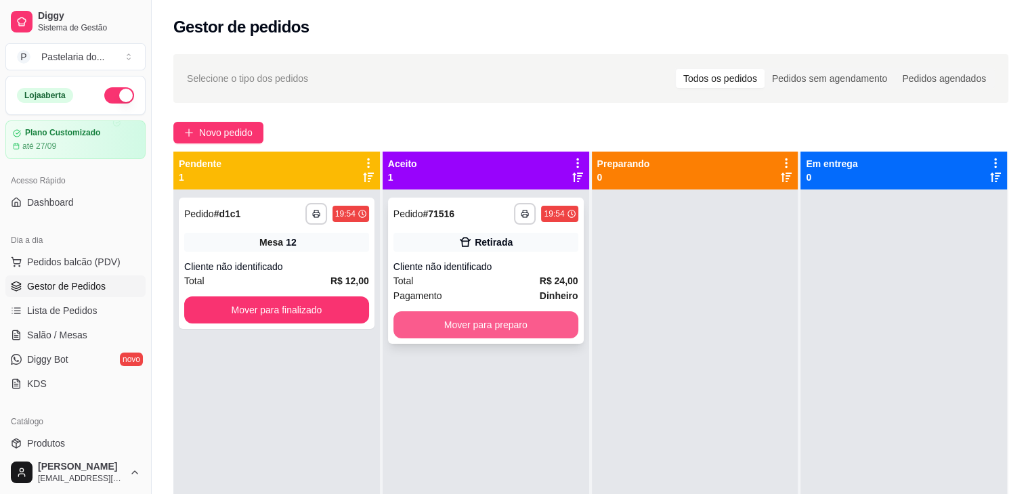
click at [505, 325] on button "Mover para preparo" at bounding box center [486, 325] width 185 height 27
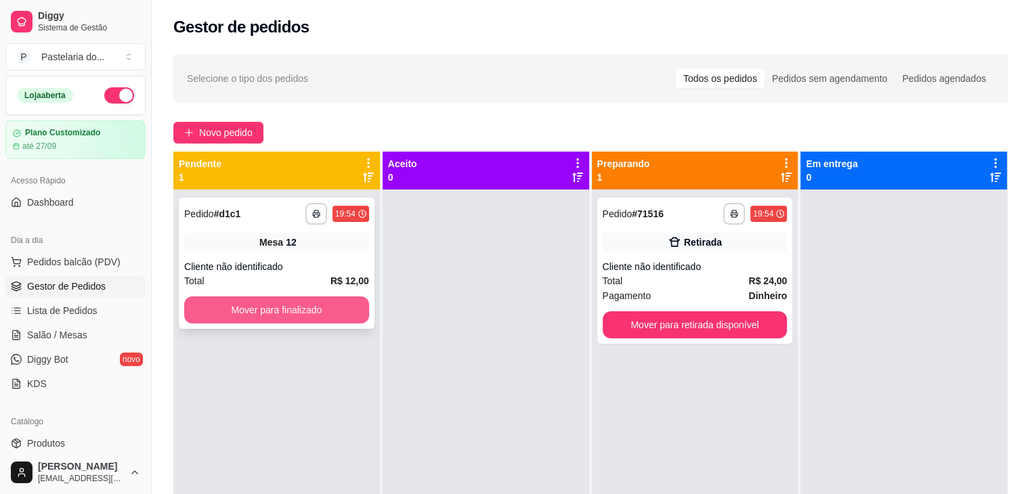
click at [312, 311] on button "Mover para finalizado" at bounding box center [276, 310] width 185 height 27
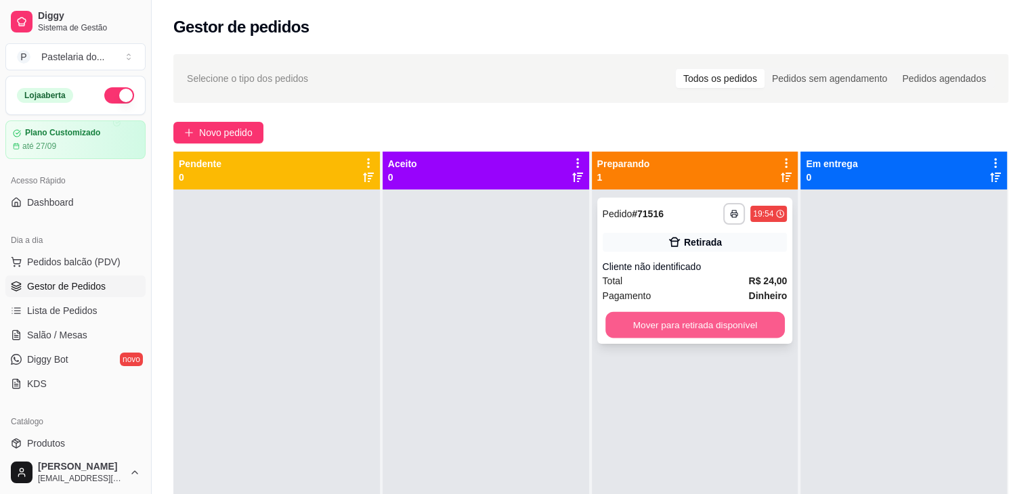
click at [667, 316] on button "Mover para retirada disponível" at bounding box center [695, 325] width 179 height 26
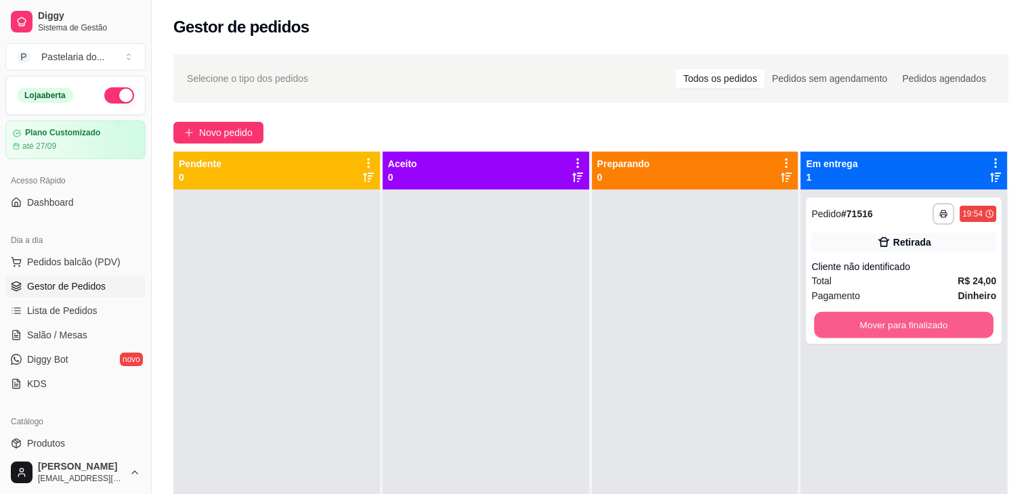
click at [908, 322] on button "Mover para finalizado" at bounding box center [903, 325] width 179 height 26
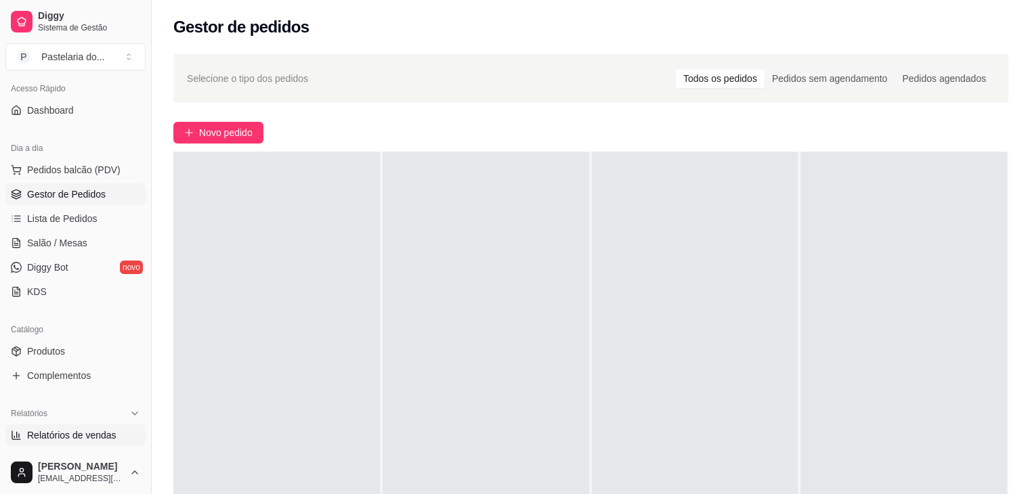
scroll to position [203, 0]
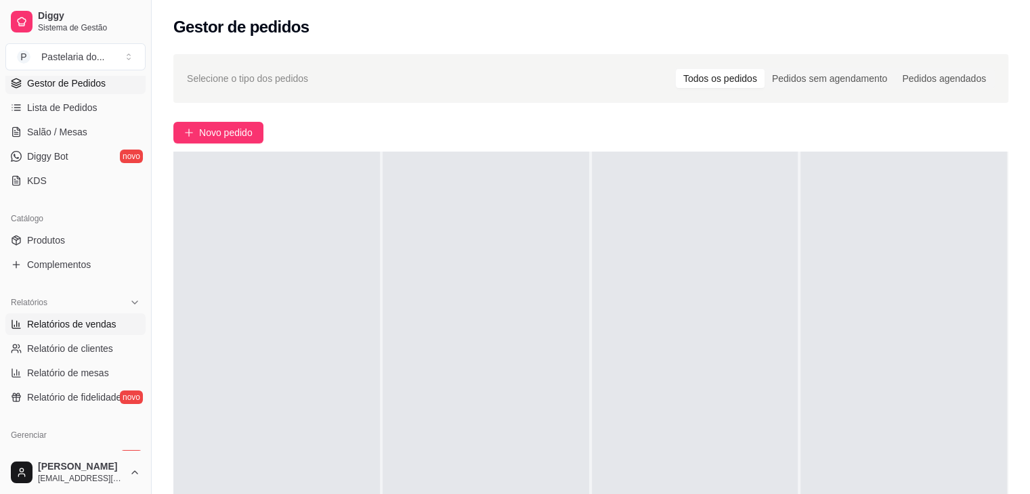
click at [65, 318] on span "Relatórios de vendas" at bounding box center [71, 325] width 89 height 14
select select "ALL"
select select "0"
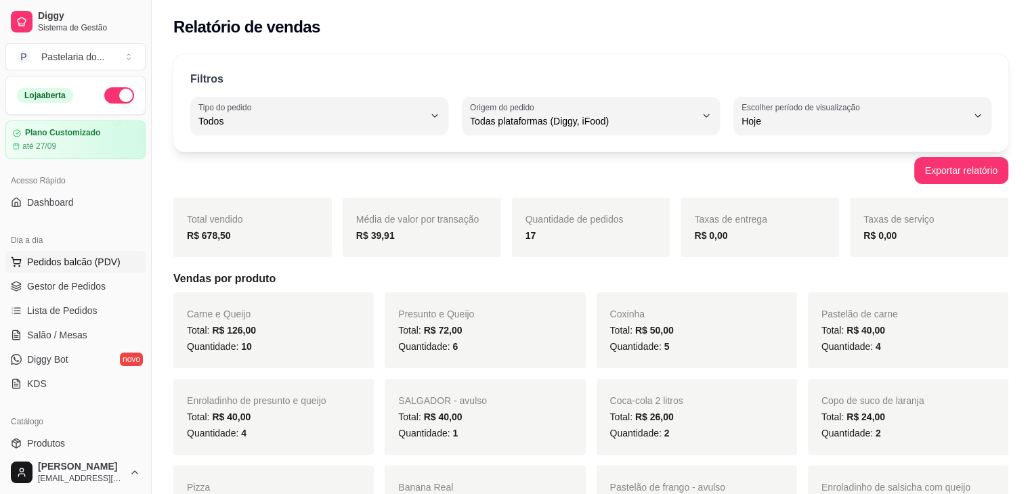
click at [82, 266] on span "Pedidos balcão (PDV)" at bounding box center [73, 262] width 93 height 14
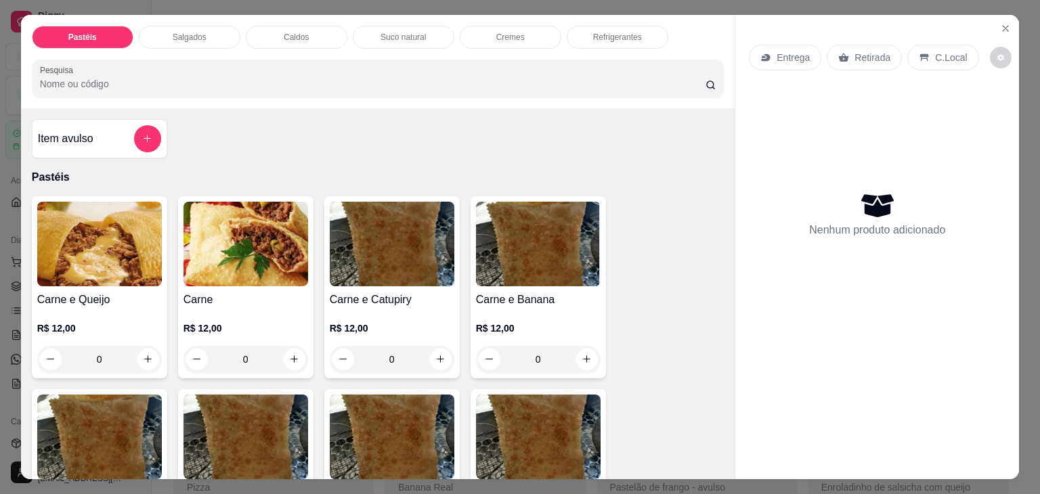
click at [157, 26] on div "Salgados" at bounding box center [190, 37] width 102 height 23
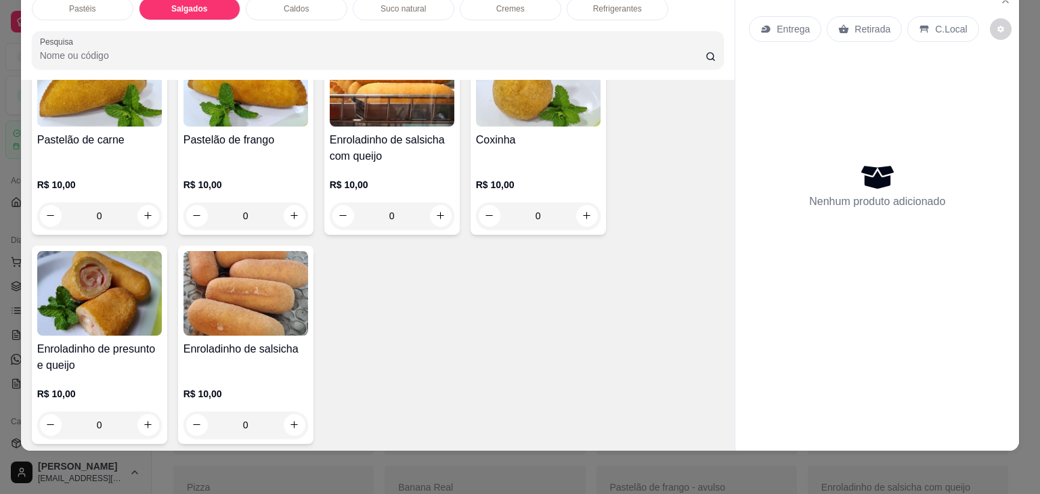
scroll to position [1642, 0]
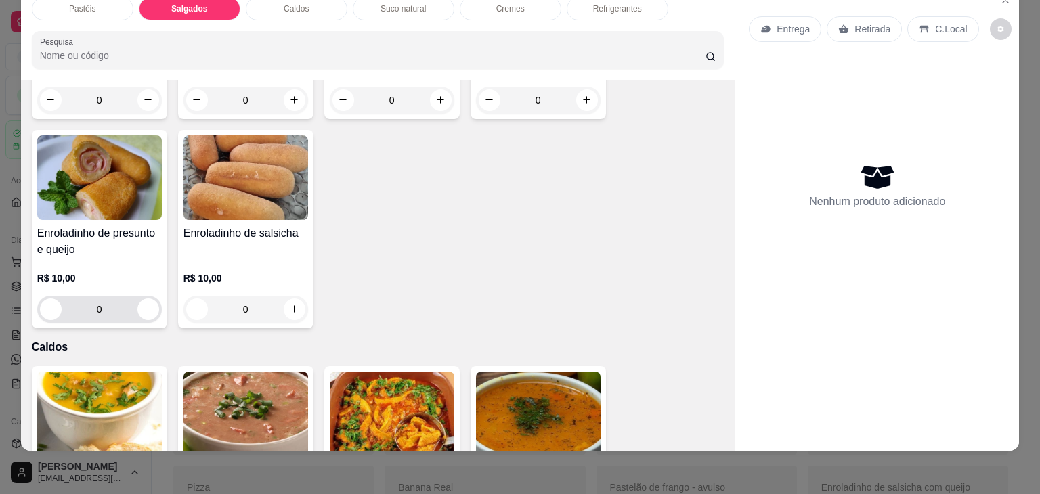
click at [143, 304] on icon "increase-product-quantity" at bounding box center [148, 309] width 10 height 10
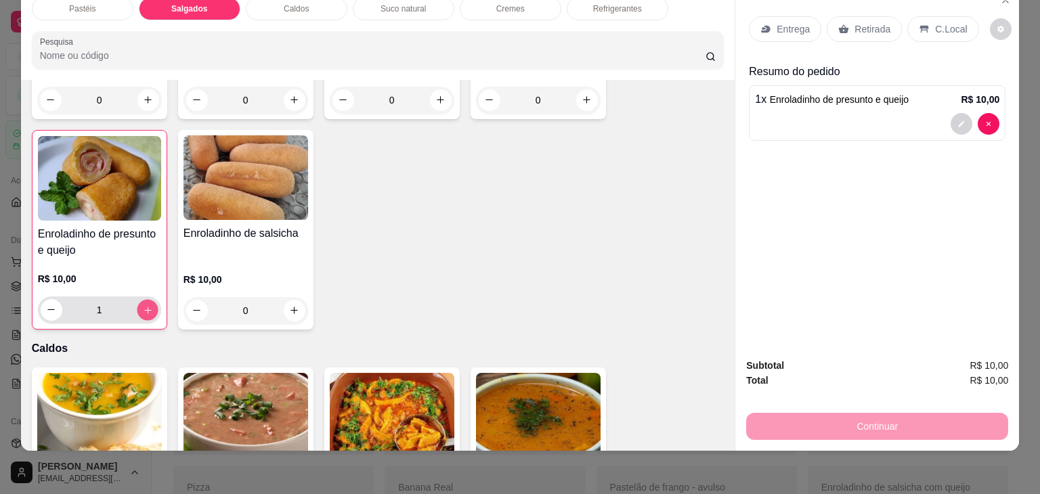
click at [142, 305] on icon "increase-product-quantity" at bounding box center [147, 310] width 10 height 10
type input "2"
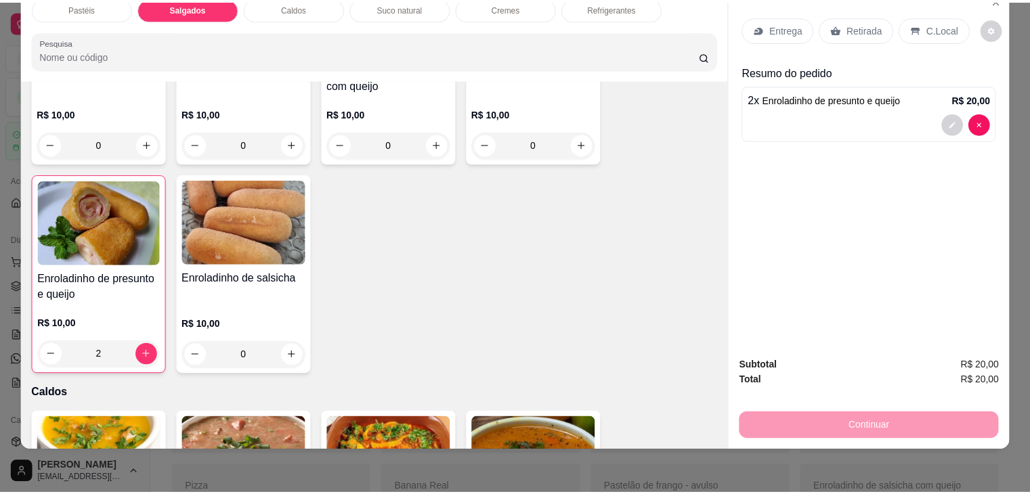
scroll to position [1574, 0]
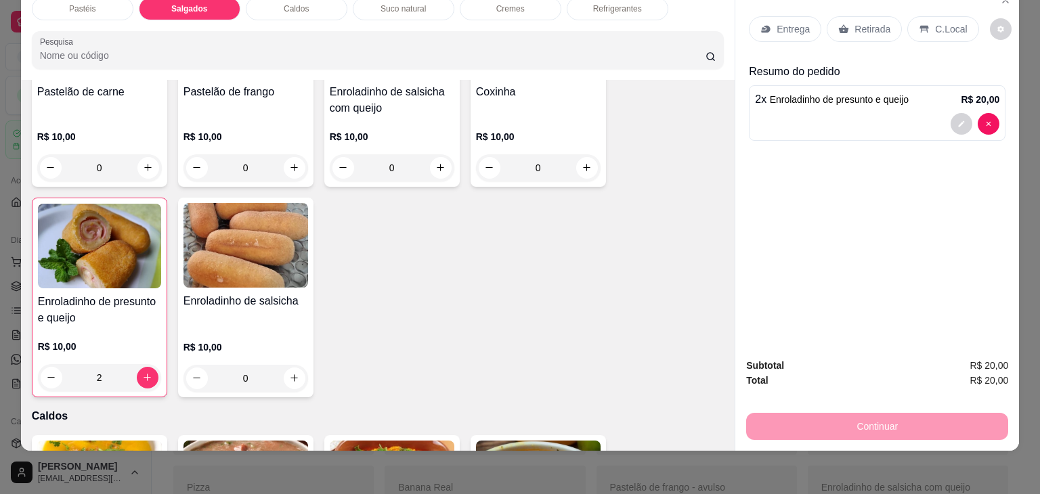
click at [839, 24] on icon at bounding box center [844, 29] width 11 height 11
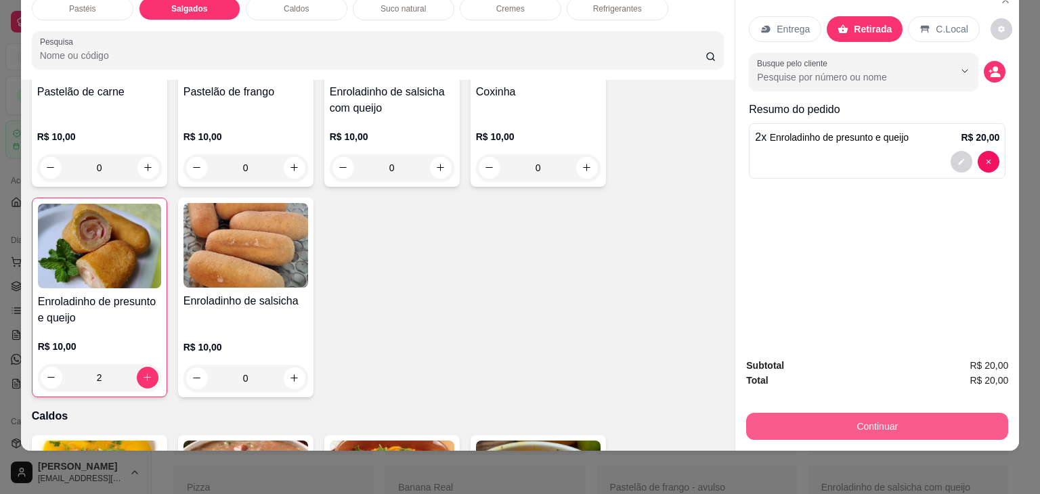
click at [845, 418] on button "Continuar" at bounding box center [877, 426] width 262 height 27
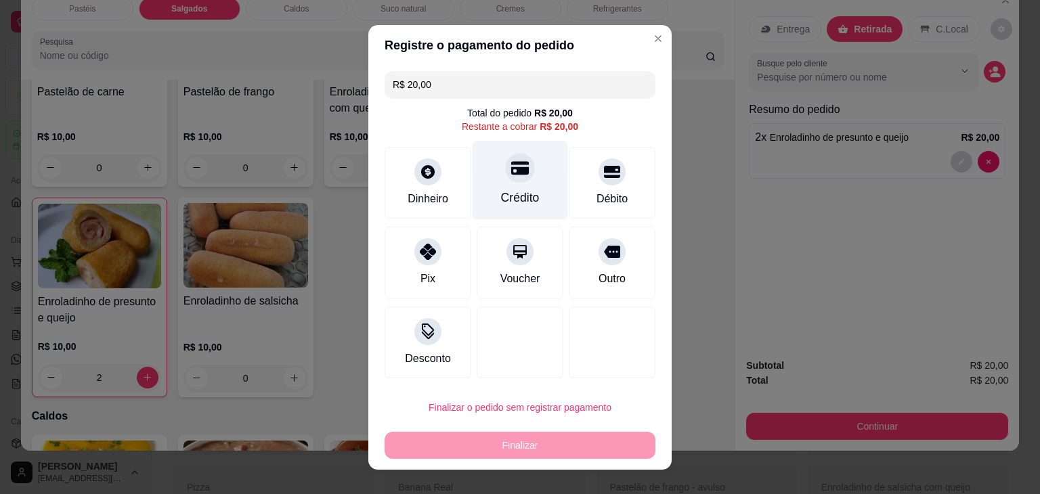
click at [517, 182] on div "Crédito" at bounding box center [521, 179] width 96 height 79
type input "R$ 0,00"
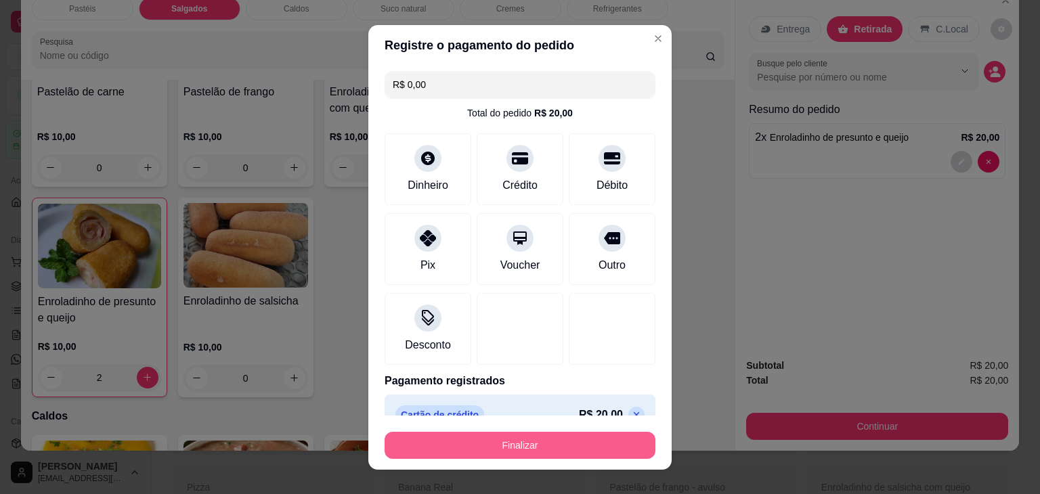
click at [562, 457] on button "Finalizar" at bounding box center [520, 445] width 271 height 27
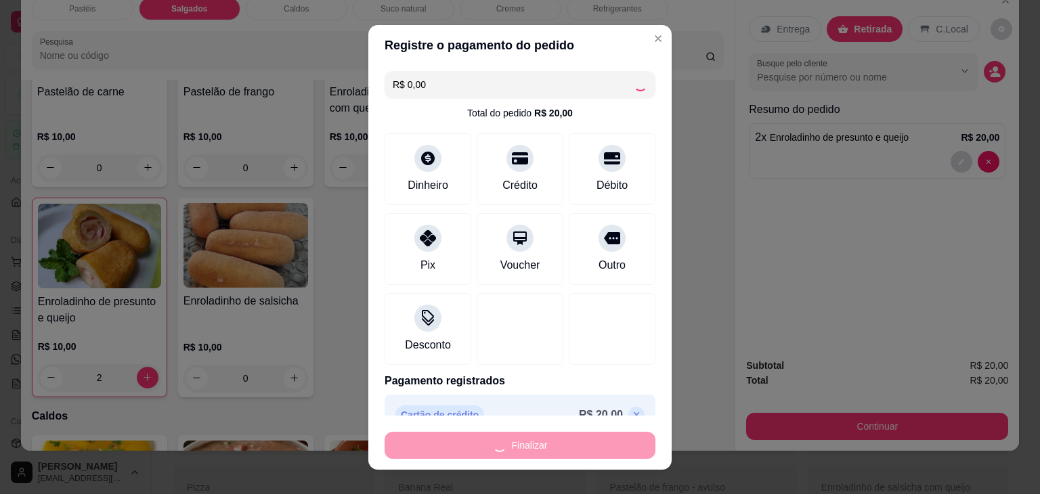
type input "0"
type input "-R$ 20,00"
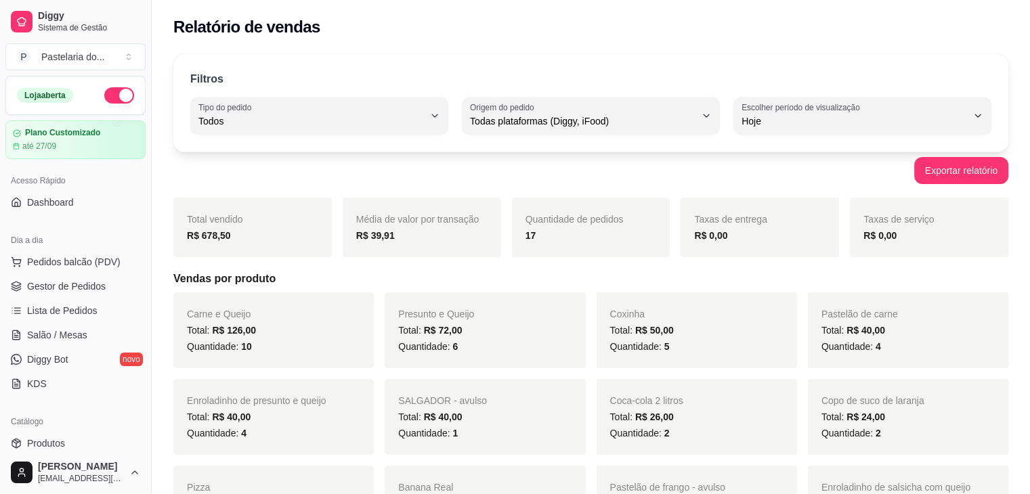
drag, startPoint x: 416, startPoint y: 345, endPoint x: 708, endPoint y: 52, distance: 413.8
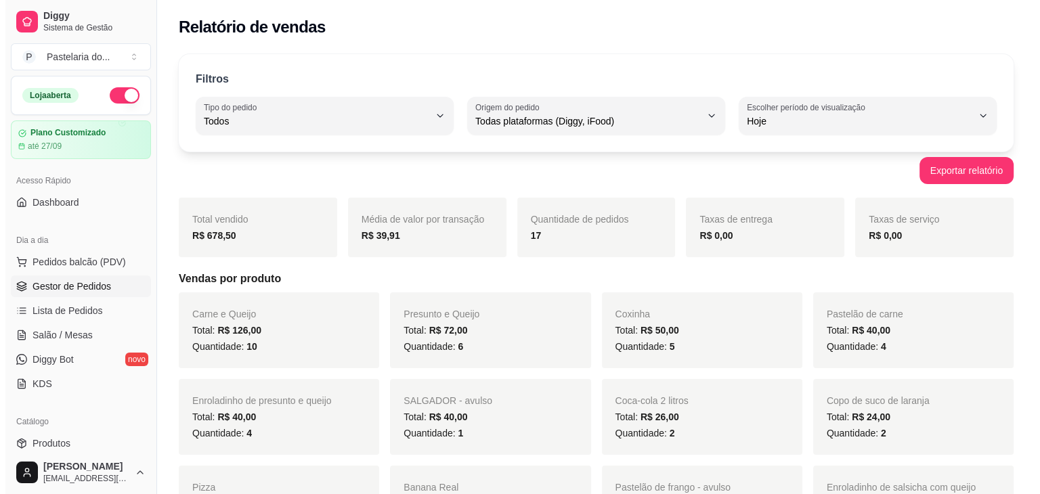
scroll to position [203, 0]
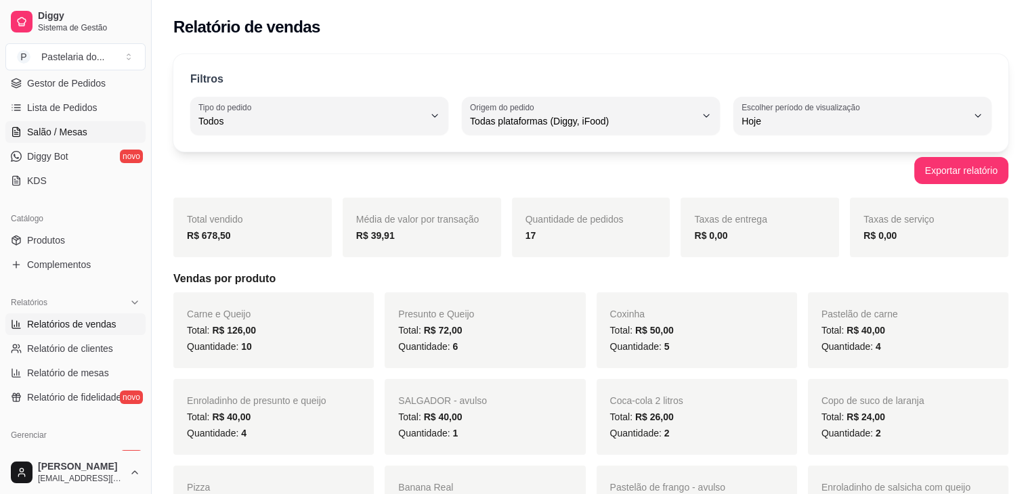
click at [67, 133] on span "Salão / Mesas" at bounding box center [57, 132] width 60 height 14
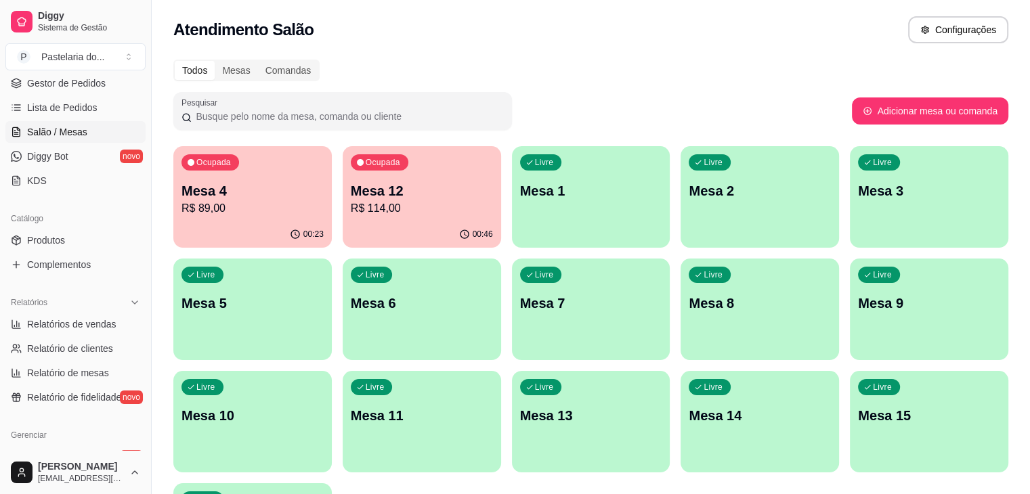
click at [177, 200] on div "Ocupada Mesa 4 R$ 89,00" at bounding box center [252, 183] width 158 height 75
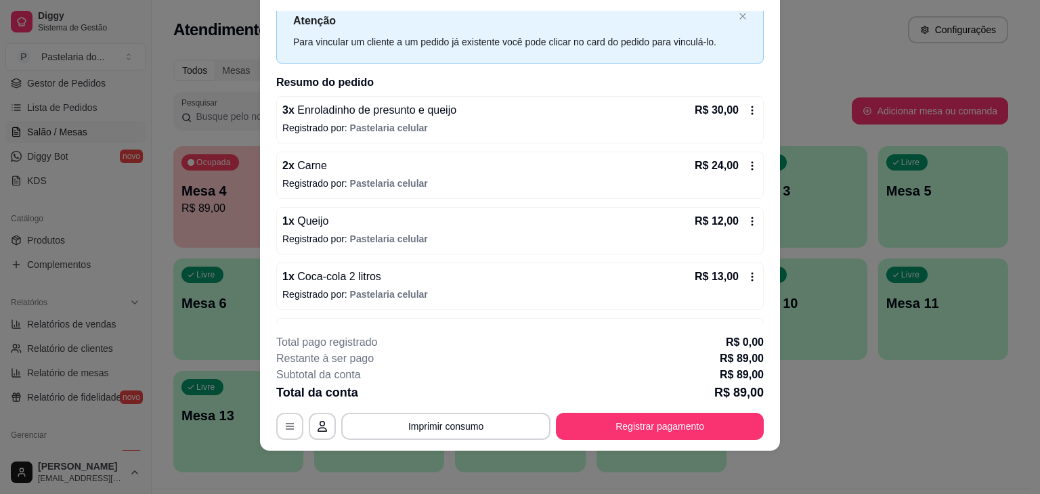
scroll to position [88, 0]
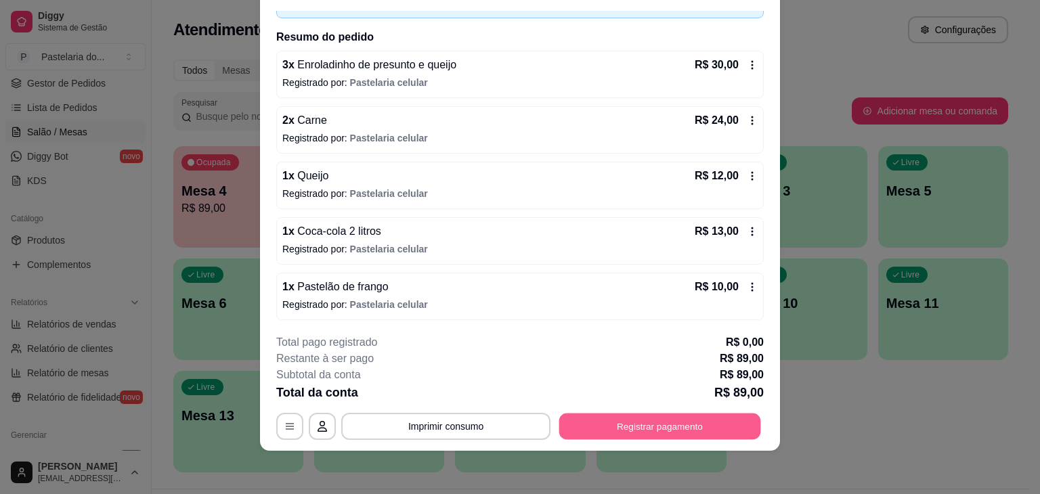
click at [704, 414] on button "Registrar pagamento" at bounding box center [660, 427] width 202 height 26
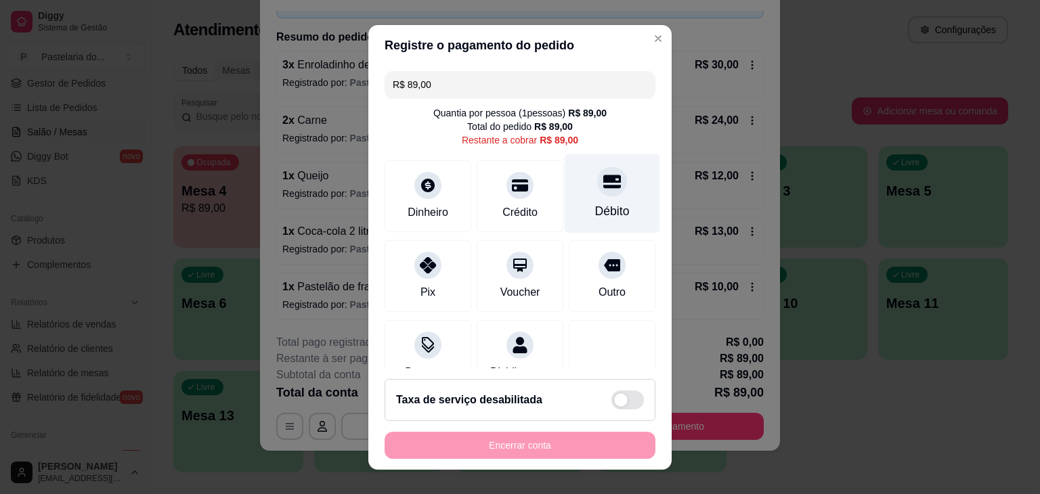
click at [604, 192] on div "Débito" at bounding box center [613, 193] width 96 height 79
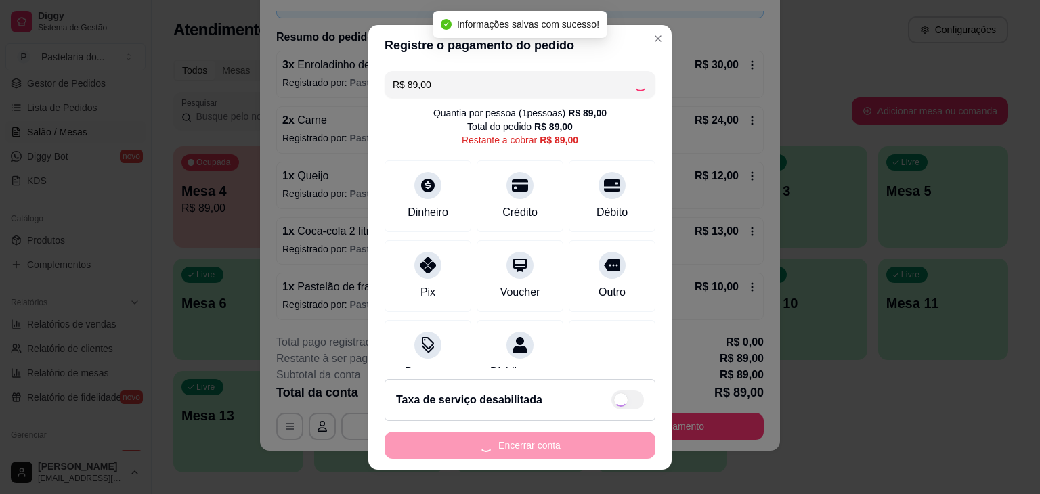
type input "R$ 0,00"
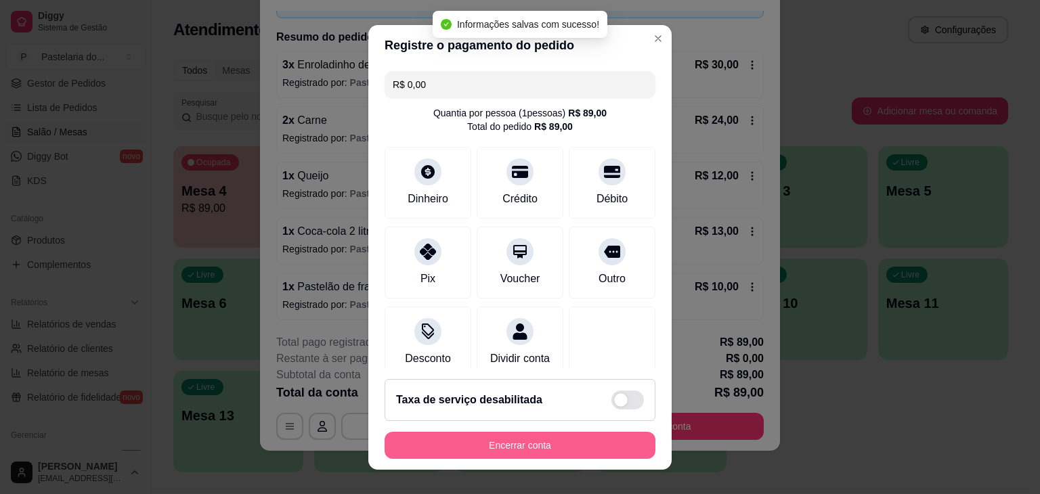
click at [534, 449] on button "Encerrar conta" at bounding box center [520, 445] width 271 height 27
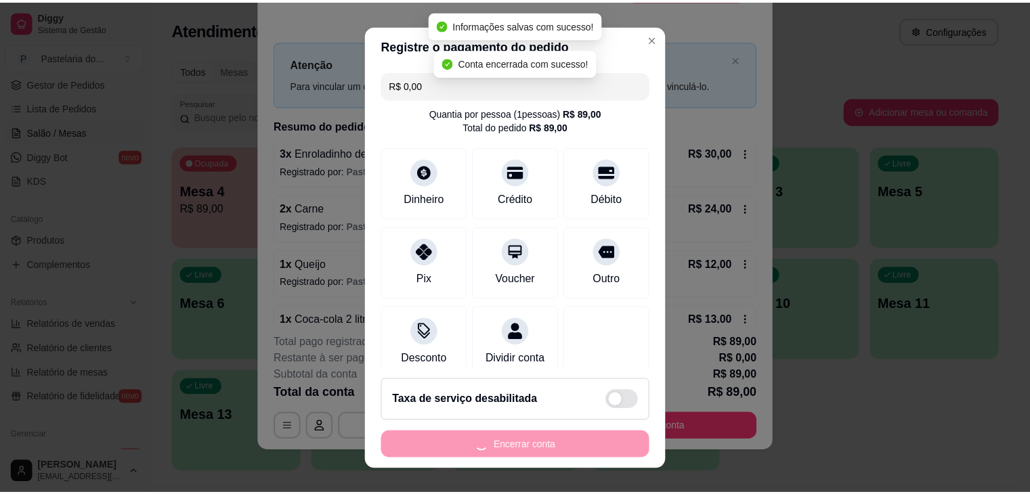
scroll to position [0, 0]
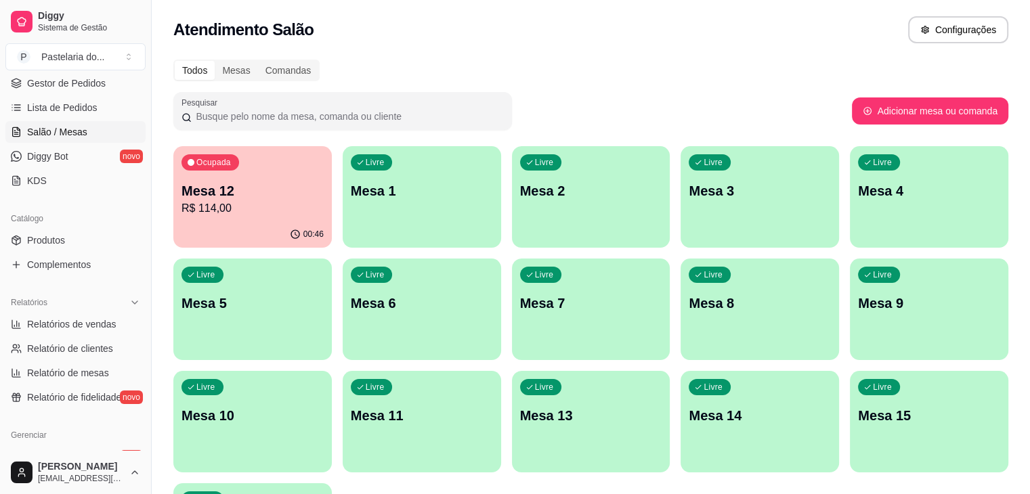
click at [379, 196] on p "Mesa 1" at bounding box center [422, 191] width 142 height 19
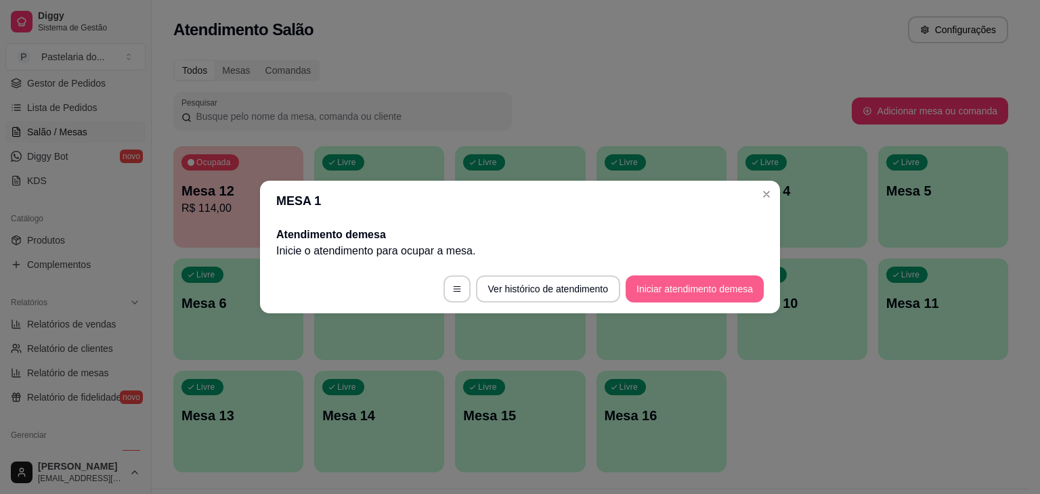
click at [659, 288] on button "Iniciar atendimento de mesa" at bounding box center [695, 289] width 138 height 27
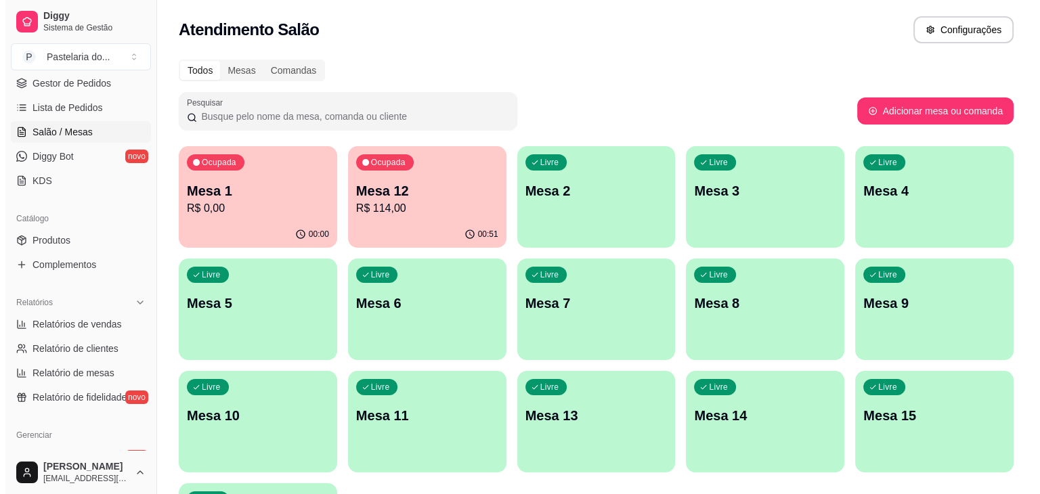
scroll to position [135, 0]
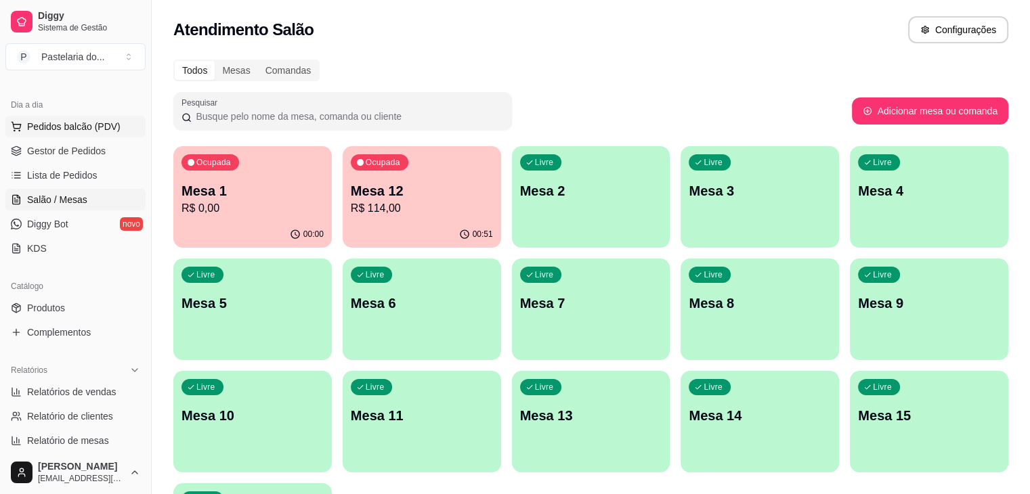
click at [95, 120] on span "Pedidos balcão (PDV)" at bounding box center [73, 127] width 93 height 14
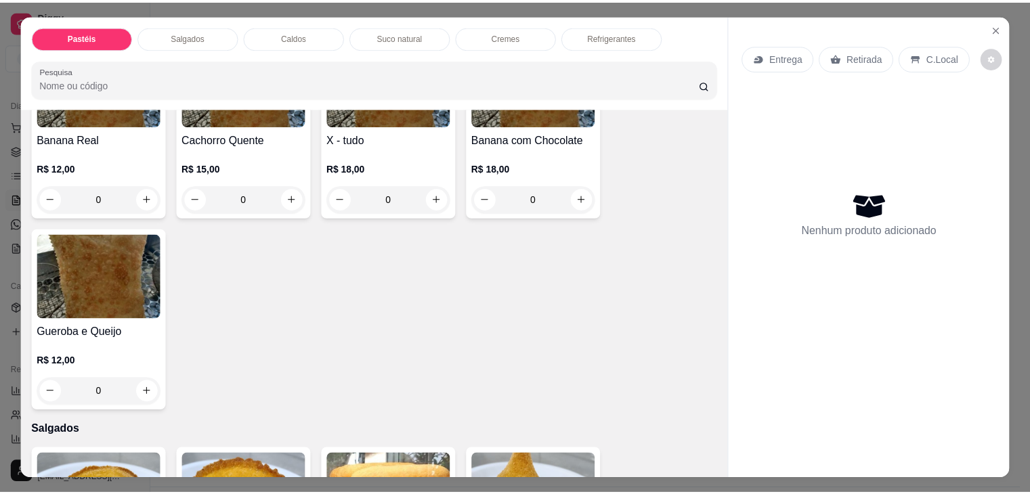
scroll to position [813, 0]
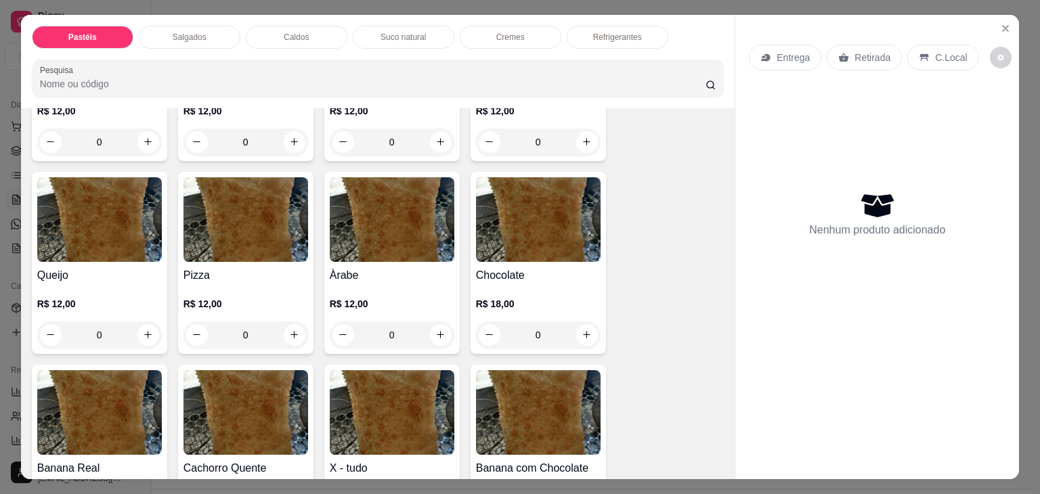
click at [133, 226] on img at bounding box center [99, 219] width 125 height 85
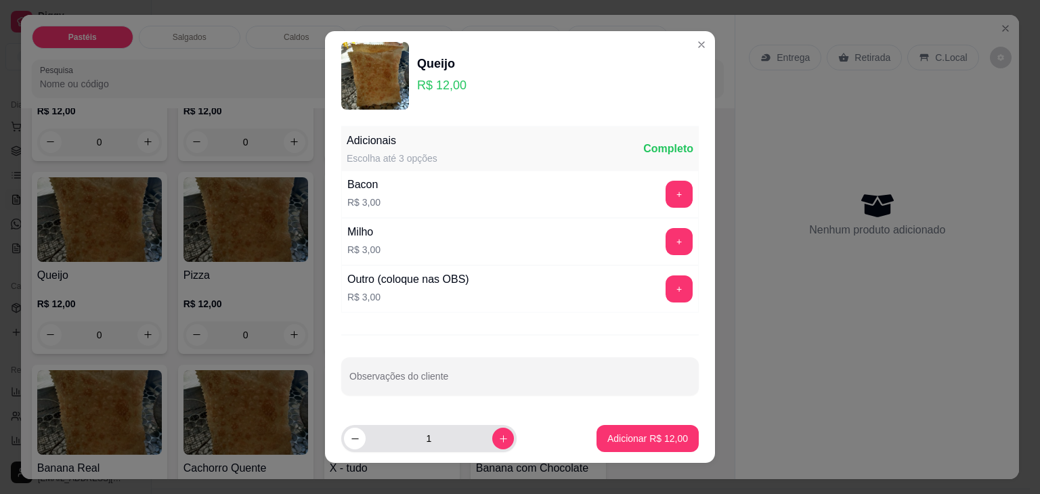
click at [499, 438] on icon "increase-product-quantity" at bounding box center [504, 439] width 10 height 10
type input "2"
click at [631, 434] on p "Adicionar R$ 24,00" at bounding box center [648, 438] width 79 height 13
type input "2"
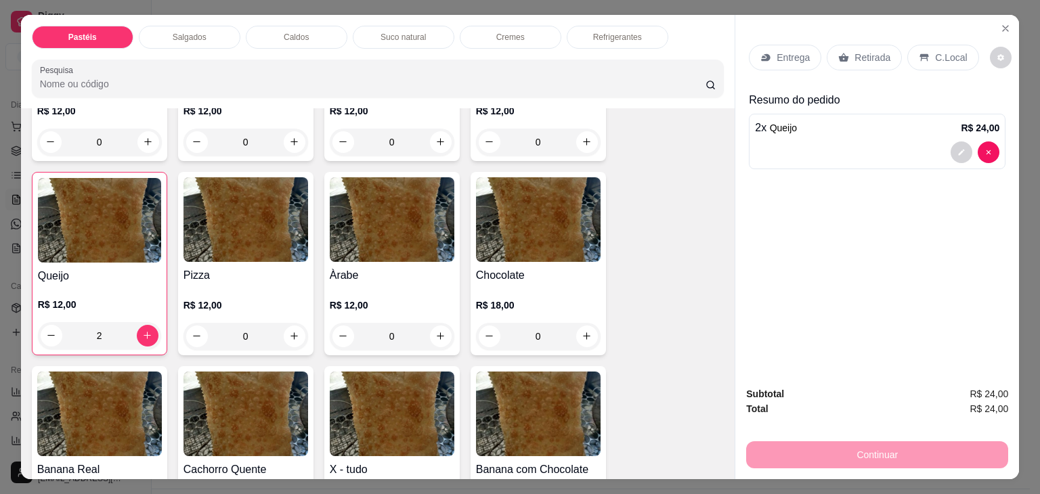
click at [858, 55] on p "Retirada" at bounding box center [873, 58] width 36 height 14
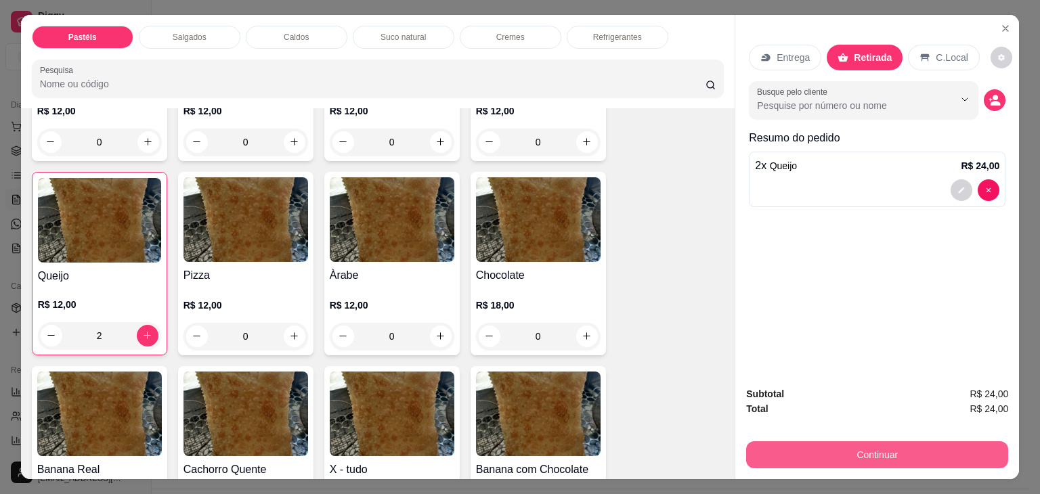
click at [876, 443] on button "Continuar" at bounding box center [877, 455] width 262 height 27
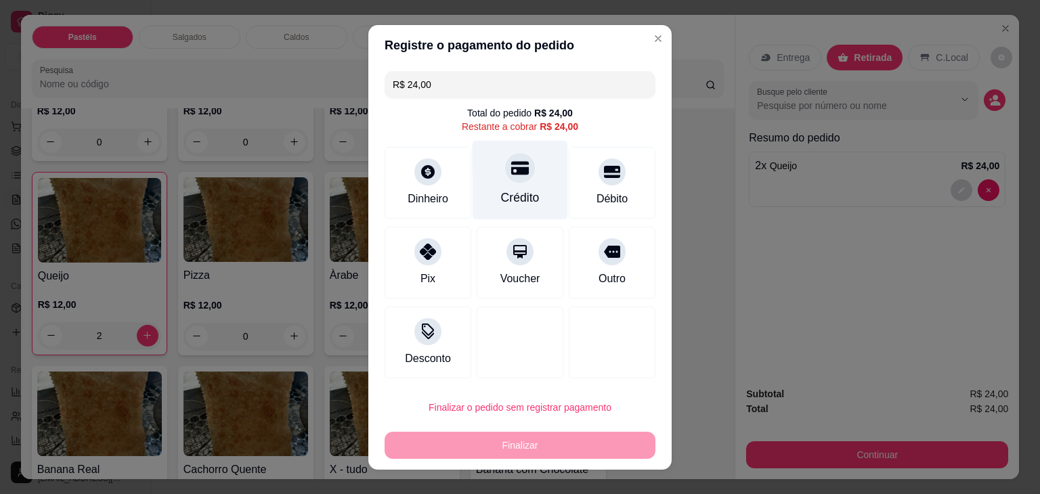
click at [521, 179] on div "Crédito" at bounding box center [521, 179] width 96 height 79
type input "R$ 0,00"
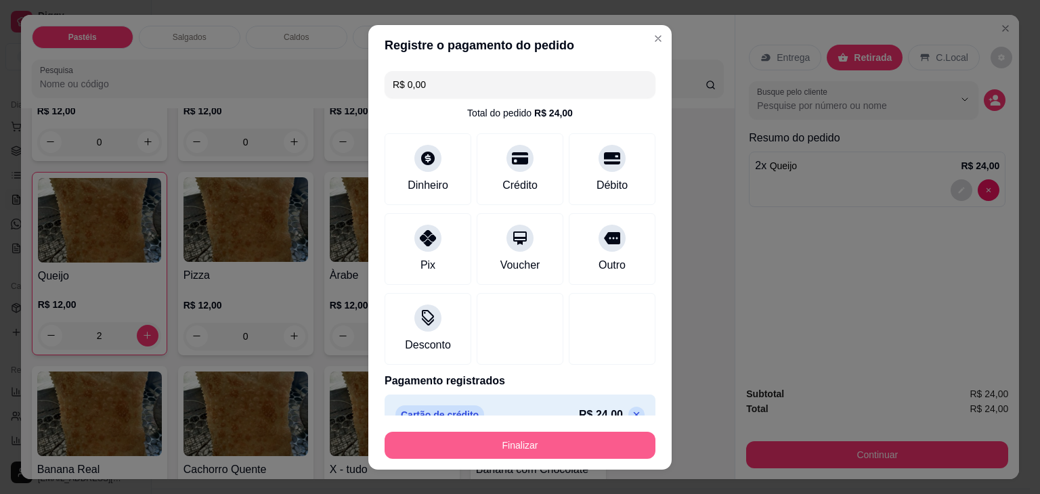
click at [467, 454] on button "Finalizar" at bounding box center [520, 445] width 271 height 27
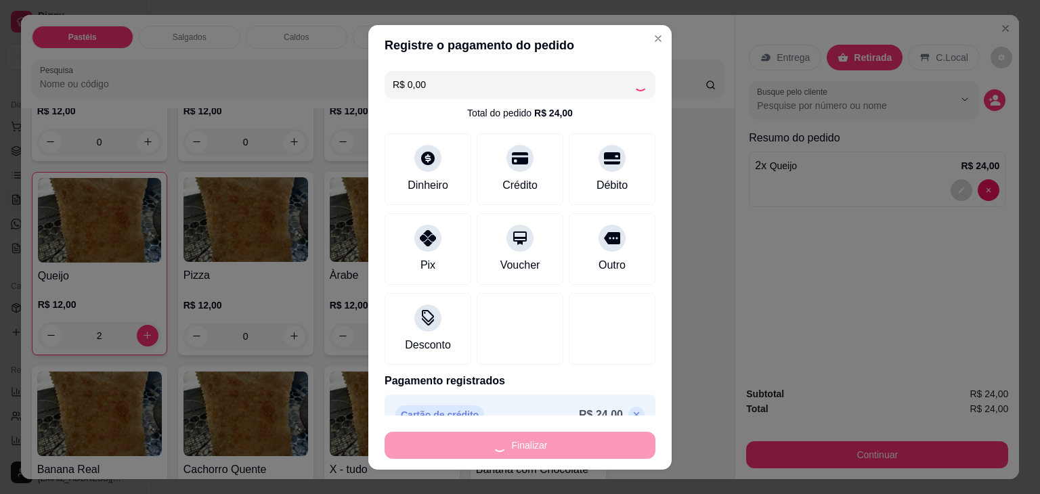
type input "0"
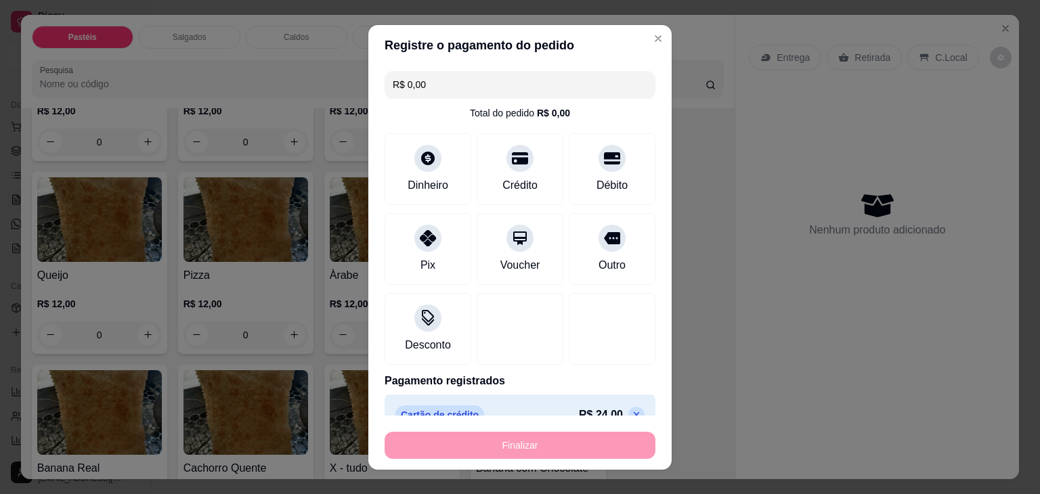
type input "-R$ 24,00"
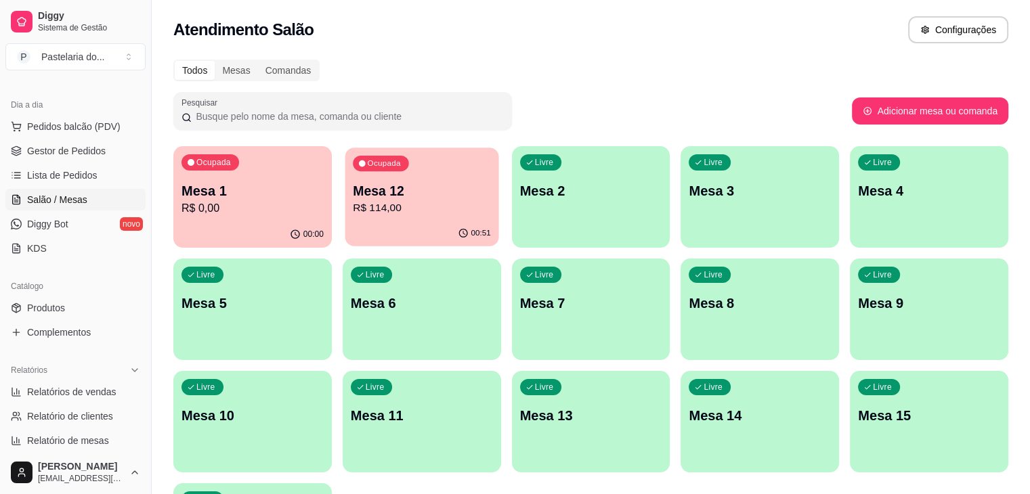
click at [387, 193] on p "Mesa 12" at bounding box center [422, 191] width 138 height 18
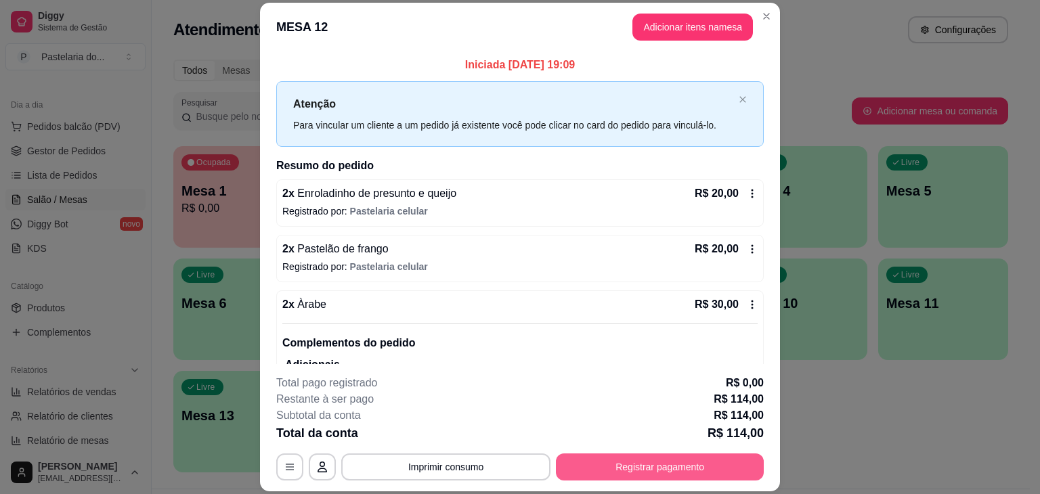
click at [707, 467] on button "Registrar pagamento" at bounding box center [660, 467] width 208 height 27
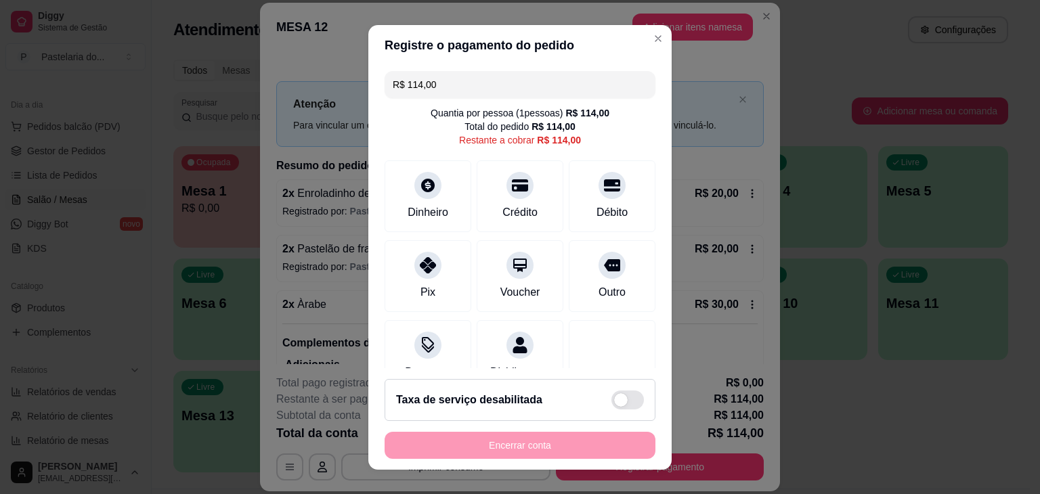
click at [404, 237] on div "R$ 114,00 Quantia por pessoa ( 1 pessoas) R$ 114,00 Total do pedido R$ 114,00 R…" at bounding box center [519, 217] width 303 height 303
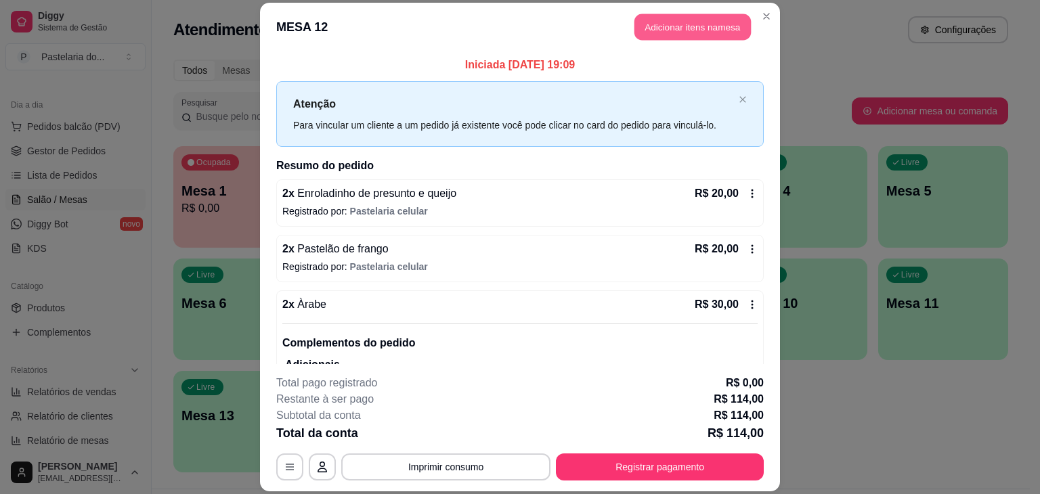
click at [658, 19] on button "Adicionar itens na mesa" at bounding box center [693, 27] width 117 height 26
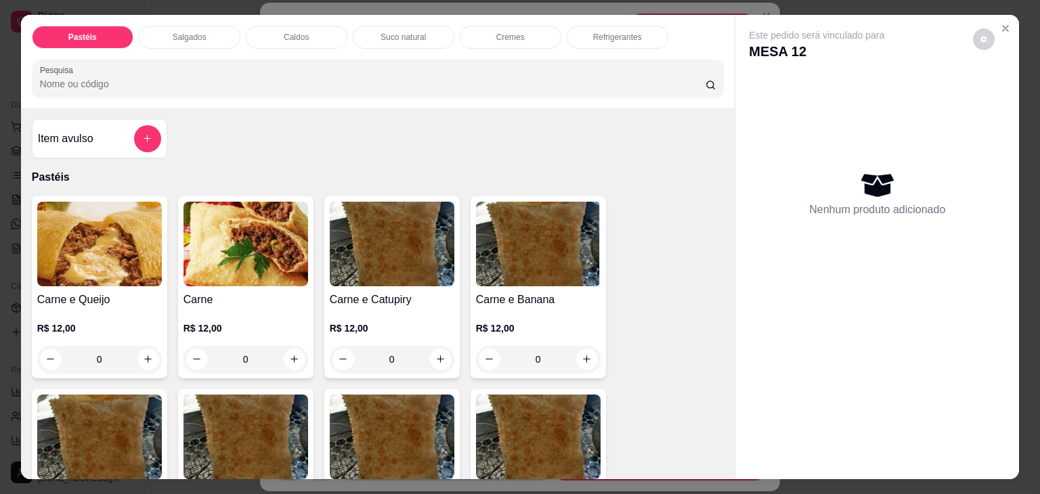
click at [154, 136] on button "add-separate-item" at bounding box center [147, 138] width 27 height 27
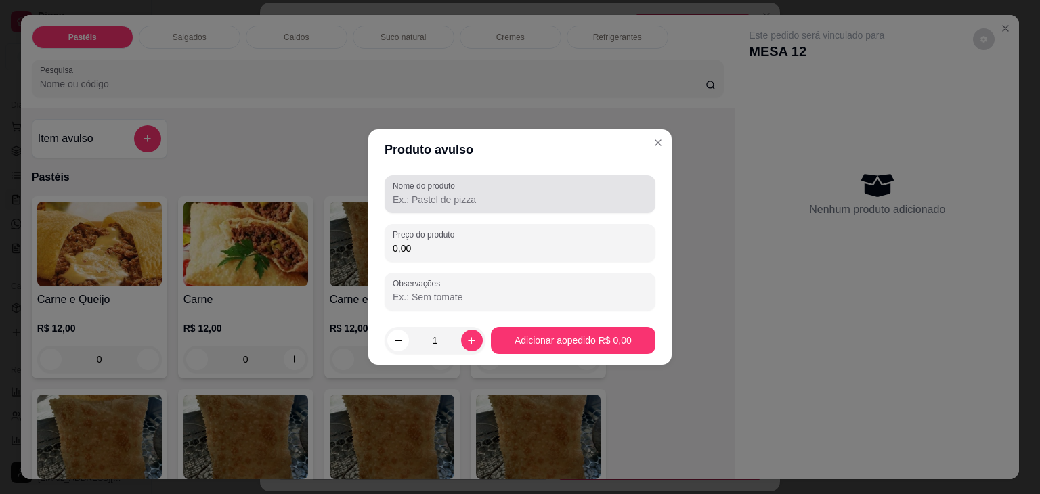
click at [425, 200] on input "Nome do produto" at bounding box center [520, 200] width 255 height 14
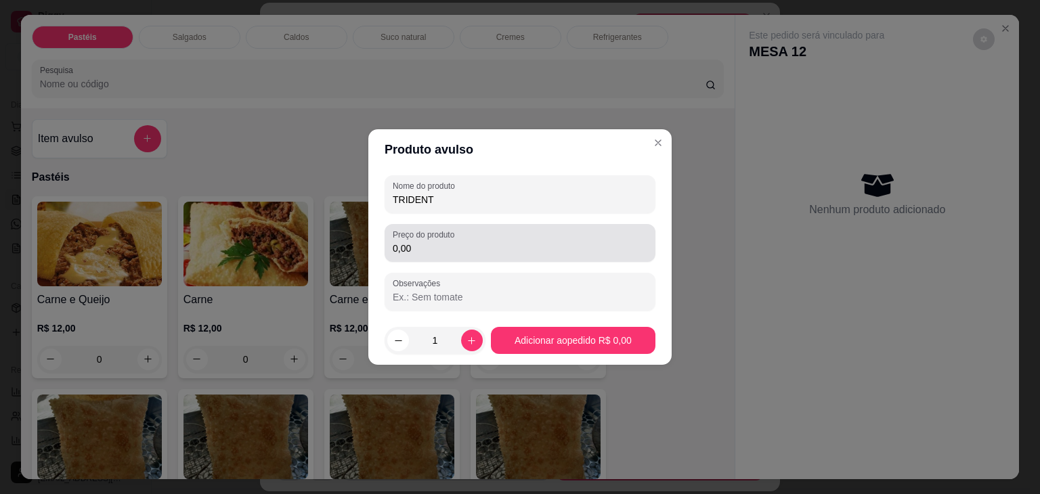
type input "TRIDENT"
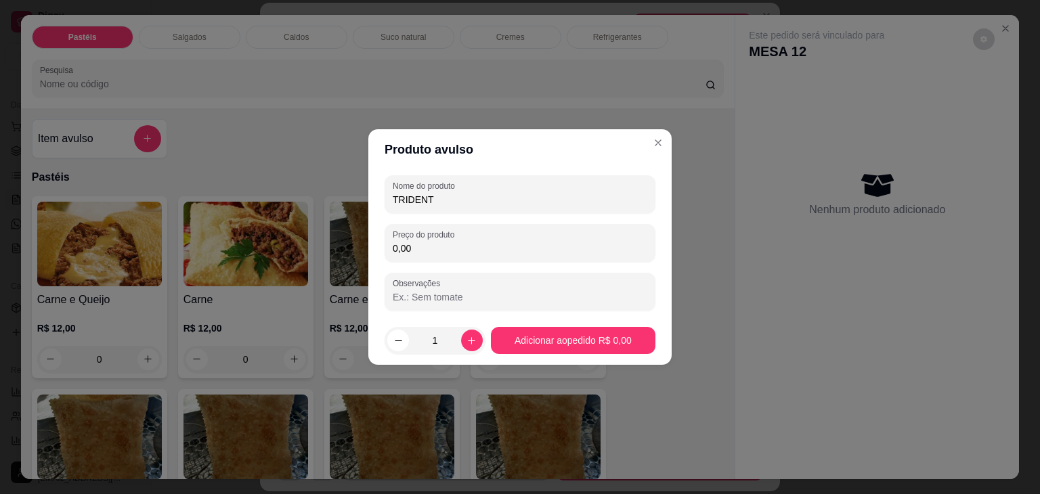
click at [444, 245] on input "0,00" at bounding box center [520, 249] width 255 height 14
type input "3,00"
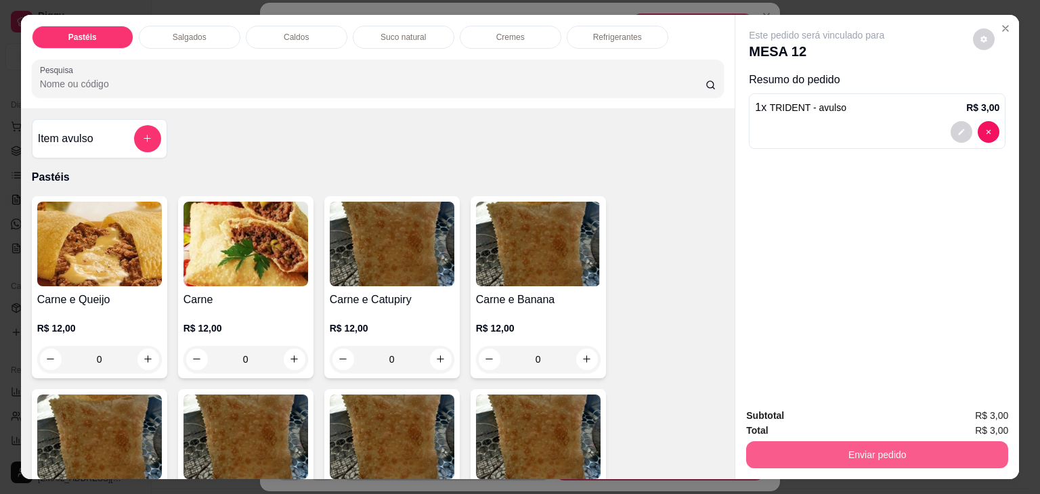
click at [810, 442] on button "Enviar pedido" at bounding box center [877, 455] width 262 height 27
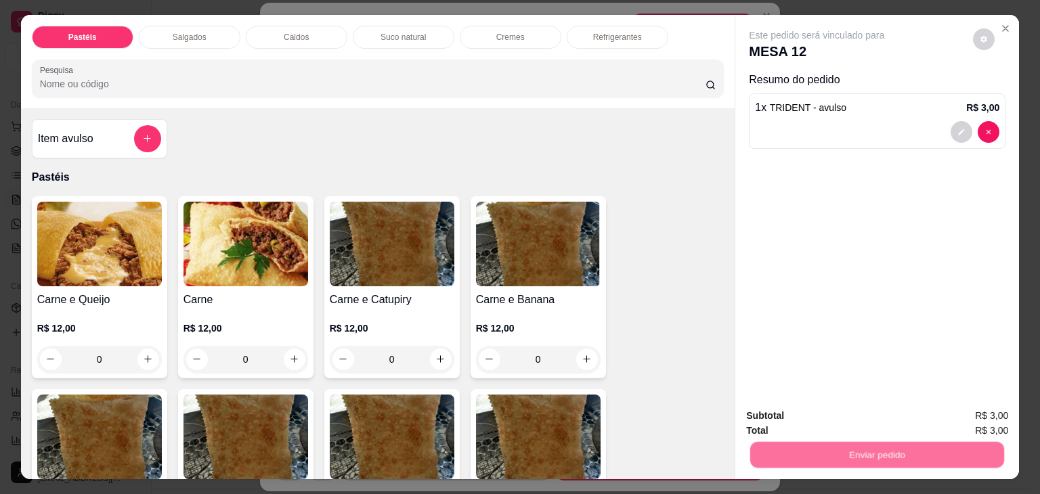
click at [817, 415] on button "Não registrar e enviar pedido" at bounding box center [832, 417] width 141 height 26
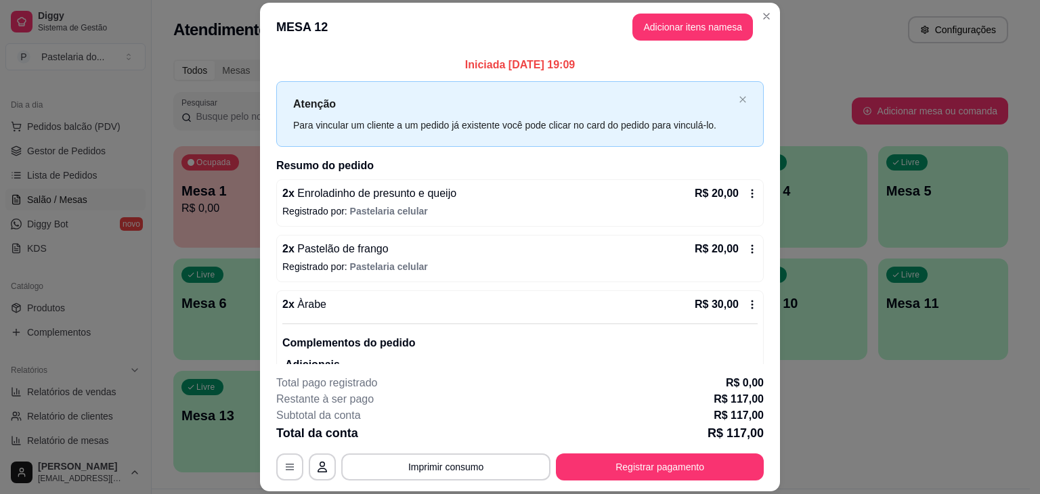
click at [620, 480] on div "**********" at bounding box center [520, 467] width 488 height 27
click at [625, 472] on button "Registrar pagamento" at bounding box center [660, 467] width 202 height 26
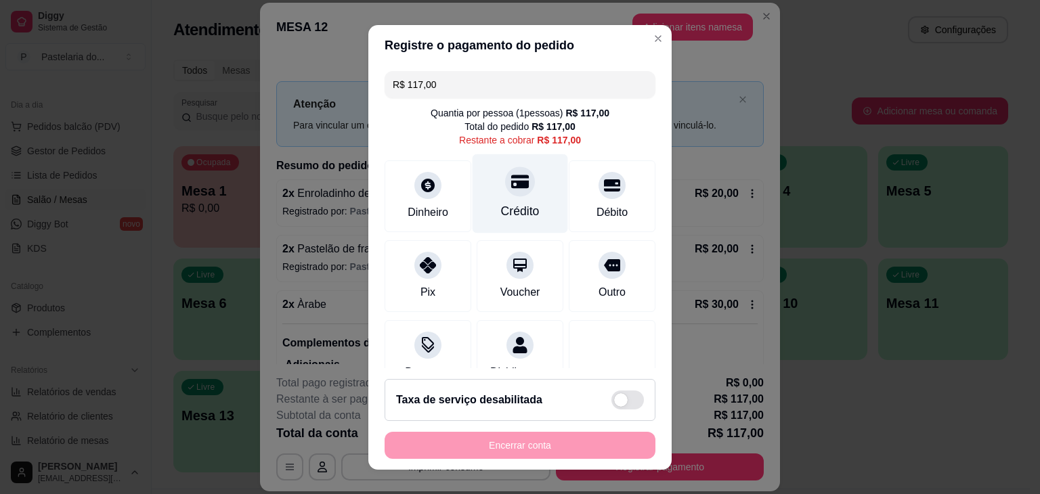
click at [511, 188] on icon at bounding box center [520, 182] width 18 height 18
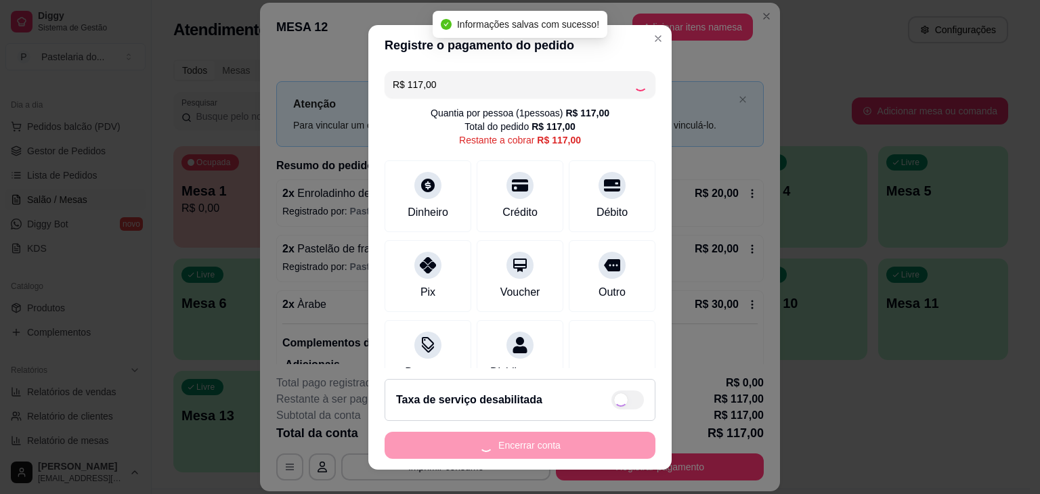
type input "R$ 0,00"
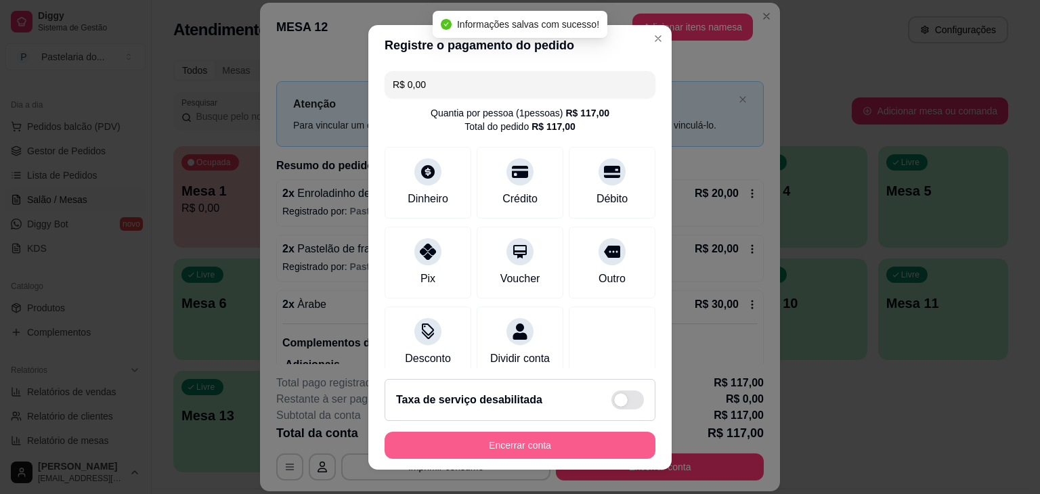
click at [555, 445] on button "Encerrar conta" at bounding box center [520, 445] width 271 height 27
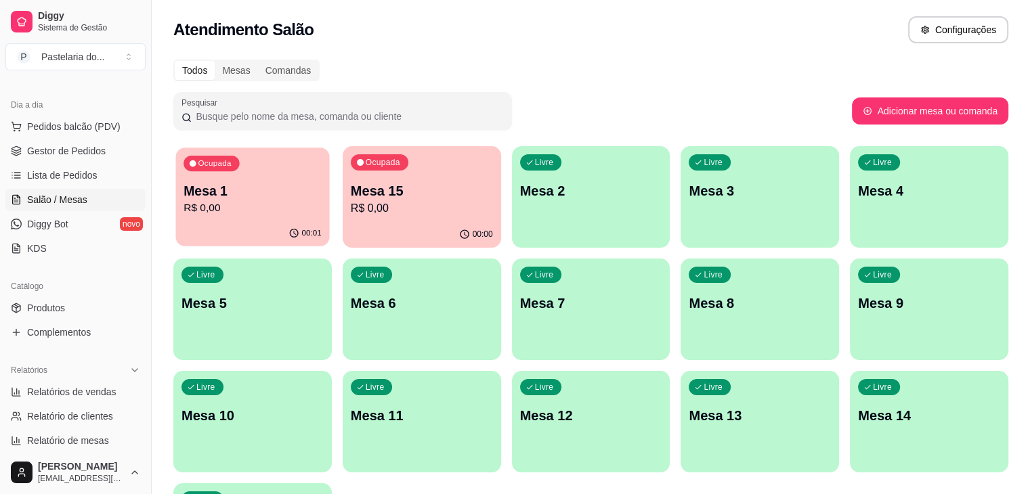
click at [289, 200] on p "R$ 0,00" at bounding box center [253, 208] width 138 height 16
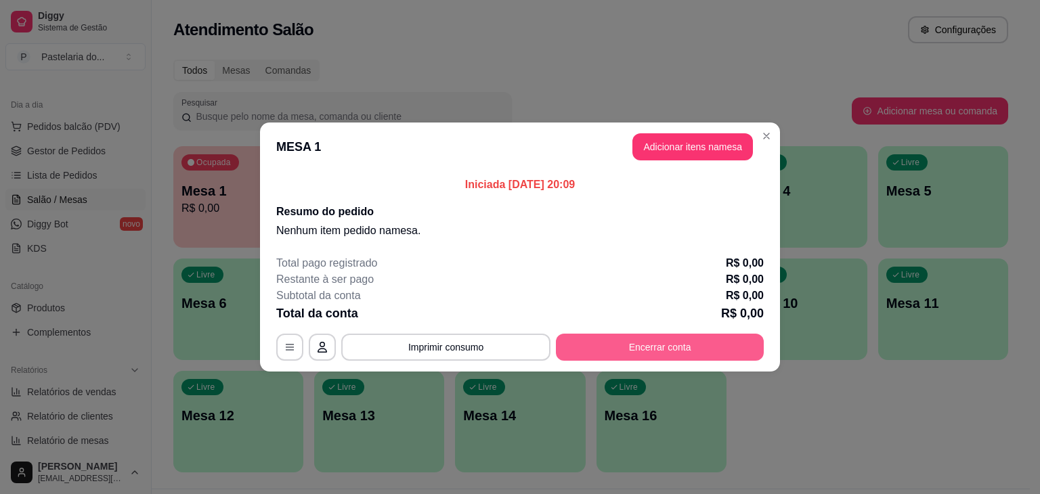
click at [622, 345] on button "Encerrar conta" at bounding box center [660, 347] width 208 height 27
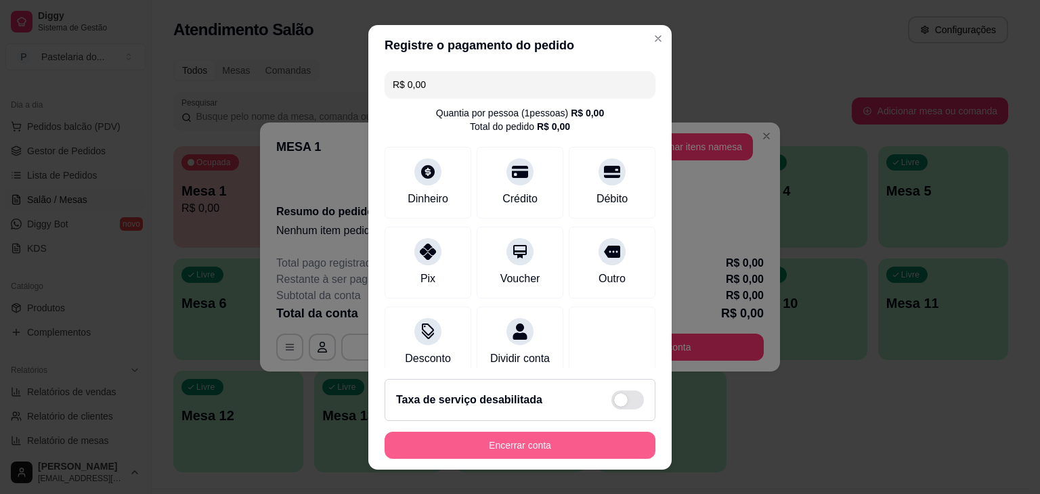
click at [572, 437] on button "Encerrar conta" at bounding box center [520, 445] width 271 height 27
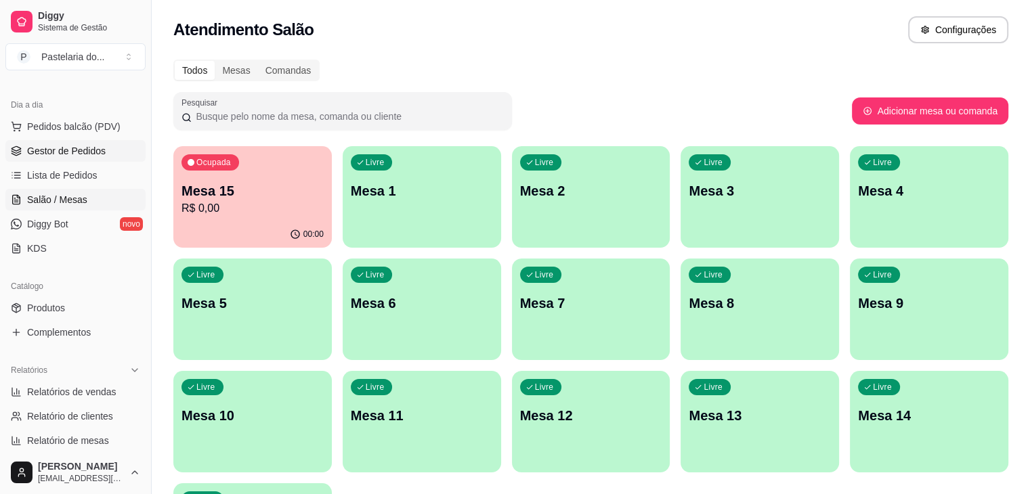
click at [89, 158] on link "Gestor de Pedidos" at bounding box center [75, 151] width 140 height 22
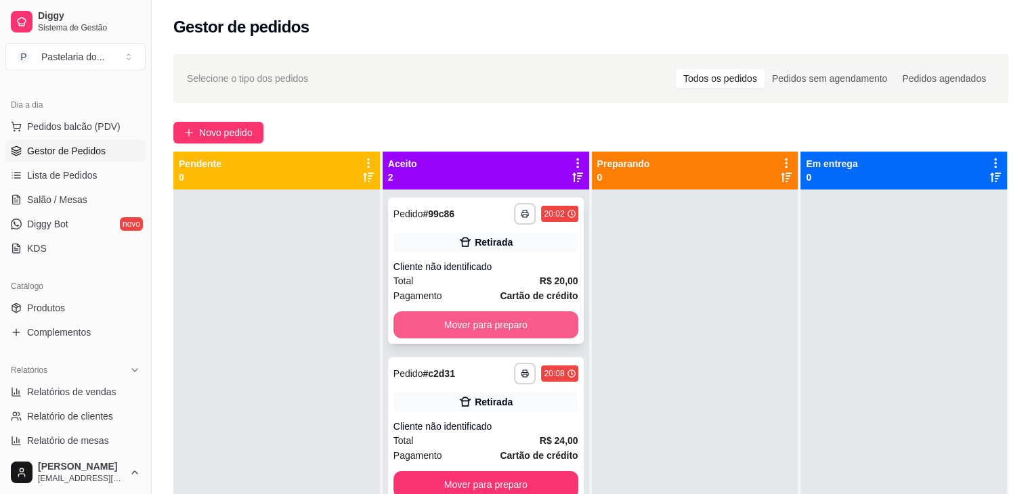
click at [438, 326] on button "Mover para preparo" at bounding box center [486, 325] width 185 height 27
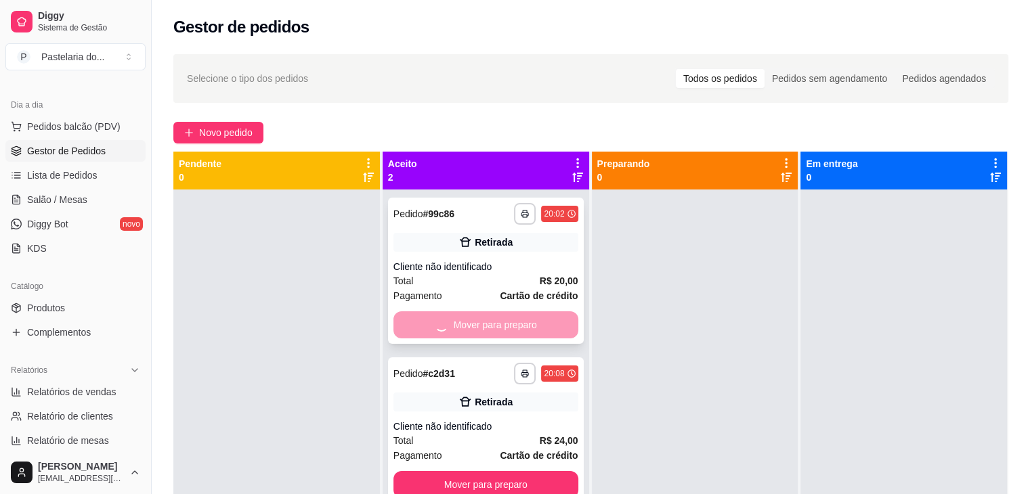
click at [438, 326] on div "Mover para preparo" at bounding box center [486, 325] width 185 height 27
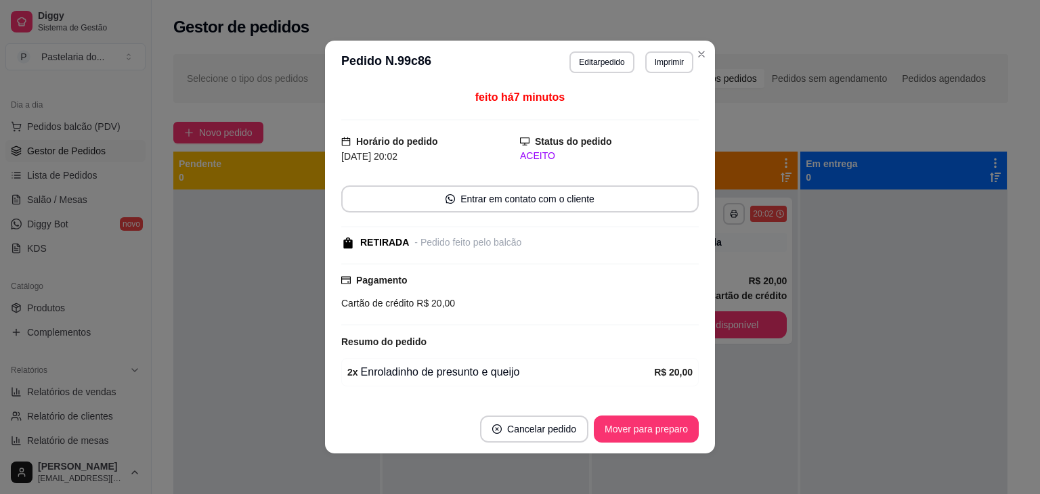
click at [659, 431] on button "Mover para preparo" at bounding box center [646, 429] width 105 height 27
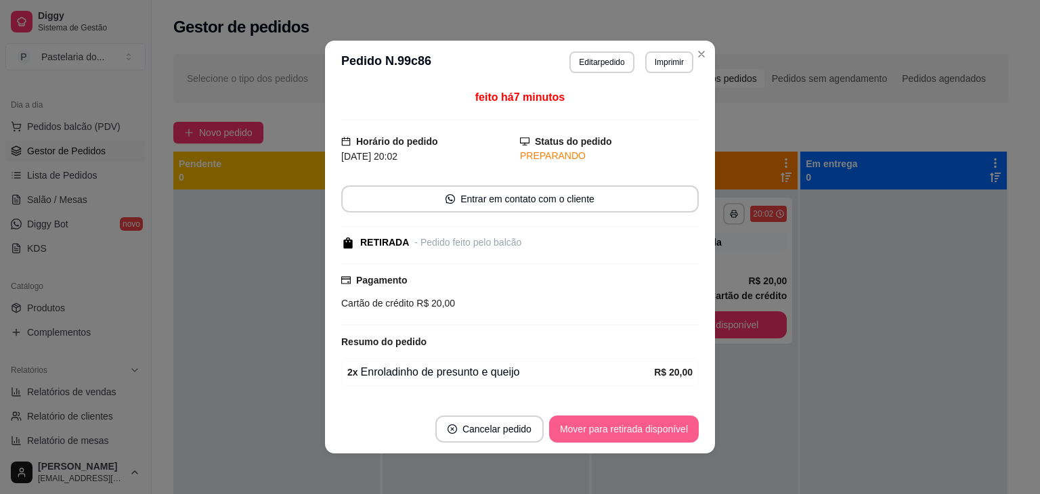
click at [660, 431] on button "Mover para retirada disponível" at bounding box center [624, 429] width 150 height 27
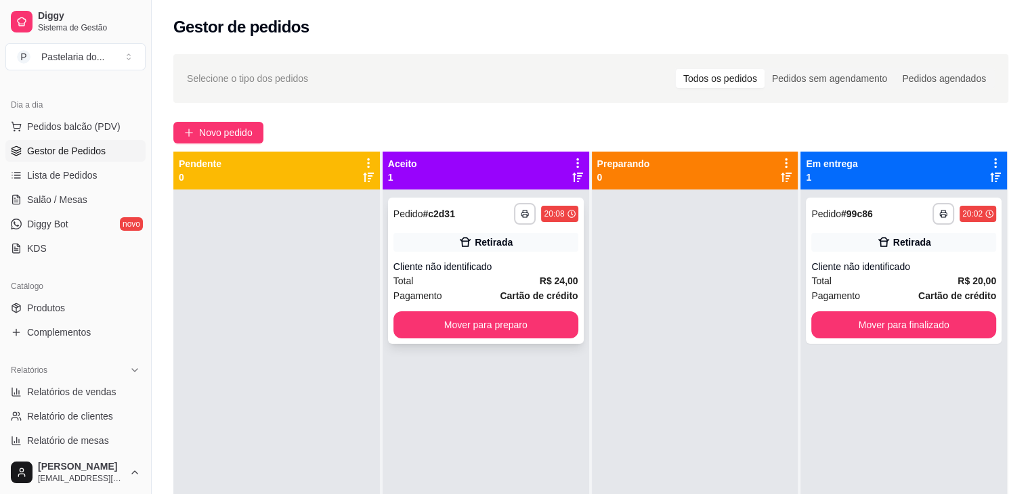
click at [553, 320] on button "Mover para preparo" at bounding box center [486, 325] width 185 height 27
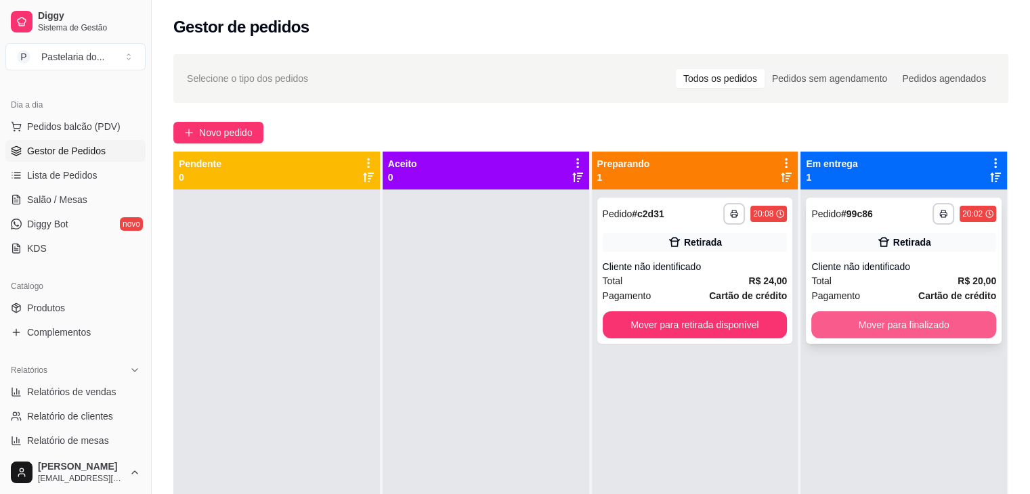
click at [836, 320] on button "Mover para finalizado" at bounding box center [903, 325] width 185 height 27
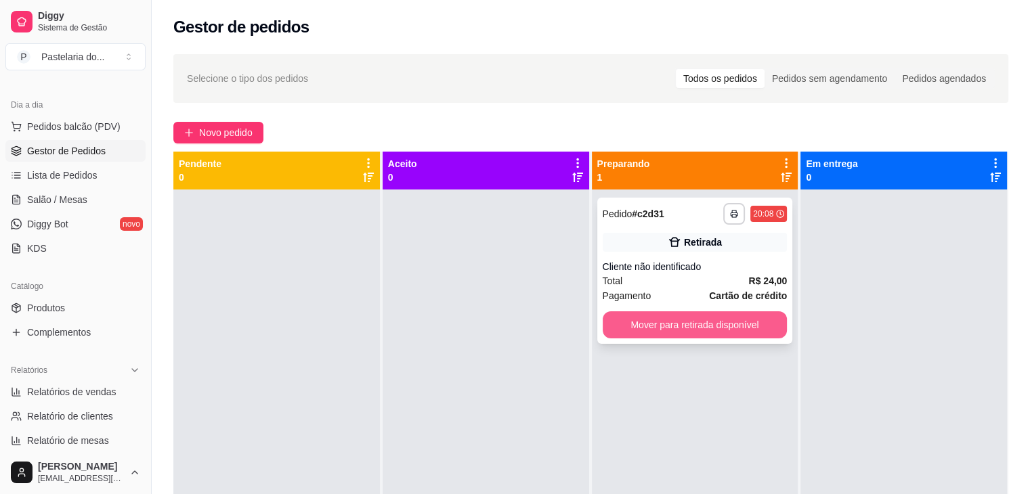
click at [725, 327] on button "Mover para retirada disponível" at bounding box center [695, 325] width 185 height 27
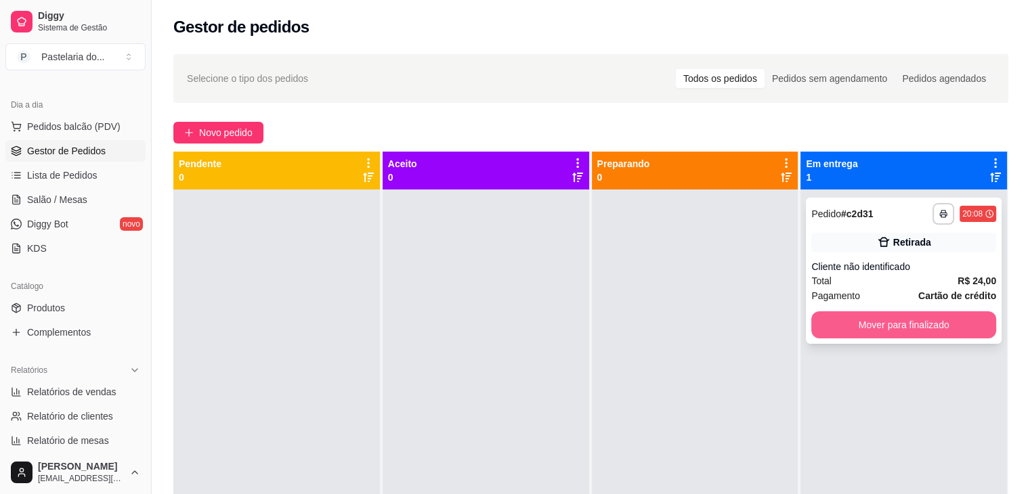
click at [889, 318] on button "Mover para finalizado" at bounding box center [903, 325] width 185 height 27
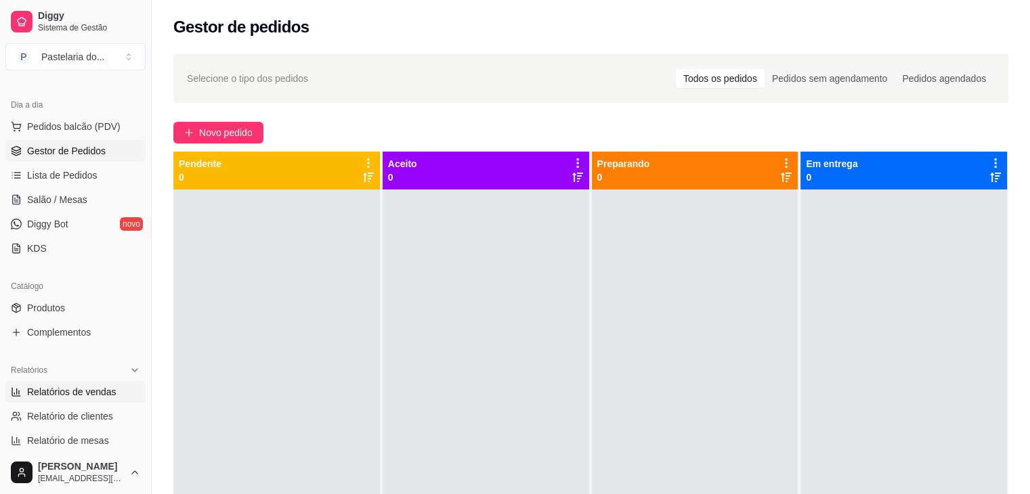
click at [87, 397] on span "Relatórios de vendas" at bounding box center [71, 392] width 89 height 14
select select "ALL"
select select "0"
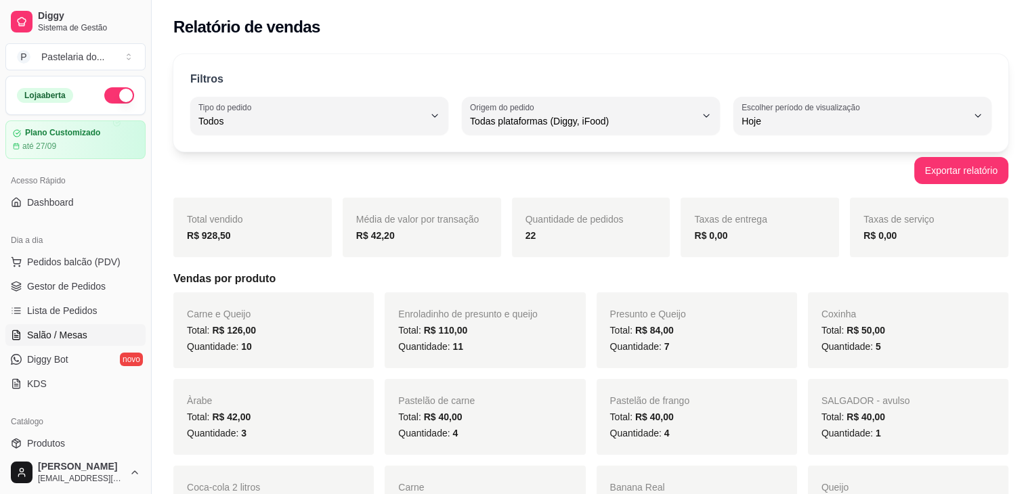
click at [73, 339] on span "Salão / Mesas" at bounding box center [57, 336] width 60 height 14
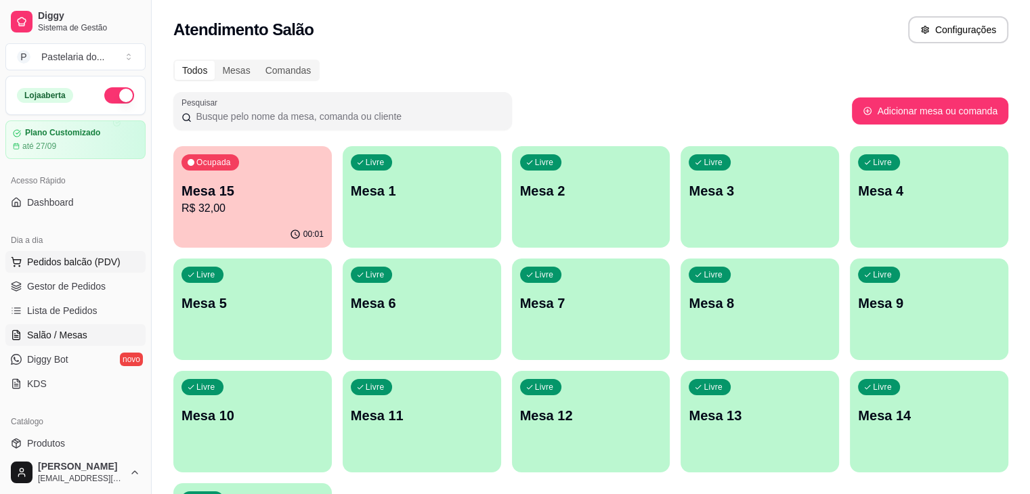
click at [75, 258] on span "Pedidos balcão (PDV)" at bounding box center [73, 262] width 93 height 14
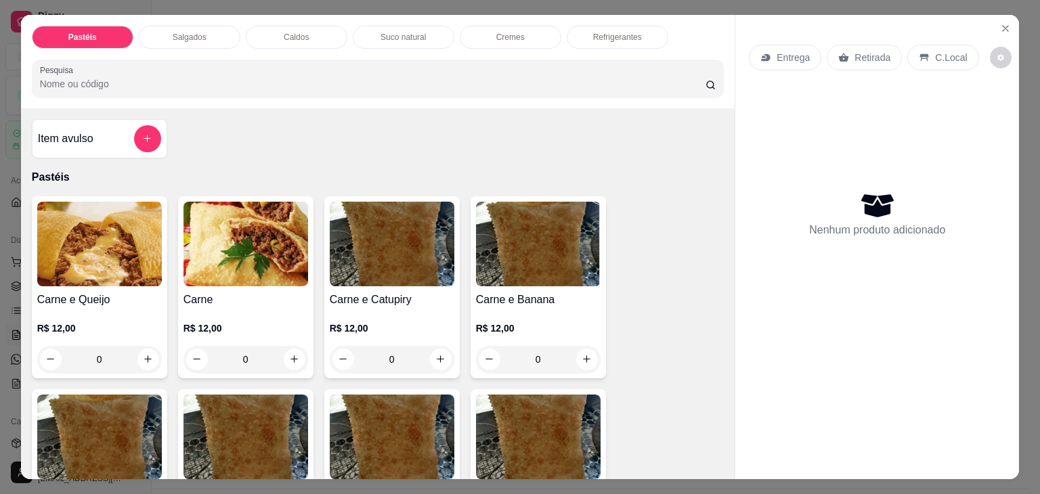
click at [211, 31] on div "Salgados" at bounding box center [190, 37] width 102 height 23
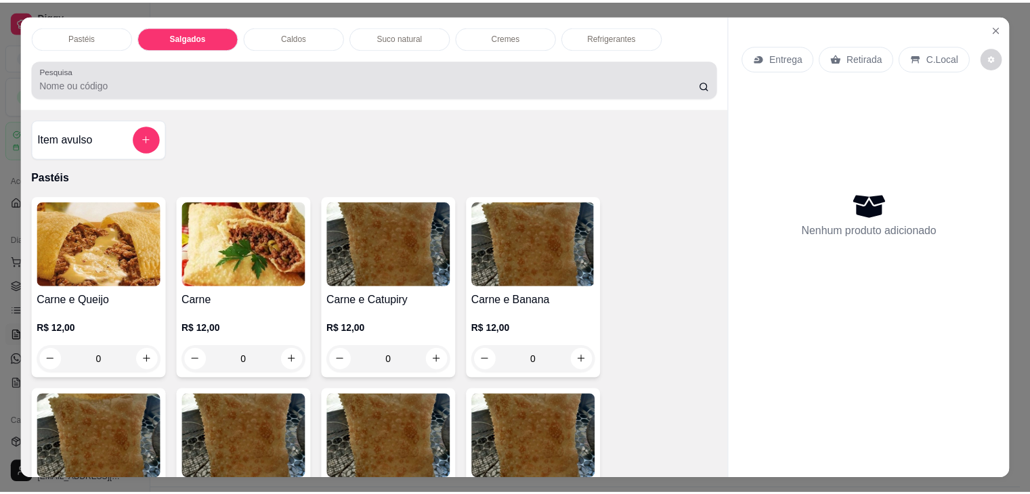
scroll to position [33, 0]
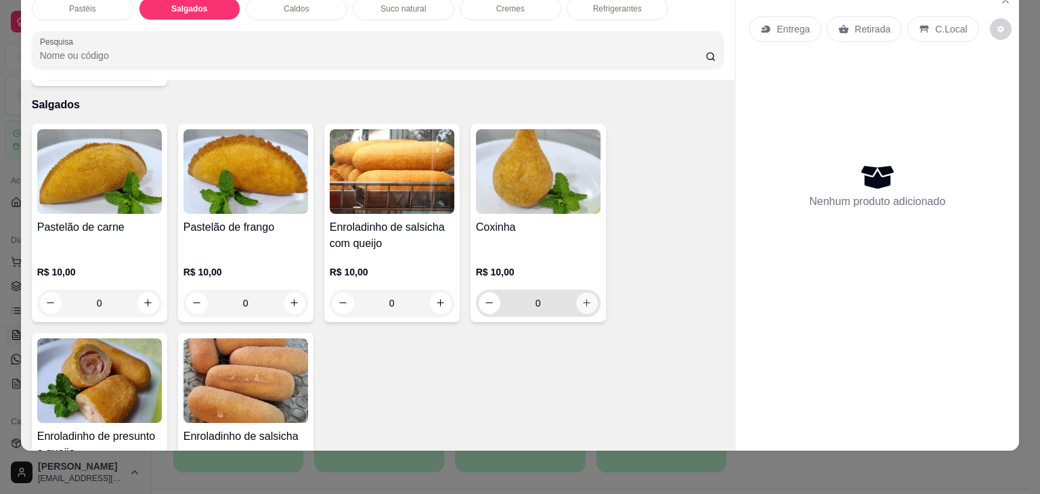
click at [583, 298] on icon "increase-product-quantity" at bounding box center [587, 303] width 10 height 10
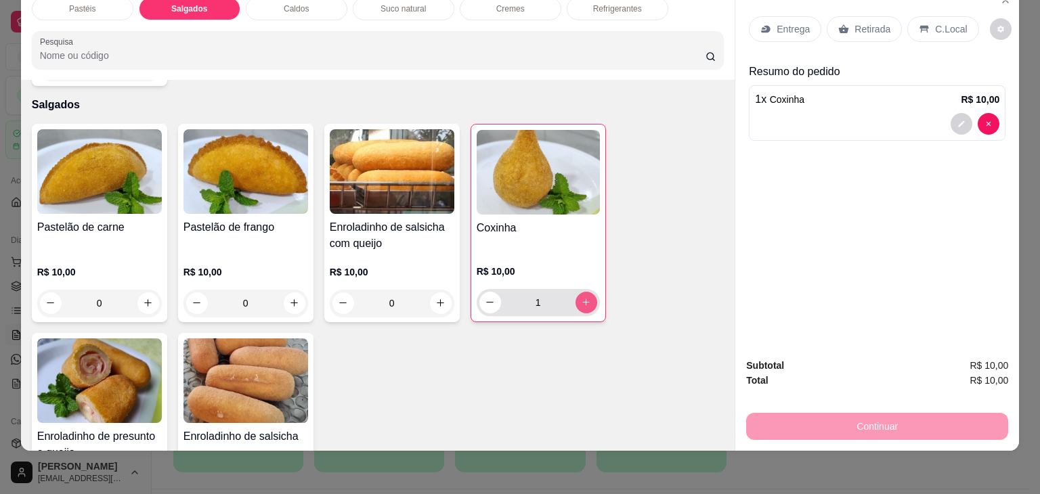
click at [591, 292] on button "increase-product-quantity" at bounding box center [587, 303] width 22 height 22
type input "2"
click at [855, 22] on p "Retirada" at bounding box center [873, 29] width 36 height 14
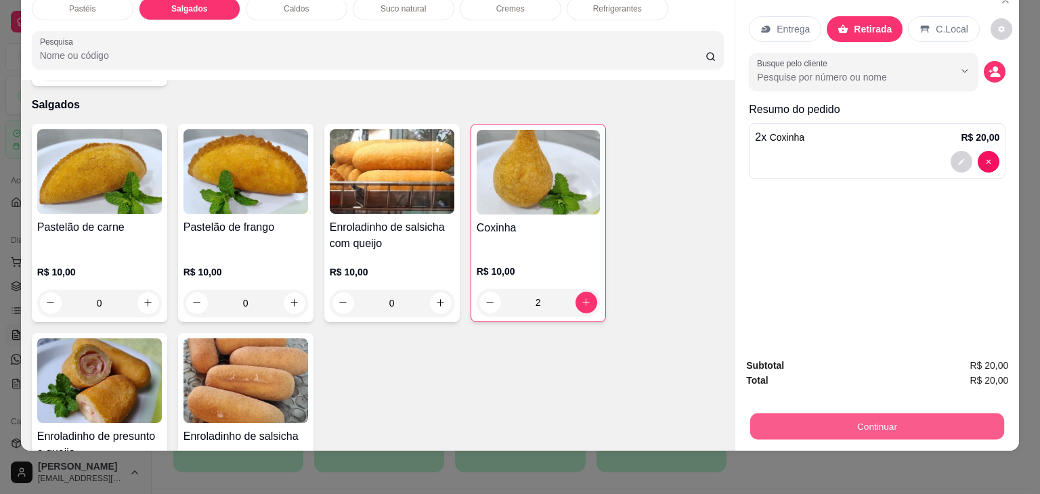
click at [788, 414] on button "Continuar" at bounding box center [877, 427] width 254 height 26
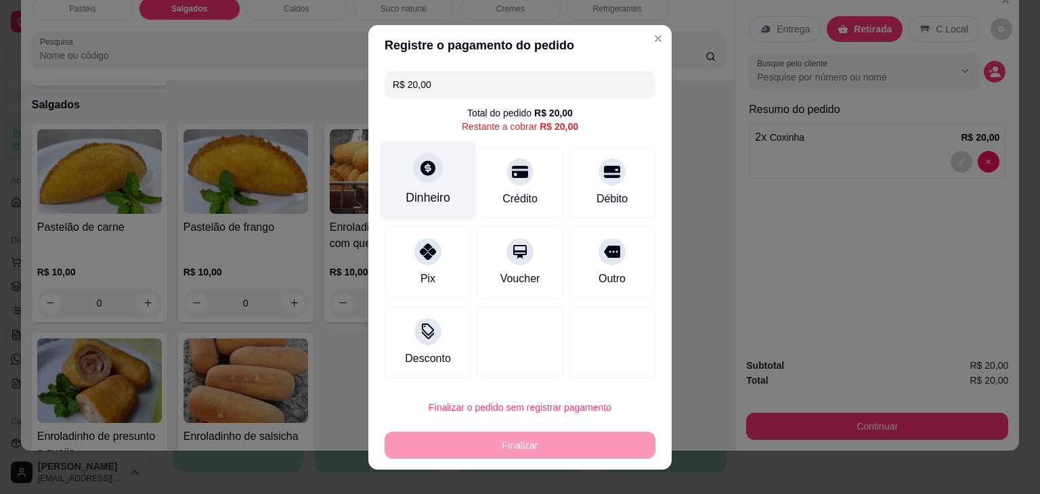
click at [439, 173] on div "Dinheiro" at bounding box center [429, 179] width 96 height 79
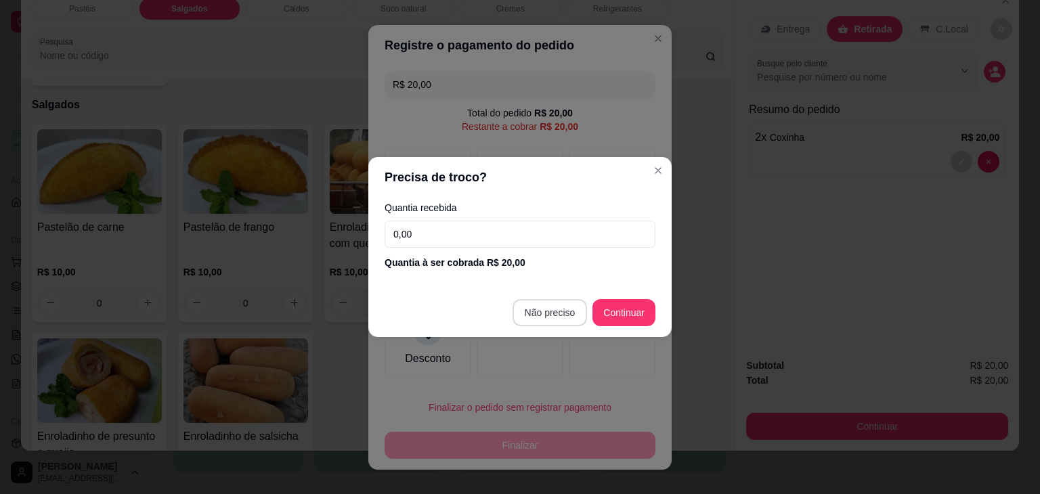
type input "R$ 0,00"
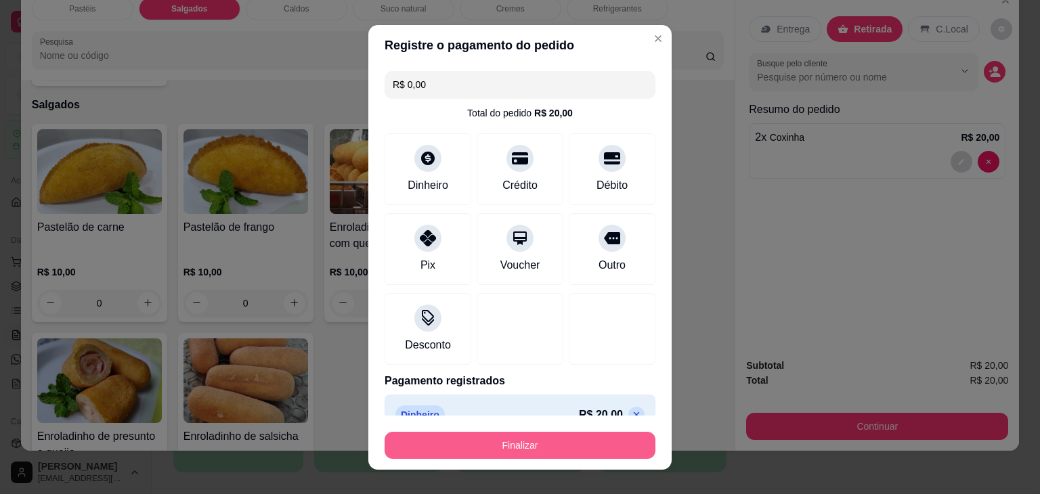
click at [567, 448] on button "Finalizar" at bounding box center [520, 445] width 271 height 27
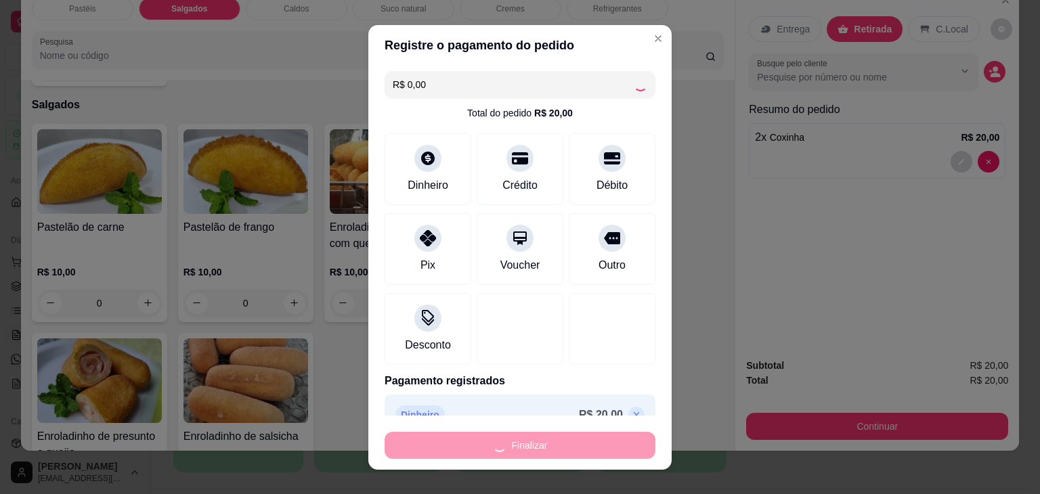
type input "0"
type input "-R$ 20,00"
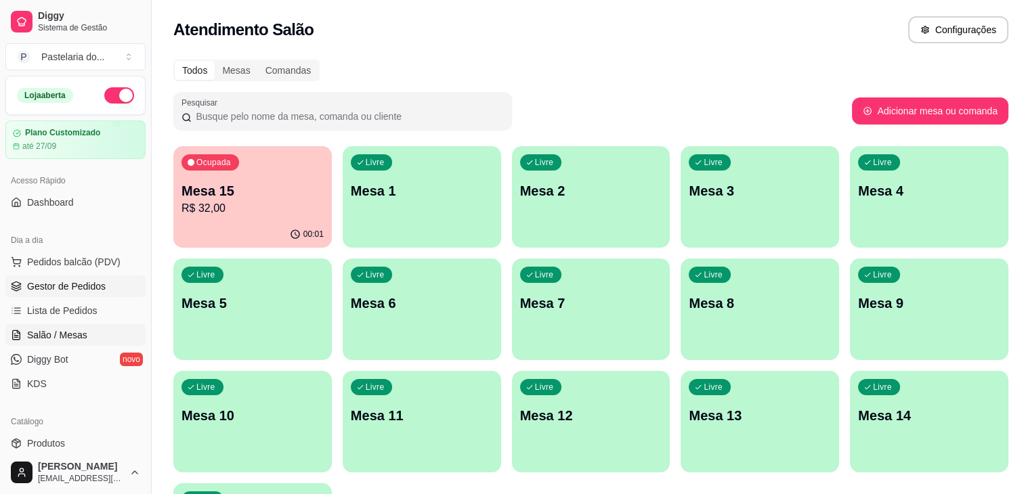
click at [69, 296] on link "Gestor de Pedidos" at bounding box center [75, 287] width 140 height 22
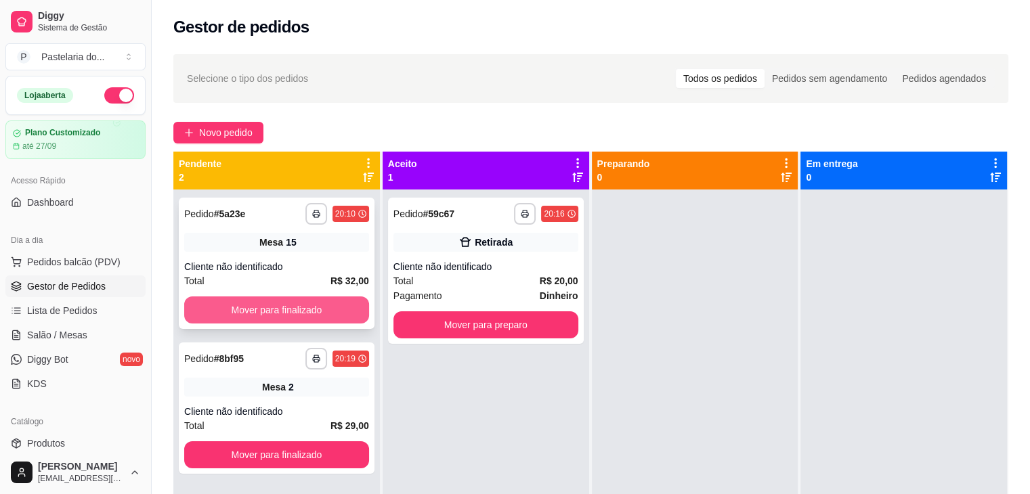
click at [299, 310] on button "Mover para finalizado" at bounding box center [276, 310] width 185 height 27
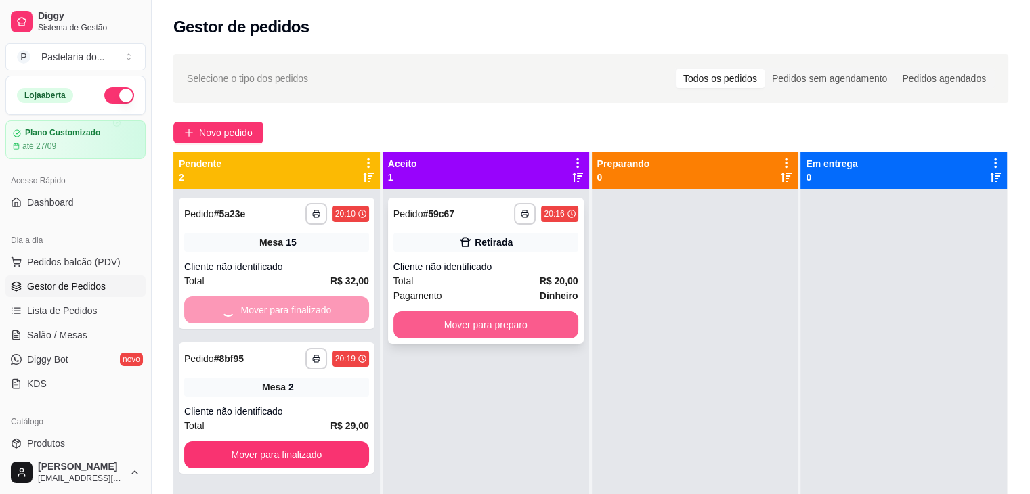
click at [482, 333] on button "Mover para preparo" at bounding box center [486, 325] width 185 height 27
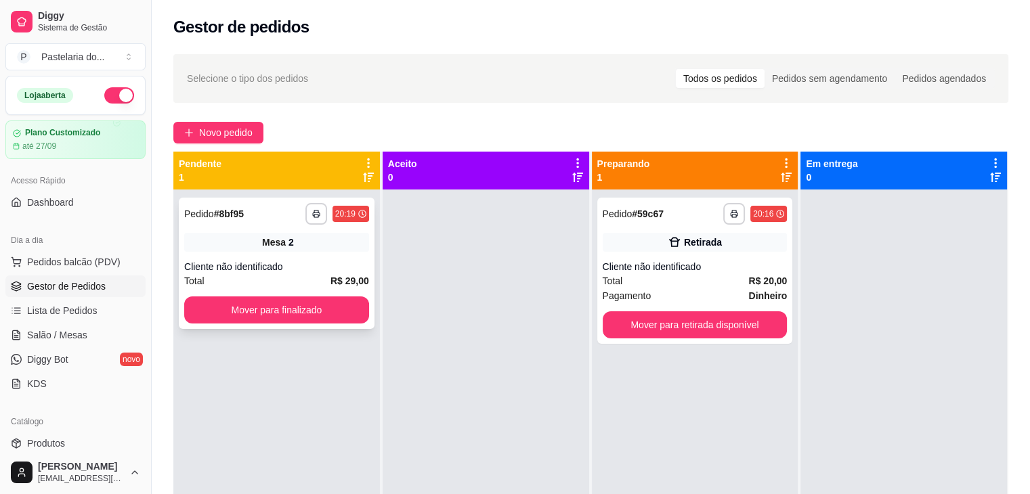
click at [304, 329] on div "**********" at bounding box center [277, 263] width 196 height 131
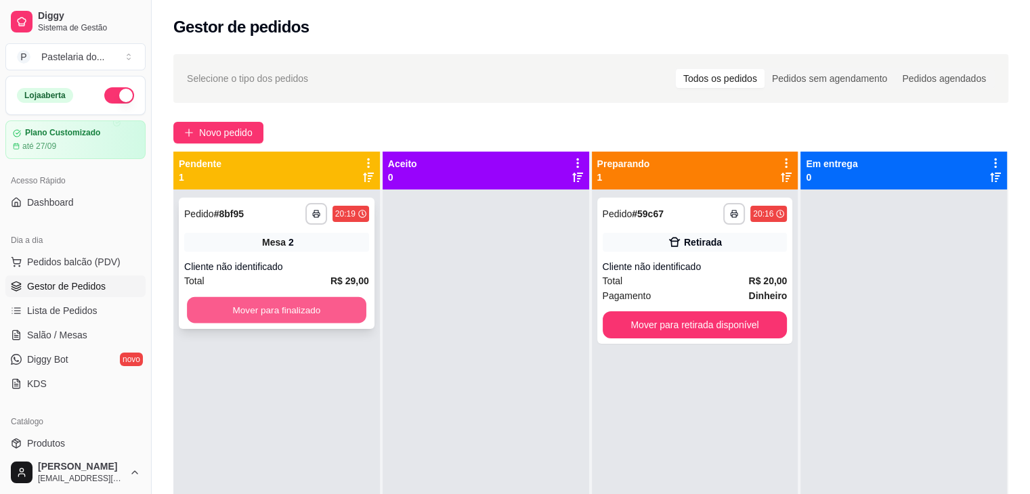
click at [298, 308] on button "Mover para finalizado" at bounding box center [276, 310] width 179 height 26
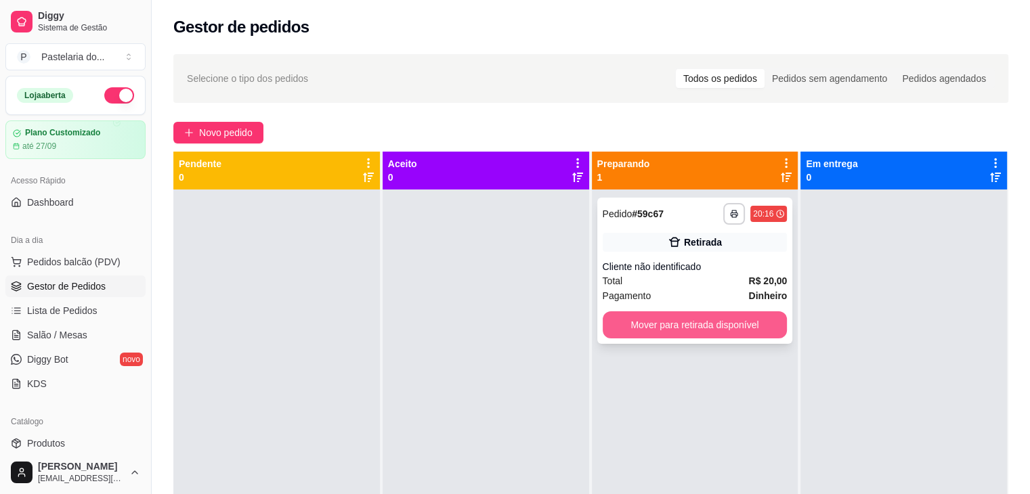
click at [637, 323] on button "Mover para retirada disponível" at bounding box center [695, 325] width 185 height 27
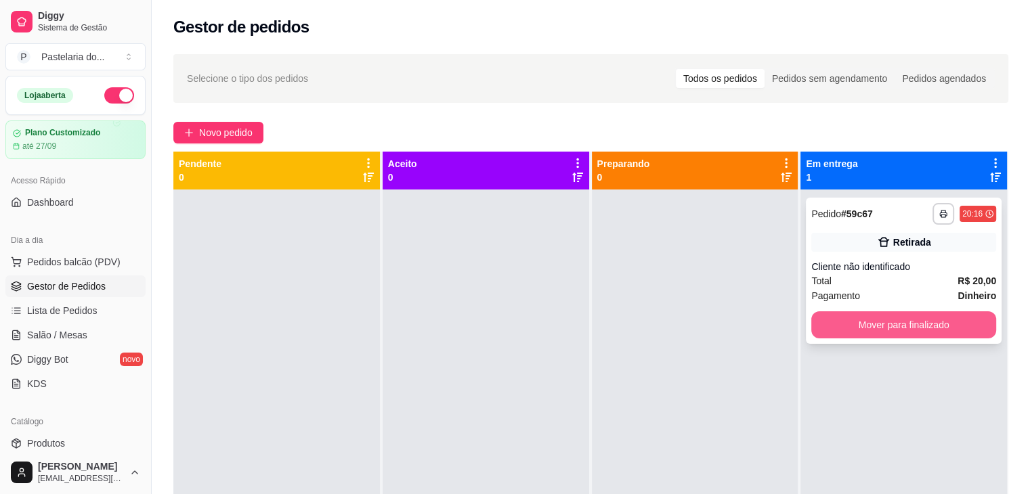
click at [895, 324] on button "Mover para finalizado" at bounding box center [903, 325] width 185 height 27
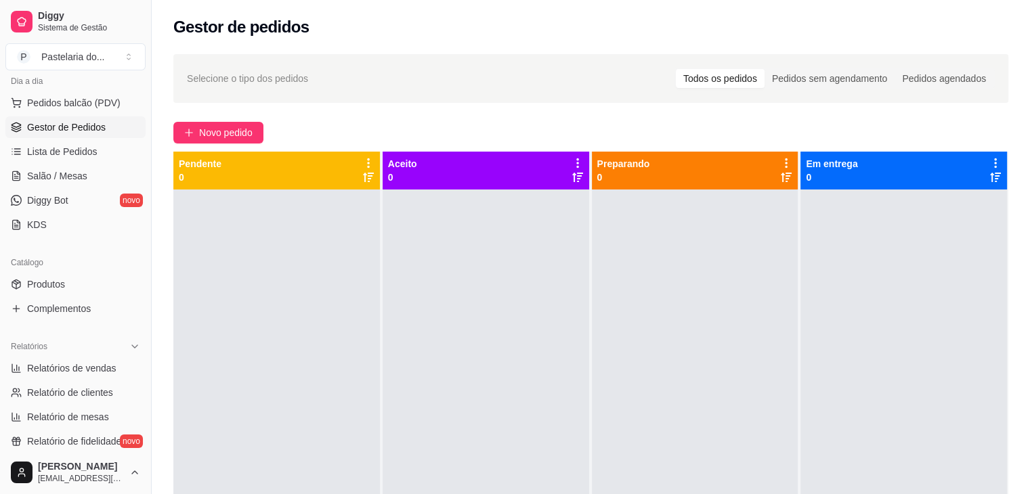
scroll to position [271, 0]
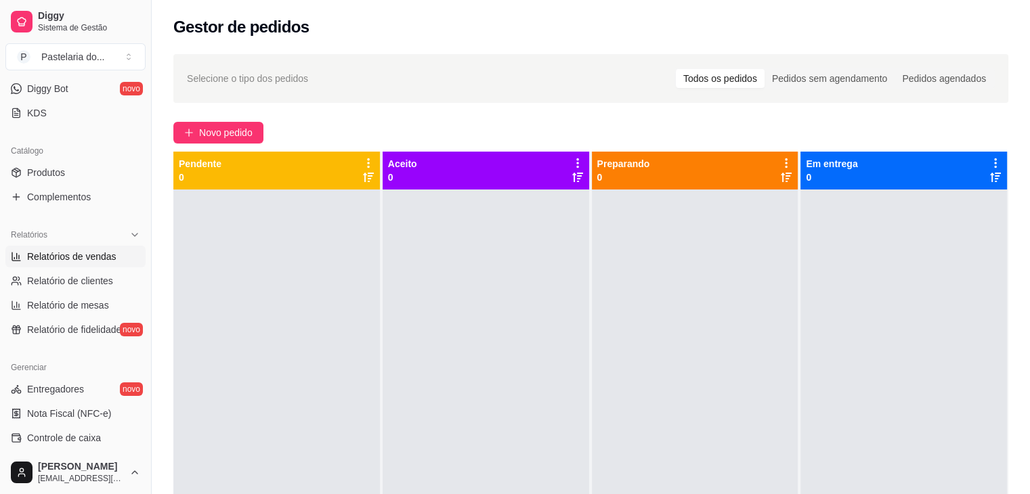
click at [76, 261] on span "Relatórios de vendas" at bounding box center [71, 257] width 89 height 14
select select "ALL"
select select "0"
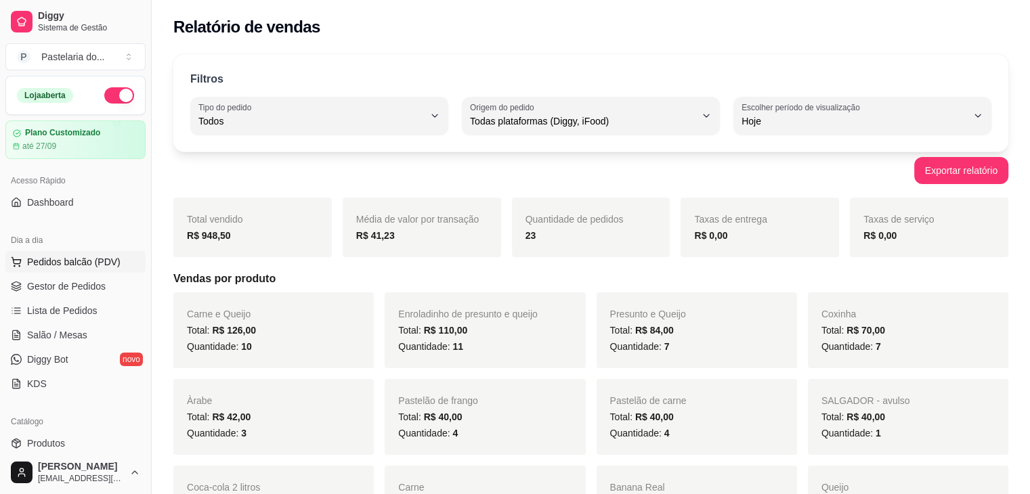
click at [87, 270] on button "Pedidos balcão (PDV)" at bounding box center [75, 262] width 140 height 22
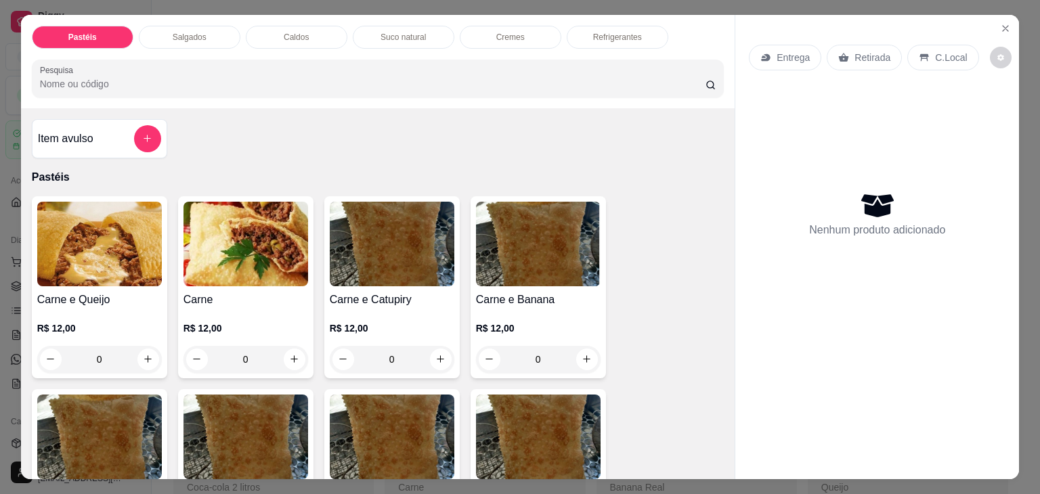
click at [163, 41] on div "Salgados" at bounding box center [190, 37] width 102 height 23
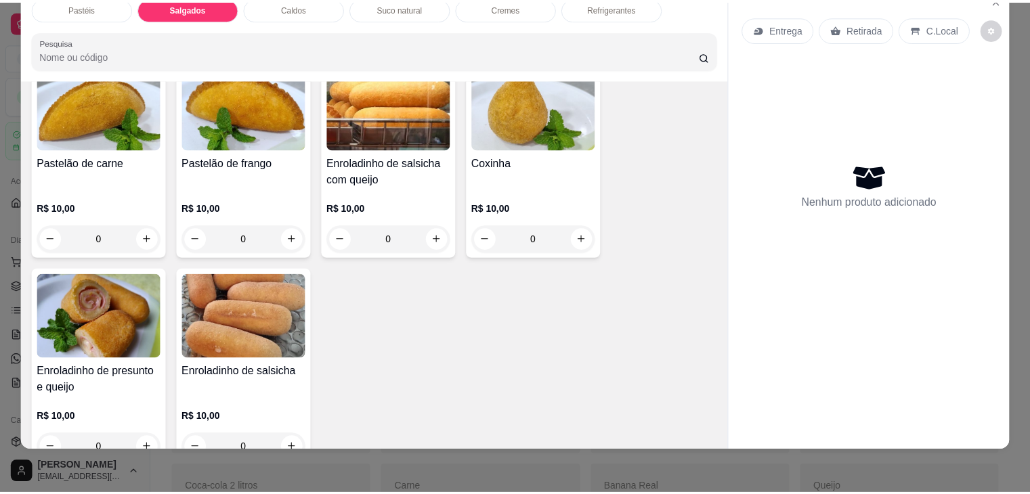
scroll to position [1574, 0]
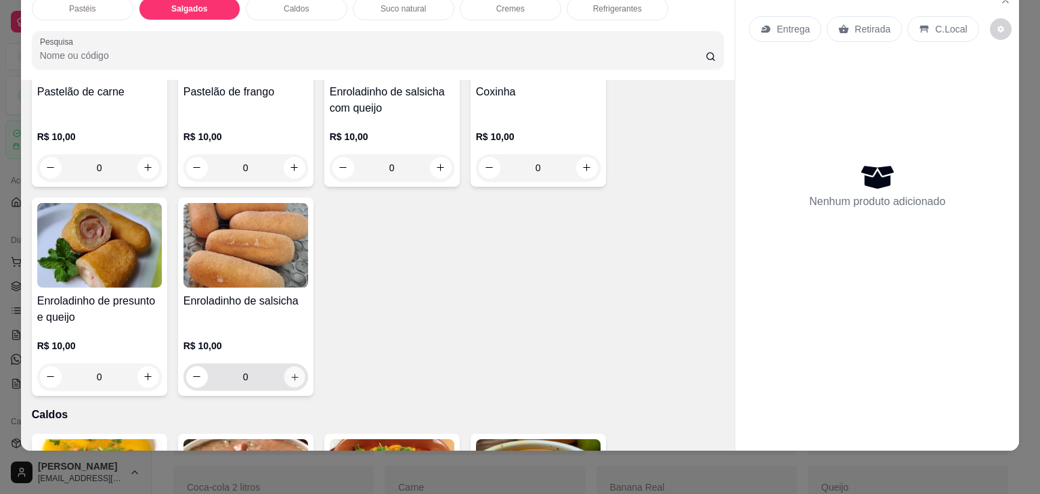
click at [290, 373] on icon "increase-product-quantity" at bounding box center [294, 378] width 10 height 10
type input "1"
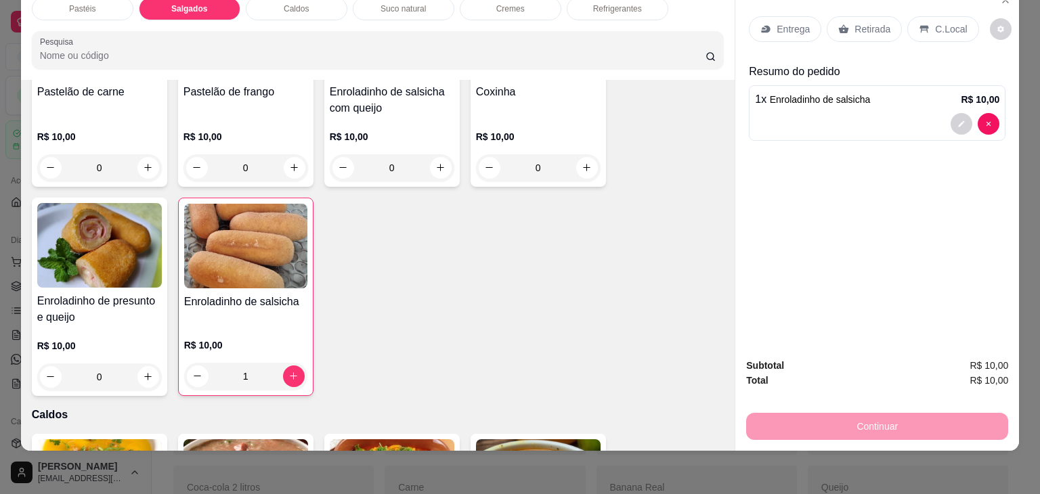
click at [885, 21] on div "Retirada" at bounding box center [864, 29] width 75 height 26
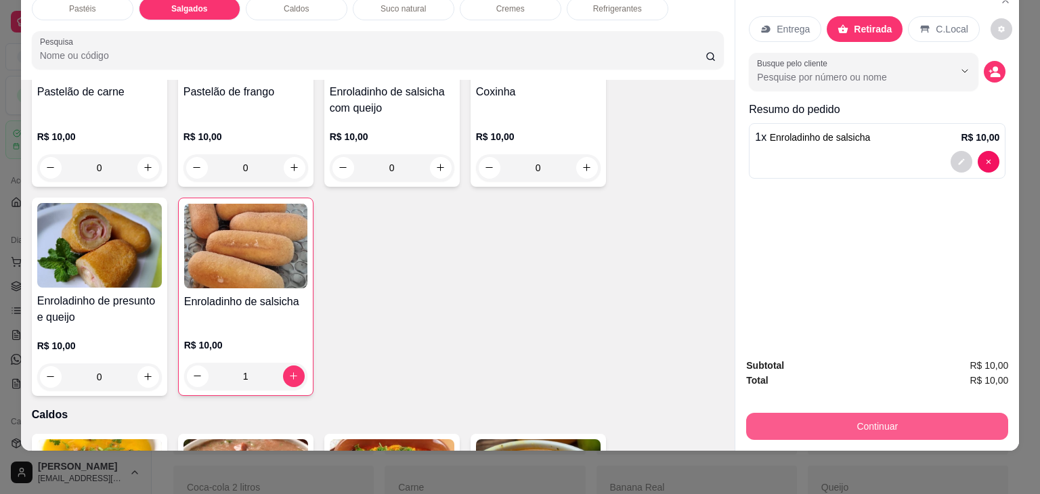
click at [864, 413] on button "Continuar" at bounding box center [877, 426] width 262 height 27
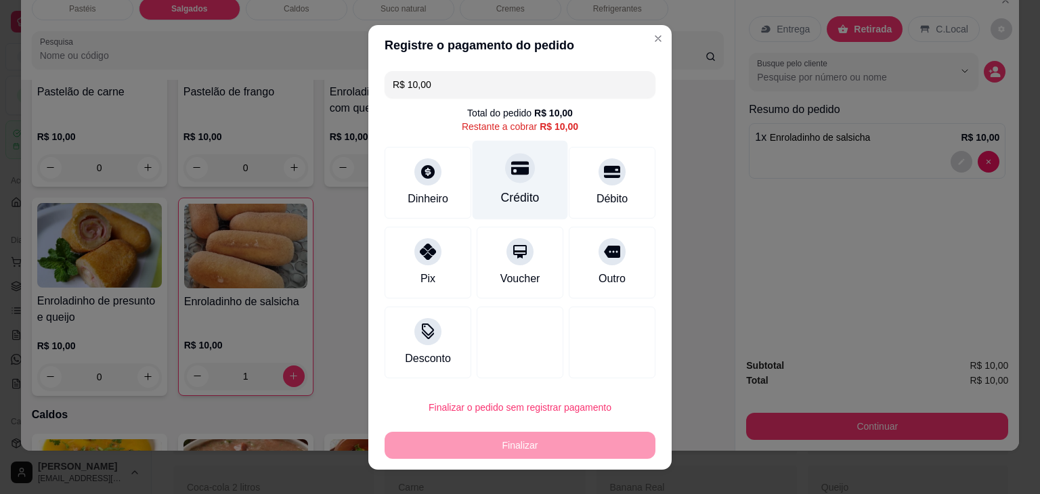
click at [511, 174] on icon at bounding box center [520, 168] width 18 height 18
type input "R$ 0,00"
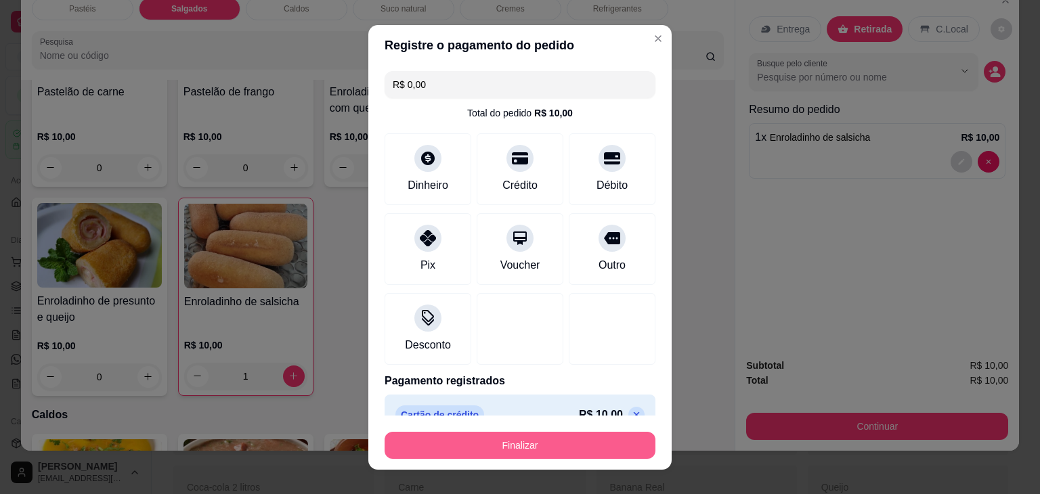
click at [507, 453] on button "Finalizar" at bounding box center [520, 445] width 271 height 27
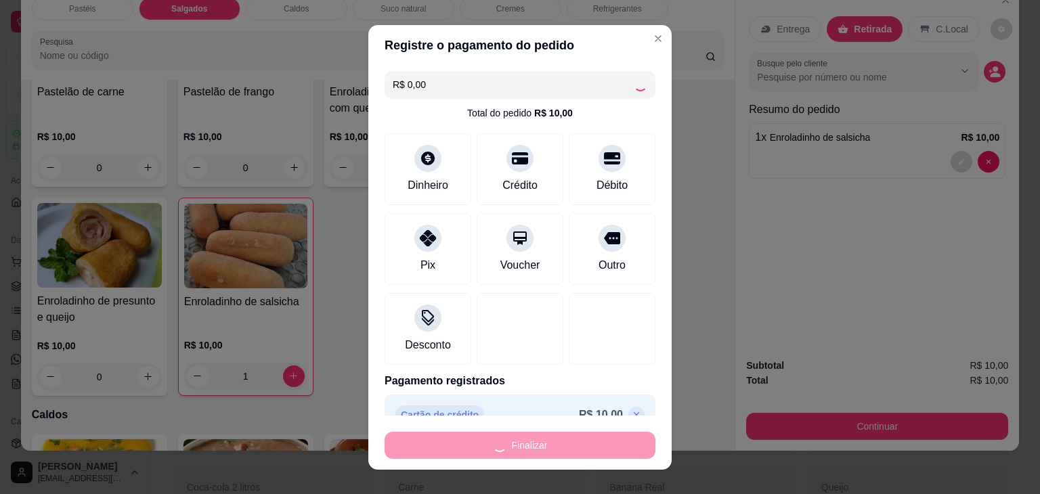
type input "0"
type input "-R$ 10,00"
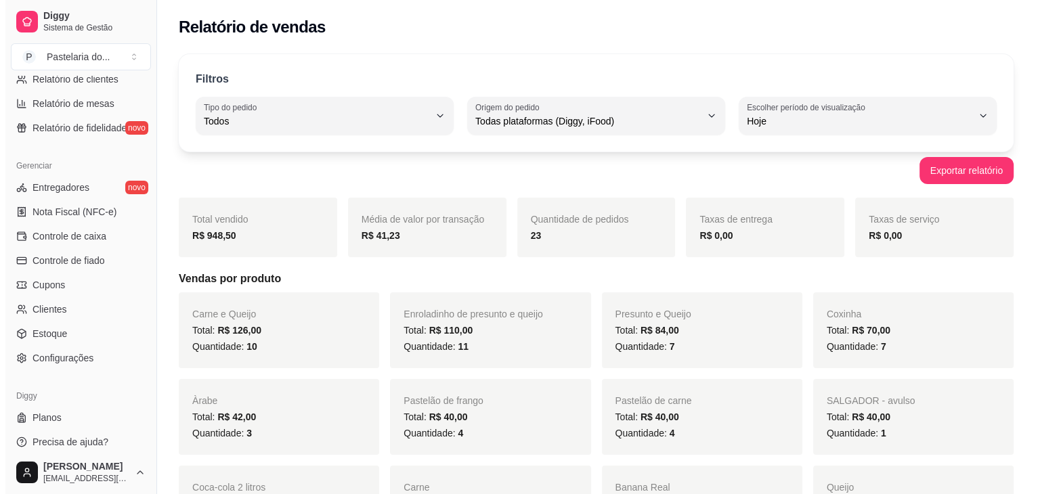
scroll to position [480, 0]
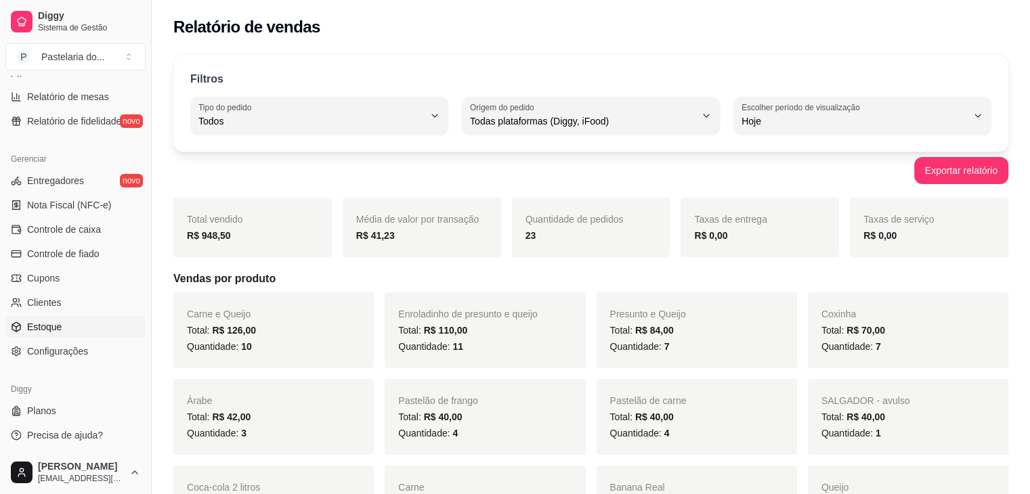
click at [78, 334] on link "Estoque" at bounding box center [75, 327] width 140 height 22
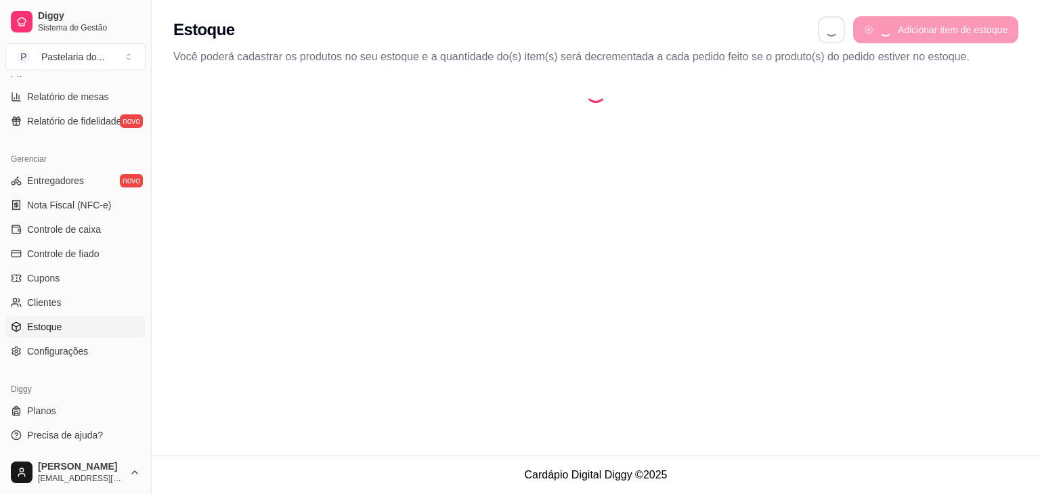
select select "QUANTITY_ORDER"
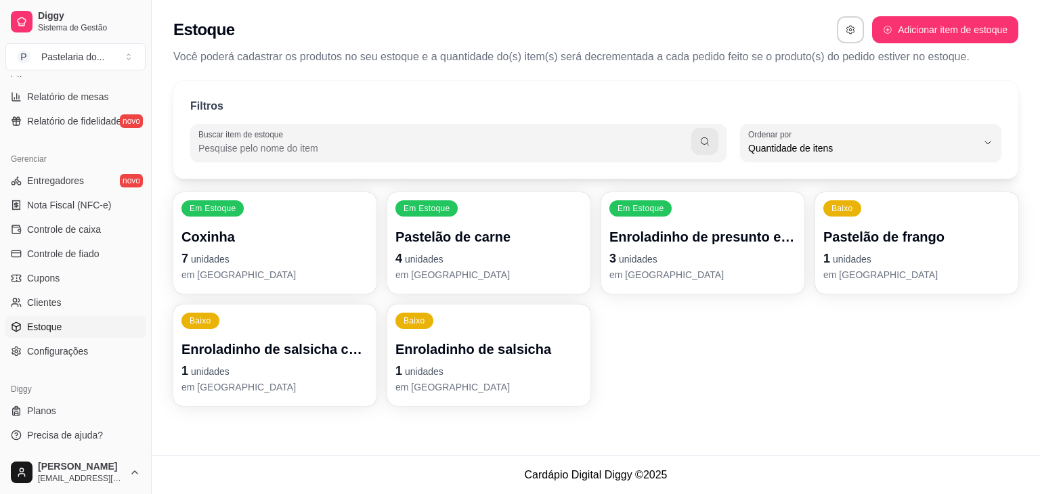
scroll to position [13, 0]
click at [264, 245] on p "Coxinha" at bounding box center [275, 237] width 182 height 18
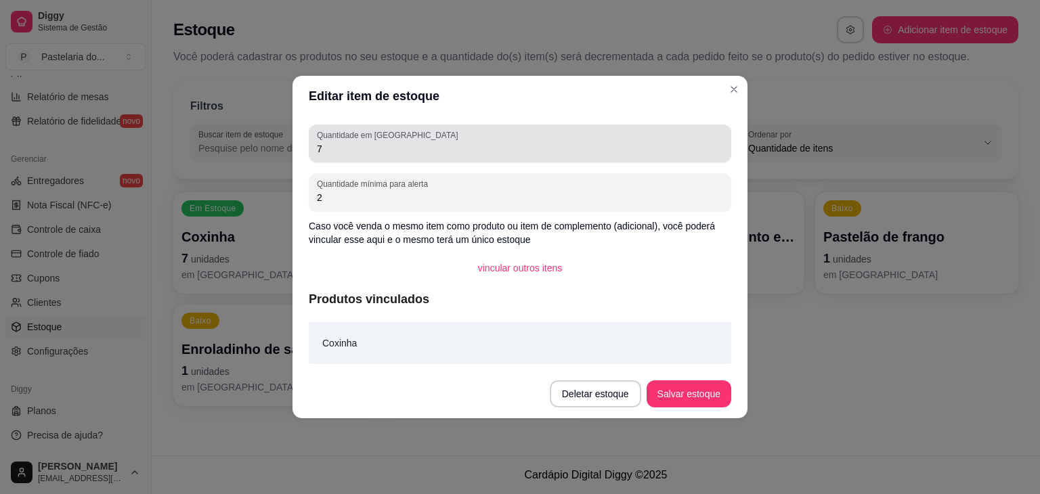
click at [343, 145] on input "7" at bounding box center [520, 149] width 406 height 14
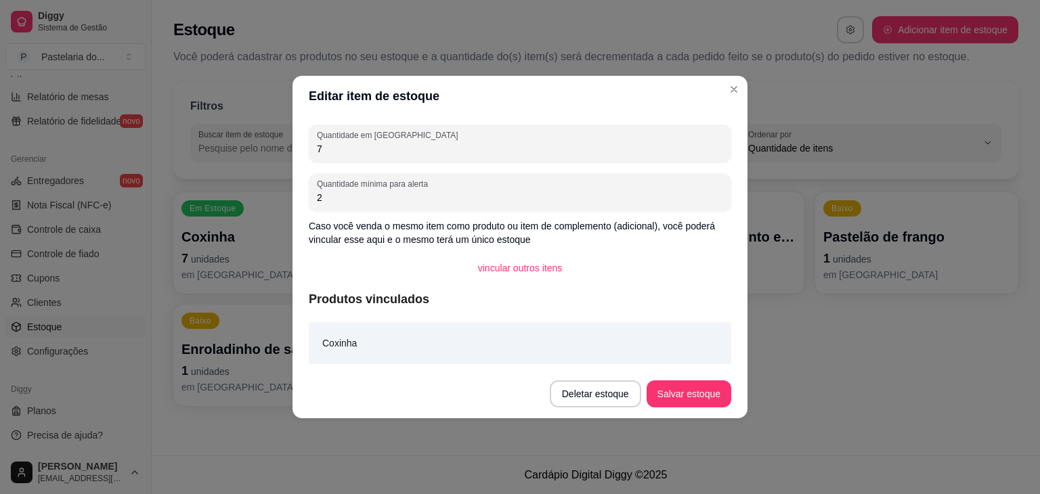
drag, startPoint x: 343, startPoint y: 145, endPoint x: 331, endPoint y: 143, distance: 13.0
click at [339, 144] on input "7" at bounding box center [520, 149] width 406 height 14
type input "5"
click at [663, 390] on button "Salvar estoque" at bounding box center [689, 394] width 85 height 27
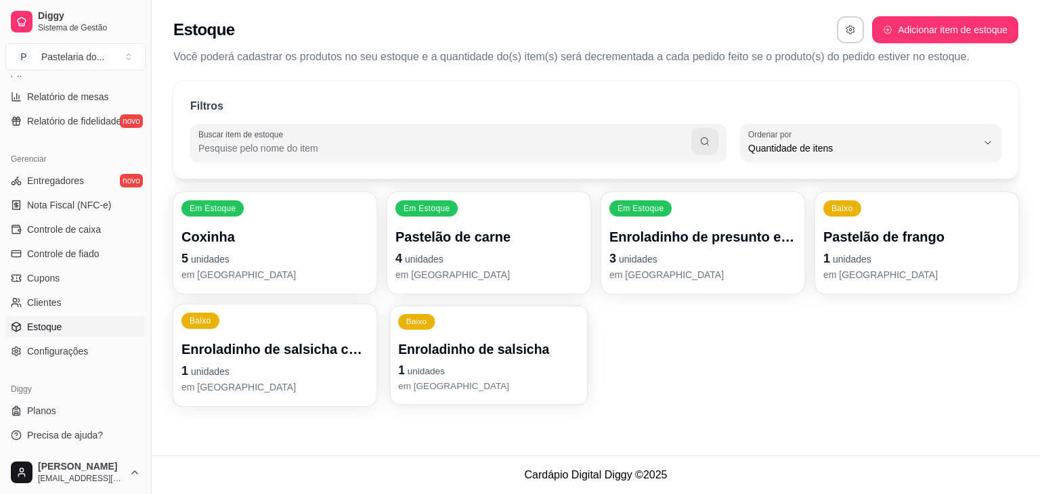
click at [450, 343] on p "Enroladinho de salsicha" at bounding box center [489, 350] width 182 height 18
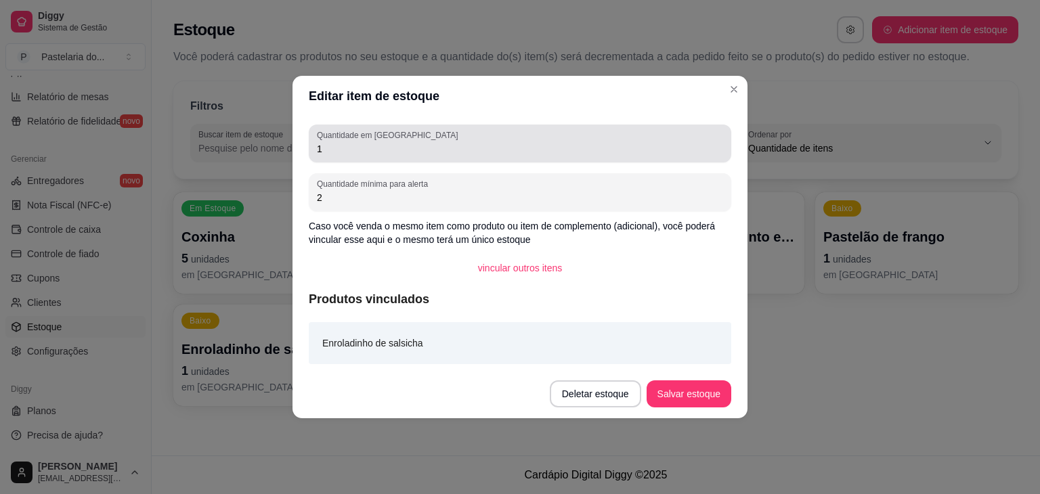
click at [479, 144] on input "1" at bounding box center [520, 149] width 406 height 14
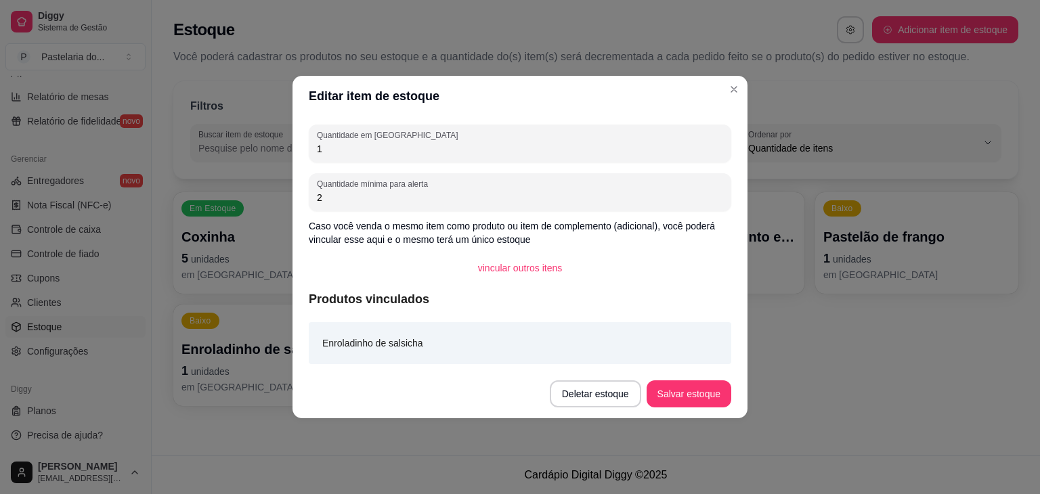
click at [479, 144] on input "1" at bounding box center [520, 149] width 406 height 14
type input "0"
click at [698, 399] on button "Salvar estoque" at bounding box center [689, 394] width 85 height 27
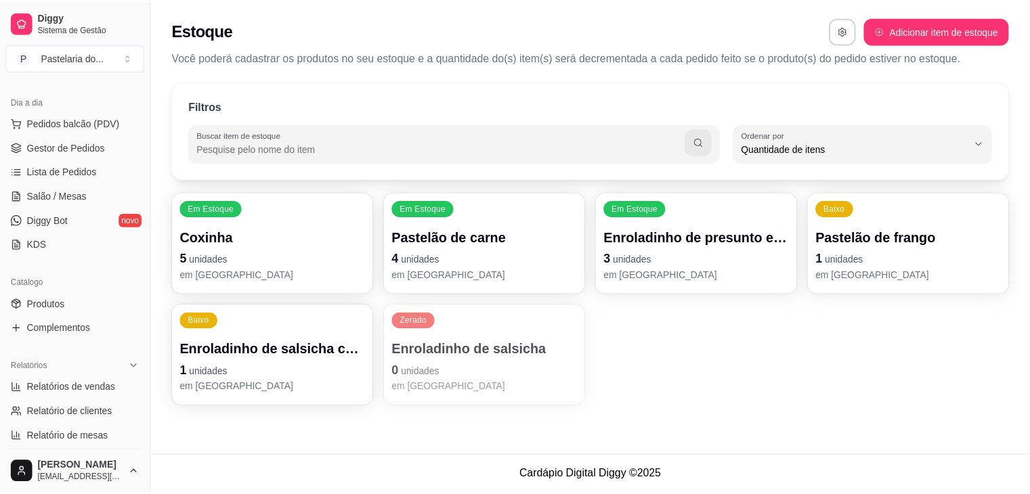
scroll to position [73, 0]
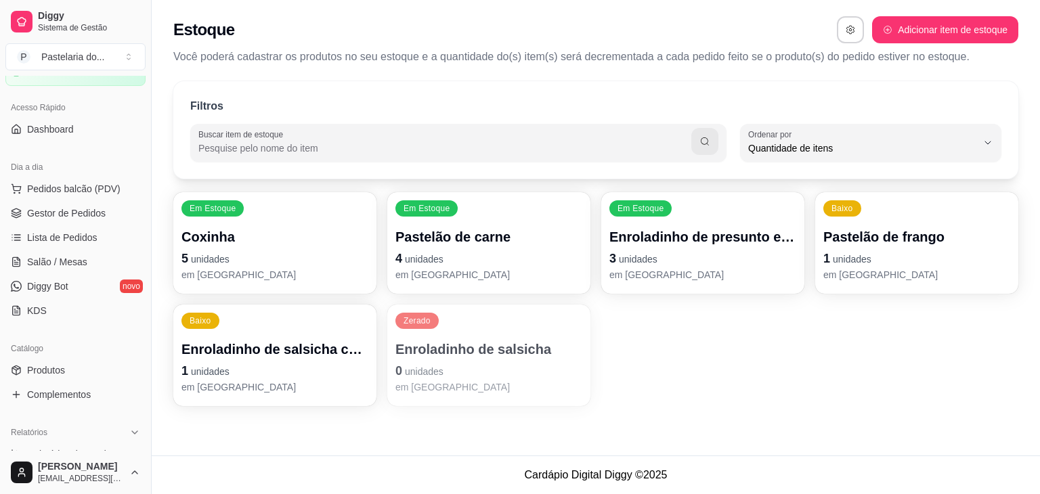
click at [63, 223] on ul "Pedidos balcão (PDV) Gestor de Pedidos Lista de Pedidos Salão / Mesas Diggy Bot…" at bounding box center [75, 250] width 140 height 144
click at [62, 215] on span "Gestor de Pedidos" at bounding box center [66, 214] width 79 height 14
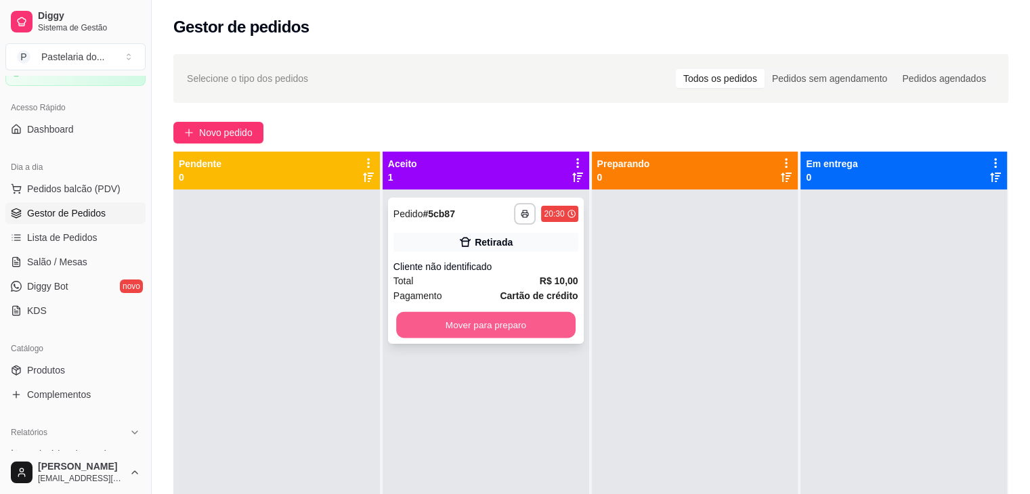
click at [480, 320] on button "Mover para preparo" at bounding box center [485, 325] width 179 height 26
click at [664, 316] on div at bounding box center [695, 437] width 207 height 494
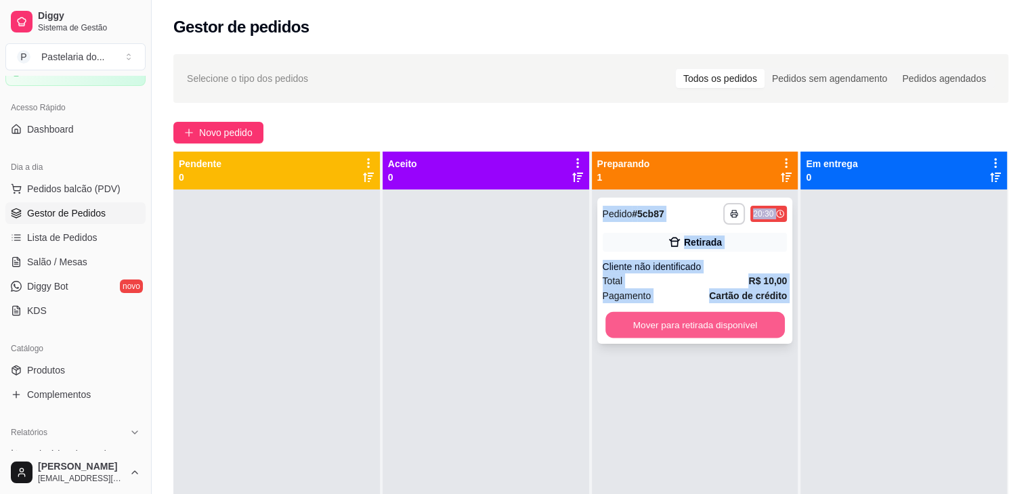
click at [723, 312] on button "Mover para retirada disponível" at bounding box center [695, 325] width 179 height 26
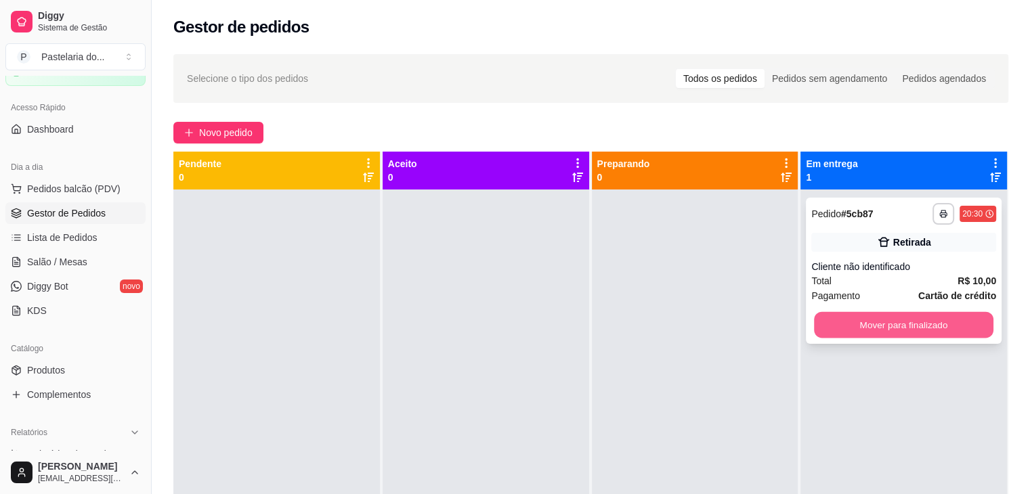
click at [862, 321] on button "Mover para finalizado" at bounding box center [903, 325] width 179 height 26
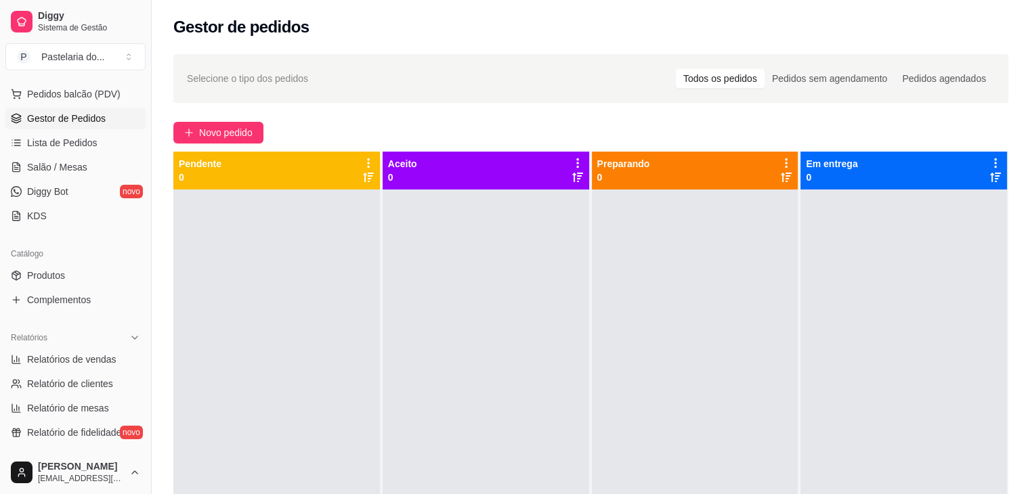
scroll to position [209, 0]
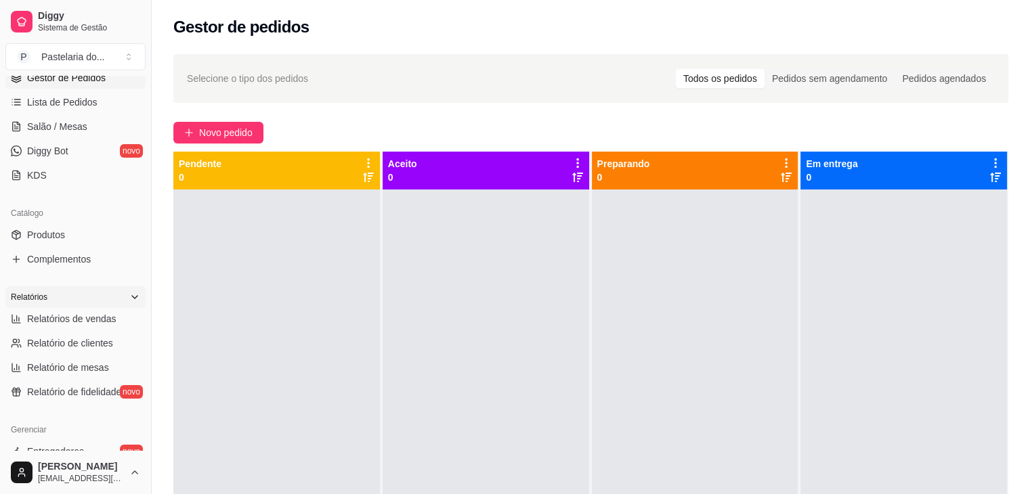
click at [105, 306] on div "Relatórios" at bounding box center [75, 298] width 140 height 22
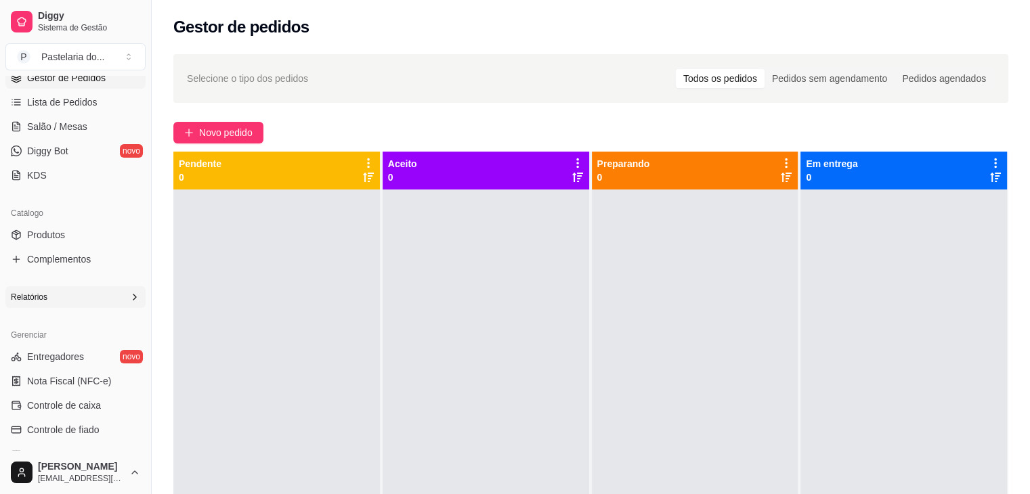
click at [83, 304] on div "Relatórios" at bounding box center [75, 298] width 140 height 22
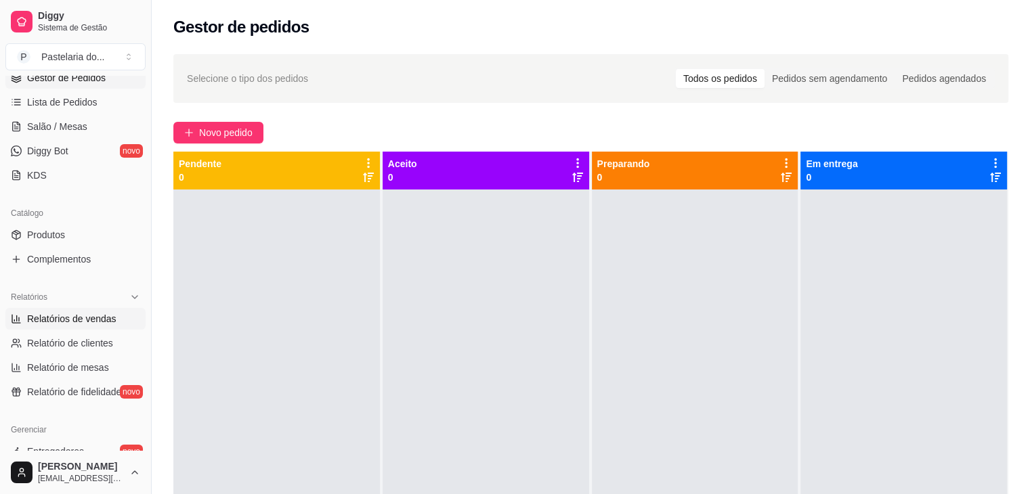
click at [79, 322] on span "Relatórios de vendas" at bounding box center [71, 319] width 89 height 14
select select "ALL"
select select "0"
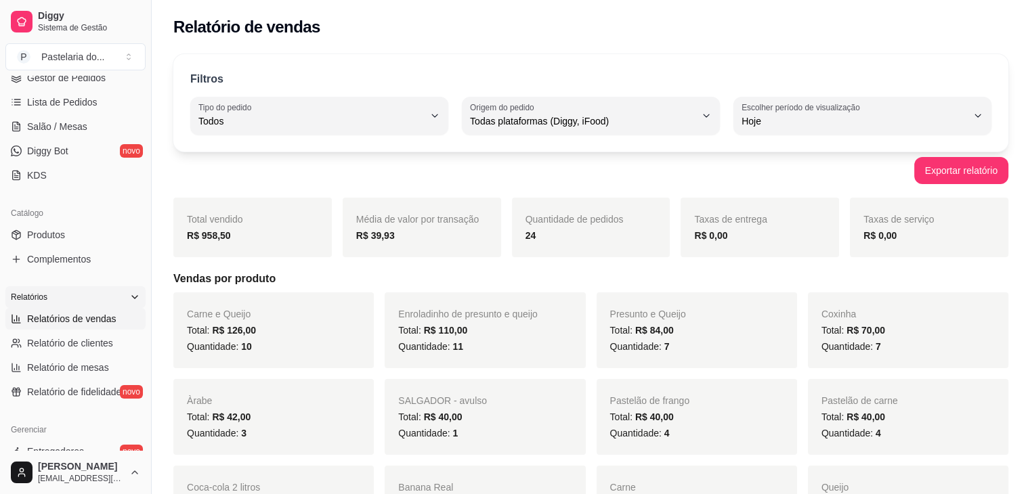
click at [79, 301] on div "Relatórios" at bounding box center [75, 298] width 140 height 22
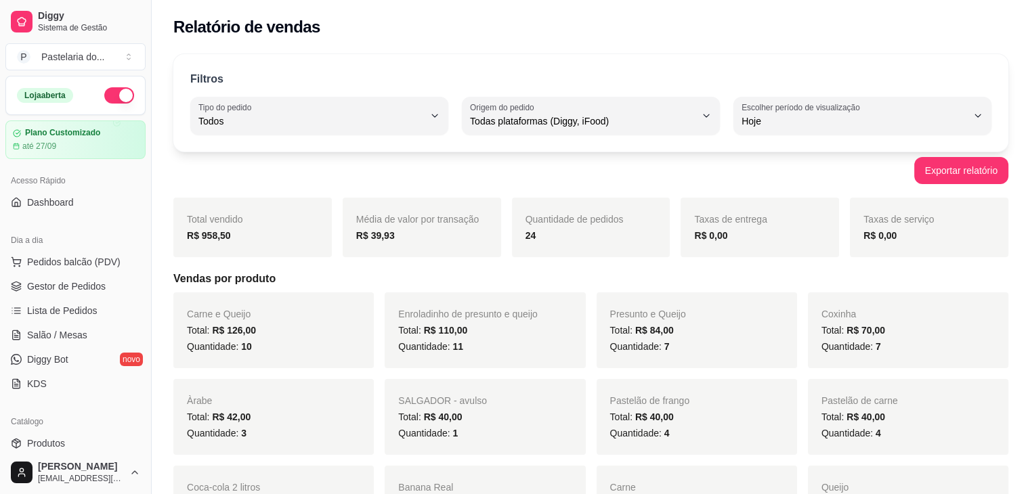
click at [76, 249] on div "Dia a dia" at bounding box center [75, 241] width 140 height 22
click at [40, 337] on span "Salão / Mesas" at bounding box center [57, 336] width 60 height 14
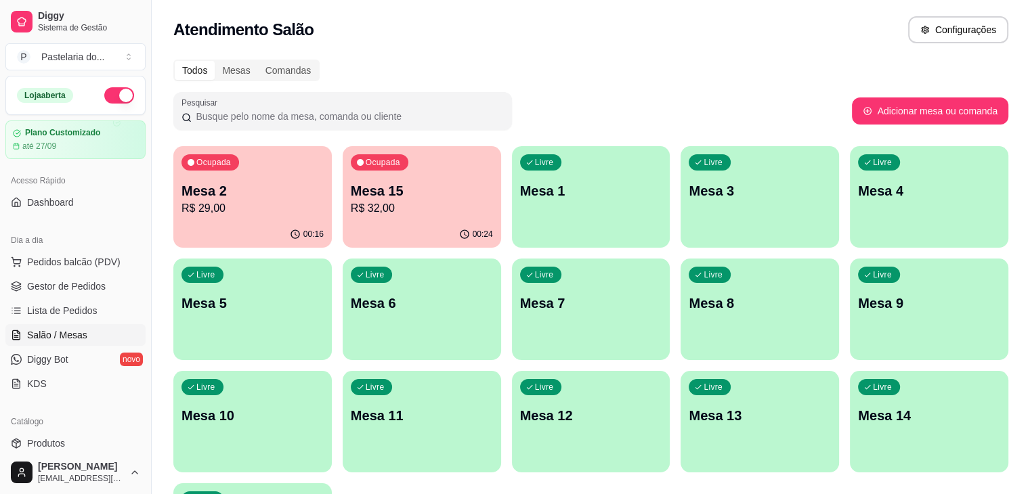
click at [402, 186] on p "Mesa 15" at bounding box center [422, 191] width 142 height 19
click at [402, 186] on body "Diggy Sistema de Gestão P Pastelaria do ... Loja aberta Plano Customizado até 2…" at bounding box center [515, 247] width 1030 height 494
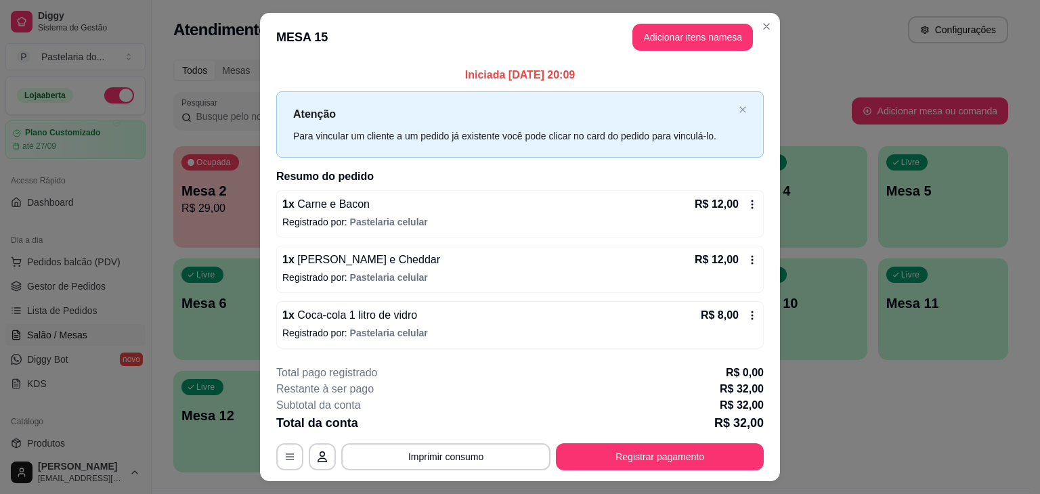
drag, startPoint x: 410, startPoint y: 253, endPoint x: 412, endPoint y: 296, distance: 43.4
click at [681, 450] on button "Registrar pagamento" at bounding box center [660, 457] width 208 height 27
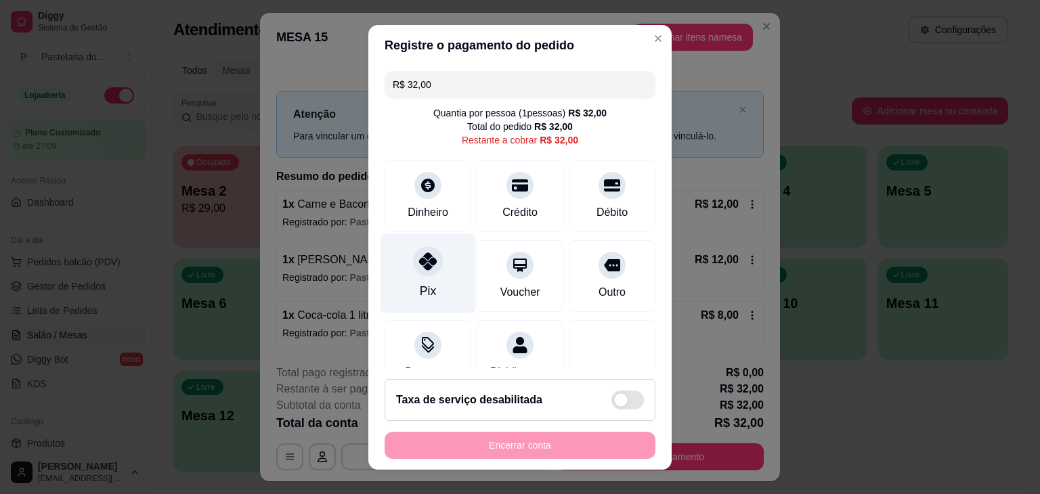
click at [425, 294] on div "Pix" at bounding box center [428, 291] width 16 height 18
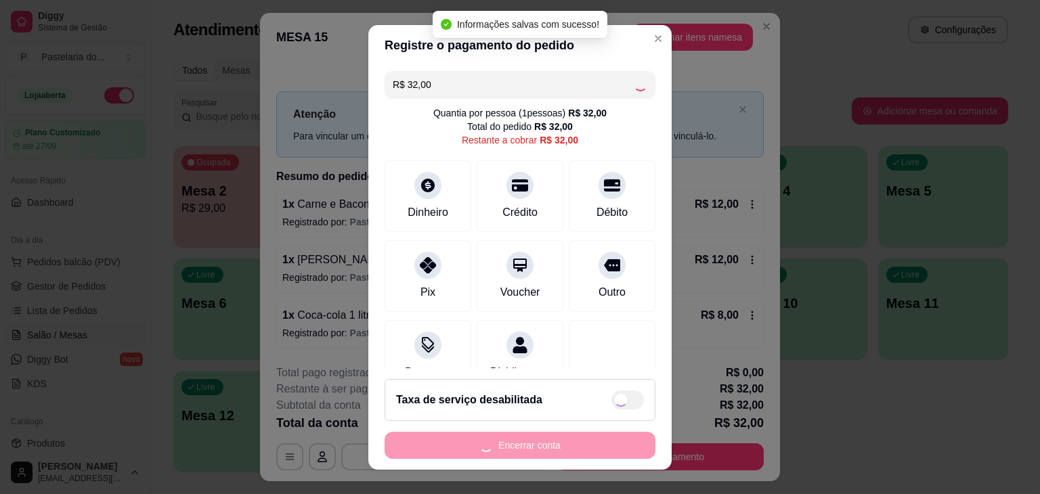
type input "R$ 0,00"
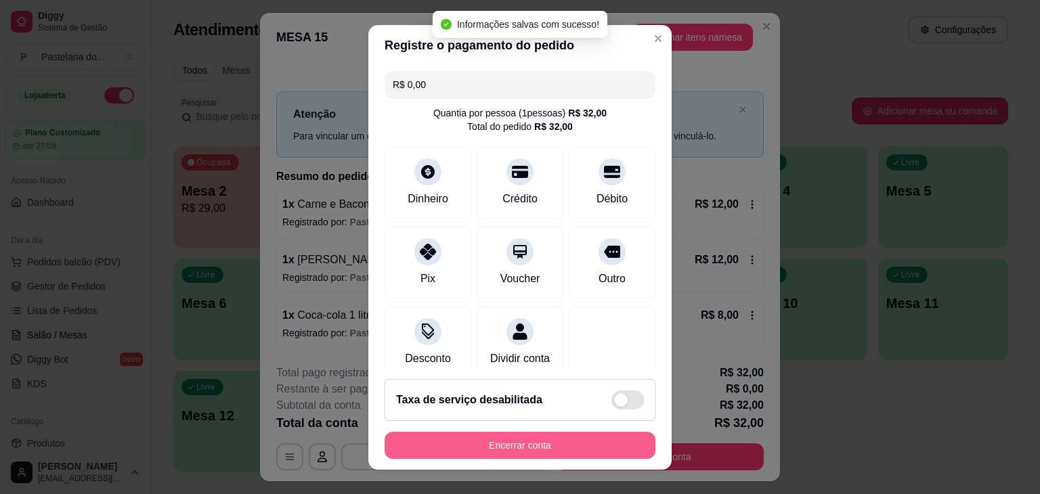
click at [554, 446] on button "Encerrar conta" at bounding box center [520, 445] width 271 height 27
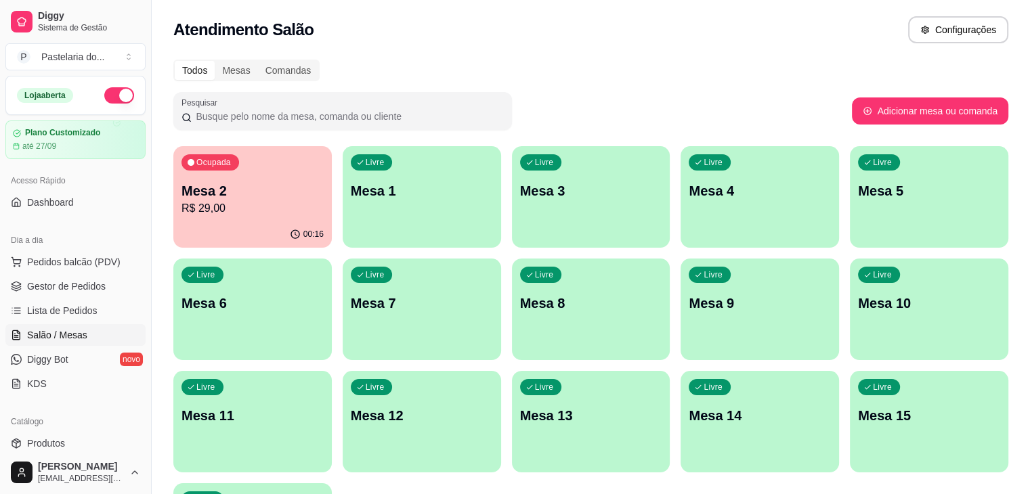
click at [182, 200] on div "Ocupada Mesa 2 R$ 29,00" at bounding box center [252, 183] width 158 height 75
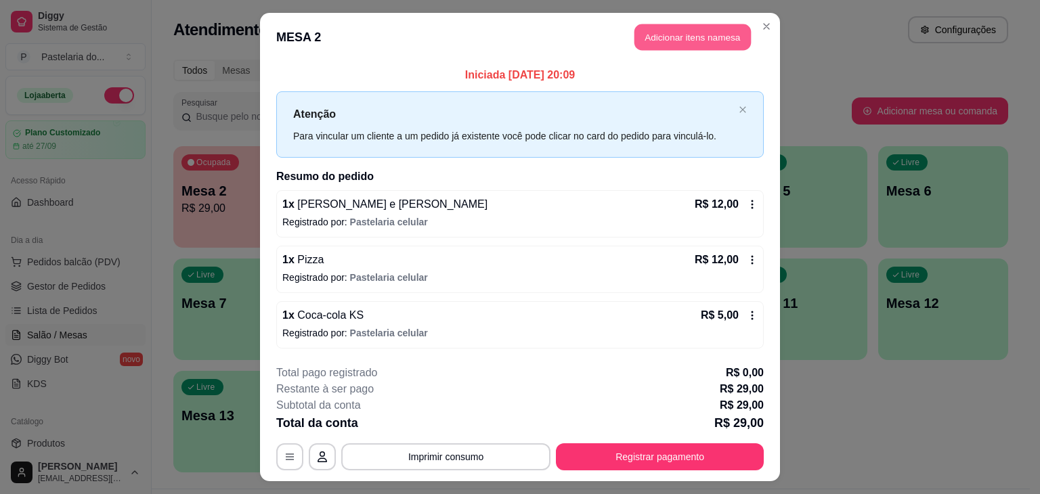
click at [686, 37] on button "Adicionar itens na mesa" at bounding box center [693, 37] width 117 height 26
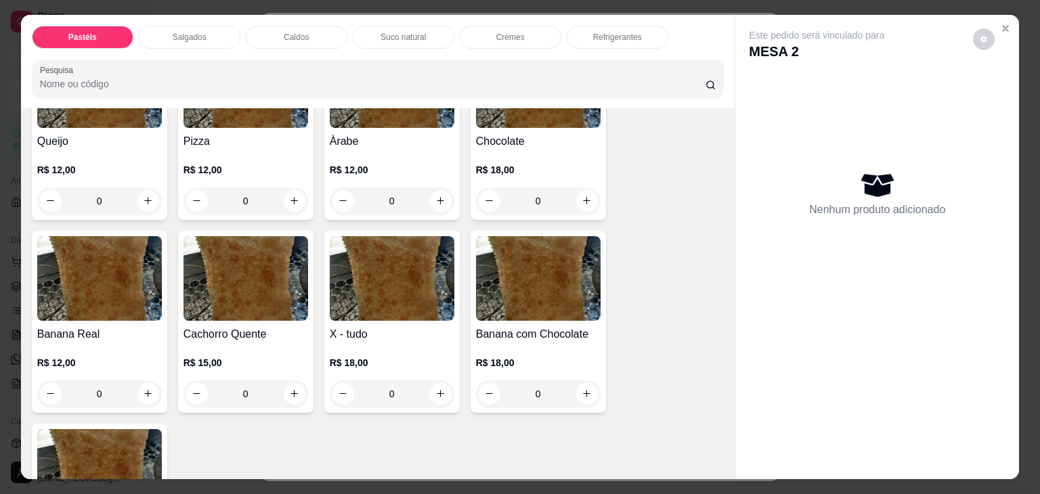
scroll to position [948, 0]
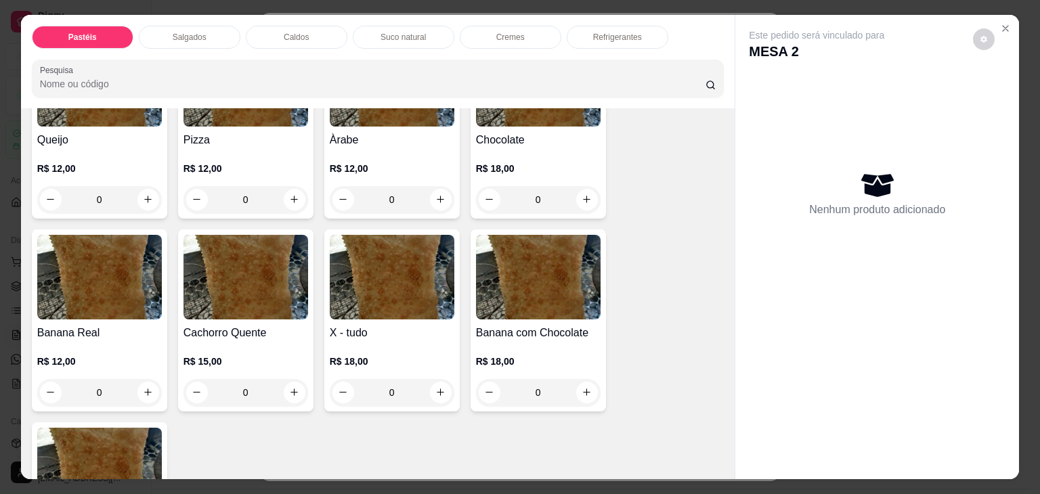
click at [301, 186] on div "0" at bounding box center [246, 199] width 125 height 27
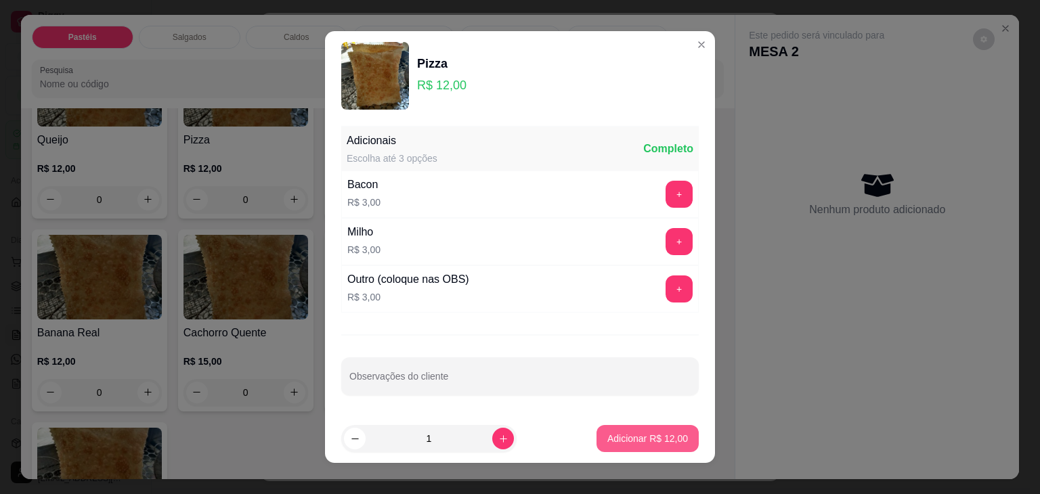
click at [639, 444] on p "Adicionar R$ 12,00" at bounding box center [648, 439] width 81 height 14
type input "1"
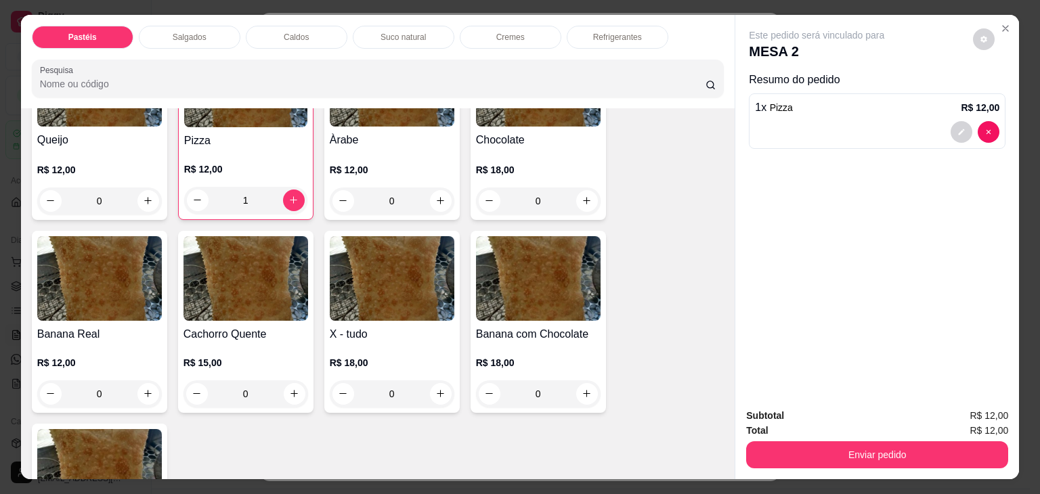
click at [824, 438] on div "Enviar pedido" at bounding box center [877, 453] width 262 height 30
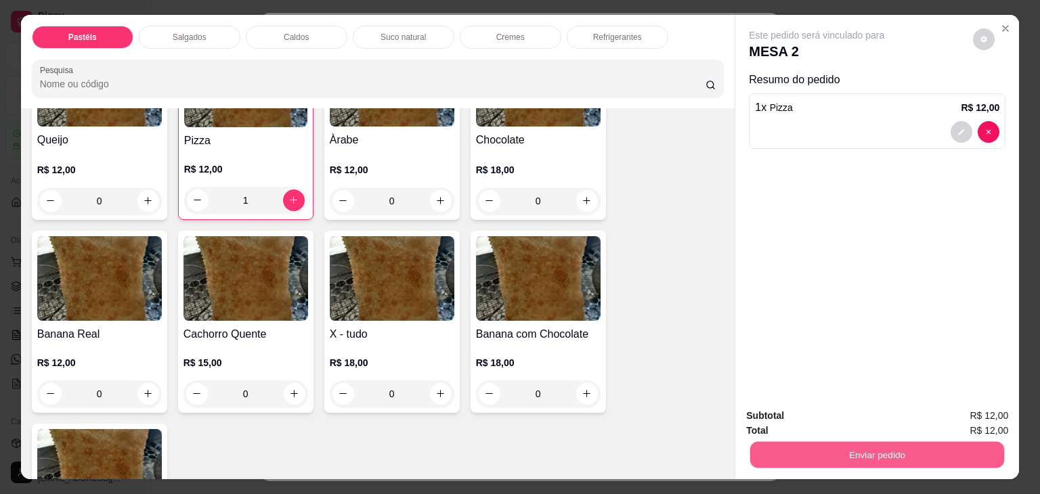
click at [822, 442] on button "Enviar pedido" at bounding box center [877, 455] width 254 height 26
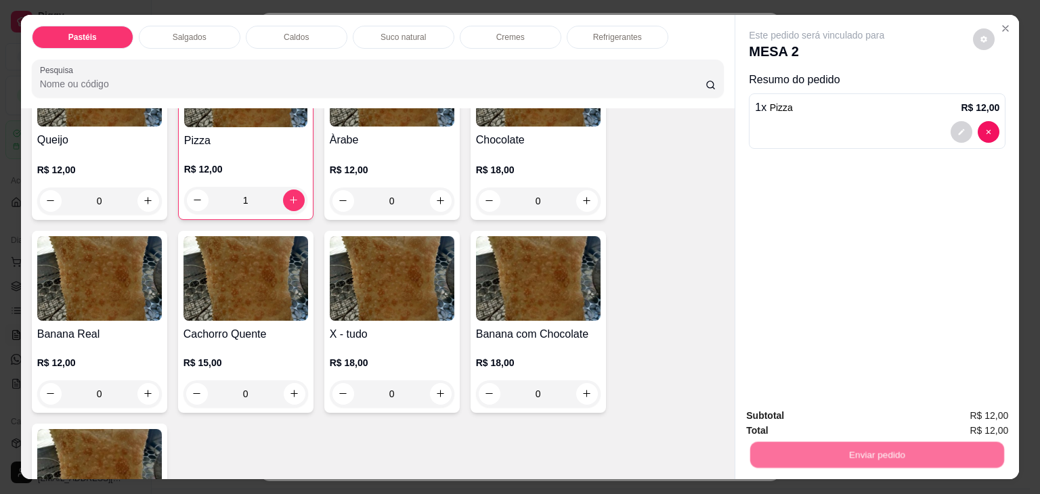
click at [784, 422] on button "Não registrar e enviar pedido" at bounding box center [832, 416] width 137 height 25
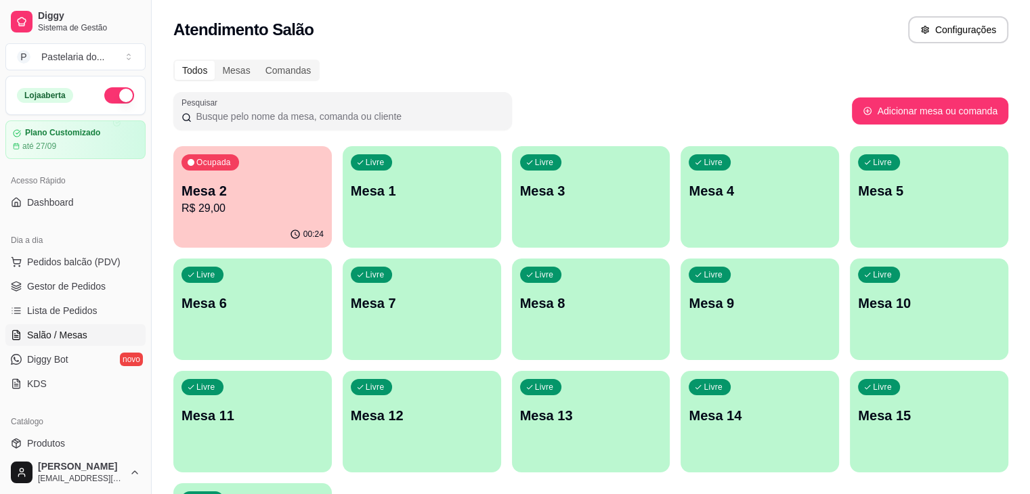
click at [332, 371] on div "Livre Mesa 11" at bounding box center [252, 413] width 158 height 85
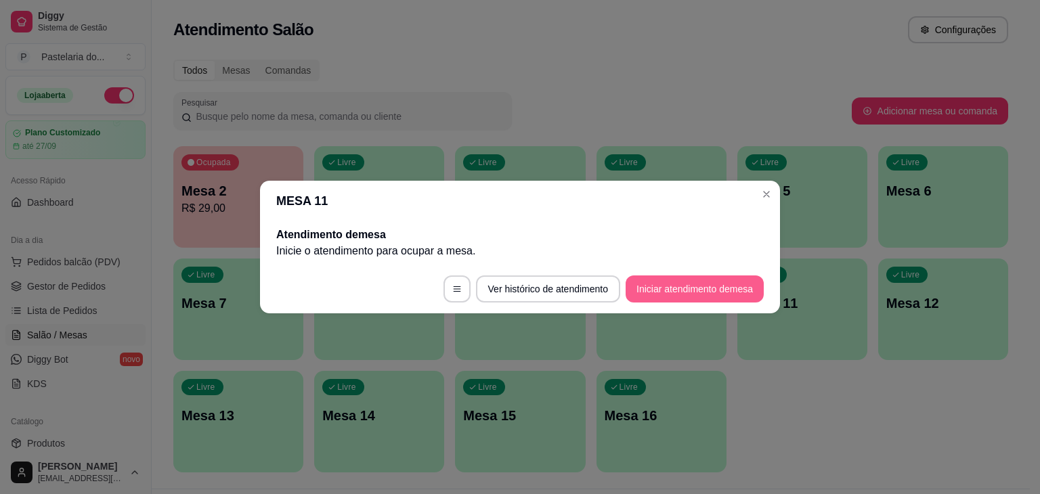
click at [752, 288] on button "Iniciar atendimento de mesa" at bounding box center [695, 289] width 138 height 27
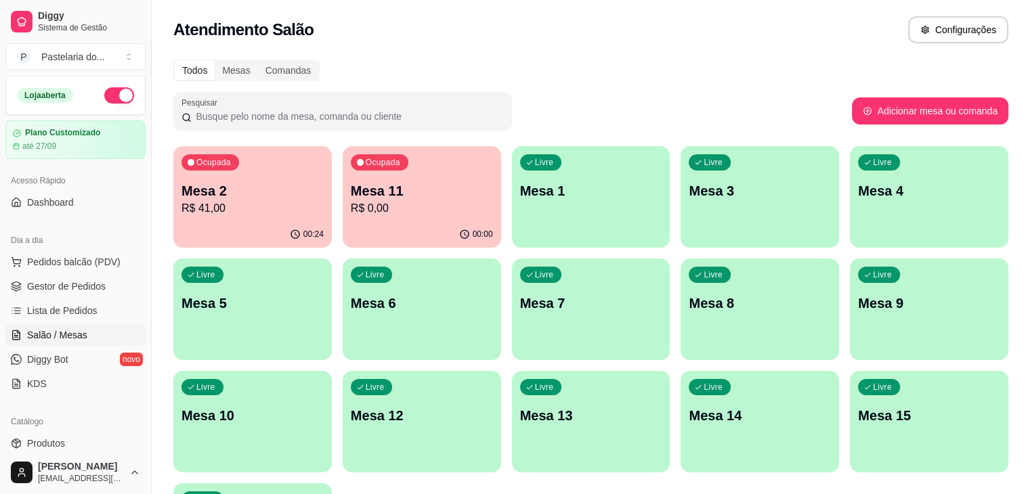
click at [401, 212] on p "R$ 0,00" at bounding box center [422, 208] width 142 height 16
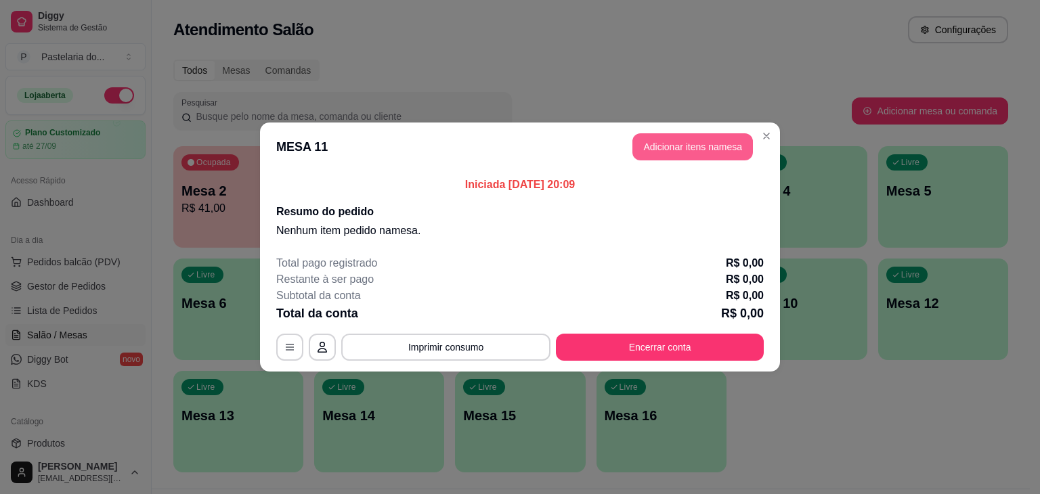
click at [656, 153] on button "Adicionar itens na mesa" at bounding box center [693, 146] width 121 height 27
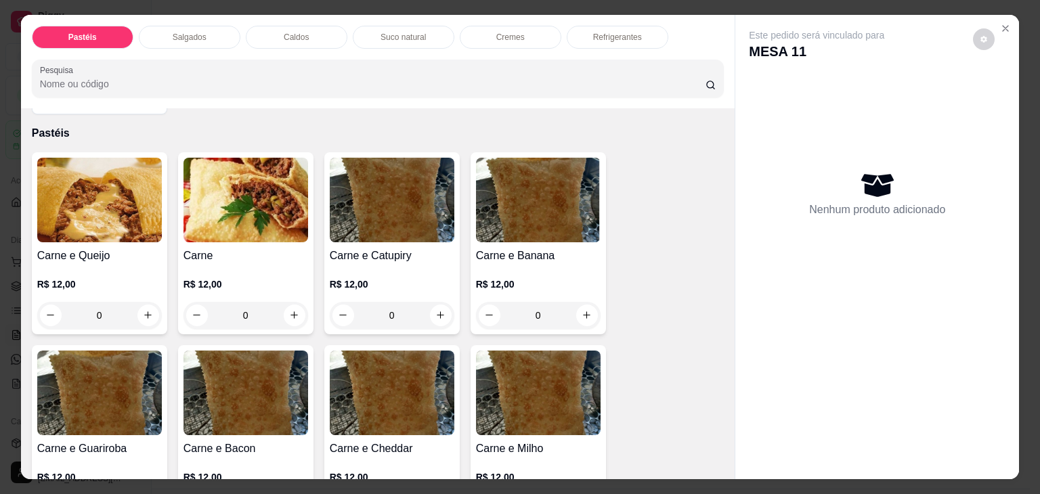
scroll to position [0, 0]
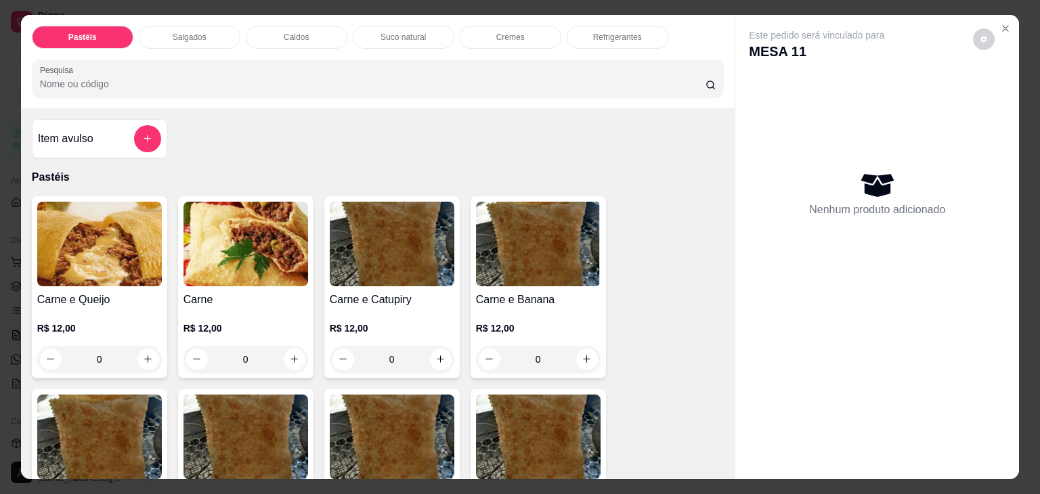
click at [146, 347] on div "0" at bounding box center [99, 359] width 125 height 27
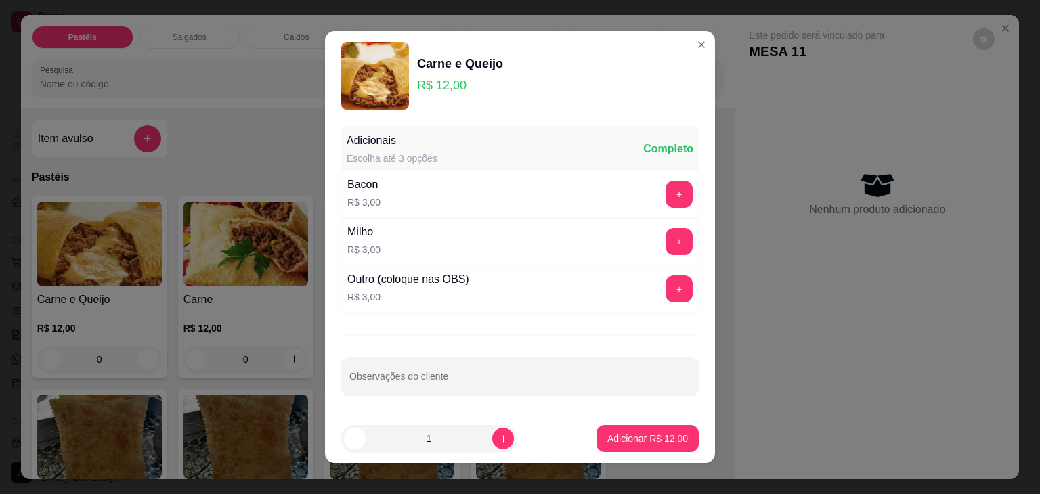
click at [642, 436] on p "Adicionar R$ 12,00" at bounding box center [648, 439] width 81 height 14
type input "1"
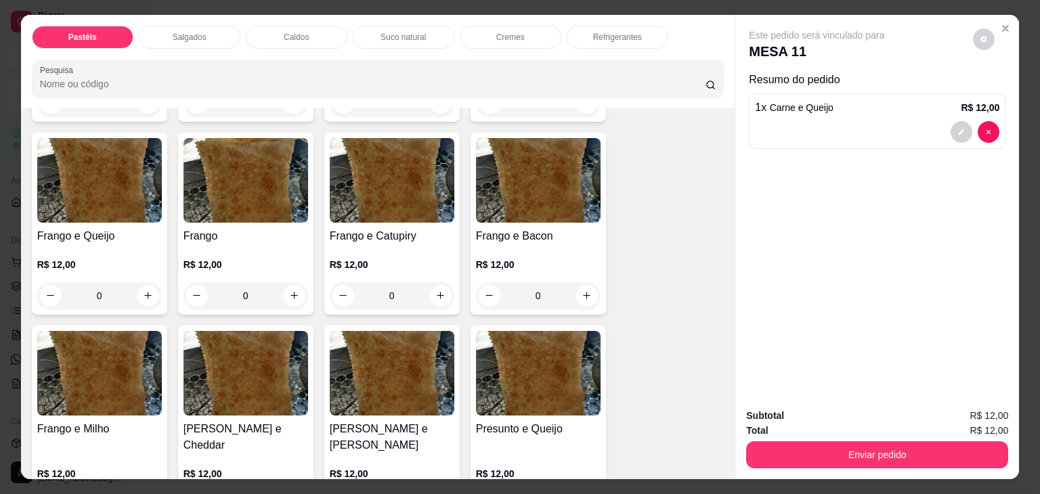
scroll to position [474, 0]
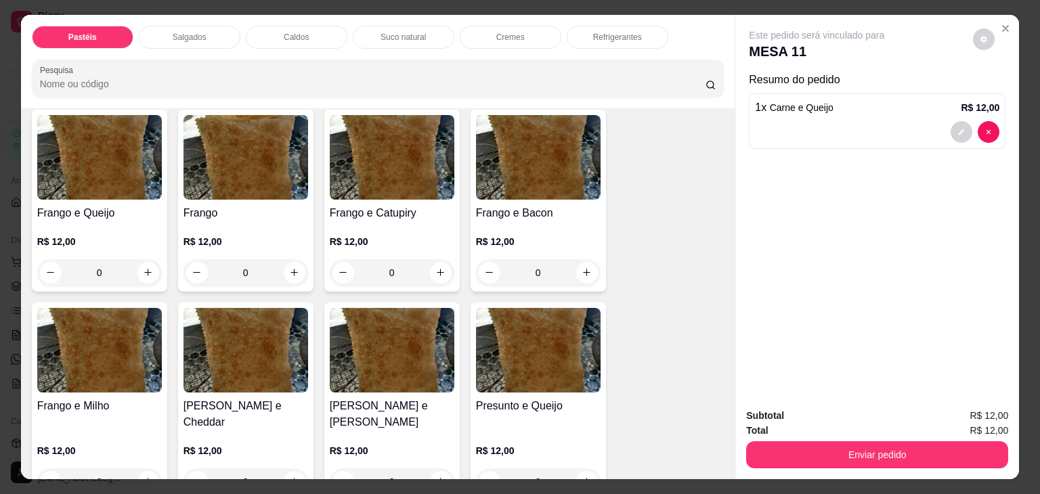
click at [433, 267] on div "0" at bounding box center [392, 272] width 125 height 27
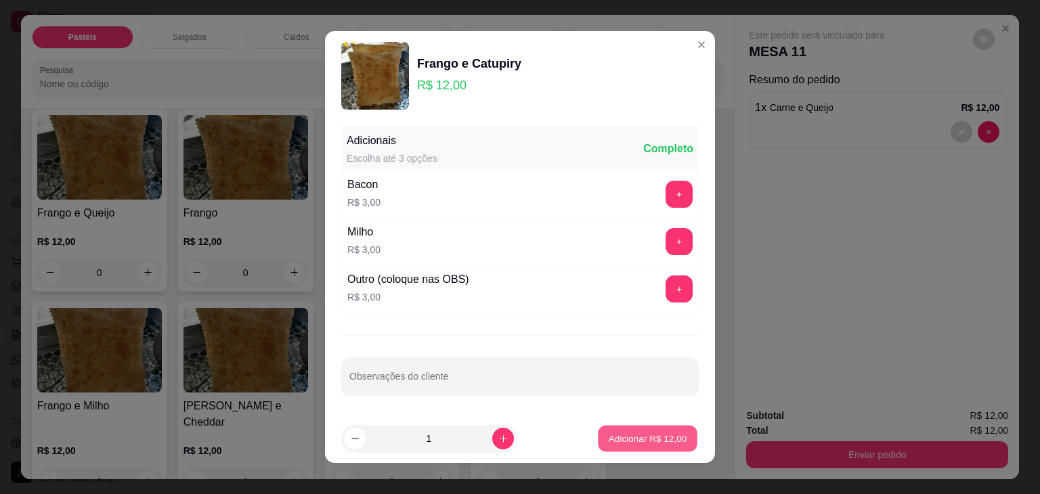
click at [609, 436] on p "Adicionar R$ 12,00" at bounding box center [648, 438] width 79 height 13
type input "1"
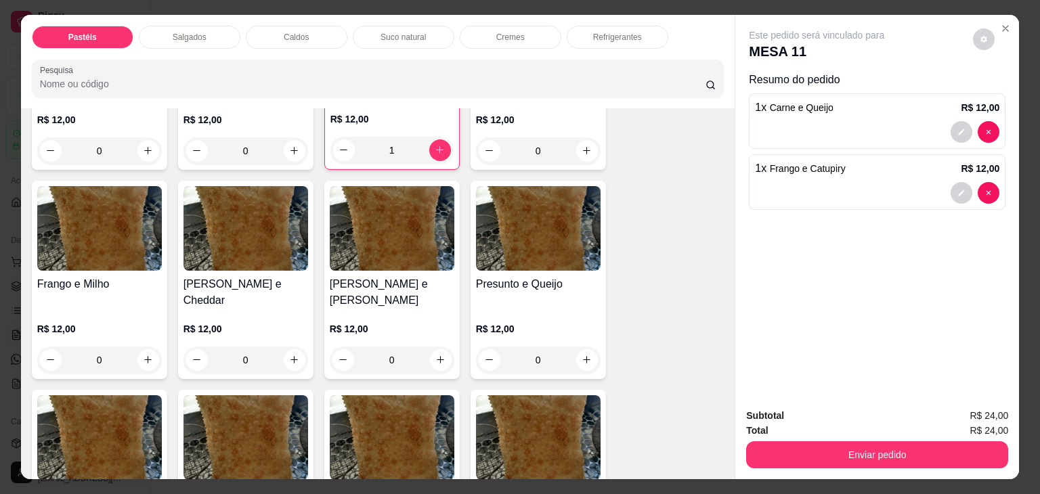
scroll to position [610, 0]
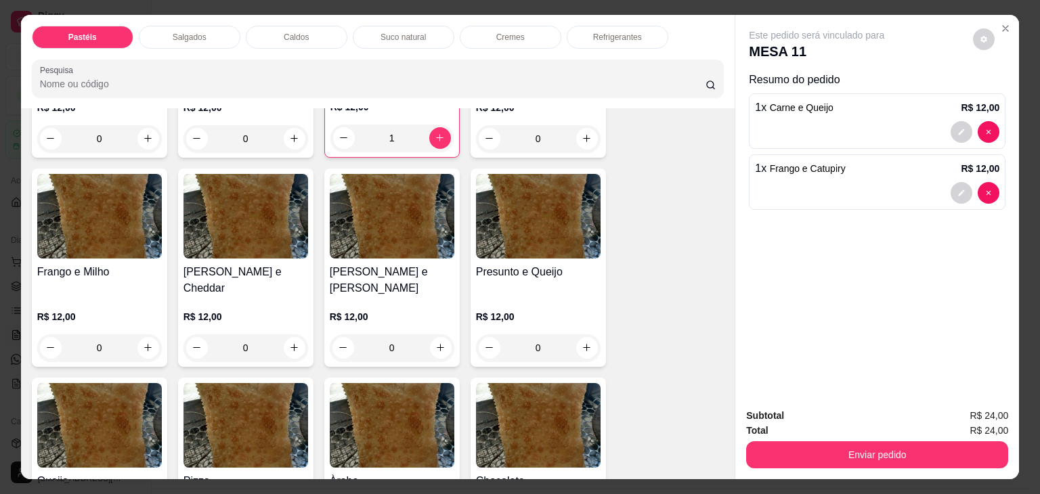
click at [195, 26] on div "Salgados" at bounding box center [190, 37] width 102 height 23
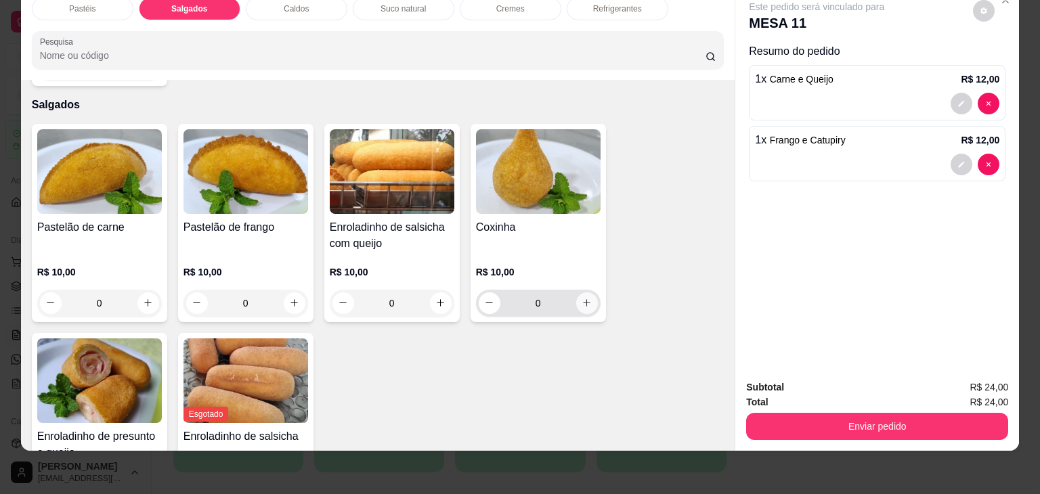
click at [587, 293] on button "increase-product-quantity" at bounding box center [587, 304] width 22 height 22
type input "1"
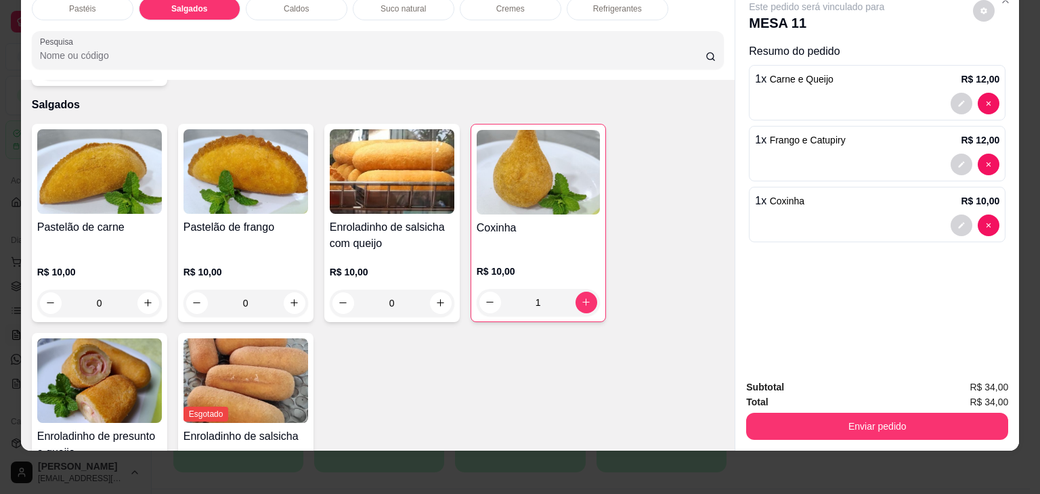
click at [398, 7] on div "Suco natural" at bounding box center [404, 8] width 102 height 23
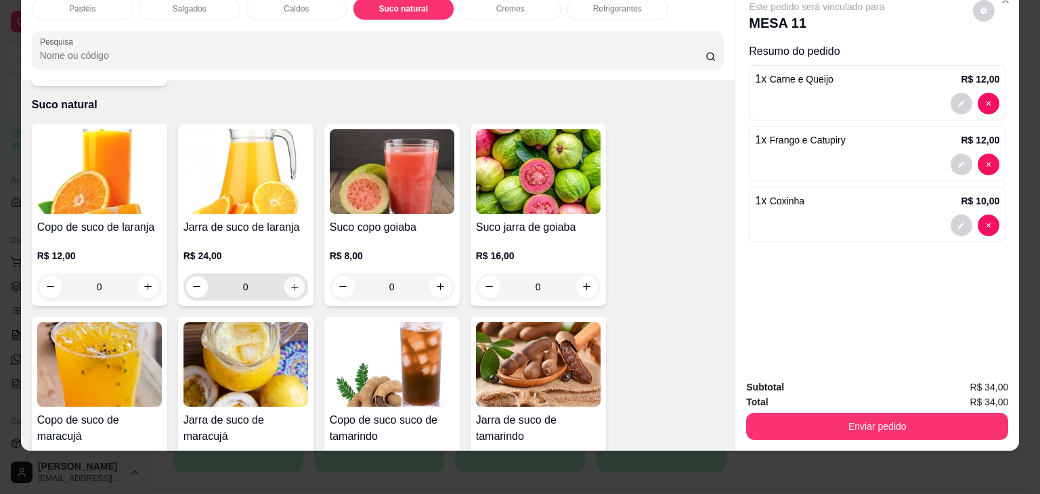
click at [290, 282] on icon "increase-product-quantity" at bounding box center [294, 287] width 10 height 10
type input "1"
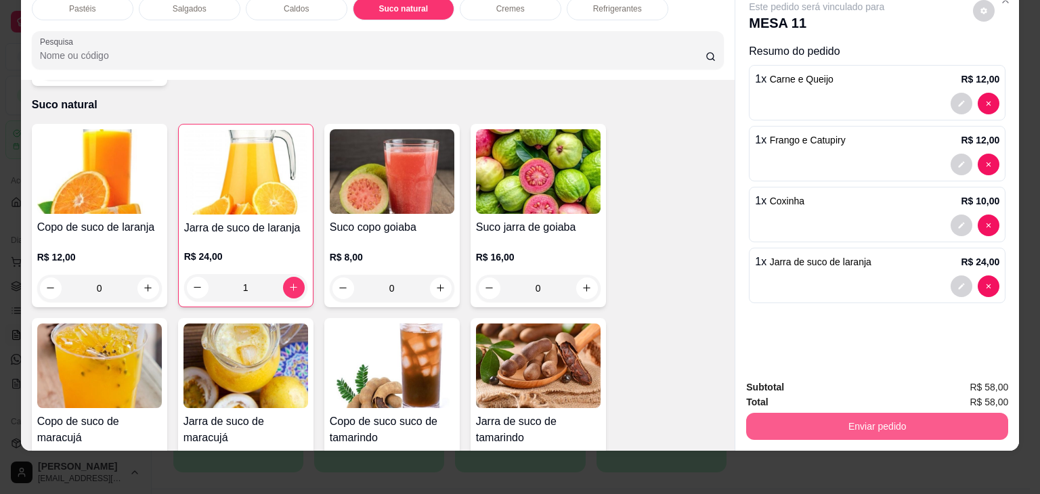
click at [788, 418] on button "Enviar pedido" at bounding box center [877, 426] width 262 height 27
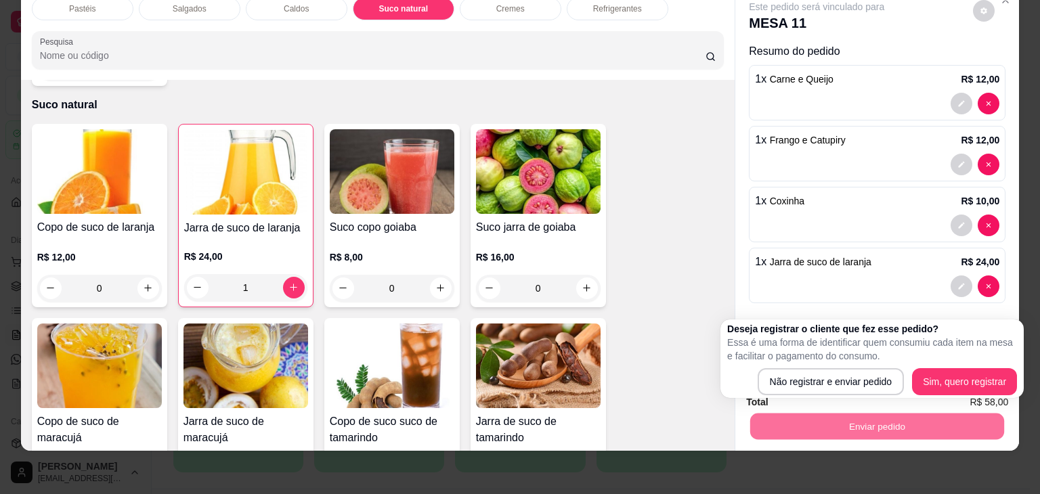
click at [780, 395] on div "Deseja registrar o cliente que fez esse pedido? Essa é uma forma de identificar…" at bounding box center [872, 359] width 303 height 79
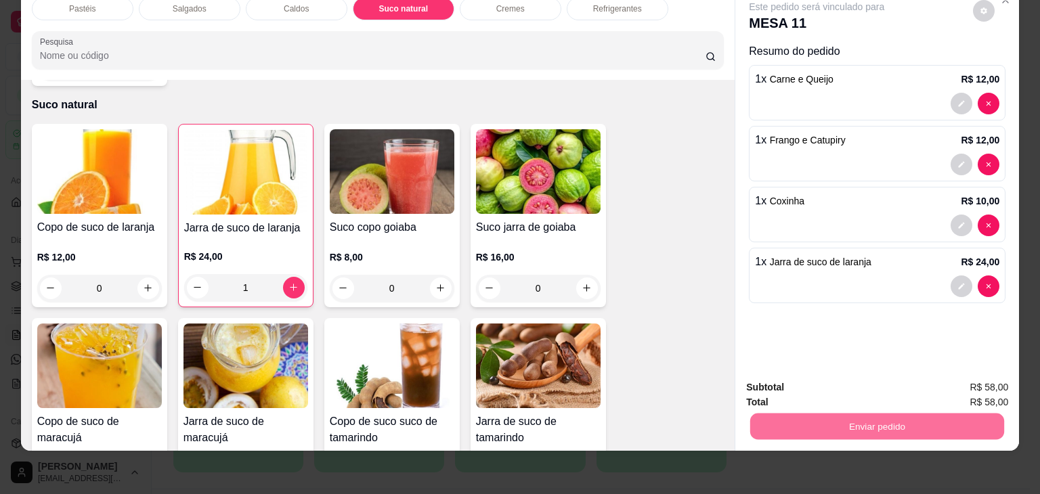
click at [780, 393] on button "Não registrar e enviar pedido" at bounding box center [832, 383] width 141 height 26
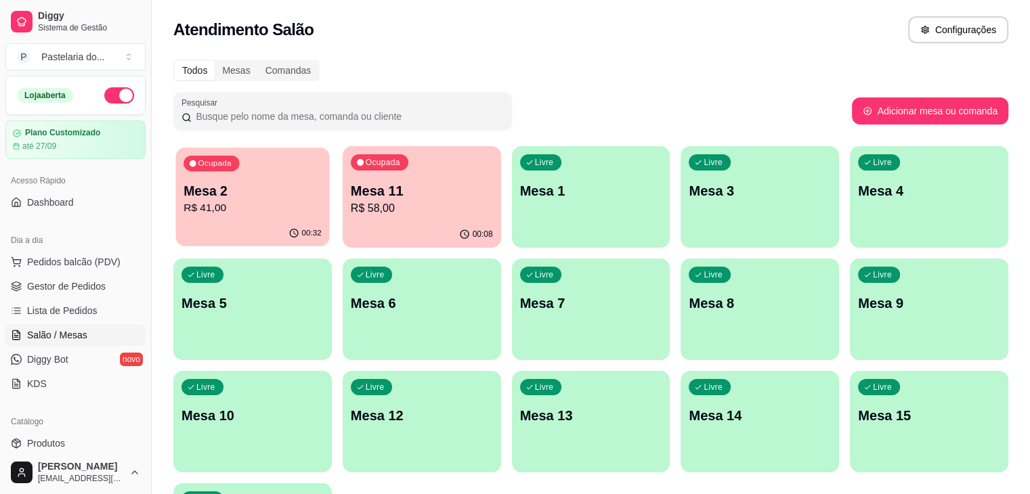
click at [252, 191] on p "Mesa 2" at bounding box center [253, 191] width 138 height 18
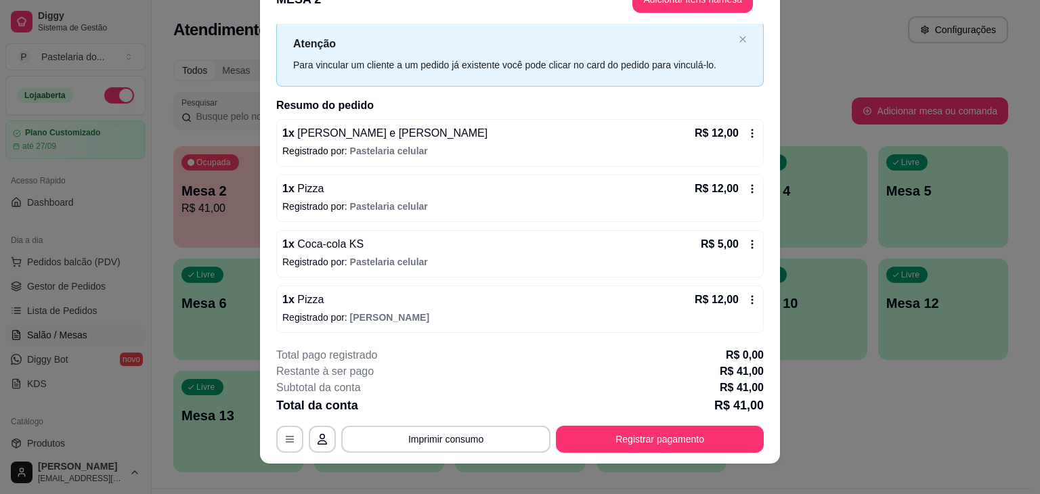
scroll to position [41, 0]
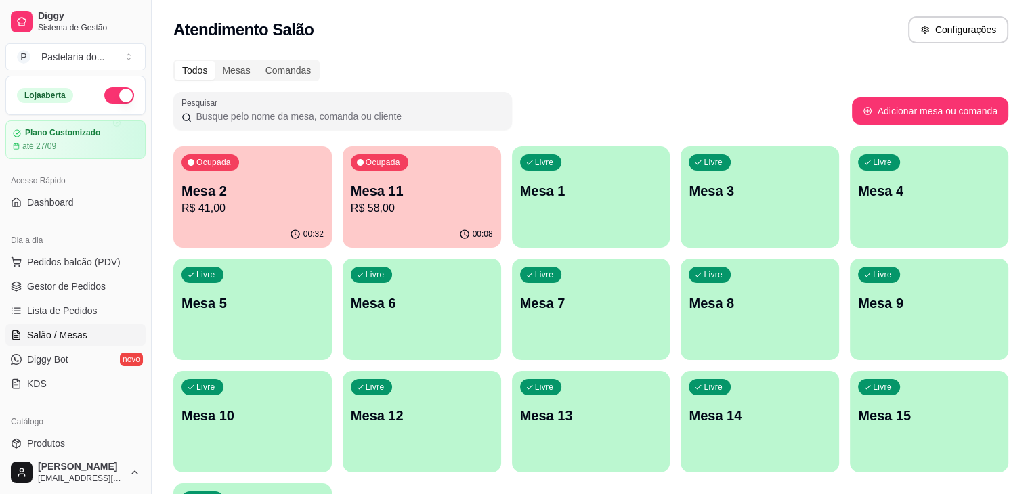
click at [219, 203] on p "R$ 41,00" at bounding box center [253, 208] width 142 height 16
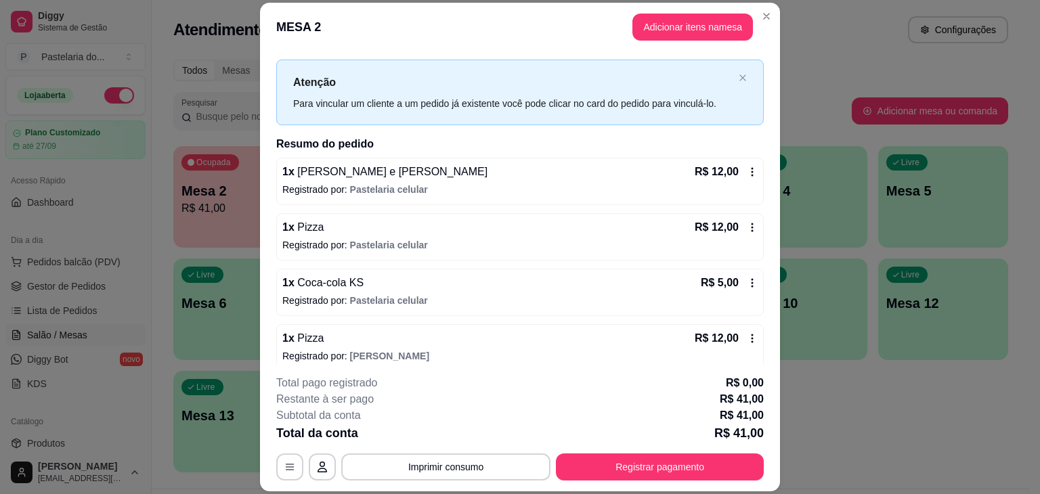
scroll to position [33, 0]
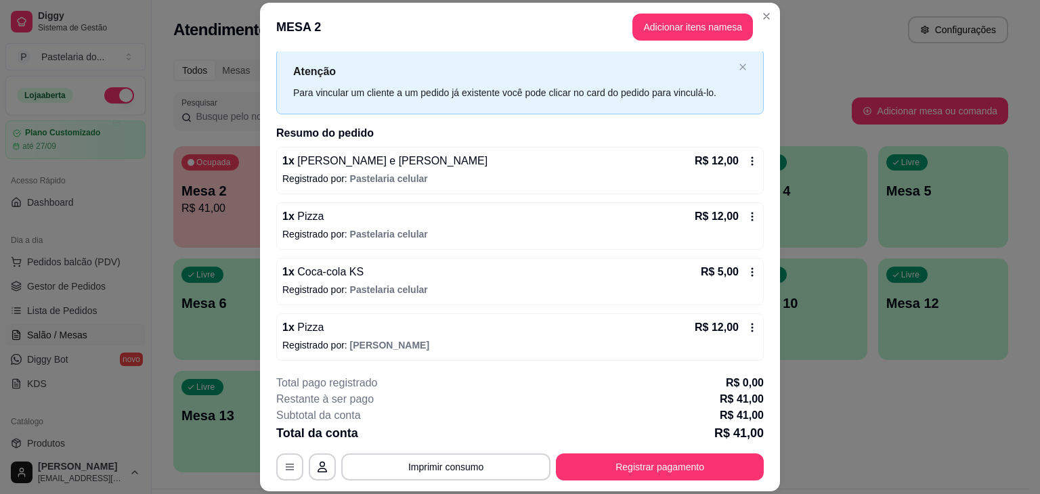
click at [628, 453] on div "**********" at bounding box center [520, 428] width 488 height 106
click at [631, 484] on footer "**********" at bounding box center [520, 427] width 520 height 127
click at [627, 475] on button "Registrar pagamento" at bounding box center [660, 467] width 202 height 26
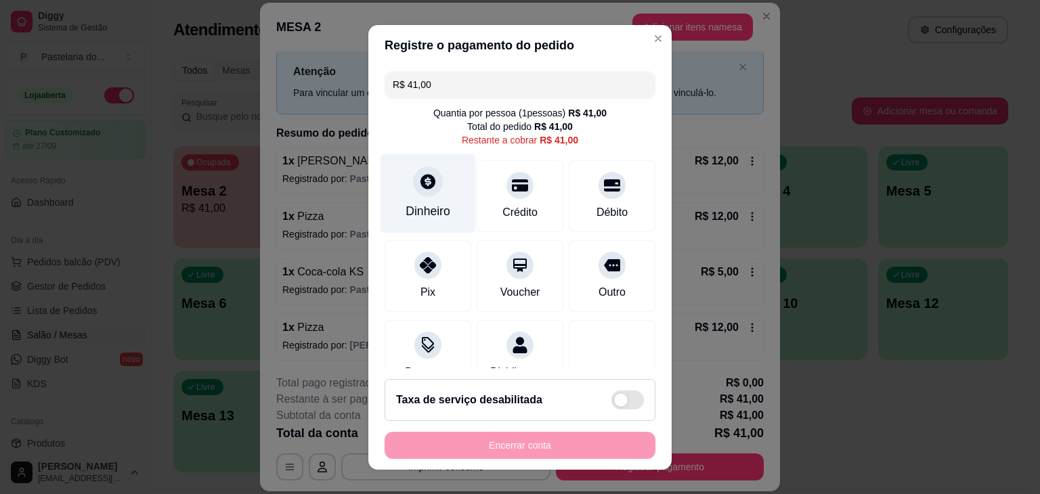
click at [435, 201] on div "Dinheiro" at bounding box center [429, 193] width 96 height 79
type input "R$ 0,00"
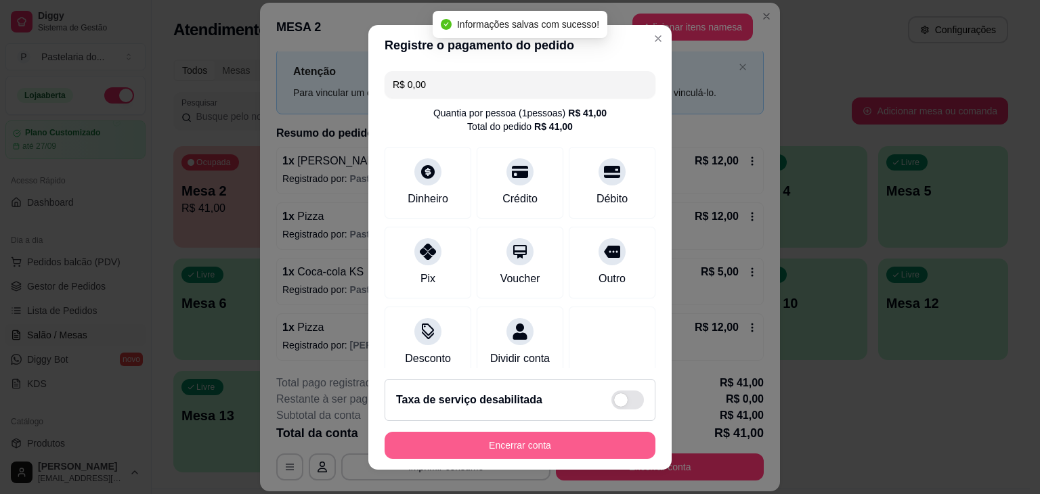
click at [591, 448] on button "Encerrar conta" at bounding box center [520, 445] width 271 height 27
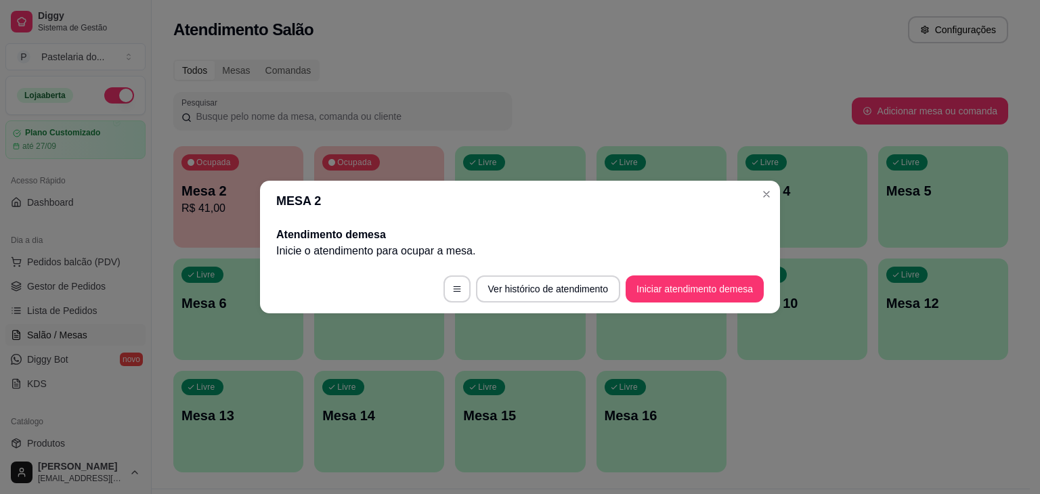
scroll to position [0, 0]
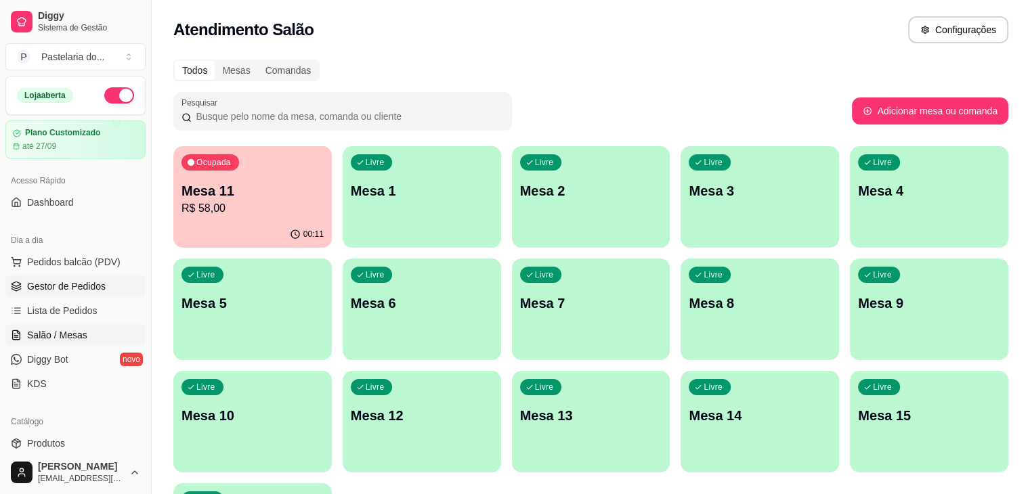
click at [79, 287] on span "Gestor de Pedidos" at bounding box center [66, 287] width 79 height 14
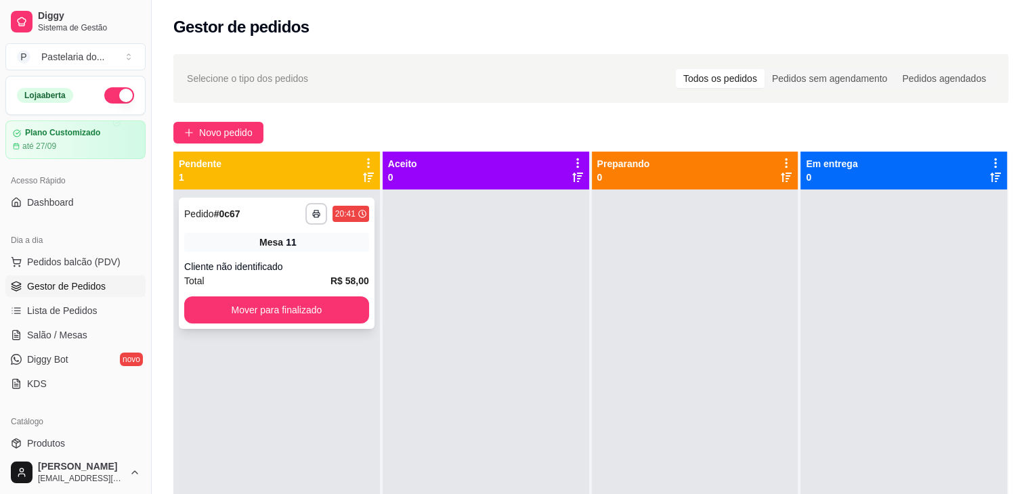
click at [341, 288] on span "R$ 58,00" at bounding box center [350, 281] width 39 height 15
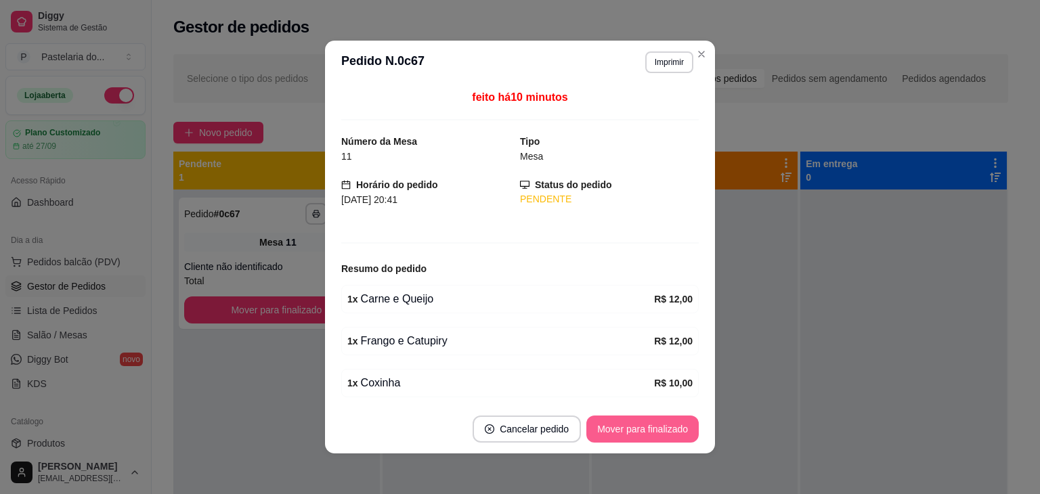
click at [662, 430] on button "Mover para finalizado" at bounding box center [643, 429] width 112 height 27
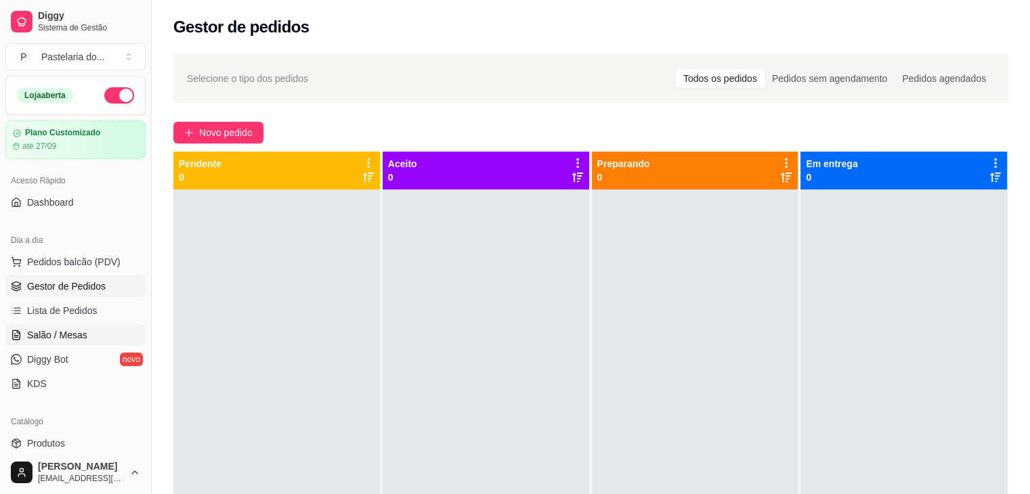
click at [70, 337] on span "Salão / Mesas" at bounding box center [57, 336] width 60 height 14
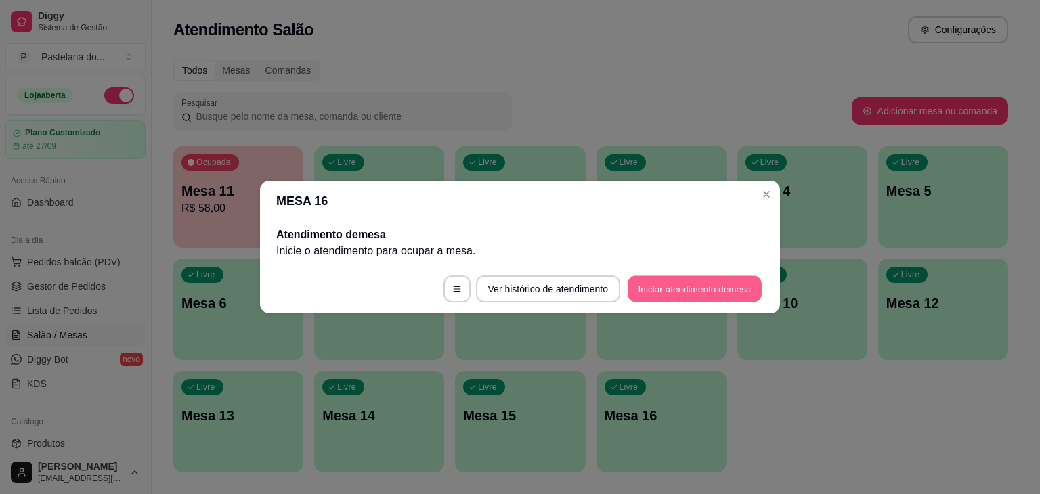
click at [702, 294] on button "Iniciar atendimento de mesa" at bounding box center [695, 289] width 134 height 26
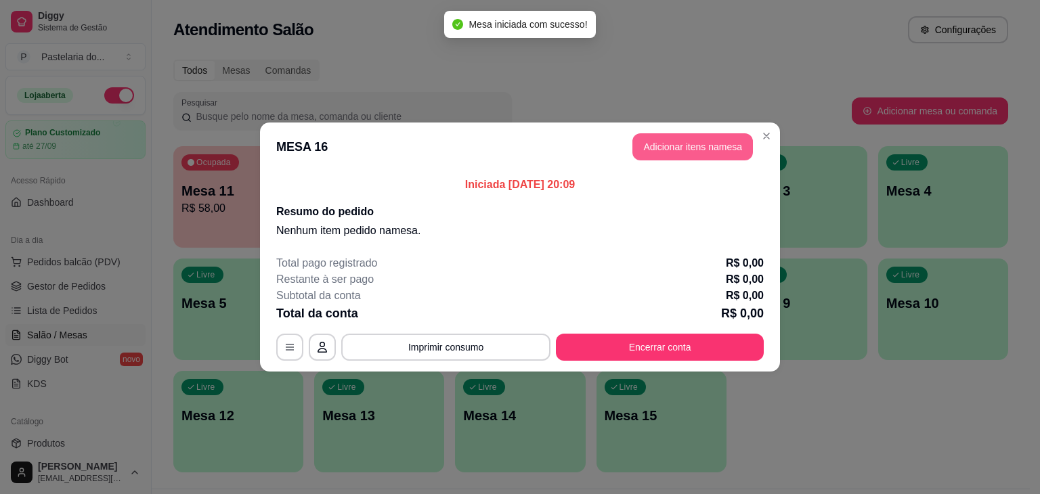
click at [718, 137] on button "Adicionar itens na mesa" at bounding box center [693, 146] width 121 height 27
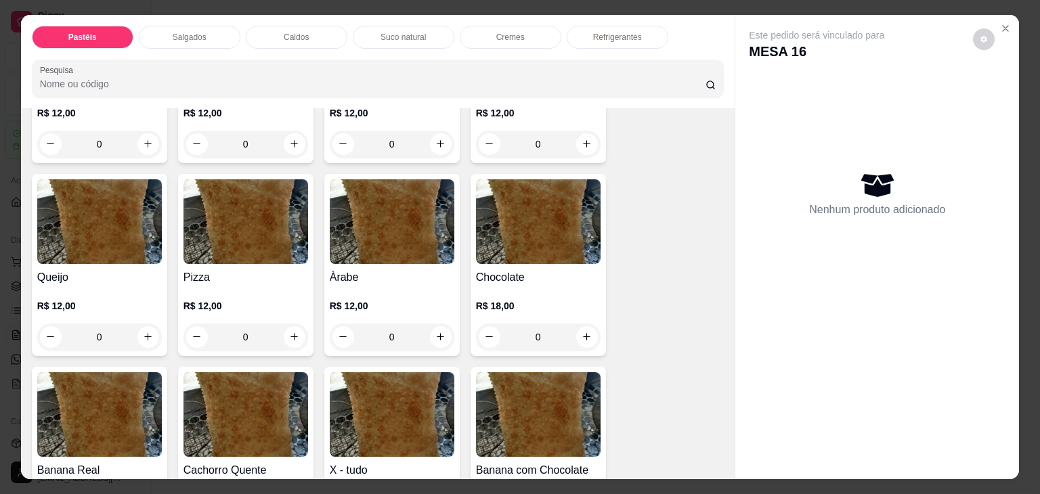
scroll to position [813, 0]
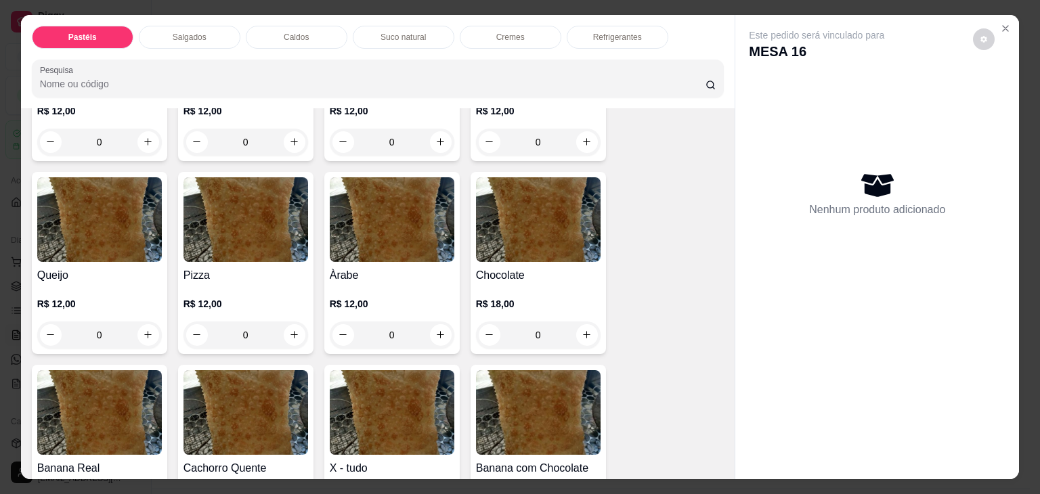
click at [303, 239] on div "Pizza R$ 12,00 0" at bounding box center [245, 263] width 135 height 182
click at [402, 211] on img at bounding box center [392, 219] width 125 height 85
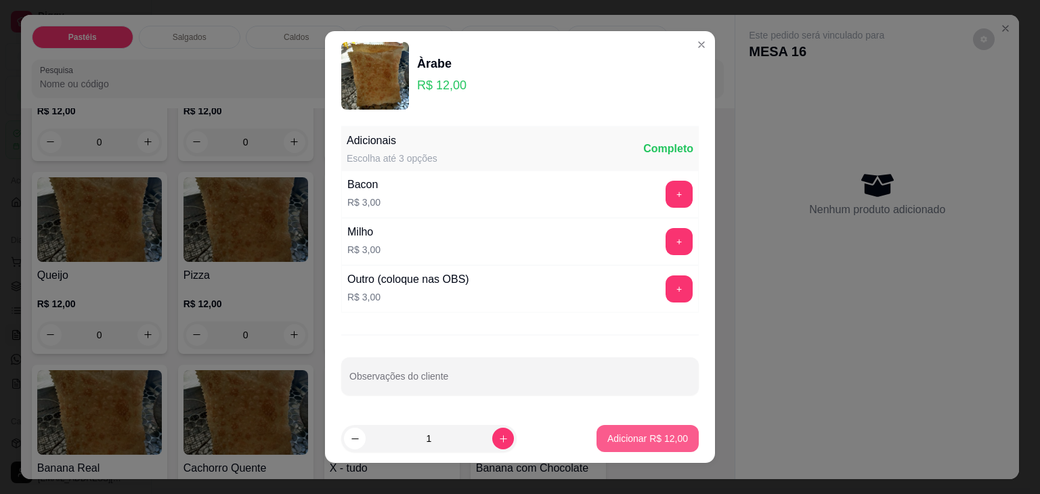
click at [617, 423] on footer "1 Adicionar R$ 12,00" at bounding box center [520, 439] width 390 height 49
click at [622, 426] on button "Adicionar R$ 12,00" at bounding box center [648, 439] width 100 height 26
type input "1"
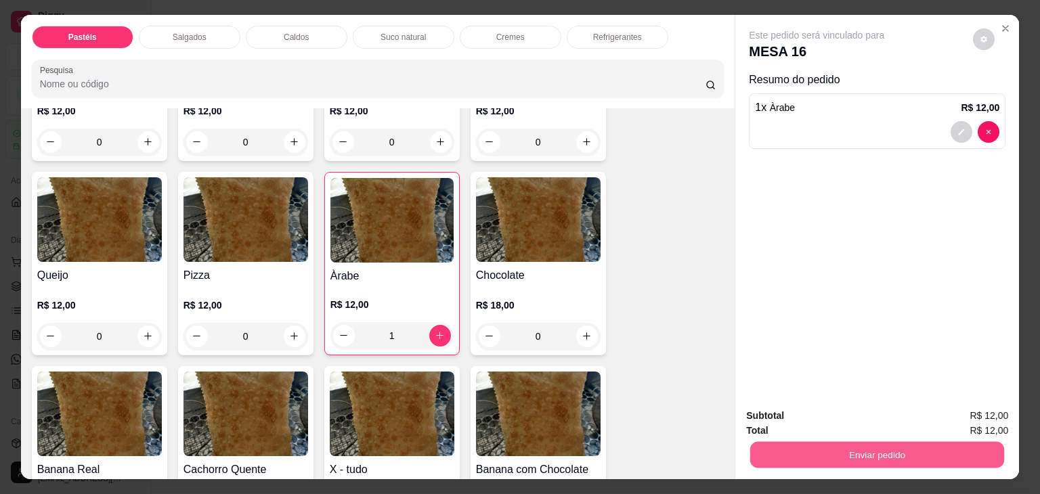
click at [897, 453] on button "Enviar pedido" at bounding box center [877, 455] width 254 height 26
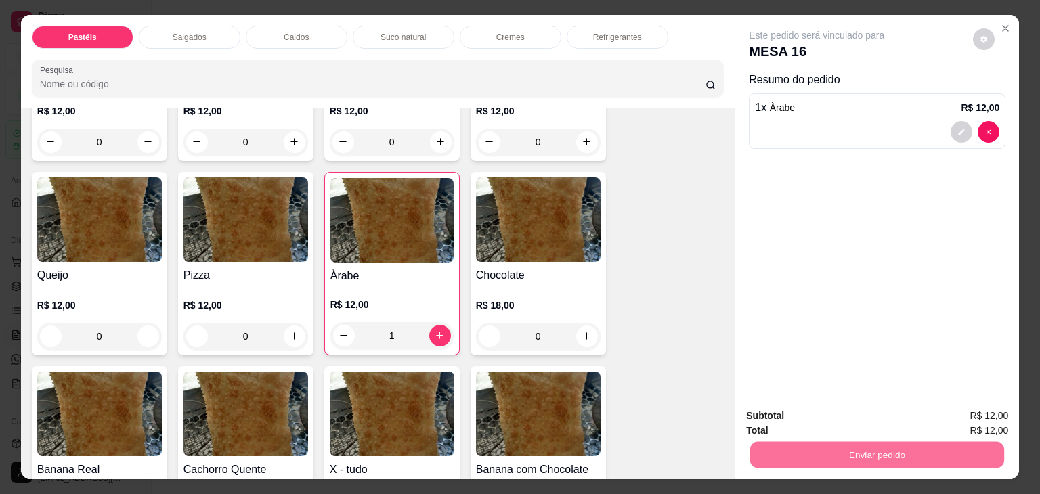
click at [868, 412] on button "Não registrar e enviar pedido" at bounding box center [832, 416] width 137 height 25
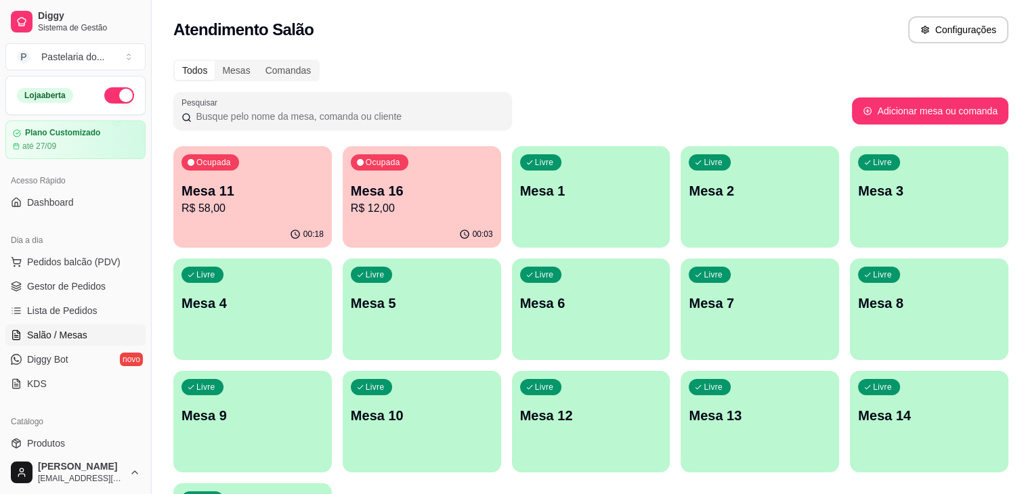
click at [253, 217] on div "Ocupada Mesa 11 R$ 58,00" at bounding box center [252, 183] width 158 height 75
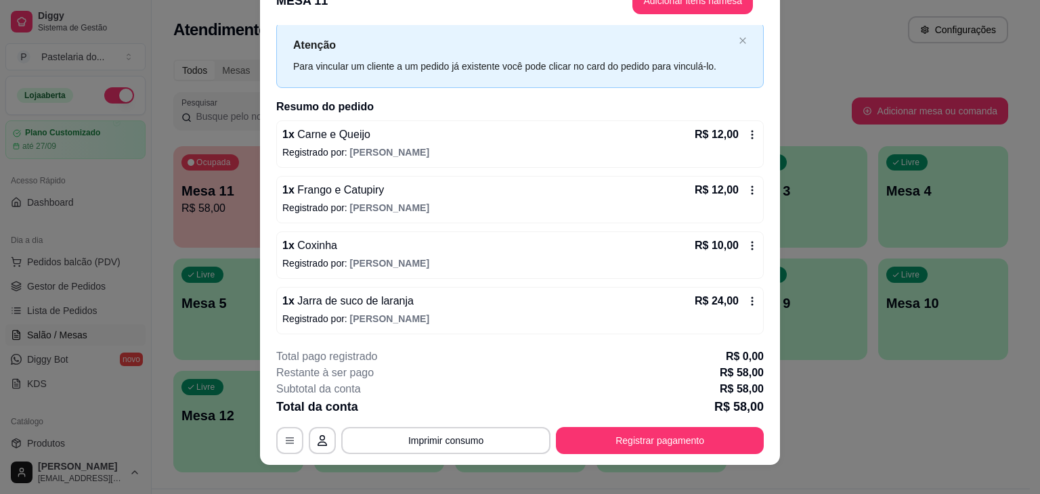
scroll to position [41, 0]
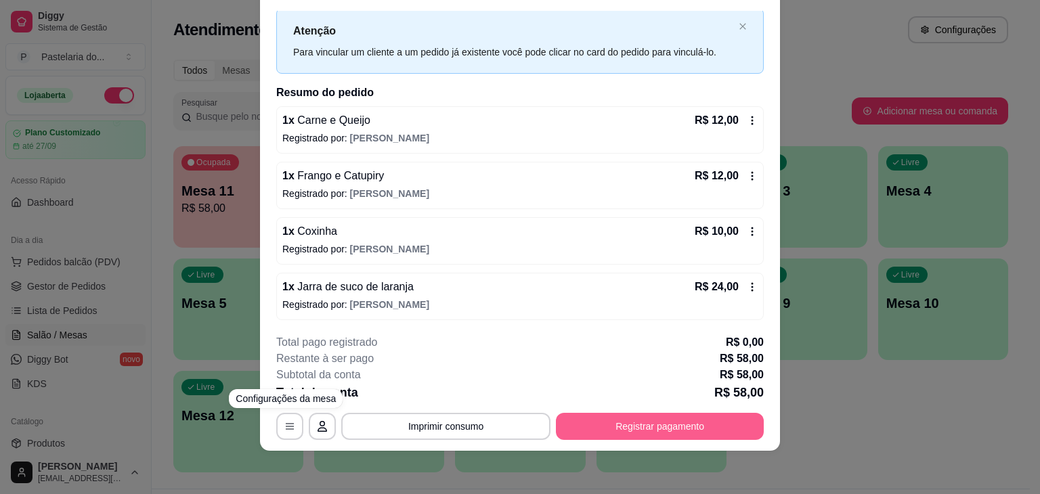
click at [677, 419] on button "Registrar pagamento" at bounding box center [660, 426] width 208 height 27
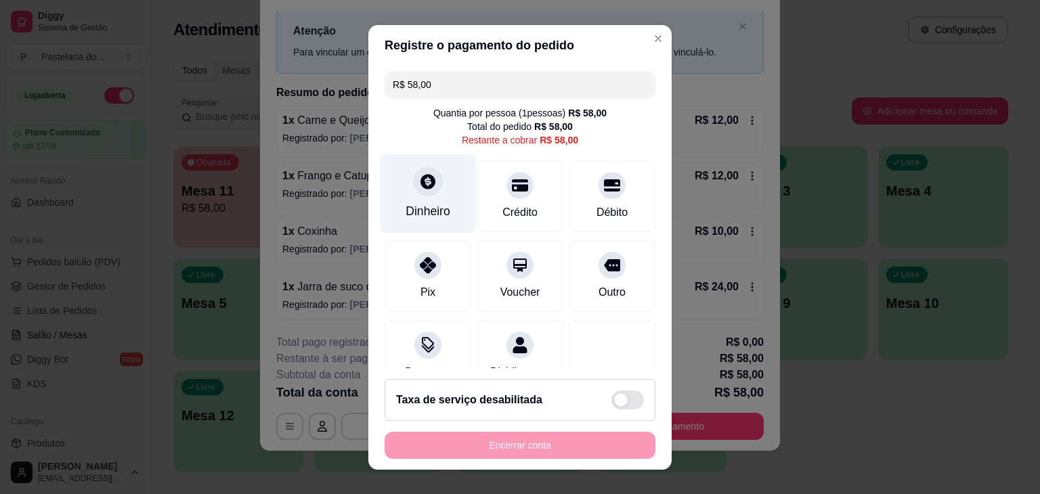
click at [420, 198] on div "Dinheiro" at bounding box center [429, 193] width 96 height 79
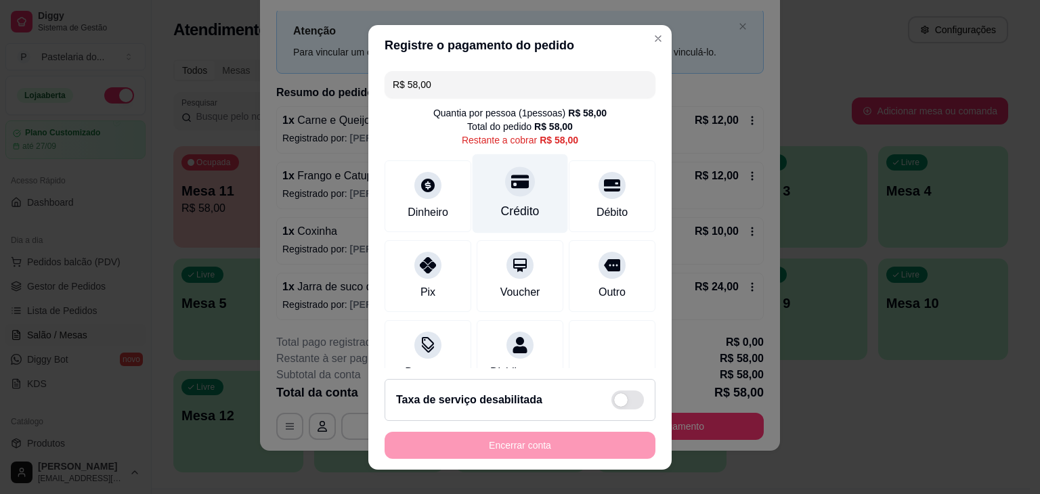
click at [526, 212] on div "Crédito" at bounding box center [521, 193] width 96 height 79
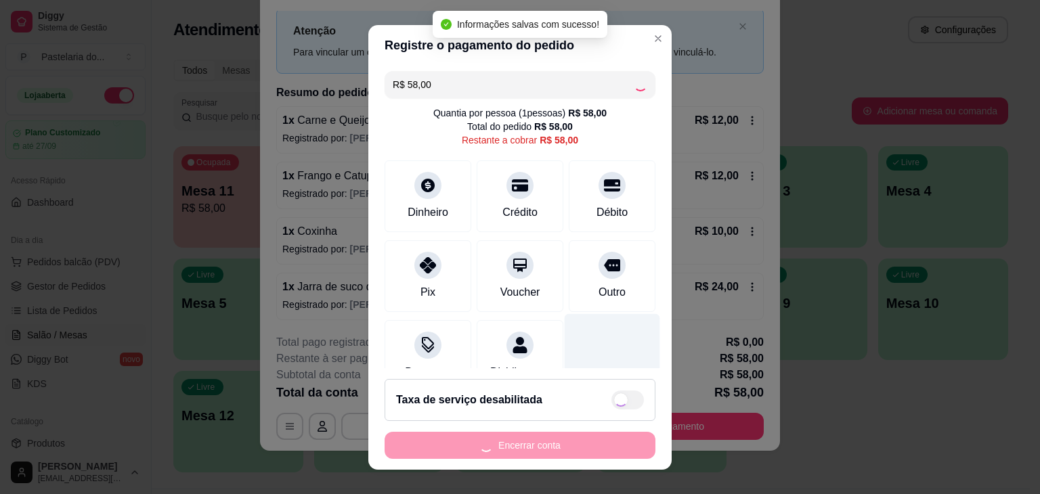
type input "R$ 0,00"
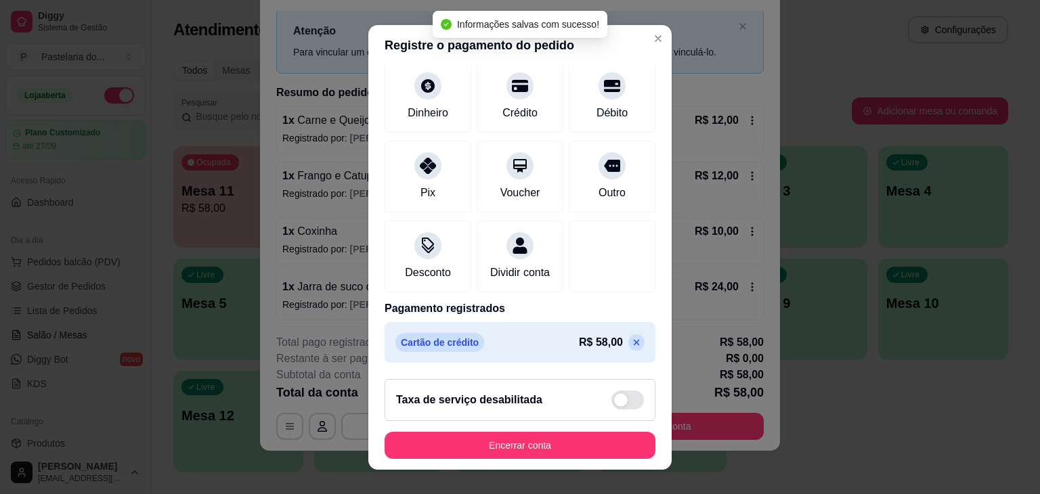
scroll to position [101, 0]
click at [567, 425] on footer "Taxa de serviço desabilitada Encerrar conta" at bounding box center [519, 419] width 303 height 102
click at [566, 439] on button "Encerrar conta" at bounding box center [520, 445] width 271 height 27
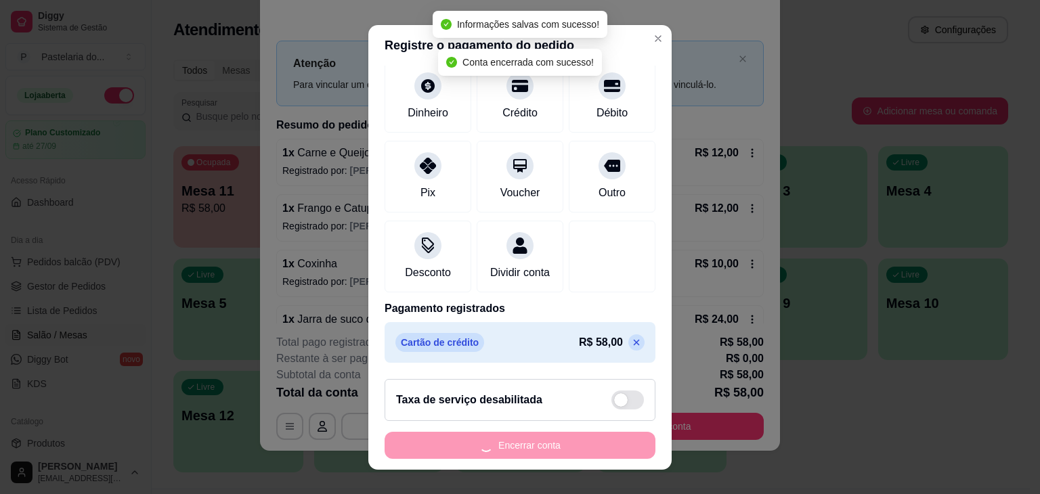
scroll to position [0, 0]
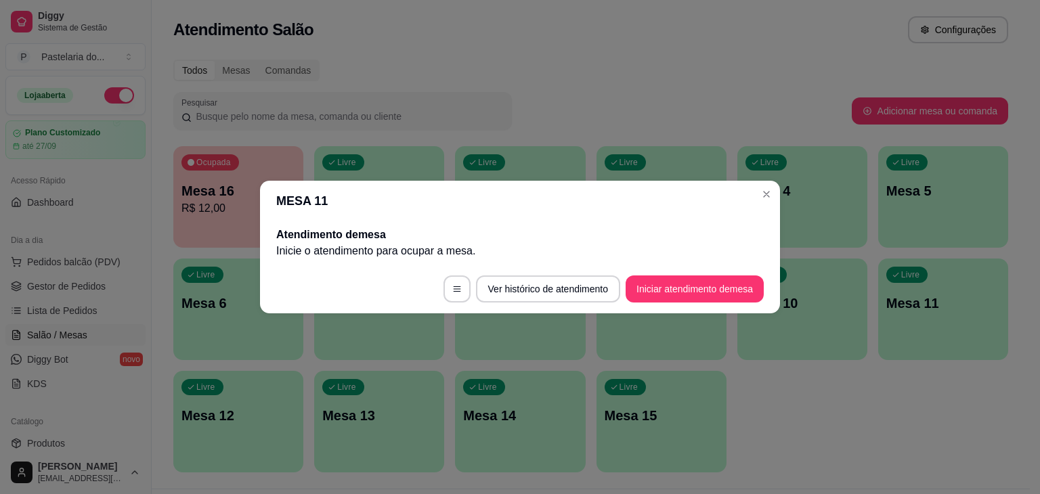
drag, startPoint x: 698, startPoint y: 60, endPoint x: 690, endPoint y: 64, distance: 9.7
click at [698, 60] on div "Todos Mesas Comandas" at bounding box center [590, 71] width 835 height 22
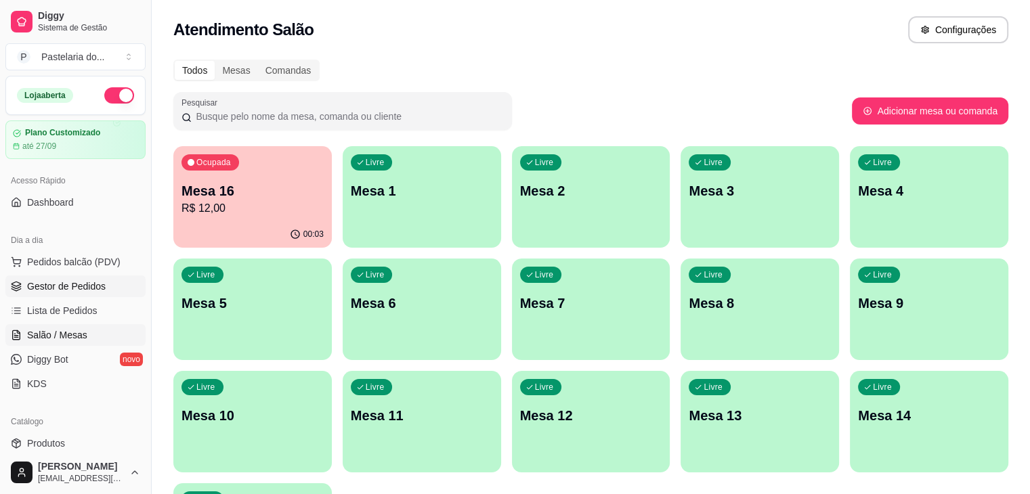
click at [82, 282] on span "Gestor de Pedidos" at bounding box center [66, 287] width 79 height 14
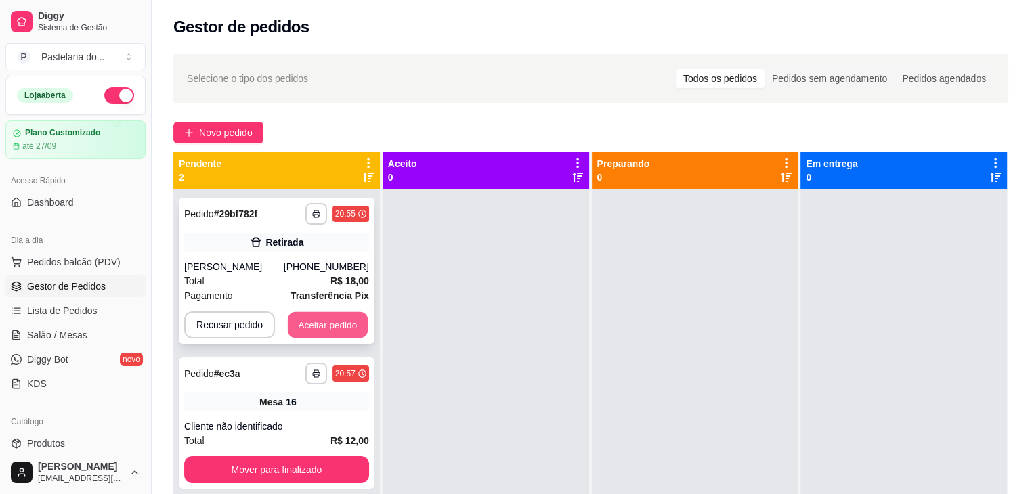
click at [341, 323] on button "Aceitar pedido" at bounding box center [328, 325] width 80 height 26
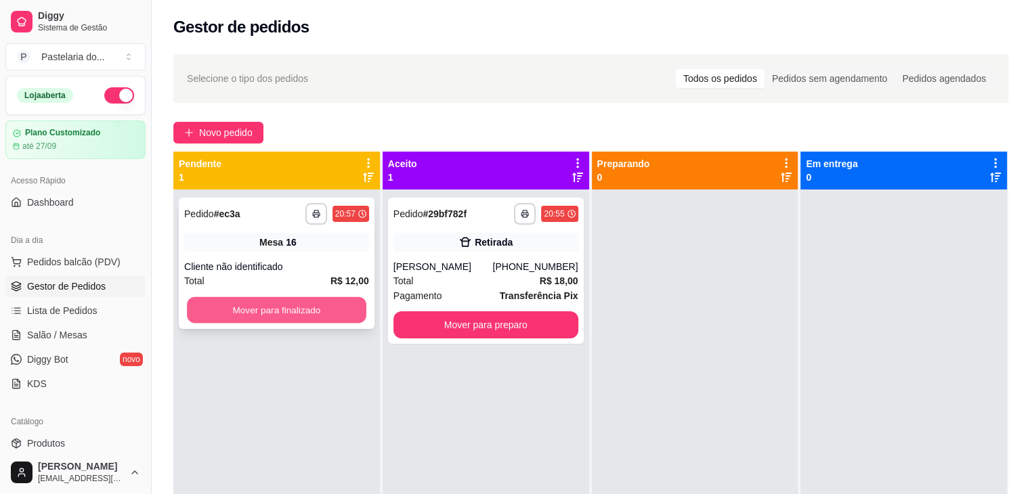
click at [346, 318] on button "Mover para finalizado" at bounding box center [276, 310] width 179 height 26
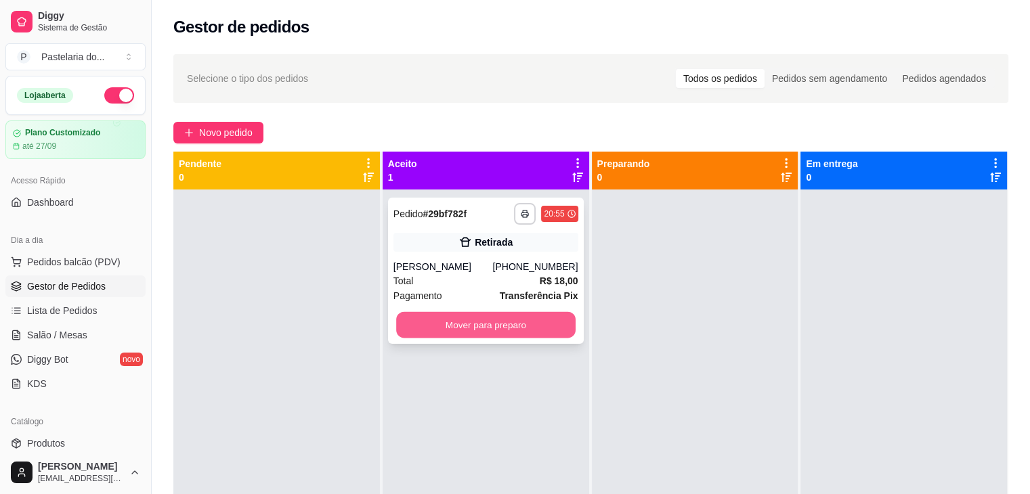
click at [456, 322] on button "Mover para preparo" at bounding box center [485, 325] width 179 height 26
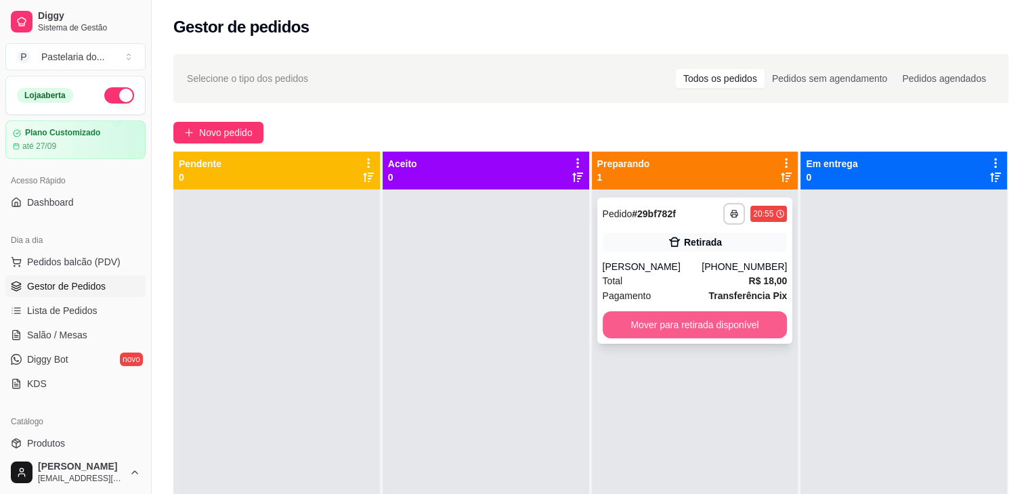
click at [700, 331] on button "Mover para retirada disponível" at bounding box center [695, 325] width 185 height 27
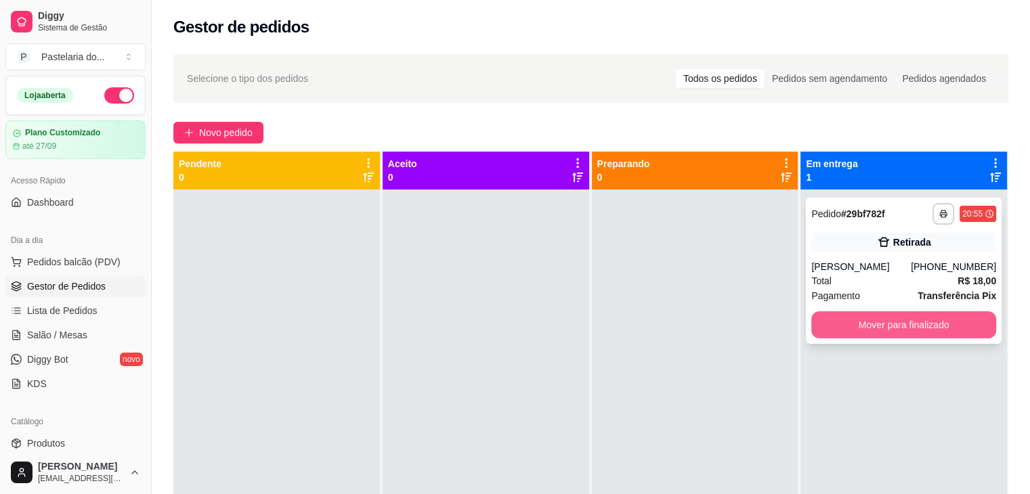
click at [872, 324] on button "Mover para finalizado" at bounding box center [903, 325] width 185 height 27
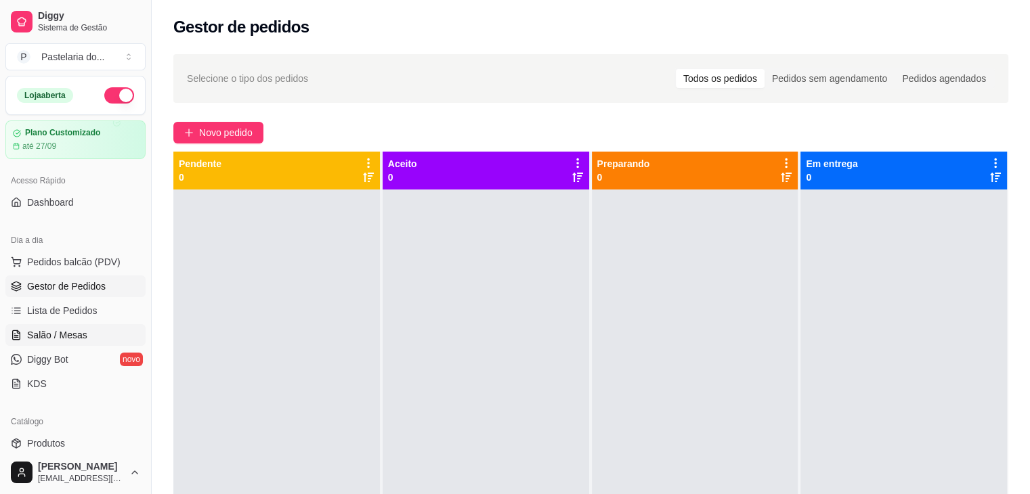
click at [81, 325] on link "Salão / Mesas" at bounding box center [75, 335] width 140 height 22
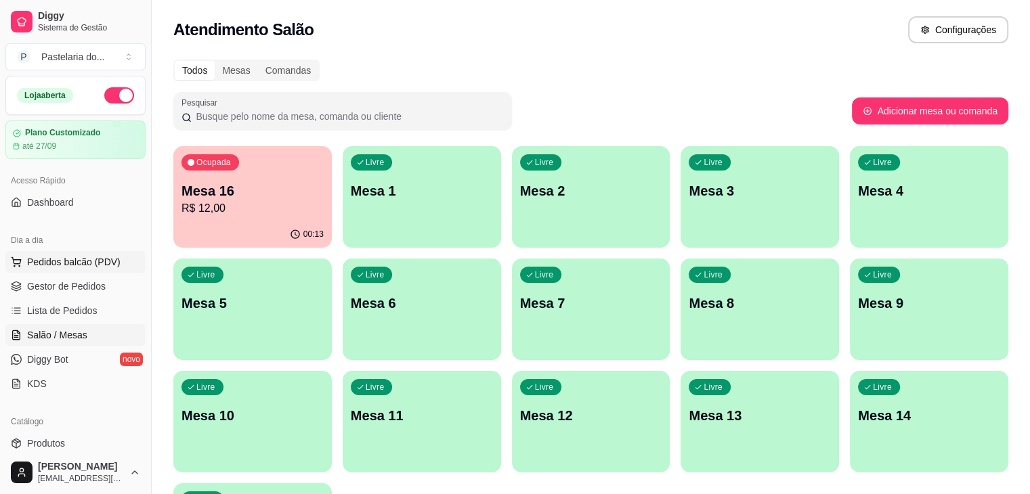
click at [87, 263] on span "Pedidos balcão (PDV)" at bounding box center [73, 262] width 93 height 14
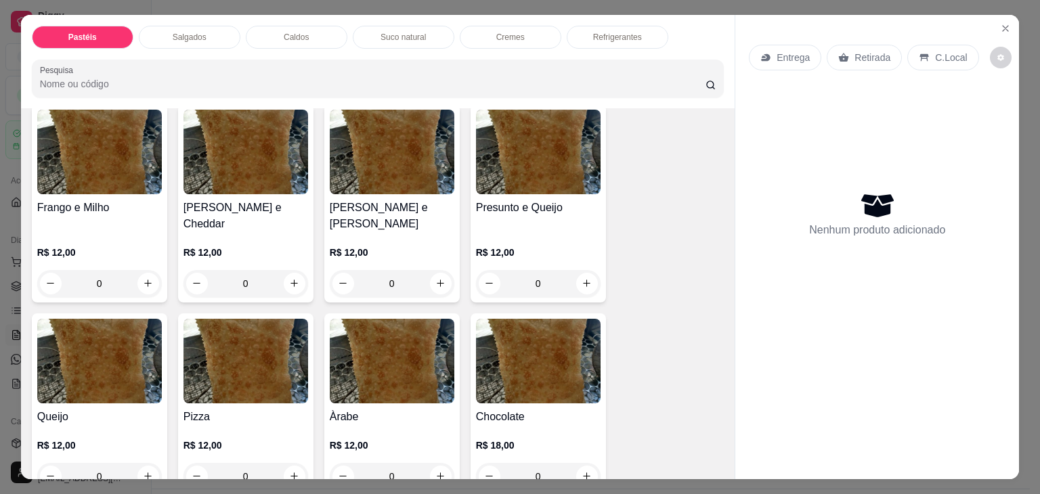
scroll to position [677, 0]
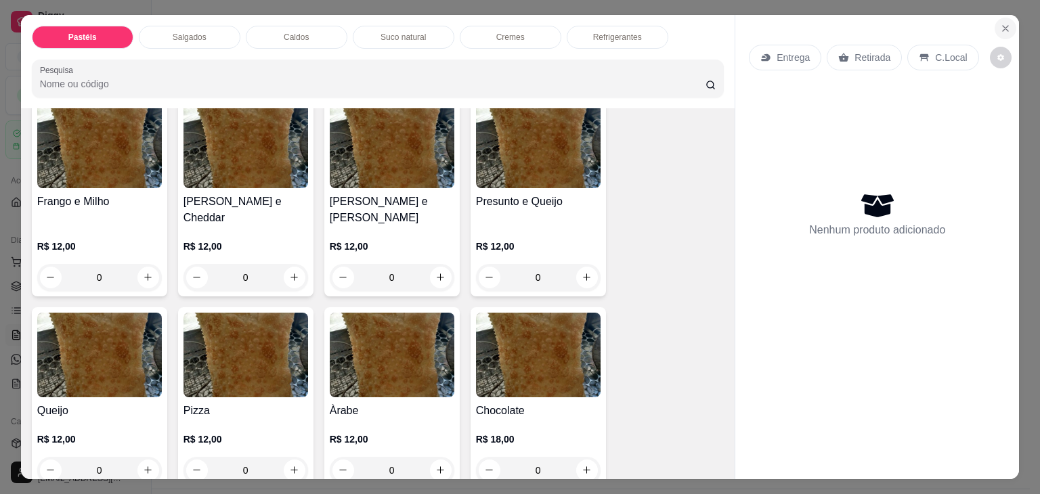
click at [1005, 23] on icon "Close" at bounding box center [1005, 28] width 11 height 11
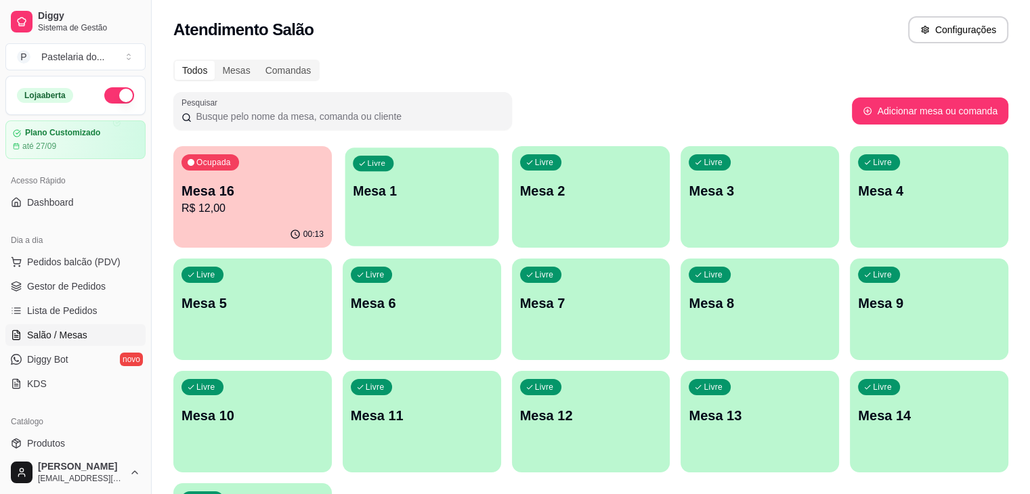
click at [378, 190] on p "Mesa 1" at bounding box center [422, 191] width 138 height 18
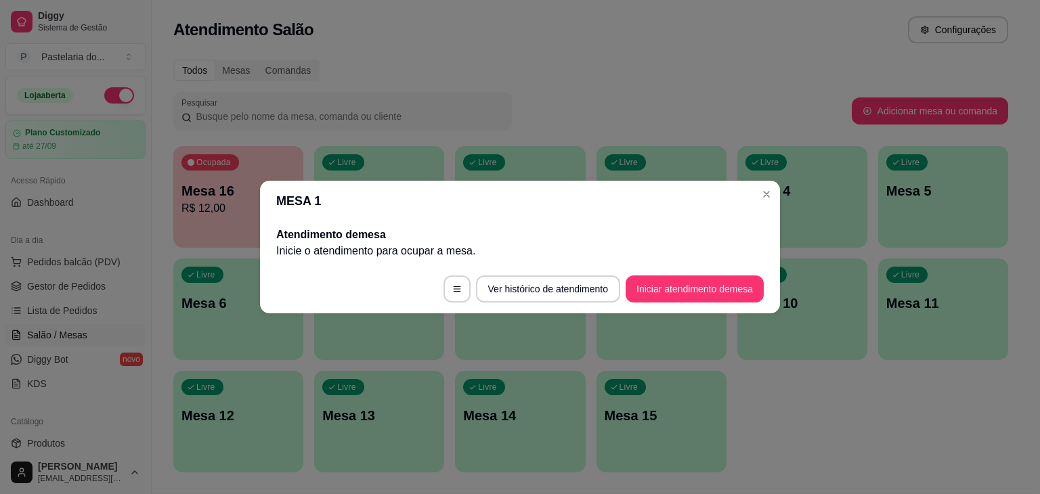
click at [704, 308] on footer "Ver histórico de atendimento Iniciar atendimento de mesa" at bounding box center [520, 289] width 520 height 49
click at [708, 297] on button "Iniciar atendimento de mesa" at bounding box center [695, 289] width 138 height 27
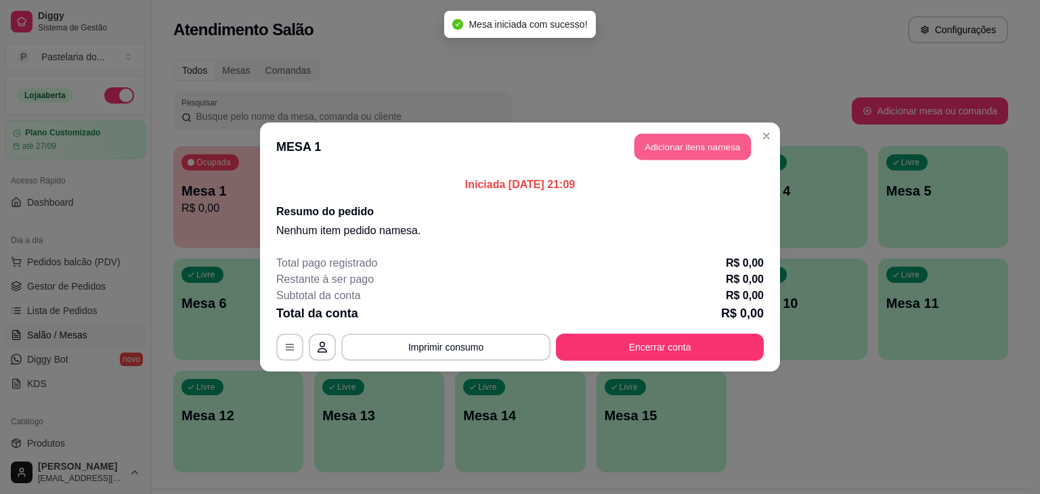
click at [712, 159] on button "Adicionar itens na mesa" at bounding box center [693, 147] width 117 height 26
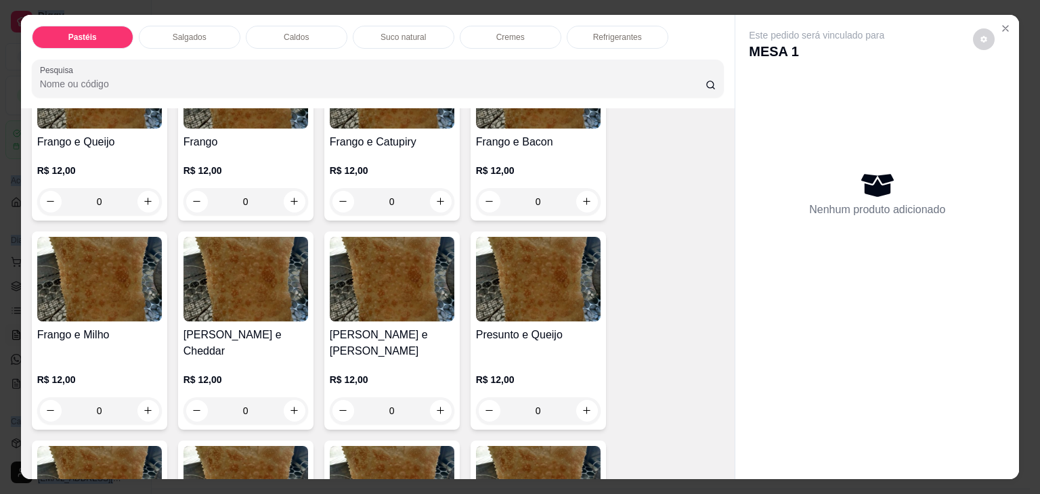
scroll to position [542, 0]
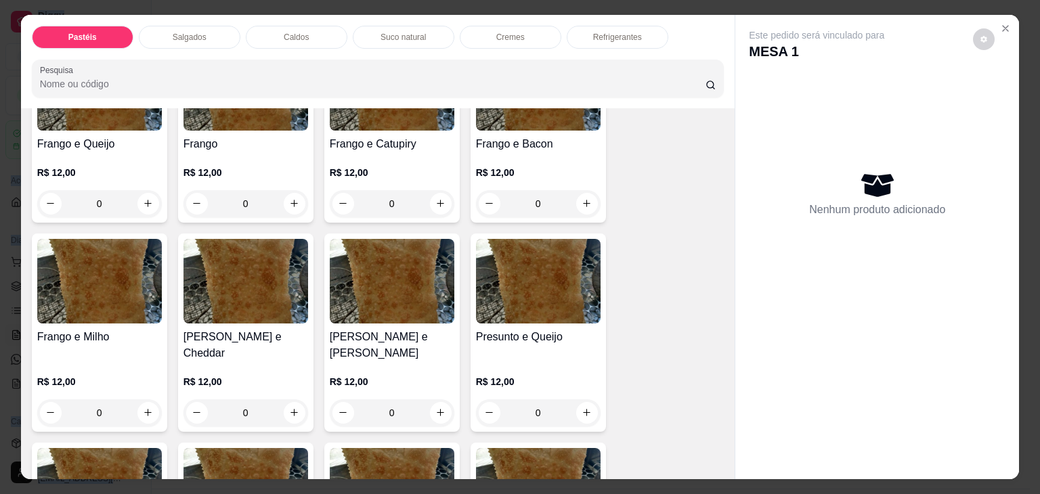
click at [512, 287] on img at bounding box center [538, 281] width 125 height 85
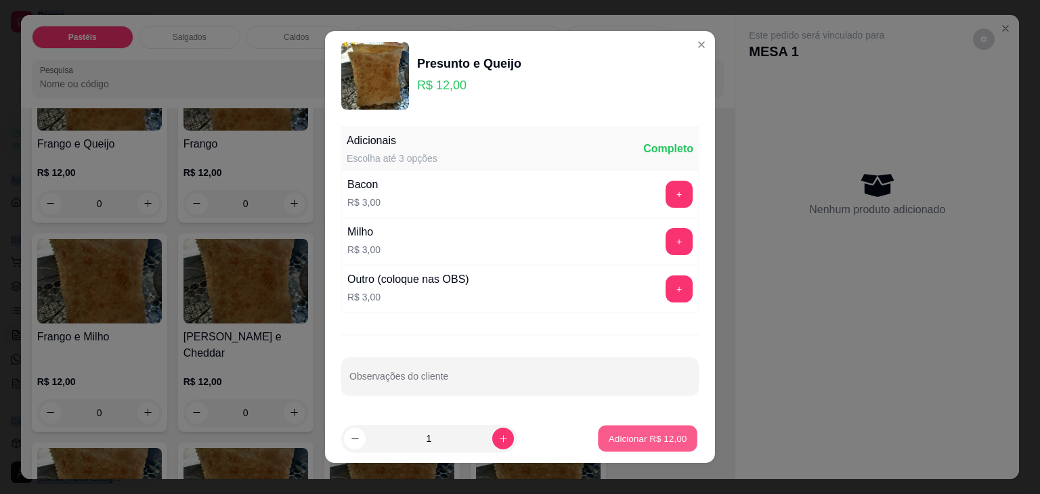
click at [627, 434] on p "Adicionar R$ 12,00" at bounding box center [648, 438] width 79 height 13
type input "1"
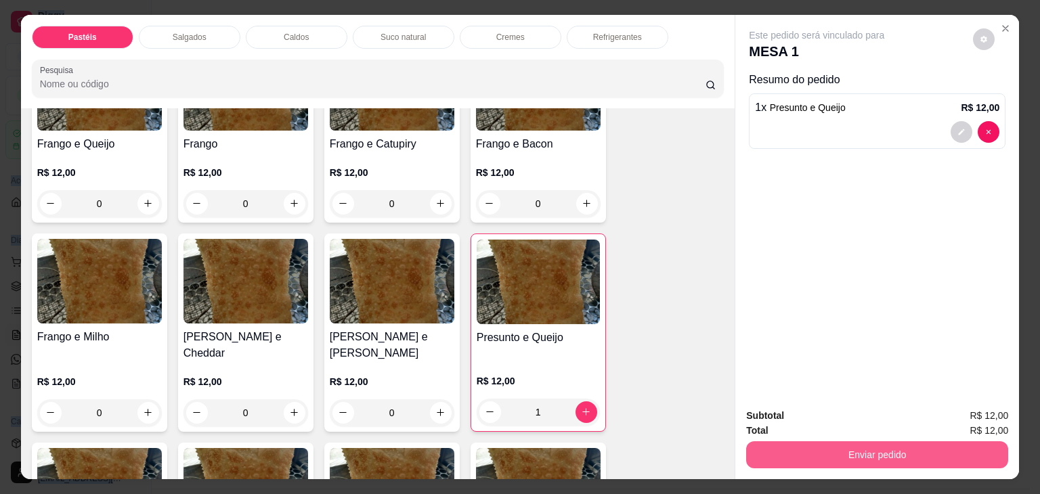
click at [891, 453] on button "Enviar pedido" at bounding box center [877, 455] width 262 height 27
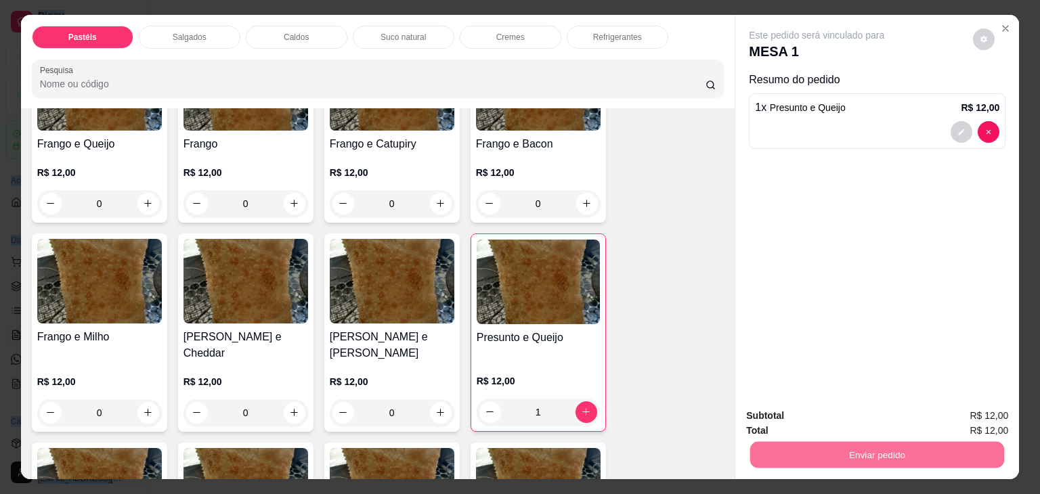
click at [824, 419] on button "Não registrar e enviar pedido" at bounding box center [832, 417] width 141 height 26
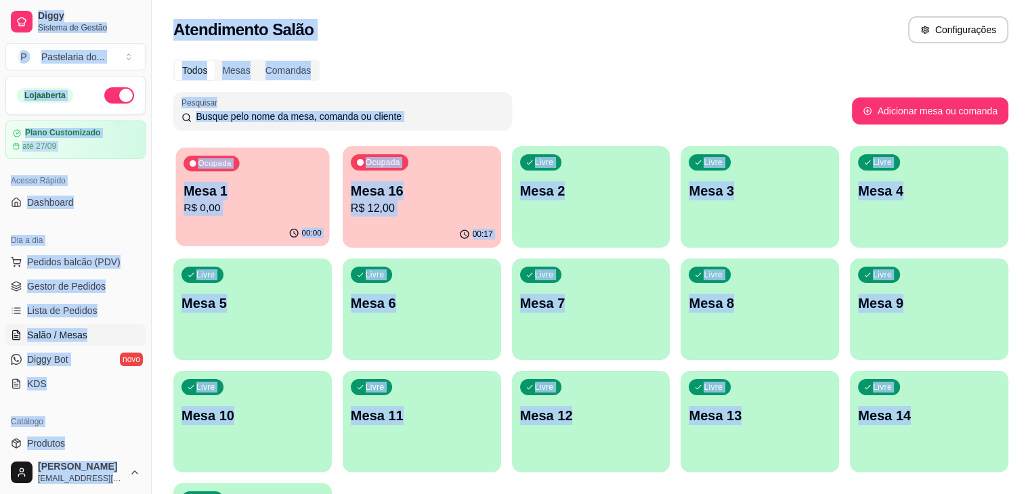
click at [228, 207] on p "R$ 0,00" at bounding box center [253, 208] width 138 height 16
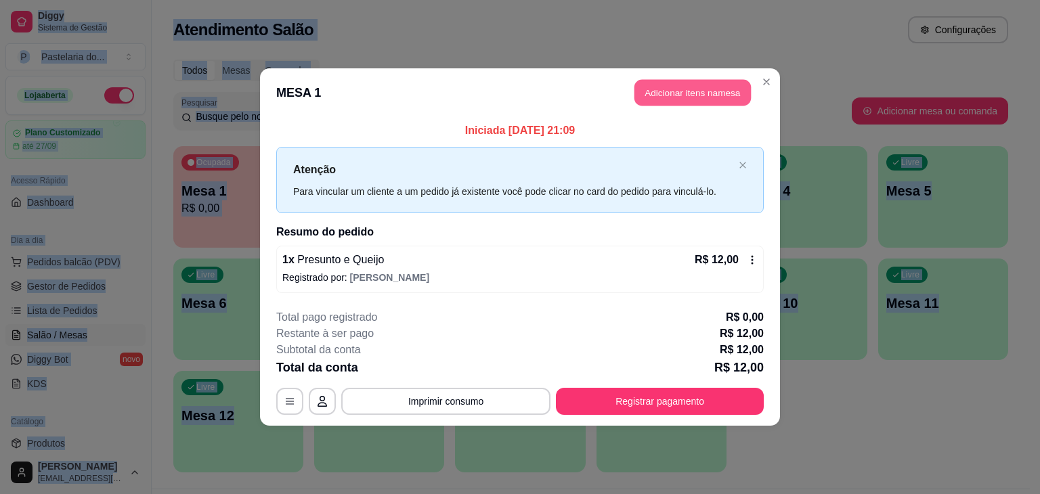
click at [687, 82] on button "Adicionar itens na mesa" at bounding box center [693, 93] width 117 height 26
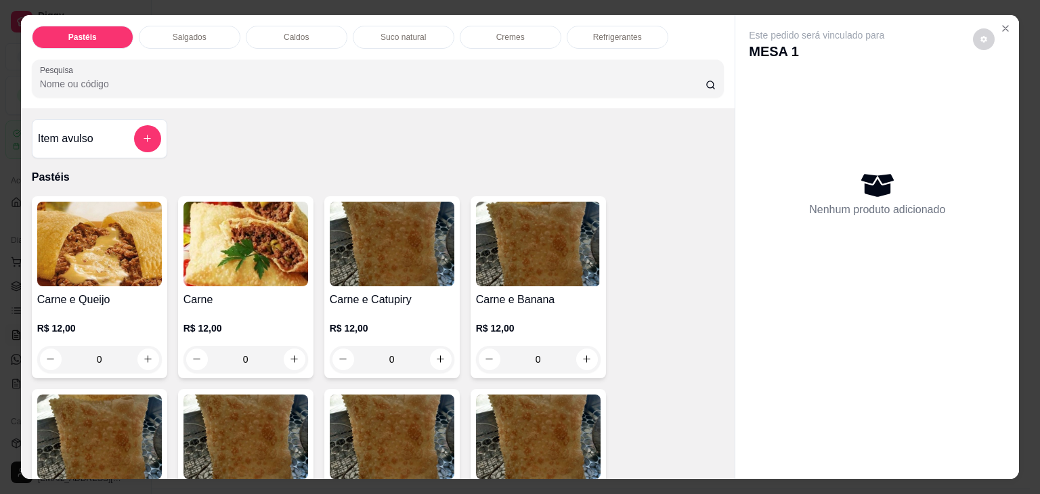
click at [624, 32] on p "Refrigerantes" at bounding box center [617, 37] width 49 height 11
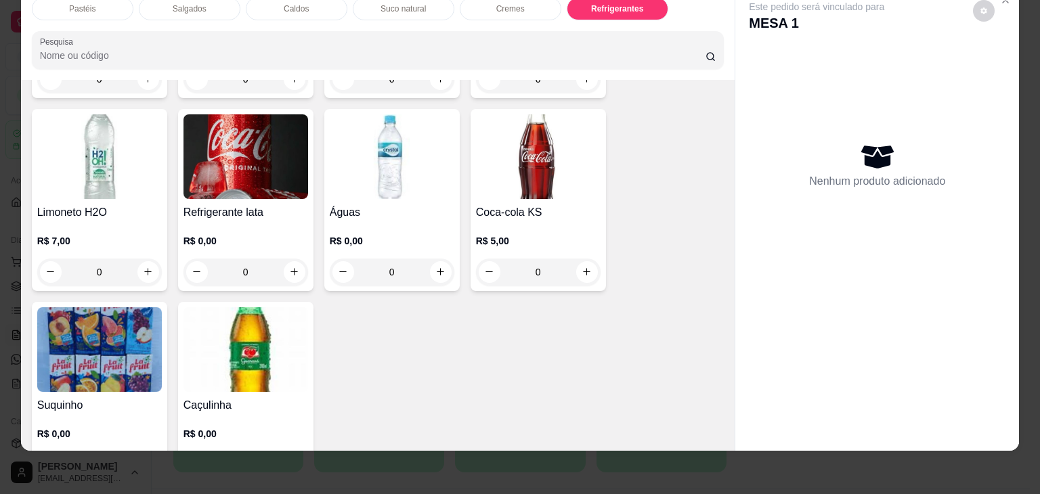
scroll to position [4152, 0]
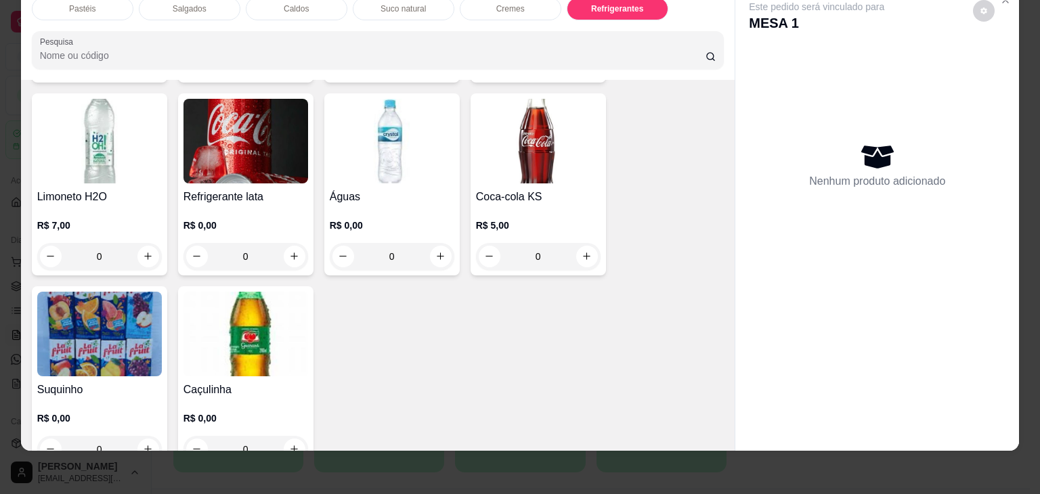
click at [251, 205] on div "R$ 0,00 0" at bounding box center [246, 237] width 125 height 65
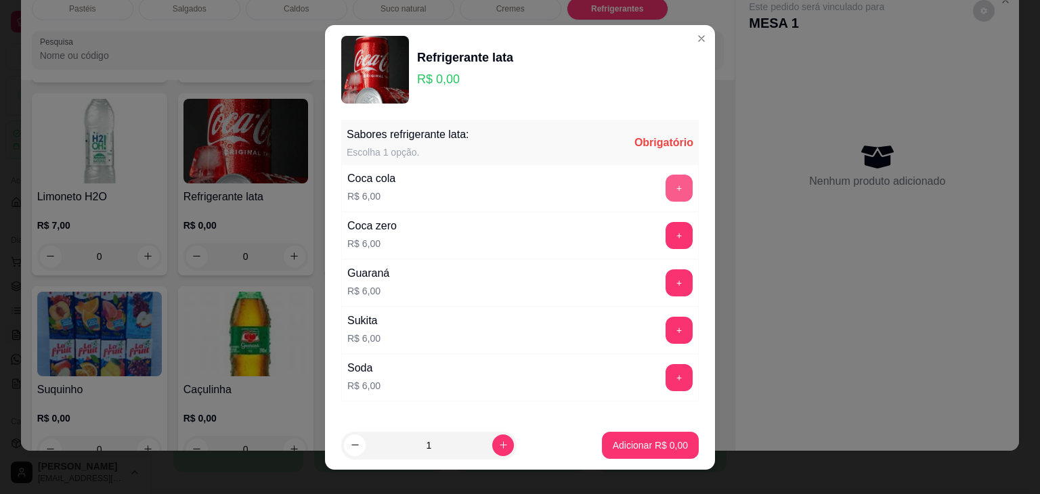
click at [666, 192] on button "+" at bounding box center [679, 188] width 27 height 27
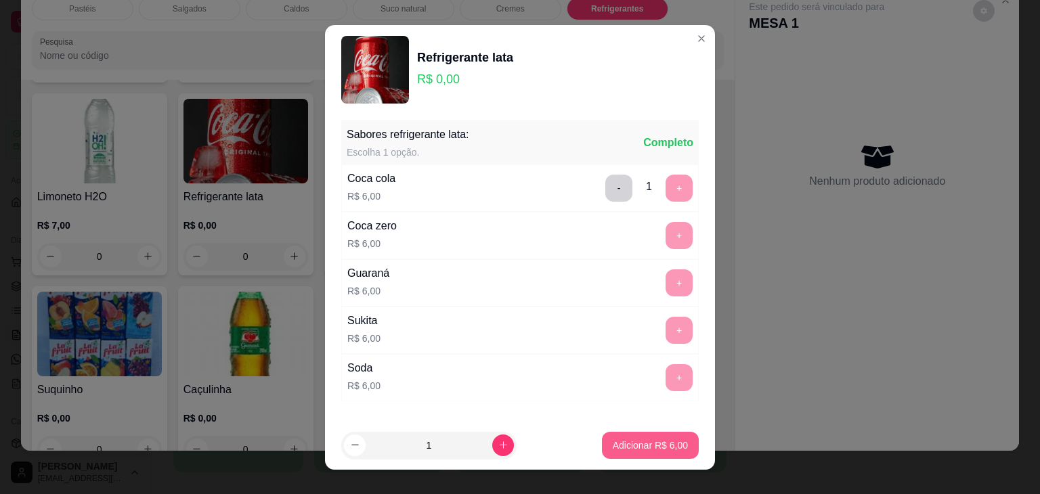
click at [645, 453] on button "Adicionar R$ 6,00" at bounding box center [650, 445] width 97 height 27
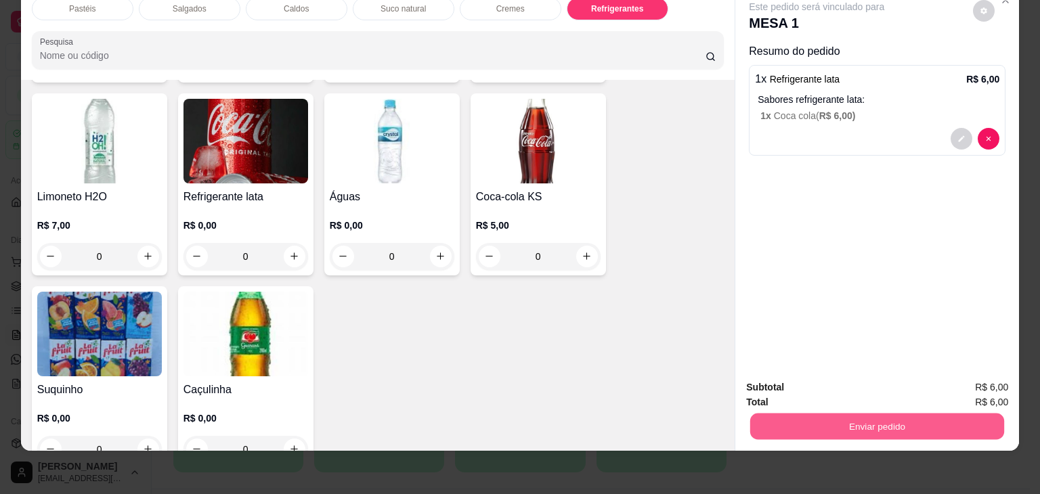
click at [891, 417] on button "Enviar pedido" at bounding box center [877, 427] width 254 height 26
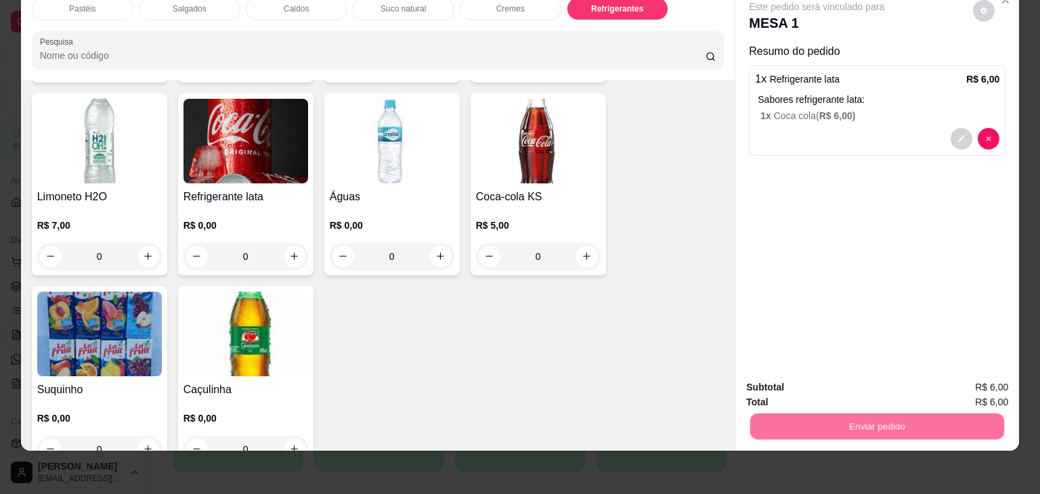
click at [887, 383] on button "Não registrar e enviar pedido" at bounding box center [831, 381] width 147 height 27
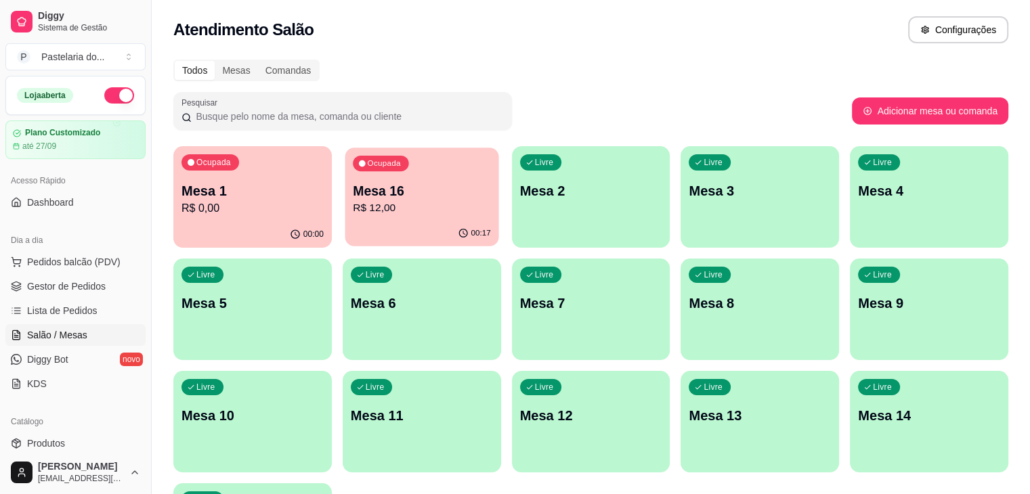
click at [378, 190] on p "Mesa 16" at bounding box center [422, 191] width 138 height 18
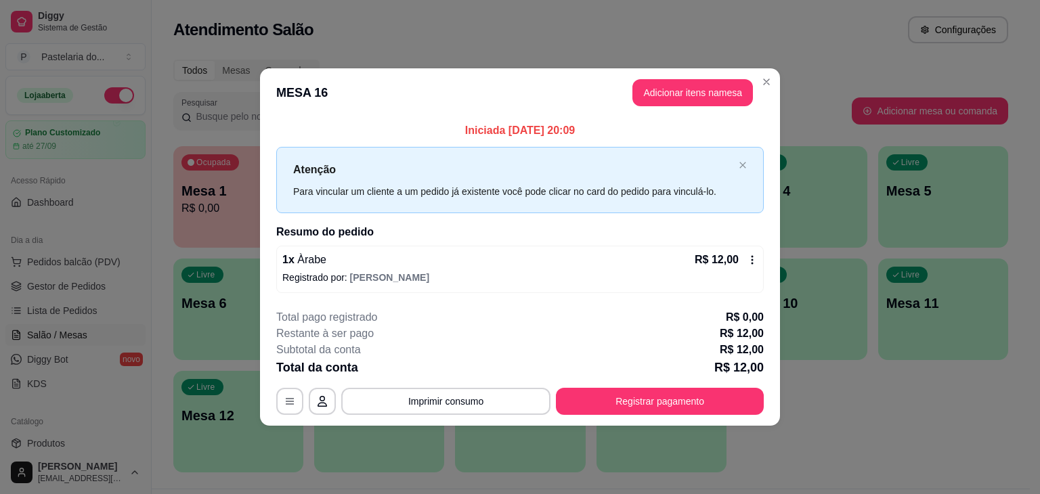
click at [828, 163] on div "Livre Mesa 4" at bounding box center [803, 188] width 130 height 85
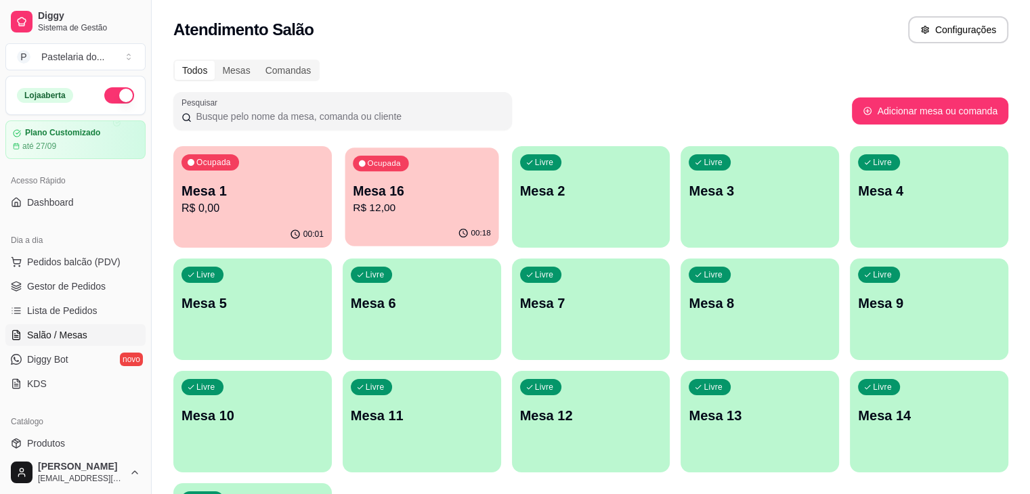
click at [373, 215] on p "R$ 12,00" at bounding box center [422, 208] width 138 height 16
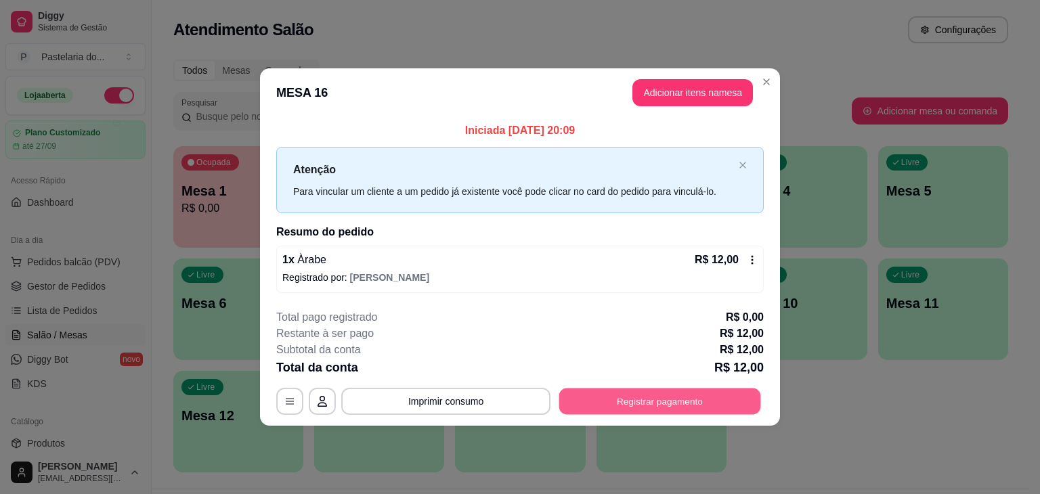
click at [686, 408] on button "Registrar pagamento" at bounding box center [660, 401] width 202 height 26
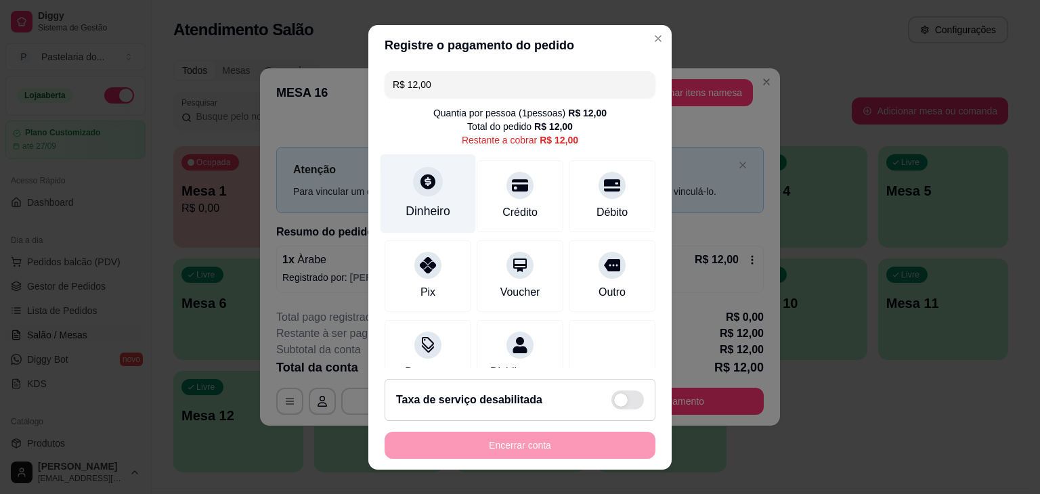
click at [401, 177] on div "Dinheiro" at bounding box center [429, 193] width 96 height 79
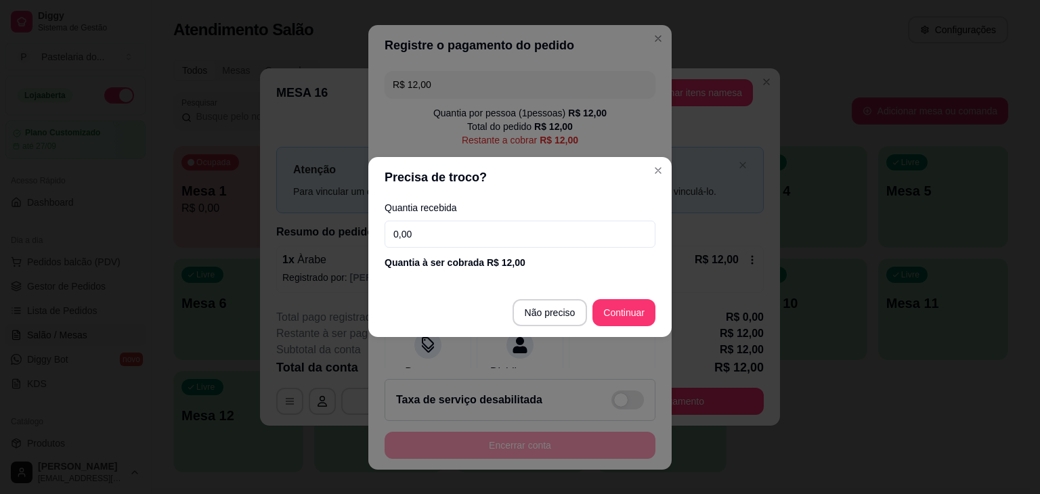
click at [422, 224] on input "0,00" at bounding box center [520, 234] width 271 height 27
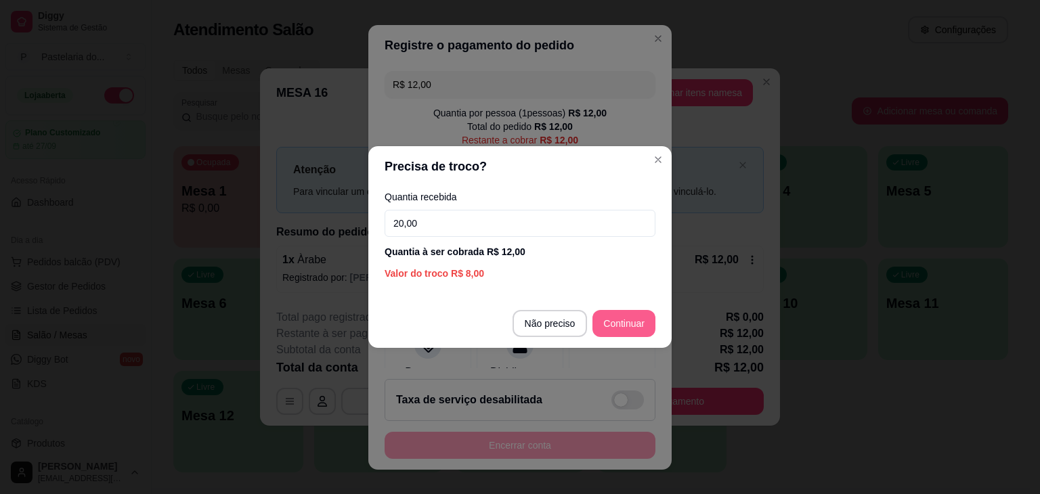
type input "20,00"
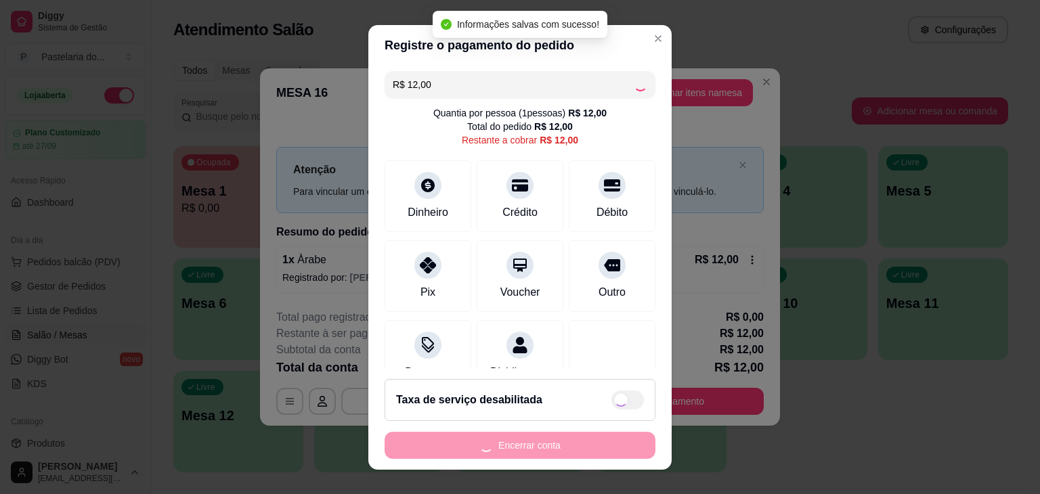
type input "R$ 0,00"
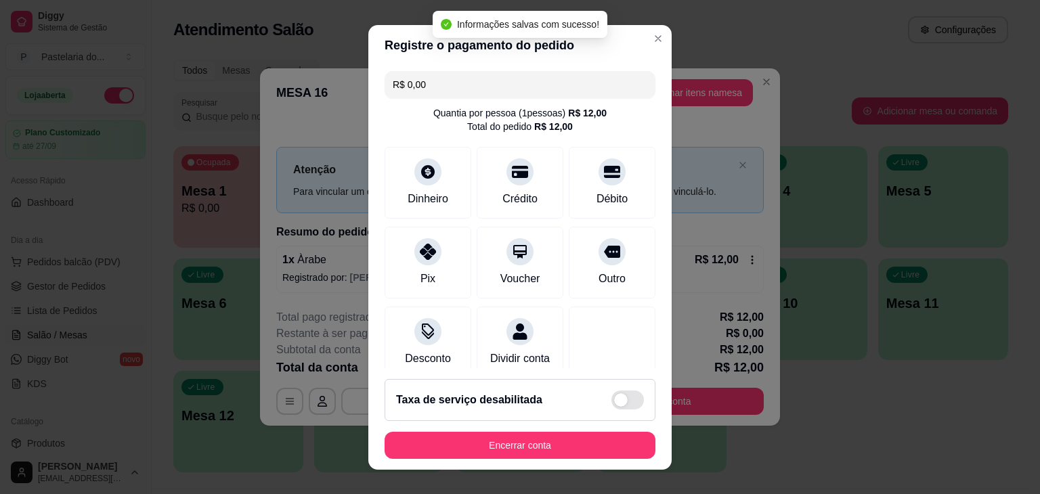
click at [570, 429] on footer "Taxa de serviço desabilitada Encerrar conta" at bounding box center [519, 419] width 303 height 102
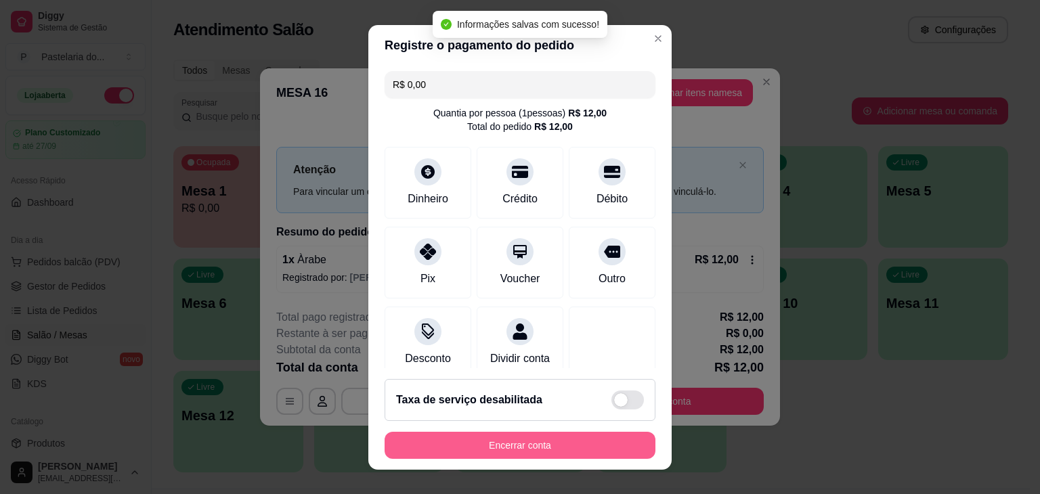
click at [570, 434] on button "Encerrar conta" at bounding box center [520, 445] width 271 height 27
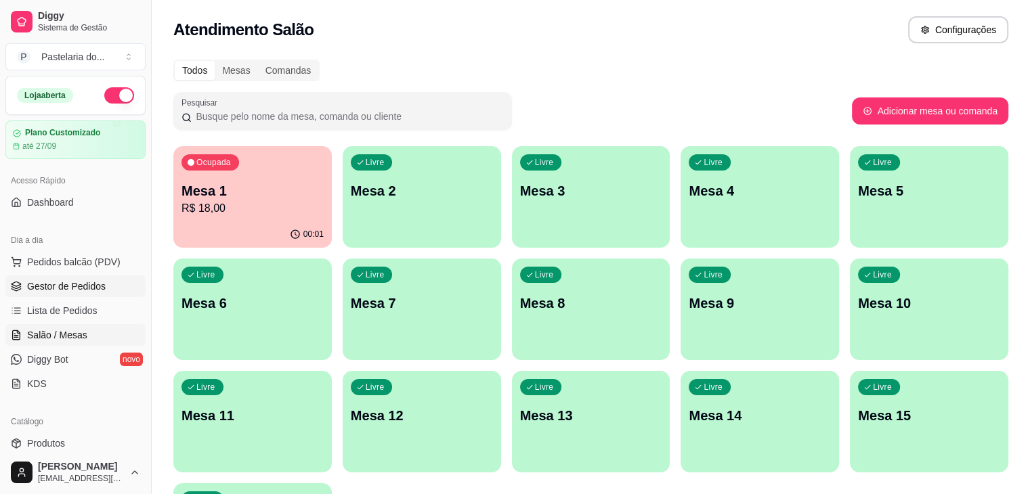
click at [67, 276] on link "Gestor de Pedidos" at bounding box center [75, 287] width 140 height 22
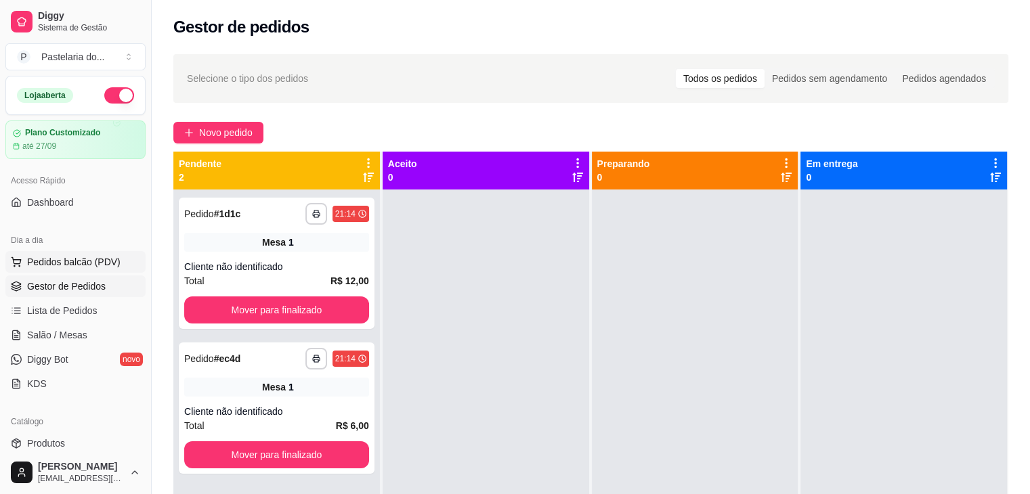
click at [66, 267] on span "Pedidos balcão (PDV)" at bounding box center [73, 262] width 93 height 14
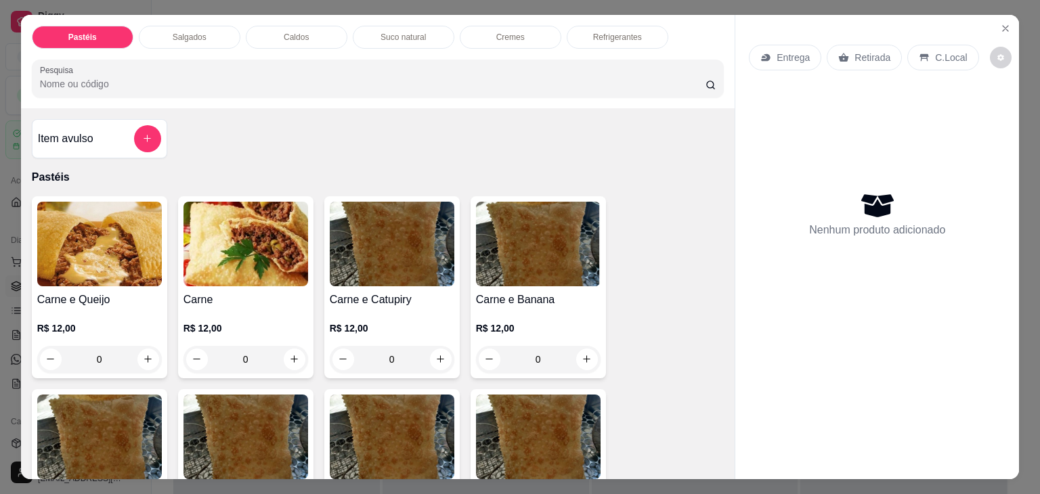
click at [204, 36] on div "Salgados" at bounding box center [190, 37] width 102 height 23
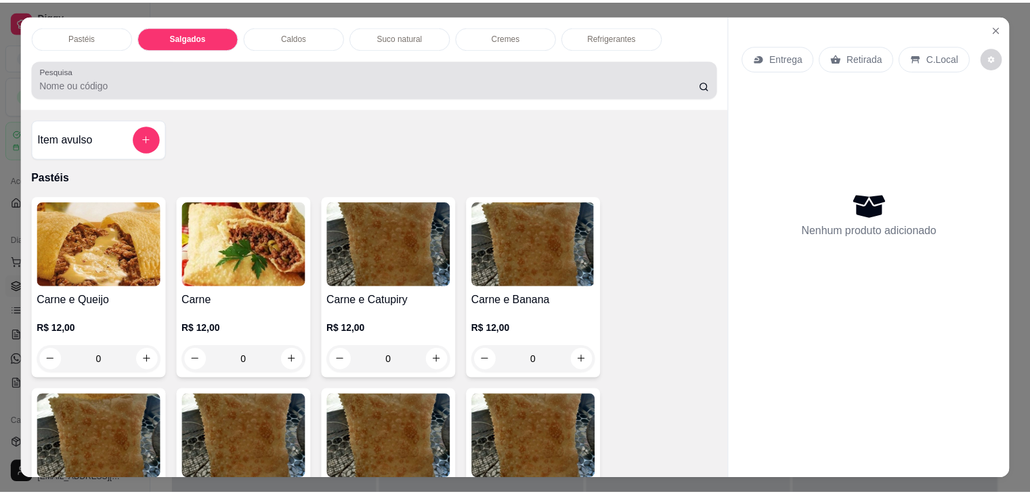
scroll to position [33, 0]
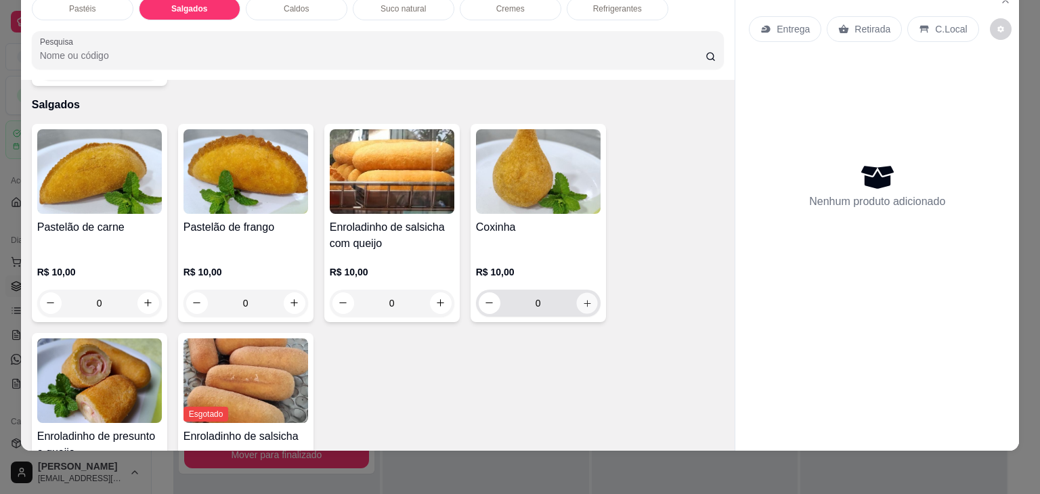
click at [585, 299] on icon "increase-product-quantity" at bounding box center [587, 304] width 10 height 10
type input "1"
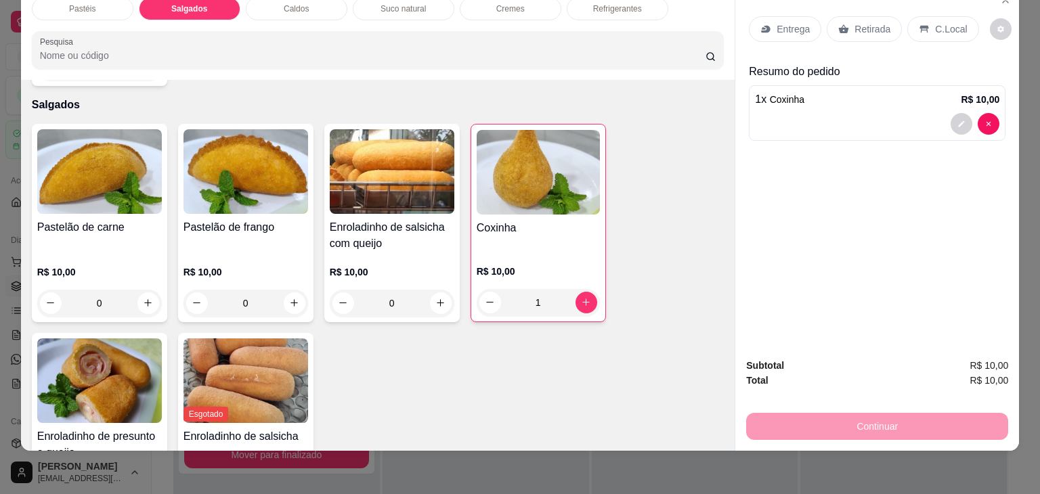
click at [839, 24] on icon at bounding box center [844, 29] width 11 height 11
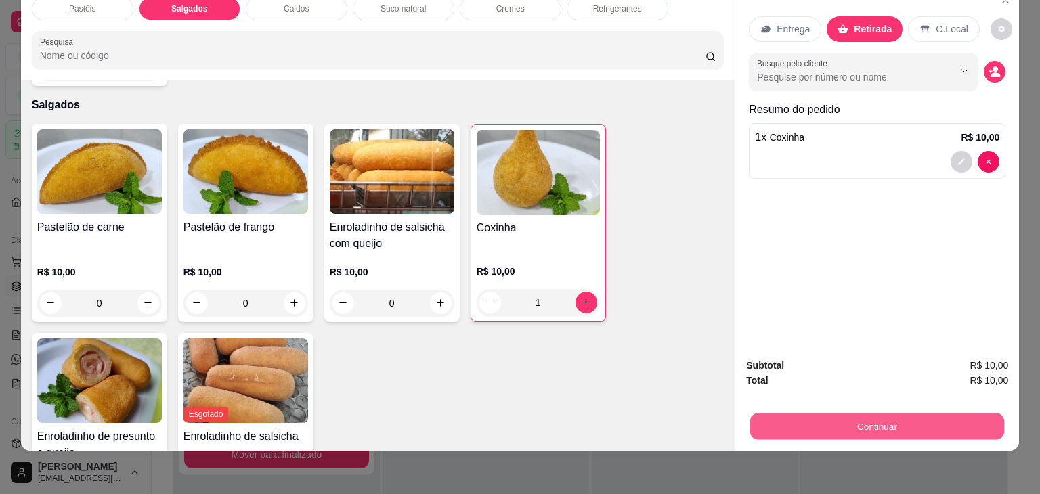
click at [817, 428] on button "Continuar" at bounding box center [877, 427] width 254 height 26
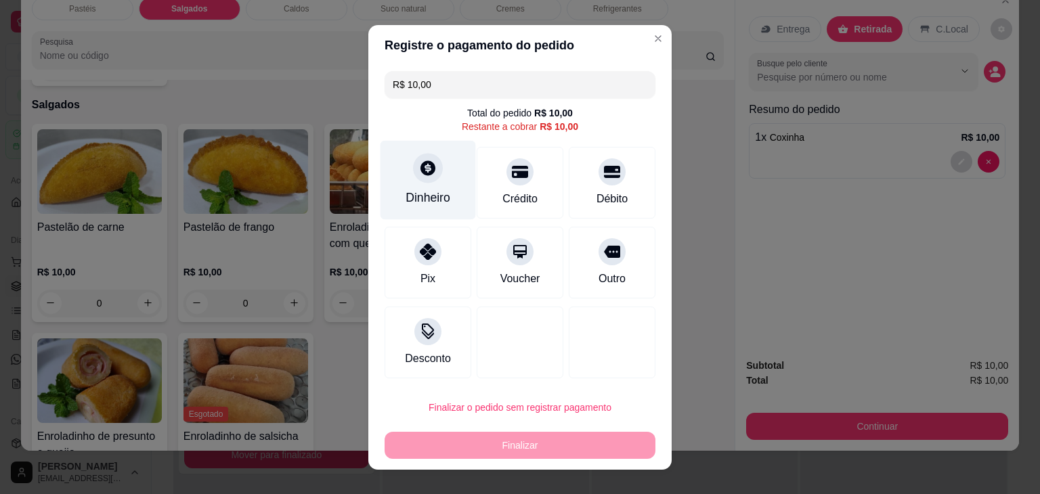
click at [393, 180] on div "Dinheiro" at bounding box center [429, 179] width 96 height 79
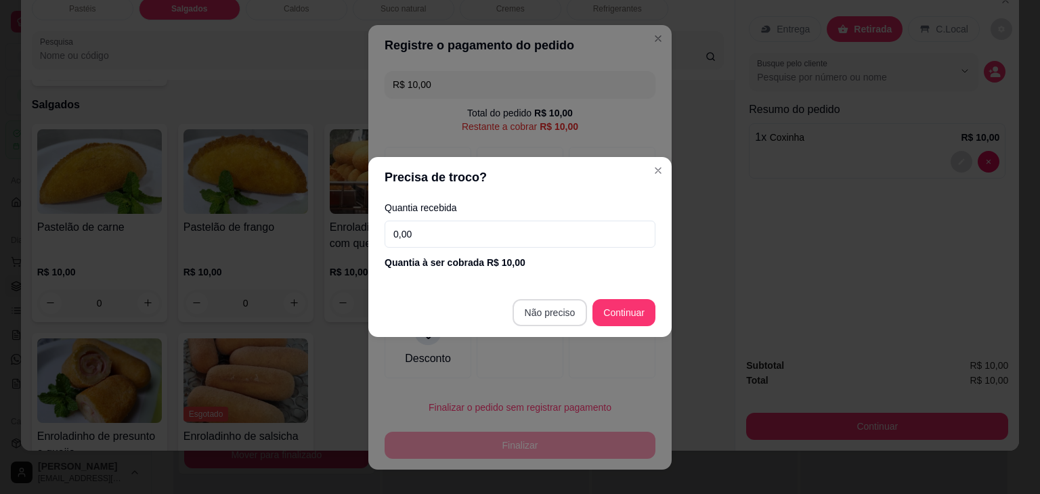
type input "R$ 0,00"
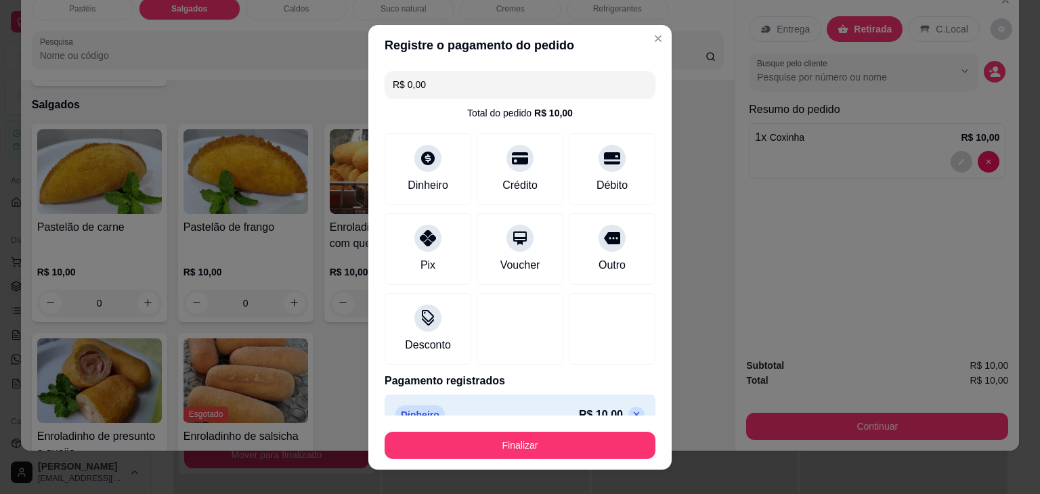
click at [553, 451] on button "Finalizar" at bounding box center [520, 445] width 271 height 27
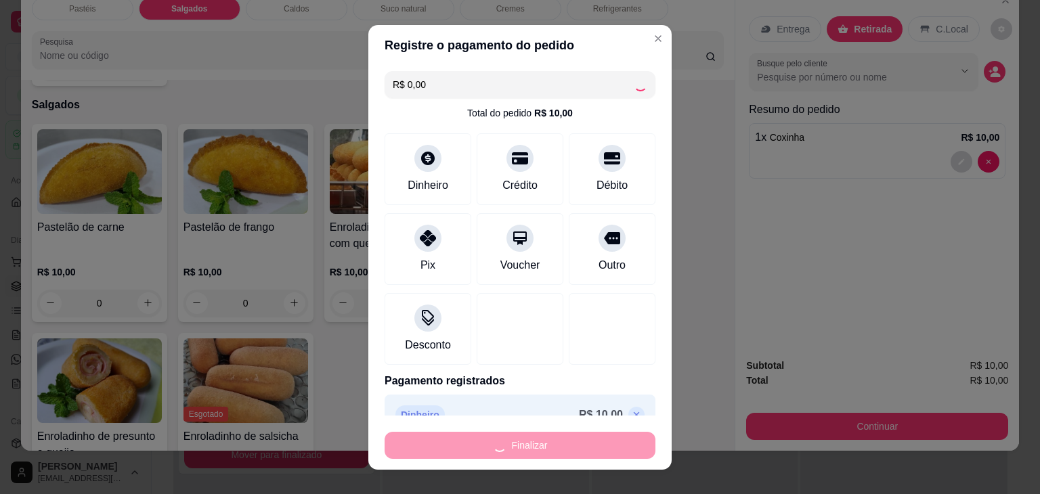
type input "0"
type input "-R$ 10,00"
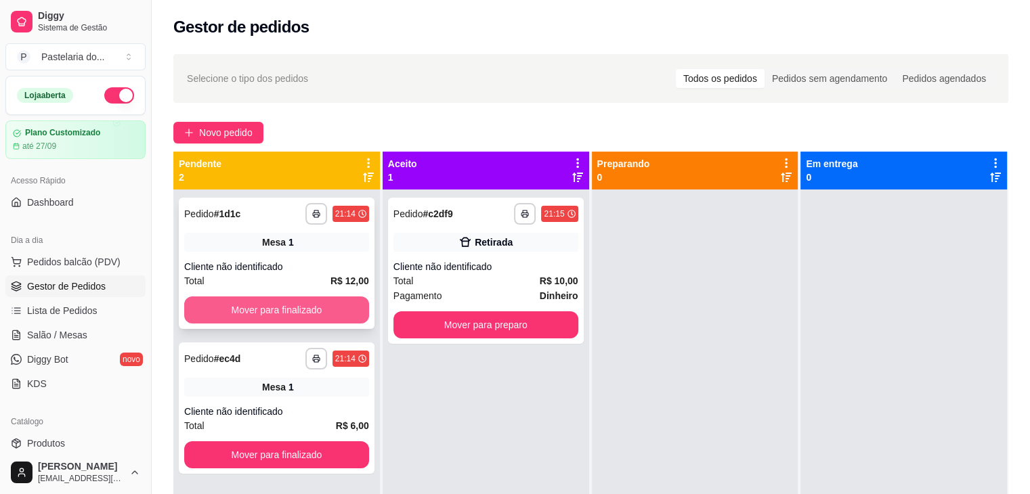
click at [257, 316] on button "Mover para finalizado" at bounding box center [276, 310] width 185 height 27
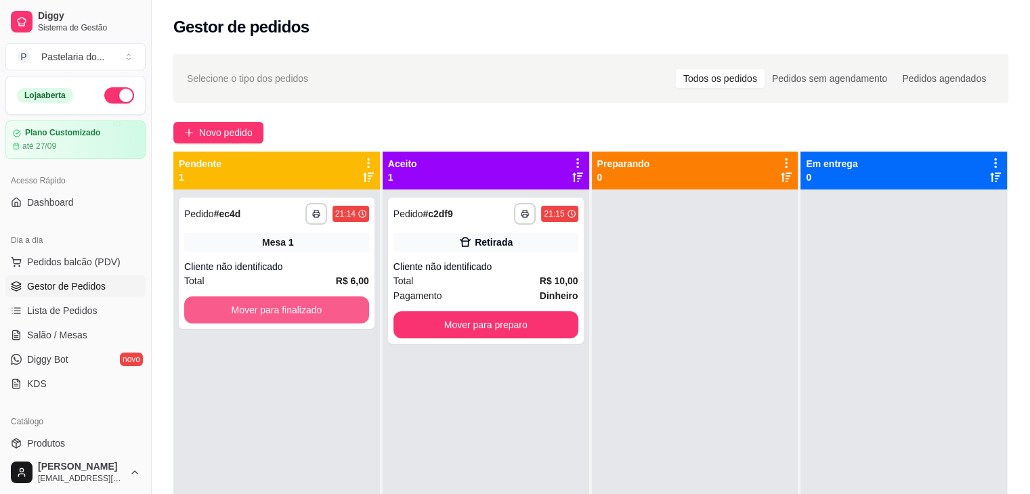
click at [263, 317] on button "Mover para finalizado" at bounding box center [276, 310] width 185 height 27
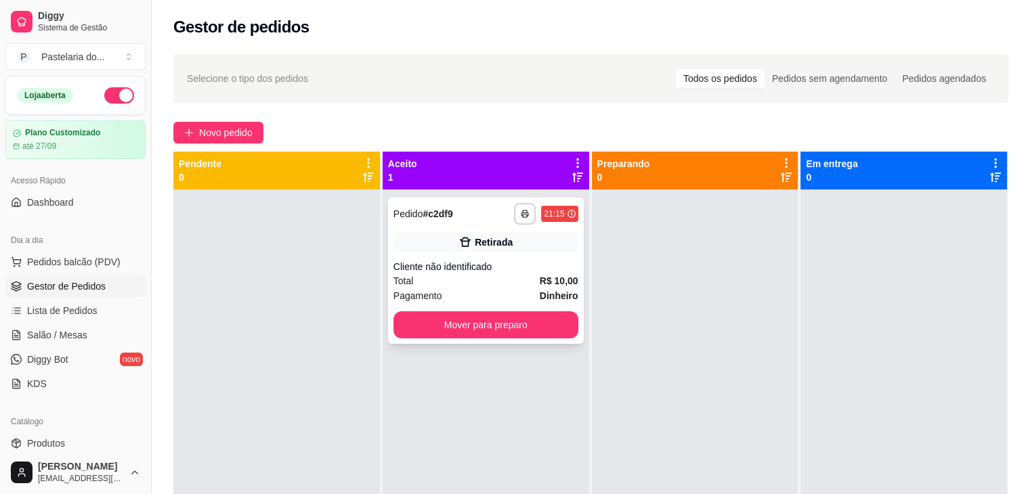
click at [488, 335] on button "Mover para preparo" at bounding box center [486, 325] width 185 height 27
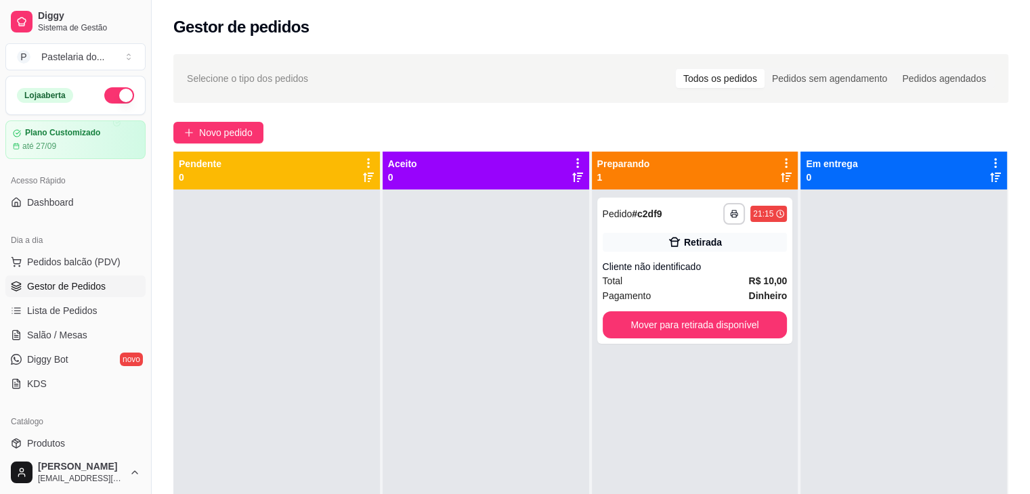
click at [691, 339] on div "**********" at bounding box center [695, 271] width 196 height 146
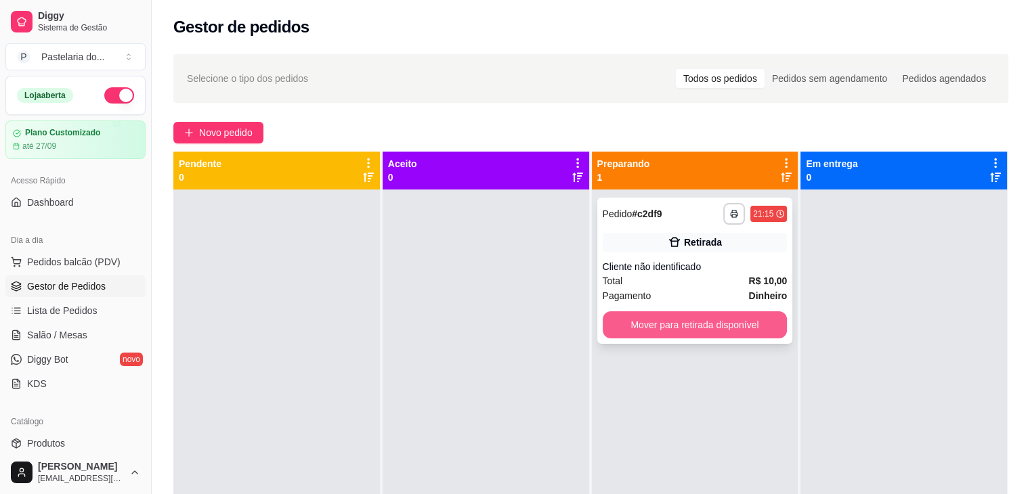
click at [690, 329] on button "Mover para retirada disponível" at bounding box center [695, 325] width 185 height 27
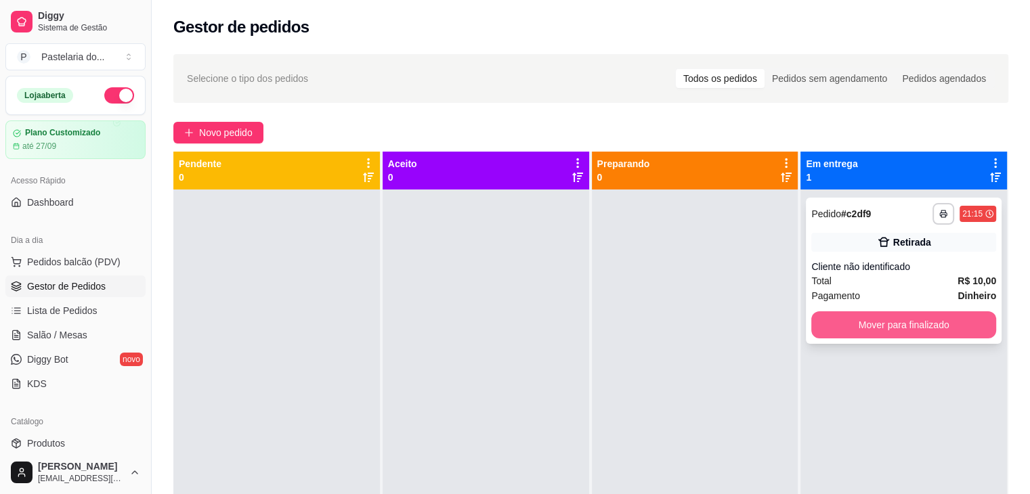
click at [906, 312] on button "Mover para finalizado" at bounding box center [903, 325] width 185 height 27
click at [916, 330] on button "Mover para finalizado" at bounding box center [903, 325] width 185 height 27
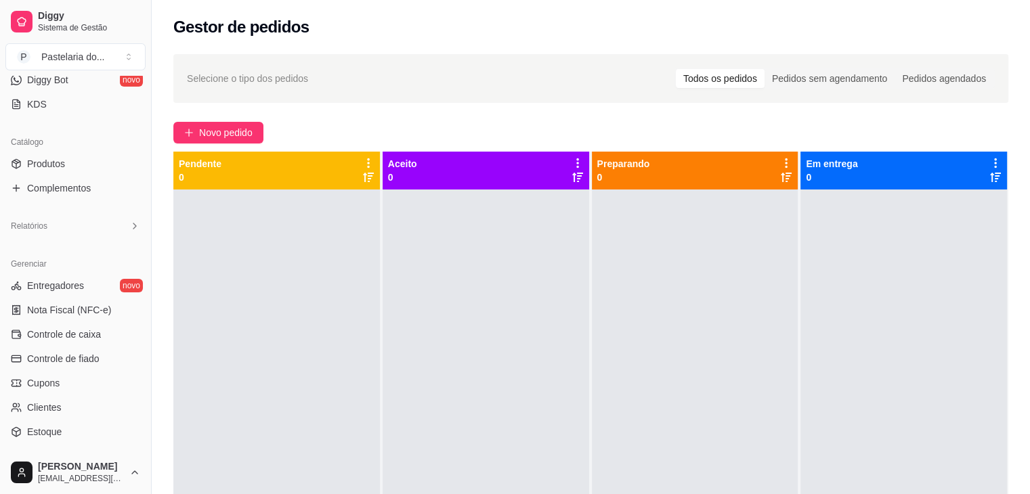
scroll to position [339, 0]
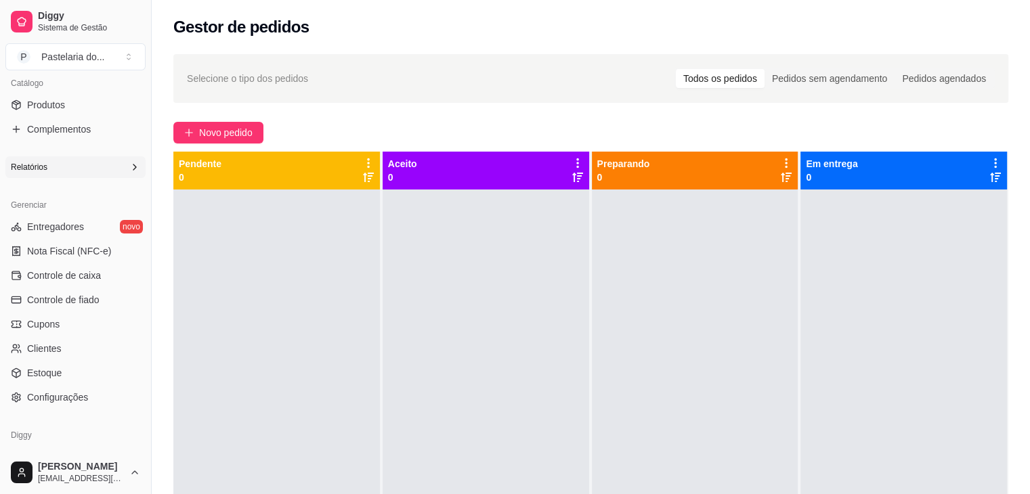
click at [62, 163] on div "Relatórios" at bounding box center [75, 167] width 140 height 22
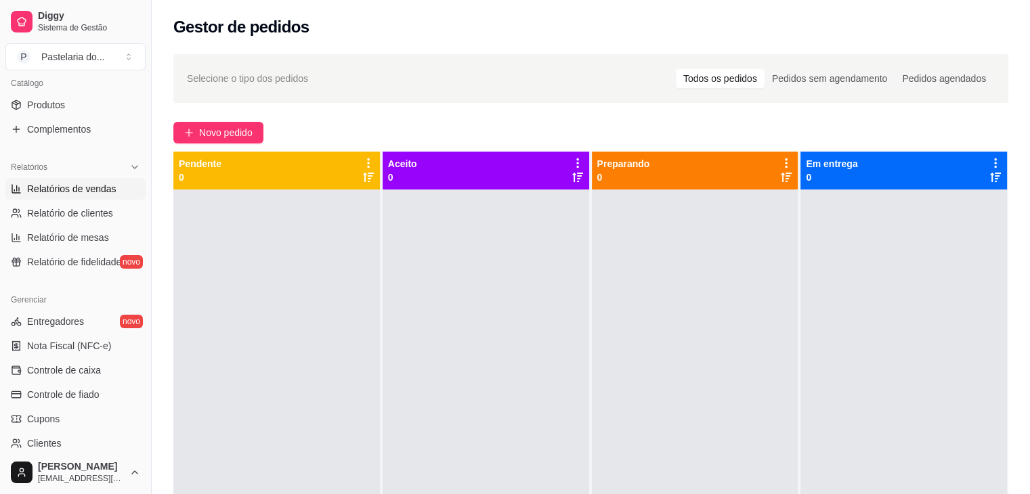
click at [64, 198] on link "Relatórios de vendas" at bounding box center [75, 189] width 140 height 22
select select "ALL"
select select "0"
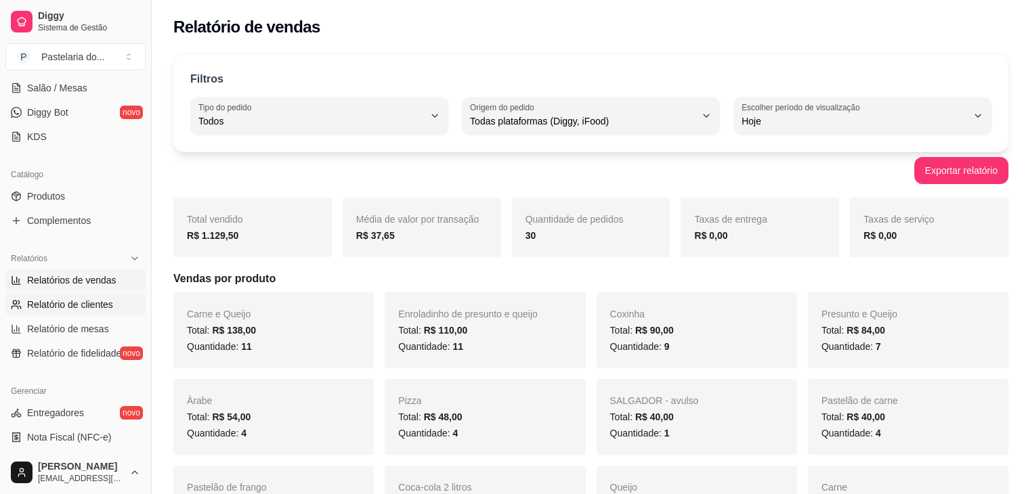
scroll to position [135, 0]
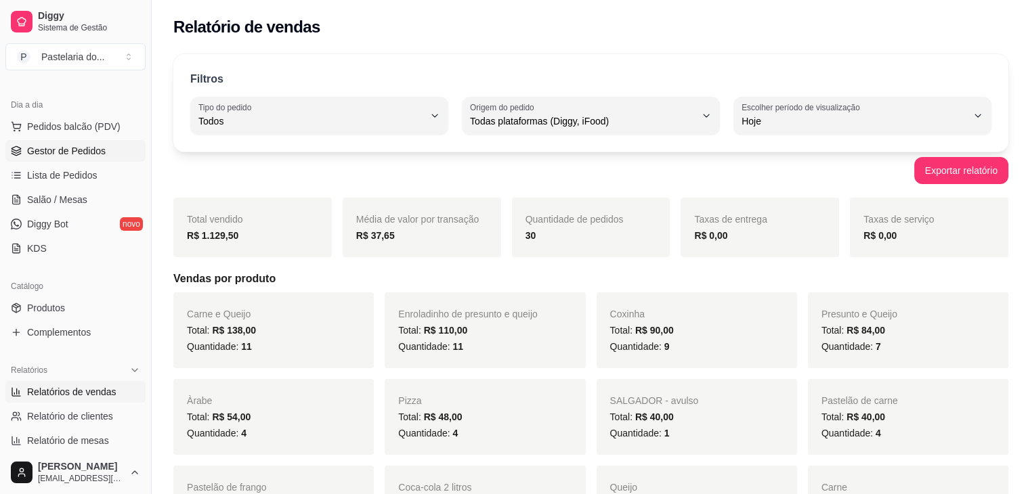
click at [77, 149] on span "Gestor de Pedidos" at bounding box center [66, 151] width 79 height 14
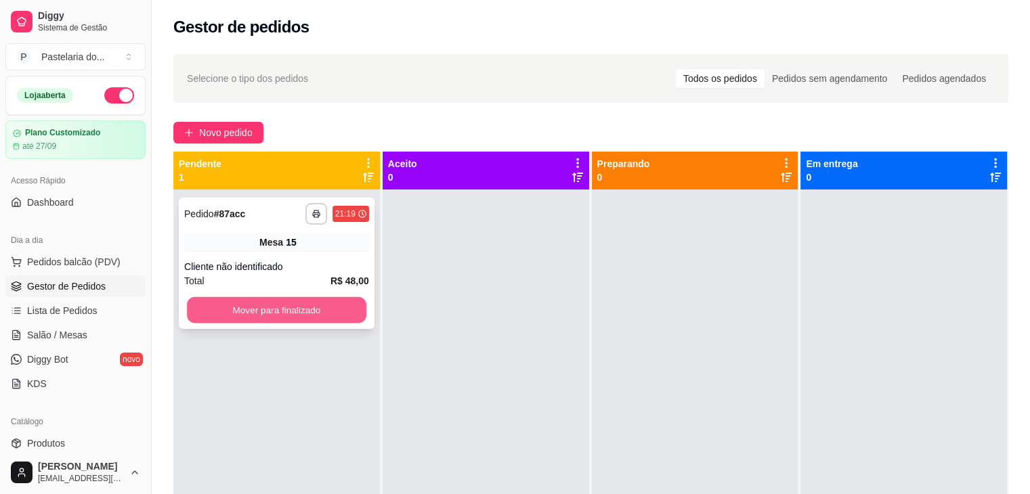
click at [237, 320] on button "Mover para finalizado" at bounding box center [276, 310] width 179 height 26
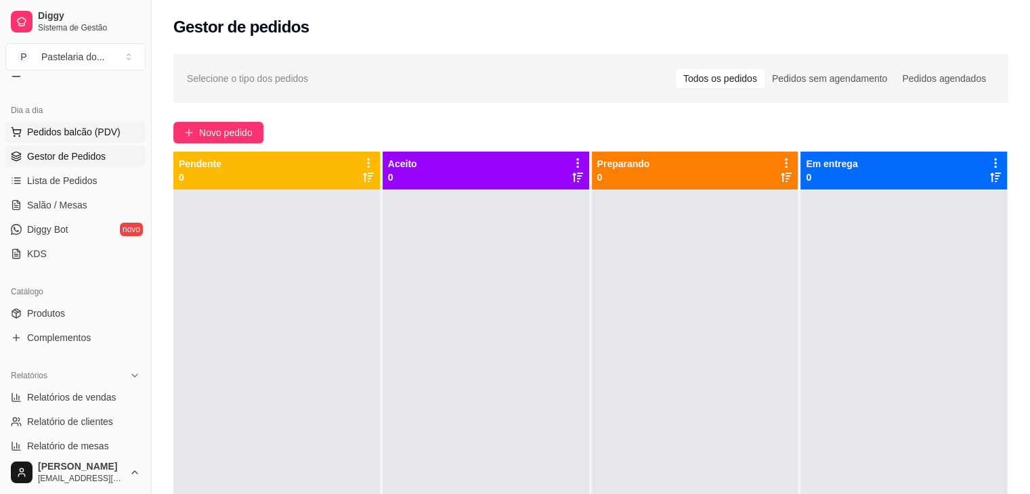
scroll to position [203, 0]
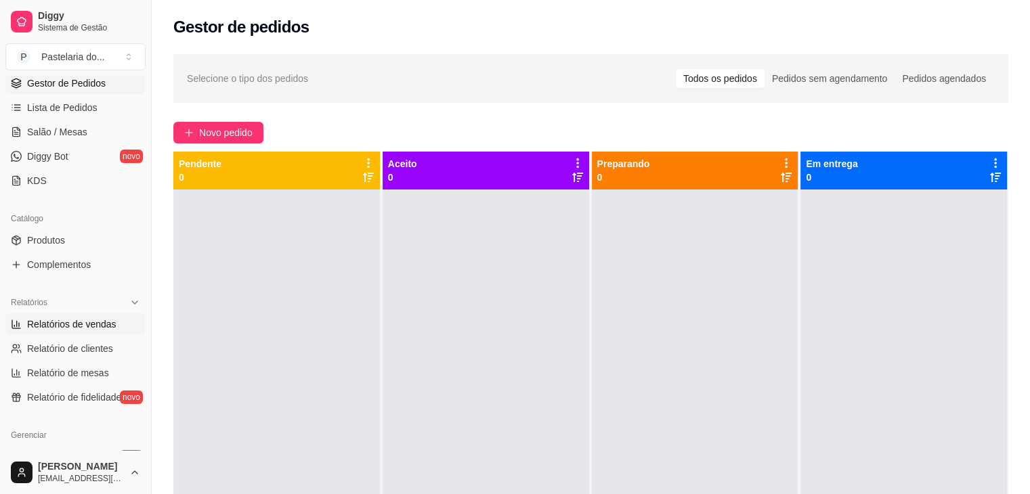
click at [91, 325] on span "Relatórios de vendas" at bounding box center [71, 325] width 89 height 14
select select "ALL"
select select "0"
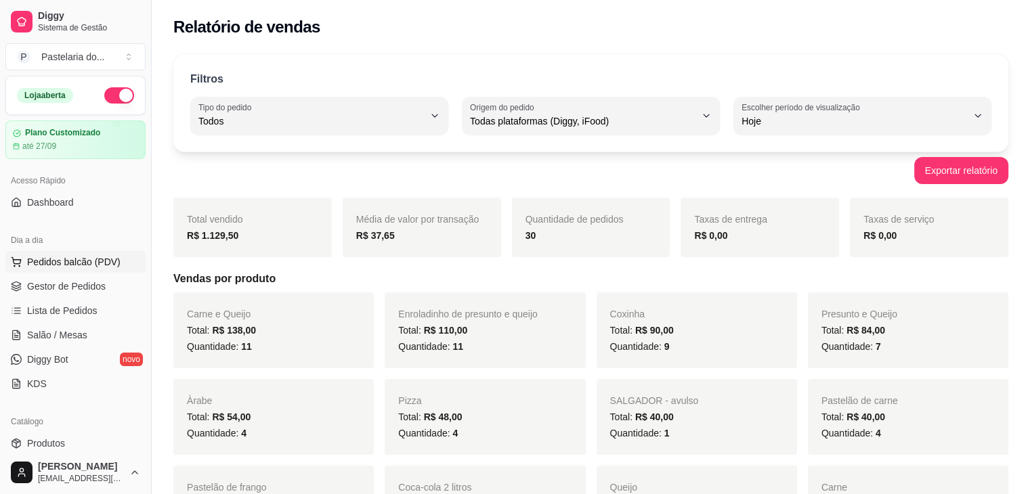
click at [107, 272] on button "Pedidos balcão (PDV)" at bounding box center [75, 262] width 140 height 22
click at [41, 289] on span "Gestor de Pedidos" at bounding box center [66, 287] width 79 height 14
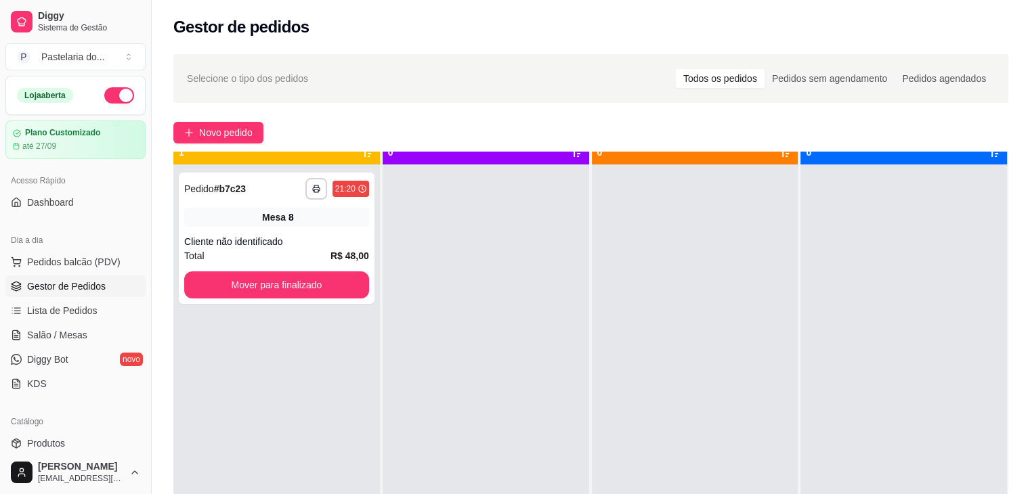
scroll to position [38, 0]
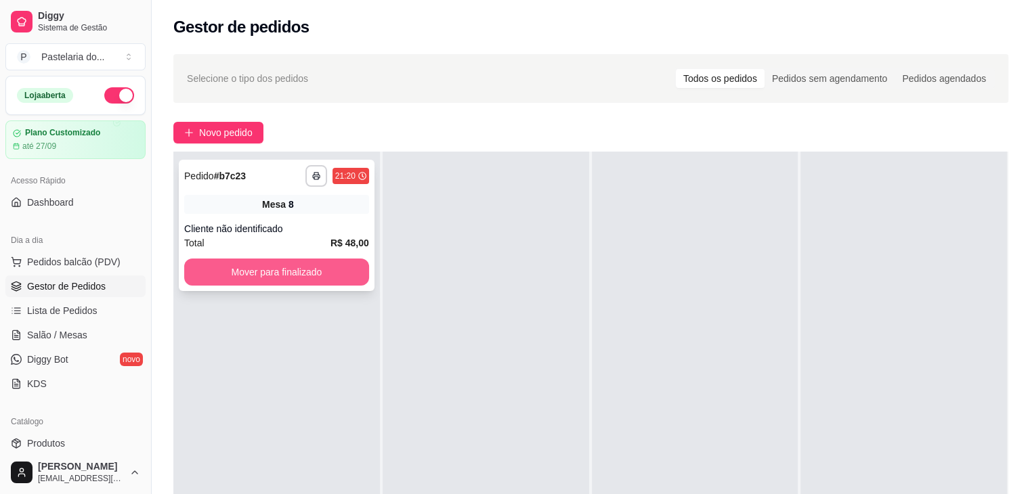
click at [240, 272] on button "Mover para finalizado" at bounding box center [276, 272] width 185 height 27
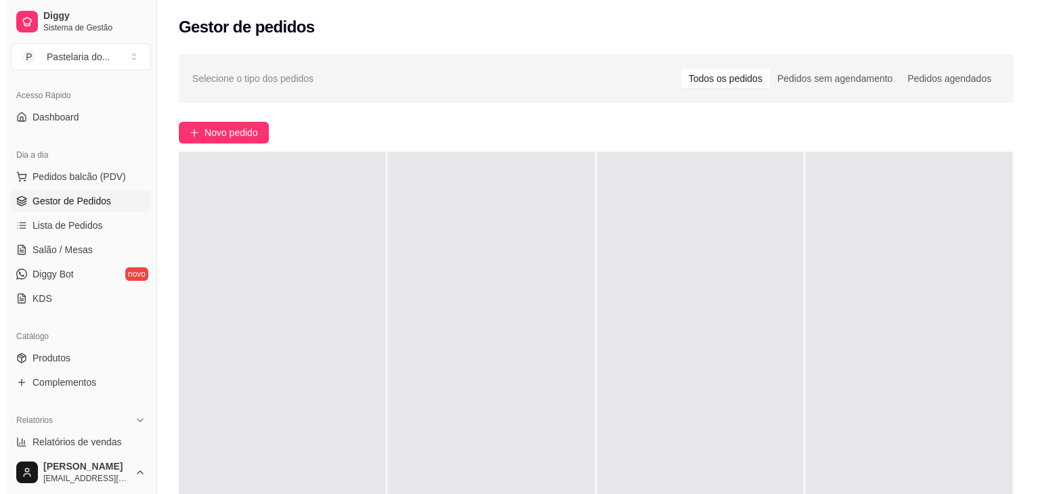
scroll to position [203, 0]
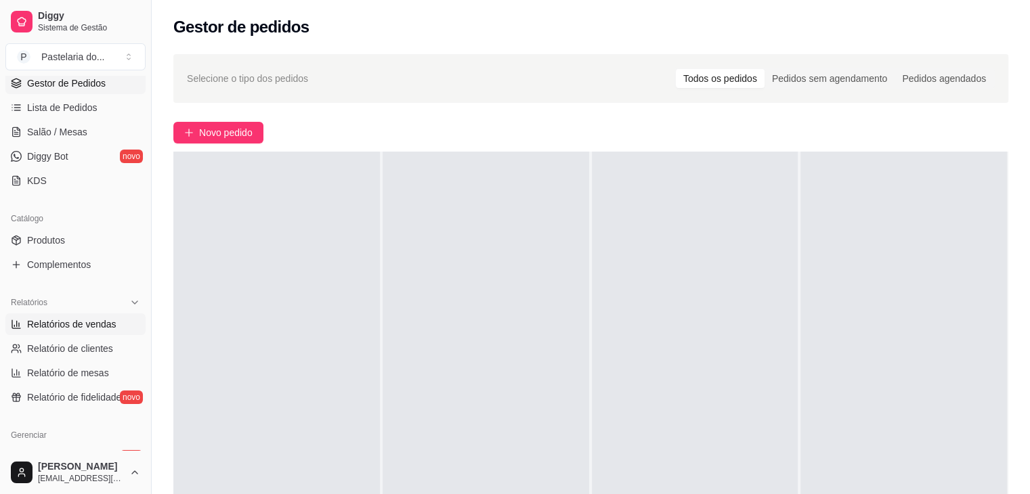
click at [66, 329] on span "Relatórios de vendas" at bounding box center [71, 325] width 89 height 14
select select "ALL"
select select "0"
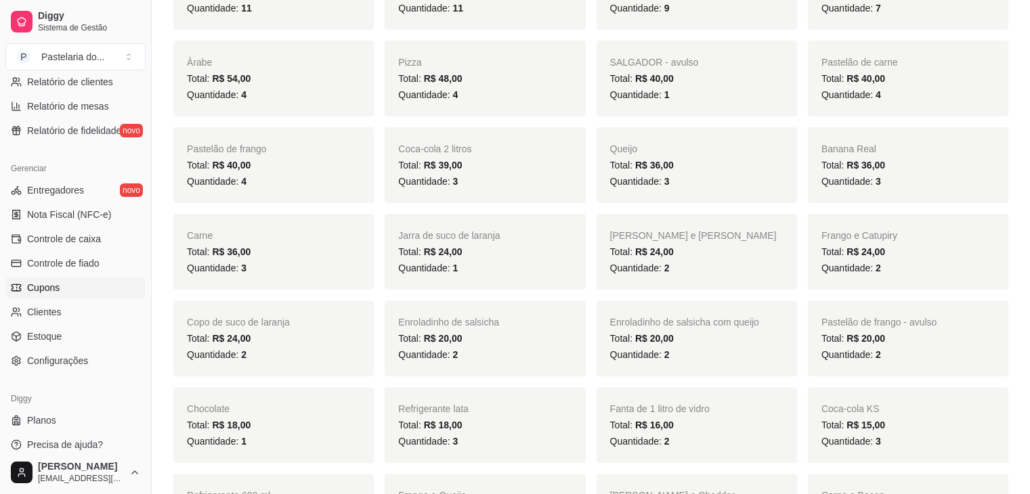
scroll to position [480, 0]
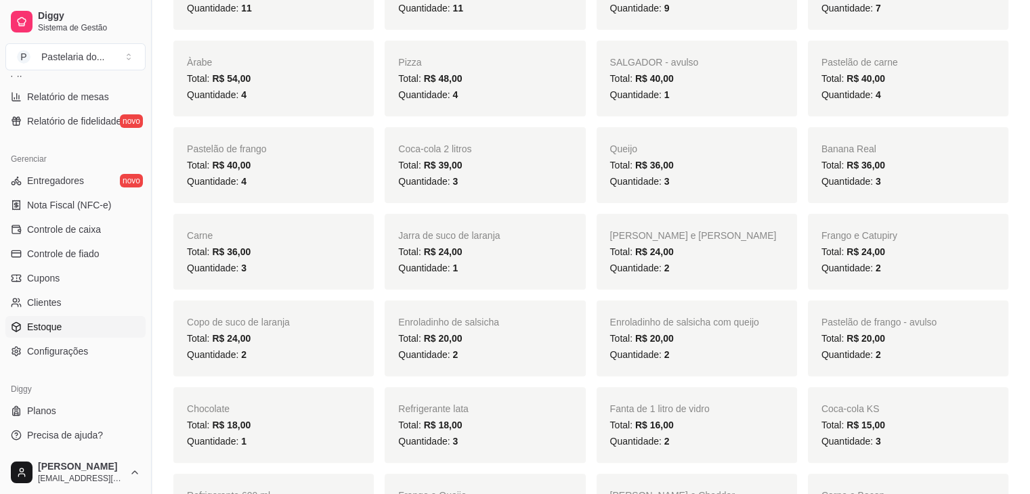
click at [66, 330] on link "Estoque" at bounding box center [75, 327] width 140 height 22
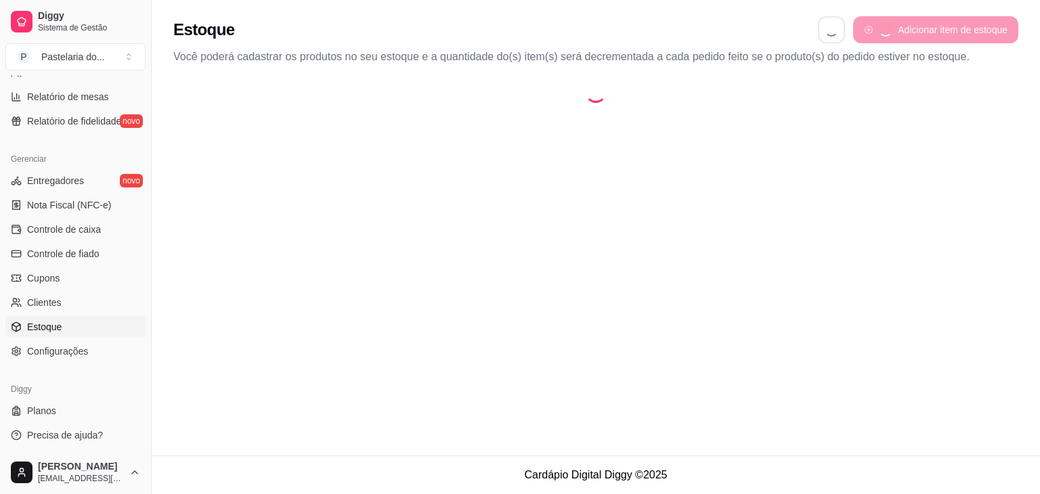
select select "QUANTITY_ORDER"
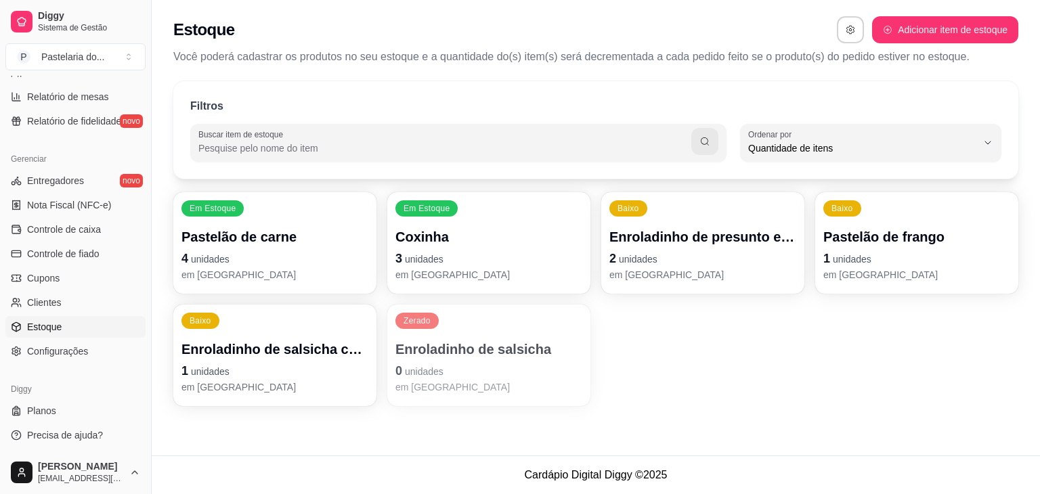
scroll to position [13, 0]
click at [691, 253] on p "2 unidades" at bounding box center [703, 258] width 187 height 19
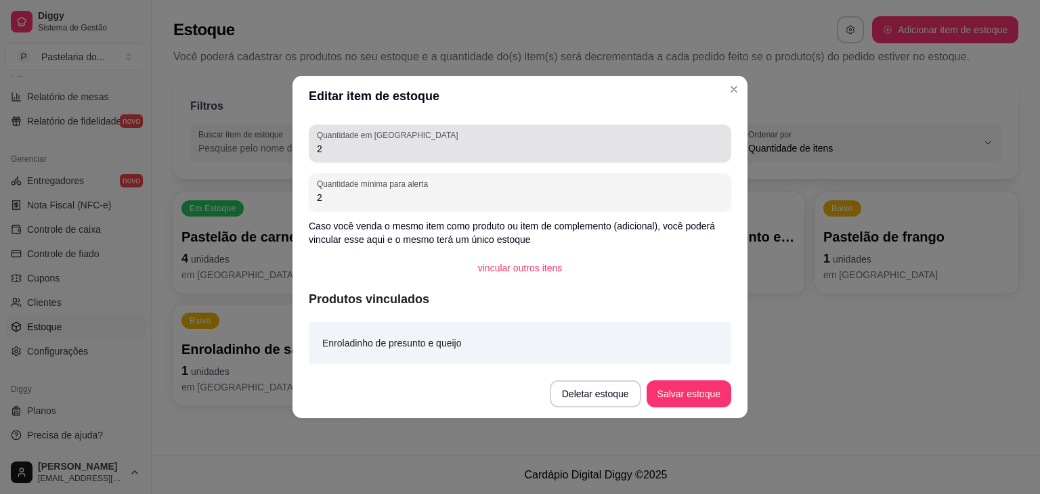
click at [444, 149] on input "2" at bounding box center [520, 149] width 406 height 14
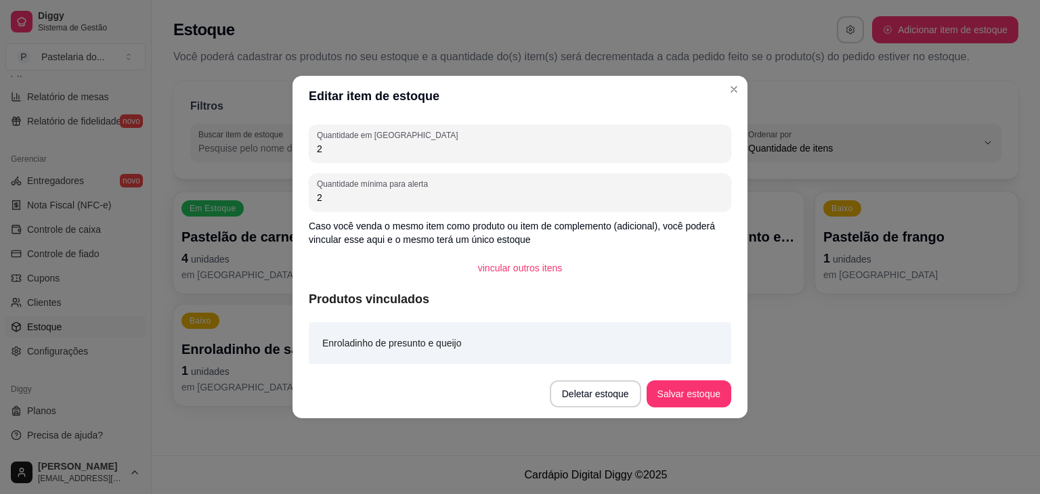
drag, startPoint x: 444, startPoint y: 149, endPoint x: 410, endPoint y: 131, distance: 38.5
click at [438, 142] on input "2" at bounding box center [520, 149] width 406 height 14
type input "0"
click at [700, 408] on footer "Deletar estoque Salvar estoque" at bounding box center [520, 394] width 455 height 49
click at [686, 395] on button "Salvar estoque" at bounding box center [689, 394] width 83 height 26
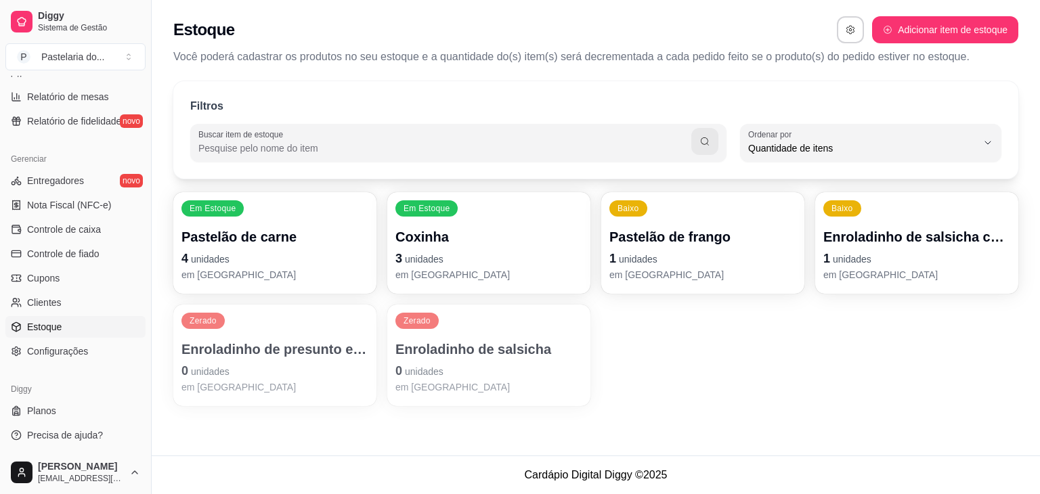
click at [711, 270] on p "em [GEOGRAPHIC_DATA]" at bounding box center [703, 275] width 187 height 14
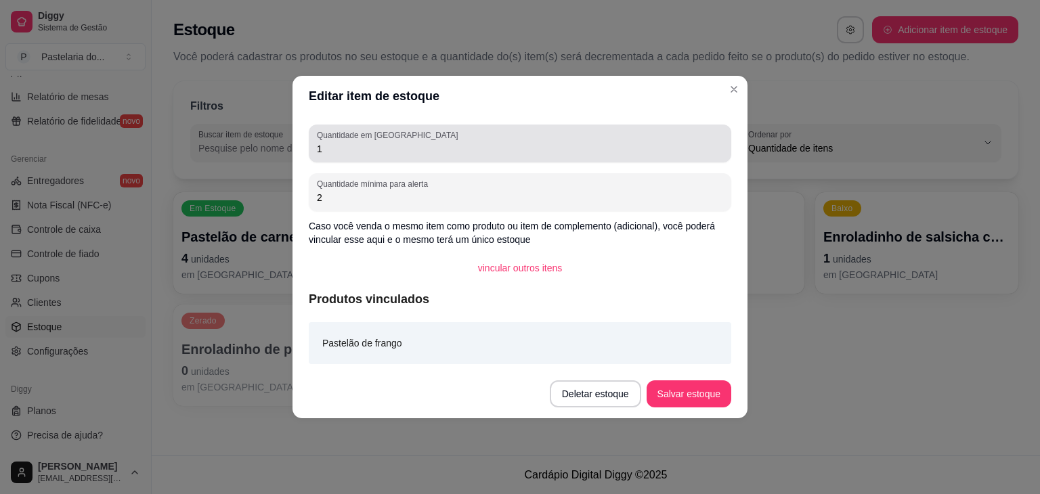
click at [483, 147] on input "1" at bounding box center [520, 149] width 406 height 14
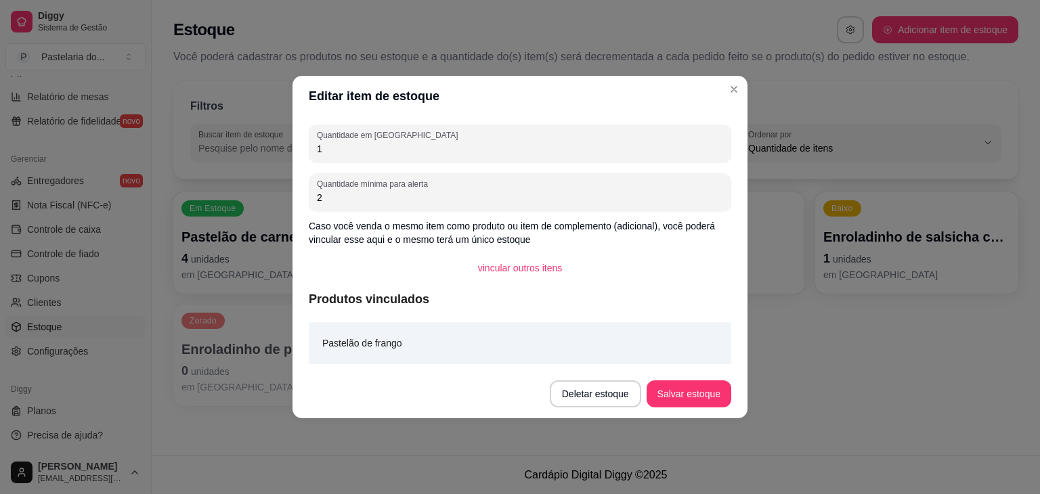
click at [483, 147] on input "1" at bounding box center [520, 149] width 406 height 14
type input "0"
click at [680, 396] on button "Salvar estoque" at bounding box center [689, 394] width 85 height 27
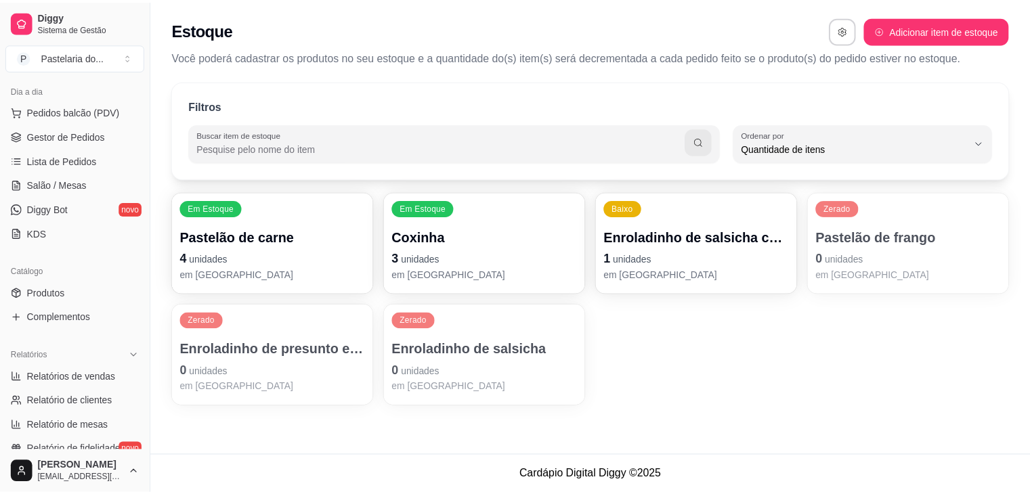
scroll to position [73, 0]
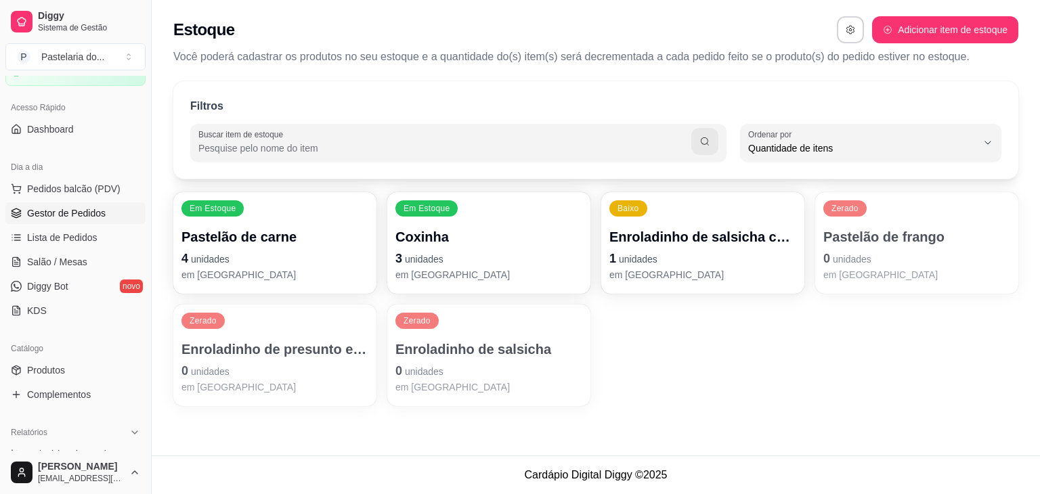
click at [95, 209] on span "Gestor de Pedidos" at bounding box center [66, 214] width 79 height 14
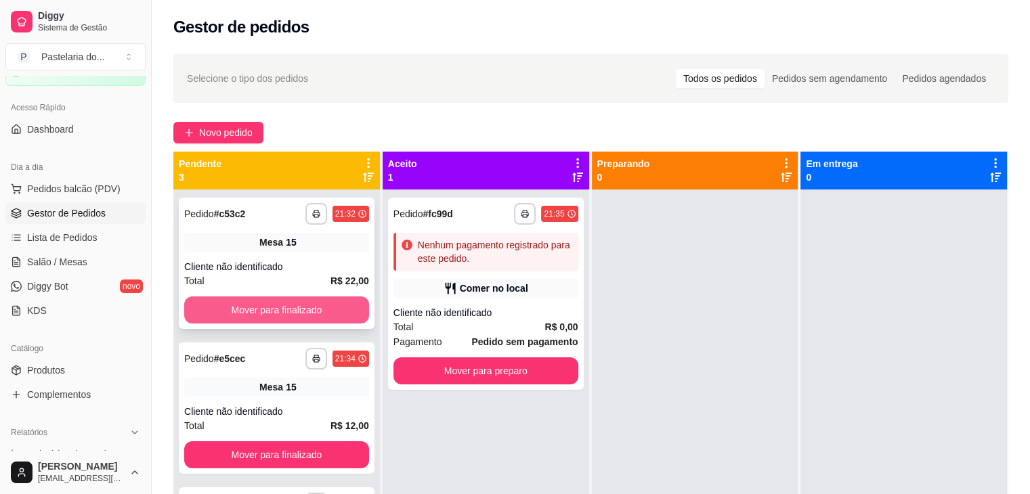
click at [295, 331] on div "**********" at bounding box center [276, 437] width 207 height 494
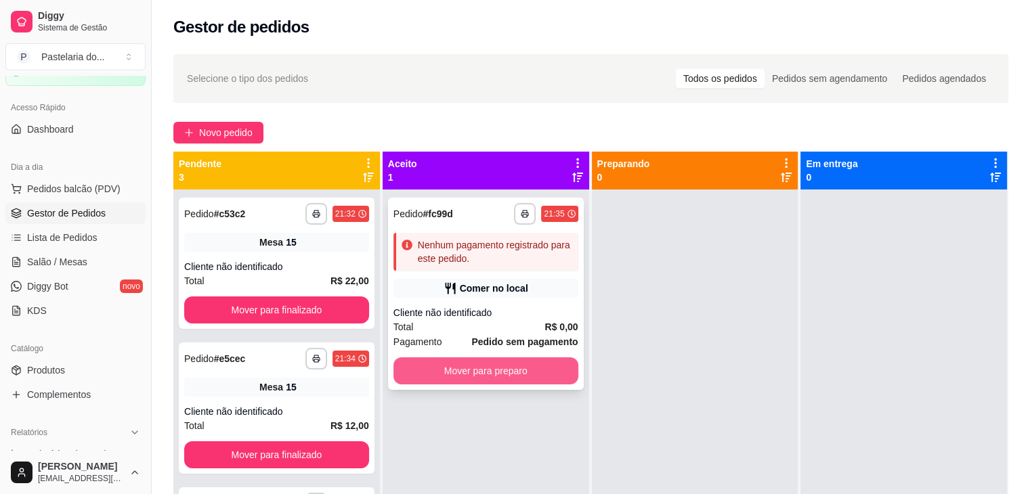
click at [465, 368] on button "Mover para preparo" at bounding box center [486, 371] width 185 height 27
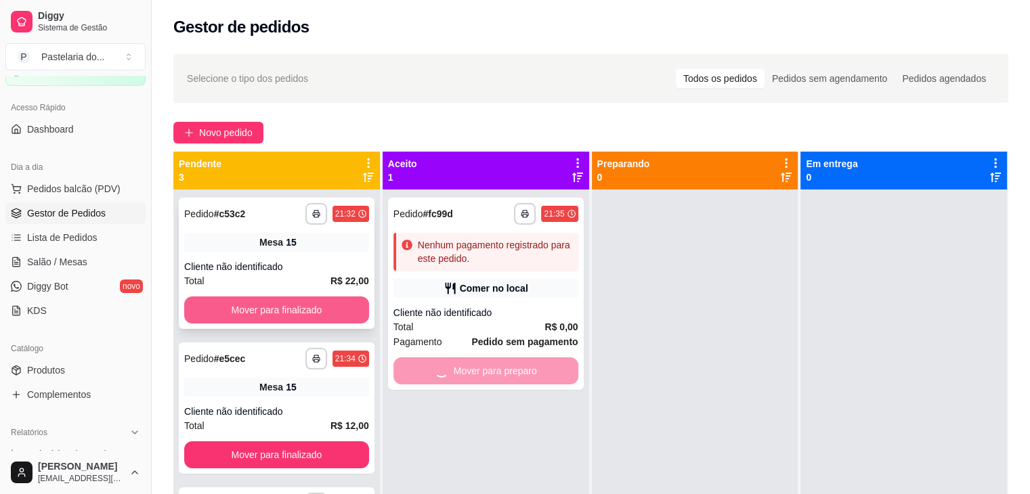
click at [356, 320] on button "Mover para finalizado" at bounding box center [276, 310] width 185 height 27
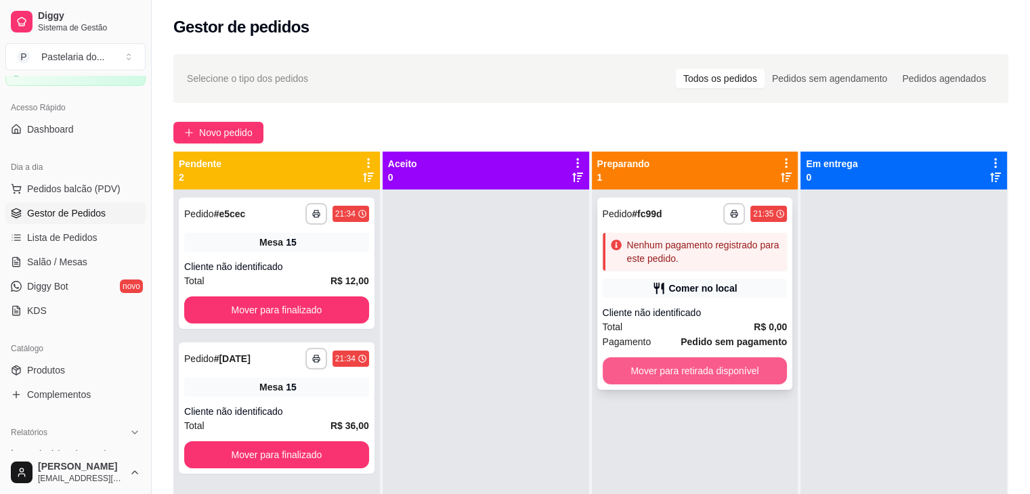
click at [645, 366] on button "Mover para retirada disponível" at bounding box center [695, 371] width 185 height 27
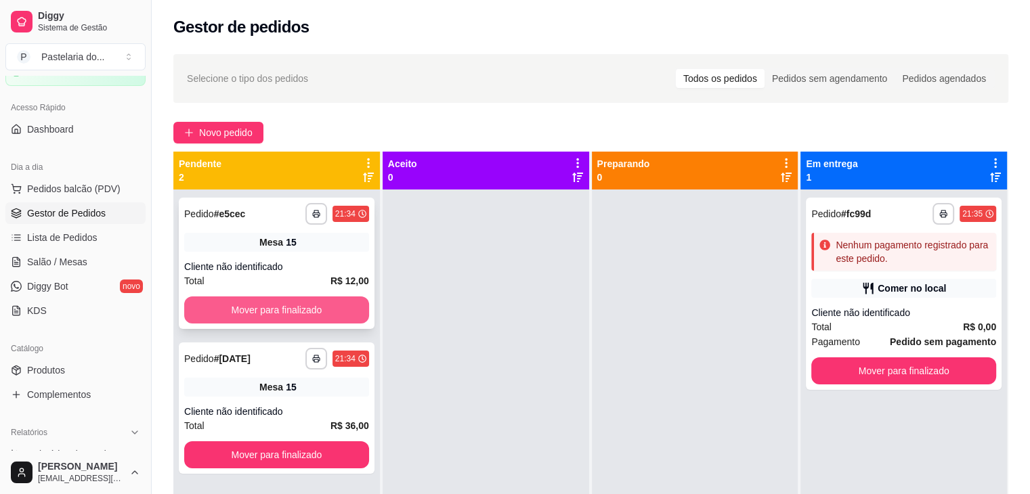
click at [335, 308] on button "Mover para finalizado" at bounding box center [276, 310] width 185 height 27
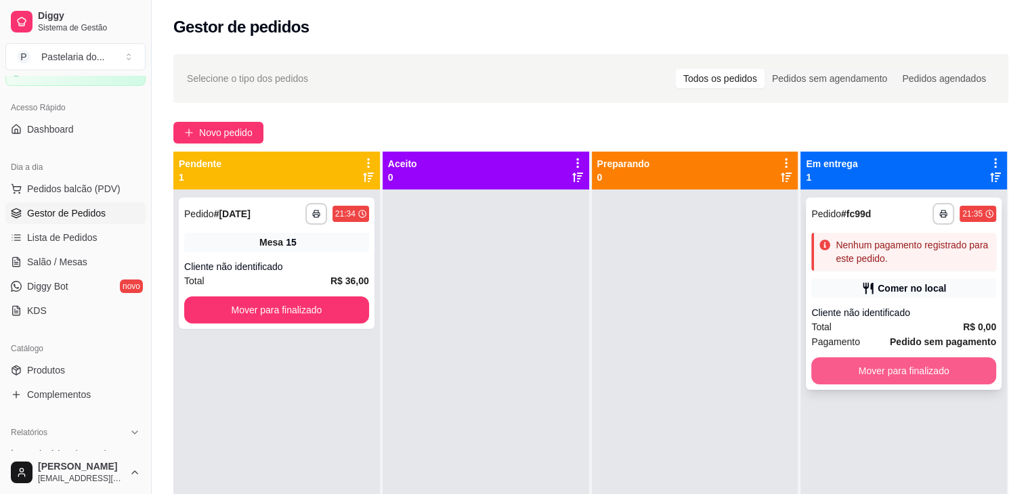
click at [865, 364] on button "Mover para finalizado" at bounding box center [903, 371] width 185 height 27
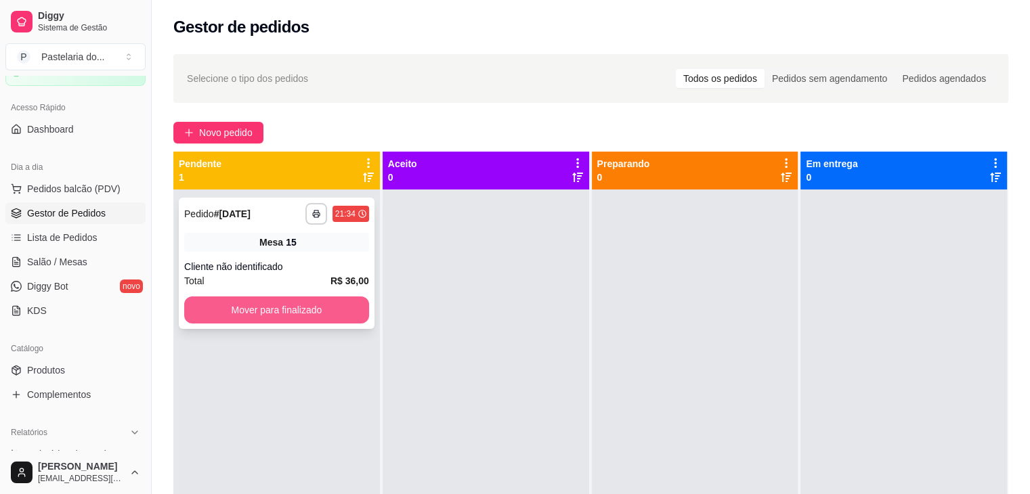
click at [324, 313] on button "Mover para finalizado" at bounding box center [276, 310] width 185 height 27
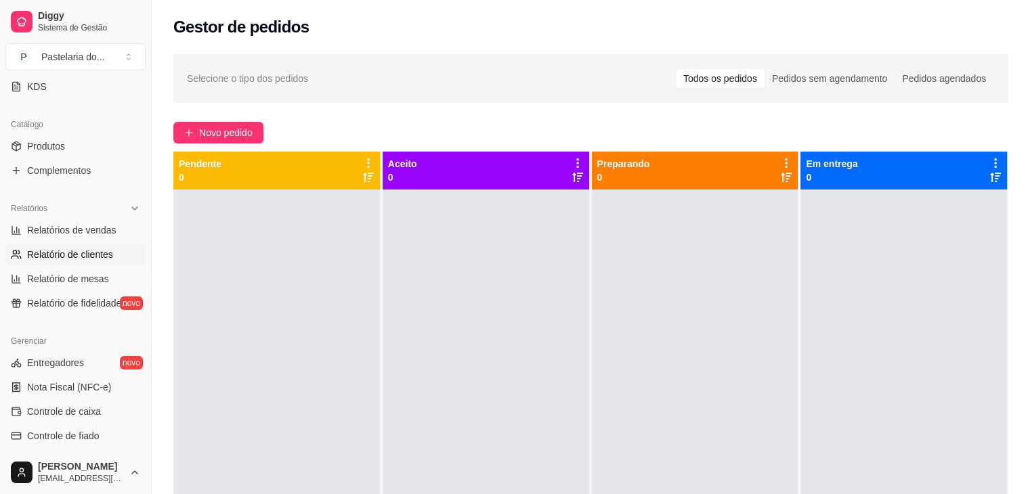
scroll to position [209, 0]
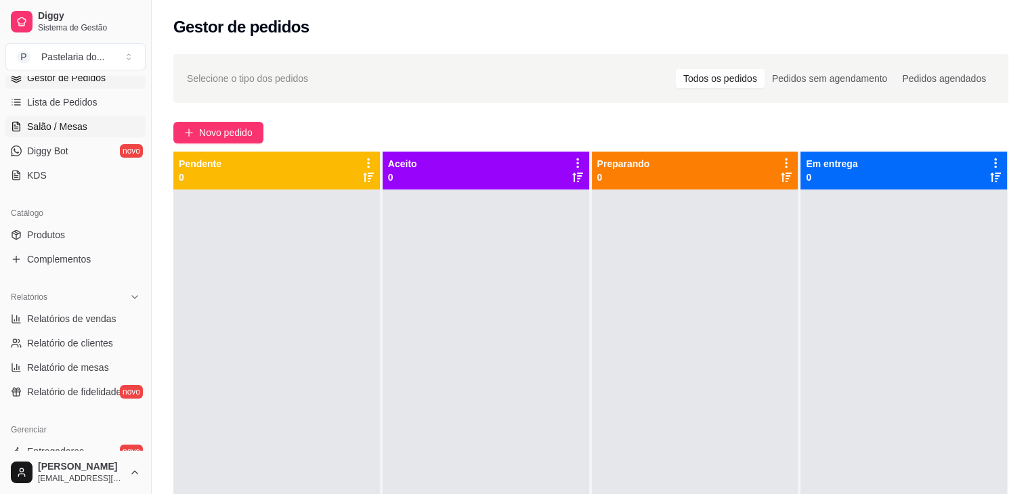
click at [88, 116] on link "Salão / Mesas" at bounding box center [75, 127] width 140 height 22
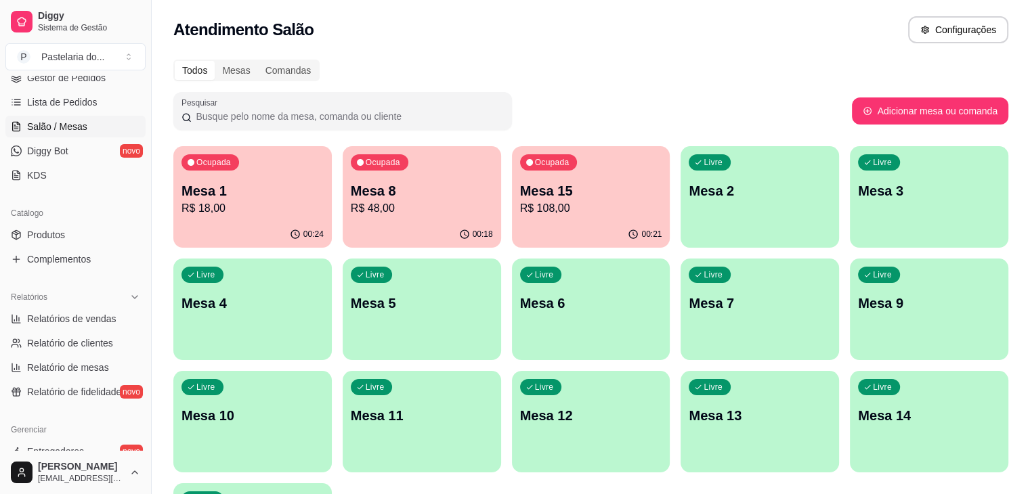
click at [210, 201] on p "R$ 18,00" at bounding box center [253, 208] width 142 height 16
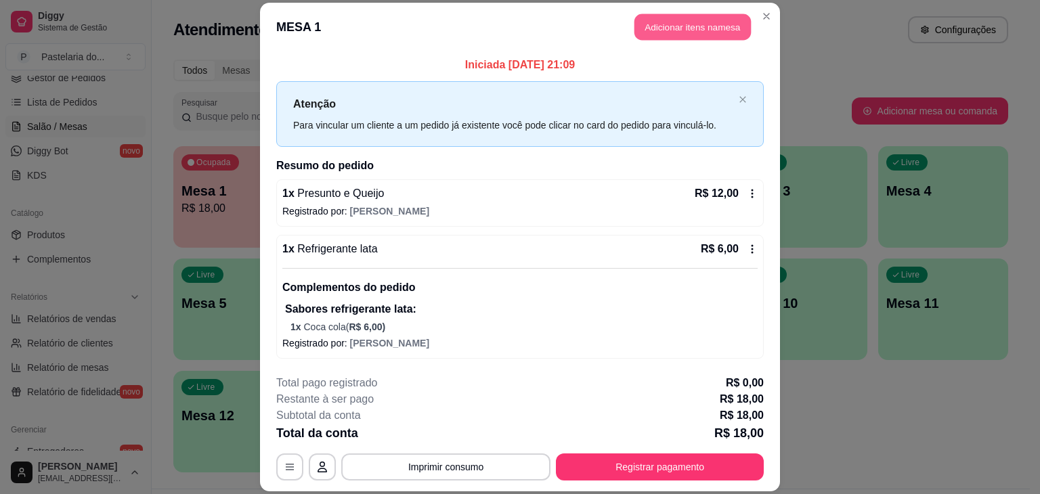
click at [708, 33] on button "Adicionar itens na mesa" at bounding box center [693, 27] width 117 height 26
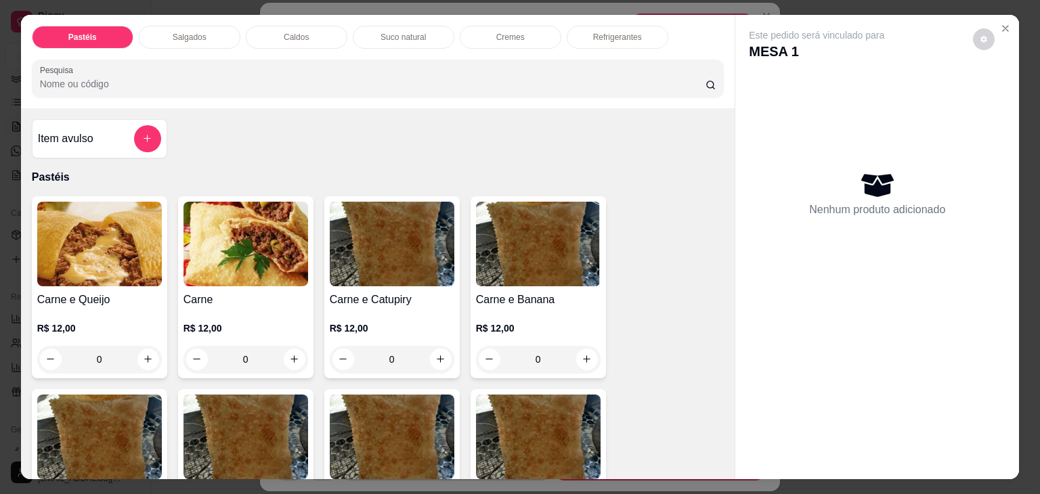
click at [109, 126] on div "Item avulso" at bounding box center [99, 138] width 123 height 27
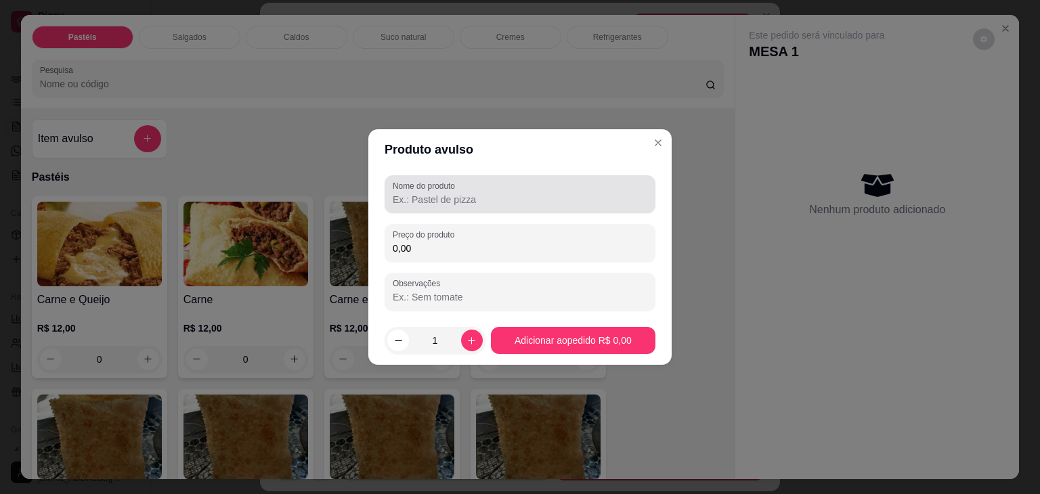
click at [444, 208] on div "Nome do produto" at bounding box center [520, 194] width 271 height 38
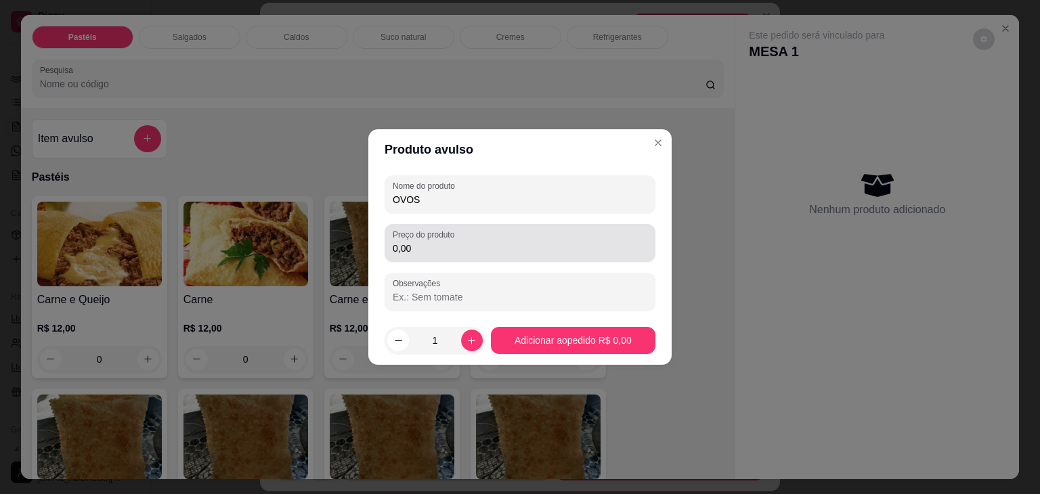
type input "OVOS"
click at [474, 237] on div "0,00" at bounding box center [520, 243] width 255 height 27
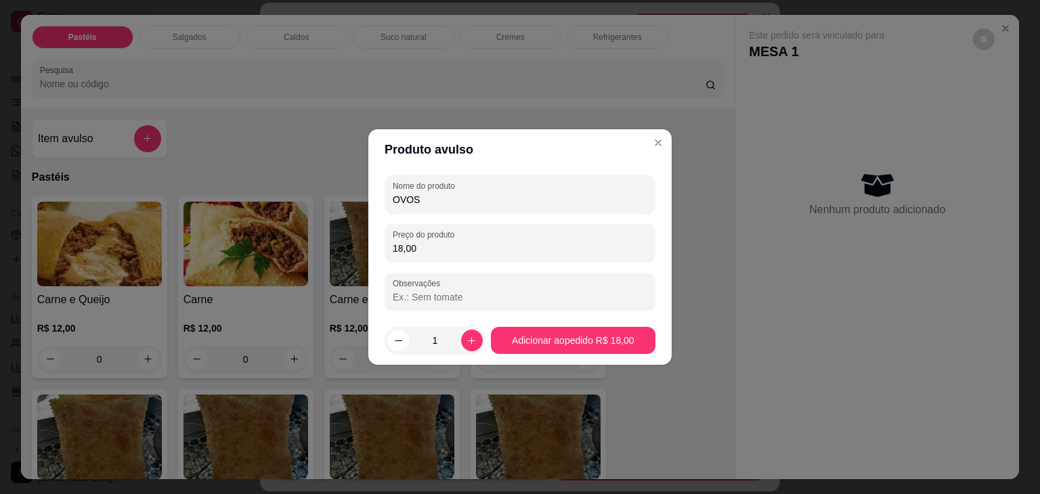
type input "18,00"
click at [551, 280] on div "Nome do produto OVOS Preço do produto 18,00 Observações" at bounding box center [520, 242] width 271 height 135
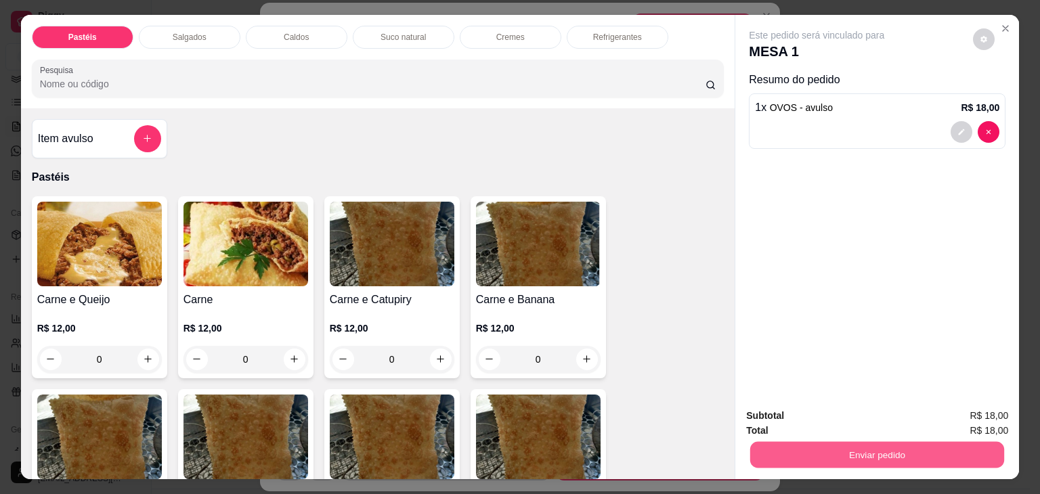
click at [774, 450] on button "Enviar pedido" at bounding box center [877, 455] width 254 height 26
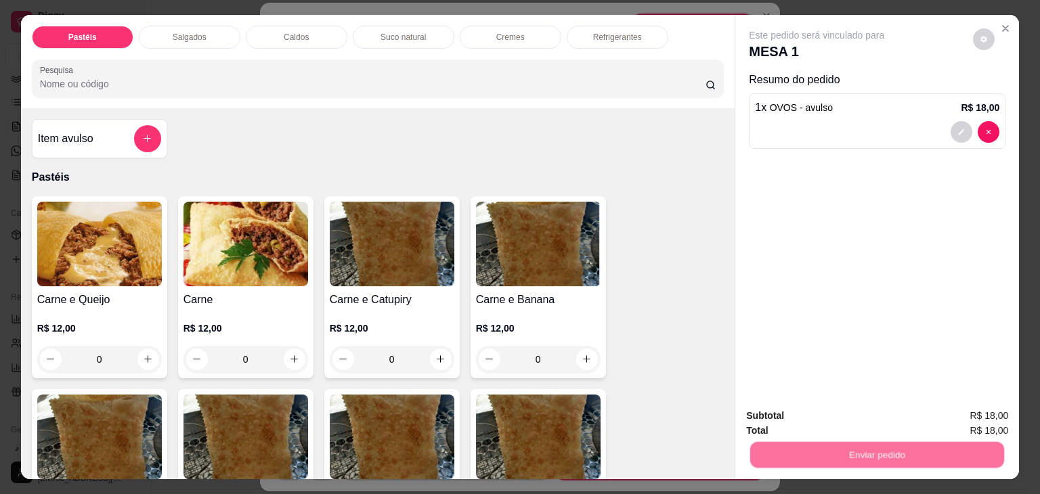
click at [796, 426] on button "Não registrar e enviar pedido" at bounding box center [832, 417] width 141 height 26
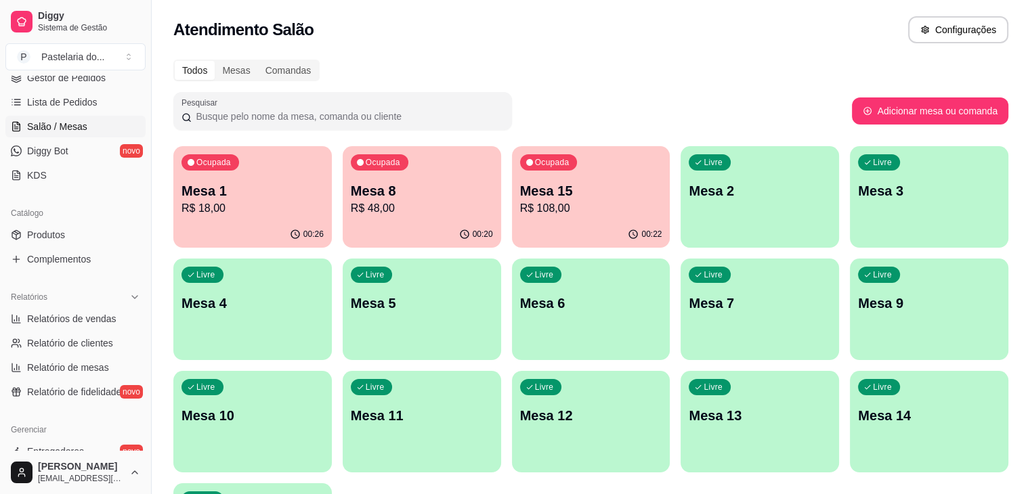
click at [171, 171] on div "Todos Mesas Comandas Pesquisar Adicionar mesa ou comanda Ocupada Mesa 1 R$ 18,0…" at bounding box center [591, 326] width 878 height 550
click at [204, 182] on p "Mesa 1" at bounding box center [253, 191] width 138 height 18
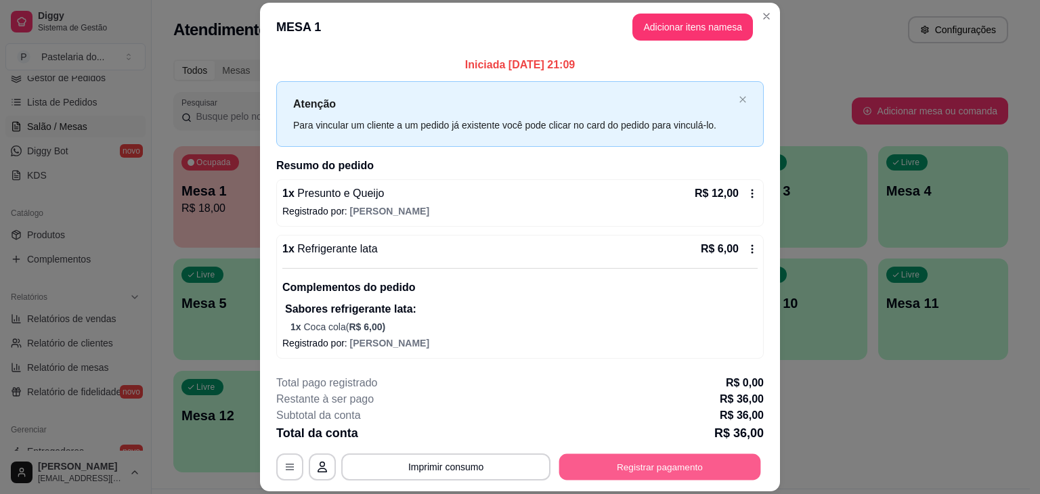
click at [597, 461] on button "Registrar pagamento" at bounding box center [660, 467] width 202 height 26
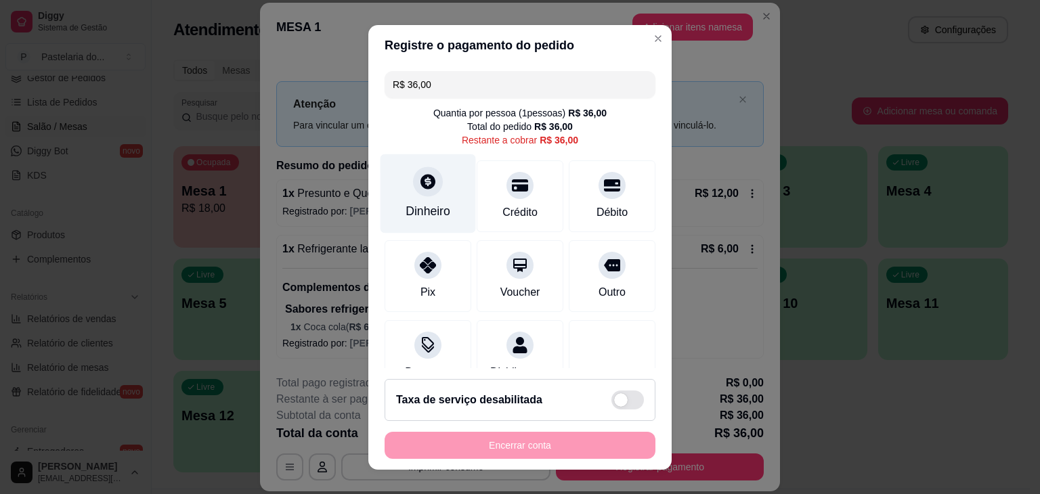
click at [421, 188] on icon at bounding box center [428, 181] width 15 height 15
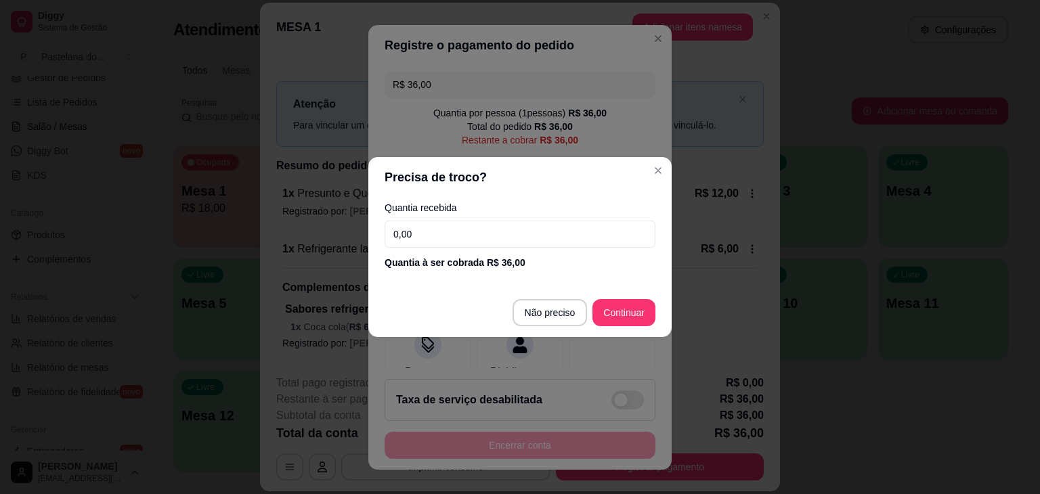
click at [407, 242] on input "0,00" at bounding box center [520, 234] width 271 height 27
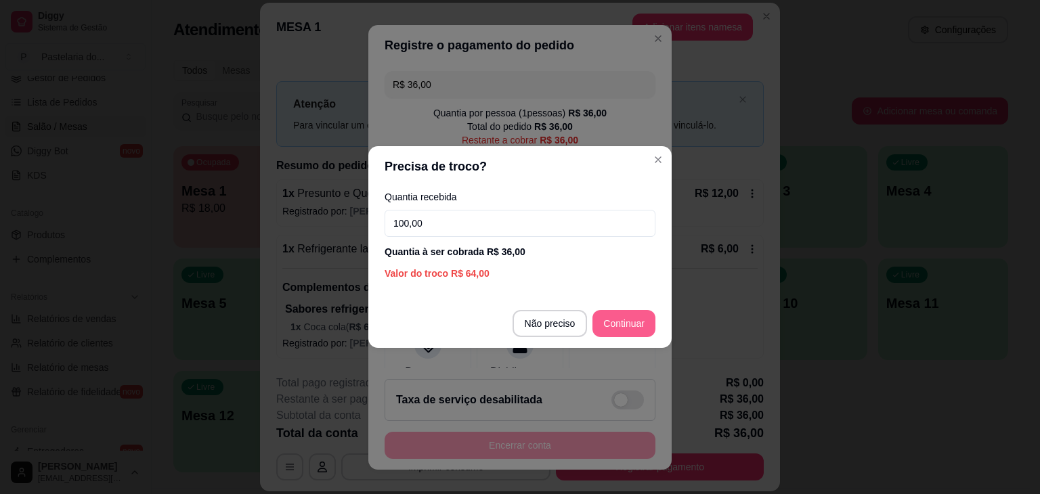
type input "100,00"
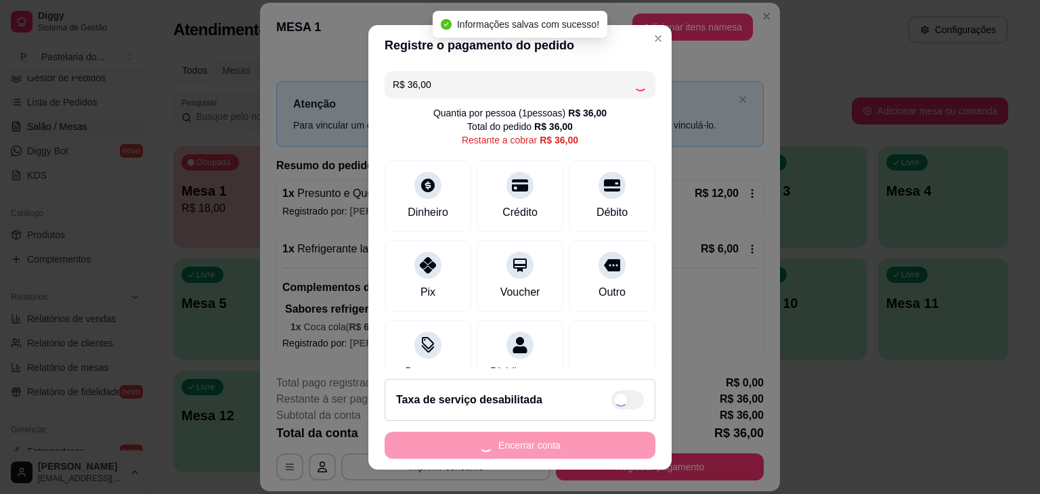
type input "R$ 0,00"
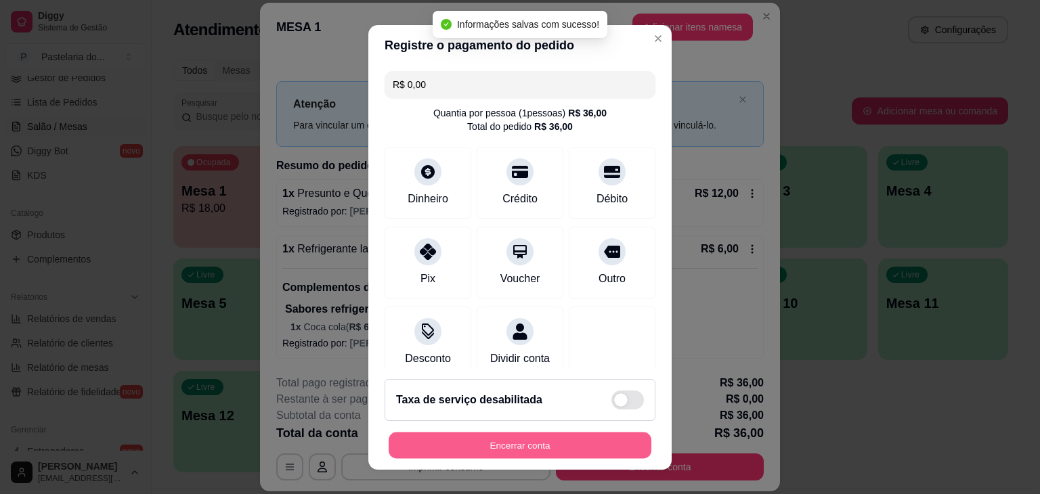
click at [577, 444] on button "Encerrar conta" at bounding box center [520, 445] width 263 height 26
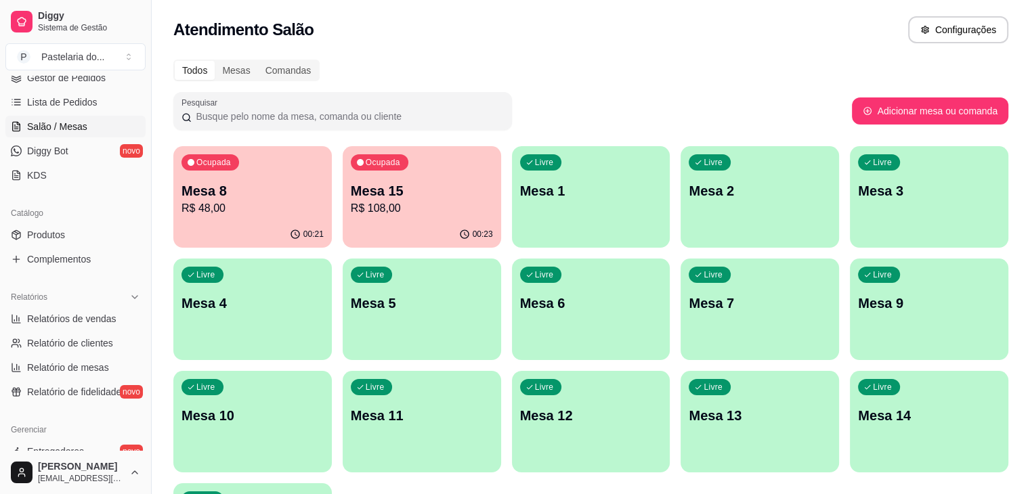
click at [91, 75] on div "Diggy Sistema de Gestão P Pastelaria do ... Loja aberta Plano Customizado até 2…" at bounding box center [75, 247] width 151 height 494
click at [87, 80] on span "Gestor de Pedidos" at bounding box center [66, 78] width 79 height 14
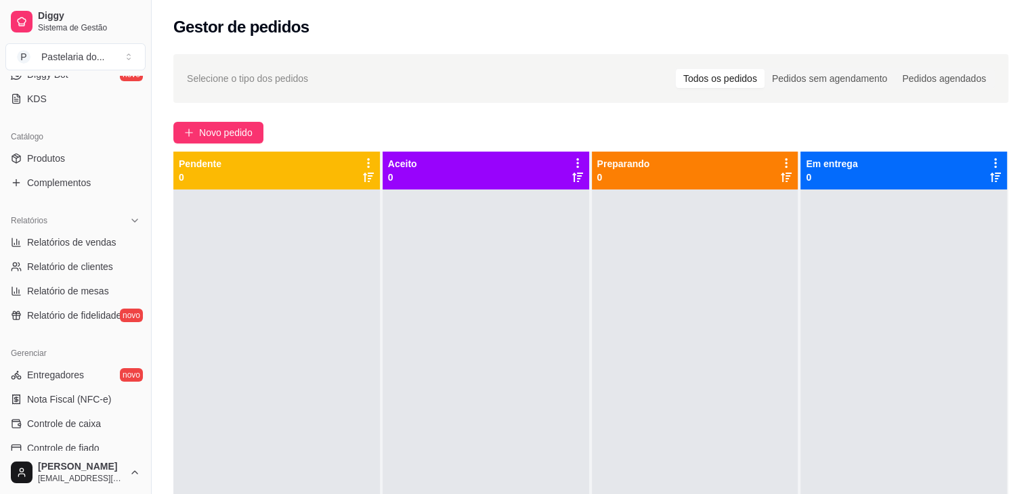
scroll to position [209, 0]
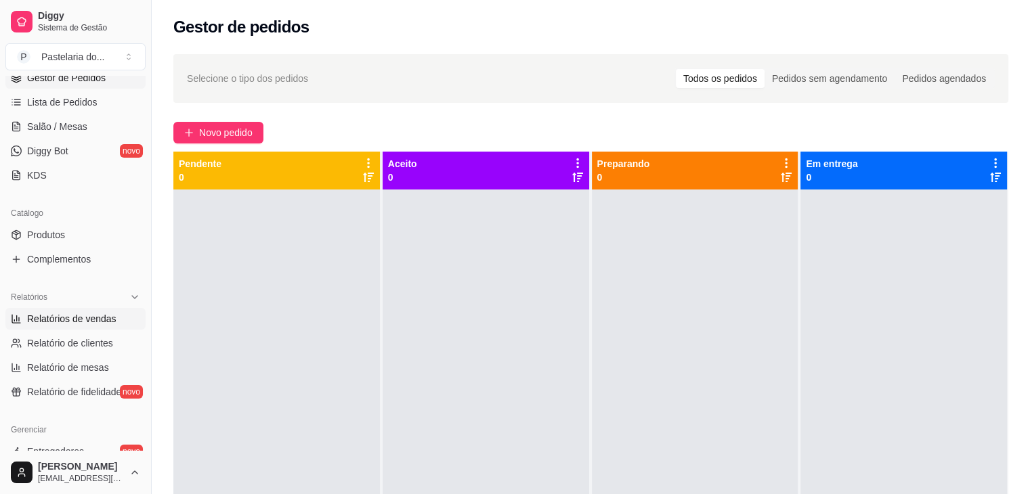
click at [76, 318] on span "Relatórios de vendas" at bounding box center [71, 319] width 89 height 14
select select "ALL"
select select "0"
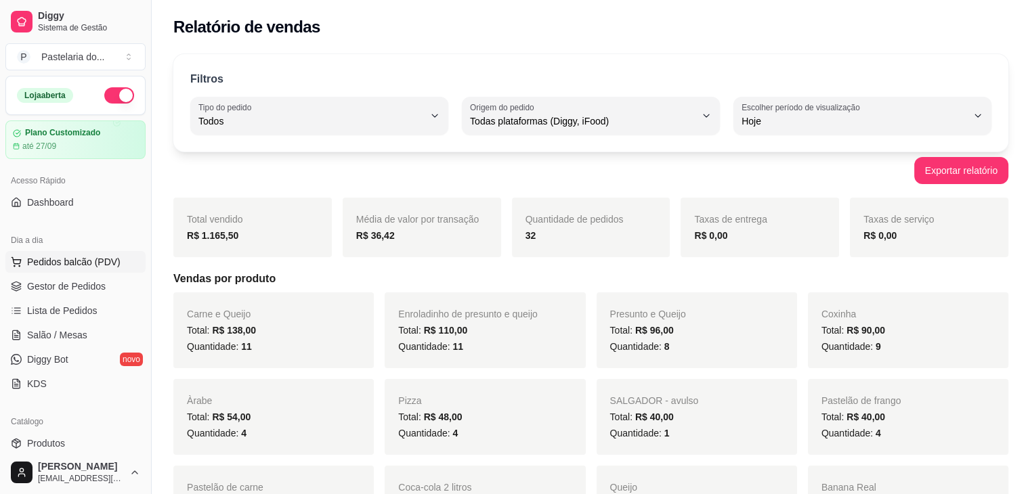
click at [72, 261] on span "Pedidos balcão (PDV)" at bounding box center [73, 262] width 93 height 14
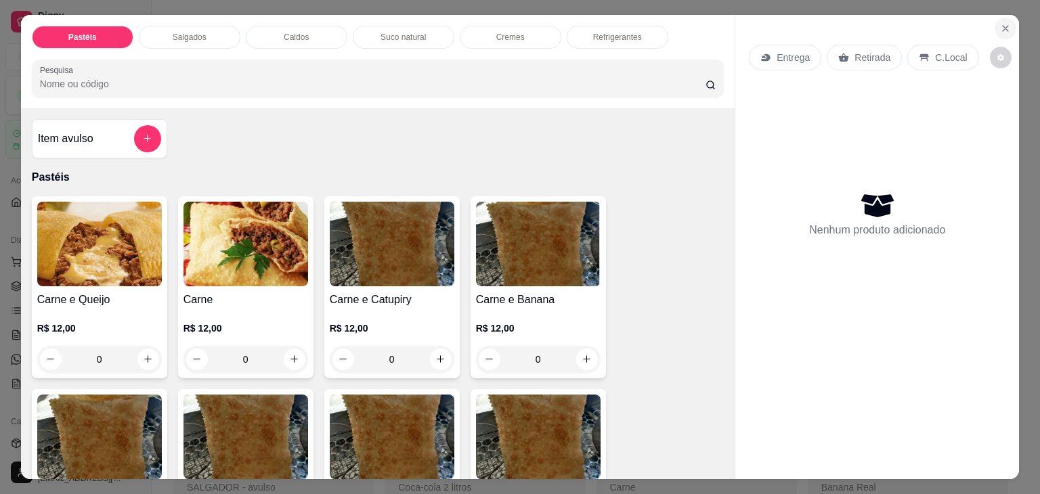
click at [1003, 26] on icon "Close" at bounding box center [1005, 28] width 5 height 5
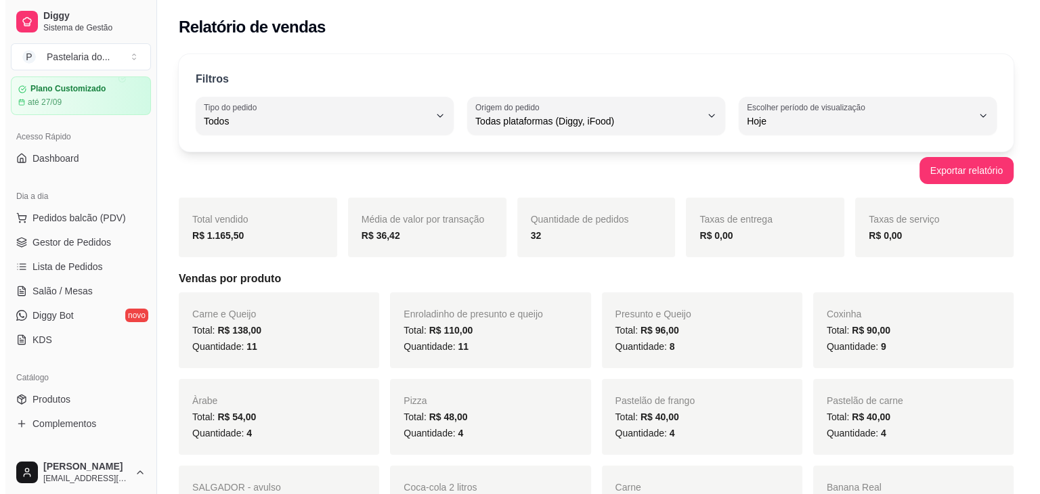
scroll to position [68, 0]
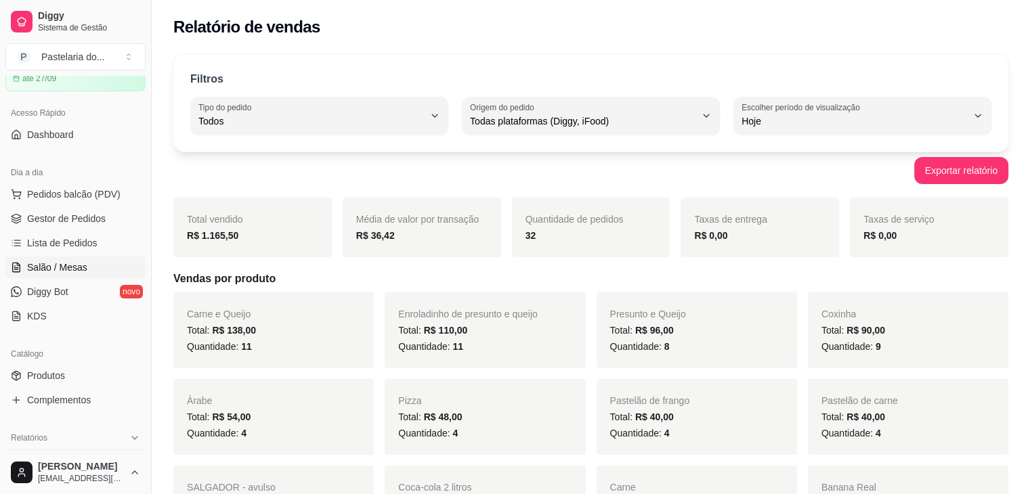
click at [87, 272] on link "Salão / Mesas" at bounding box center [75, 268] width 140 height 22
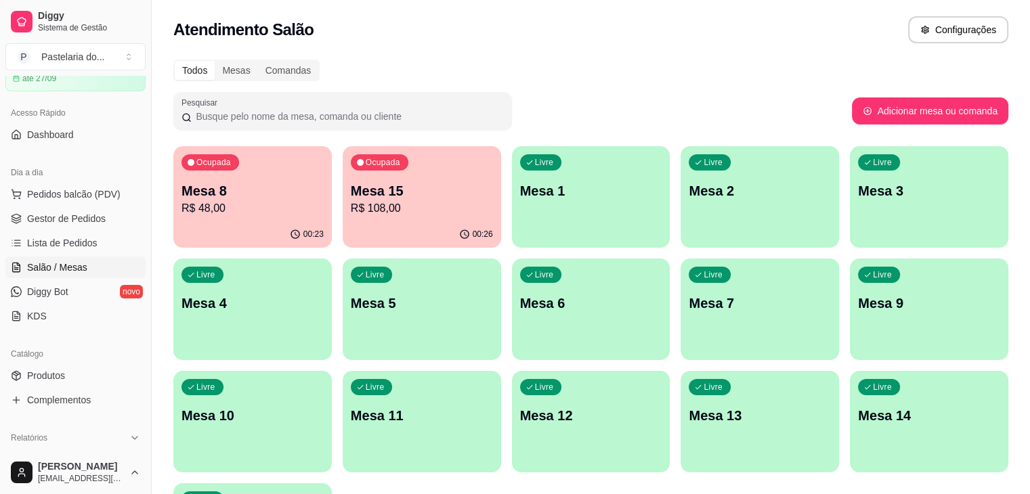
click at [195, 186] on p "Mesa 8" at bounding box center [253, 191] width 142 height 19
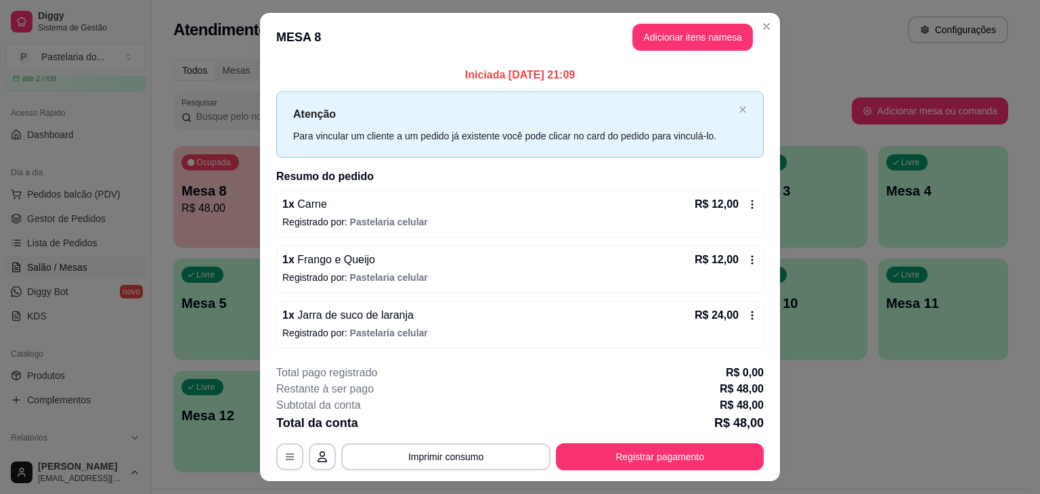
scroll to position [30, 0]
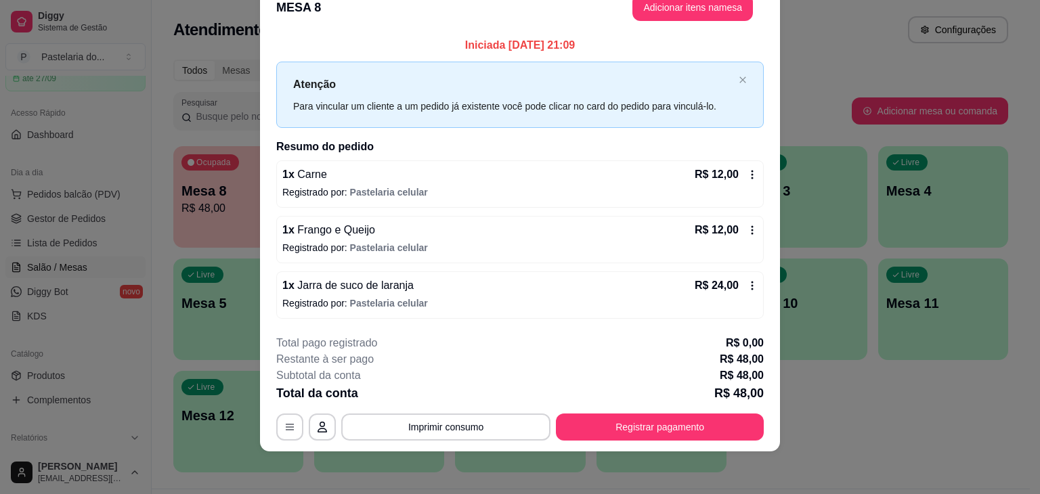
click at [702, 450] on div "**********" at bounding box center [520, 247] width 1040 height 494
click at [688, 438] on button "Registrar pagamento" at bounding box center [660, 427] width 208 height 27
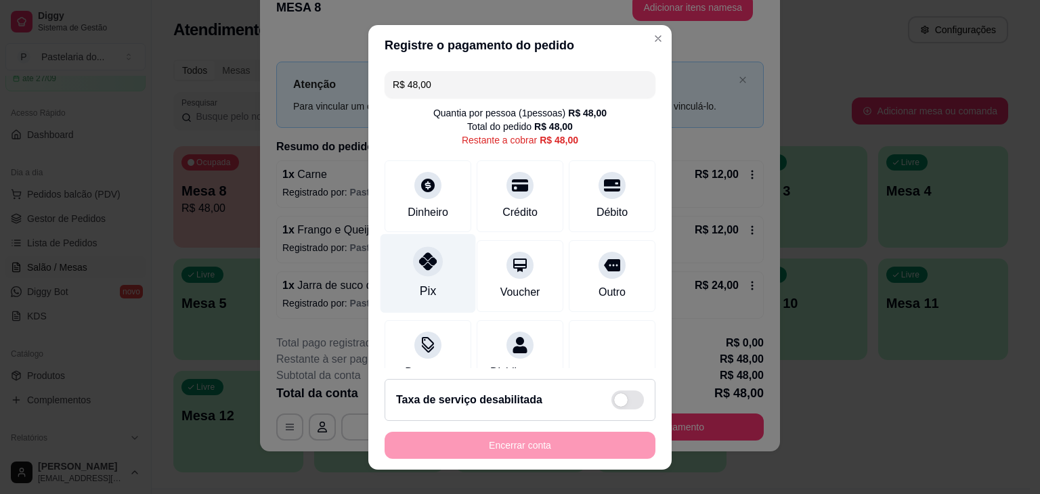
click at [420, 289] on div "Pix" at bounding box center [428, 291] width 16 height 18
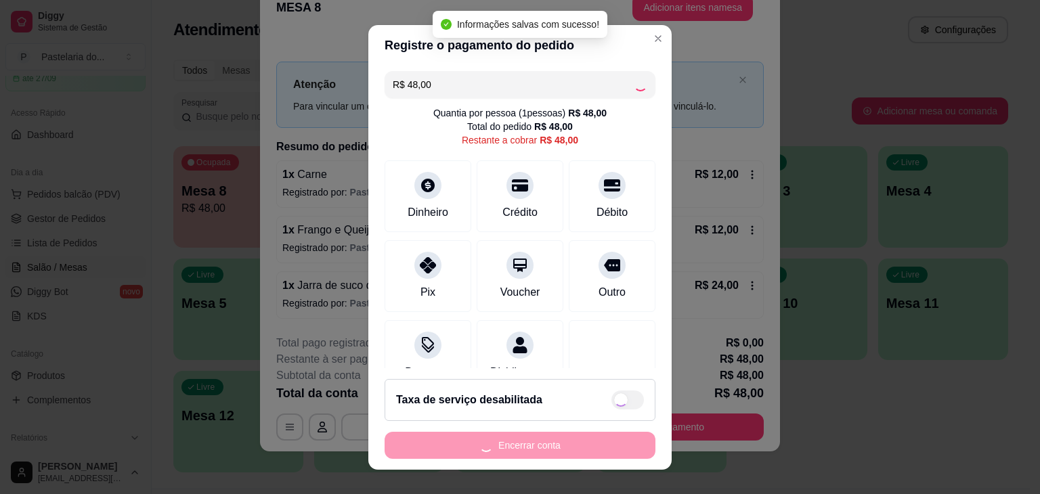
type input "R$ 0,00"
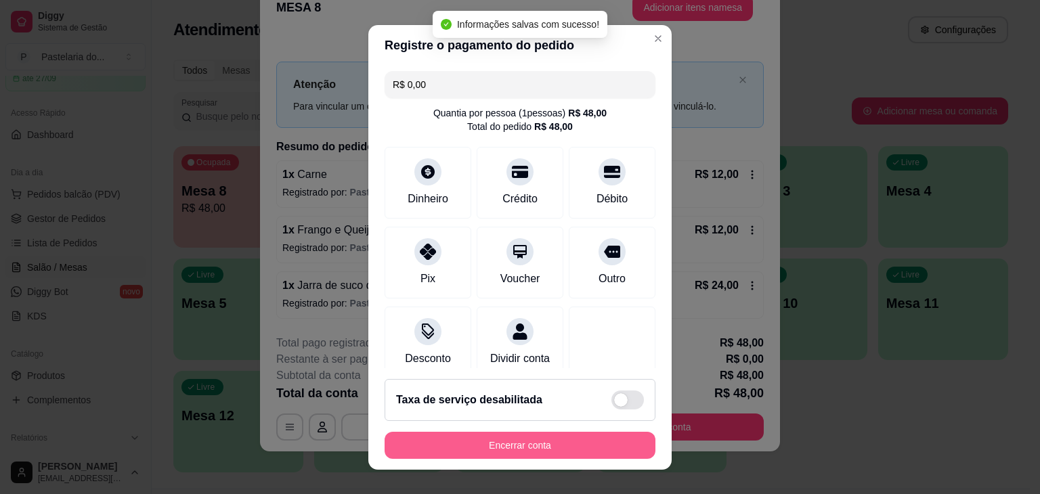
click at [473, 454] on button "Encerrar conta" at bounding box center [520, 445] width 271 height 27
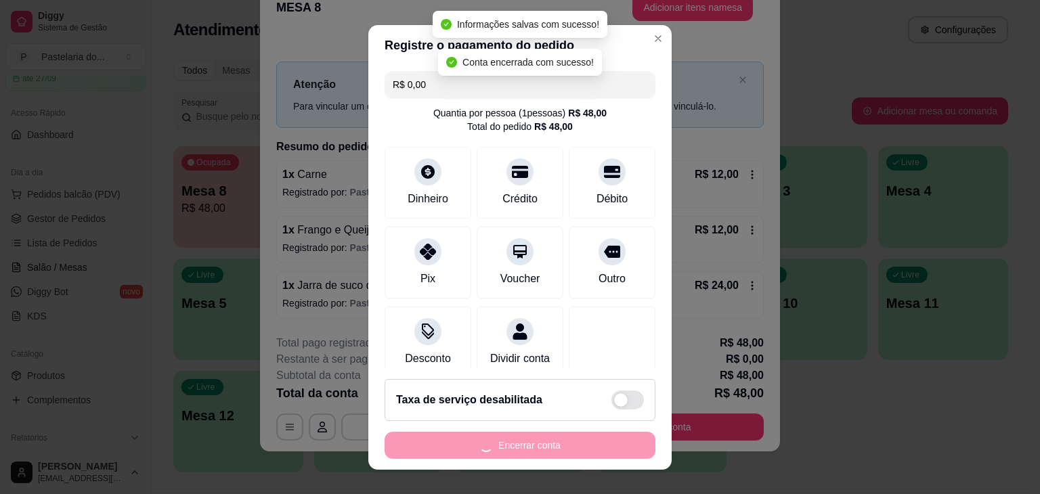
scroll to position [0, 0]
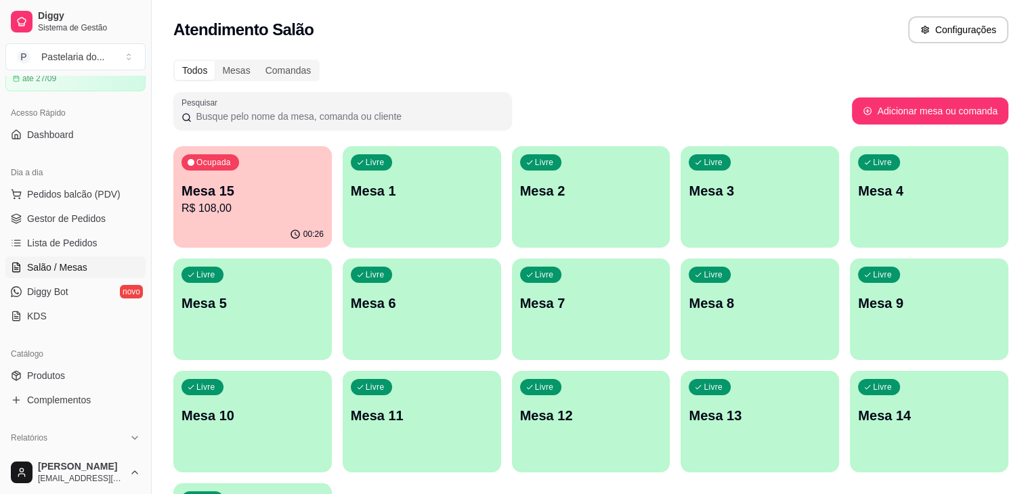
click at [228, 209] on p "R$ 108,00" at bounding box center [253, 208] width 142 height 16
click at [309, 182] on div "Ocupada Mesa 15 R$ 108,00 00:26 Livre Mesa 1 Livre Mesa 2 Livre Mesa 3 Livre Me…" at bounding box center [590, 365] width 835 height 439
click at [200, 190] on p "Mesa 15" at bounding box center [253, 191] width 142 height 19
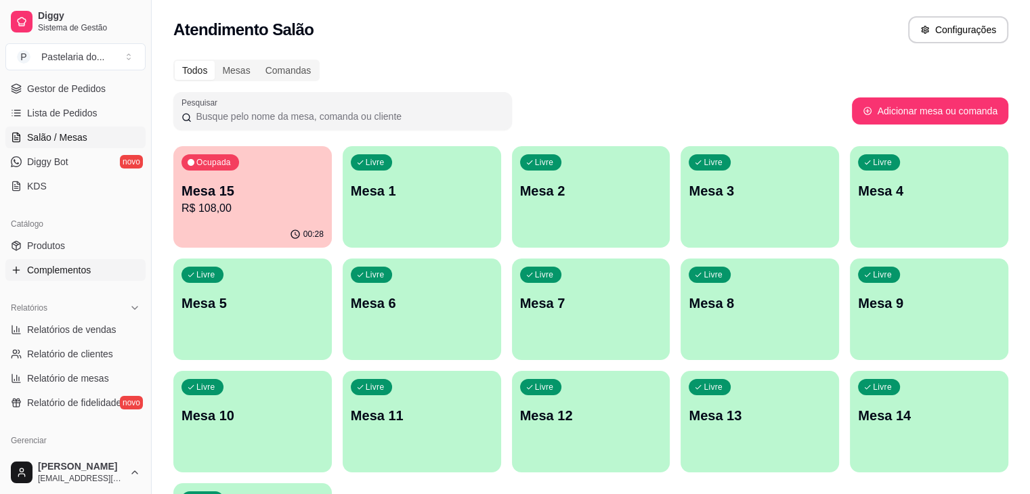
scroll to position [339, 0]
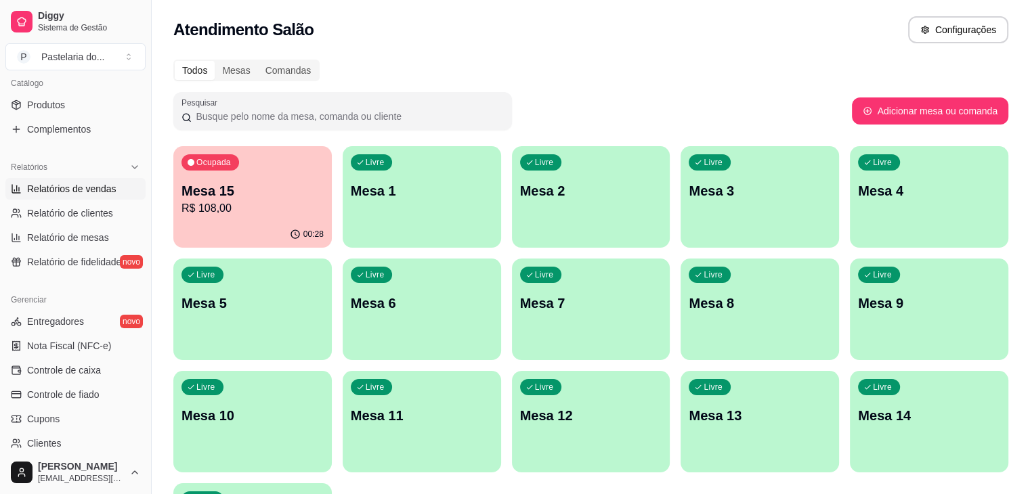
click at [89, 191] on span "Relatórios de vendas" at bounding box center [71, 189] width 89 height 14
select select "ALL"
select select "0"
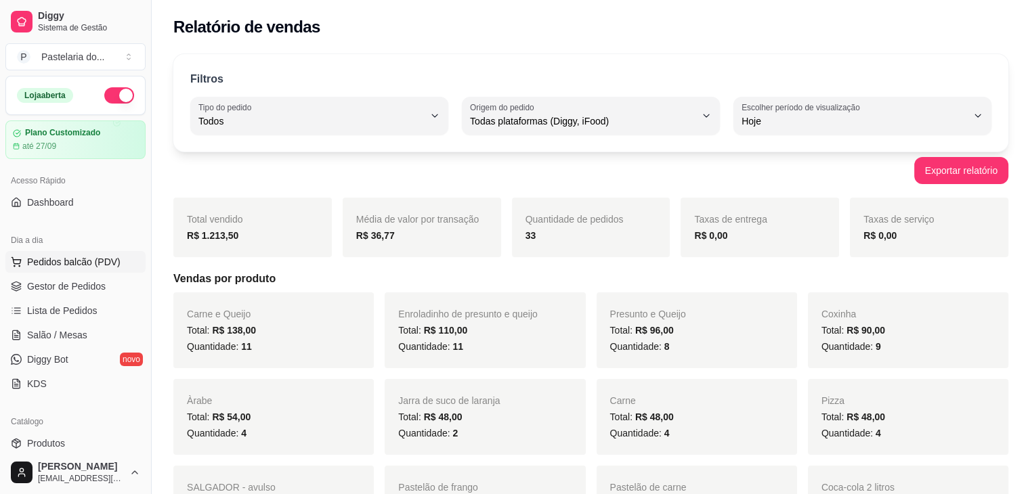
click at [74, 253] on button "Pedidos balcão (PDV)" at bounding box center [75, 262] width 140 height 22
click at [70, 291] on span "Gestor de Pedidos" at bounding box center [66, 287] width 79 height 14
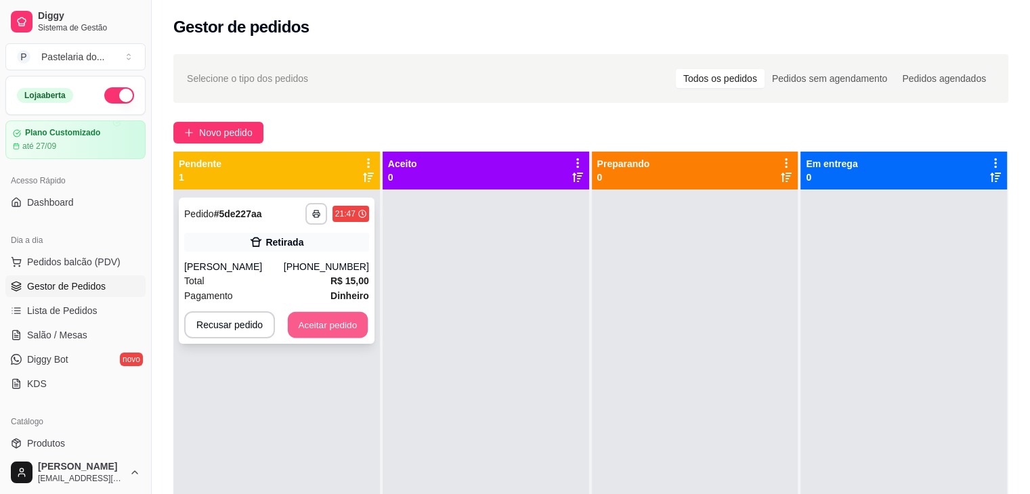
click at [308, 327] on button "Aceitar pedido" at bounding box center [328, 325] width 80 height 26
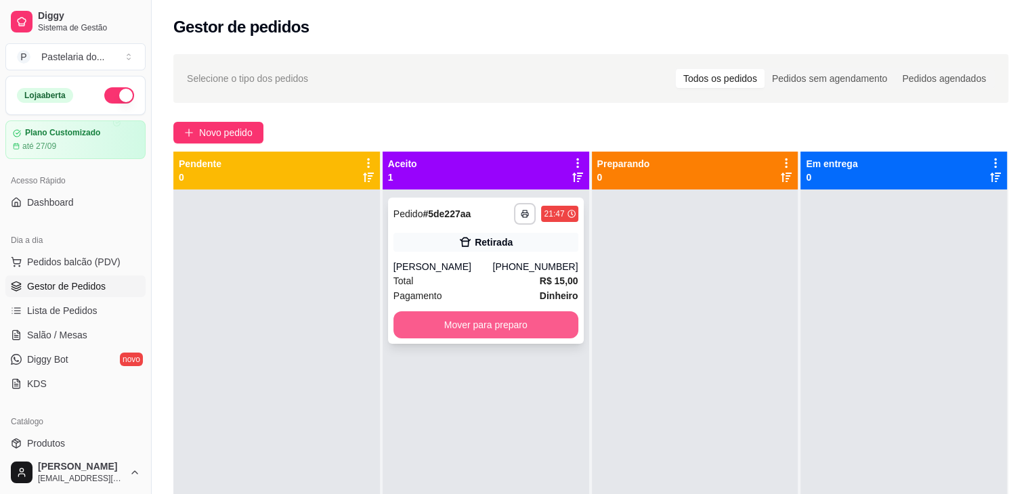
click at [488, 334] on button "Mover para preparo" at bounding box center [486, 325] width 185 height 27
click at [488, 334] on div "Mover para preparo" at bounding box center [486, 325] width 185 height 27
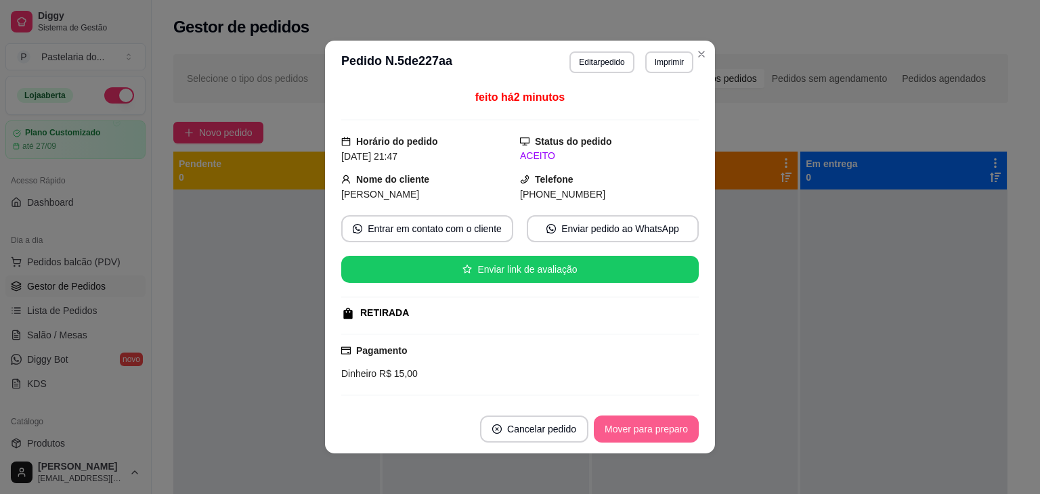
click at [642, 425] on button "Mover para preparo" at bounding box center [646, 429] width 105 height 27
click at [642, 425] on div "Mover para preparo" at bounding box center [646, 429] width 105 height 27
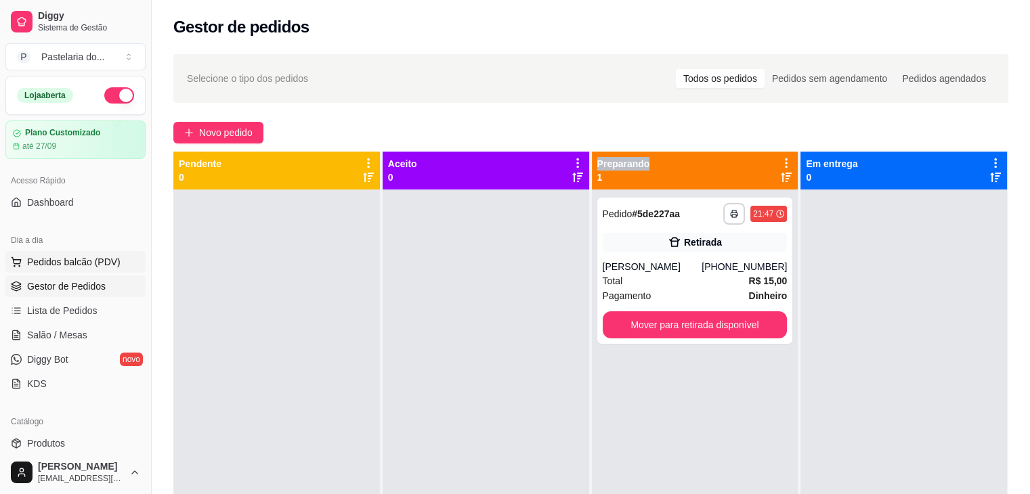
click at [83, 266] on span "Pedidos balcão (PDV)" at bounding box center [73, 262] width 93 height 14
click at [60, 333] on span "Salão / Mesas" at bounding box center [57, 336] width 60 height 14
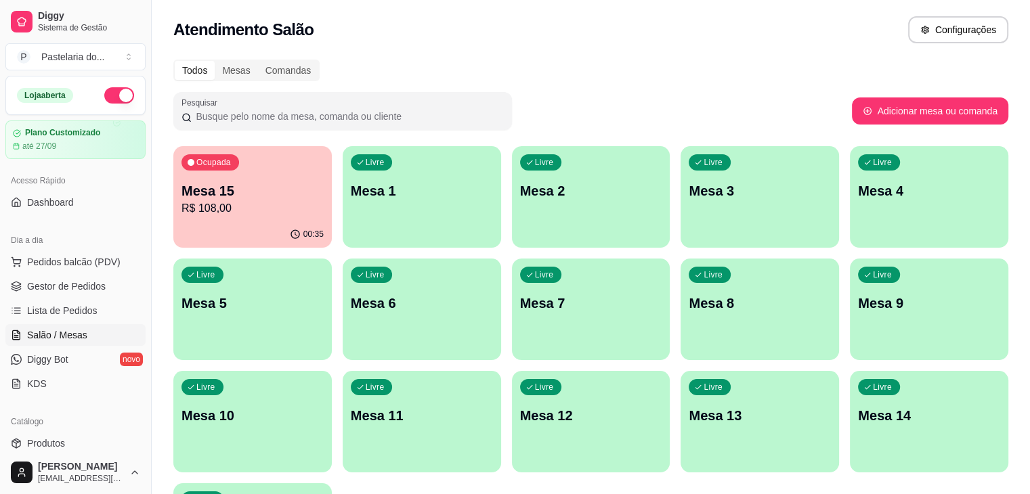
click at [275, 198] on p "Mesa 15" at bounding box center [253, 191] width 142 height 19
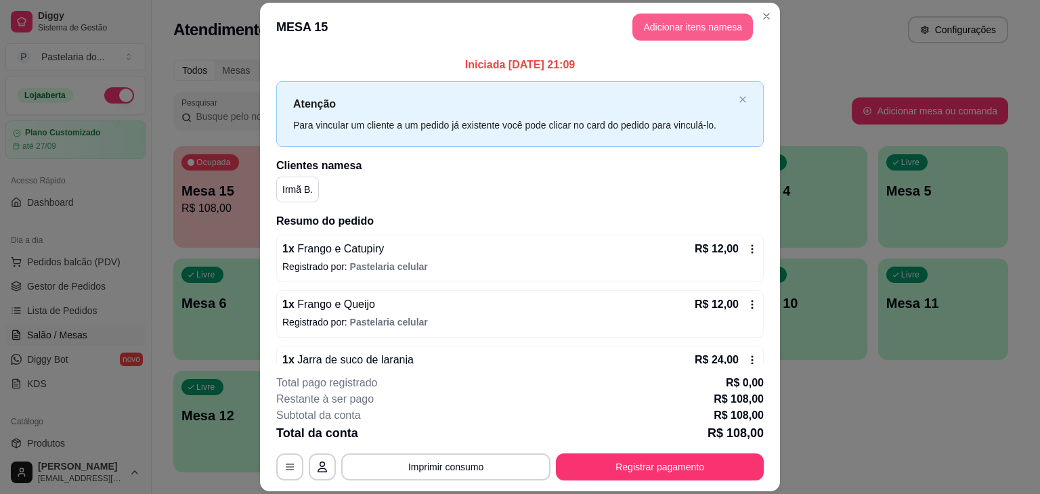
click at [710, 24] on button "Adicionar itens na mesa" at bounding box center [693, 27] width 121 height 27
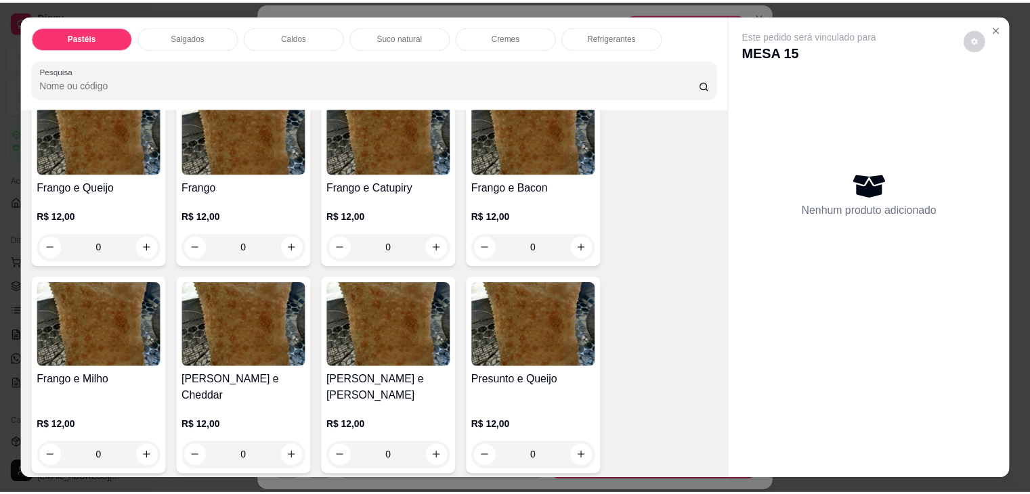
scroll to position [542, 0]
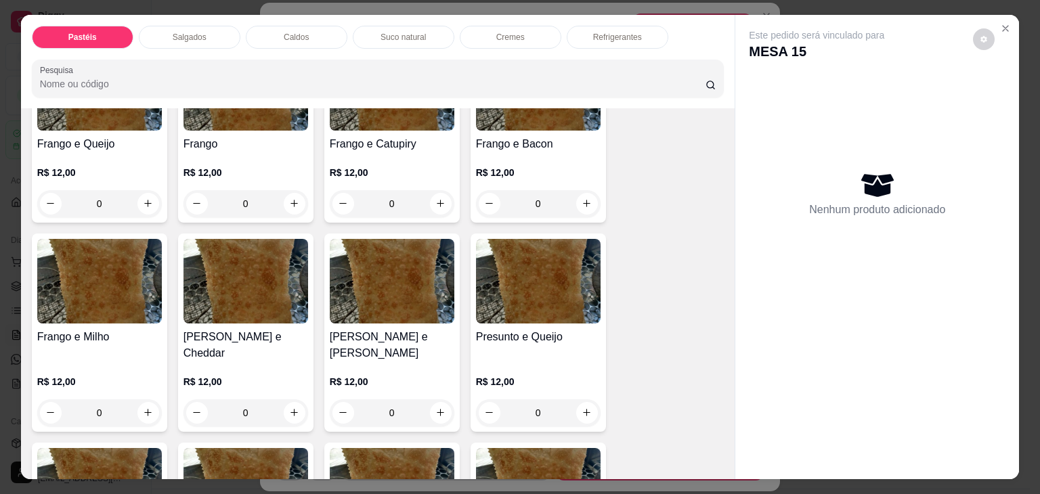
click at [578, 400] on div "0" at bounding box center [538, 413] width 125 height 27
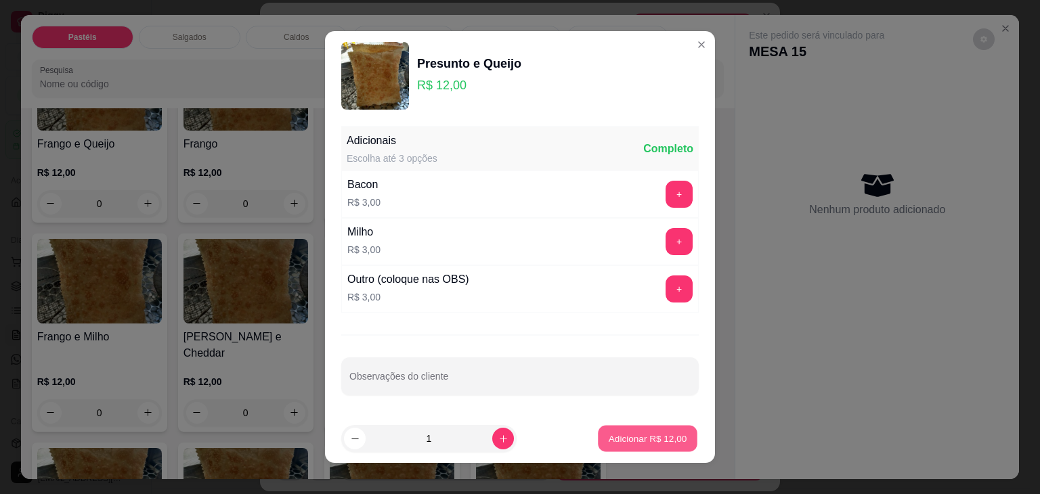
click at [622, 438] on p "Adicionar R$ 12,00" at bounding box center [648, 438] width 79 height 13
type input "1"
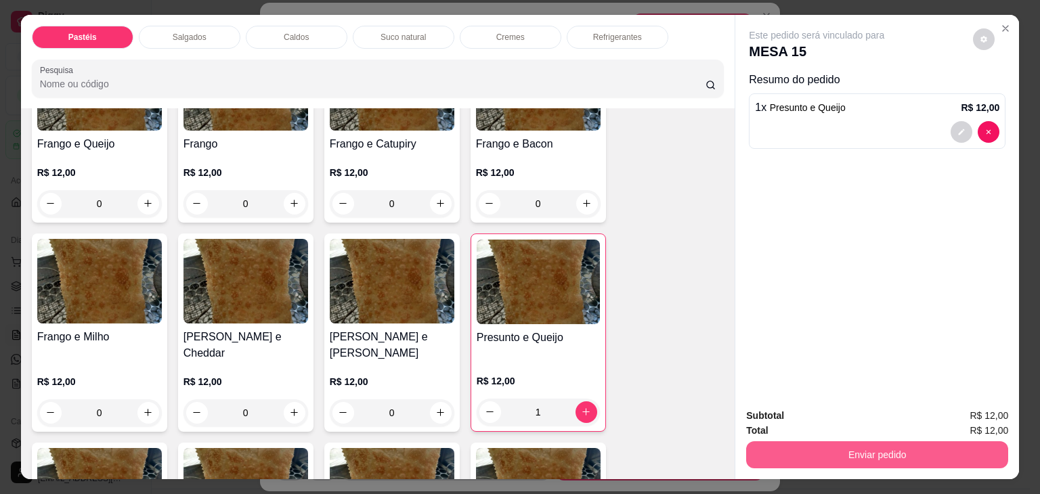
click at [910, 459] on button "Enviar pedido" at bounding box center [877, 455] width 262 height 27
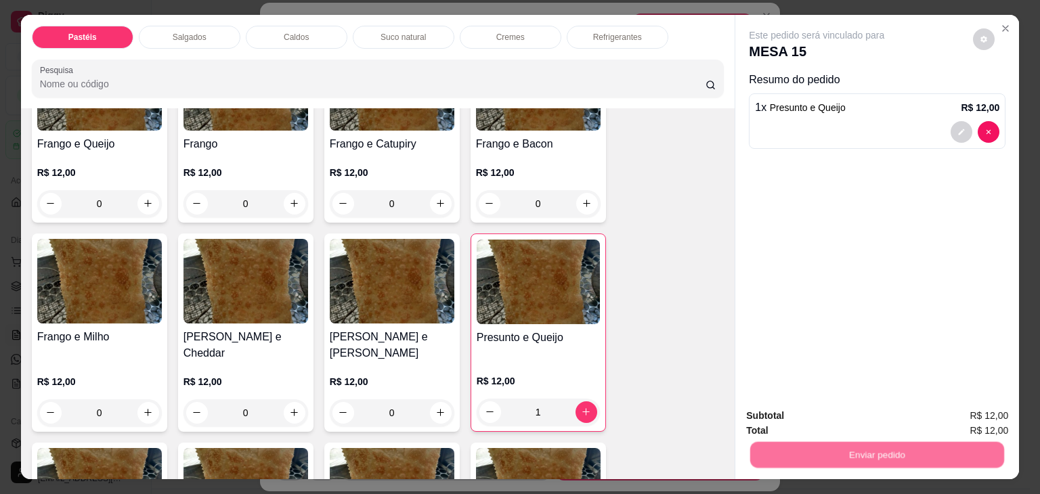
click at [820, 419] on button "Não registrar e enviar pedido" at bounding box center [832, 416] width 137 height 25
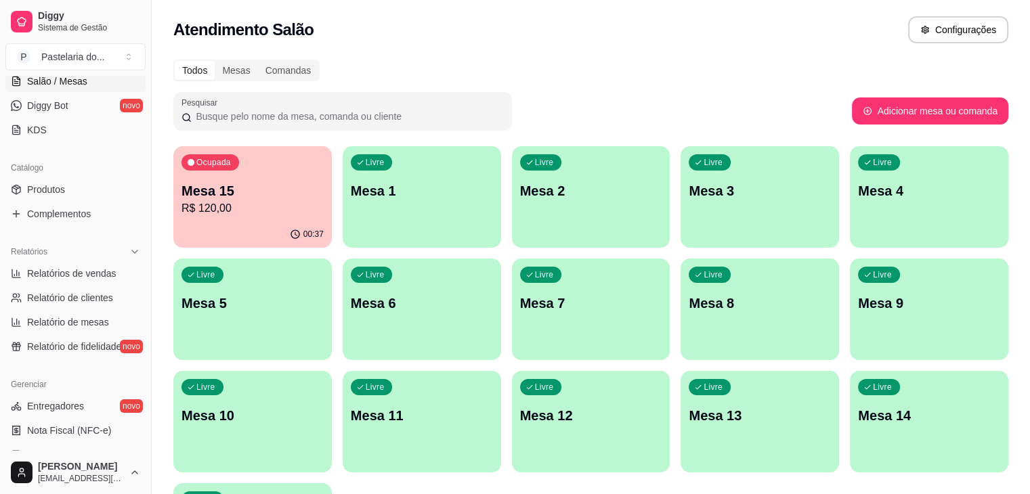
scroll to position [271, 0]
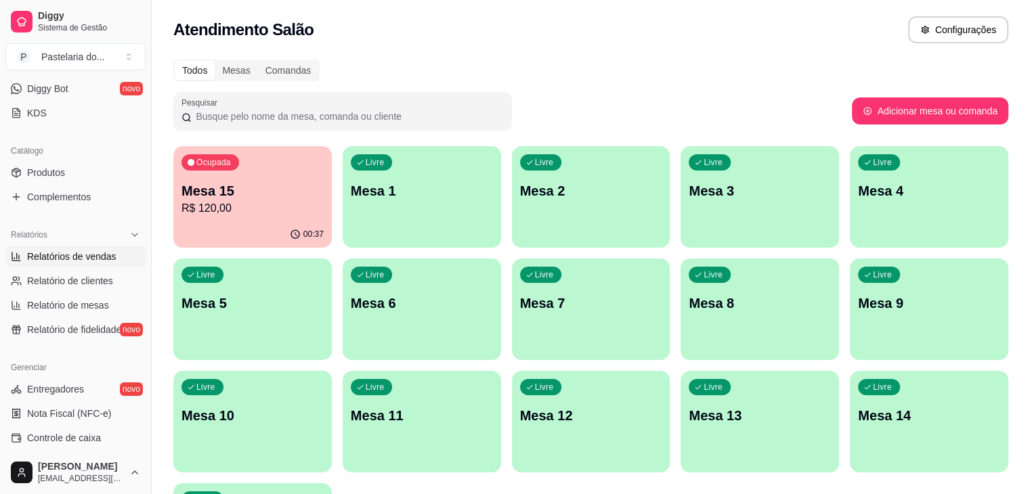
click at [71, 253] on span "Relatórios de vendas" at bounding box center [71, 257] width 89 height 14
select select "ALL"
select select "0"
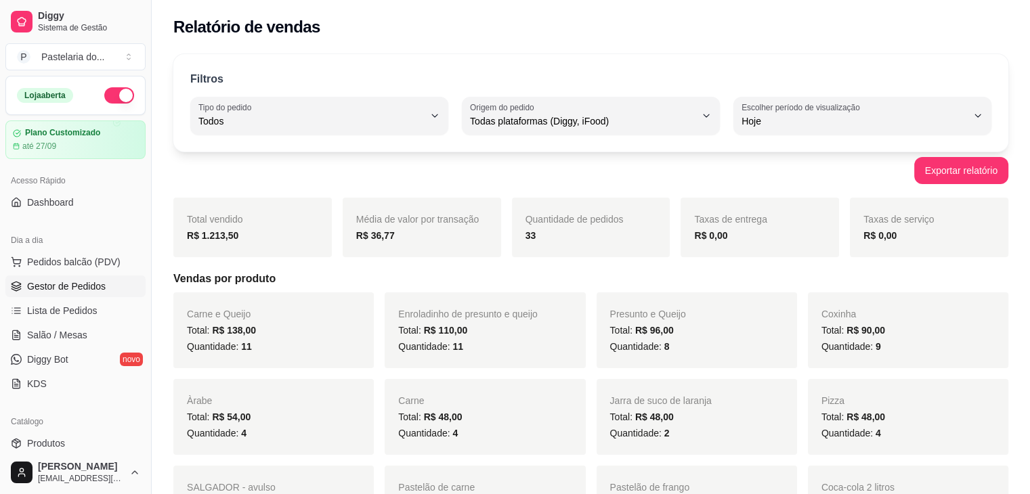
click at [76, 282] on span "Gestor de Pedidos" at bounding box center [66, 287] width 79 height 14
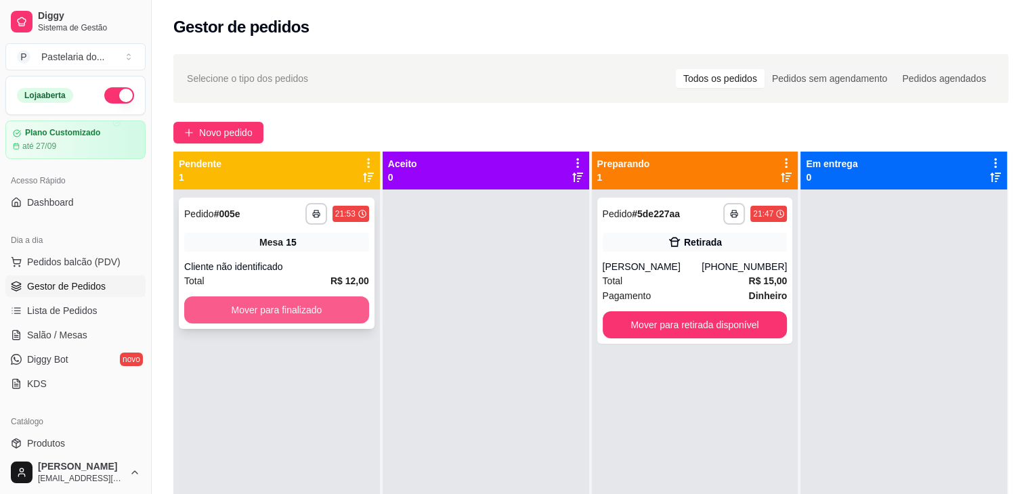
click at [331, 303] on button "Mover para finalizado" at bounding box center [276, 310] width 185 height 27
click at [331, 303] on div "Mover para finalizado" at bounding box center [276, 310] width 185 height 27
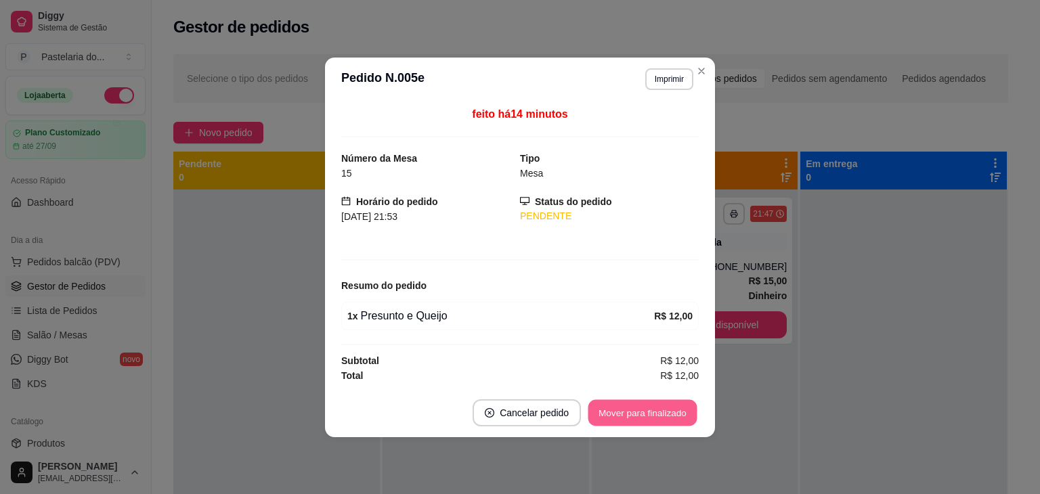
click at [642, 420] on button "Mover para finalizado" at bounding box center [643, 413] width 109 height 26
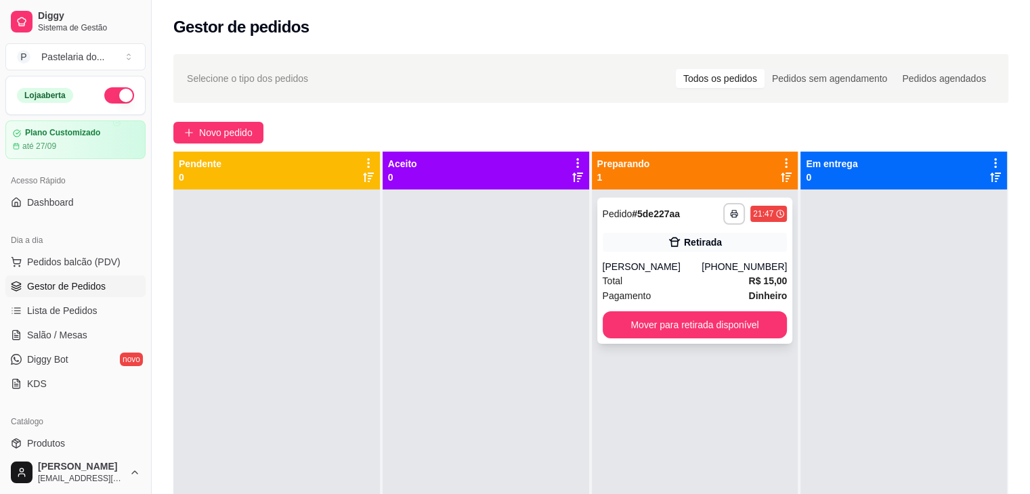
click at [761, 338] on div "**********" at bounding box center [695, 271] width 196 height 146
click at [705, 324] on button "Mover para retirada disponível" at bounding box center [695, 325] width 185 height 27
click at [705, 324] on div "Mover para retirada disponível" at bounding box center [695, 325] width 185 height 27
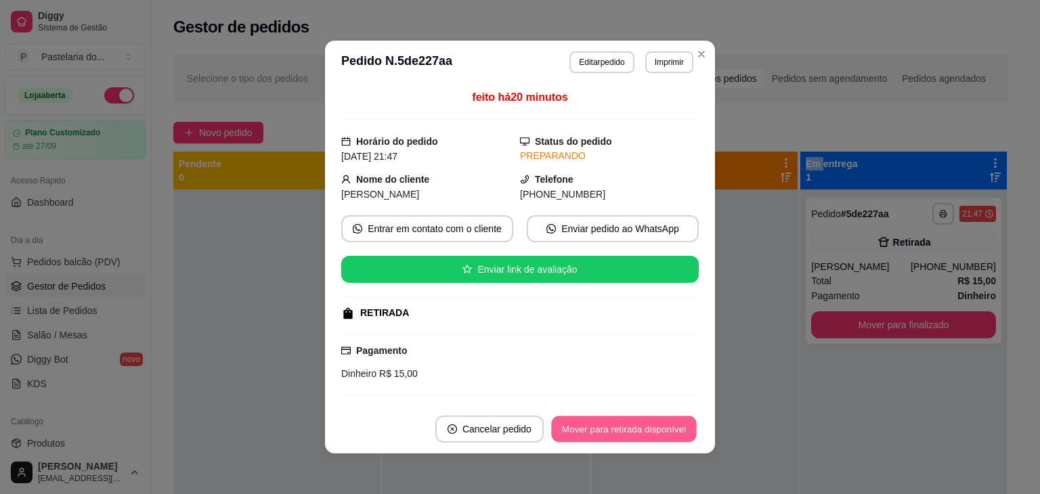
click at [654, 425] on button "Mover para retirada disponível" at bounding box center [623, 430] width 145 height 26
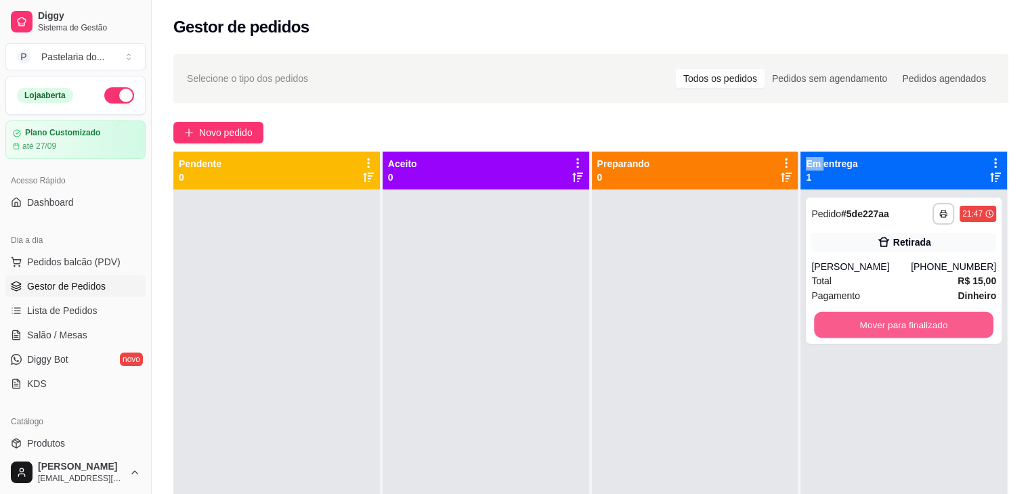
click at [933, 325] on button "Mover para finalizado" at bounding box center [903, 325] width 179 height 26
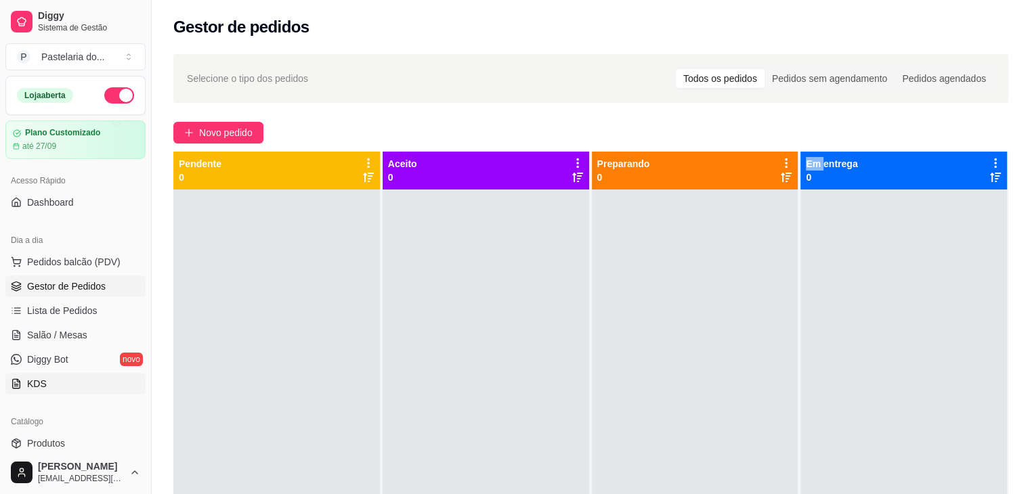
scroll to position [271, 0]
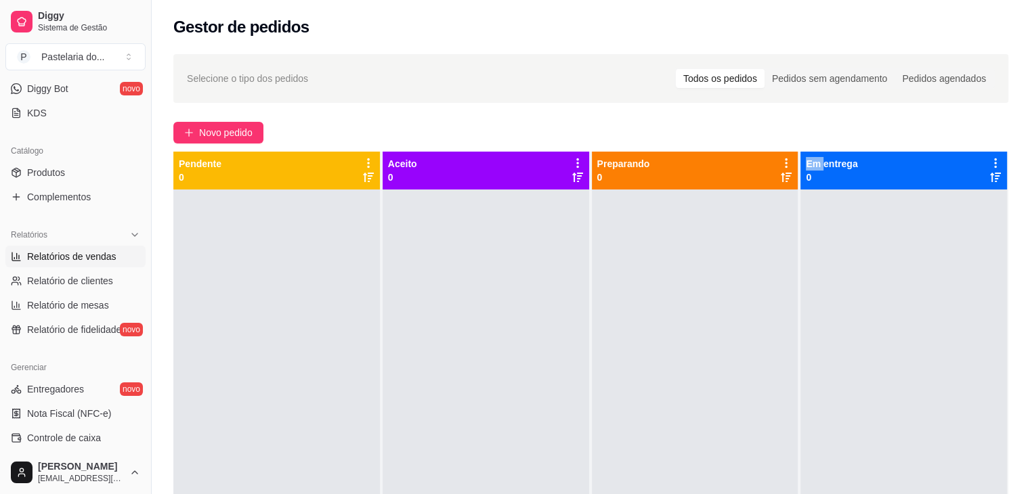
click at [83, 255] on span "Relatórios de vendas" at bounding box center [71, 257] width 89 height 14
select select "ALL"
select select "0"
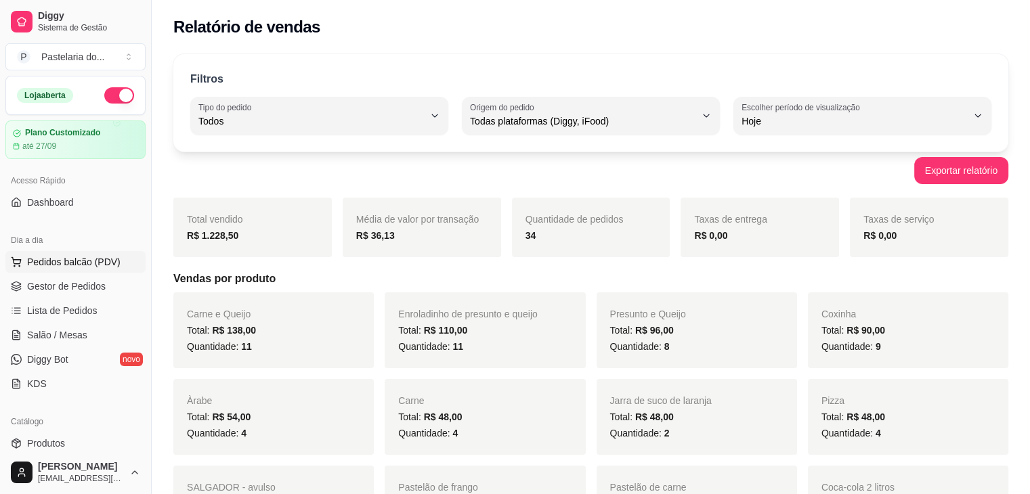
click at [91, 255] on span "Pedidos balcão (PDV)" at bounding box center [73, 262] width 93 height 14
click at [63, 290] on span "Gestor de Pedidos" at bounding box center [66, 287] width 79 height 14
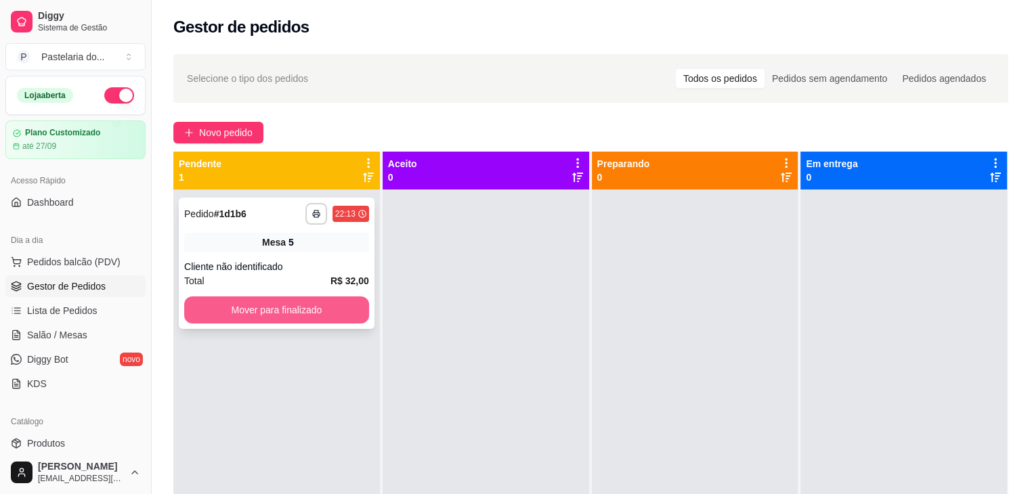
click at [306, 299] on button "Mover para finalizado" at bounding box center [276, 310] width 185 height 27
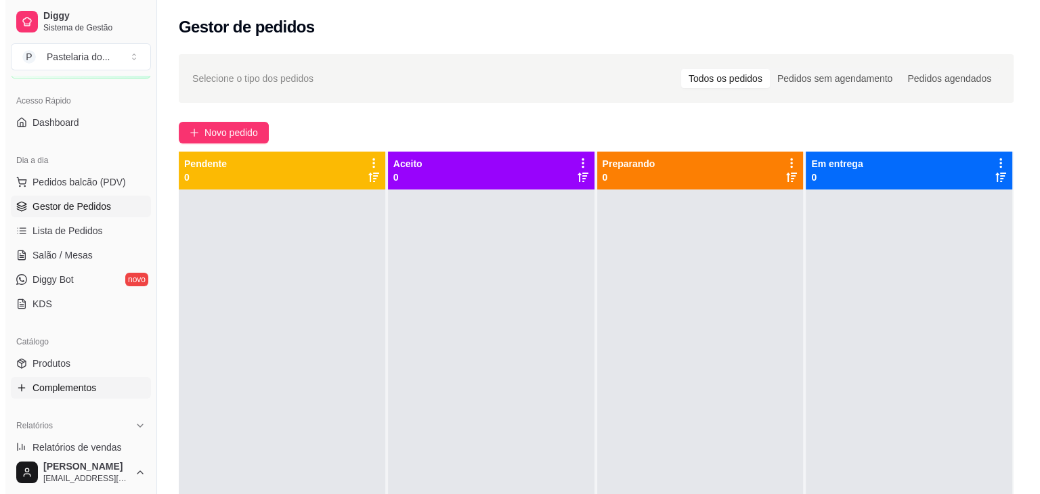
scroll to position [68, 0]
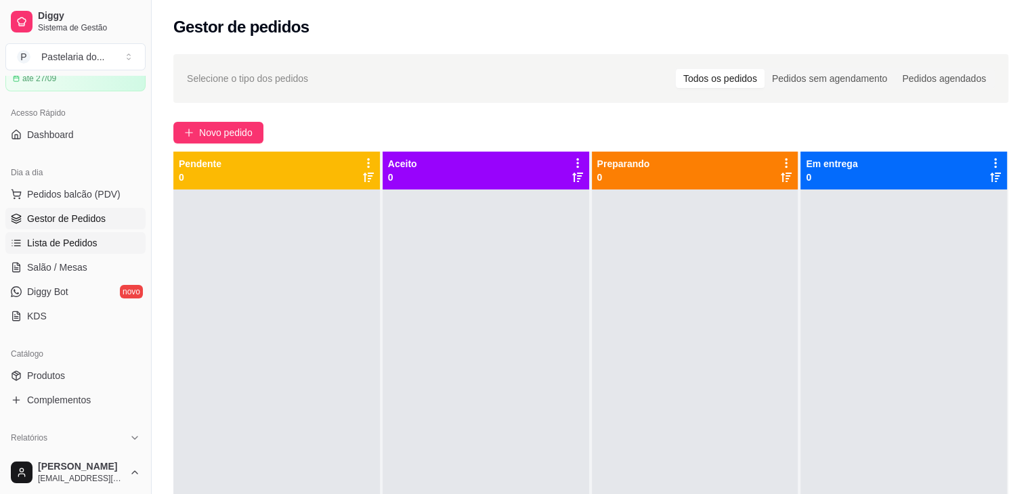
click at [72, 245] on span "Lista de Pedidos" at bounding box center [62, 243] width 70 height 14
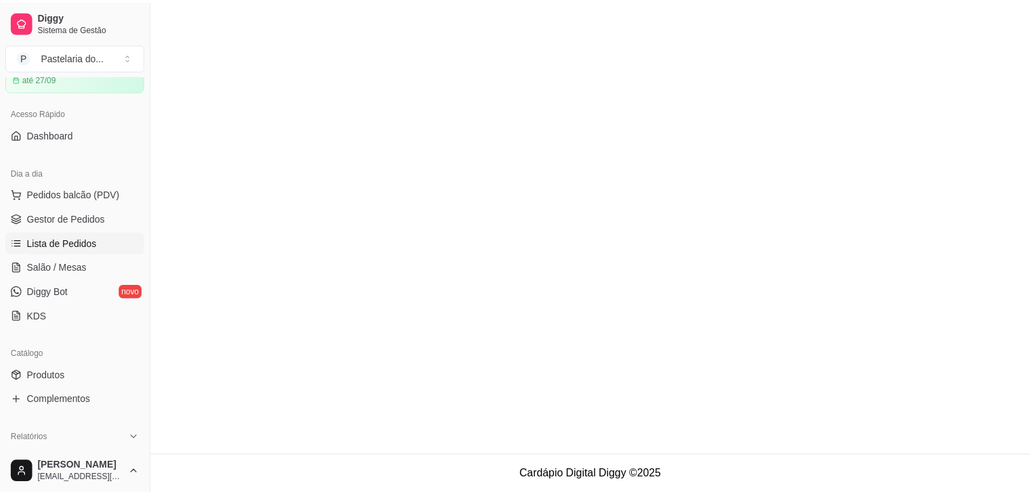
scroll to position [339, 0]
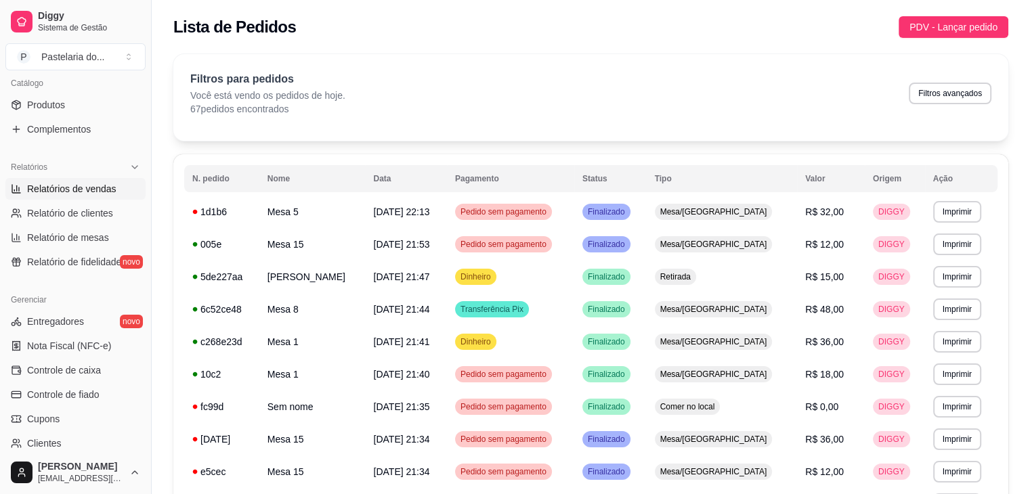
click at [81, 190] on span "Relatórios de vendas" at bounding box center [71, 189] width 89 height 14
select select "ALL"
select select "0"
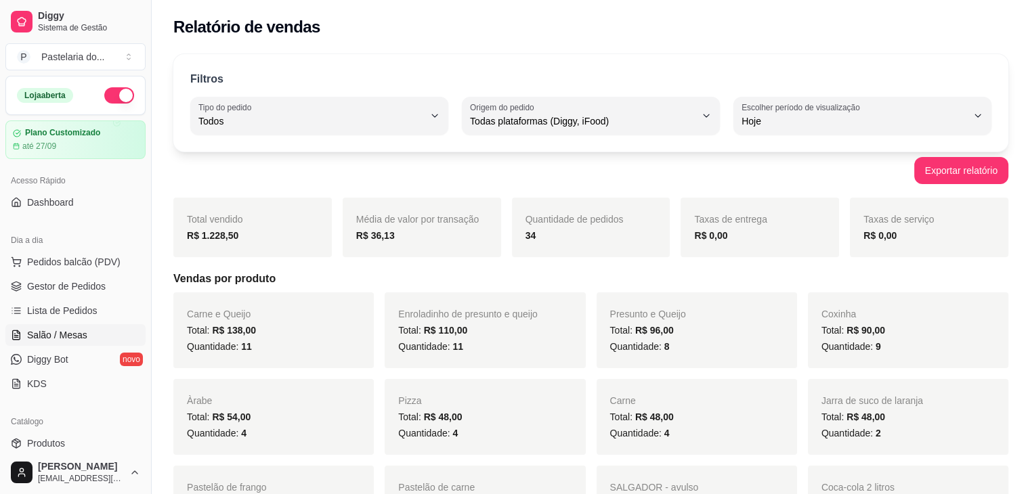
click at [61, 329] on span "Salão / Mesas" at bounding box center [57, 336] width 60 height 14
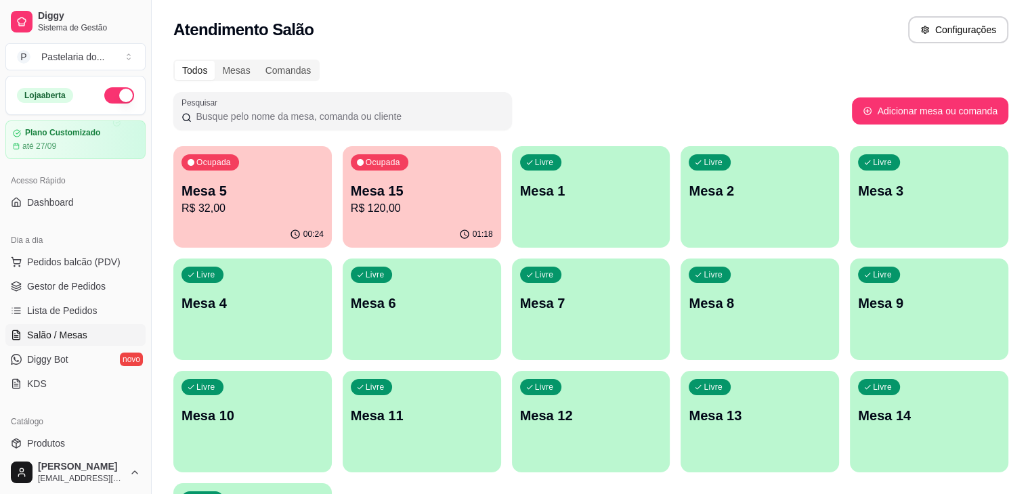
click at [270, 170] on div "Ocupada Mesa 5 R$ 32,00" at bounding box center [252, 183] width 158 height 75
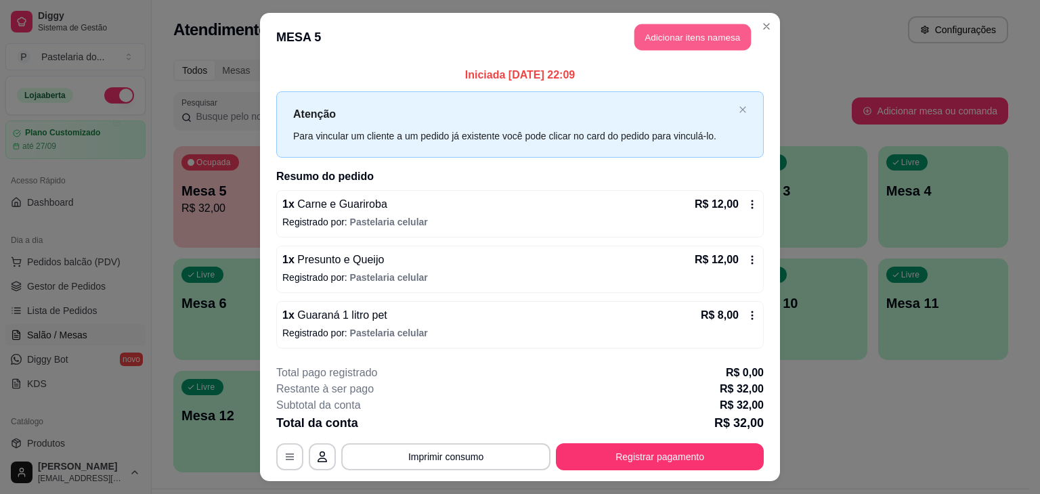
click at [692, 33] on button "Adicionar itens na mesa" at bounding box center [693, 37] width 117 height 26
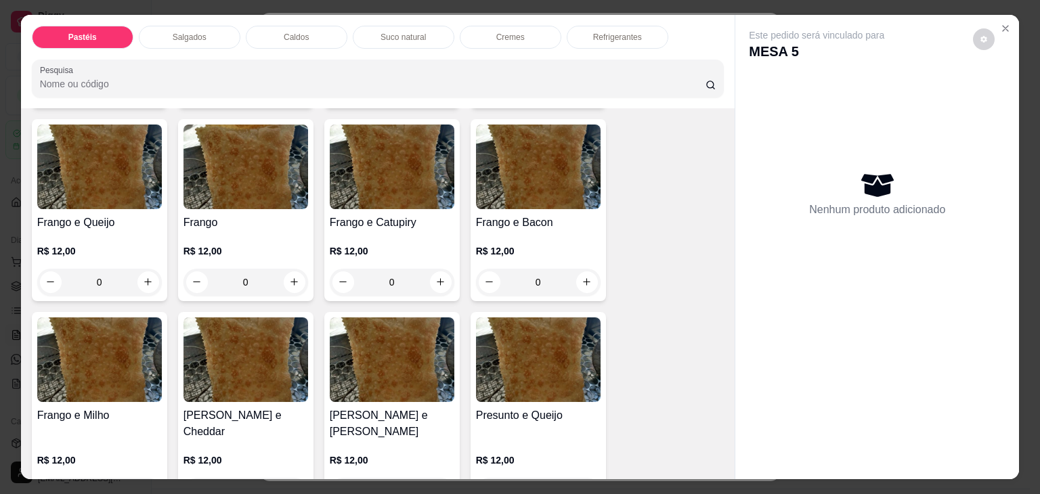
scroll to position [339, 0]
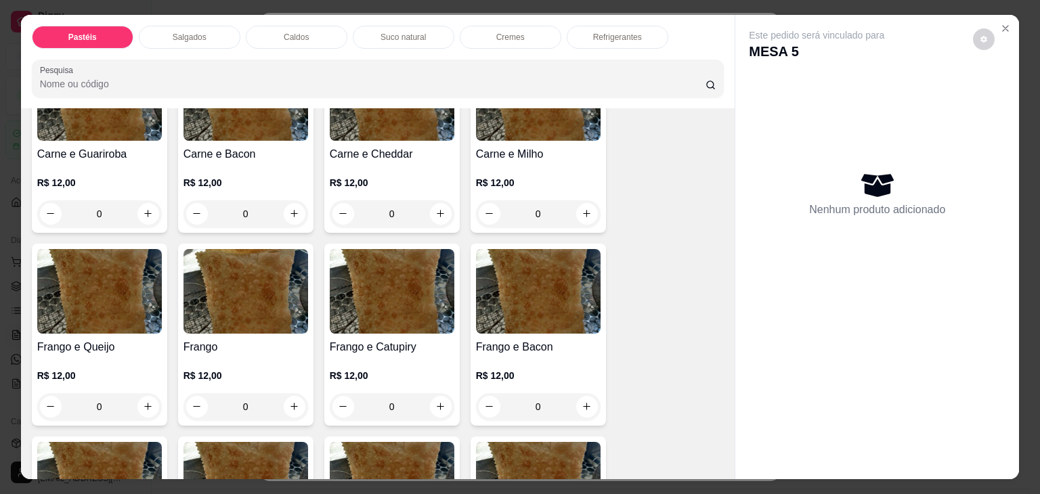
click at [70, 274] on img at bounding box center [99, 291] width 125 height 85
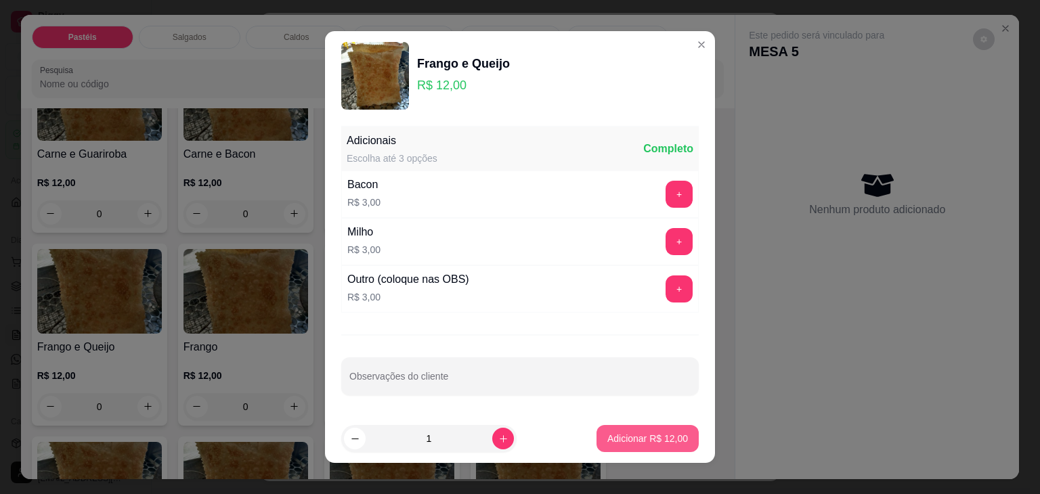
click at [648, 436] on p "Adicionar R$ 12,00" at bounding box center [648, 439] width 81 height 14
type input "1"
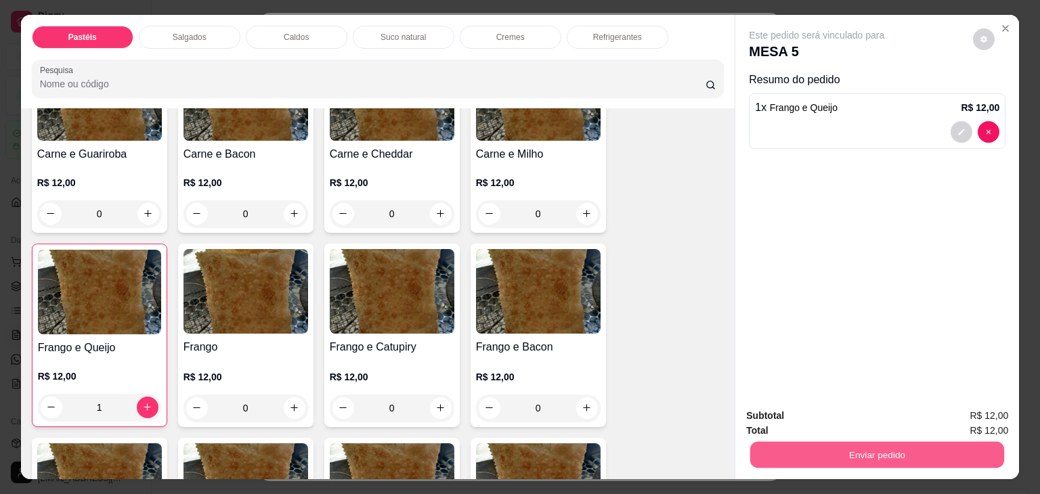
click at [938, 446] on button "Enviar pedido" at bounding box center [877, 455] width 254 height 26
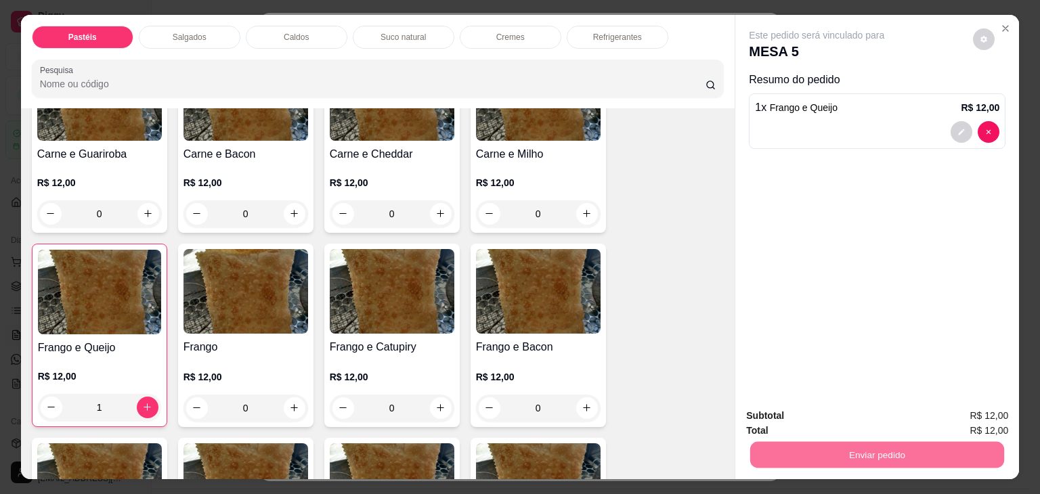
click at [883, 411] on button "Não registrar e enviar pedido" at bounding box center [832, 417] width 141 height 26
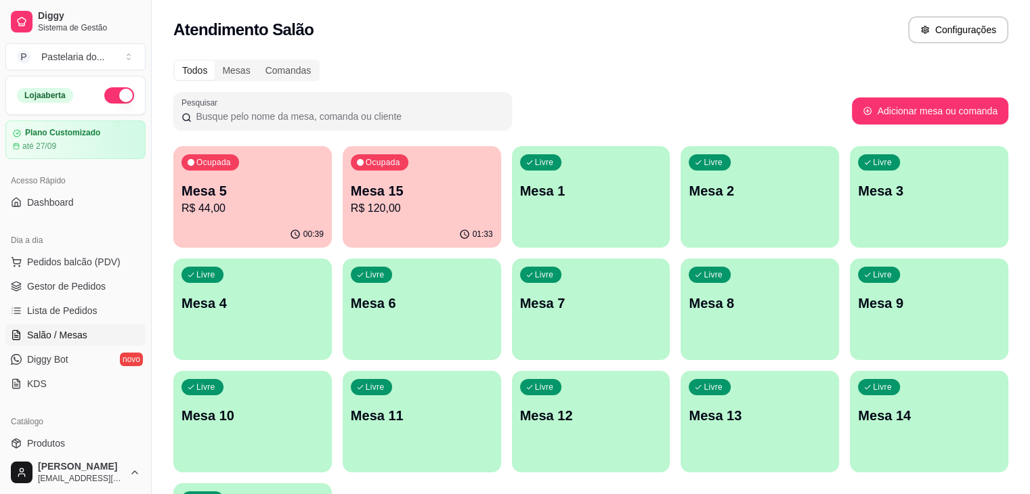
click at [562, 58] on div "Todos Mesas Comandas Pesquisar Adicionar mesa ou comanda Ocupada Mesa 5 R$ 44,0…" at bounding box center [591, 326] width 878 height 550
click at [261, 165] on div "Ocupada Mesa 5 R$ 44,00" at bounding box center [252, 183] width 158 height 75
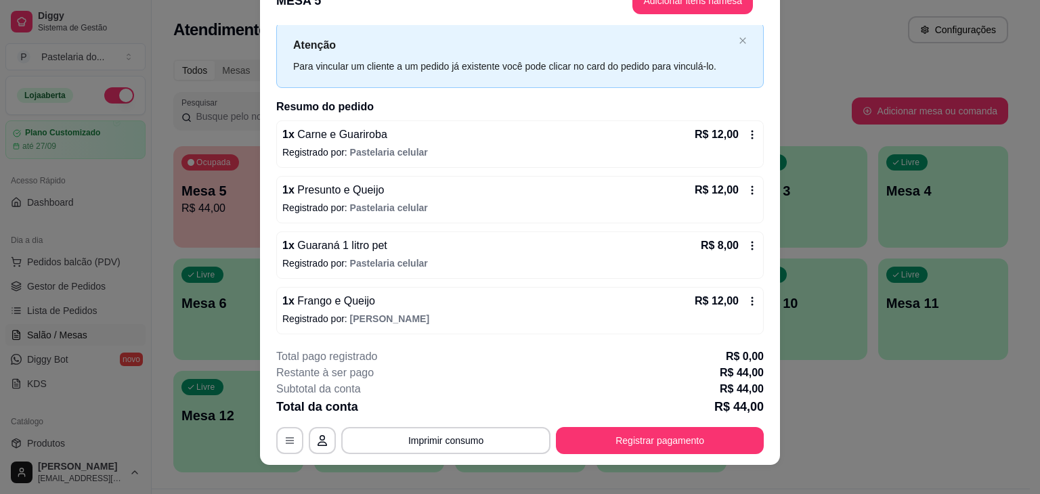
scroll to position [41, 0]
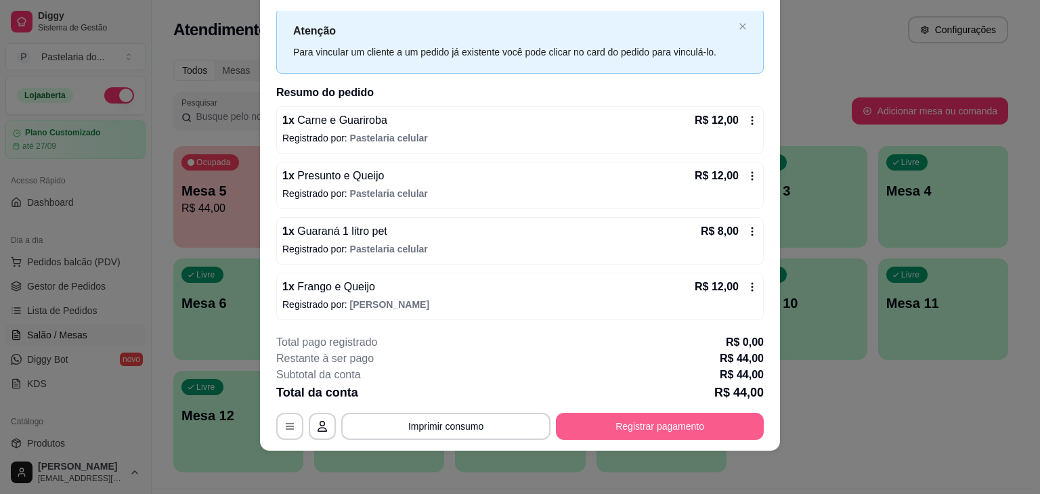
click at [664, 416] on button "Registrar pagamento" at bounding box center [660, 426] width 208 height 27
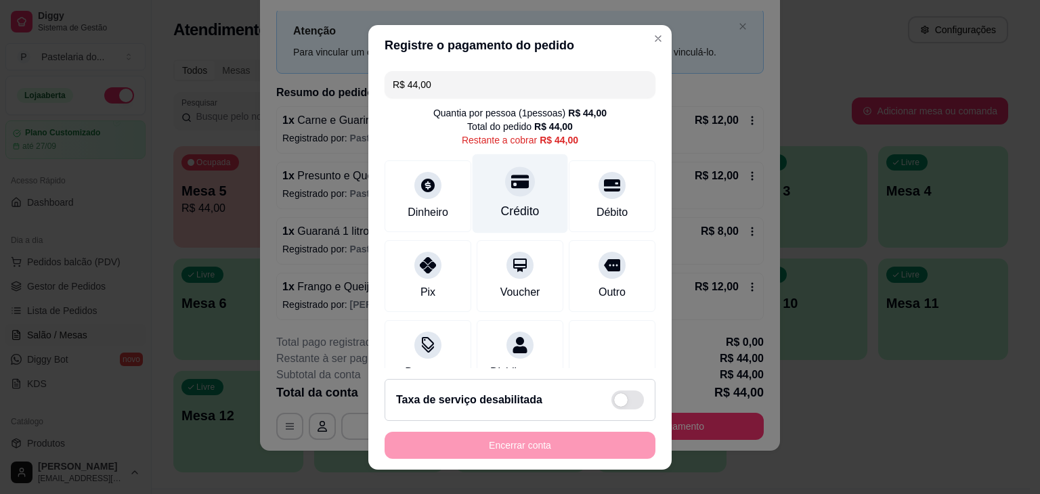
click at [530, 204] on div "Crédito" at bounding box center [521, 193] width 96 height 79
type input "R$ 0,00"
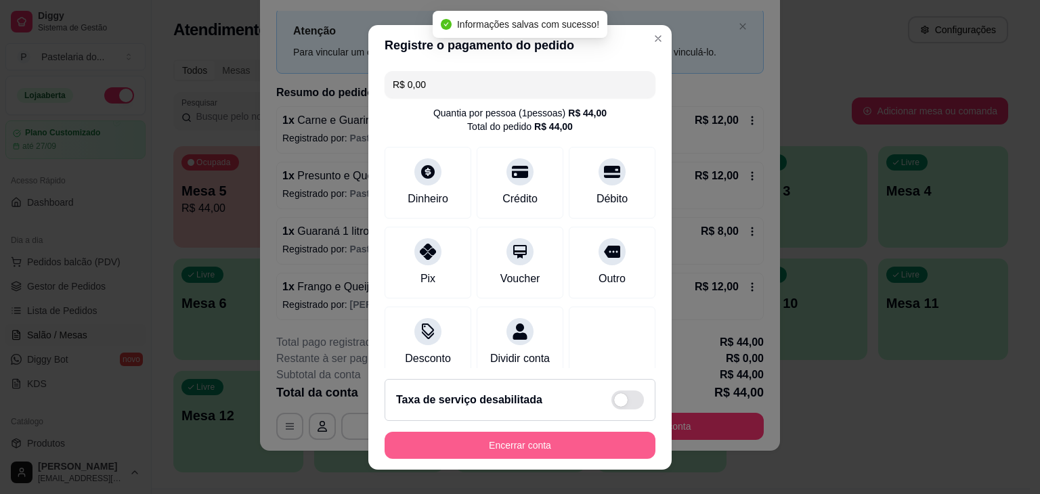
click at [546, 434] on button "Encerrar conta" at bounding box center [520, 445] width 271 height 27
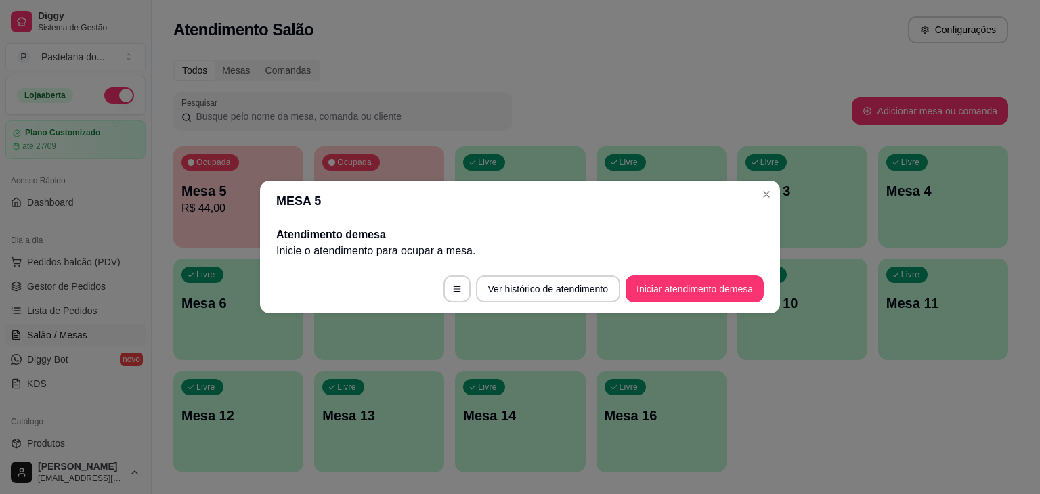
scroll to position [0, 0]
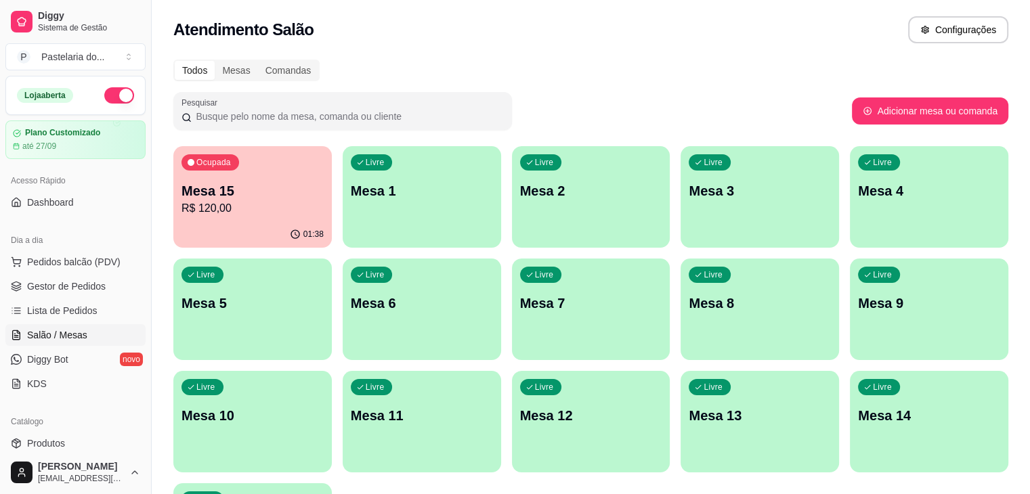
click at [252, 195] on p "Mesa 15" at bounding box center [253, 191] width 142 height 19
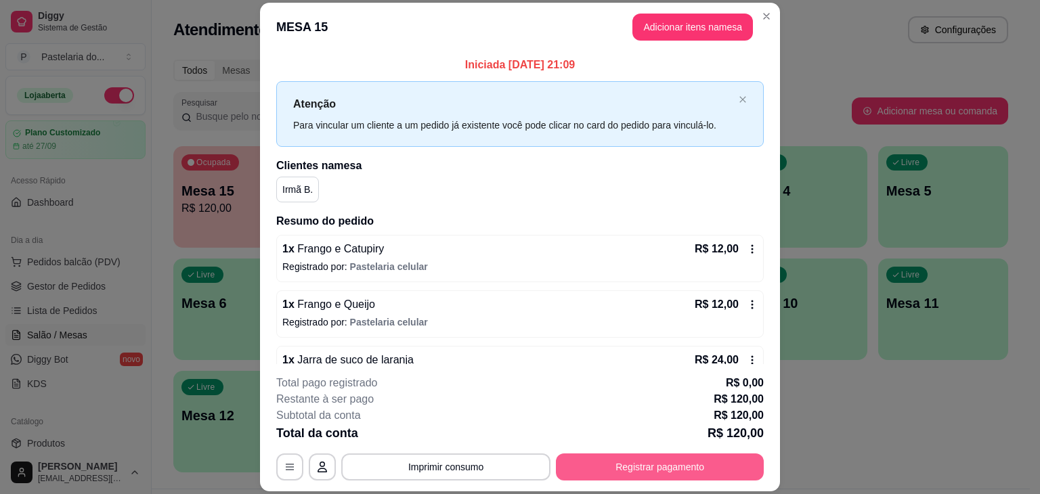
click at [639, 462] on button "Registrar pagamento" at bounding box center [660, 467] width 208 height 27
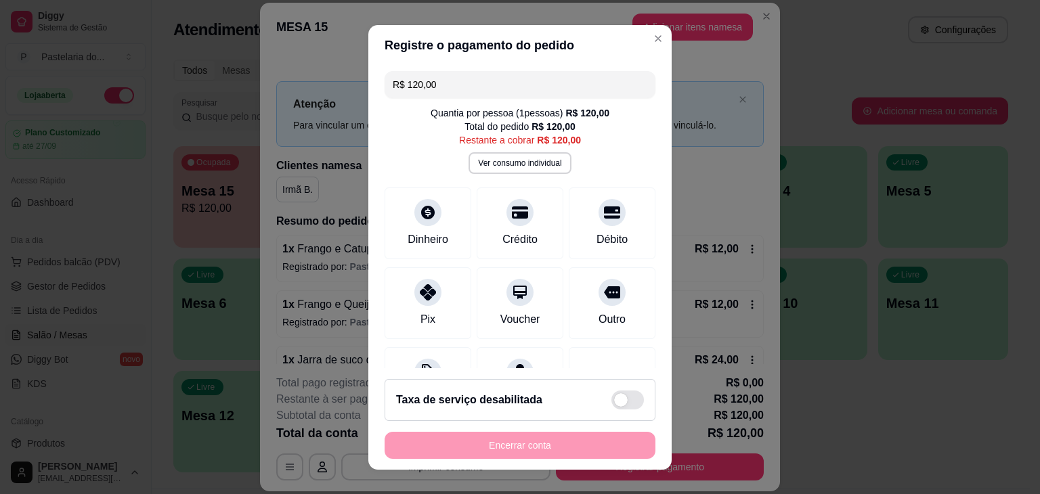
click at [486, 77] on input "R$ 120,00" at bounding box center [520, 84] width 255 height 27
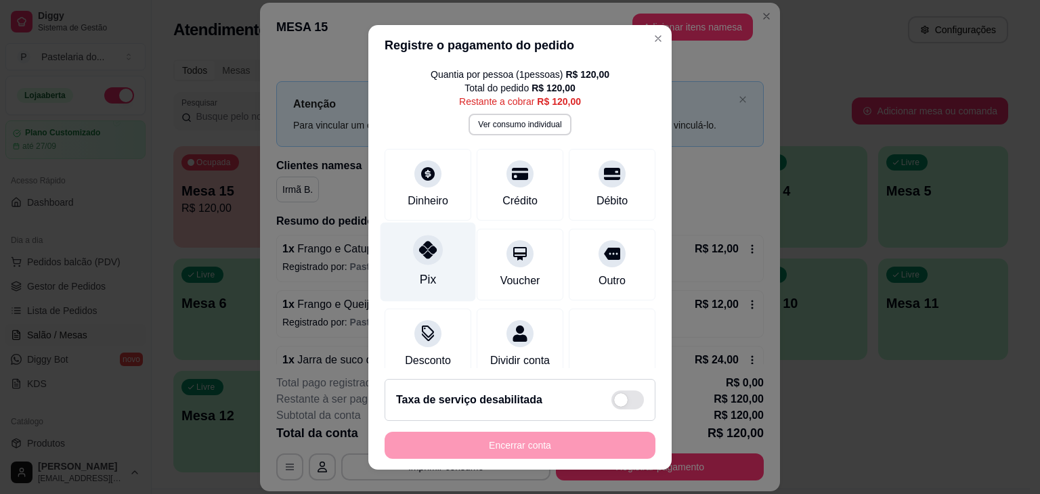
scroll to position [71, 0]
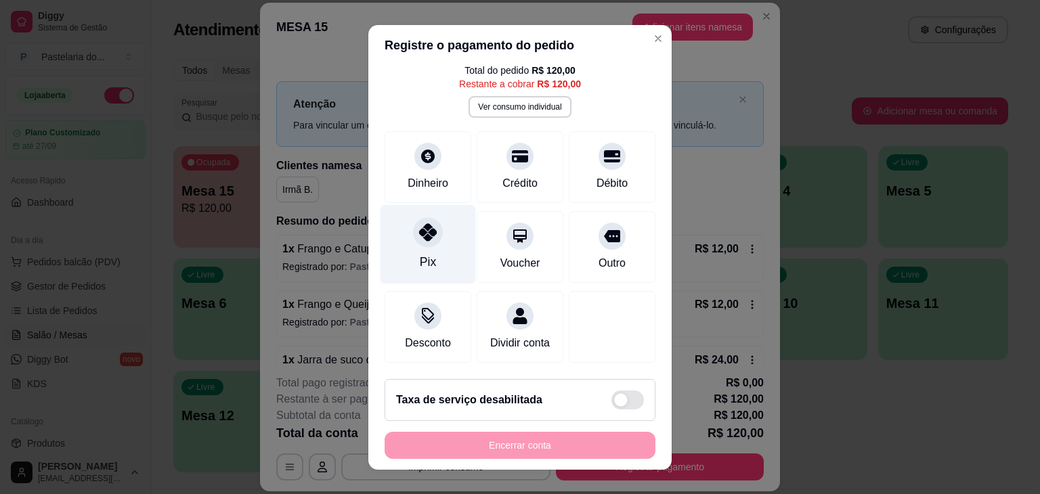
click at [414, 228] on div at bounding box center [428, 232] width 30 height 30
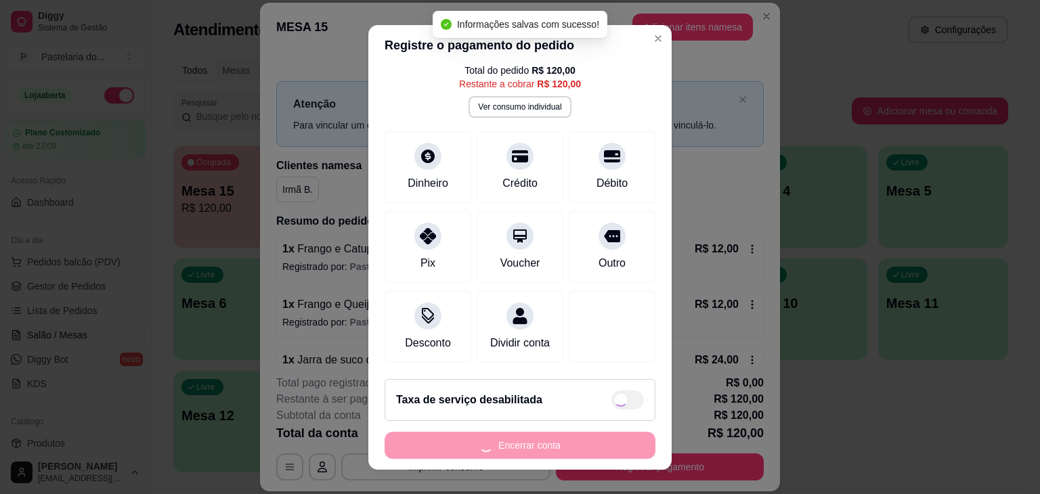
type input "R$ 84,00"
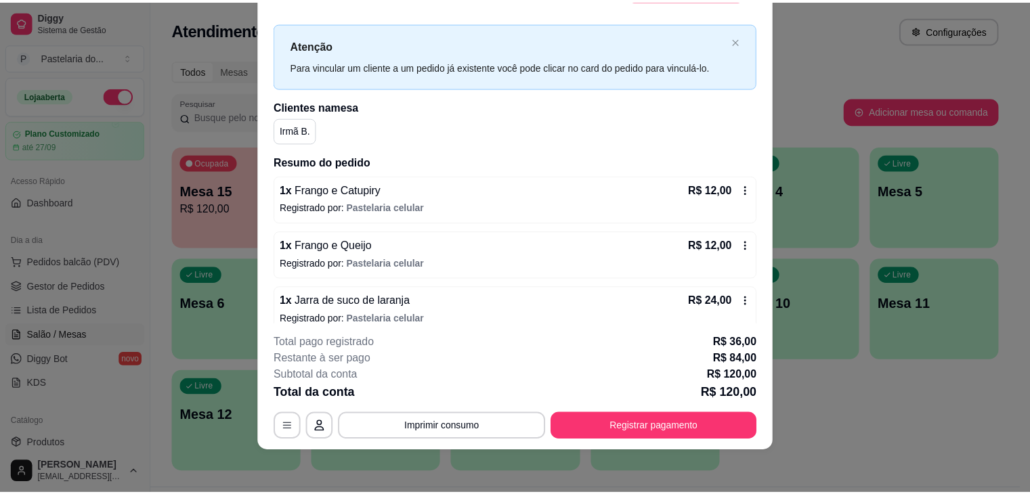
scroll to position [0, 0]
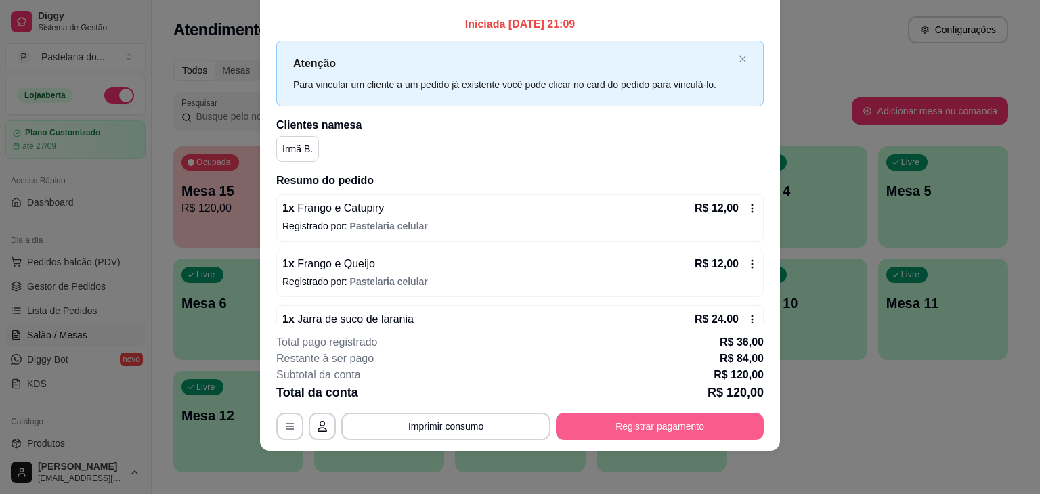
click at [695, 418] on button "Registrar pagamento" at bounding box center [660, 426] width 208 height 27
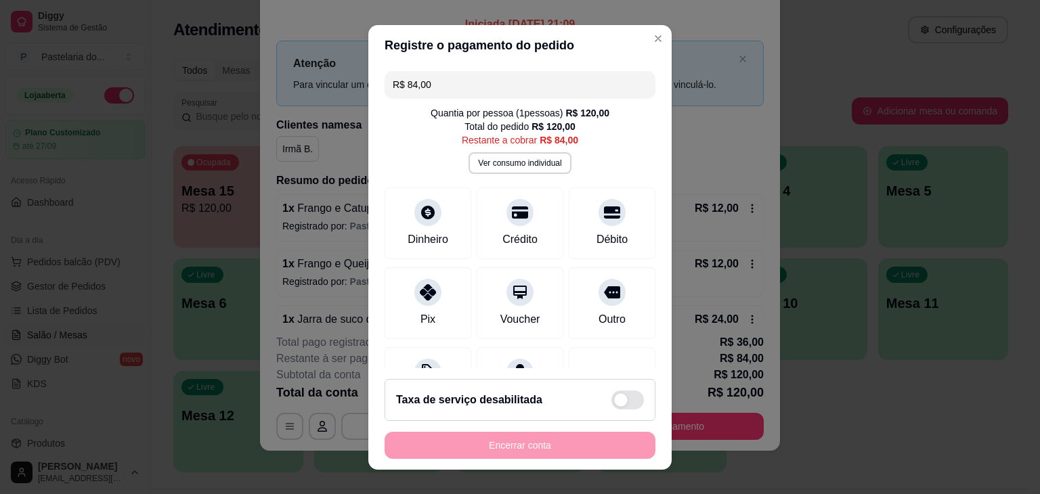
drag, startPoint x: 452, startPoint y: 83, endPoint x: 368, endPoint y: 93, distance: 83.8
click at [368, 93] on div "R$ 84,00 Quantia por pessoa ( 1 pessoas) R$ 120,00 Total do pedido R$ 120,00 Re…" at bounding box center [519, 217] width 303 height 303
click at [446, 90] on input "R$ 84,00" at bounding box center [520, 84] width 255 height 27
click at [595, 238] on div "Débito" at bounding box center [612, 239] width 35 height 18
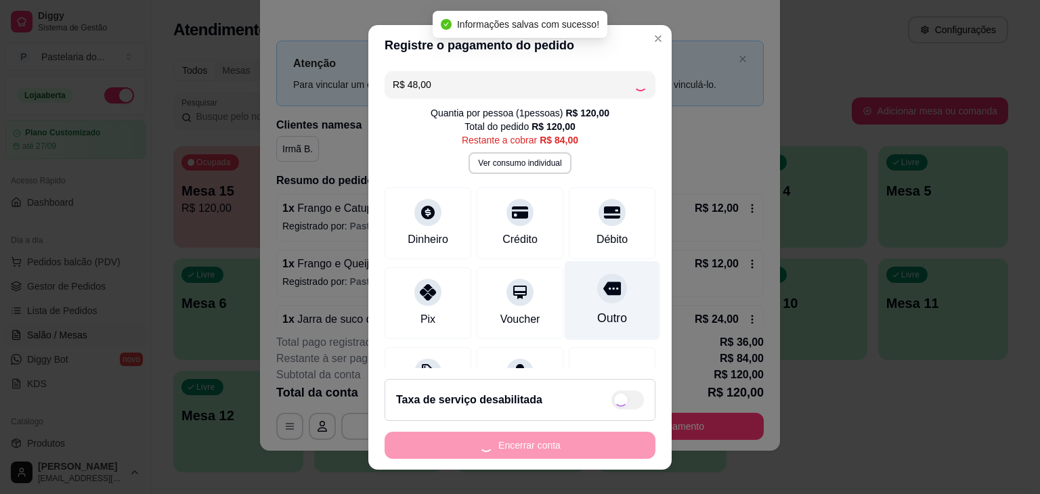
type input "R$ 36,00"
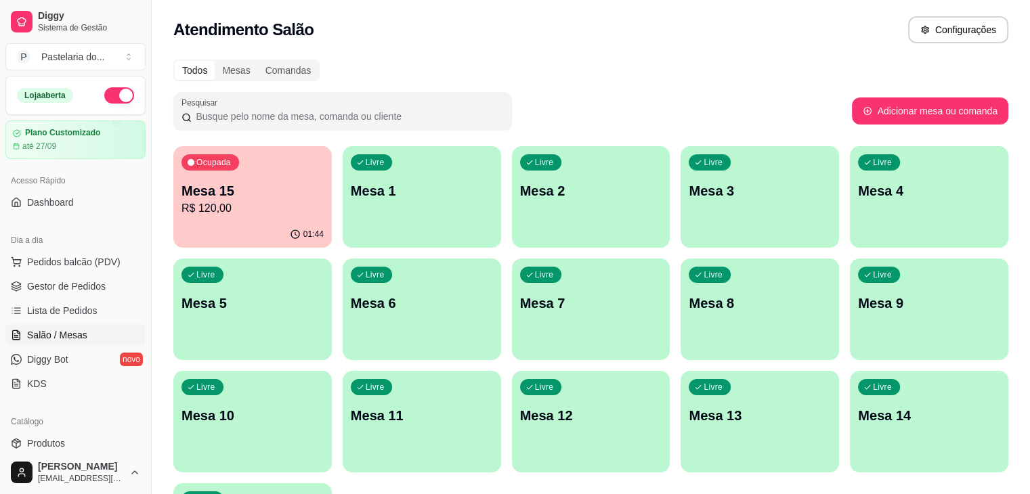
click at [222, 177] on div "Ocupada Mesa 15 R$ 120,00" at bounding box center [252, 183] width 158 height 75
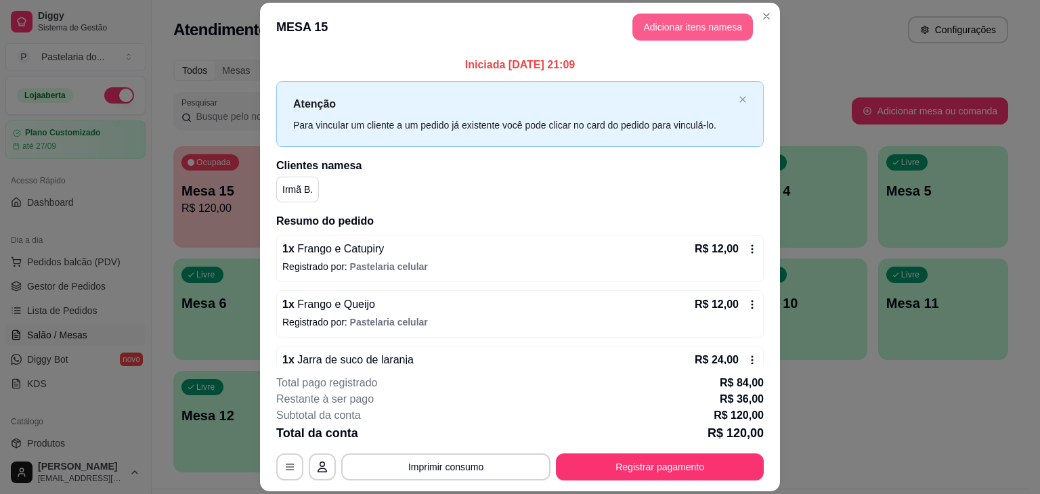
click at [683, 26] on button "Adicionar itens na mesa" at bounding box center [693, 27] width 121 height 27
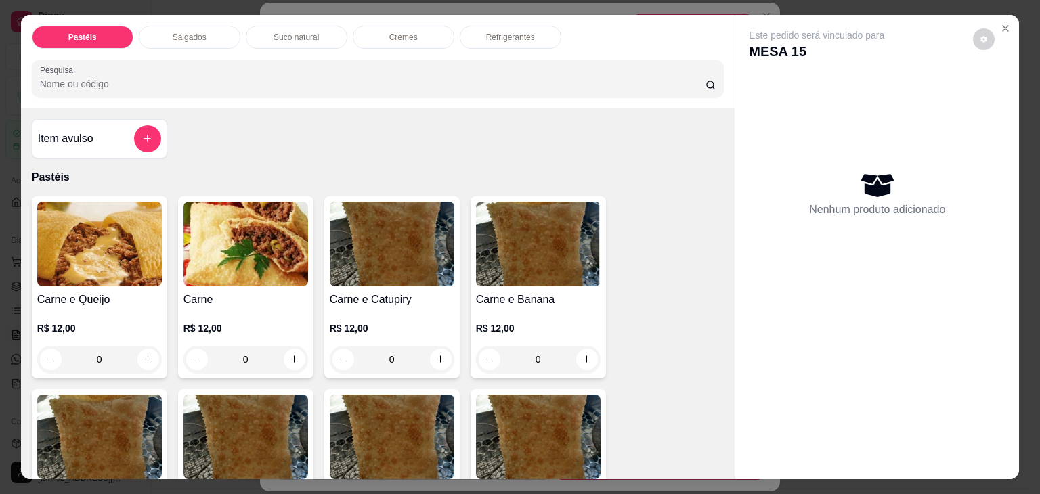
click at [510, 18] on div "Pastéis Salgados Suco natural Cremes Refrigerantes Pesquisa" at bounding box center [378, 61] width 715 height 93
click at [510, 32] on p "Refrigerantes" at bounding box center [510, 37] width 49 height 11
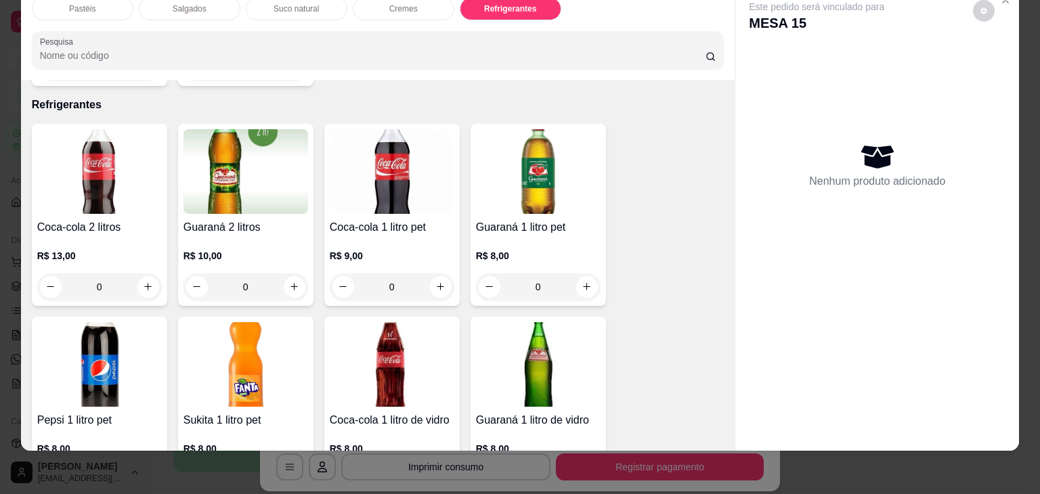
scroll to position [3197, 0]
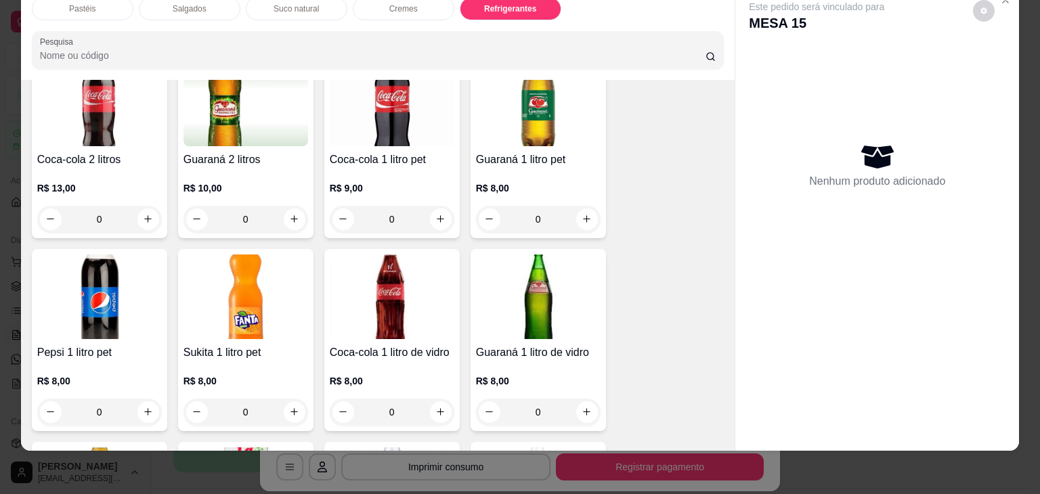
click at [125, 114] on img at bounding box center [99, 104] width 125 height 85
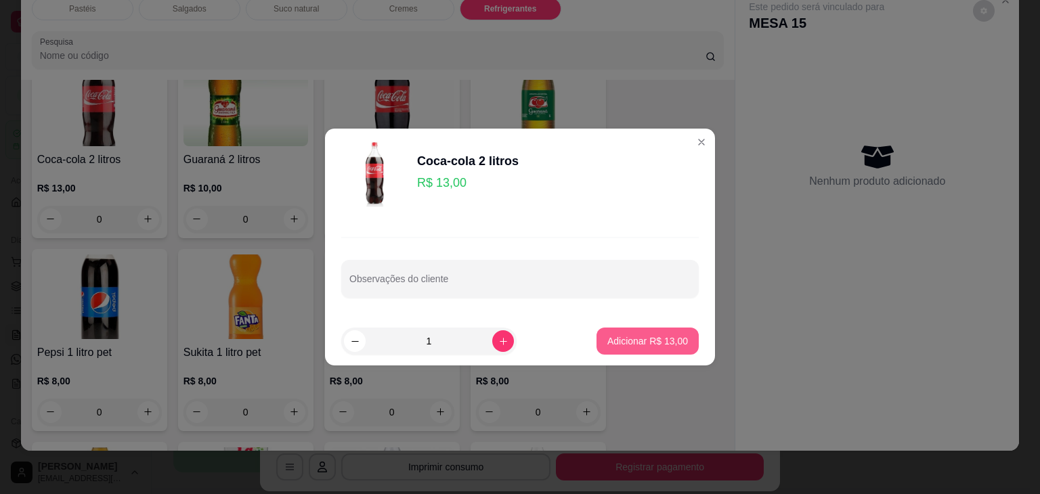
click at [677, 343] on p "Adicionar R$ 13,00" at bounding box center [648, 342] width 81 height 14
type input "1"
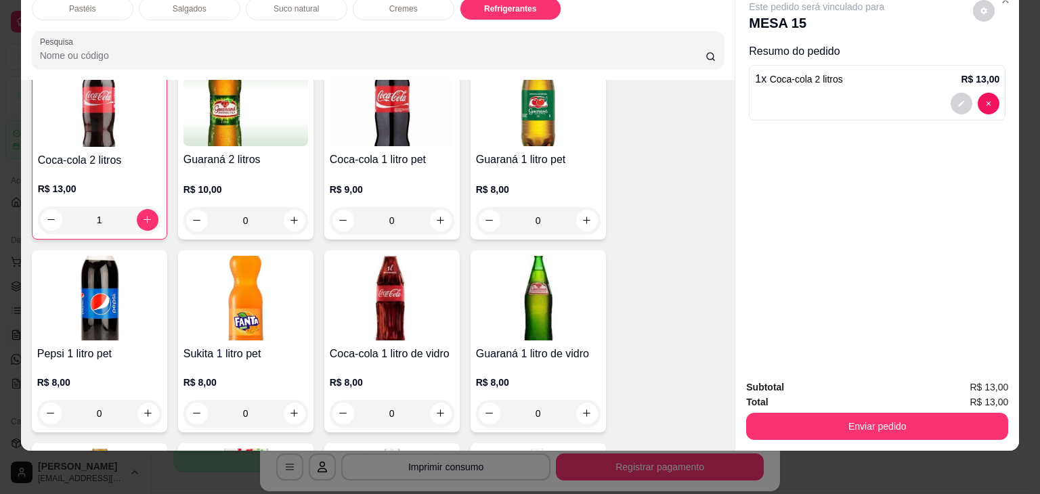
scroll to position [3198, 0]
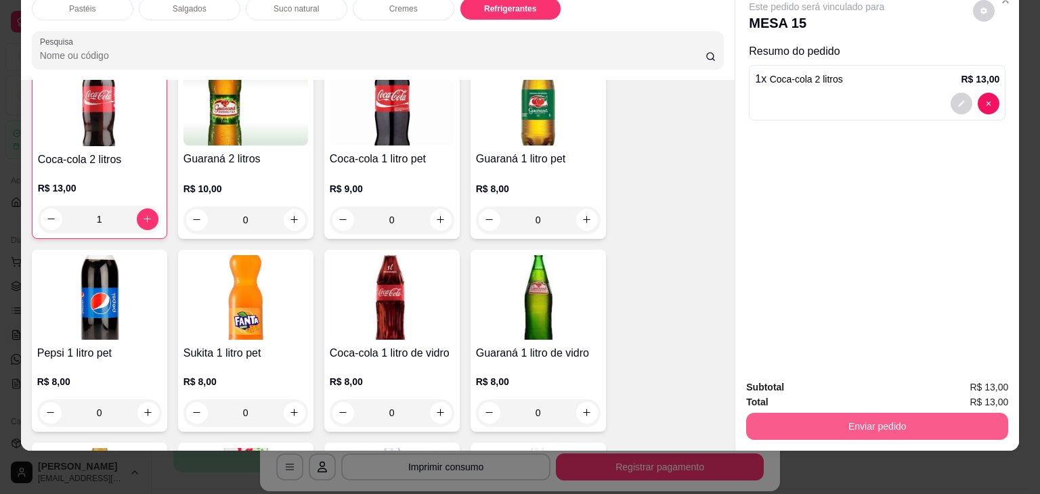
click at [890, 415] on button "Enviar pedido" at bounding box center [877, 426] width 262 height 27
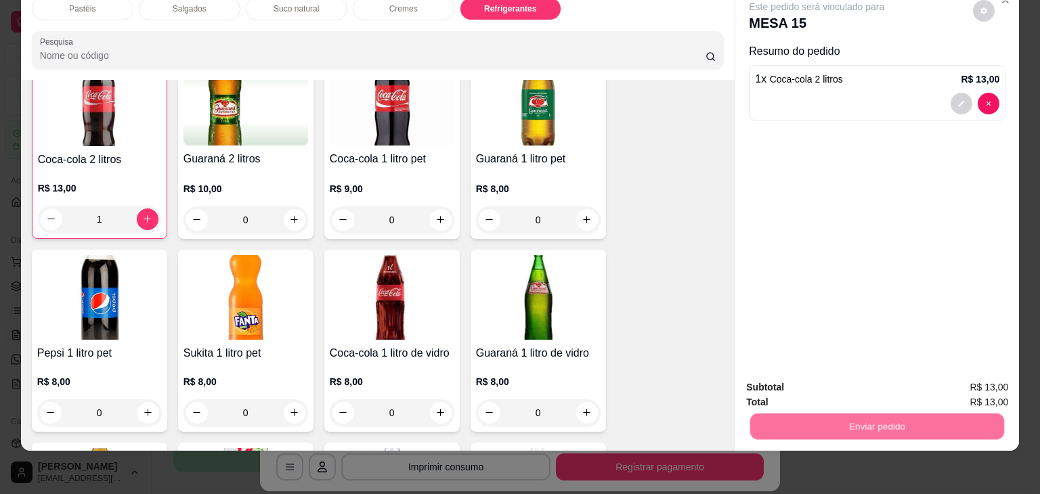
click at [850, 388] on button "Não registrar e enviar pedido" at bounding box center [832, 383] width 141 height 26
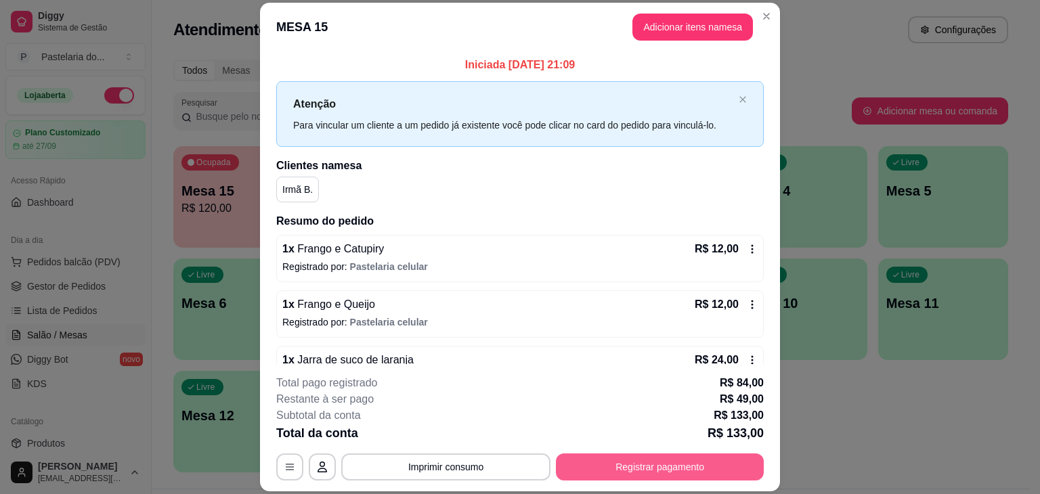
click at [633, 466] on button "Registrar pagamento" at bounding box center [660, 467] width 208 height 27
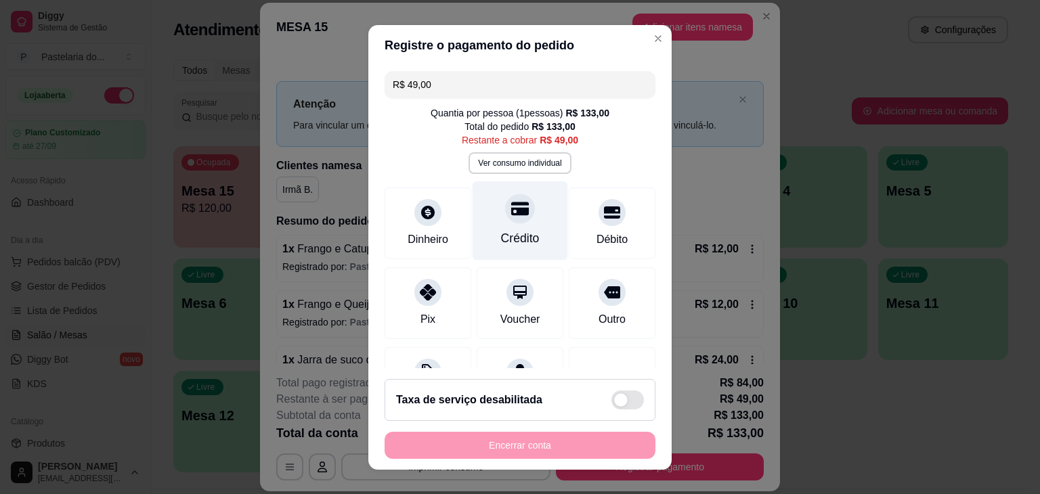
click at [511, 211] on icon at bounding box center [520, 209] width 18 height 14
type input "R$ 0,00"
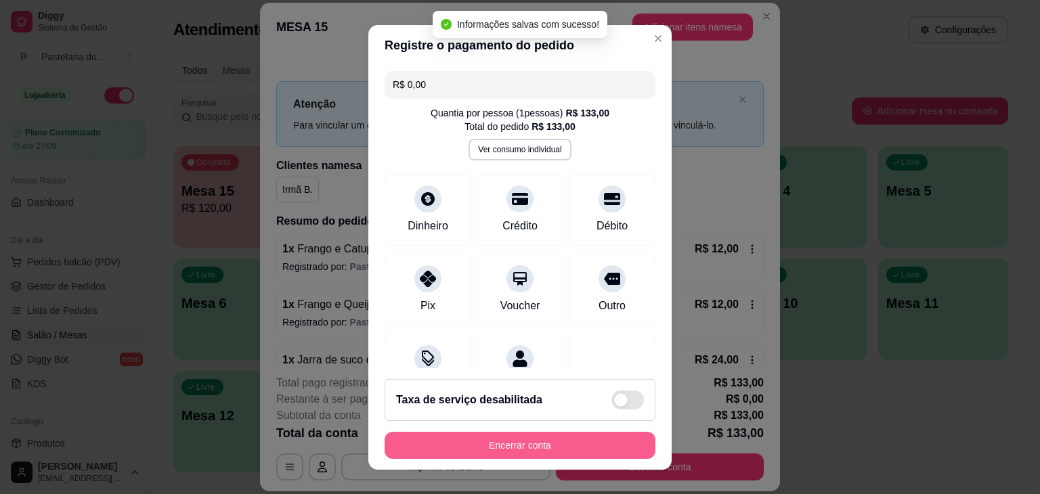
click at [575, 448] on button "Encerrar conta" at bounding box center [520, 445] width 271 height 27
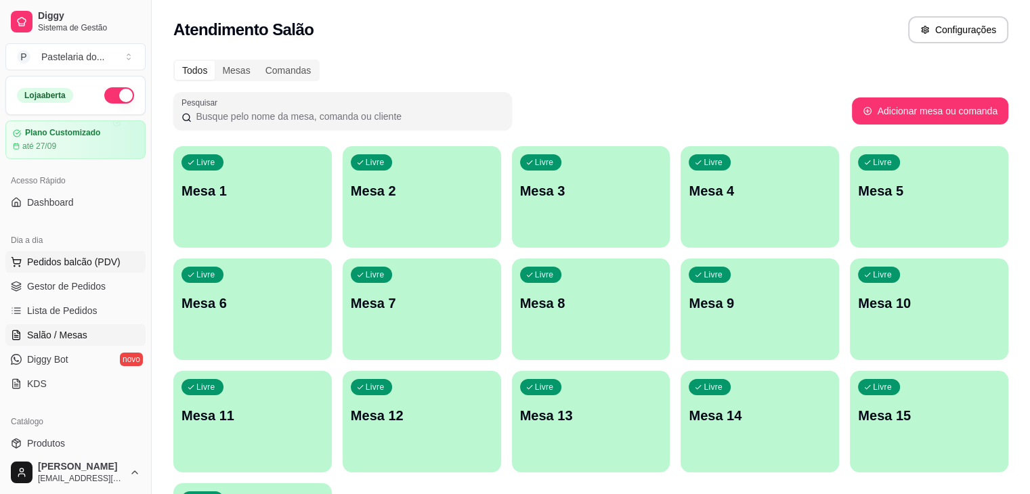
click at [100, 268] on span "Pedidos balcão (PDV)" at bounding box center [73, 262] width 93 height 14
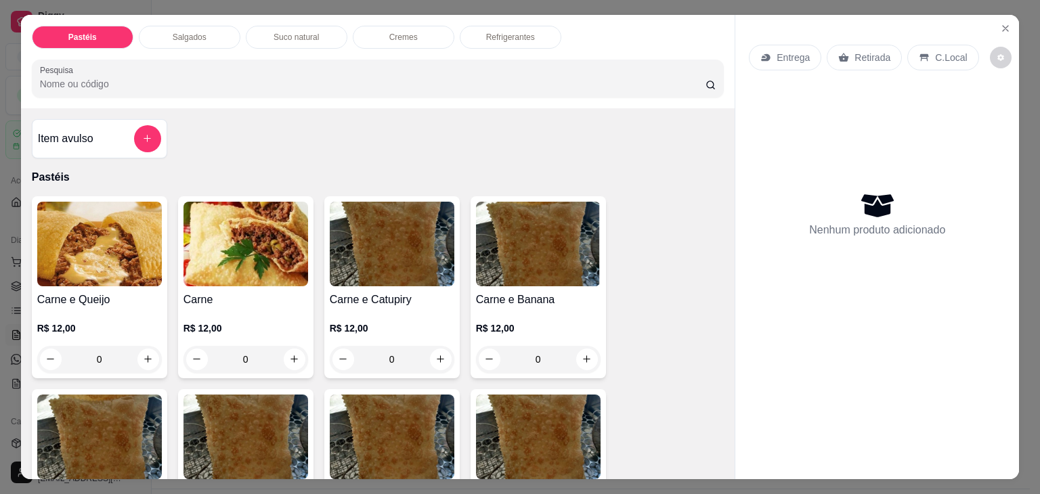
click at [167, 26] on div "Salgados" at bounding box center [190, 37] width 102 height 23
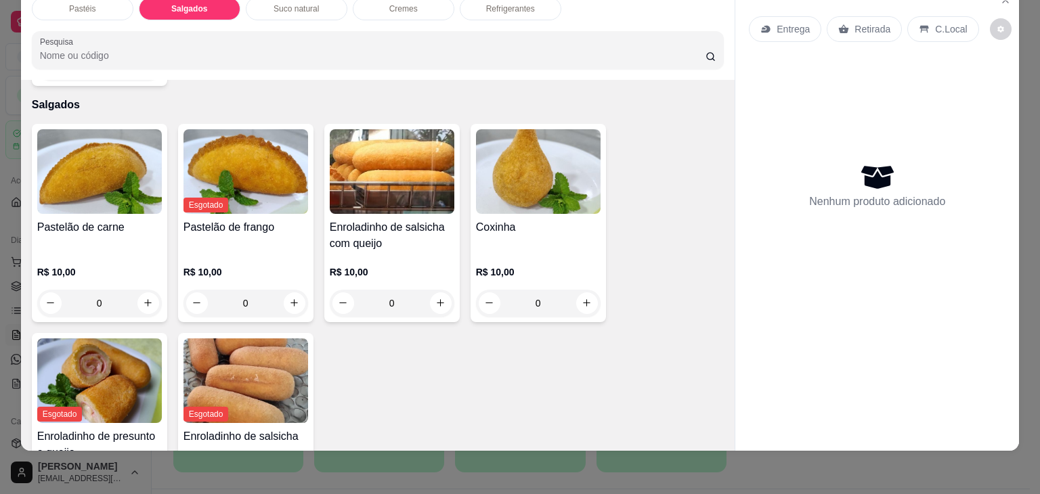
click at [543, 182] on img at bounding box center [538, 171] width 125 height 85
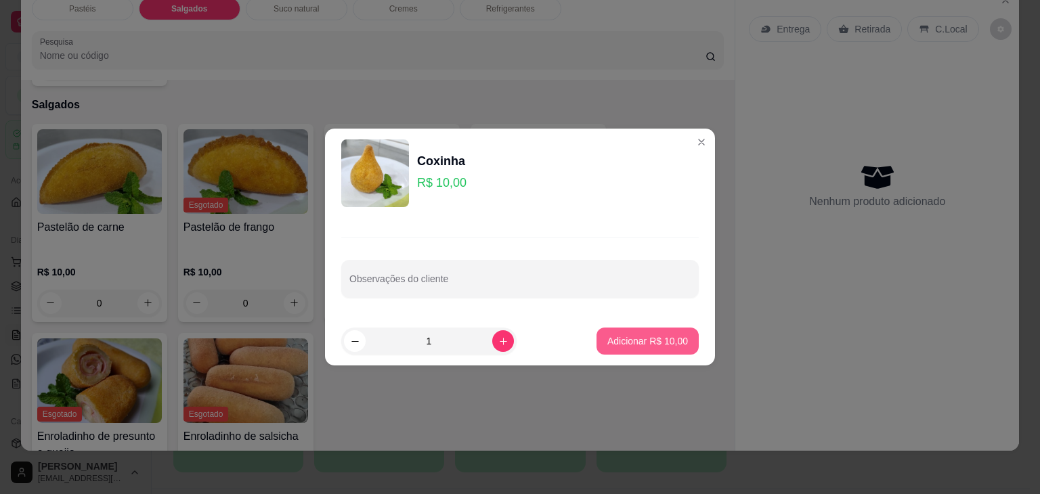
click at [648, 343] on p "Adicionar R$ 10,00" at bounding box center [648, 342] width 81 height 14
type input "1"
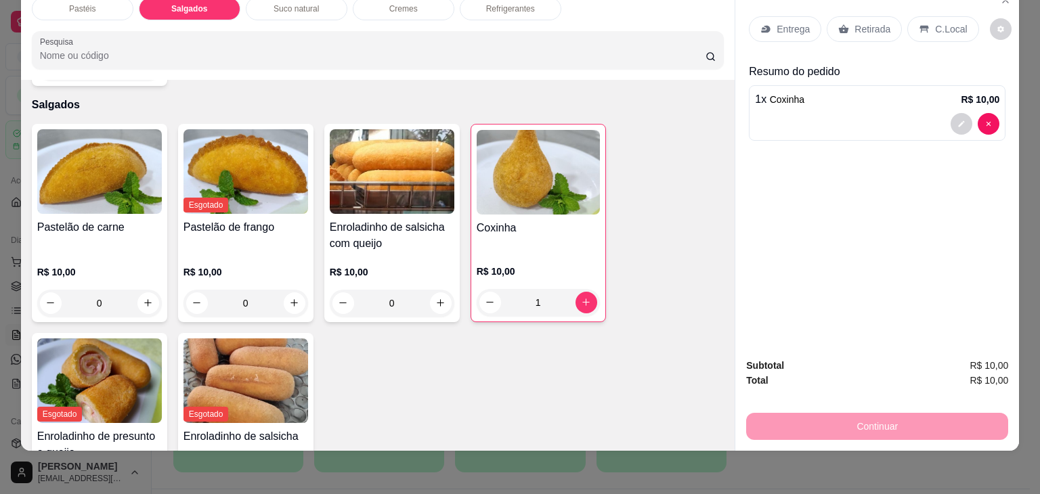
scroll to position [0, 0]
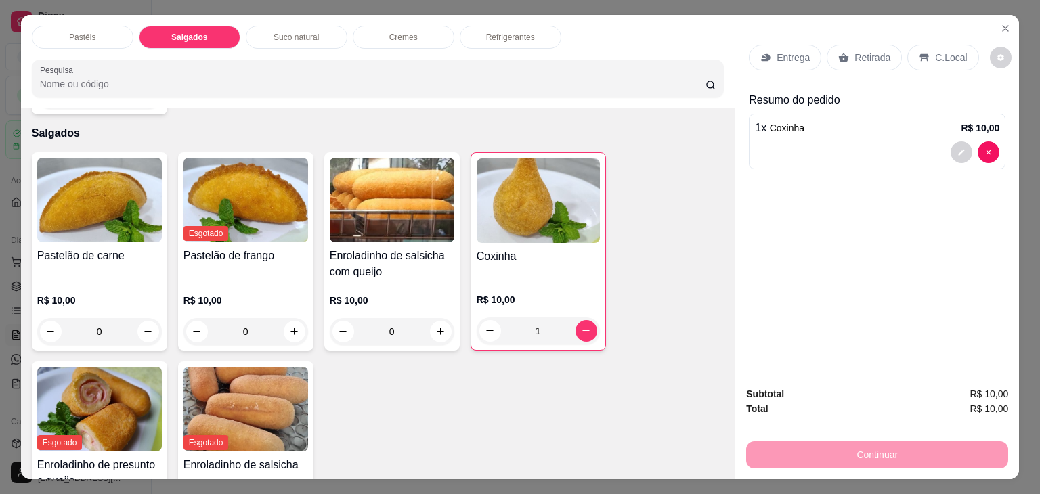
click at [543, 47] on div "Pastéis Salgados Suco natural Cremes Refrigerantes Pesquisa" at bounding box center [378, 61] width 715 height 93
click at [541, 39] on div "Refrigerantes" at bounding box center [511, 37] width 102 height 23
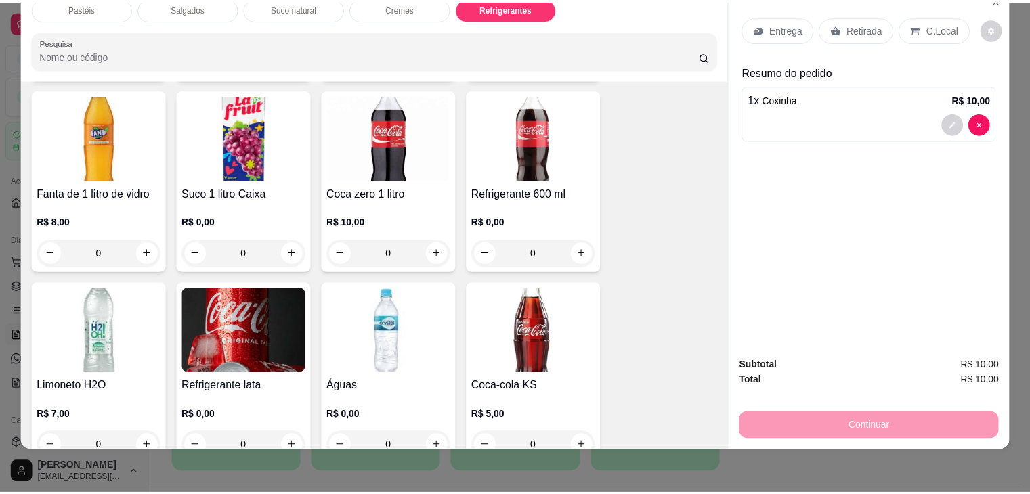
scroll to position [3671, 0]
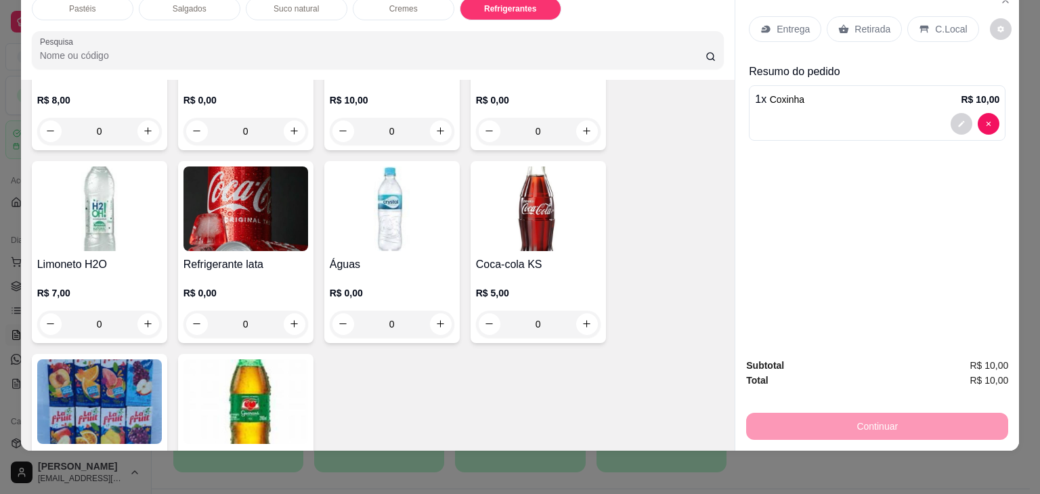
click at [281, 190] on img at bounding box center [246, 209] width 125 height 85
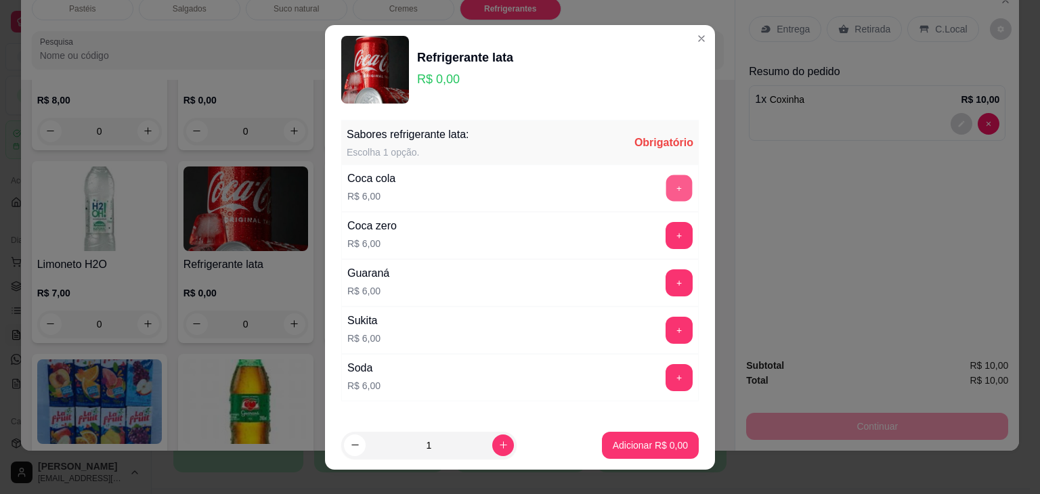
click at [666, 200] on button "+" at bounding box center [679, 188] width 26 height 26
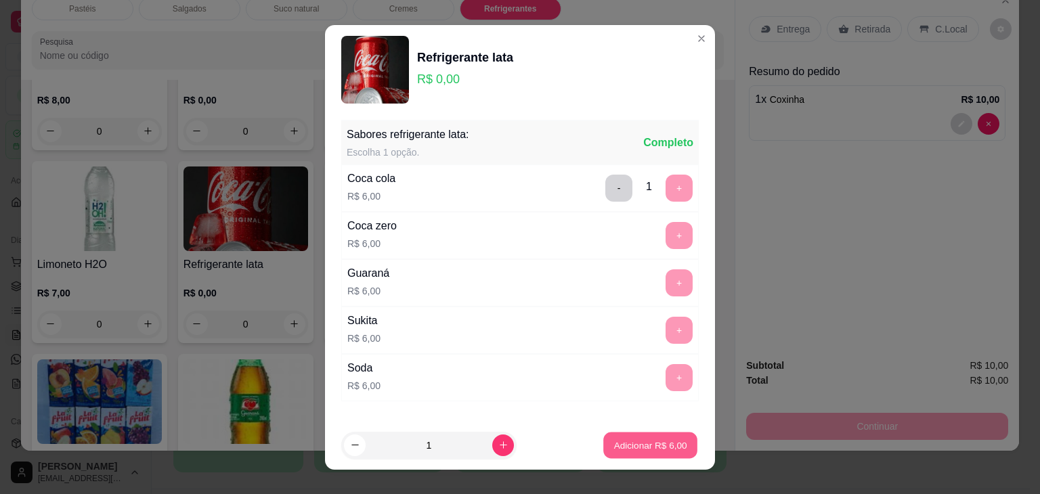
click at [657, 445] on p "Adicionar R$ 6,00" at bounding box center [650, 445] width 73 height 13
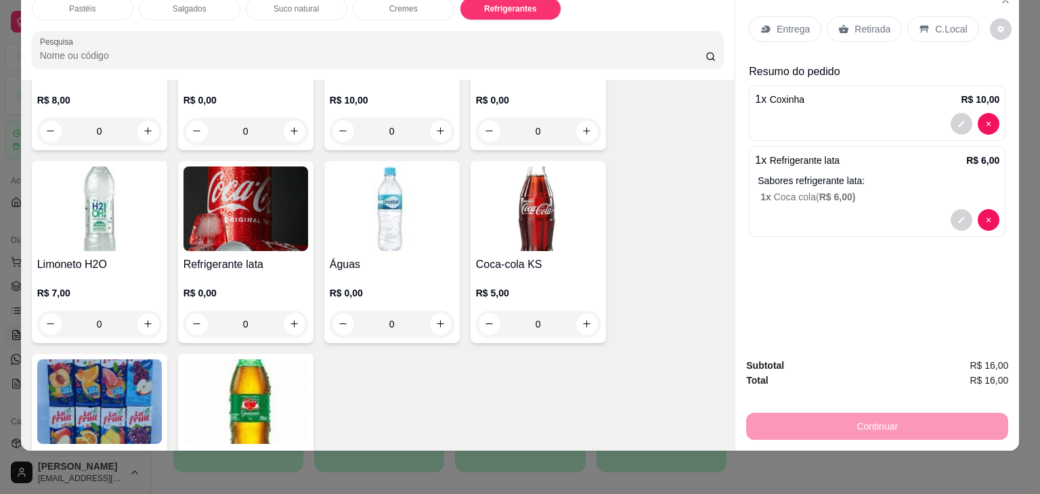
click at [855, 22] on p "Retirada" at bounding box center [873, 29] width 36 height 14
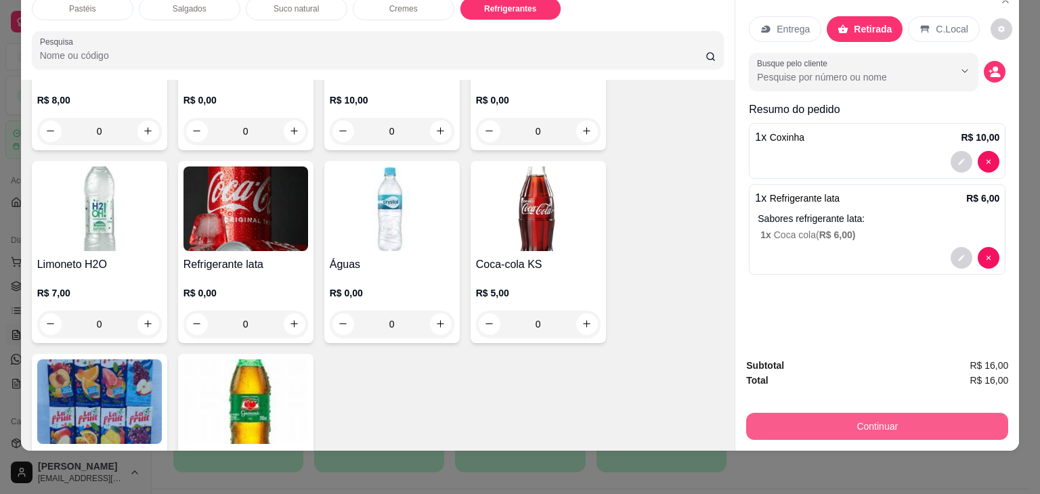
click at [856, 413] on button "Continuar" at bounding box center [877, 426] width 262 height 27
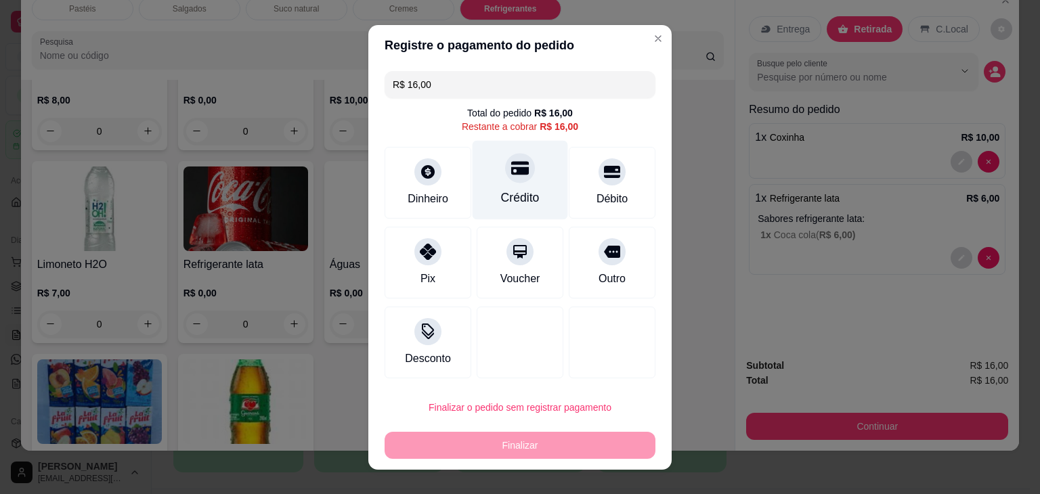
click at [515, 190] on div "Crédito" at bounding box center [520, 198] width 39 height 18
type input "R$ 0,00"
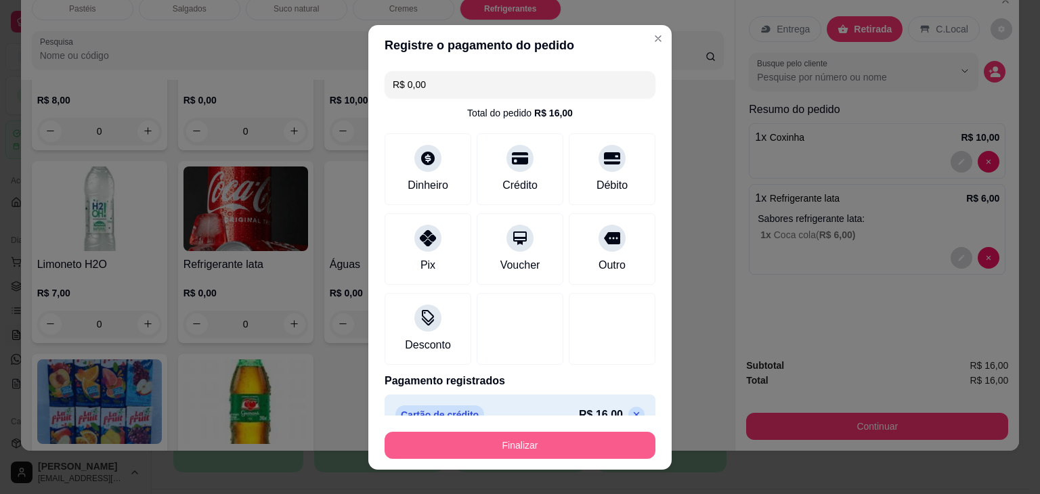
click at [580, 448] on button "Finalizar" at bounding box center [520, 445] width 271 height 27
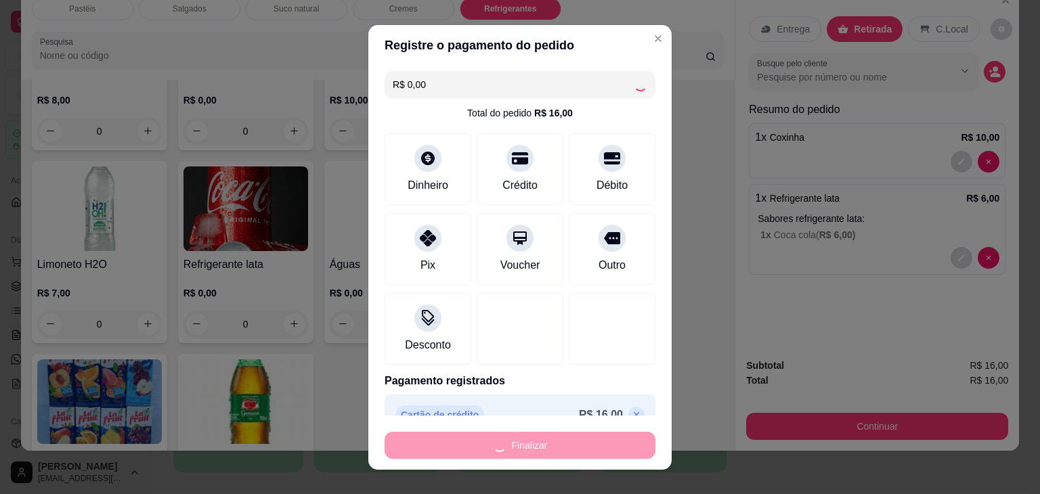
type input "0"
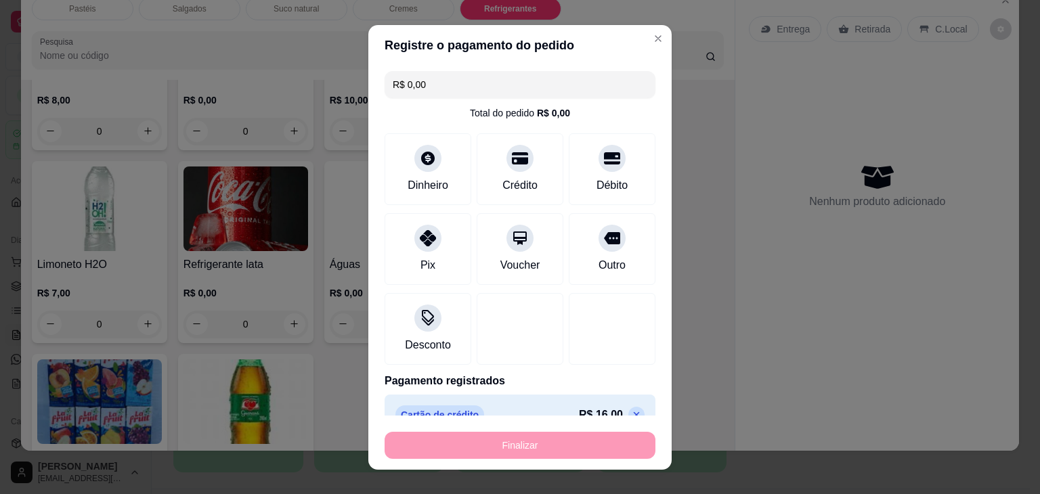
type input "-R$ 16,00"
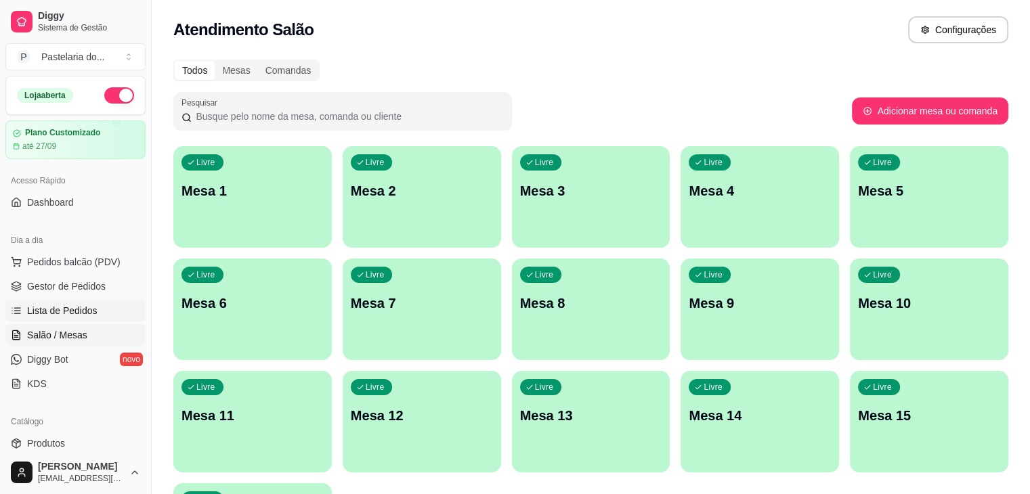
click at [61, 313] on span "Lista de Pedidos" at bounding box center [62, 311] width 70 height 14
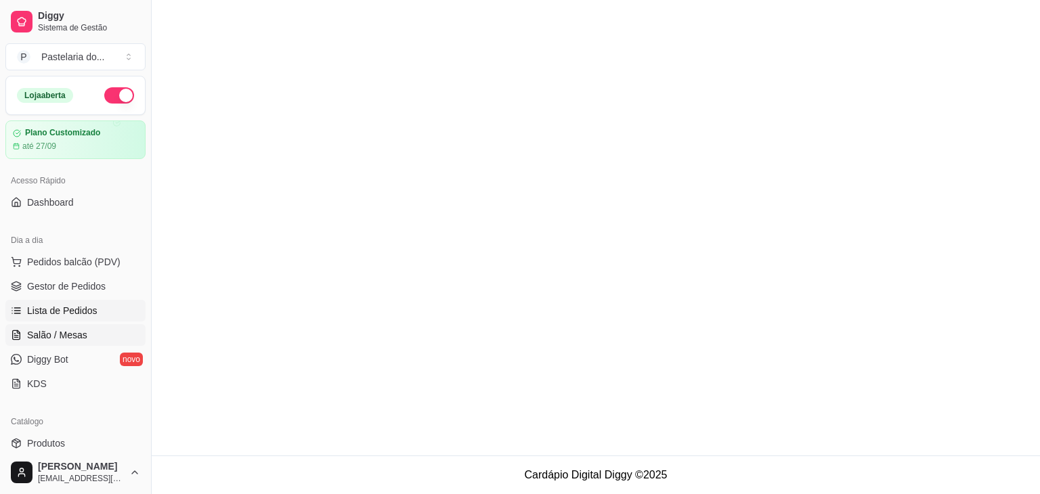
click at [66, 337] on span "Salão / Mesas" at bounding box center [57, 336] width 60 height 14
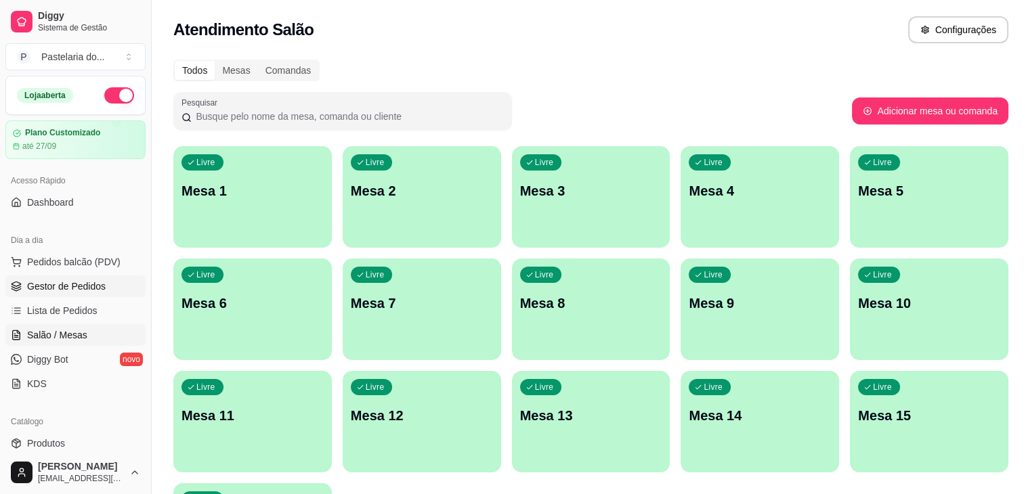
click at [89, 285] on span "Gestor de Pedidos" at bounding box center [66, 287] width 79 height 14
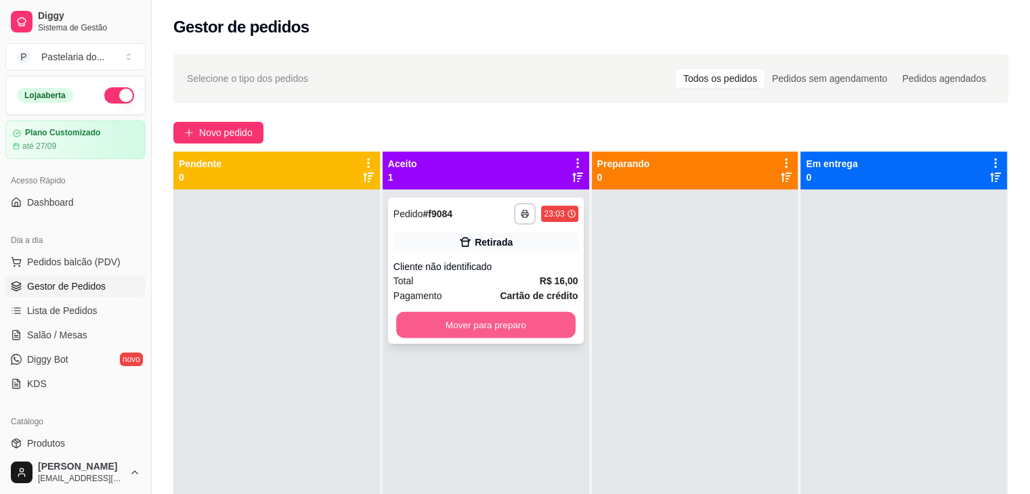
click at [457, 316] on button "Mover para preparo" at bounding box center [485, 325] width 179 height 26
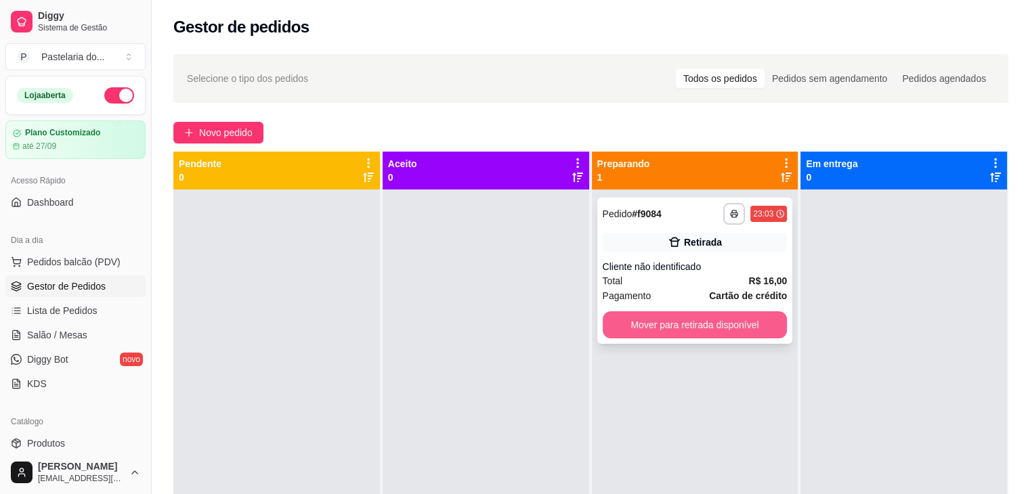
click at [693, 320] on button "Mover para retirada disponível" at bounding box center [695, 325] width 185 height 27
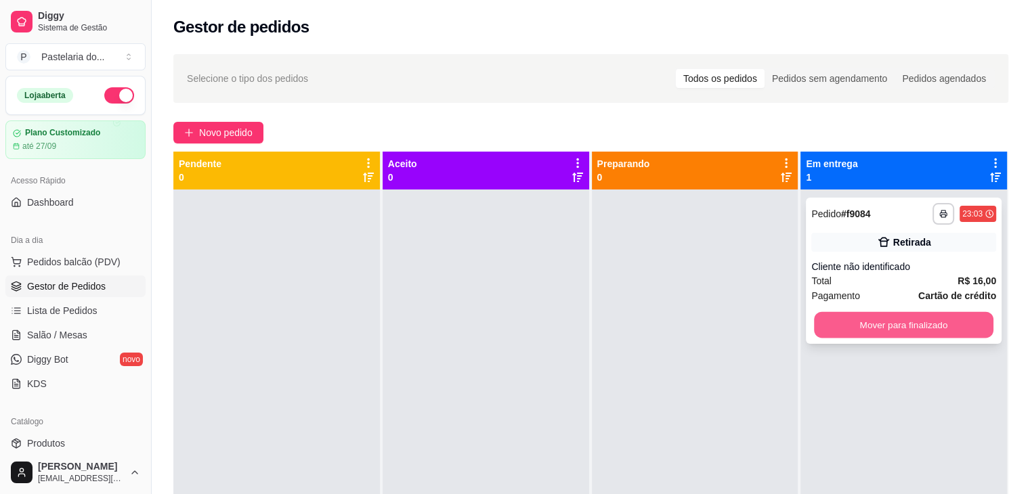
click at [827, 322] on button "Mover para finalizado" at bounding box center [903, 325] width 179 height 26
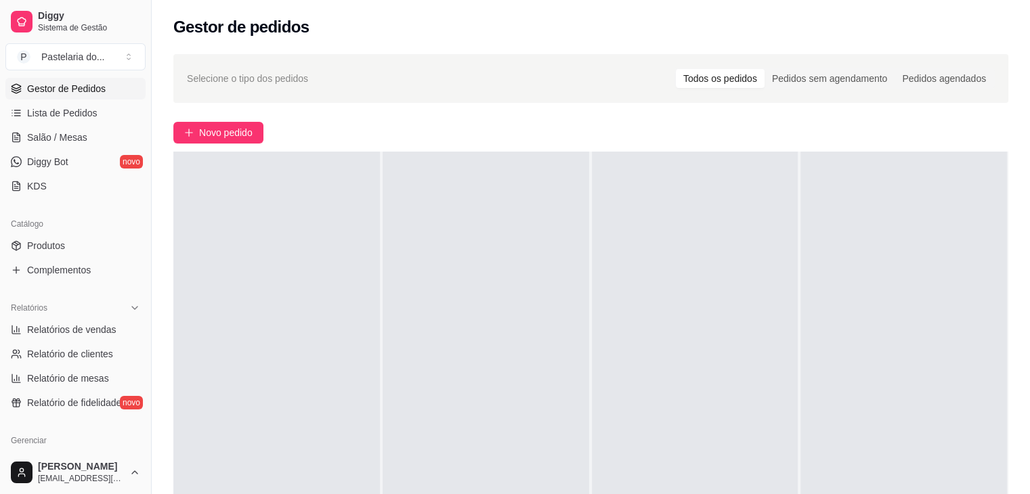
scroll to position [203, 0]
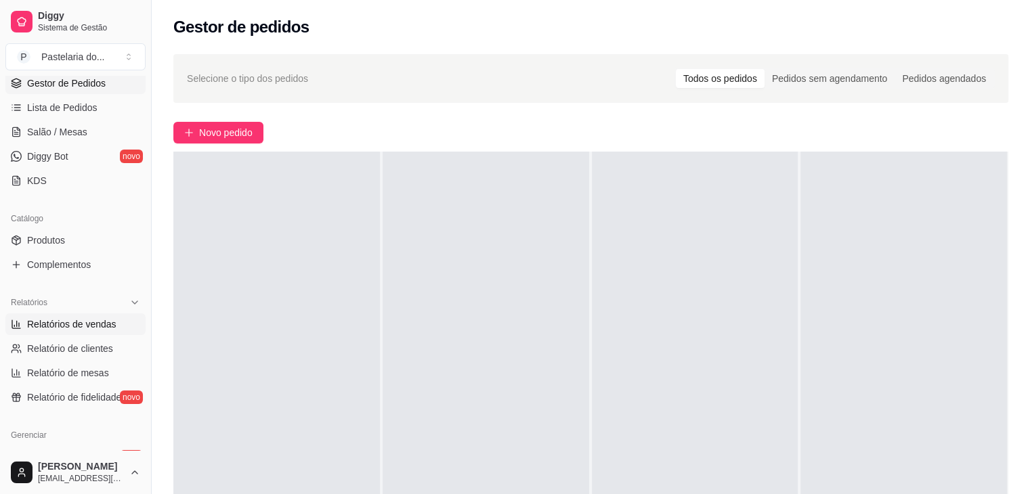
click at [111, 320] on span "Relatórios de vendas" at bounding box center [71, 325] width 89 height 14
select select "ALL"
select select "0"
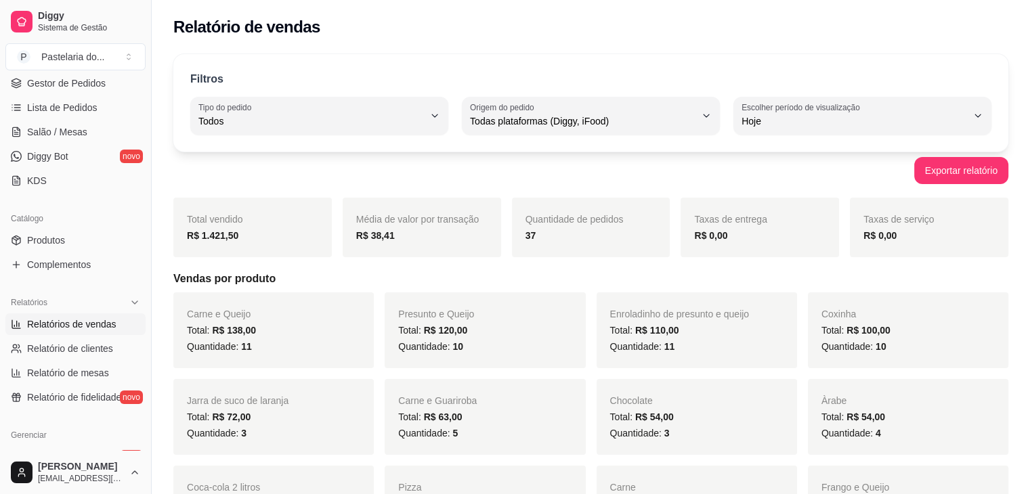
drag, startPoint x: 0, startPoint y: 24, endPoint x: 0, endPoint y: 44, distance: 20.3
click at [336, 102] on div "Todos" at bounding box center [311, 115] width 226 height 27
drag, startPoint x: 387, startPoint y: 52, endPoint x: 338, endPoint y: 70, distance: 51.9
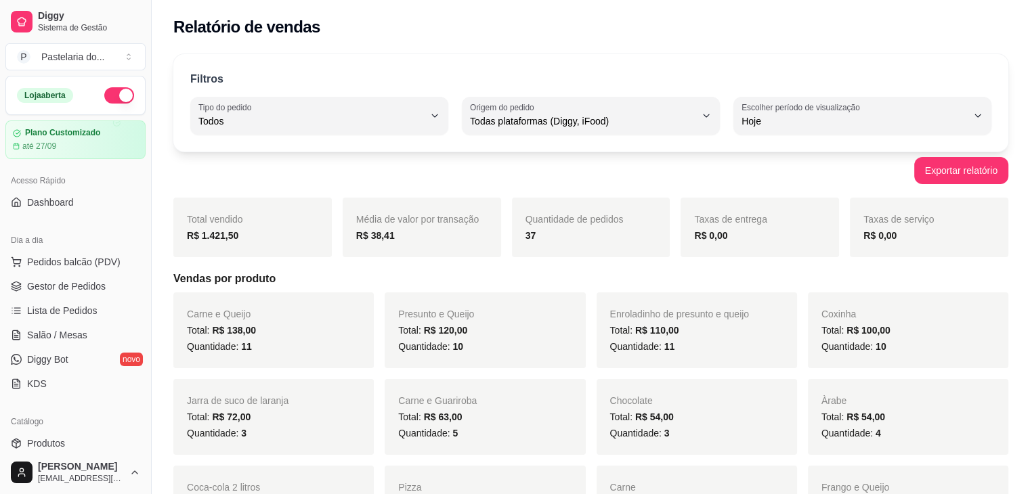
click at [111, 87] on button "button" at bounding box center [119, 95] width 30 height 16
click at [51, 292] on span "Gestor de Pedidos" at bounding box center [66, 287] width 79 height 14
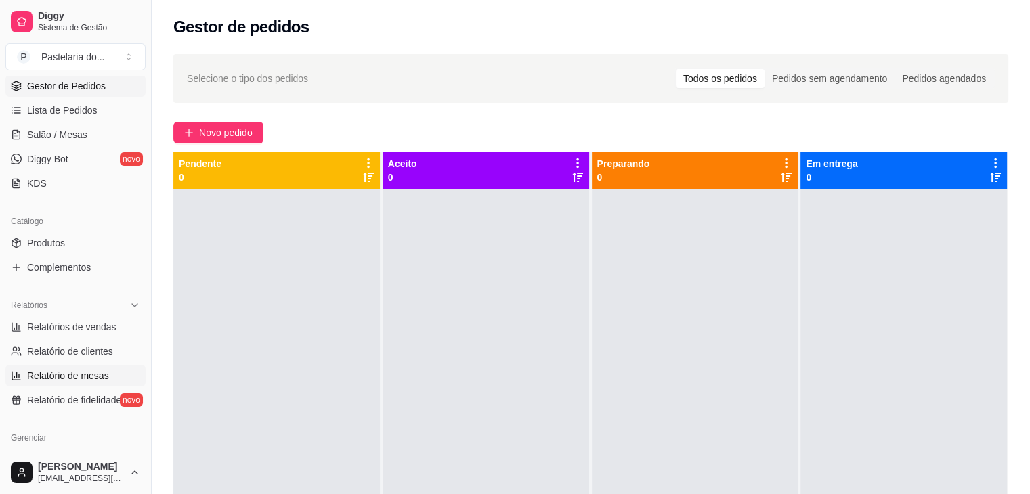
scroll to position [203, 0]
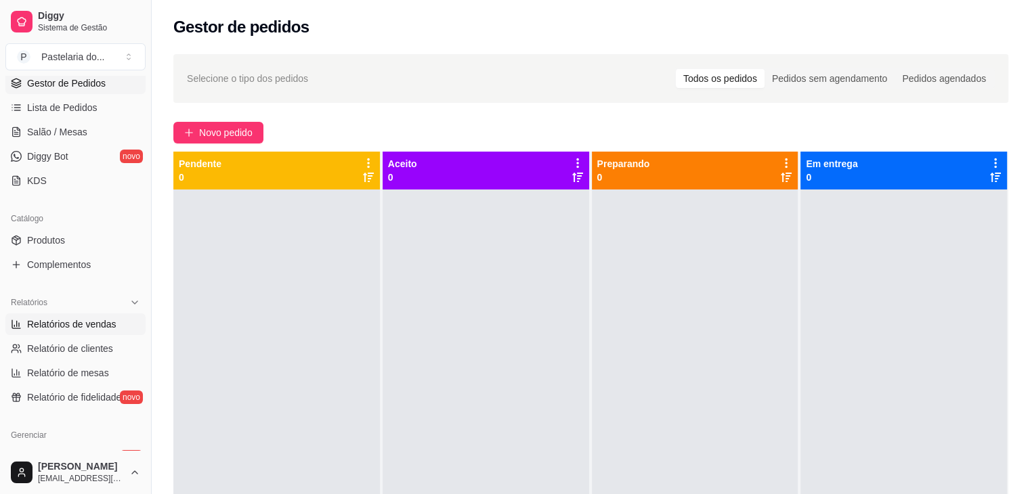
click at [76, 331] on link "Relatórios de vendas" at bounding box center [75, 325] width 140 height 22
select select "ALL"
select select "0"
